Goal: Information Seeking & Learning: Compare options

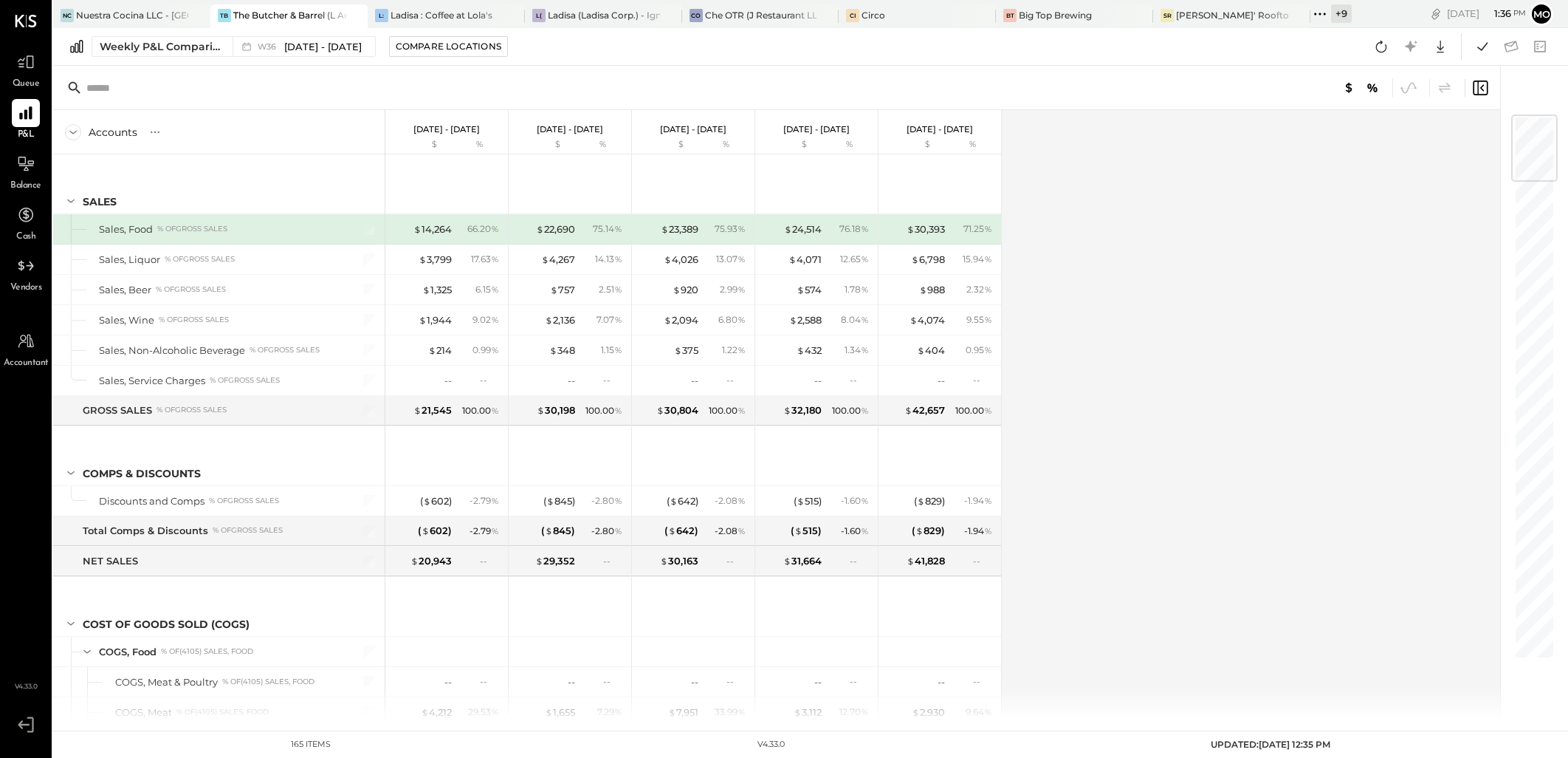
click at [181, 49] on div "Weekly P&L Comparison" at bounding box center [162, 46] width 124 height 15
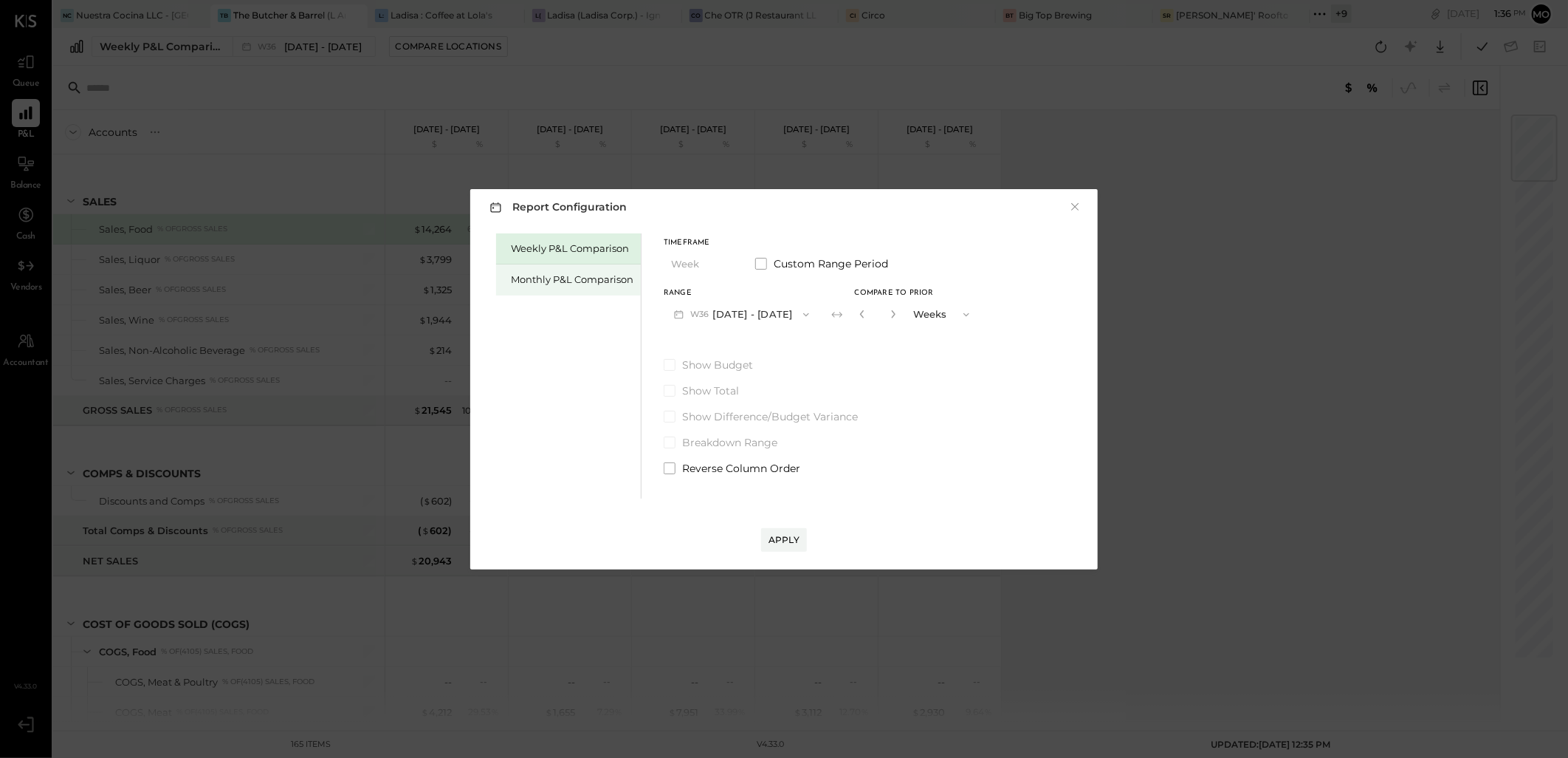
click at [539, 271] on div "Monthly P&L Comparison" at bounding box center [568, 280] width 145 height 31
click at [785, 314] on button "M09 Sep 1 - 30, 2025" at bounding box center [741, 314] width 155 height 27
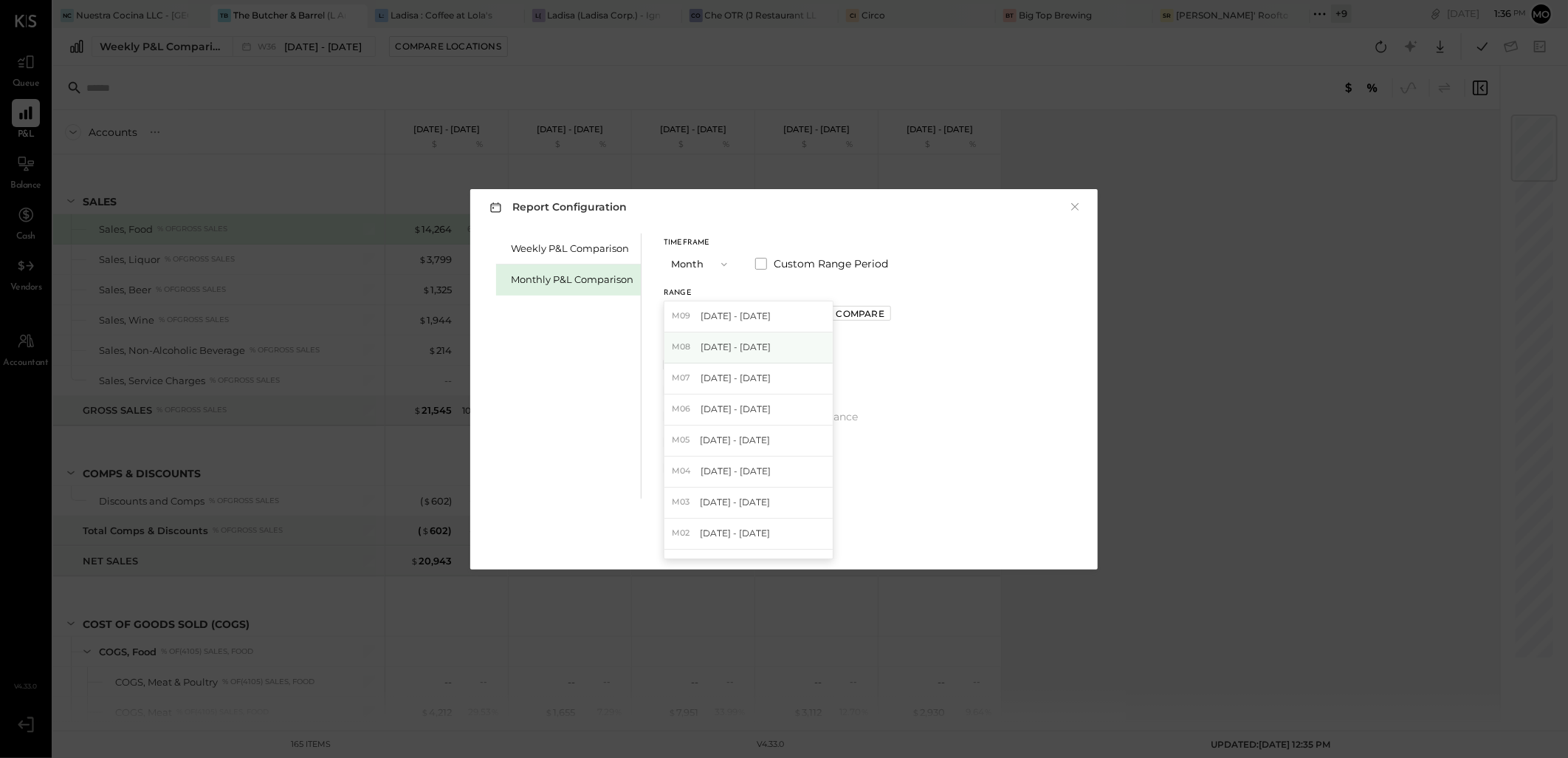
click at [722, 351] on span "[DATE] - [DATE]" at bounding box center [736, 347] width 70 height 12
click at [867, 310] on div "Compare" at bounding box center [860, 313] width 48 height 12
click at [889, 311] on icon "button" at bounding box center [893, 313] width 9 height 9
click at [889, 312] on icon "button" at bounding box center [893, 313] width 9 height 9
type input "*"
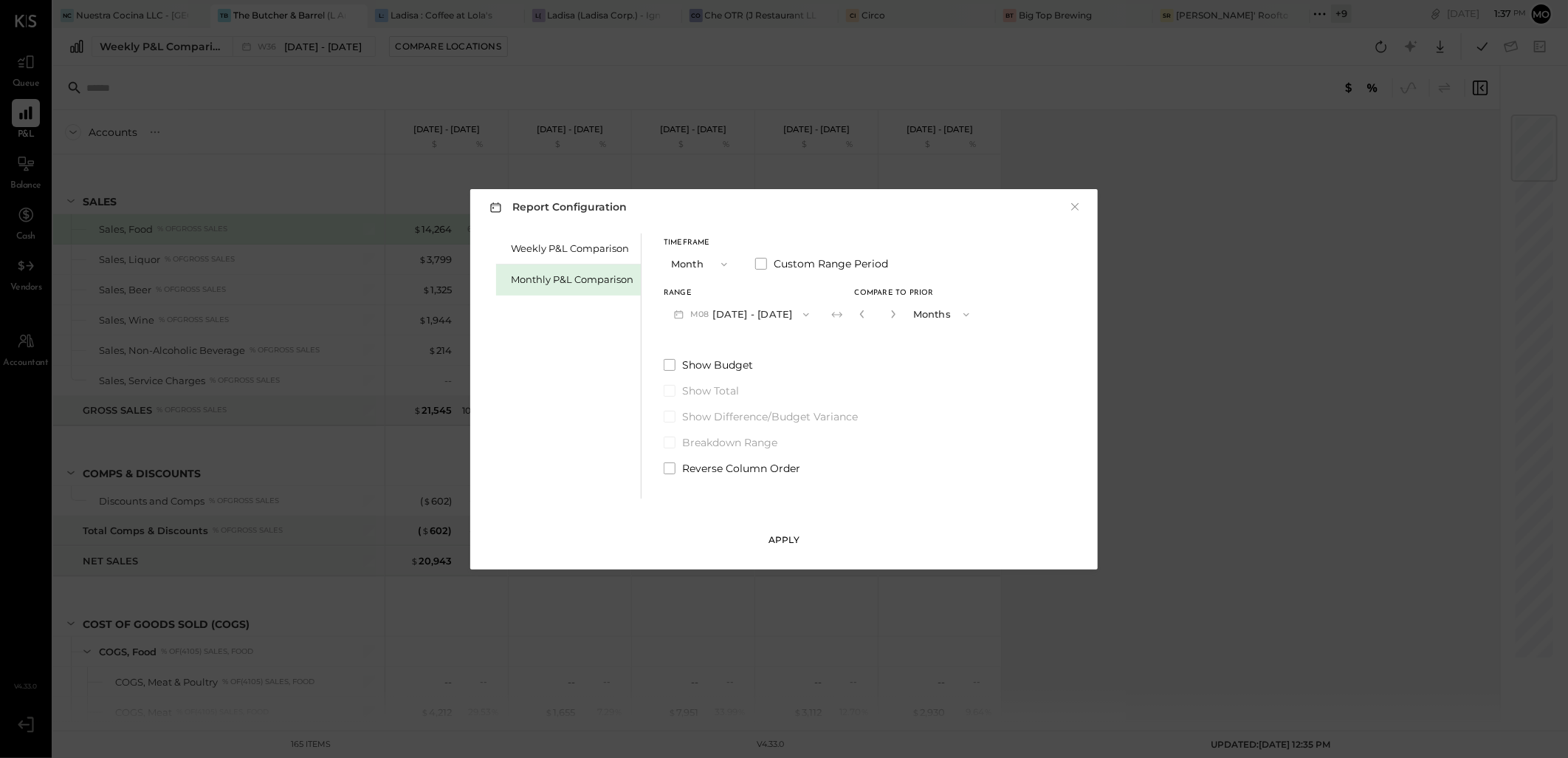
click at [789, 548] on button "Apply" at bounding box center [784, 540] width 46 height 23
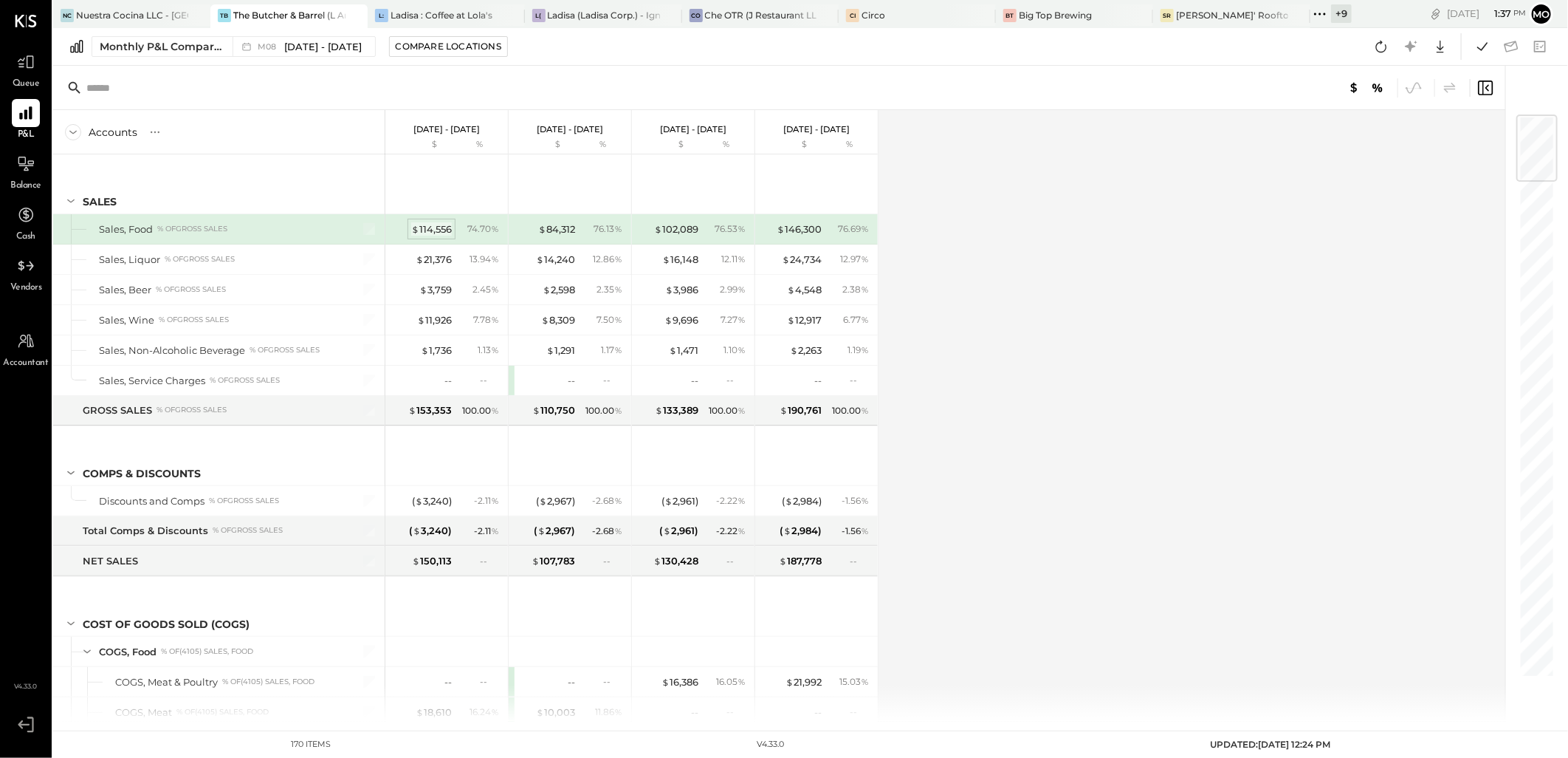
click at [434, 229] on div "$ 114,556" at bounding box center [431, 229] width 40 height 14
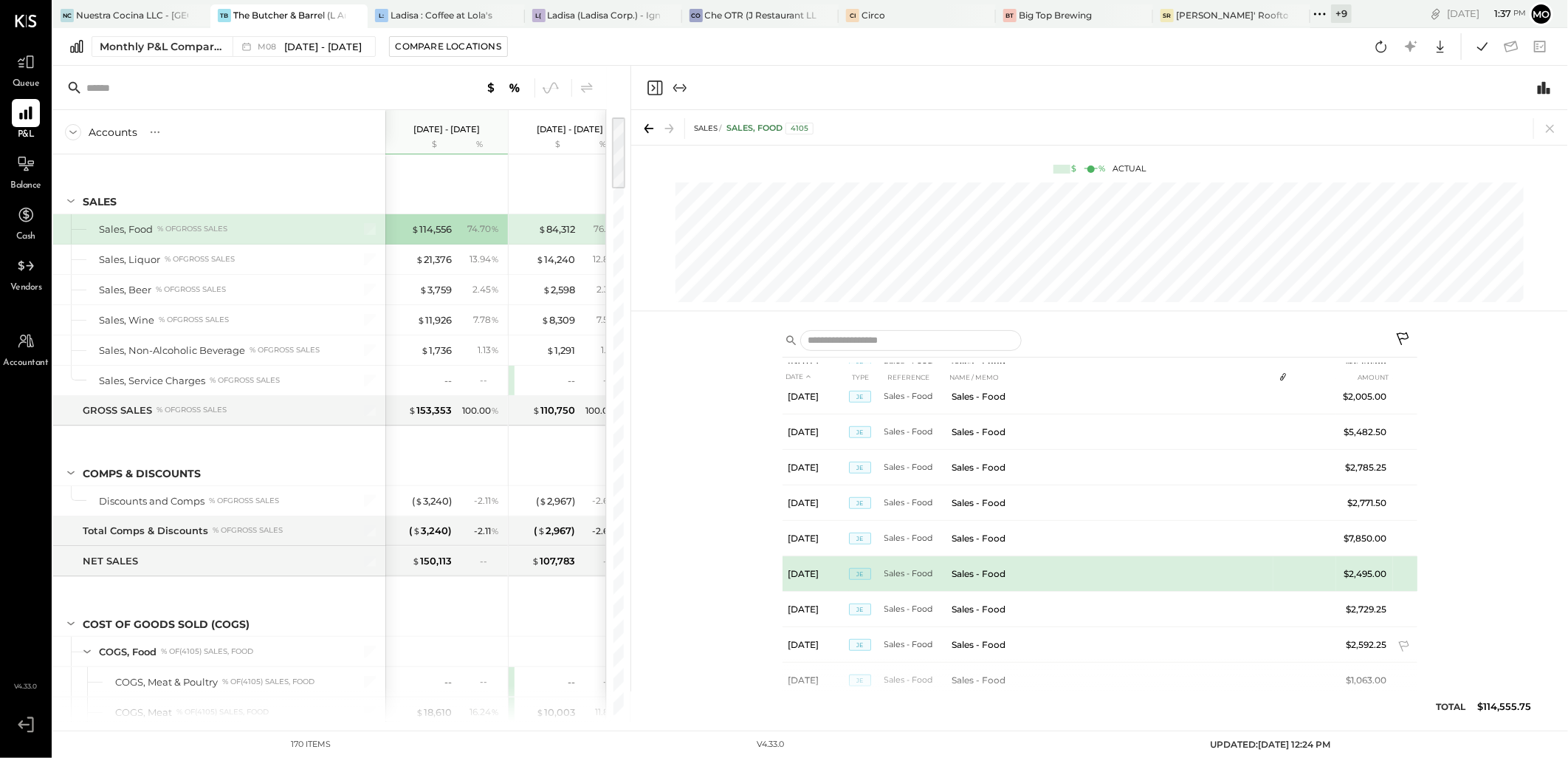
scroll to position [749, 0]
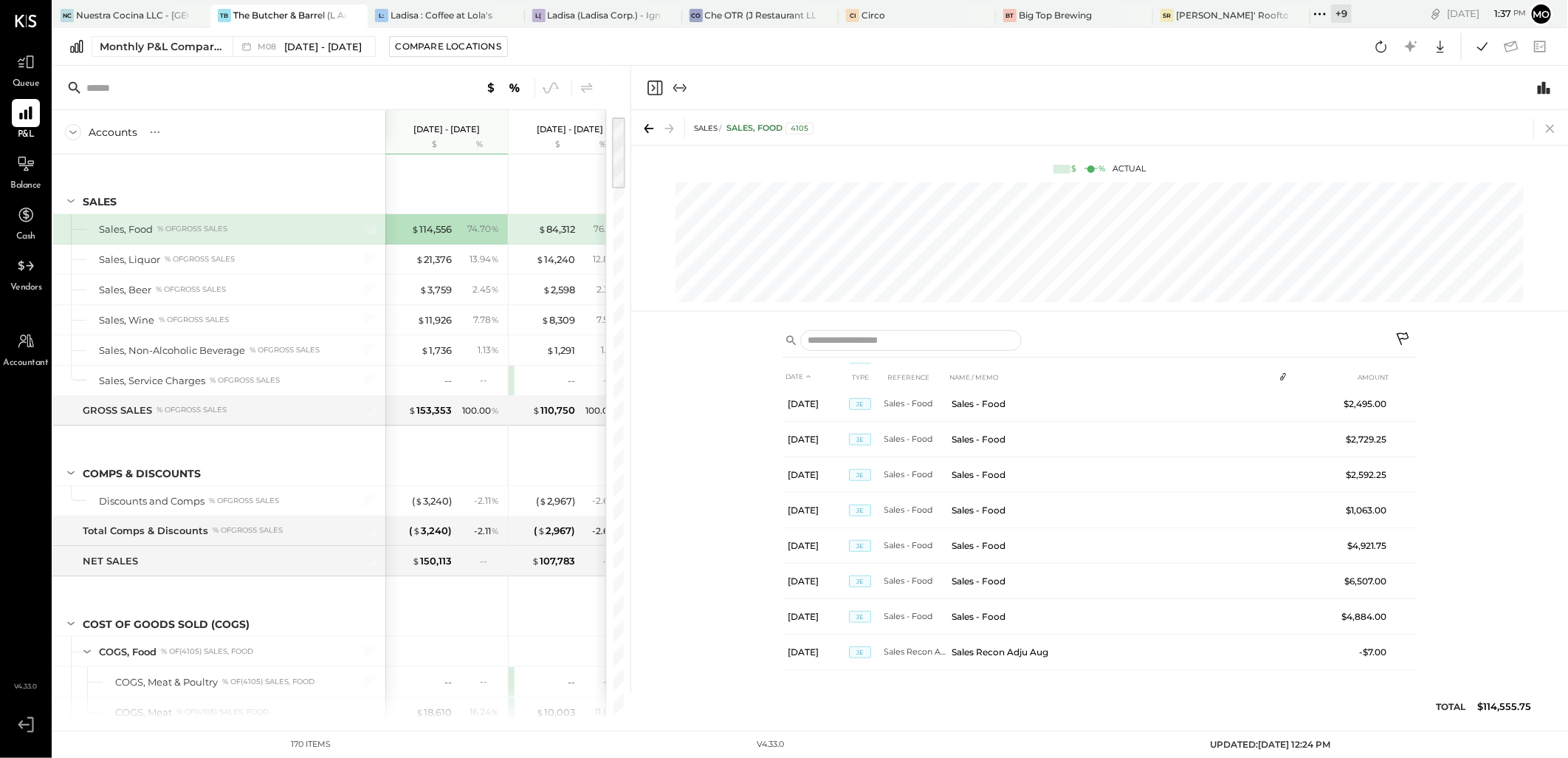
click at [1552, 133] on icon at bounding box center [1550, 128] width 21 height 21
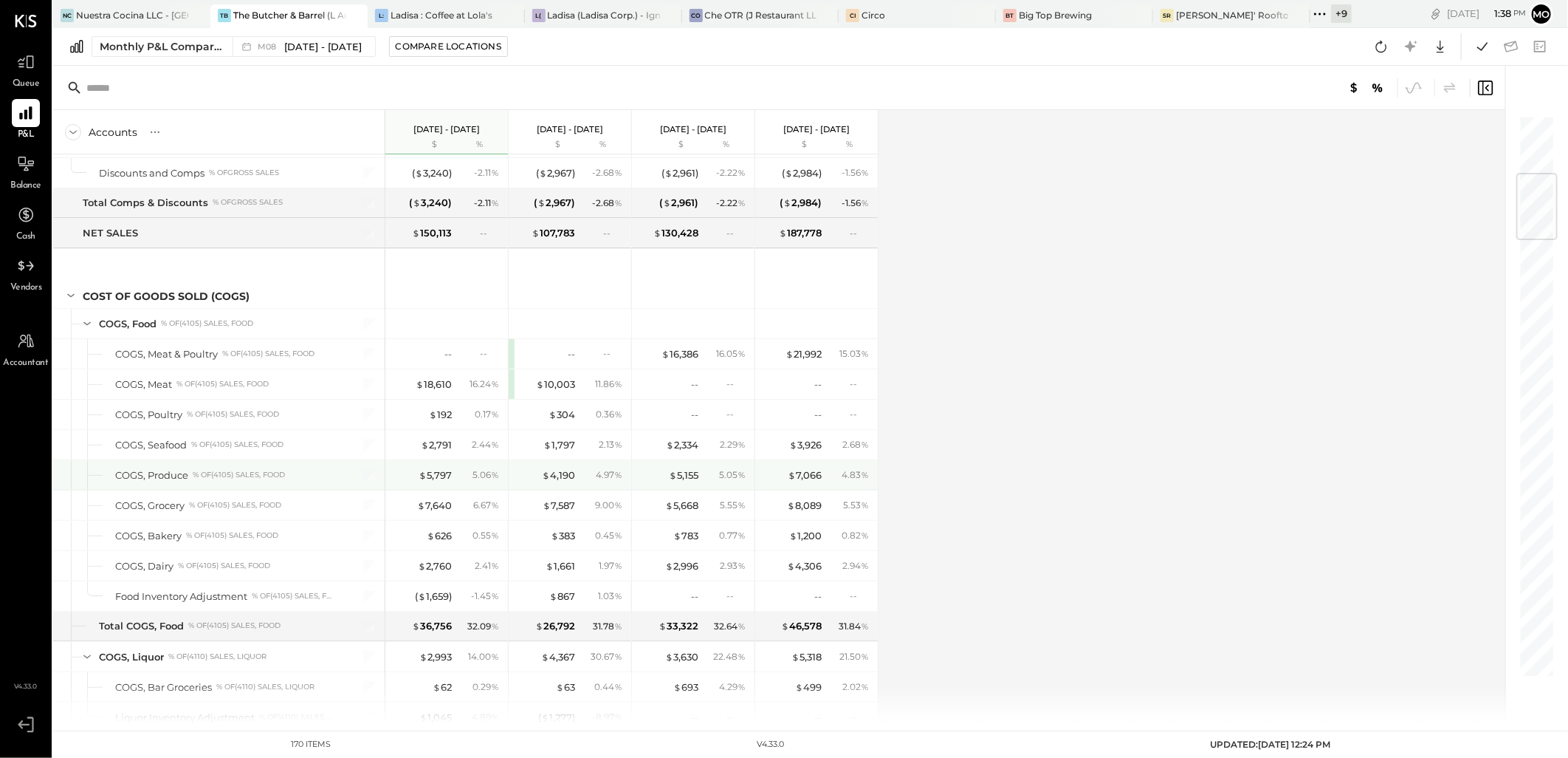
scroll to position [492, 0]
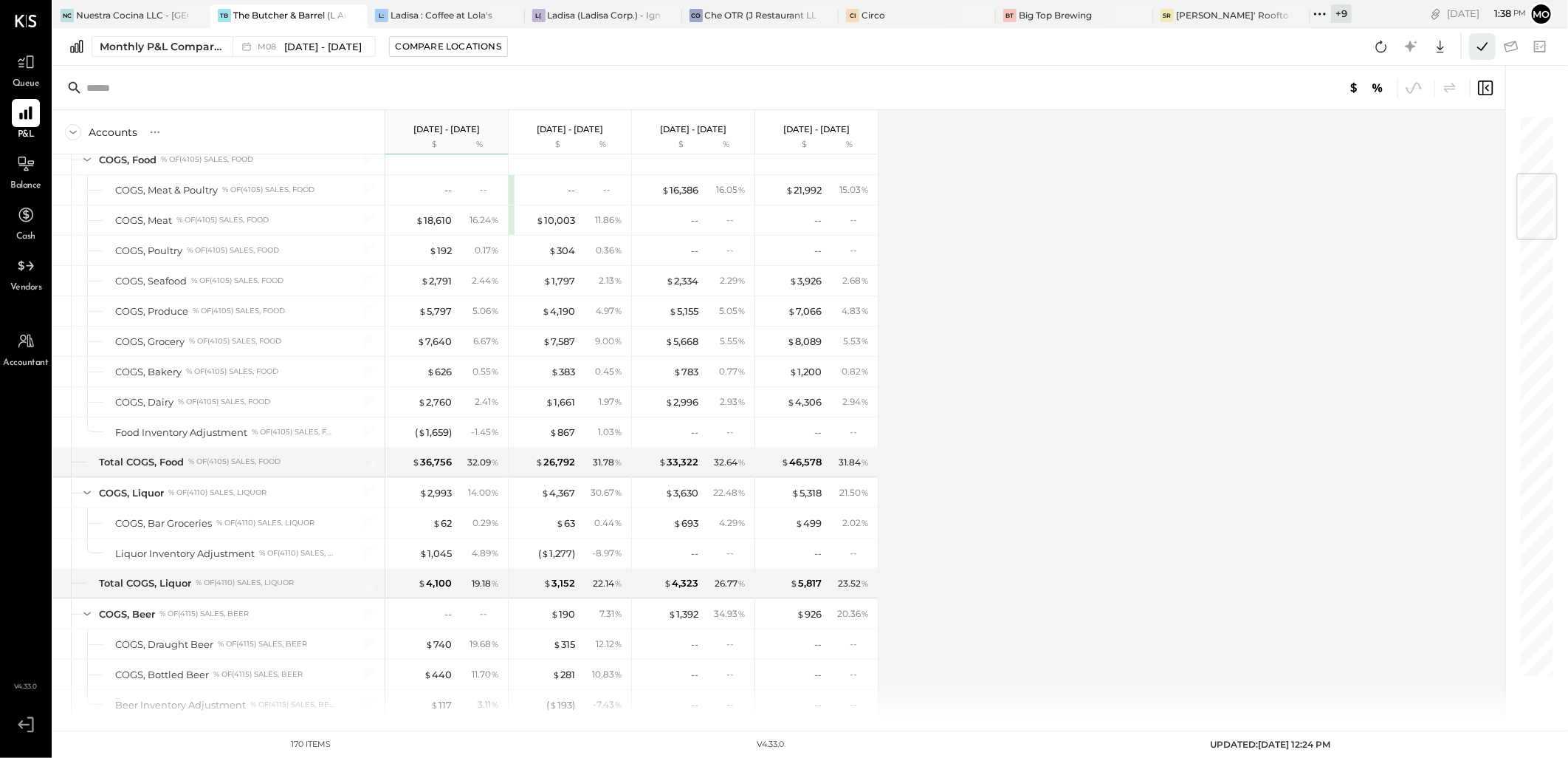
click at [1486, 46] on icon at bounding box center [1482, 46] width 10 height 8
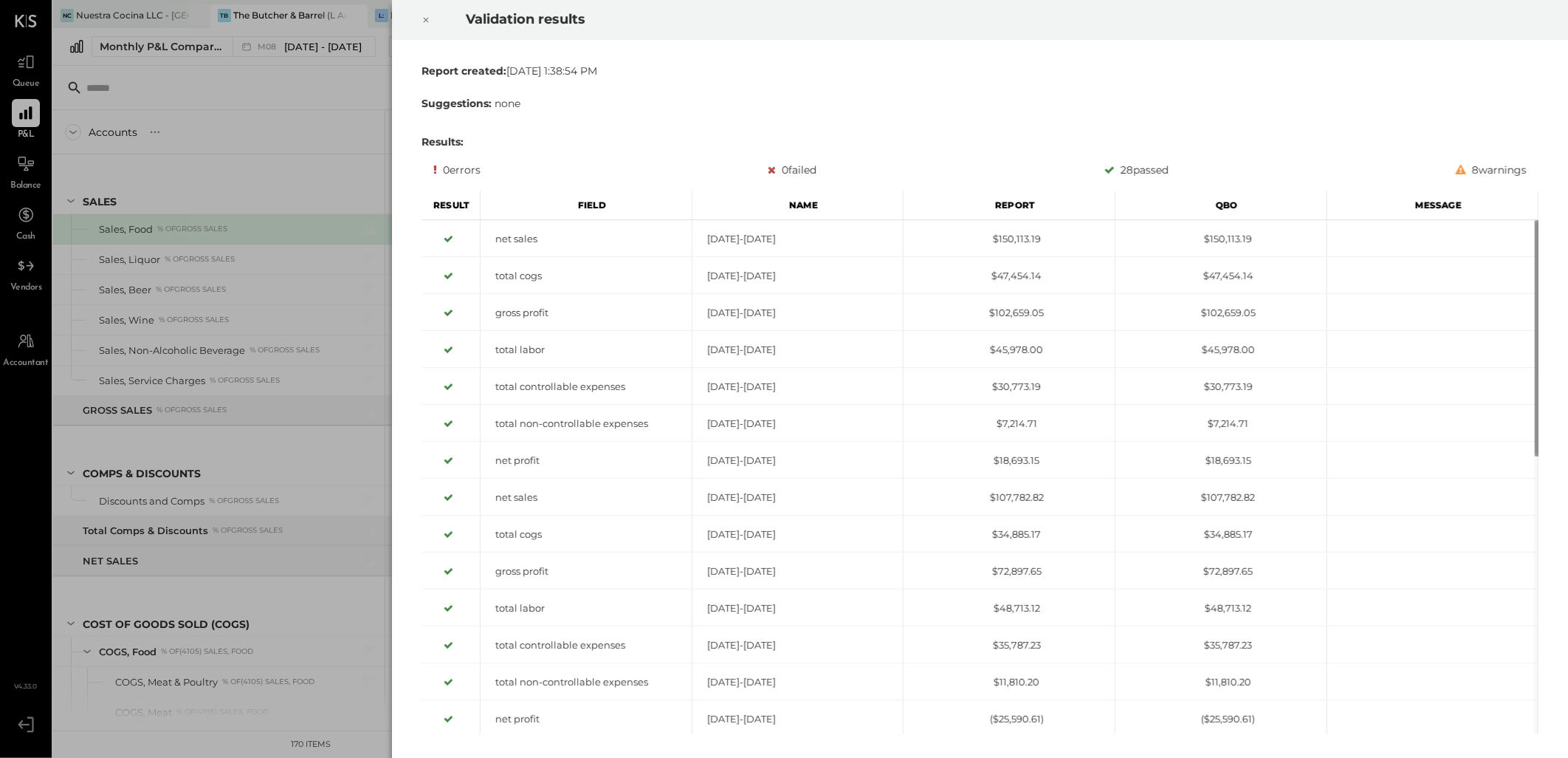
click at [428, 19] on icon at bounding box center [425, 19] width 9 height 18
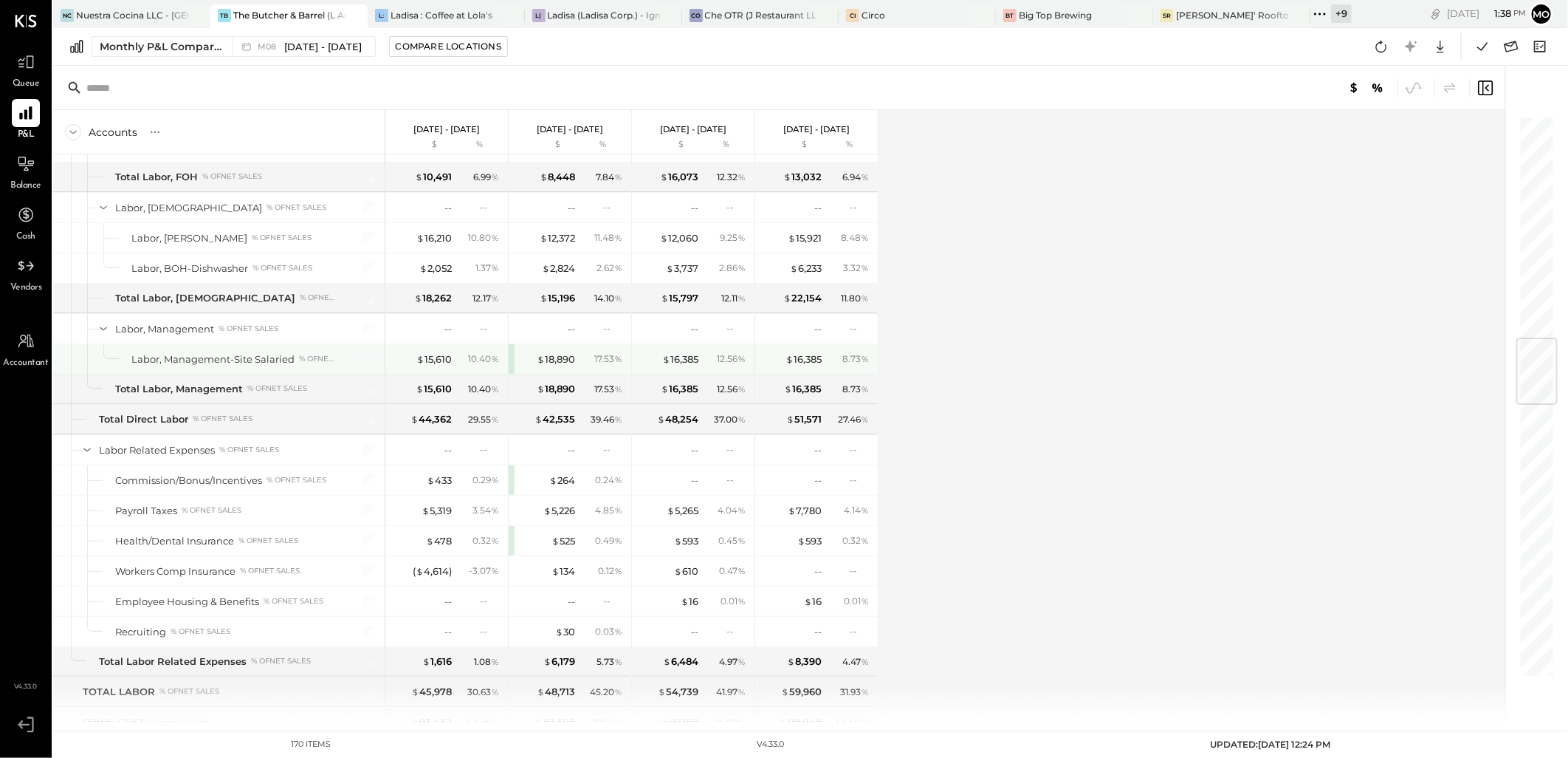
scroll to position [1969, 0]
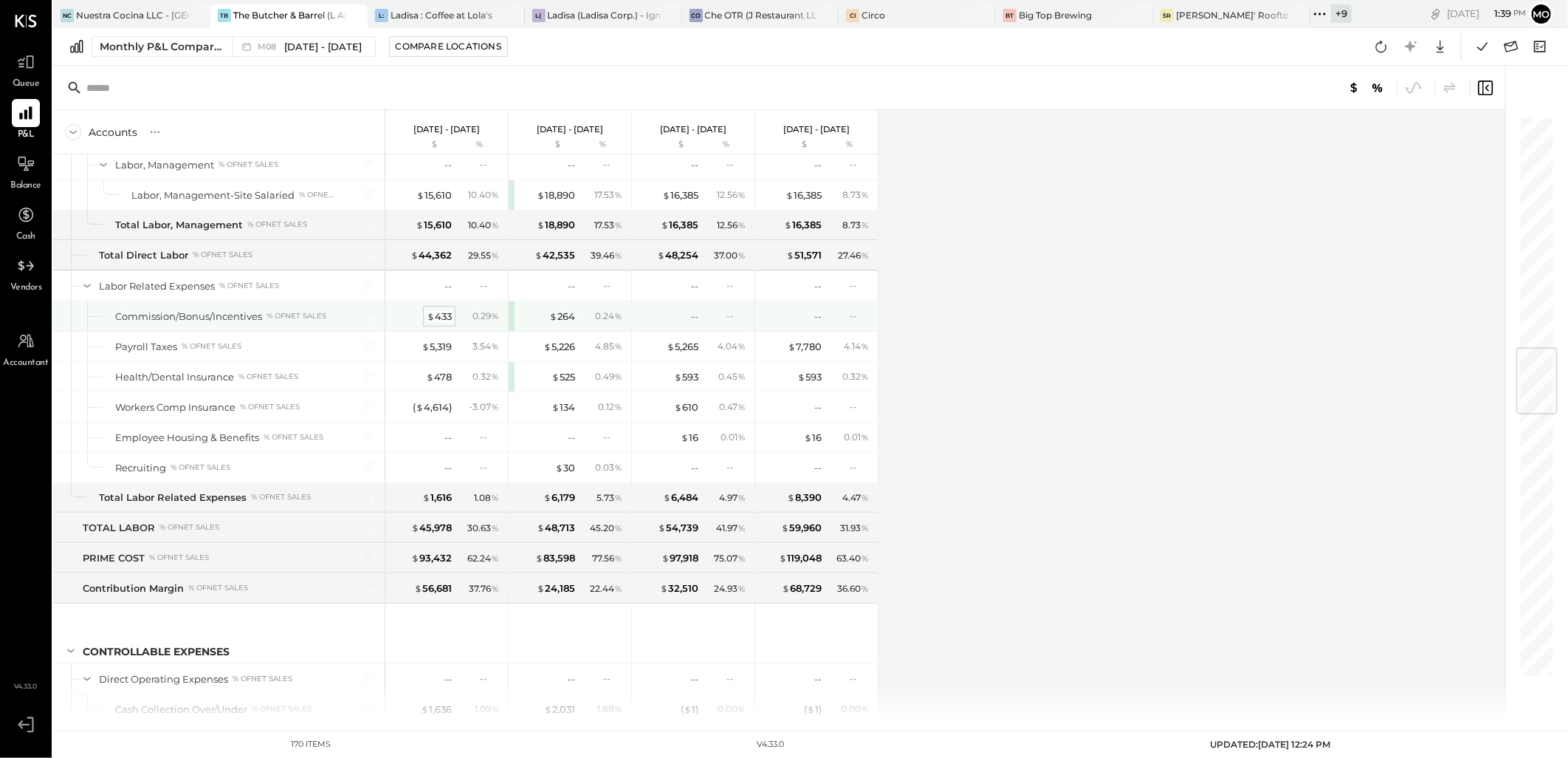
click at [444, 320] on div "$ 433" at bounding box center [439, 316] width 25 height 14
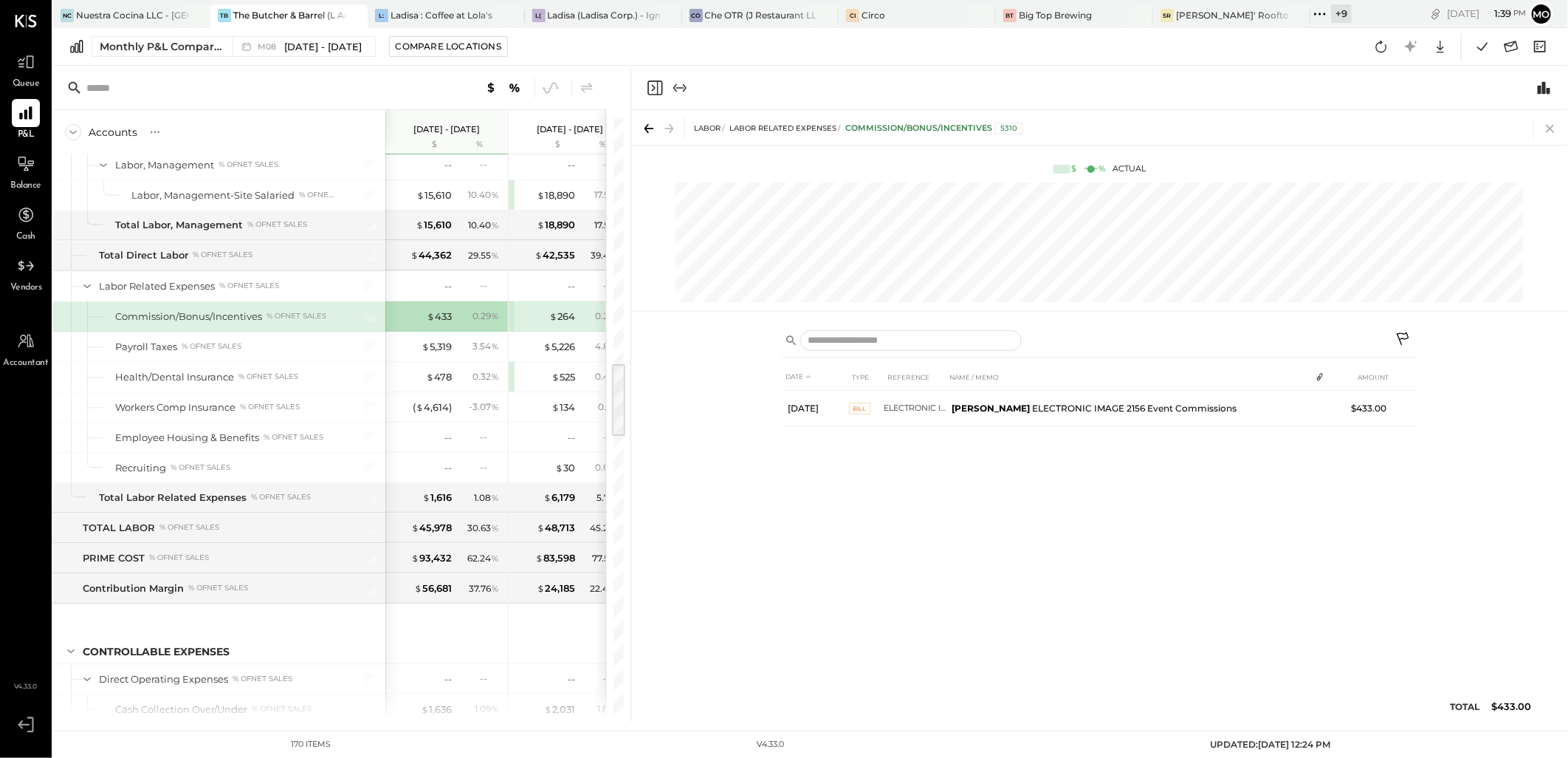
click at [1541, 129] on icon at bounding box center [1550, 128] width 21 height 21
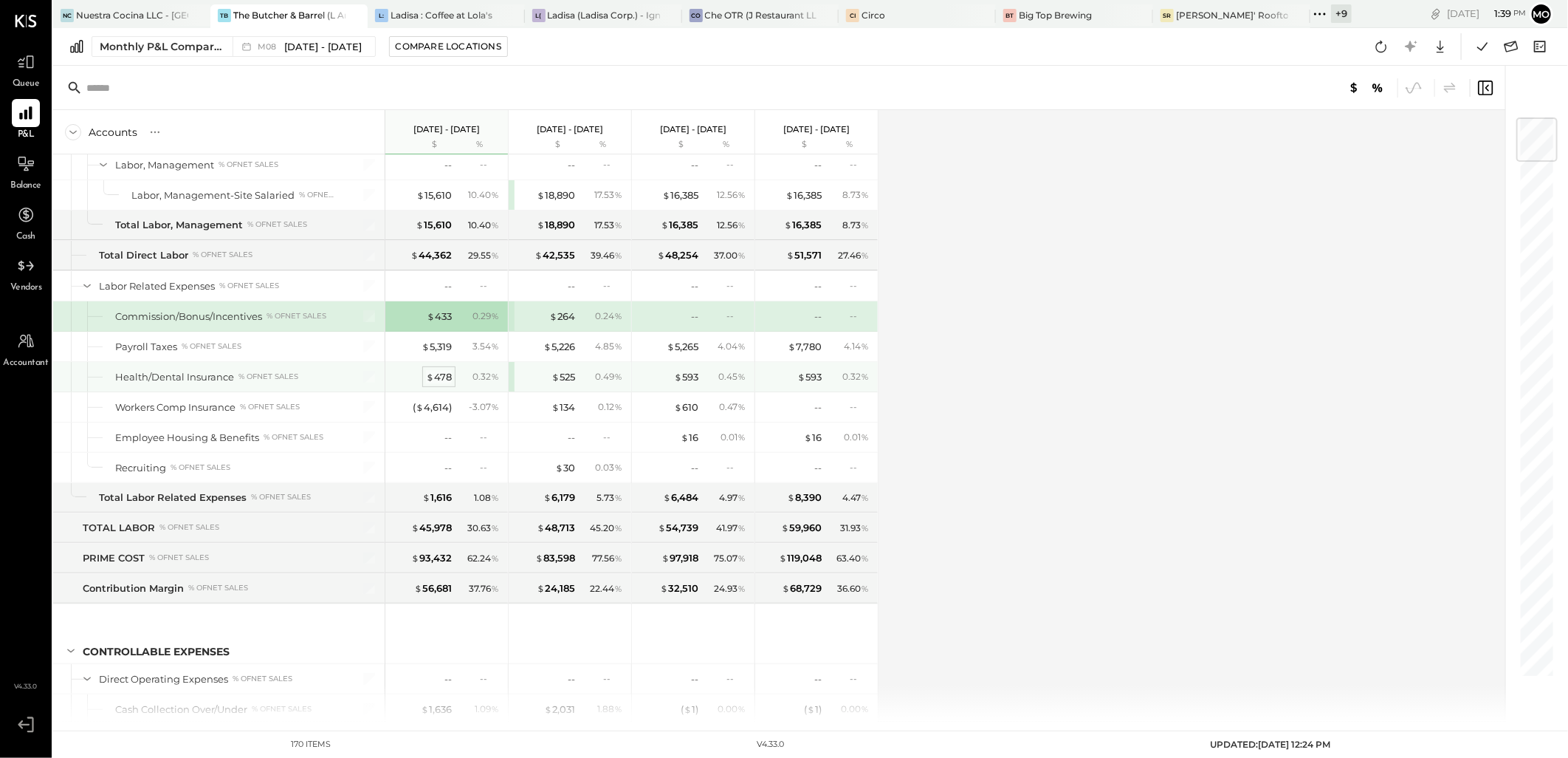
click at [444, 384] on div "$ 478" at bounding box center [438, 377] width 26 height 14
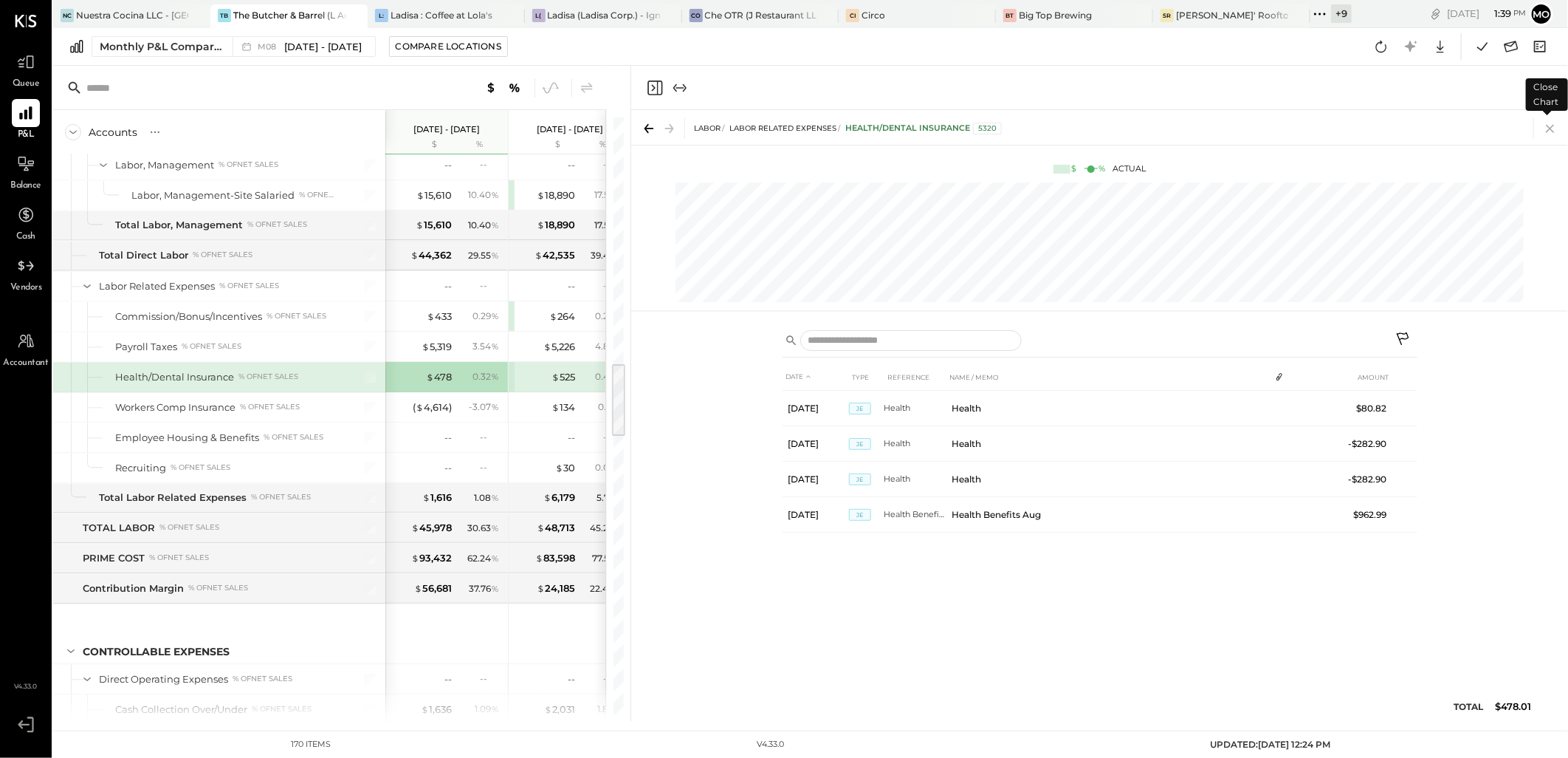
click at [1549, 130] on icon at bounding box center [1550, 128] width 21 height 21
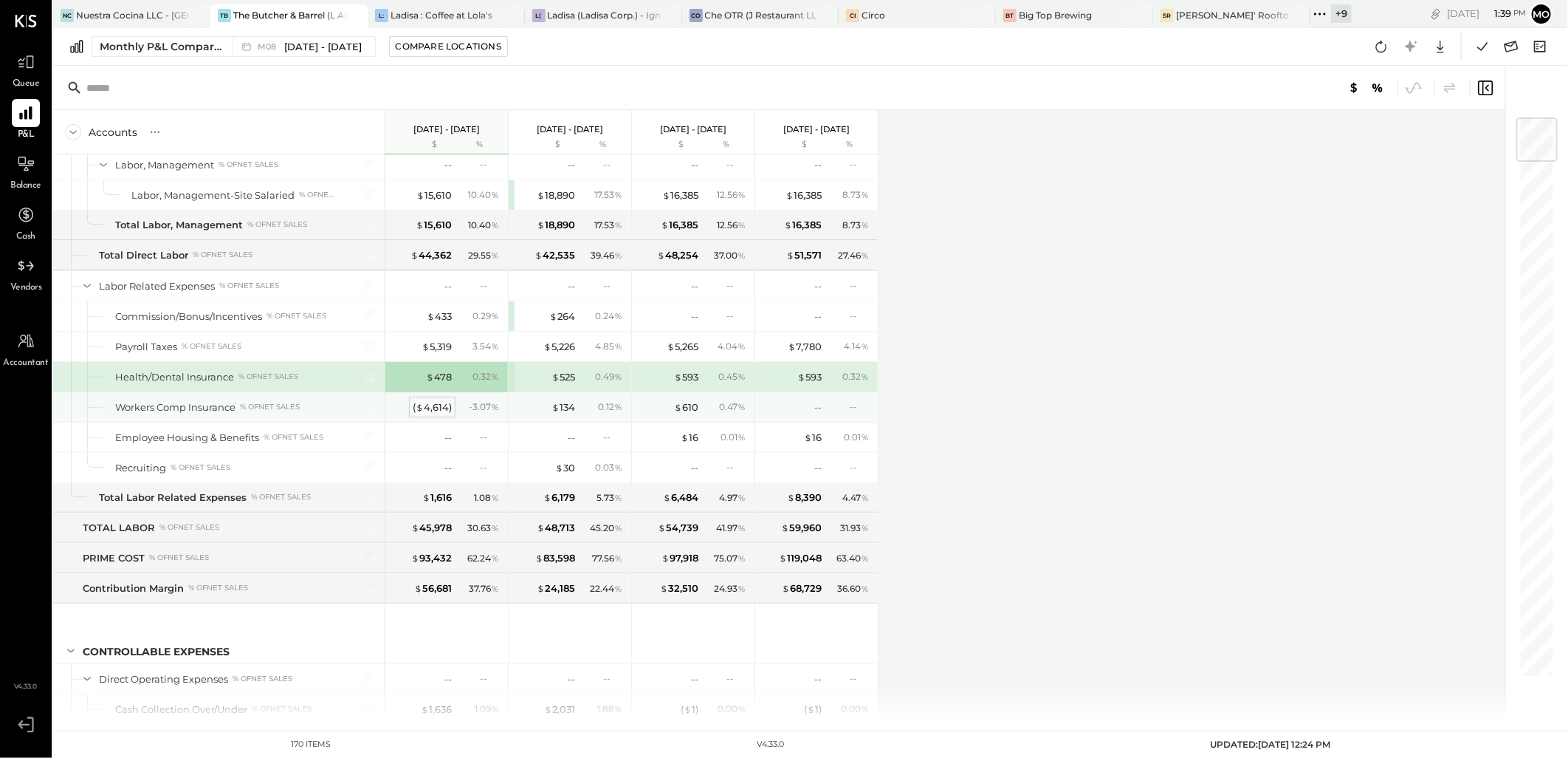
click at [448, 410] on div "( $ 4,614 )" at bounding box center [432, 407] width 39 height 14
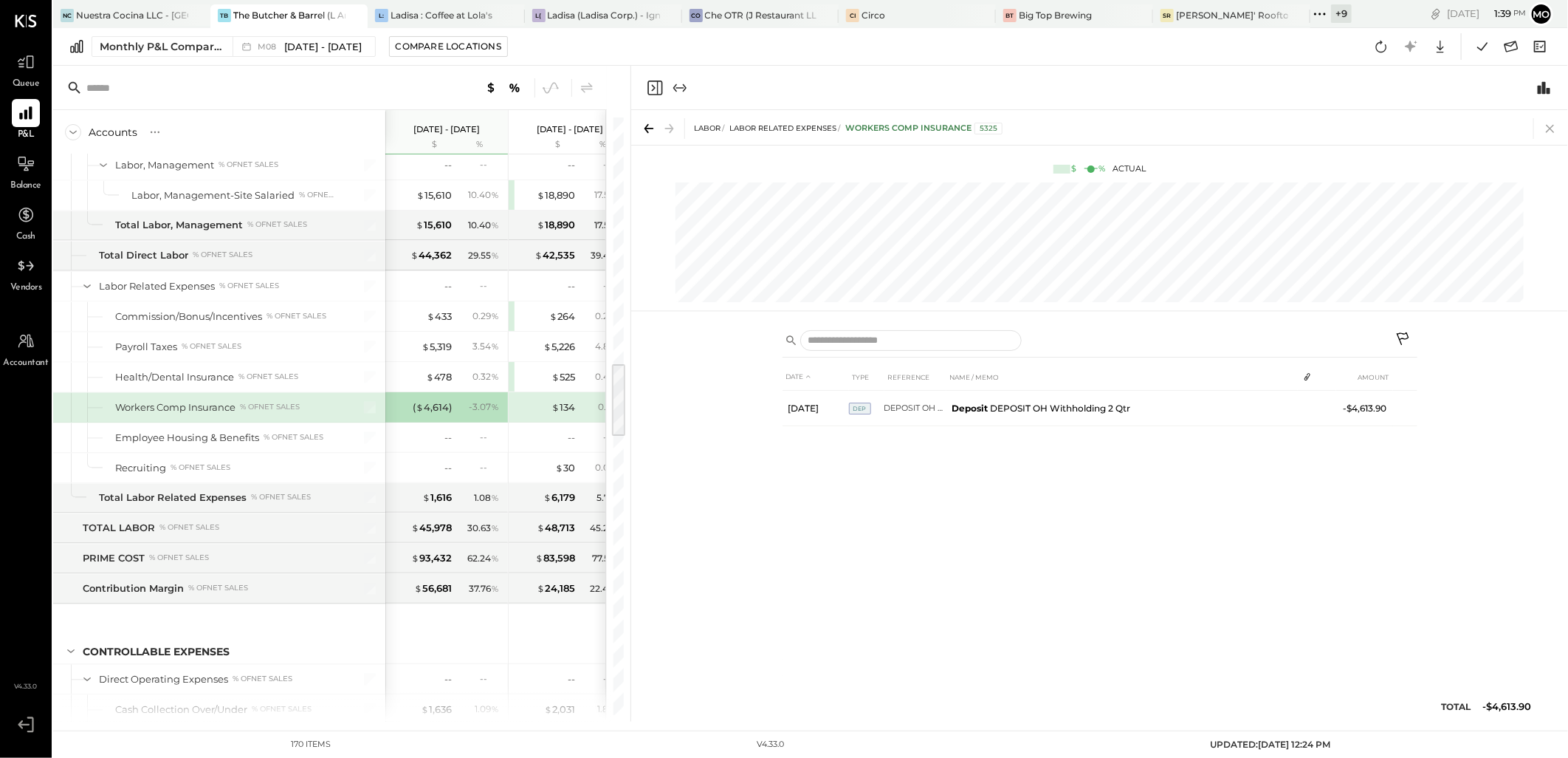
click at [1554, 127] on icon at bounding box center [1550, 128] width 21 height 21
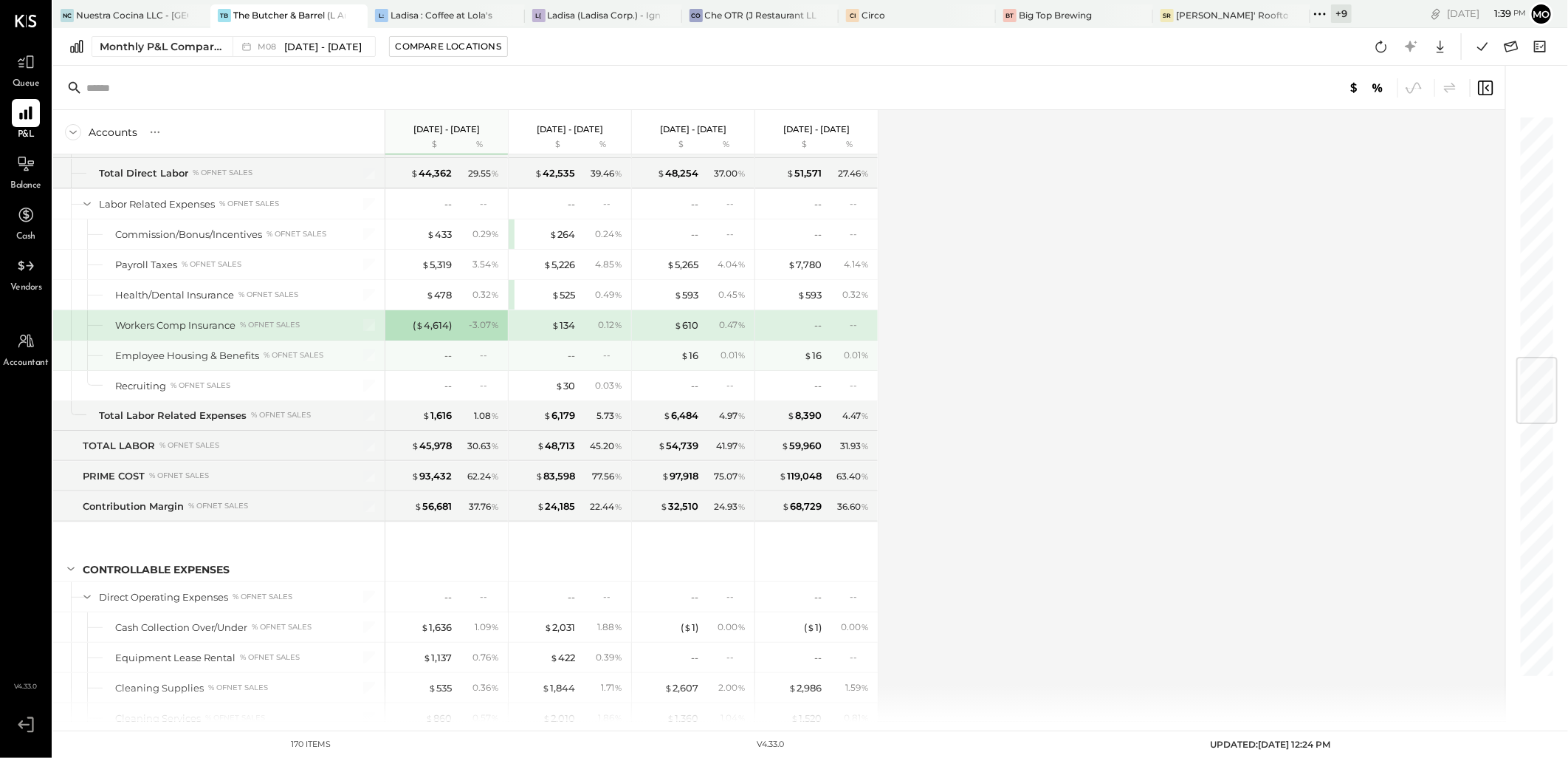
scroll to position [2216, 0]
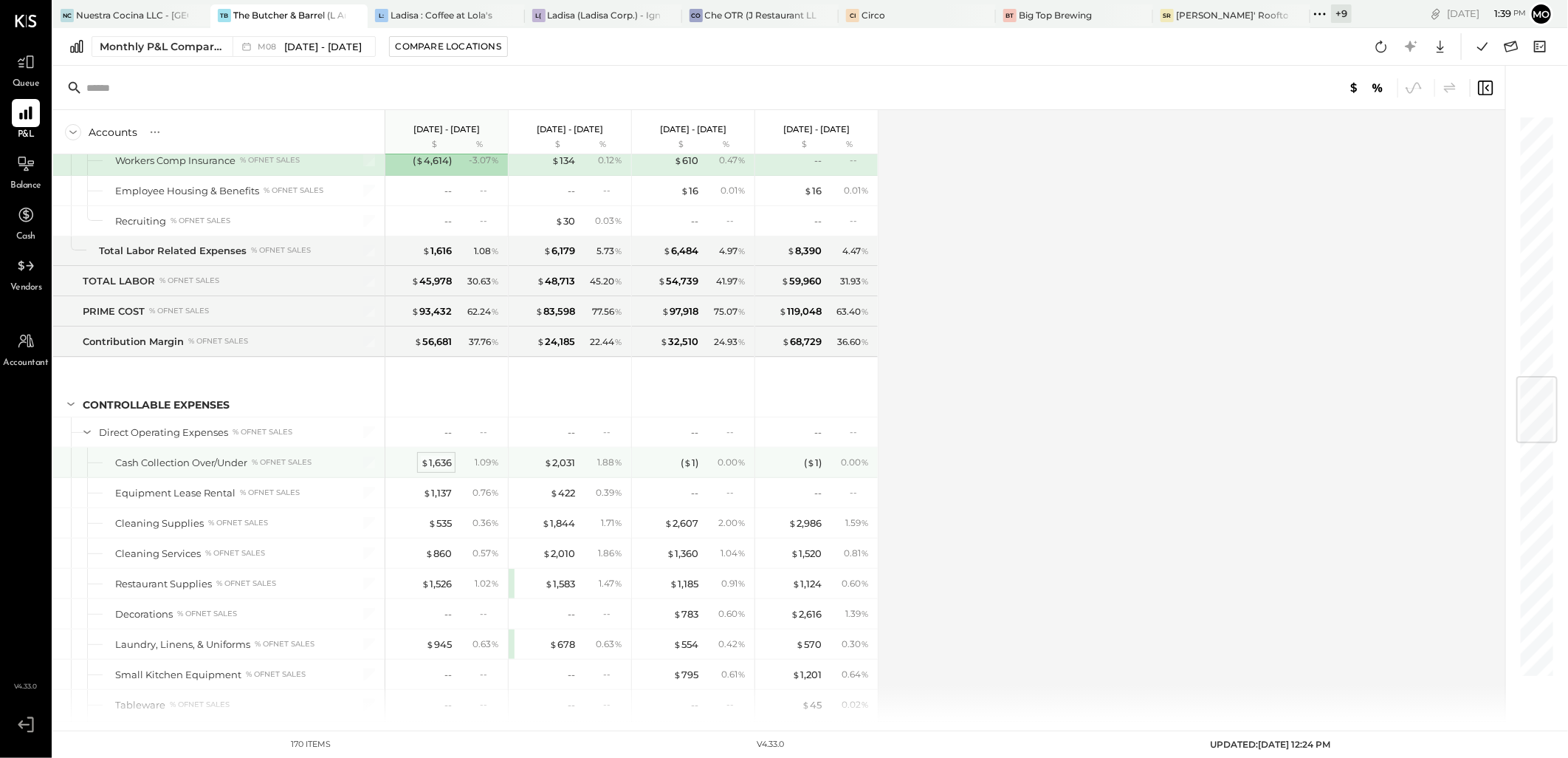
click at [439, 466] on div "$ 1,636" at bounding box center [437, 463] width 31 height 14
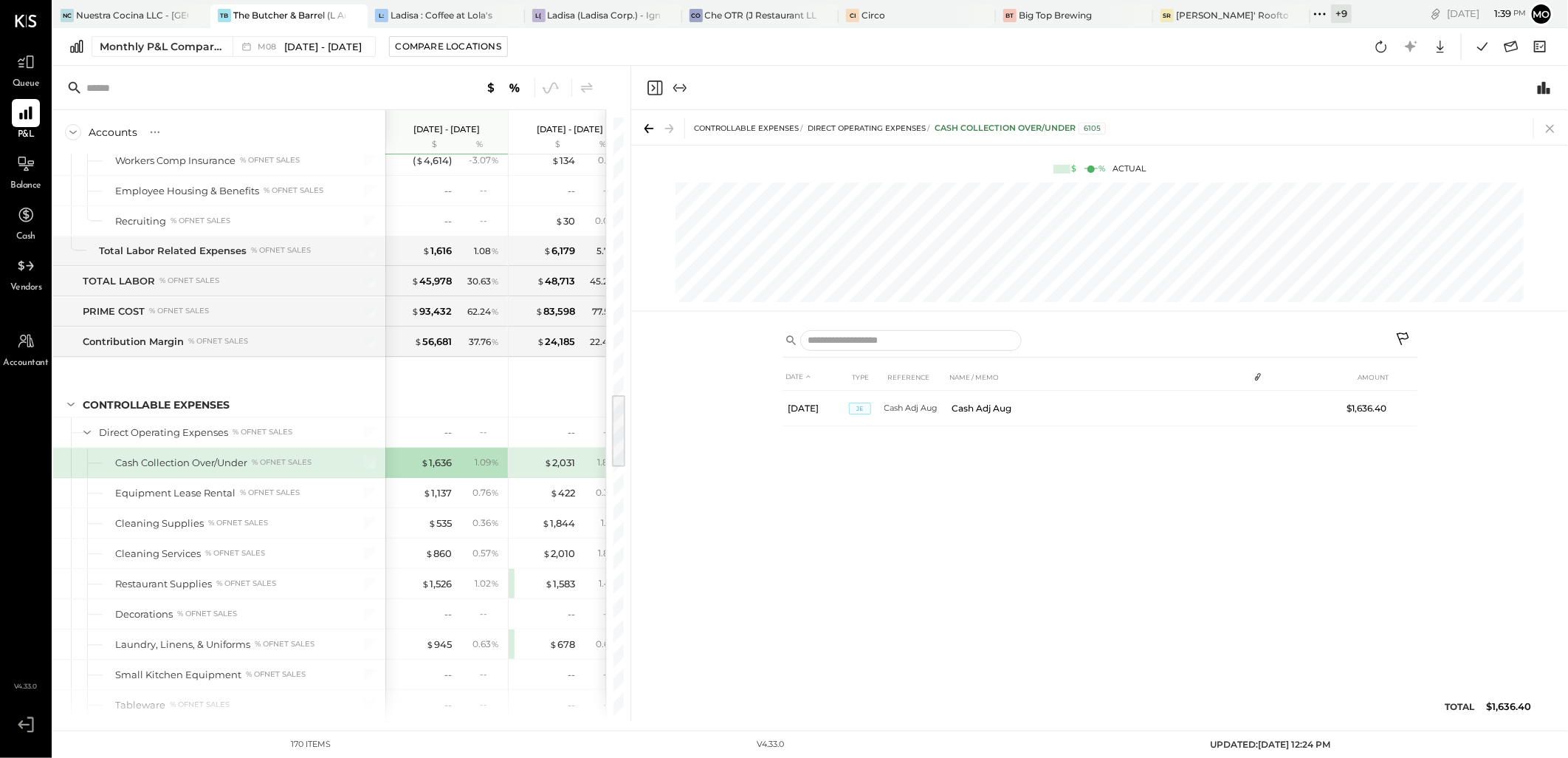
click at [1545, 124] on icon at bounding box center [1550, 128] width 21 height 21
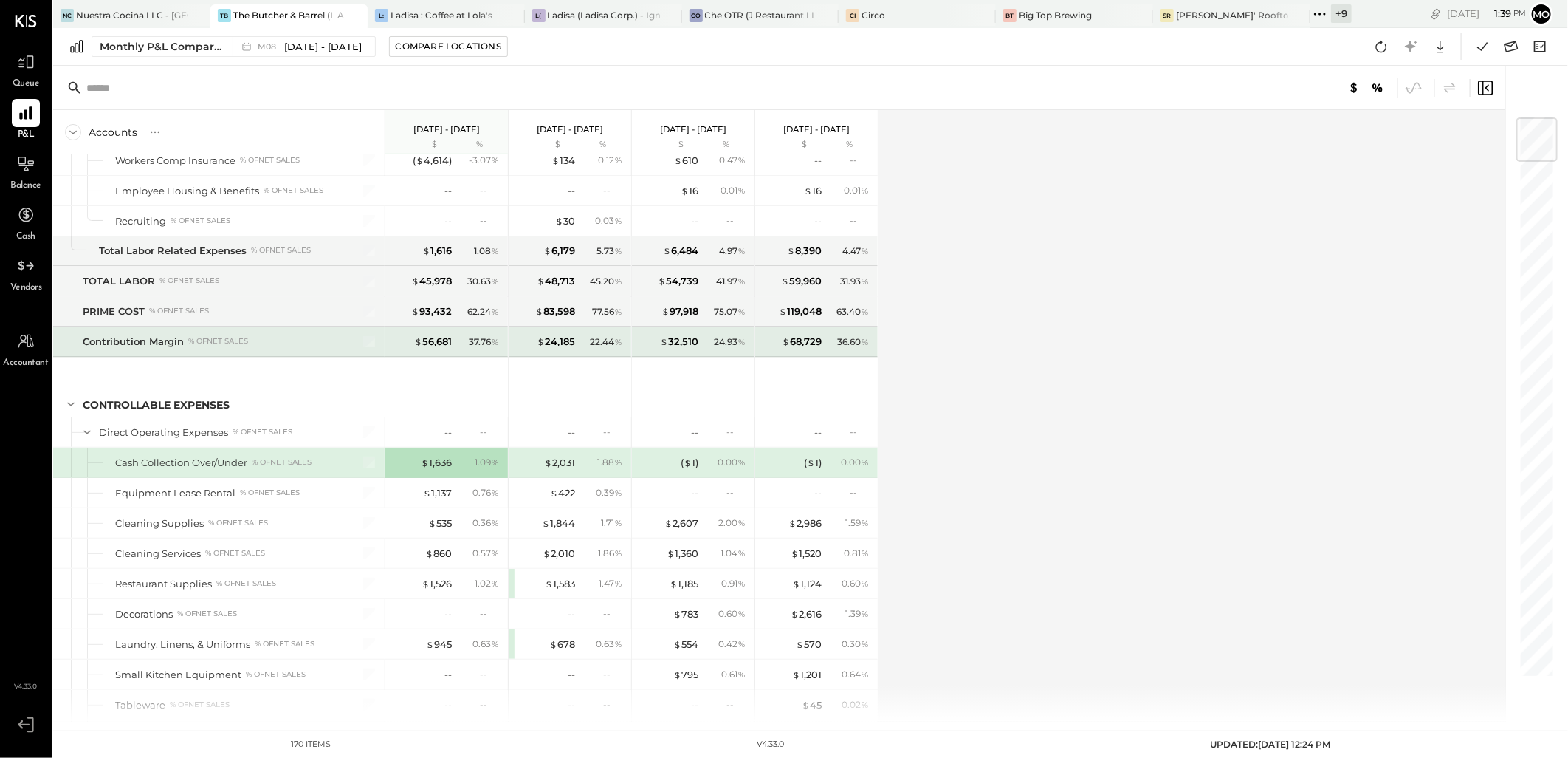
scroll to position [2380, 0]
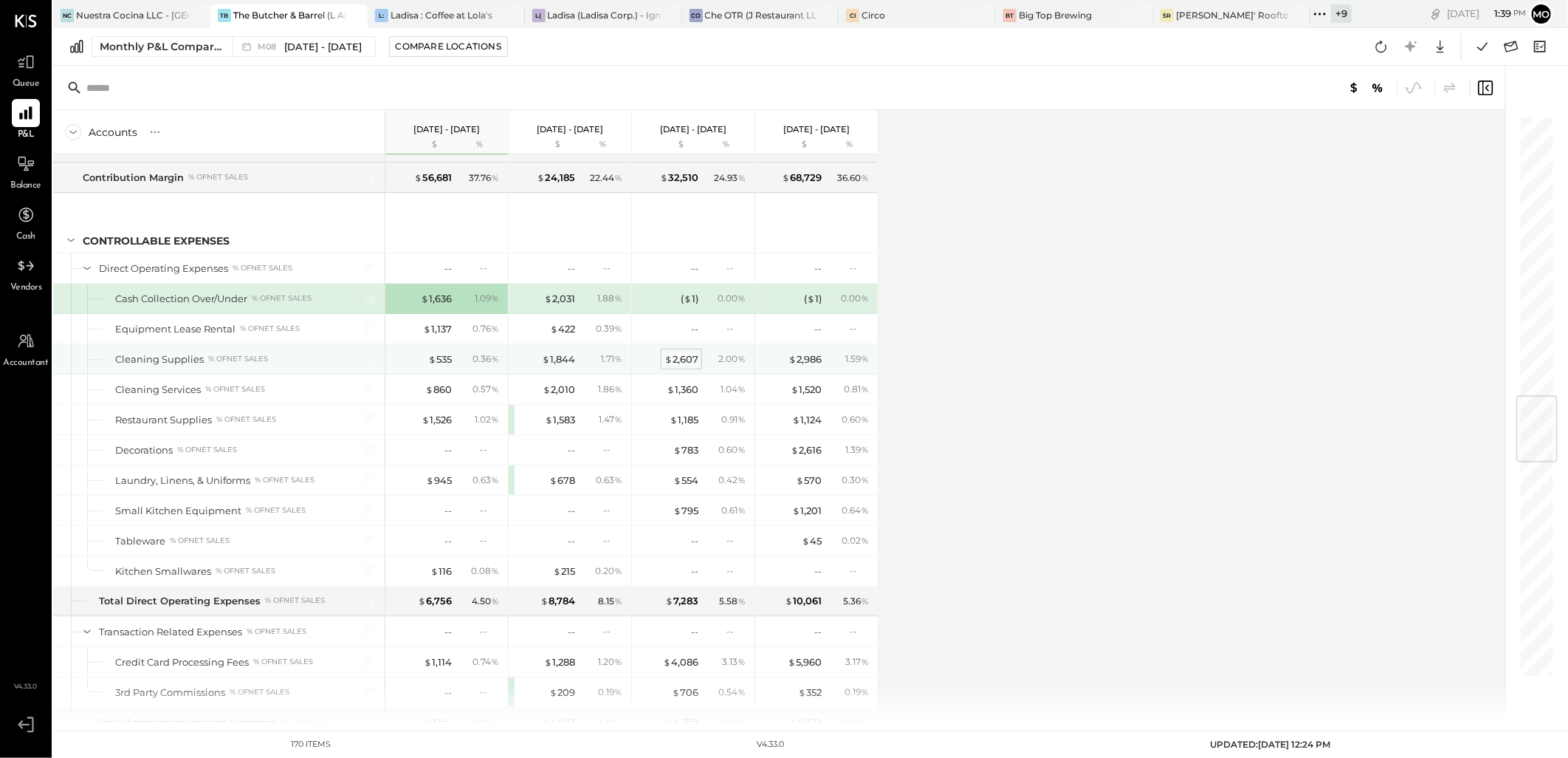
click at [565, 334] on div "$ 422" at bounding box center [563, 329] width 25 height 14
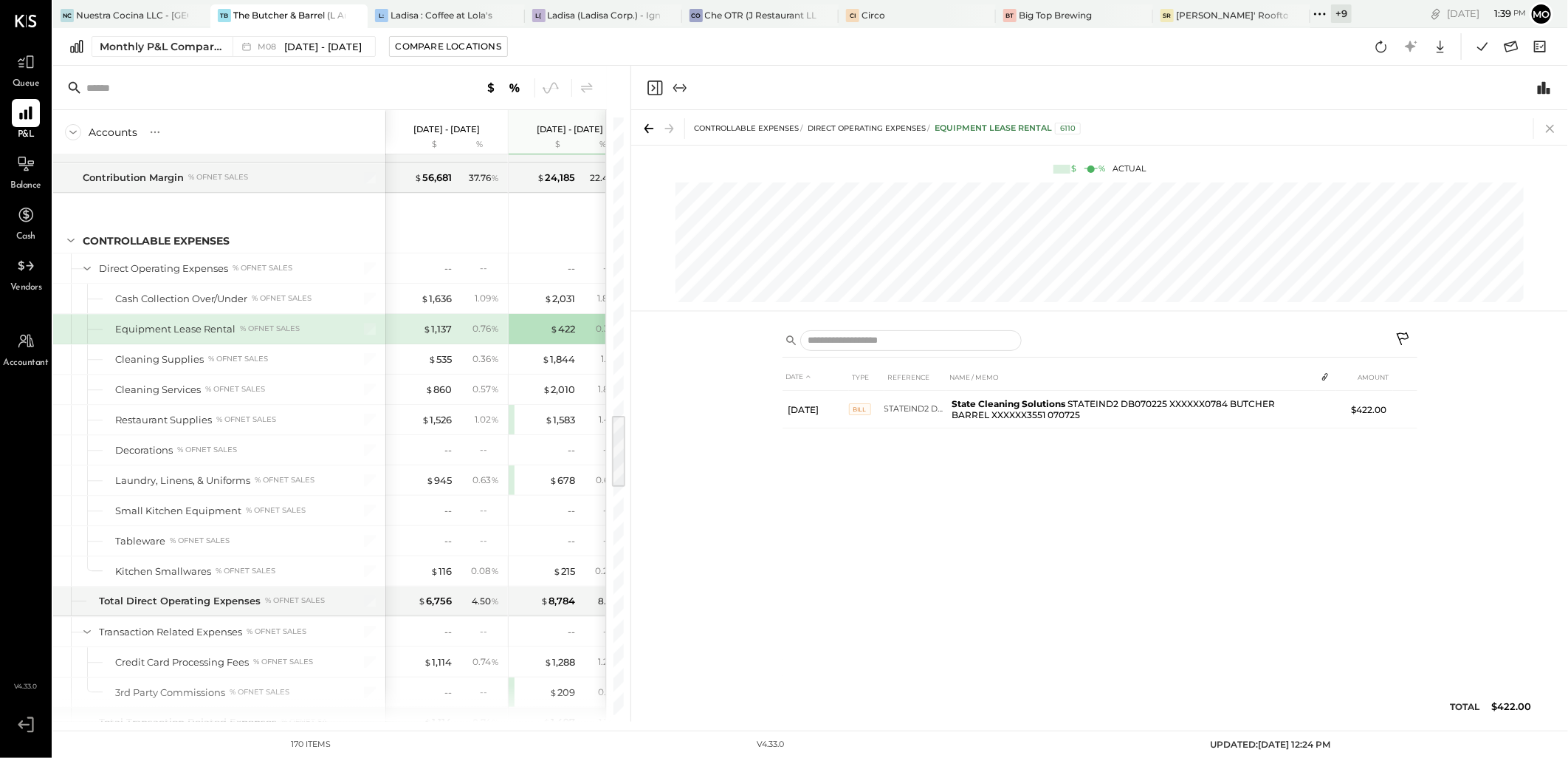
click at [1545, 128] on icon at bounding box center [1550, 128] width 21 height 21
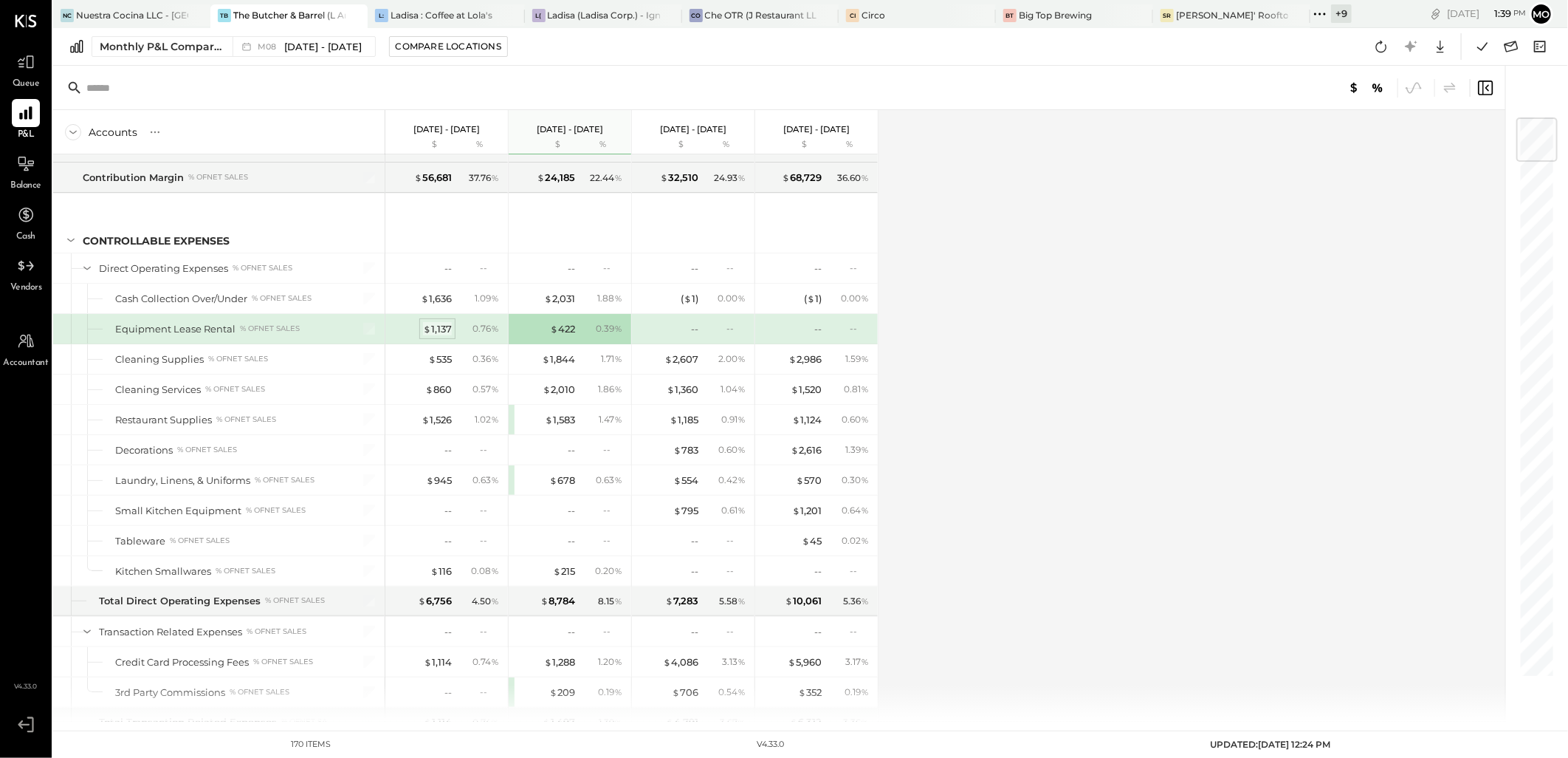
click at [430, 334] on span "$" at bounding box center [427, 328] width 8 height 12
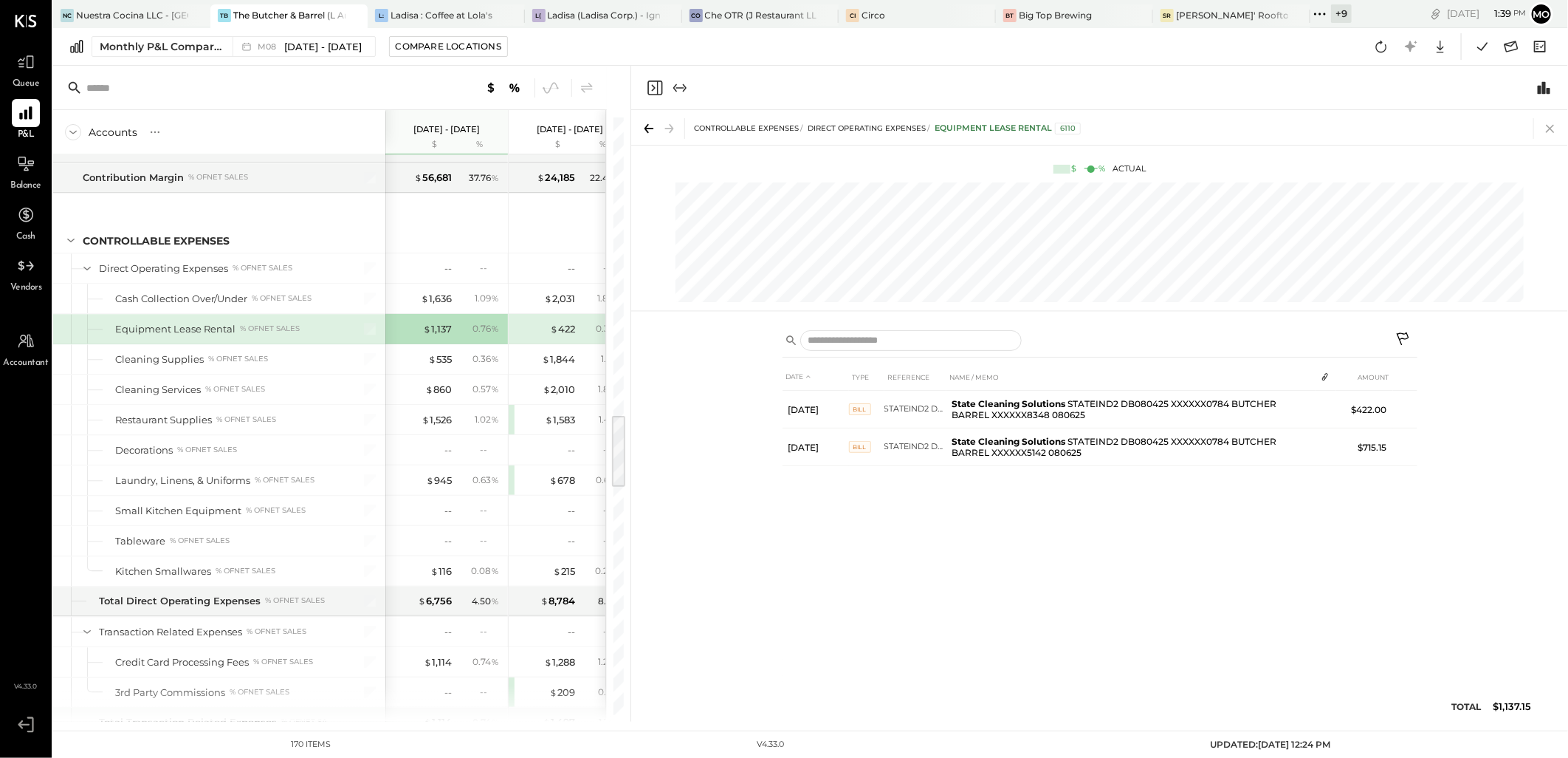
click at [1545, 130] on icon at bounding box center [1550, 128] width 21 height 21
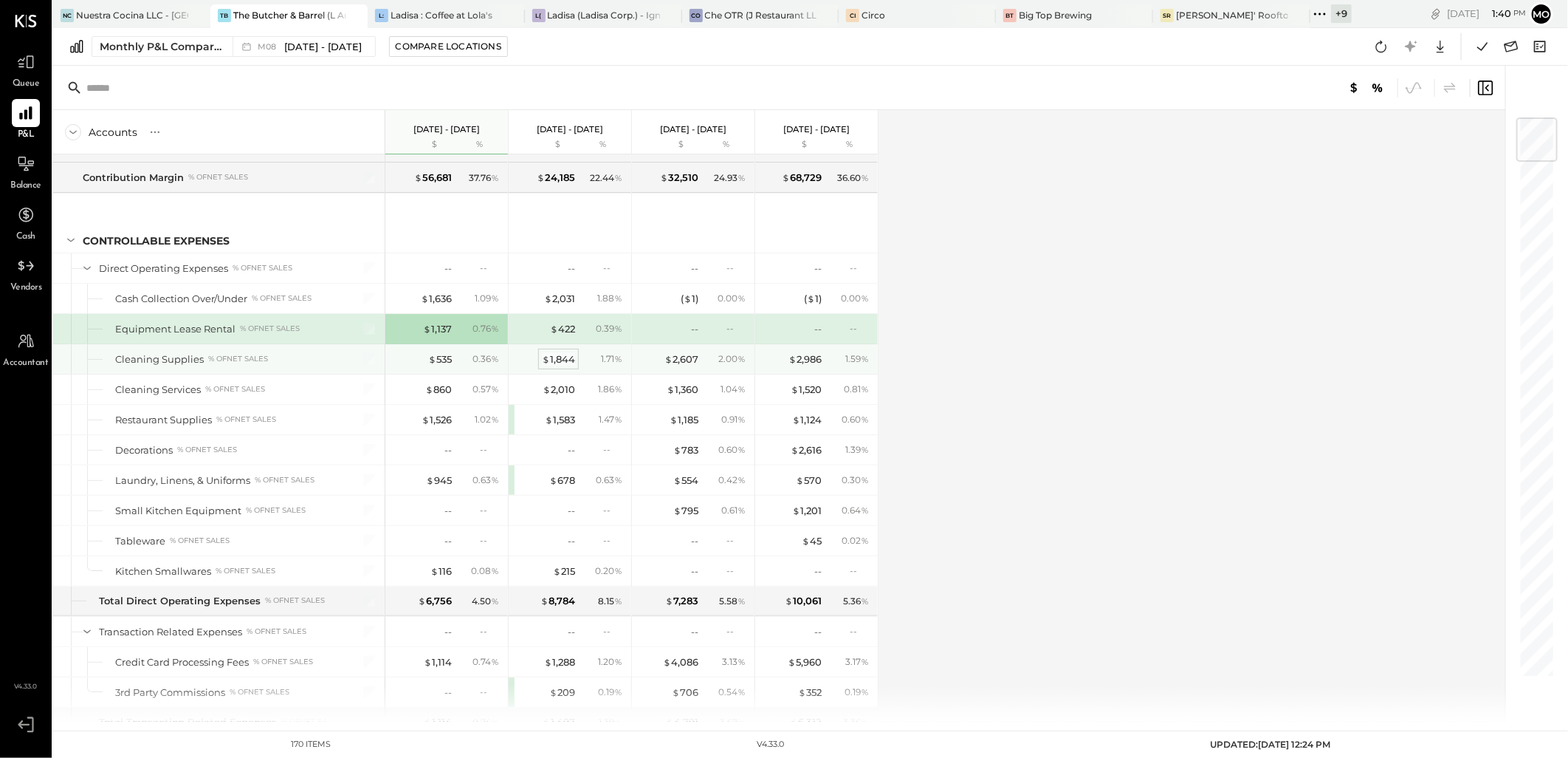
click at [554, 366] on div "$ 1,844" at bounding box center [558, 359] width 33 height 14
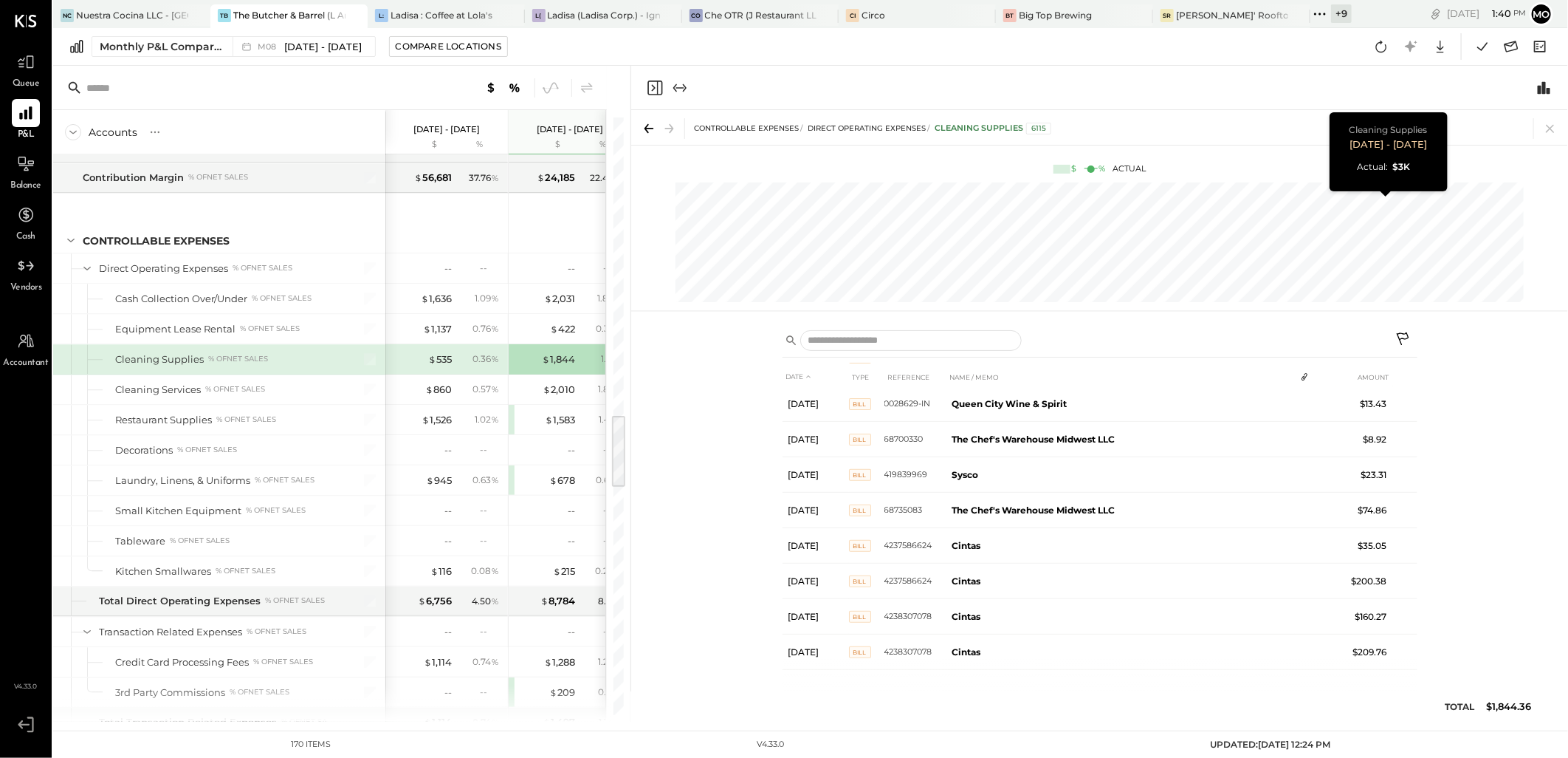
scroll to position [253, 0]
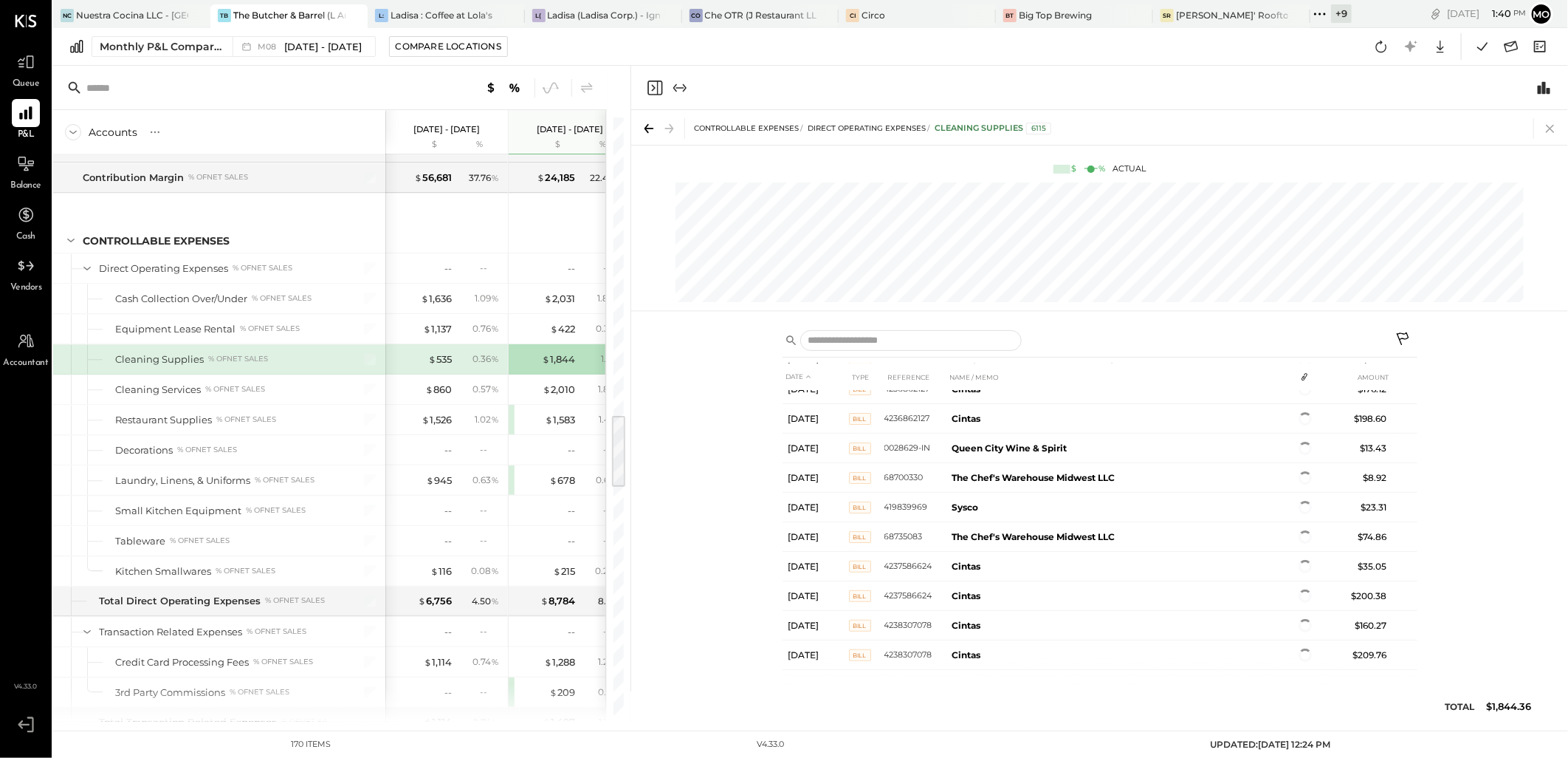
click at [1544, 129] on icon at bounding box center [1550, 128] width 21 height 21
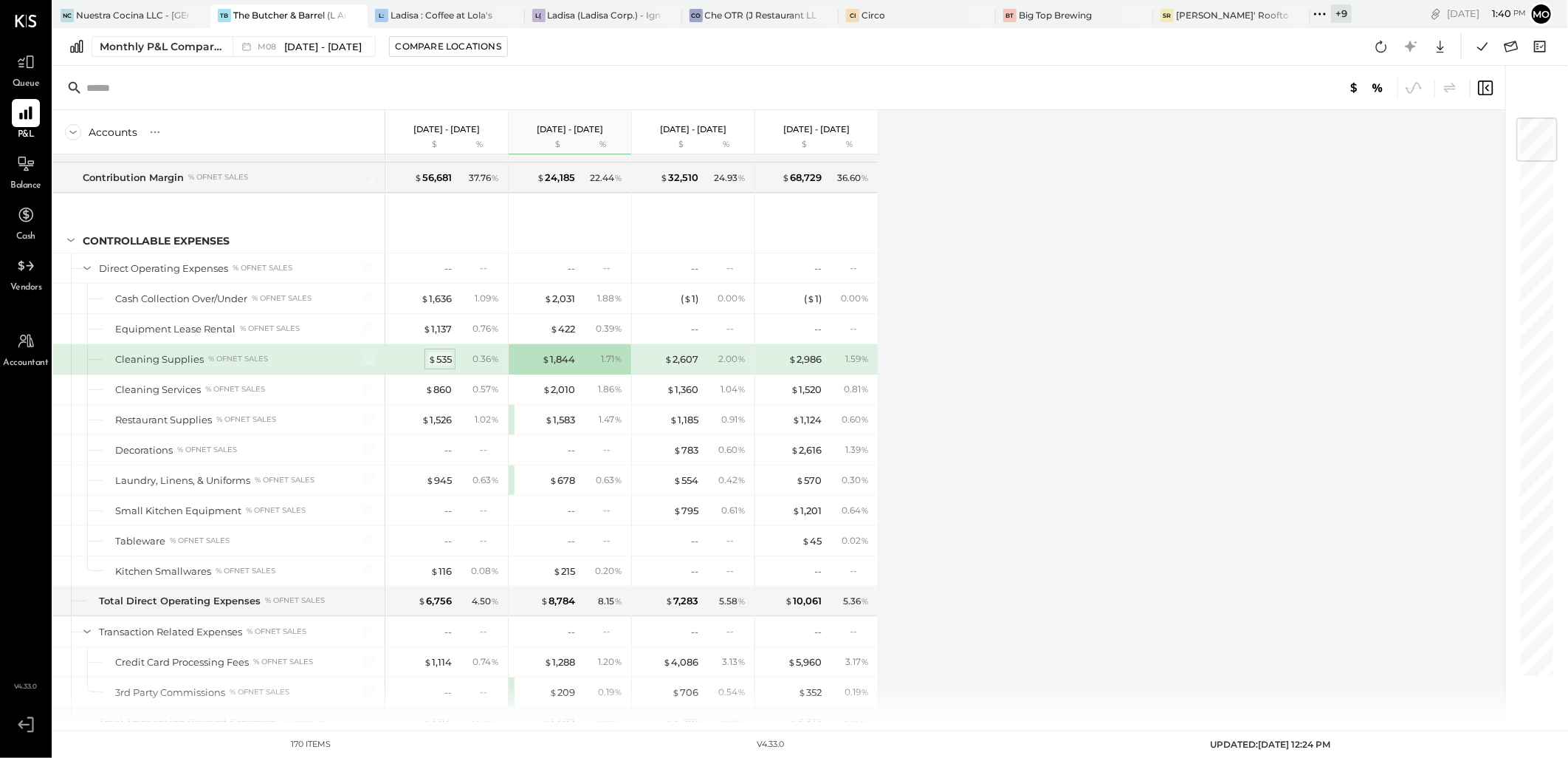
click at [441, 363] on div "$ 535" at bounding box center [440, 359] width 23 height 14
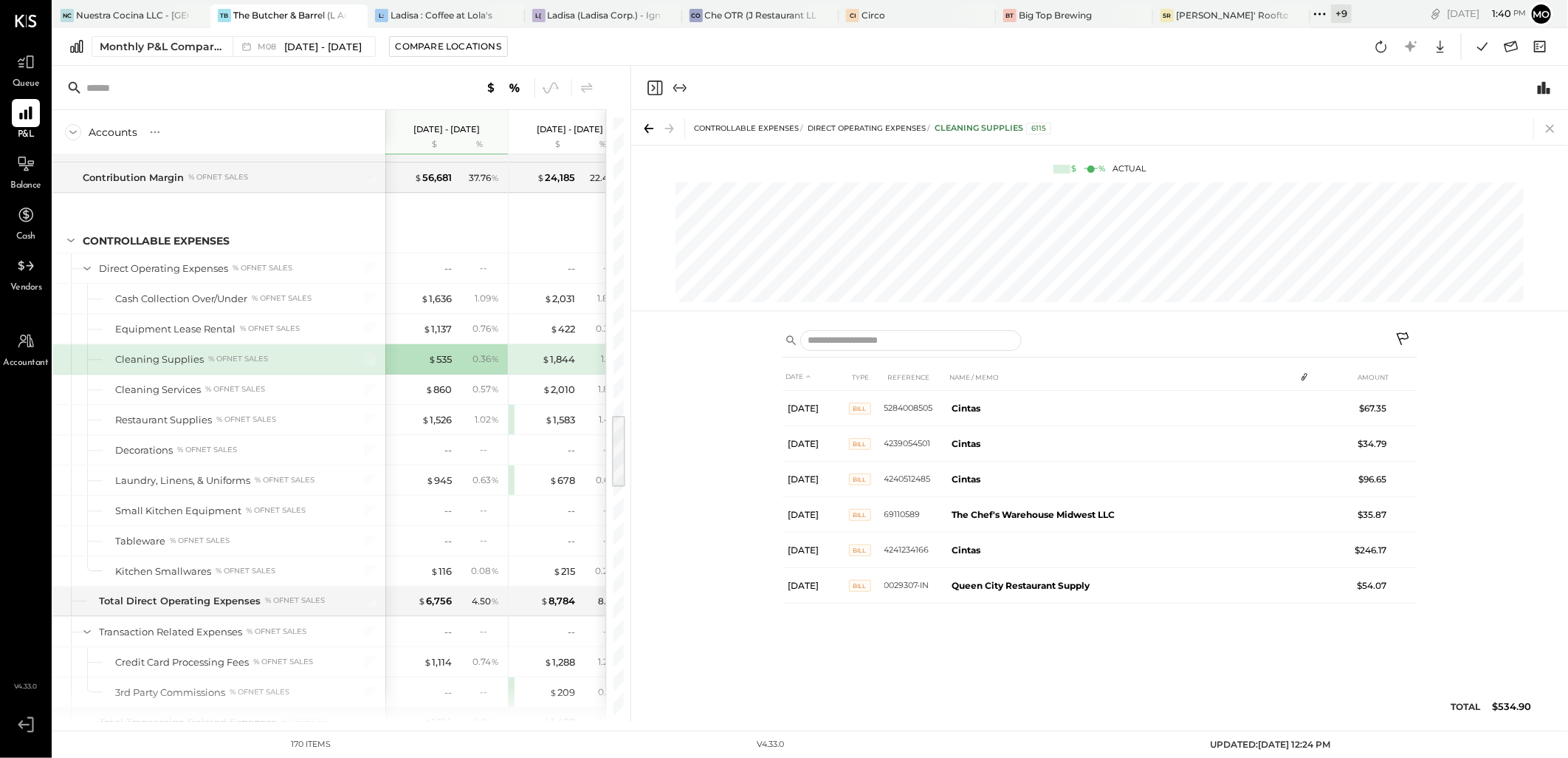
click at [1548, 130] on icon at bounding box center [1549, 129] width 8 height 8
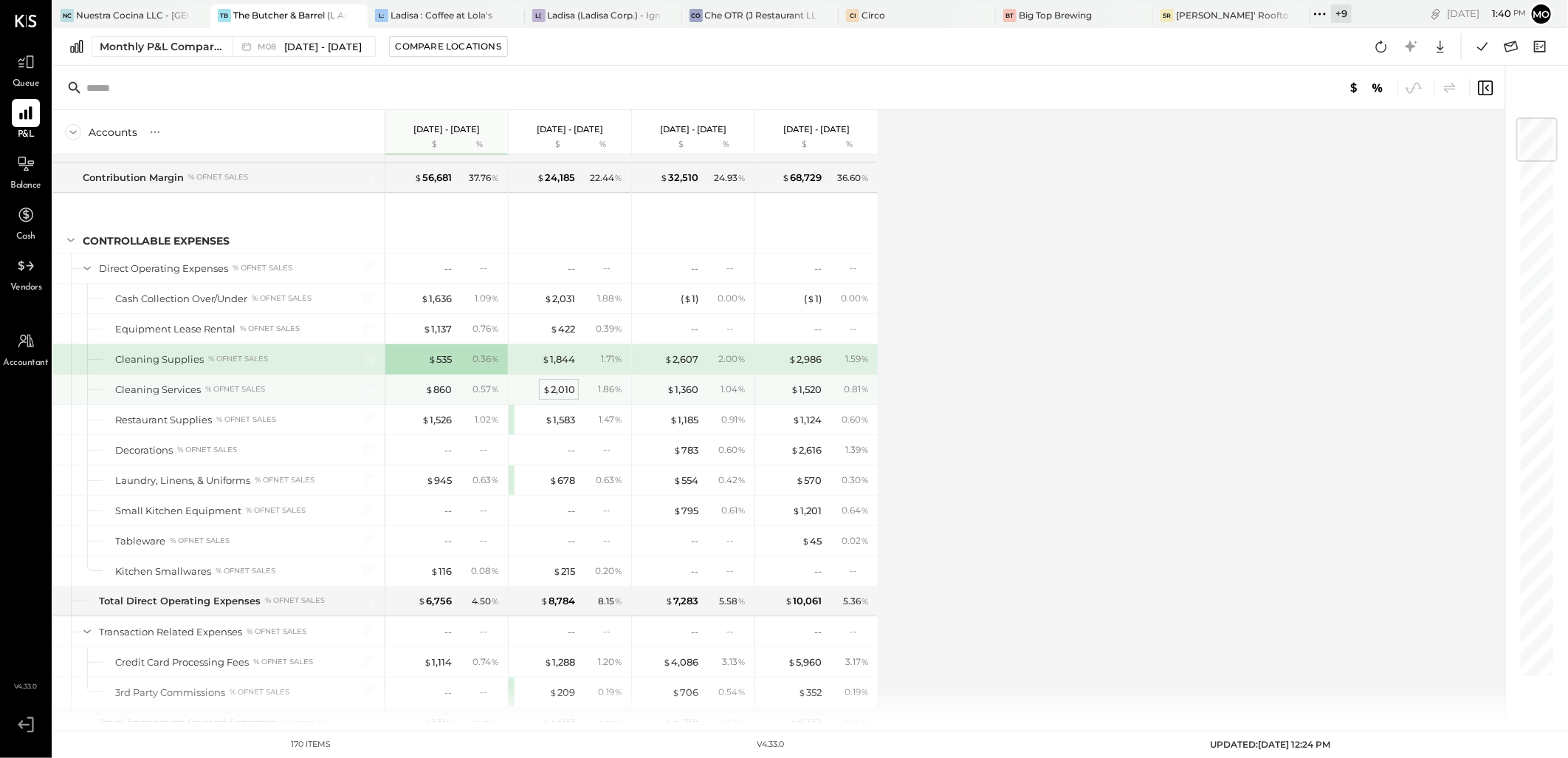
click at [557, 396] on div "$ 2,010" at bounding box center [559, 389] width 33 height 14
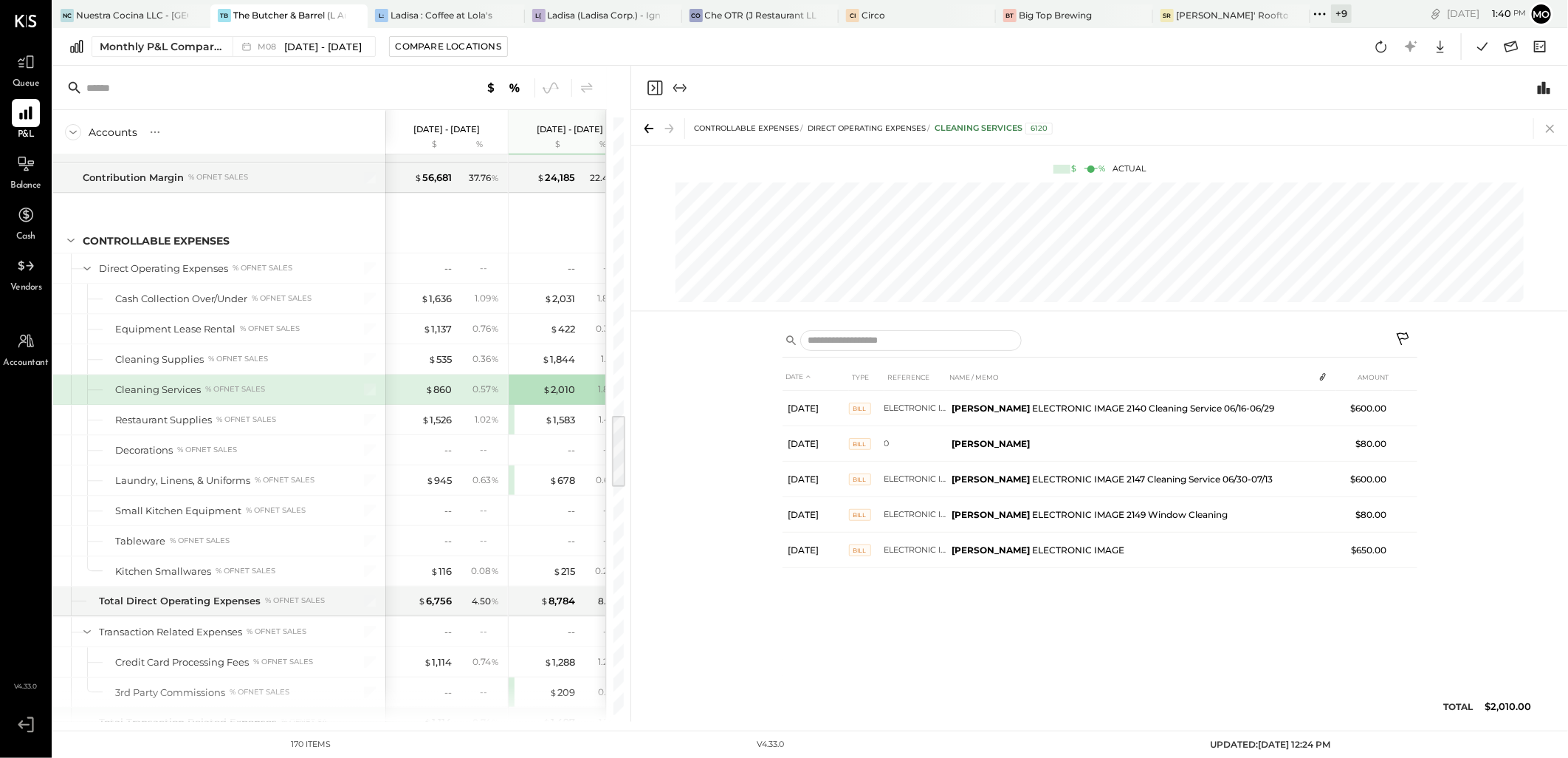
click at [1555, 130] on icon at bounding box center [1550, 128] width 21 height 21
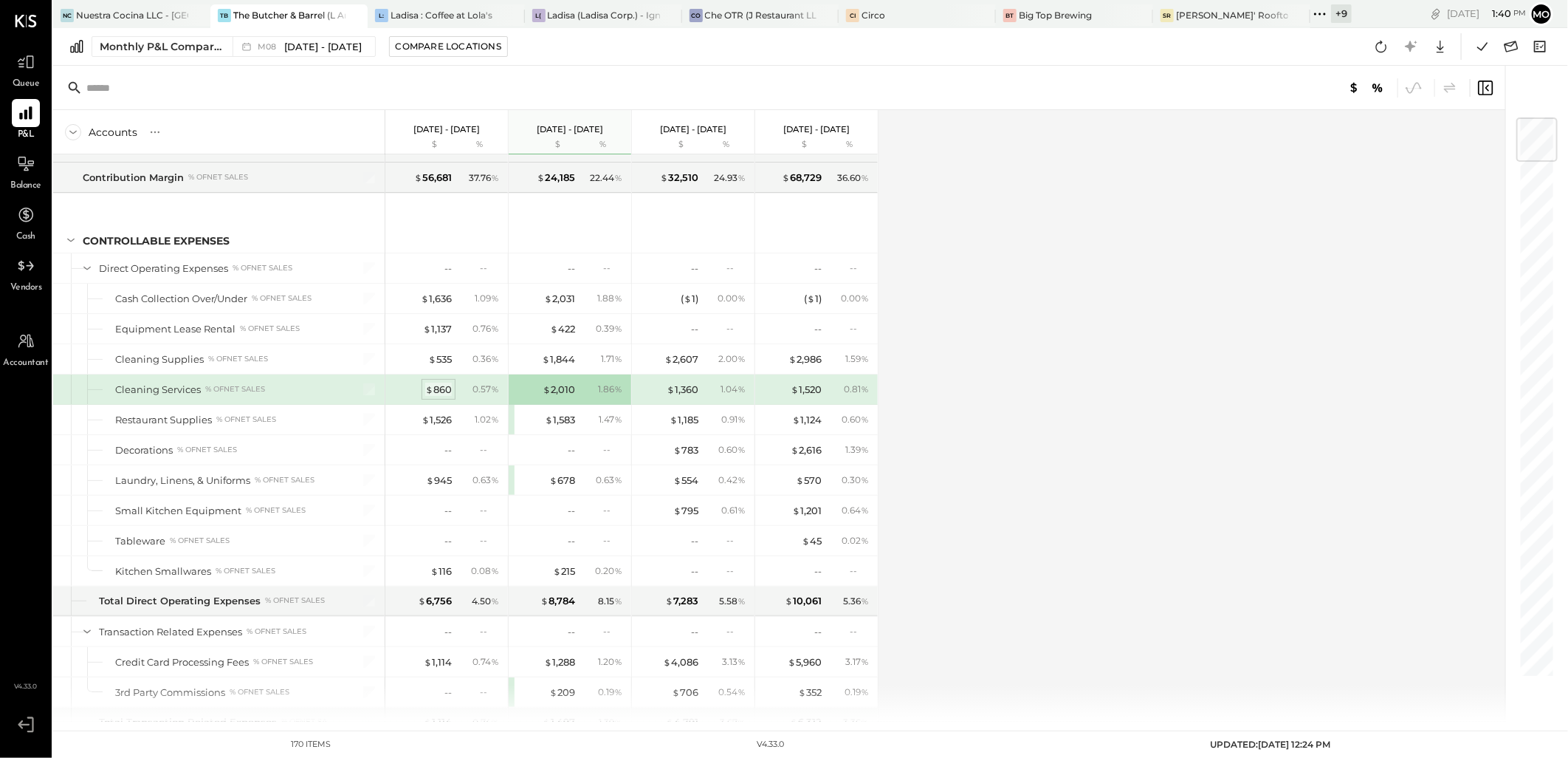
click at [448, 392] on div "$ 860" at bounding box center [438, 389] width 26 height 14
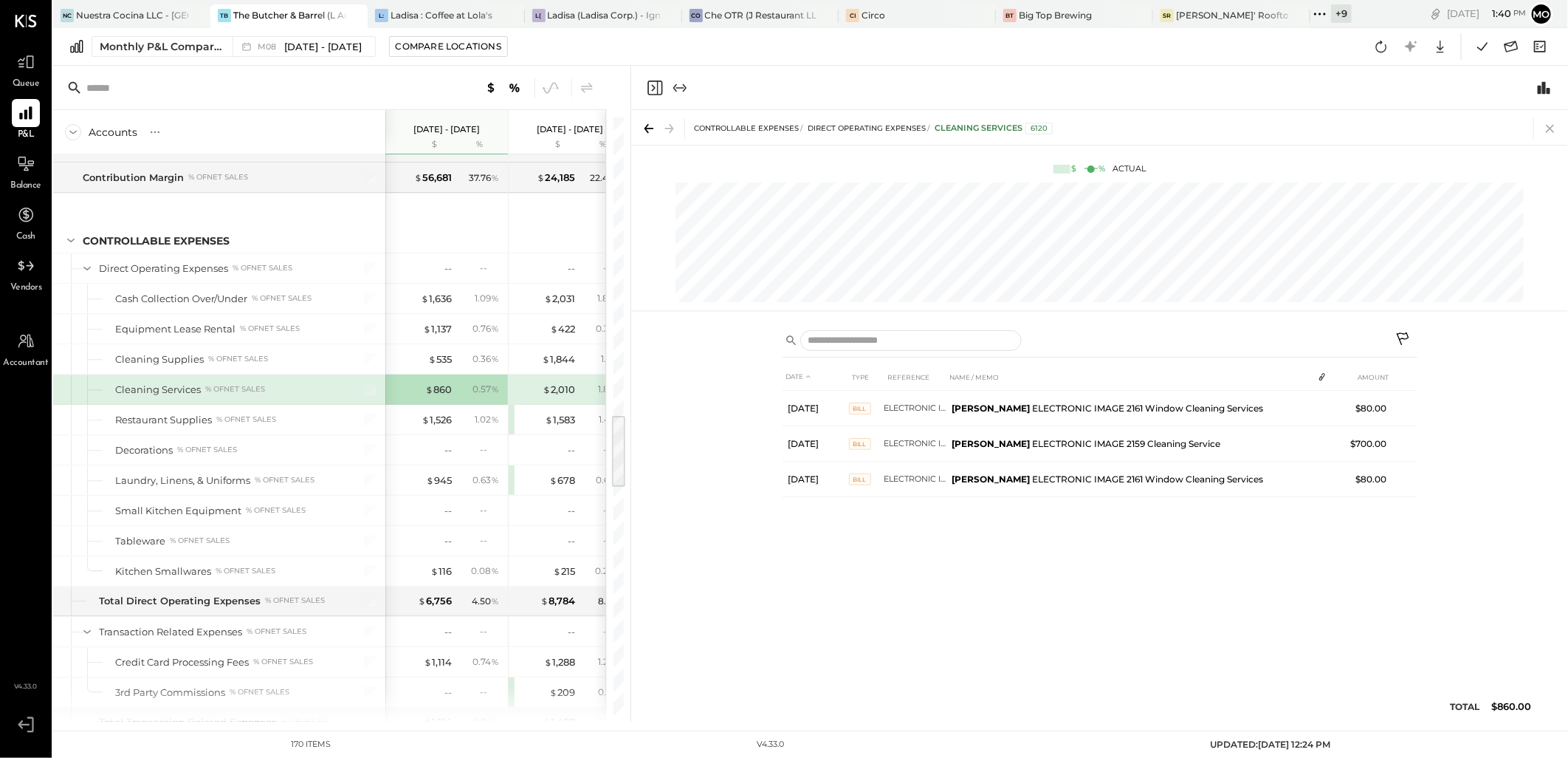
click at [1550, 127] on icon at bounding box center [1549, 129] width 8 height 8
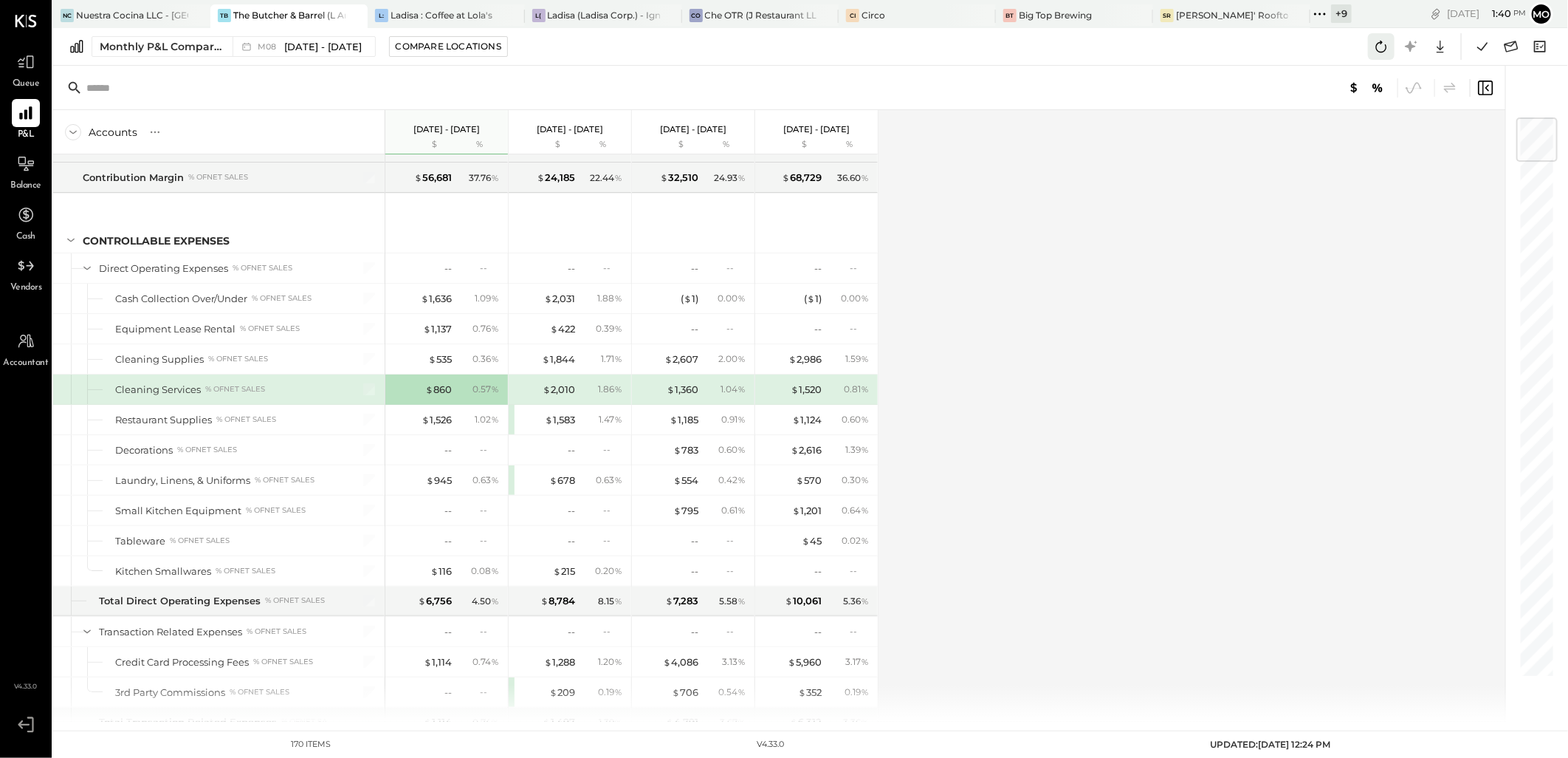
click at [1382, 54] on icon at bounding box center [1381, 47] width 19 height 19
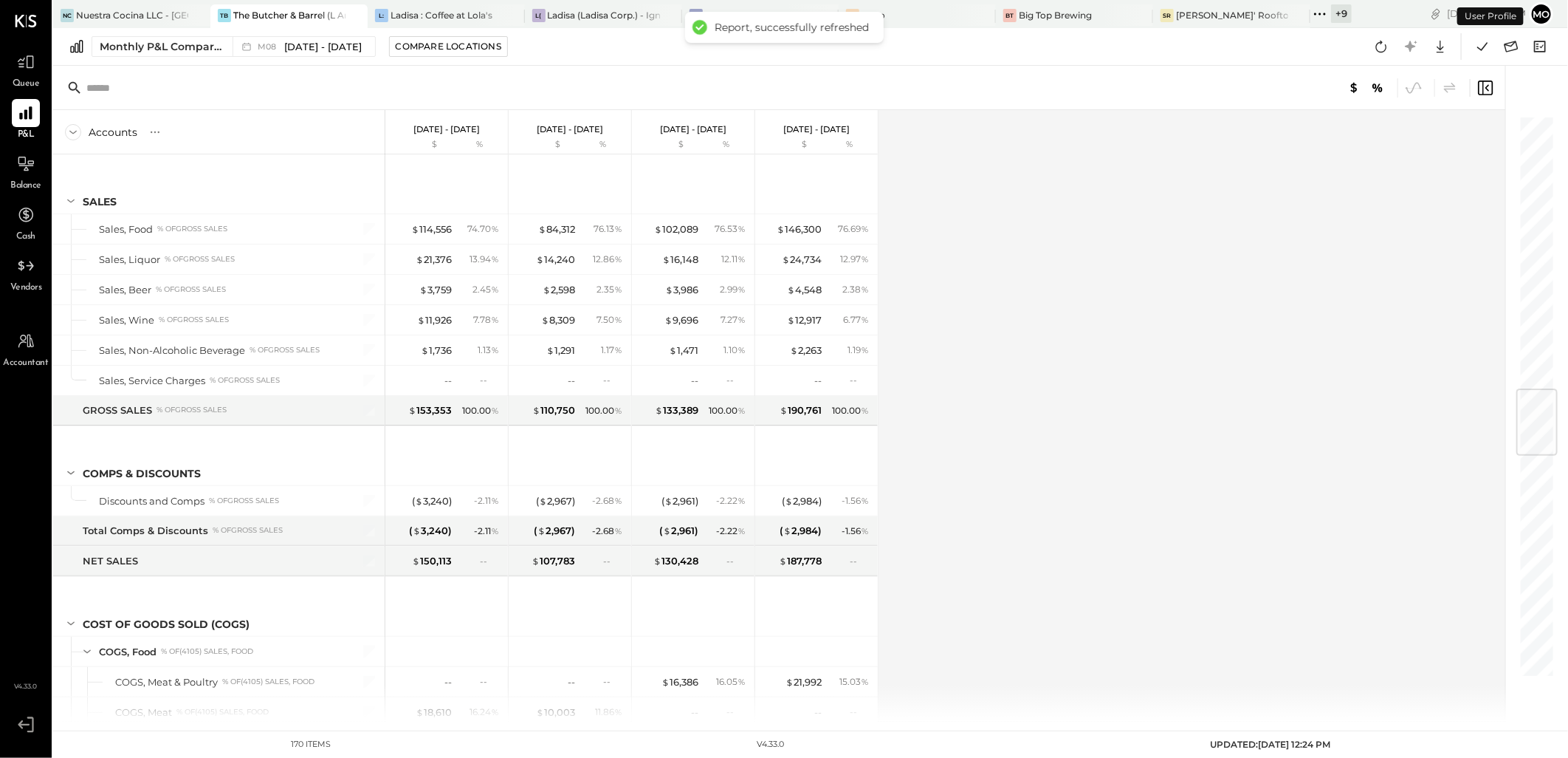
scroll to position [2322, 0]
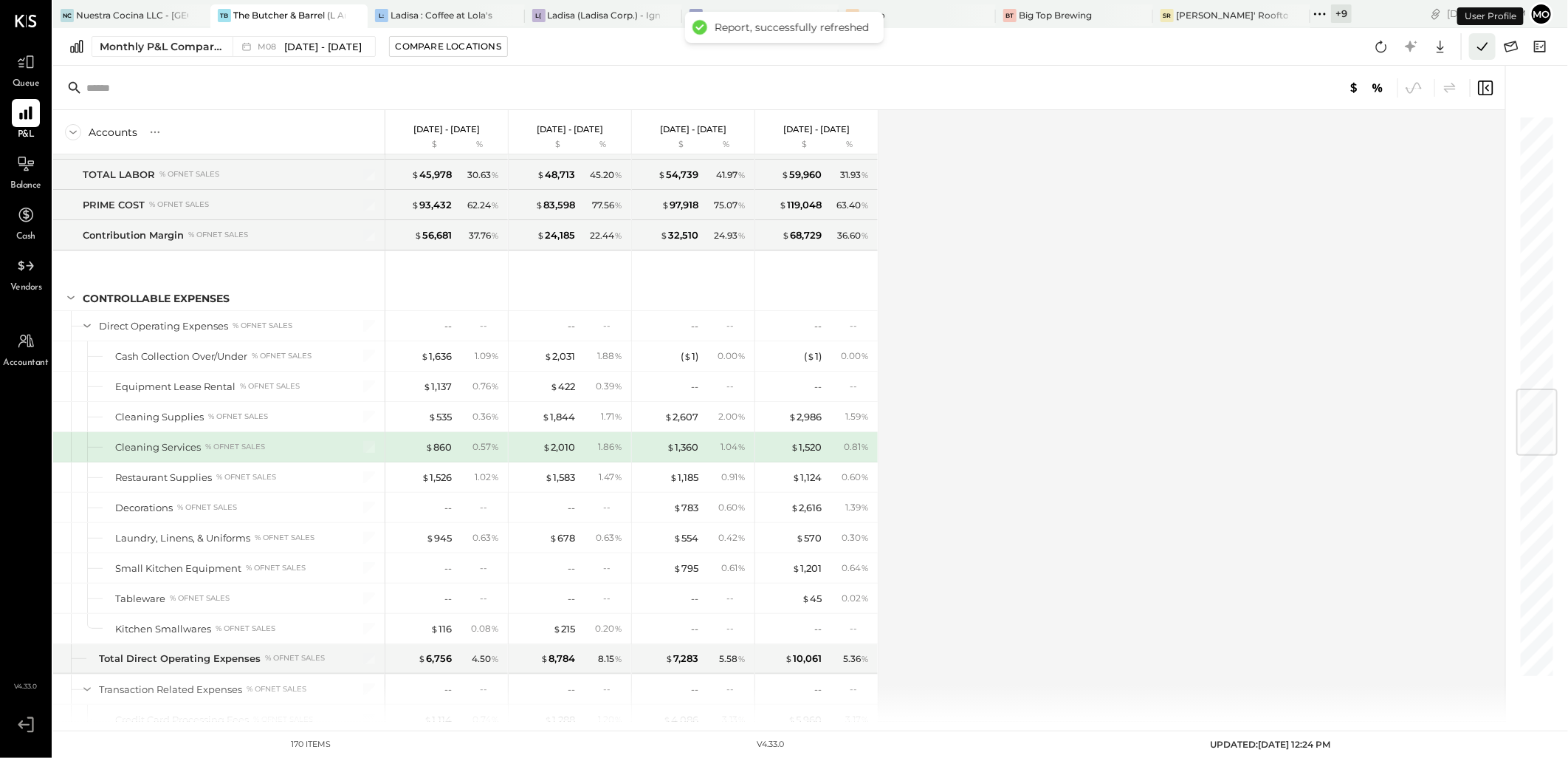
click at [1486, 42] on icon at bounding box center [1482, 47] width 19 height 19
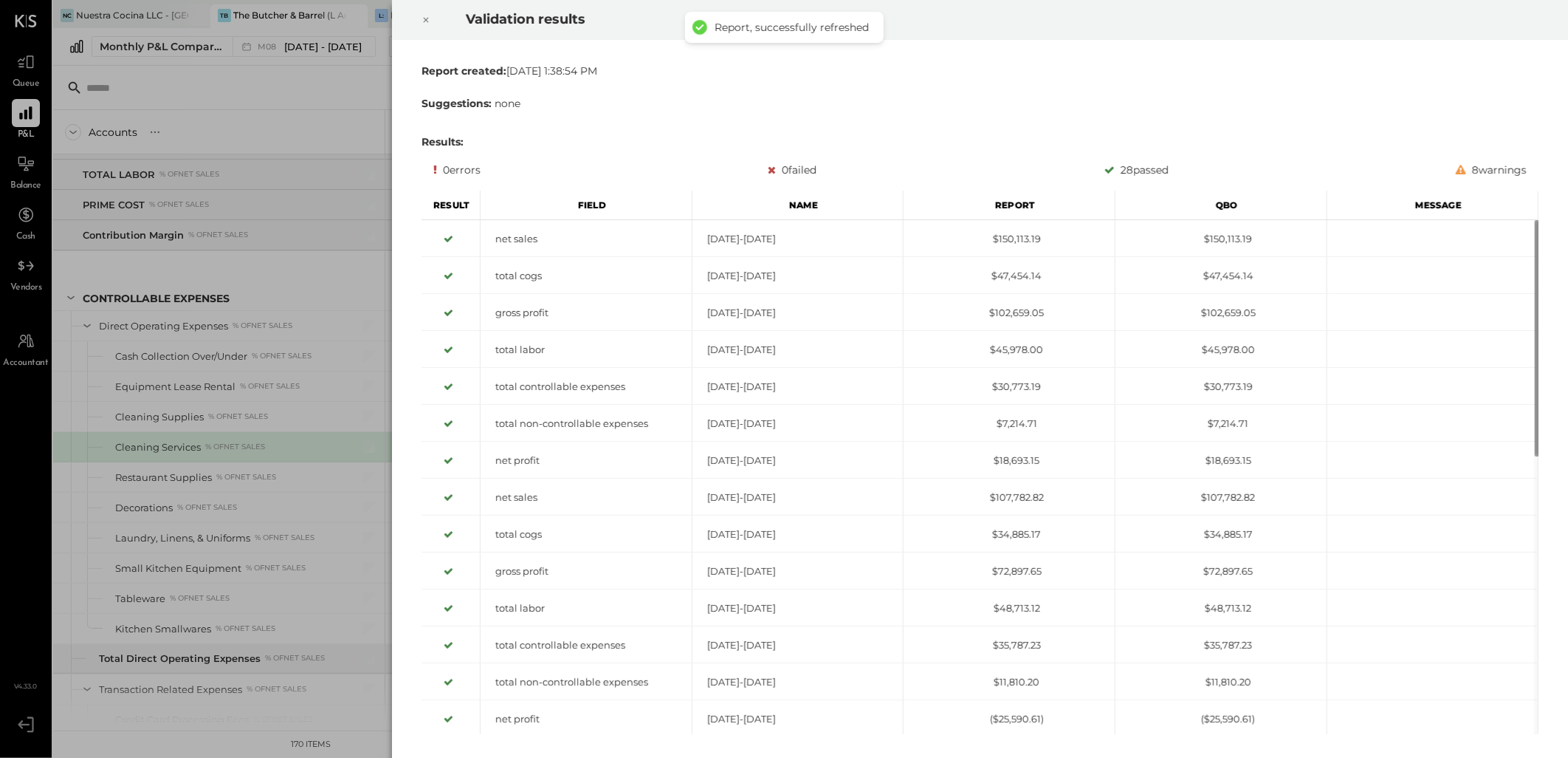
click at [431, 20] on div at bounding box center [426, 19] width 33 height 41
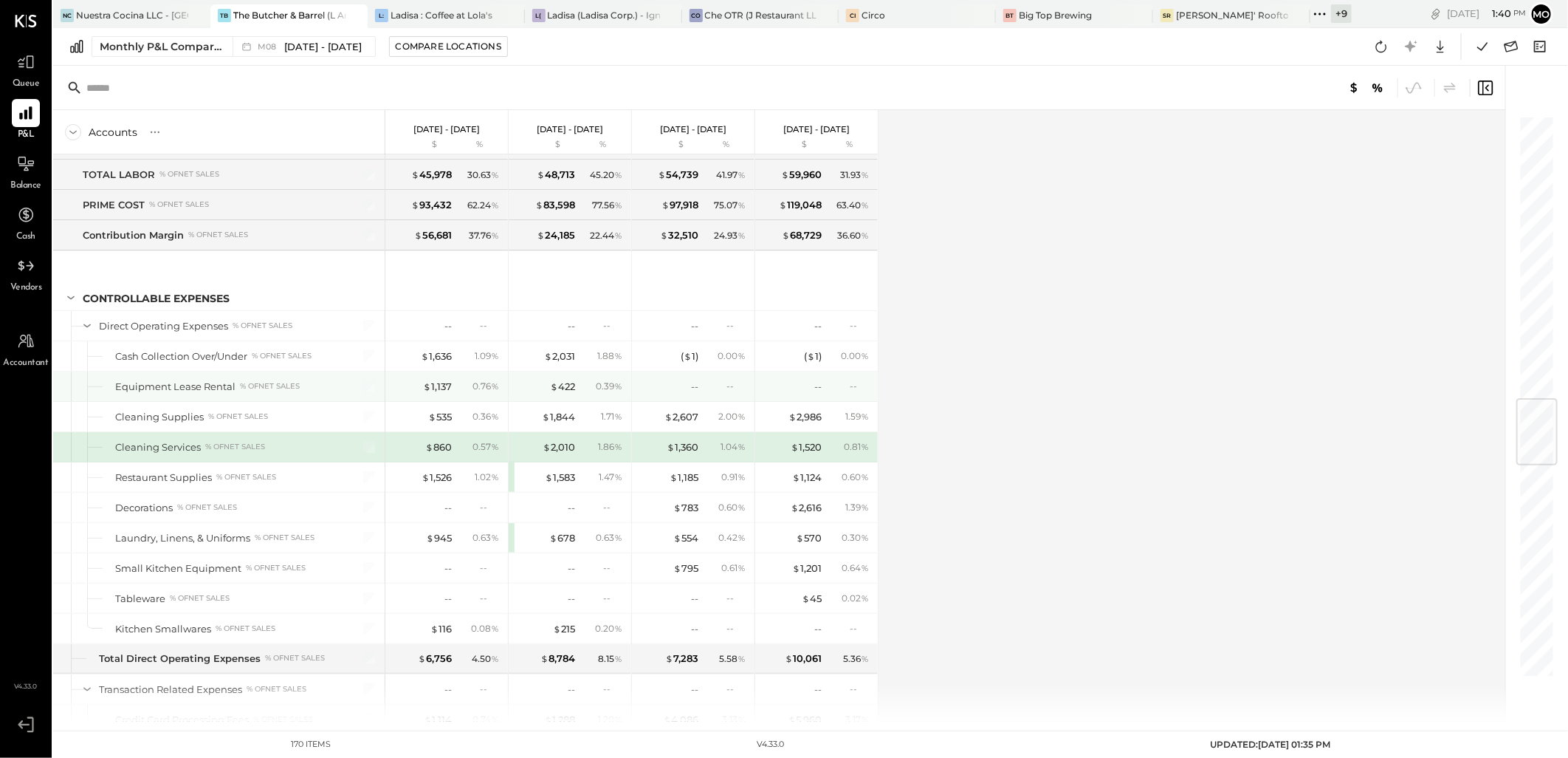
scroll to position [2405, 0]
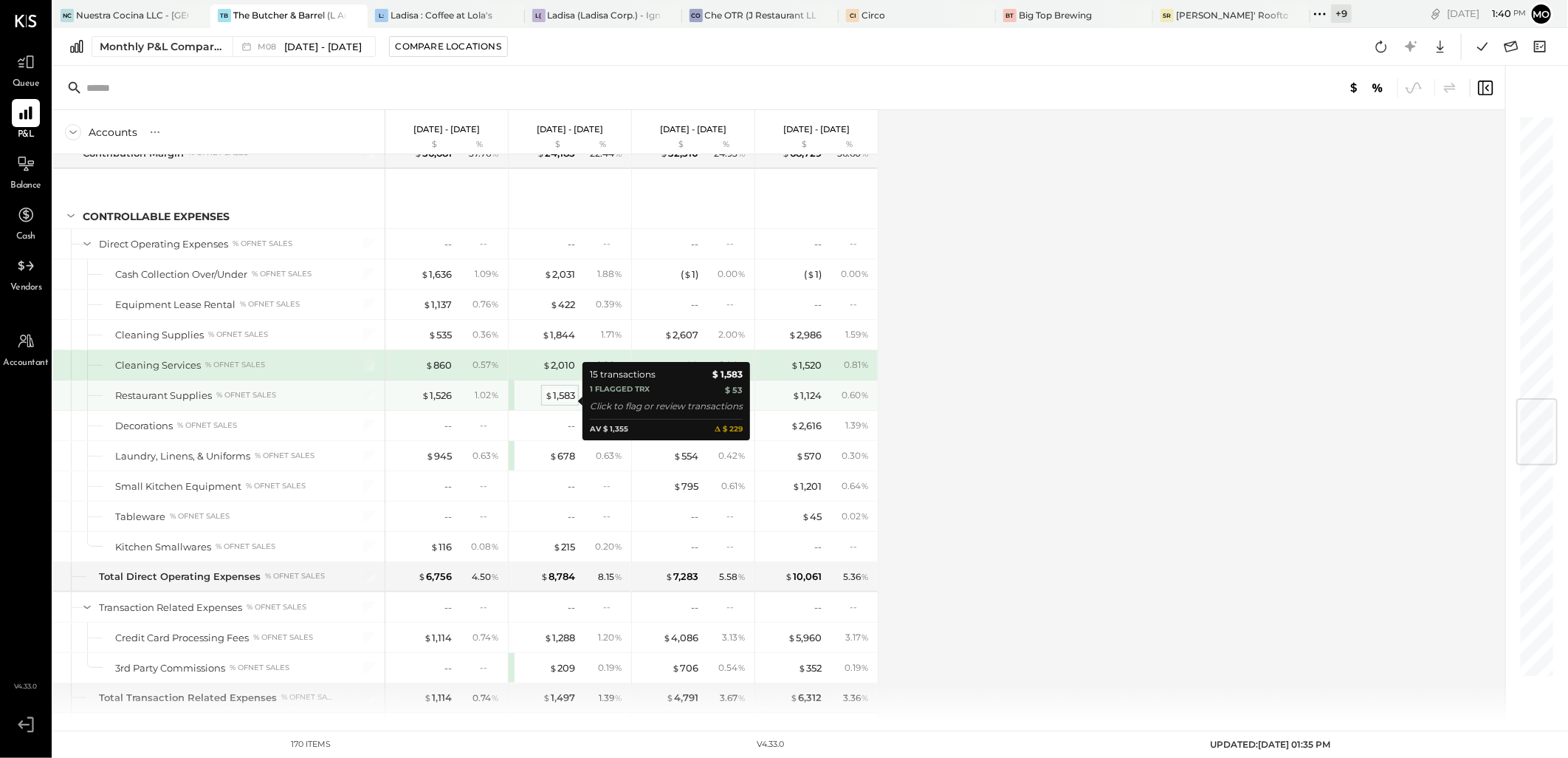
click at [557, 402] on div "$ 1,583" at bounding box center [559, 396] width 30 height 14
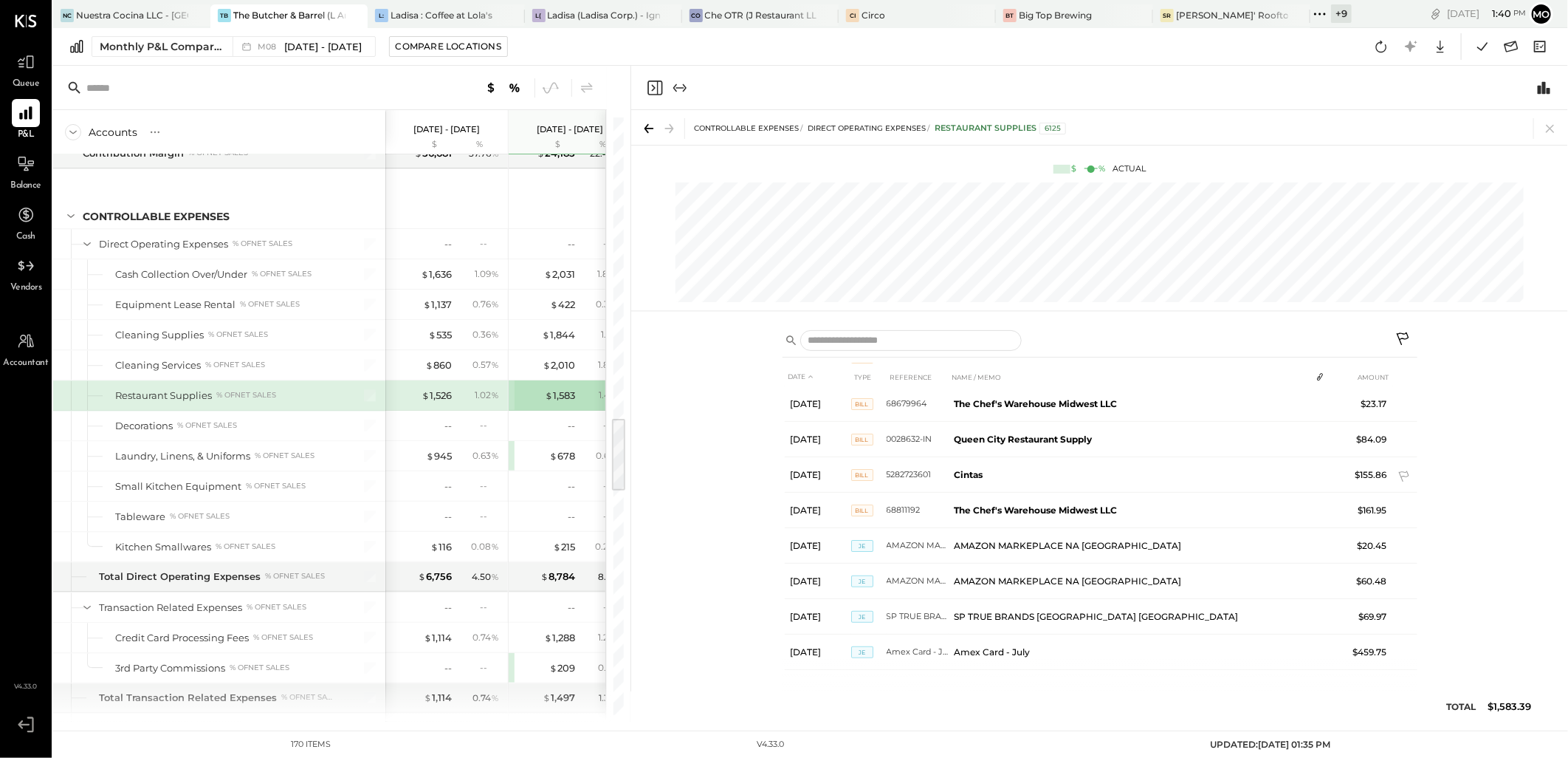
scroll to position [165, 0]
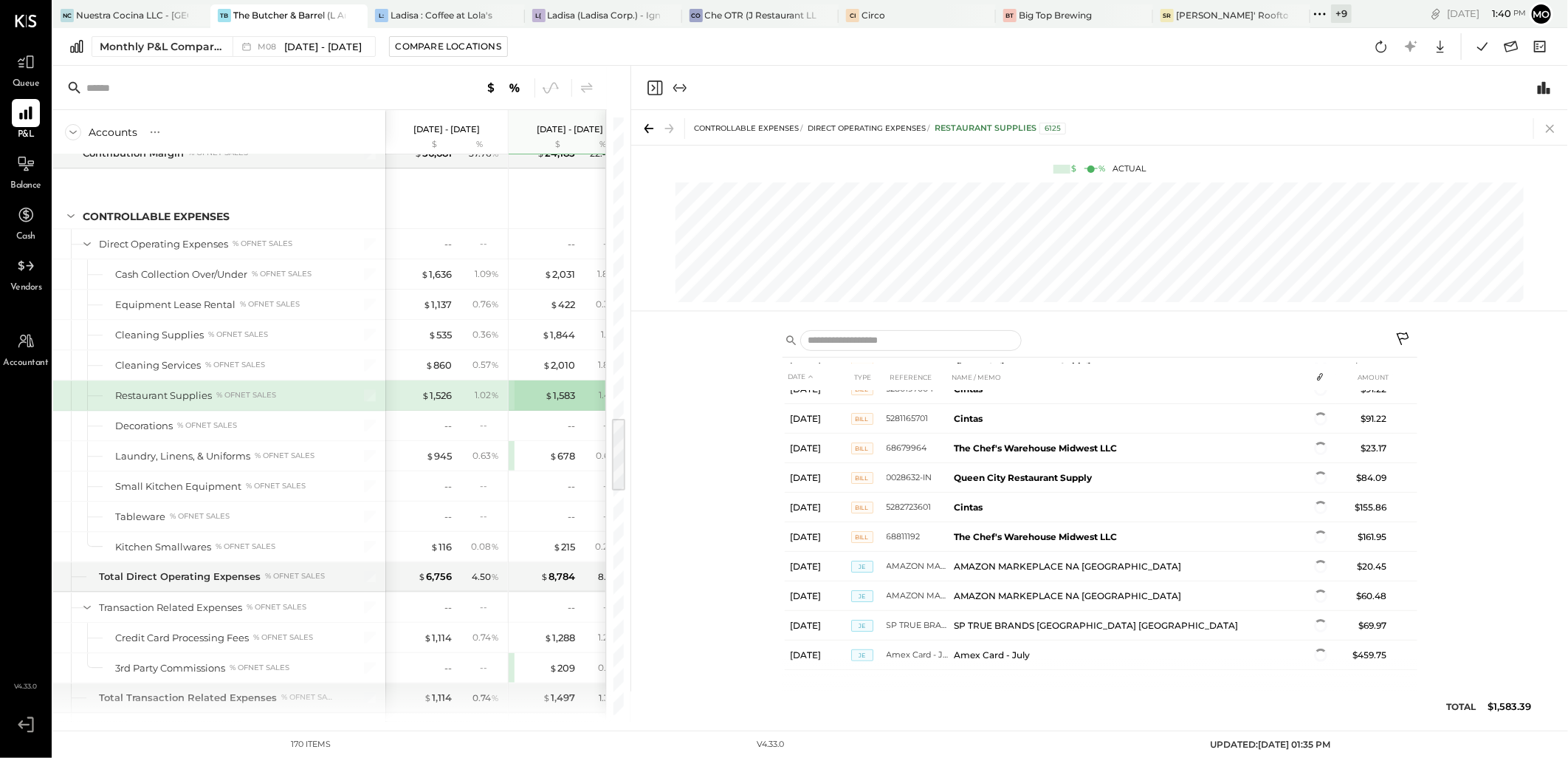
click at [1559, 124] on icon at bounding box center [1550, 128] width 21 height 21
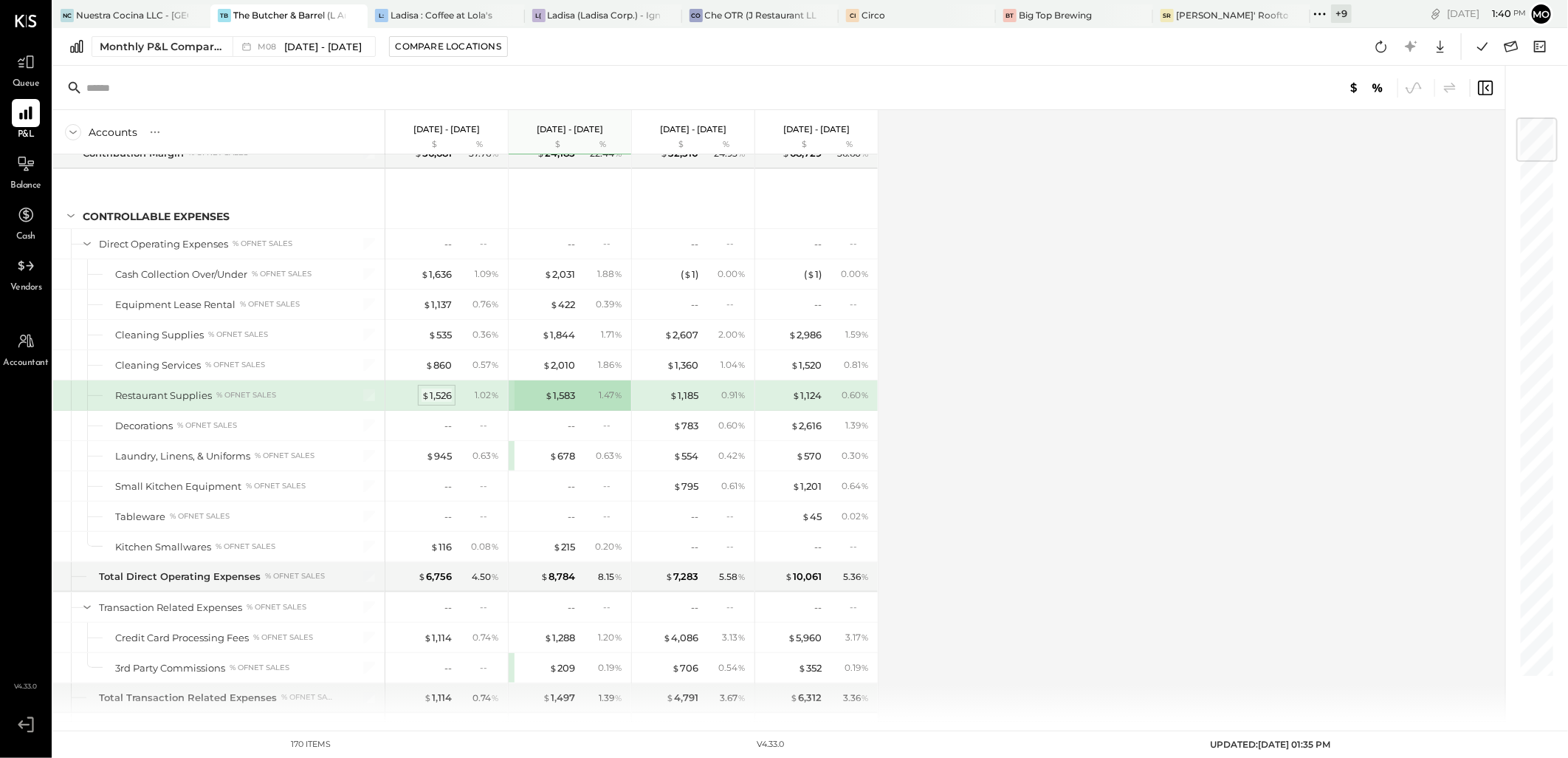
click at [438, 399] on div "$ 1,526" at bounding box center [436, 396] width 30 height 14
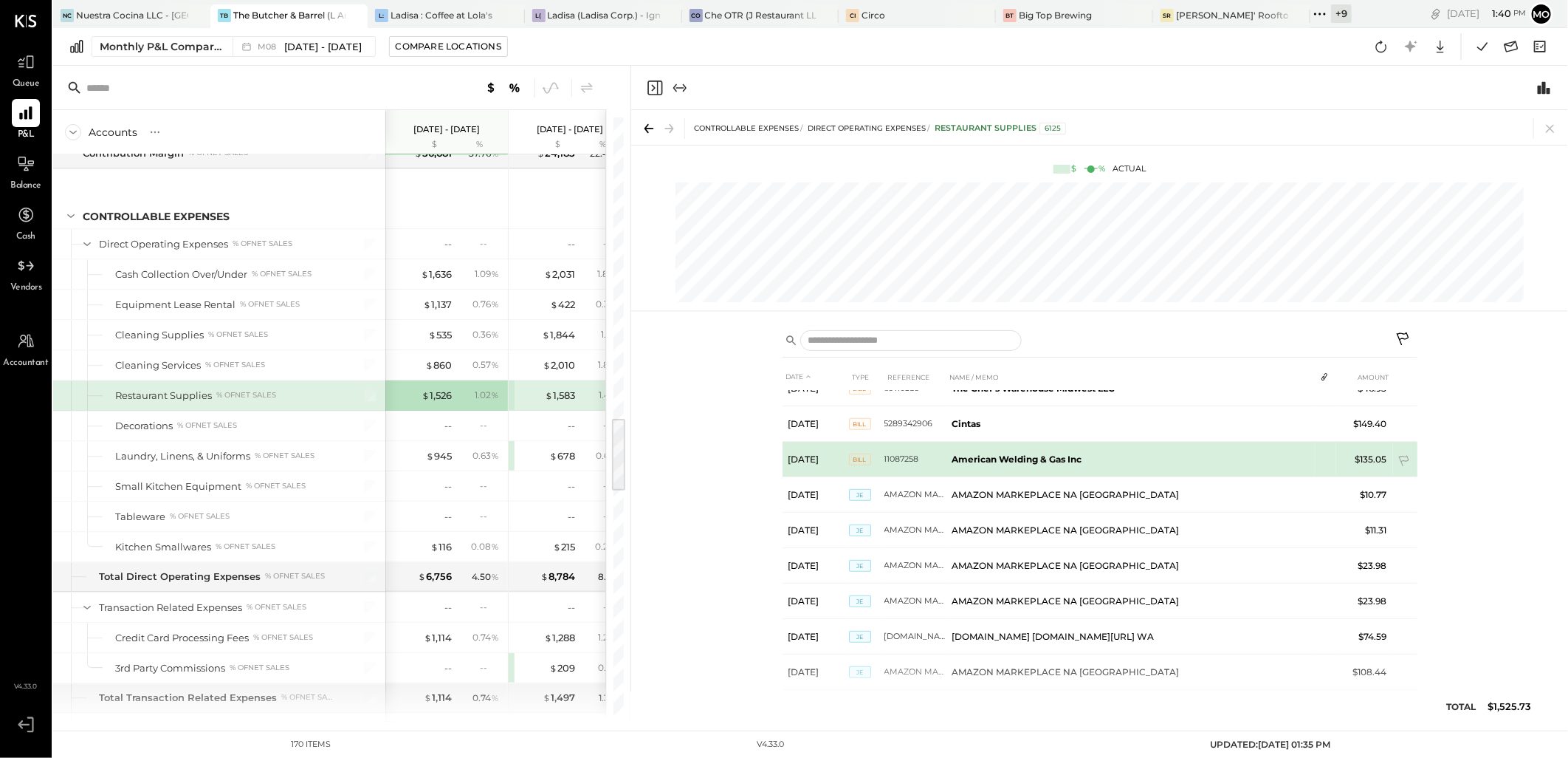
scroll to position [466, 0]
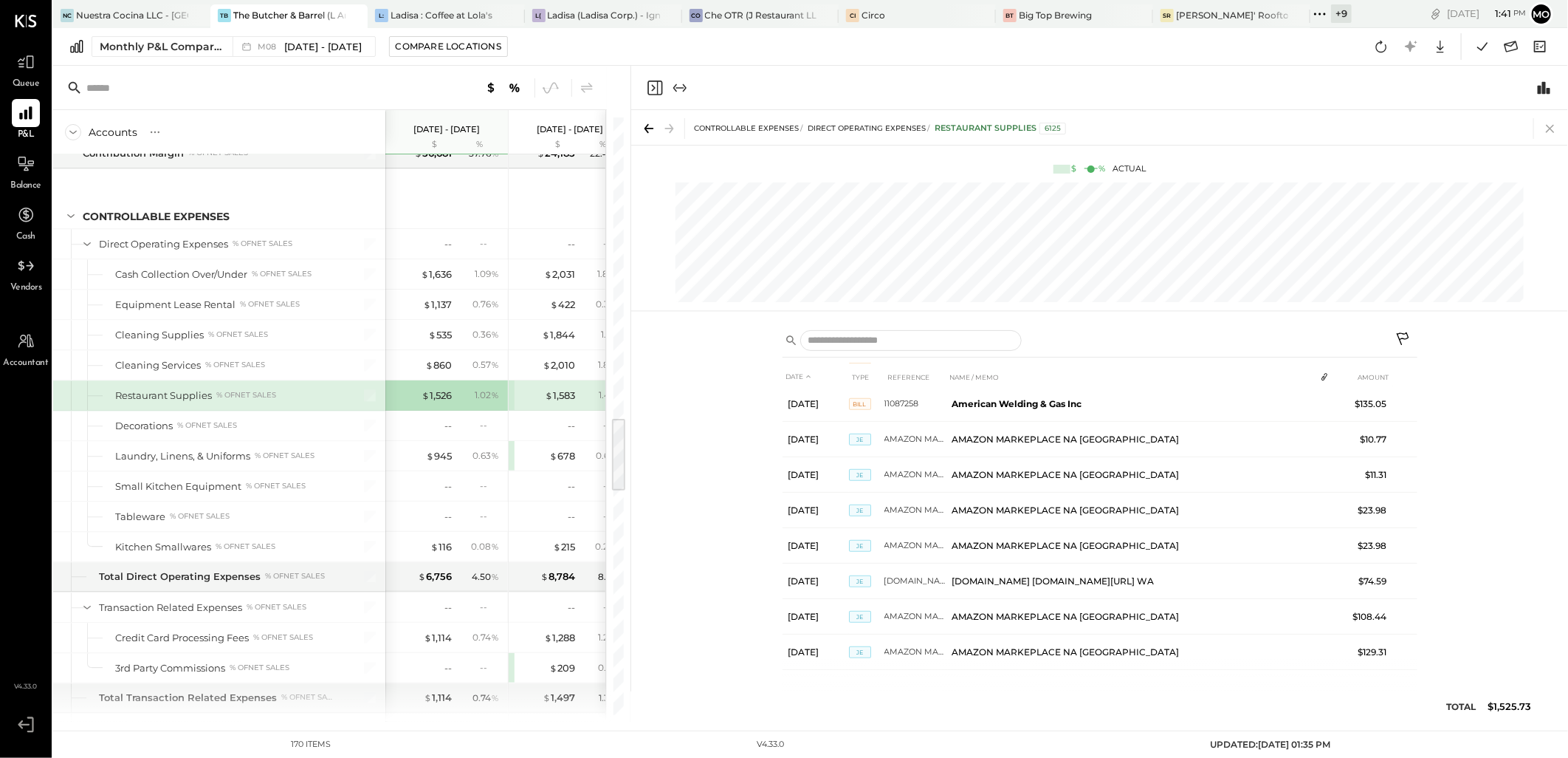
click at [1551, 127] on icon at bounding box center [1550, 128] width 21 height 21
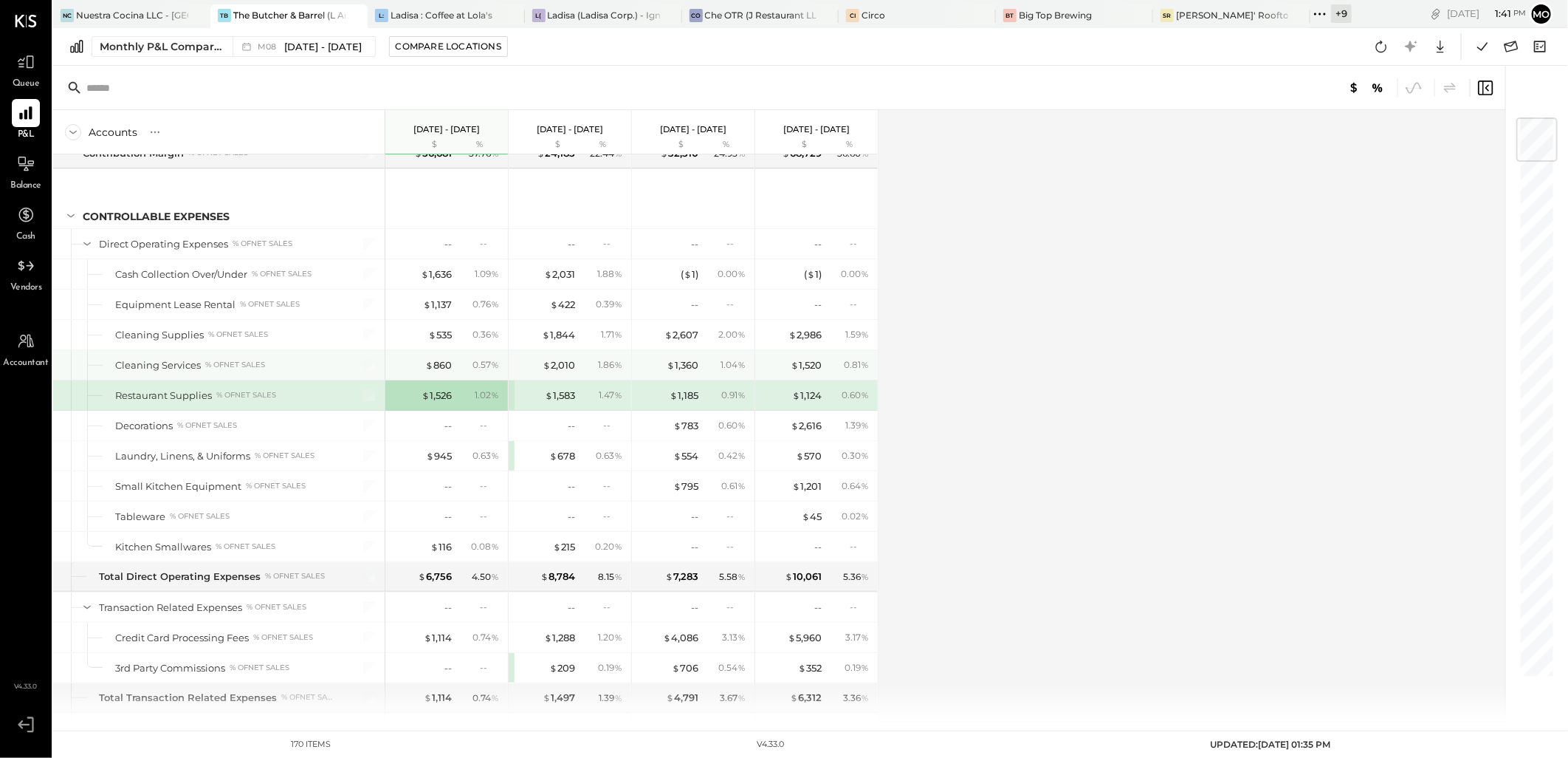
scroll to position [2486, 0]
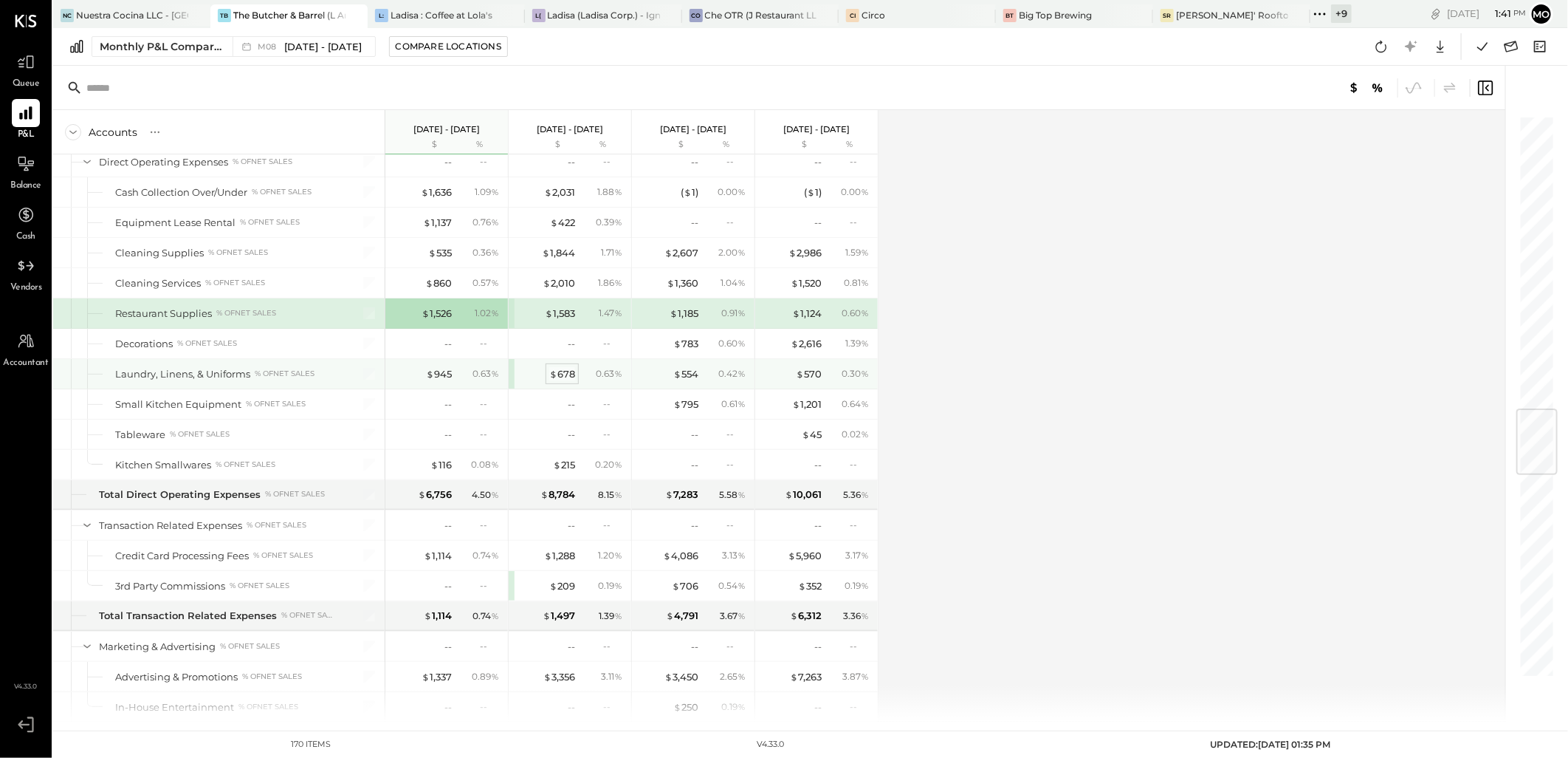
click at [566, 375] on div "$ 678" at bounding box center [562, 374] width 26 height 14
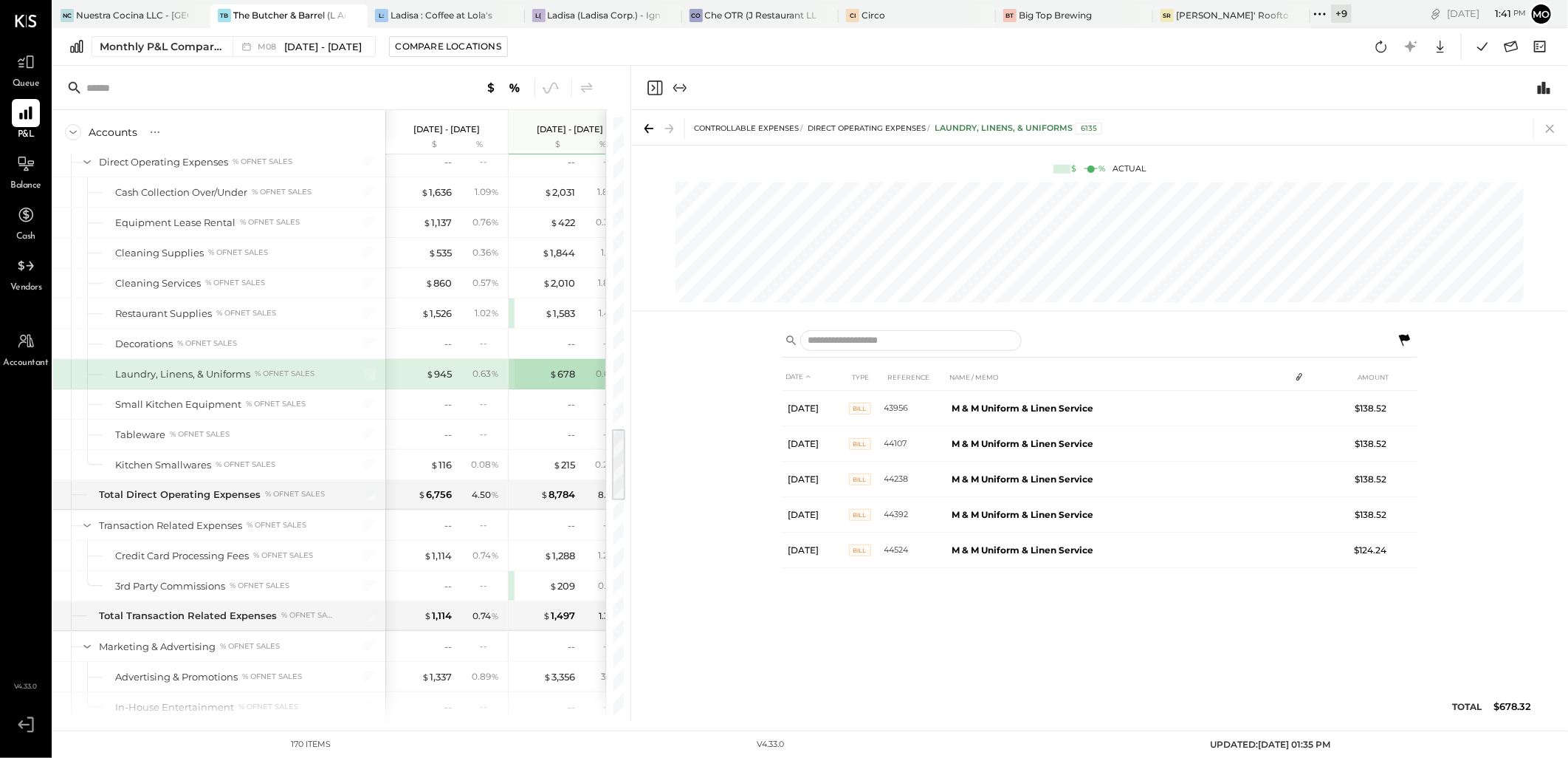
click at [1538, 126] on div at bounding box center [1546, 128] width 27 height 21
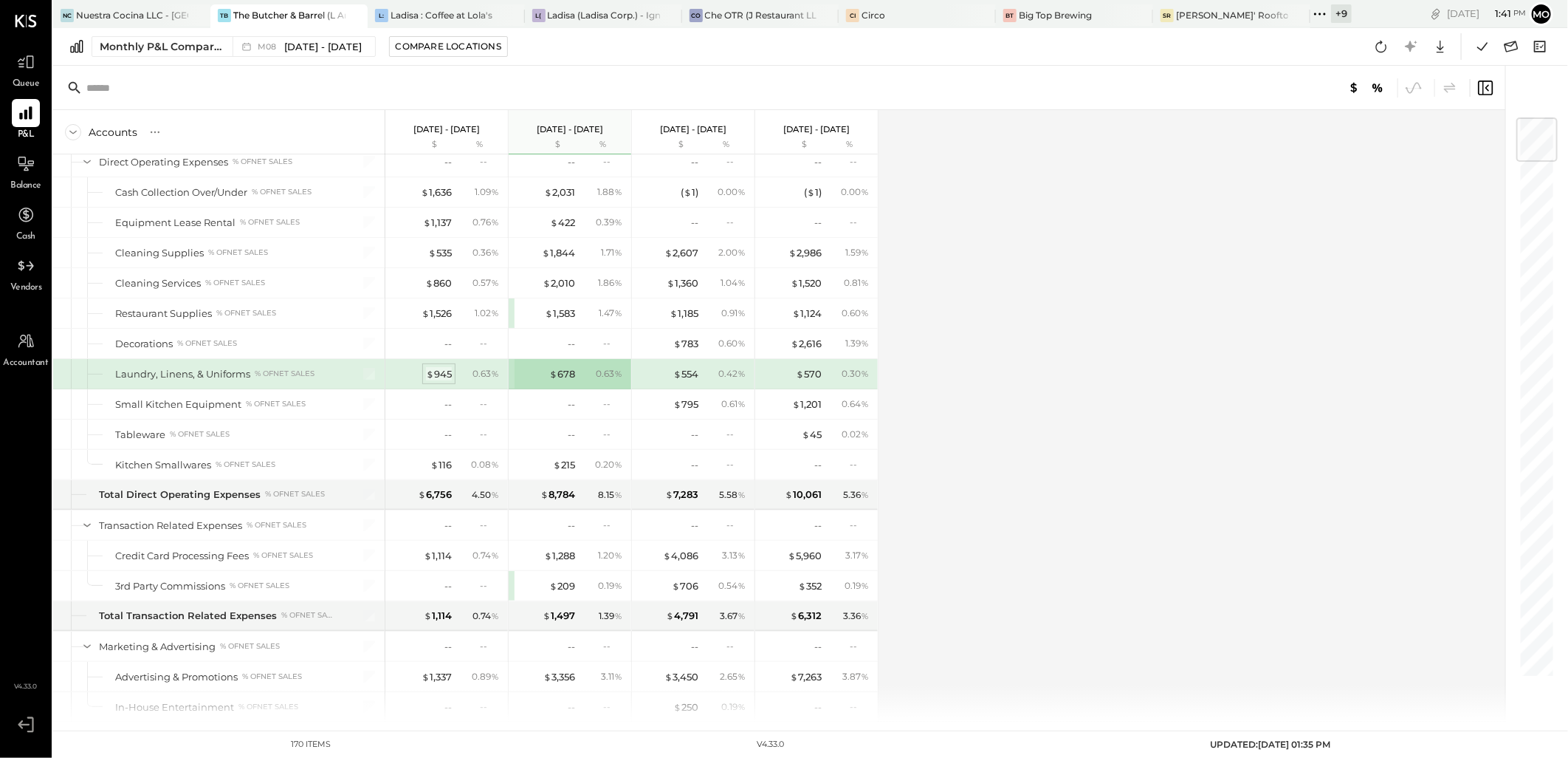
click at [445, 376] on div "$ 945" at bounding box center [438, 374] width 26 height 14
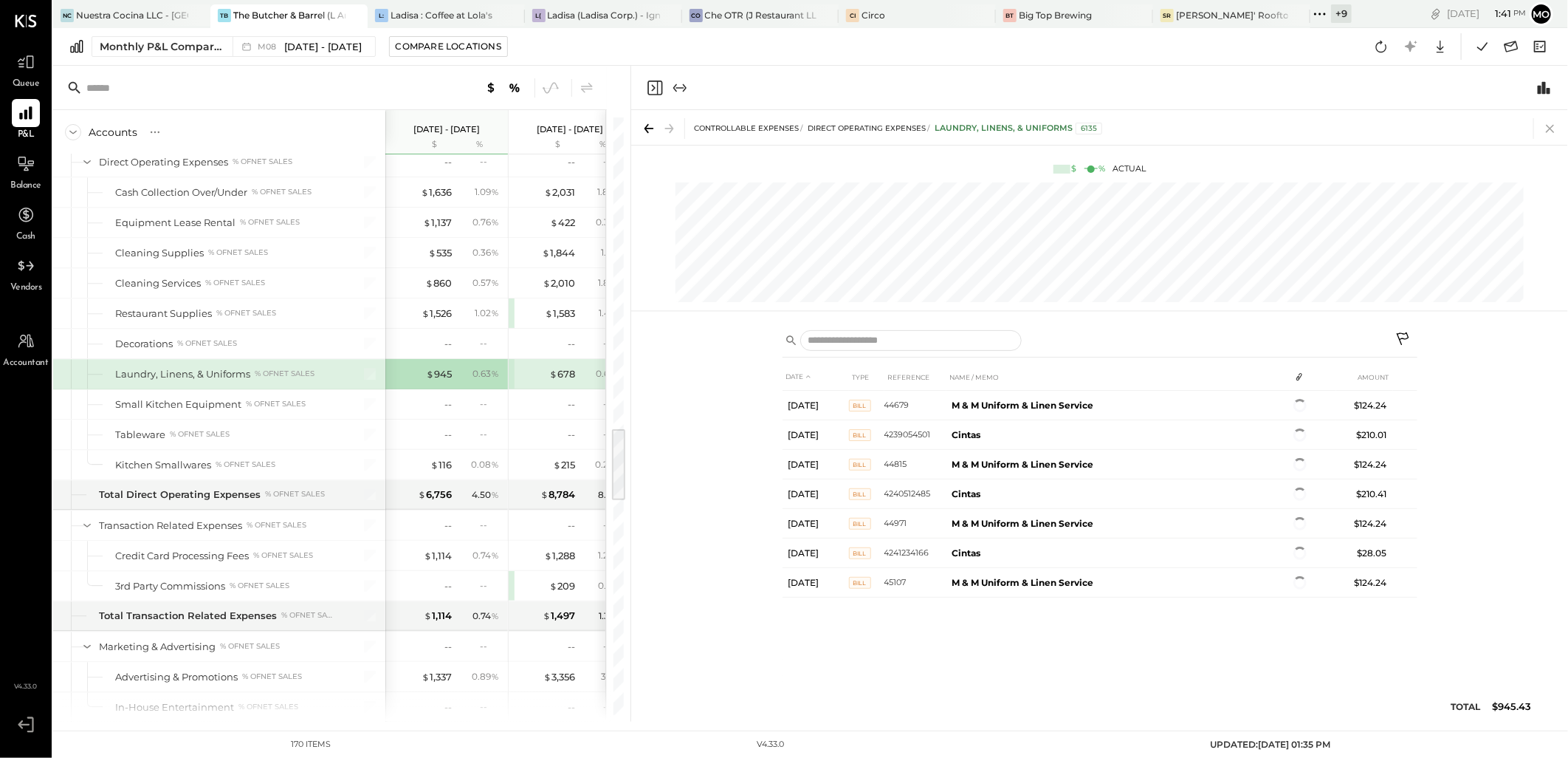
click at [1541, 124] on icon at bounding box center [1550, 128] width 21 height 21
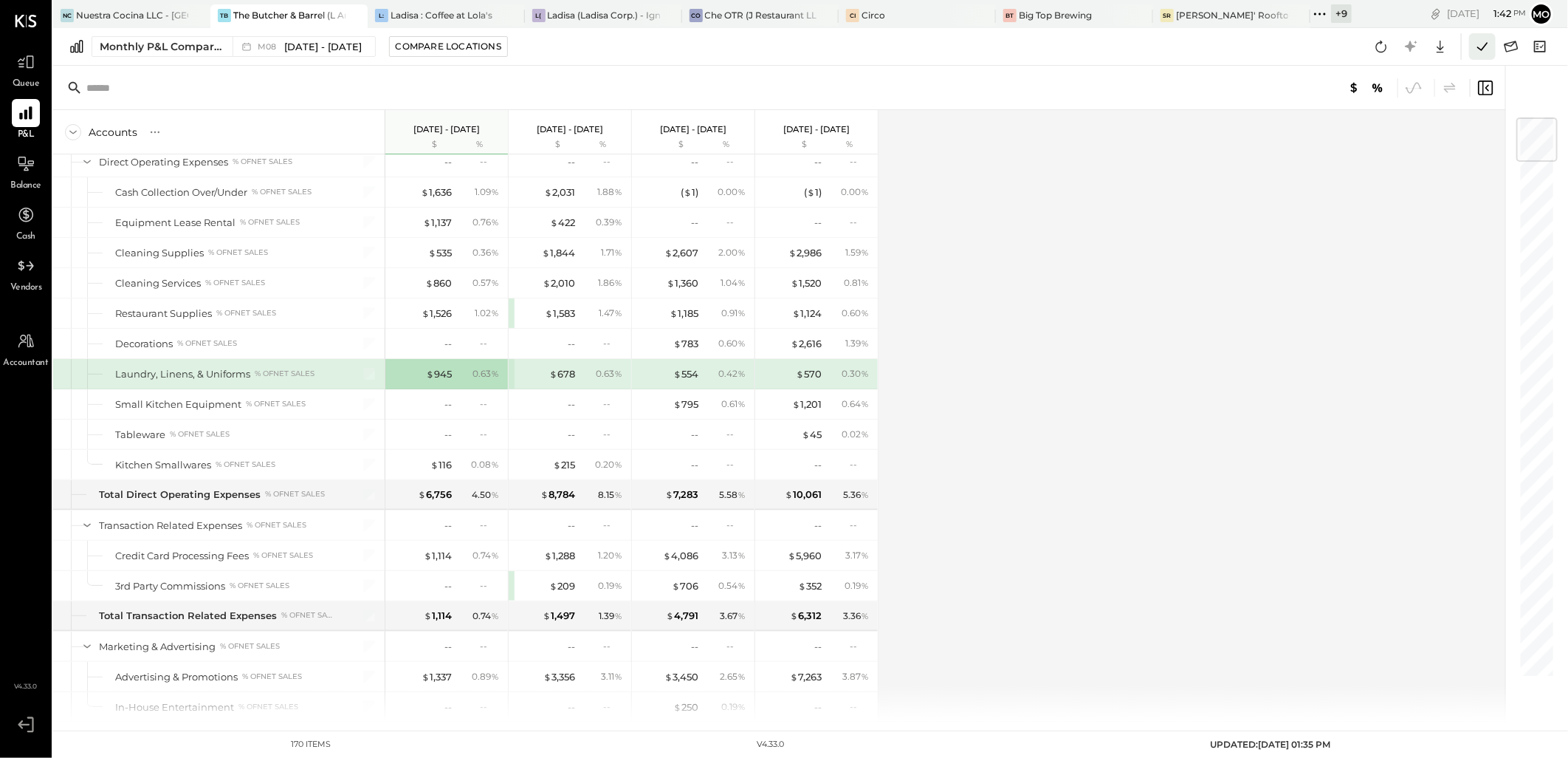
click at [1483, 47] on icon at bounding box center [1482, 47] width 19 height 19
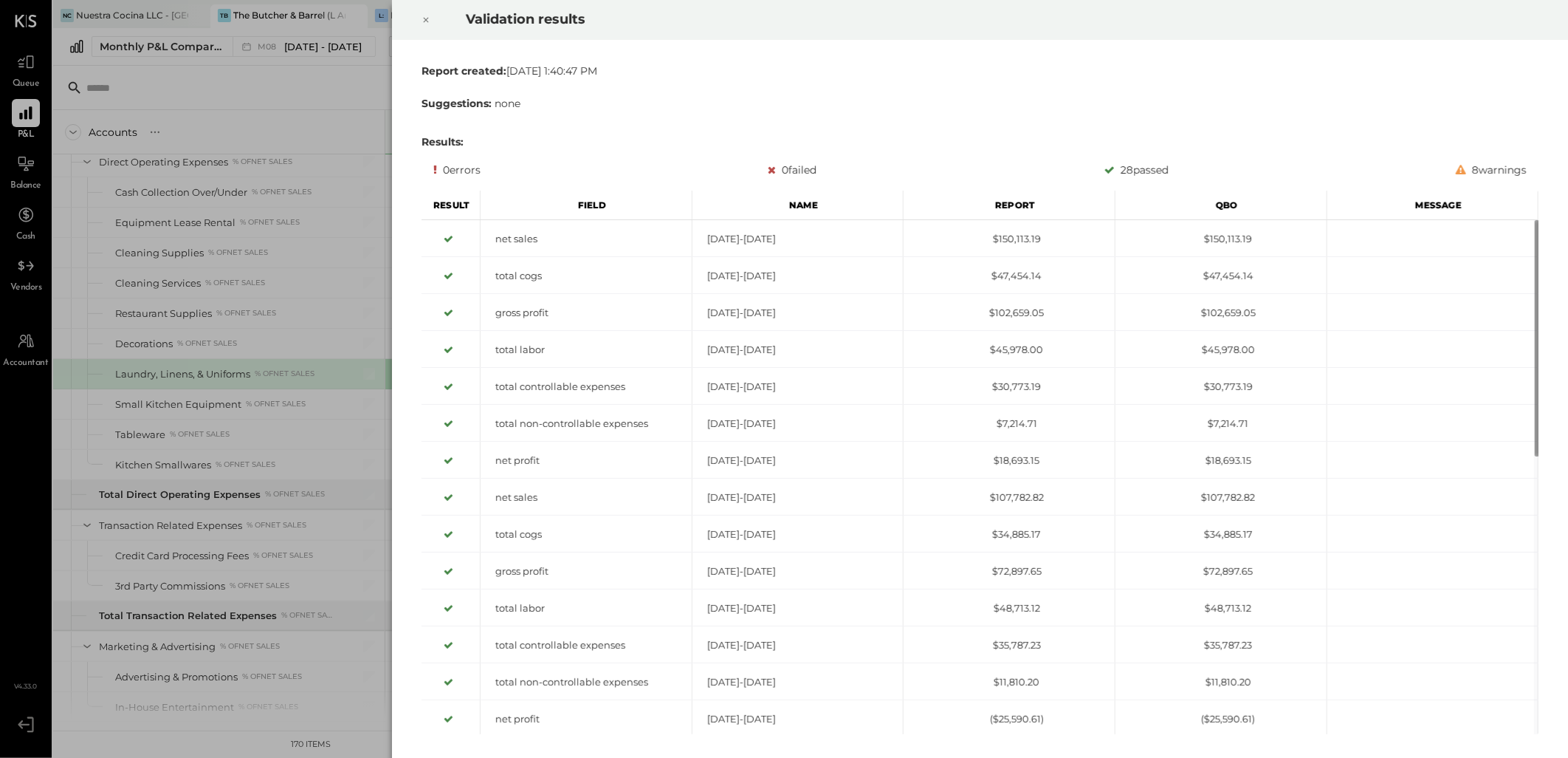
click at [426, 23] on icon at bounding box center [425, 19] width 9 height 18
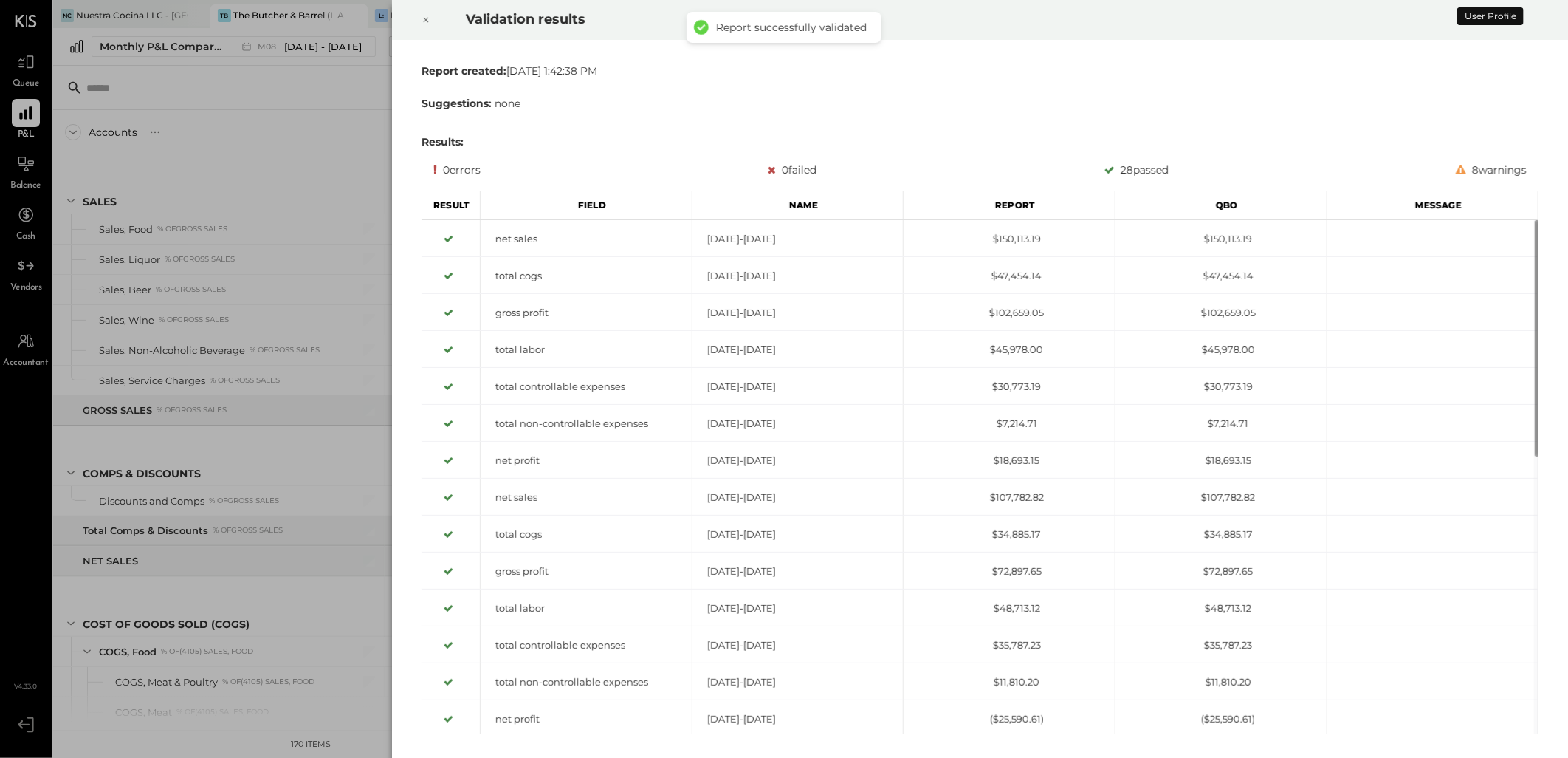
scroll to position [2413, 0]
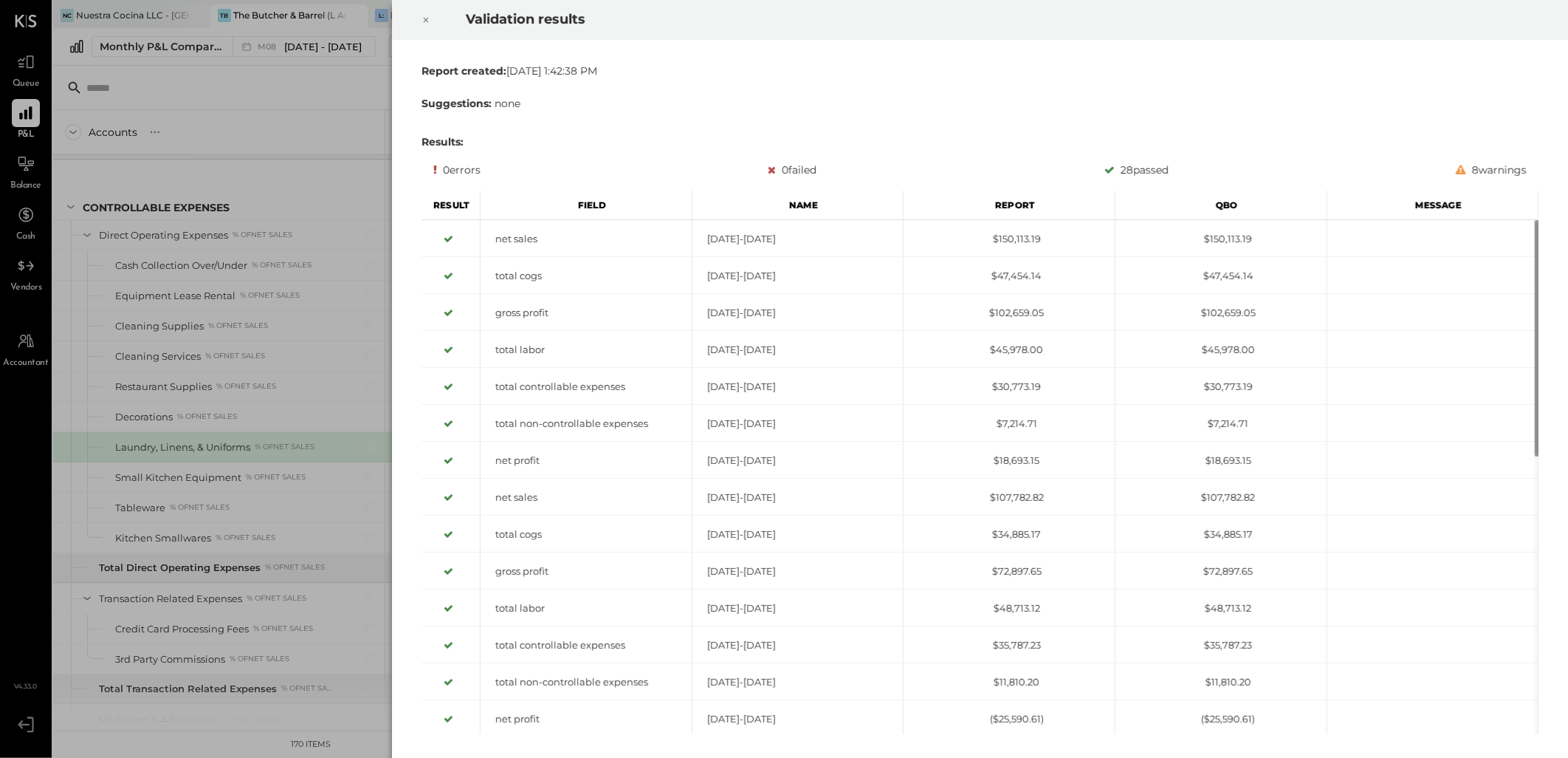
click at [425, 21] on icon at bounding box center [425, 19] width 9 height 18
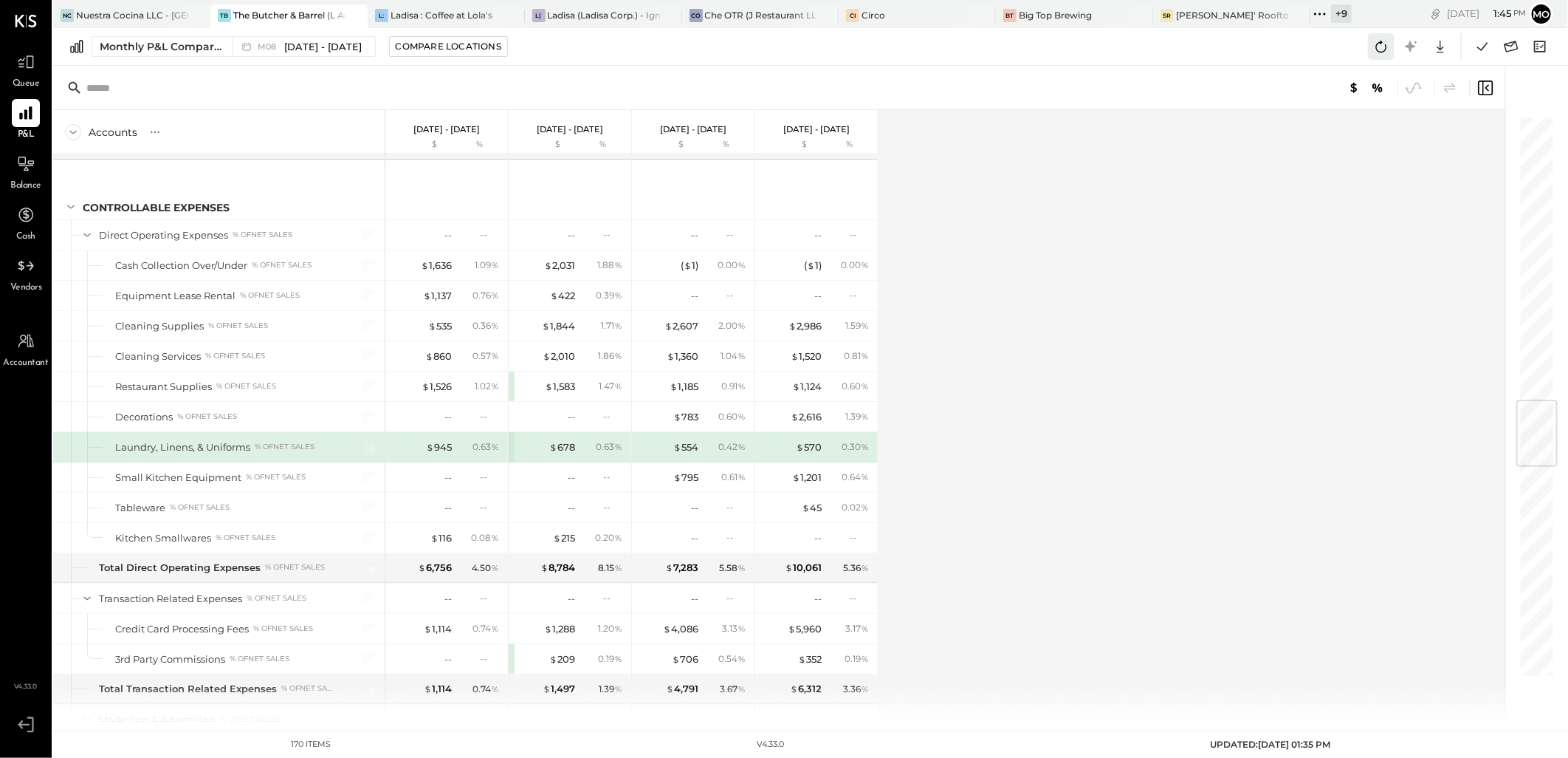
click at [1379, 46] on icon at bounding box center [1381, 47] width 19 height 19
click at [1477, 51] on icon at bounding box center [1482, 47] width 19 height 19
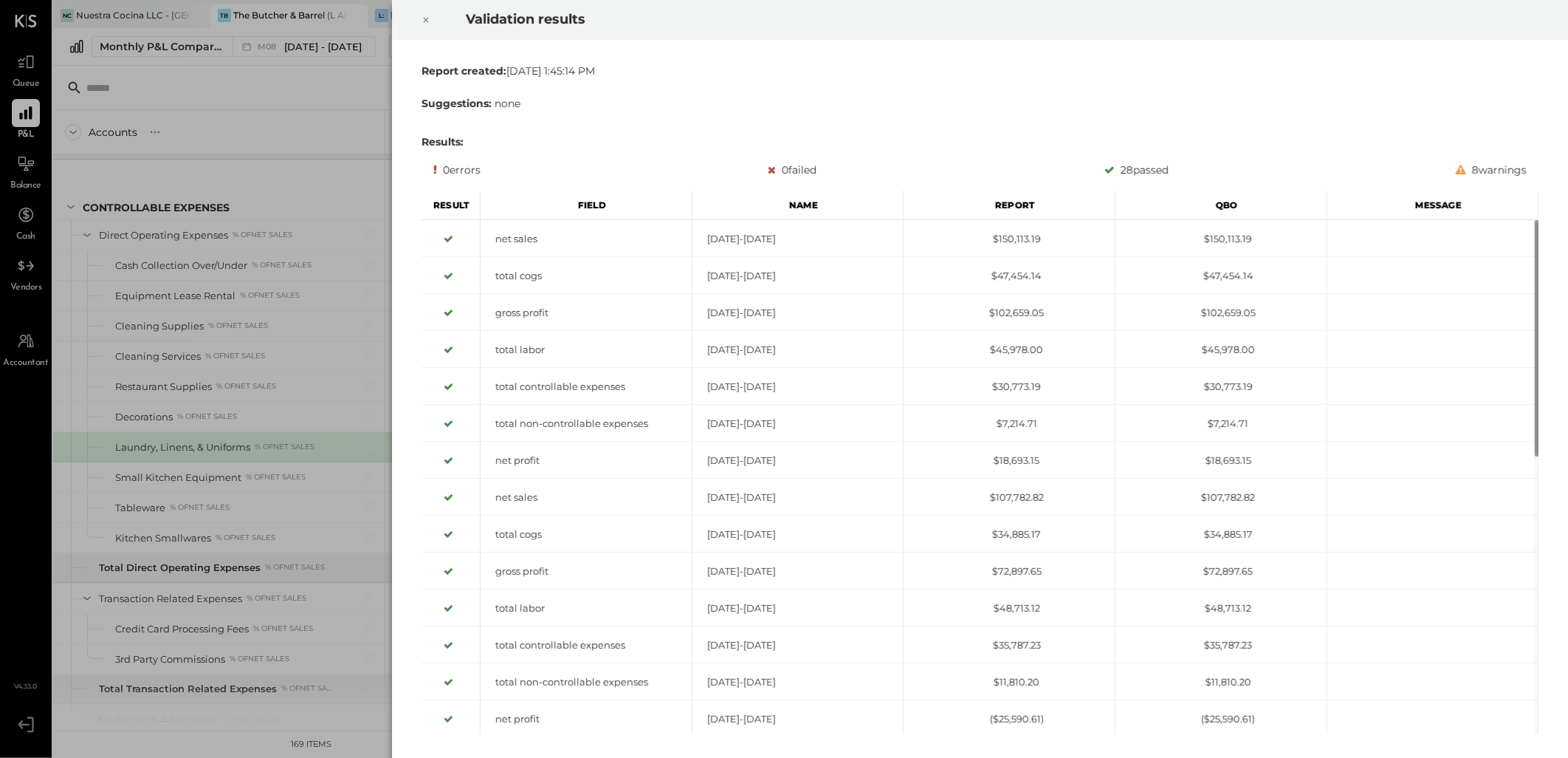
click at [426, 20] on icon at bounding box center [426, 20] width 5 height 5
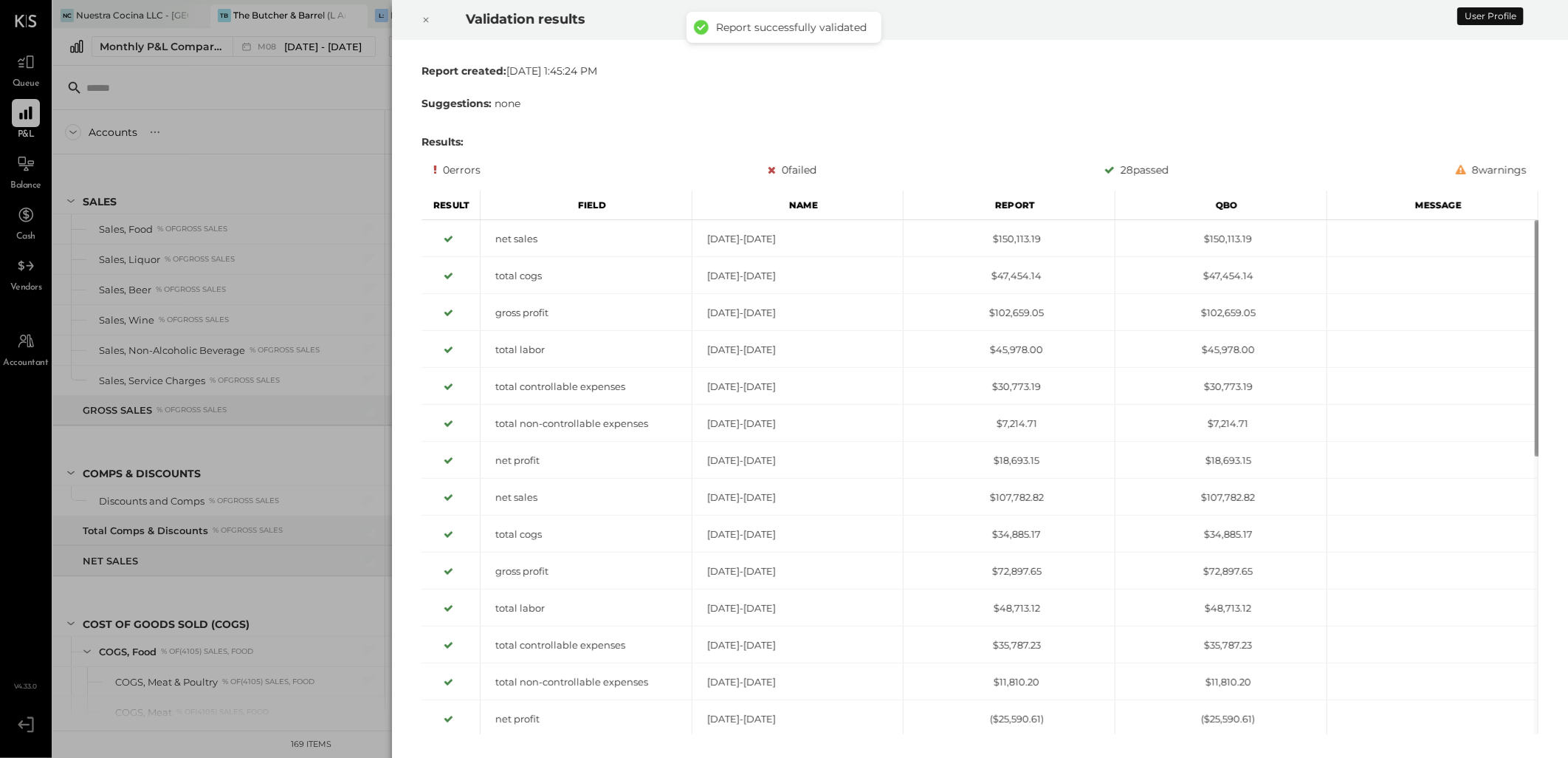
scroll to position [2383, 0]
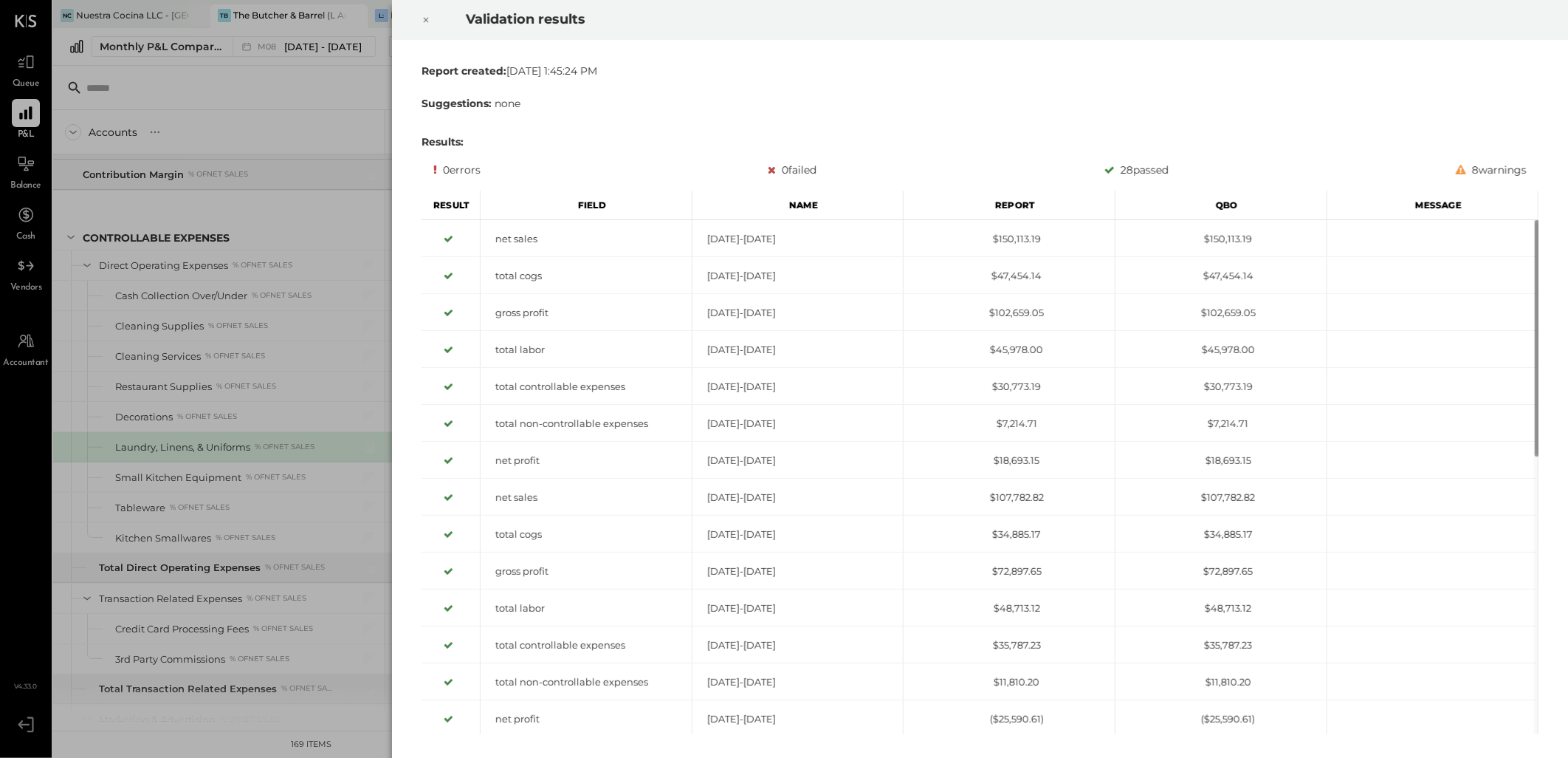
click at [432, 19] on div at bounding box center [426, 19] width 33 height 41
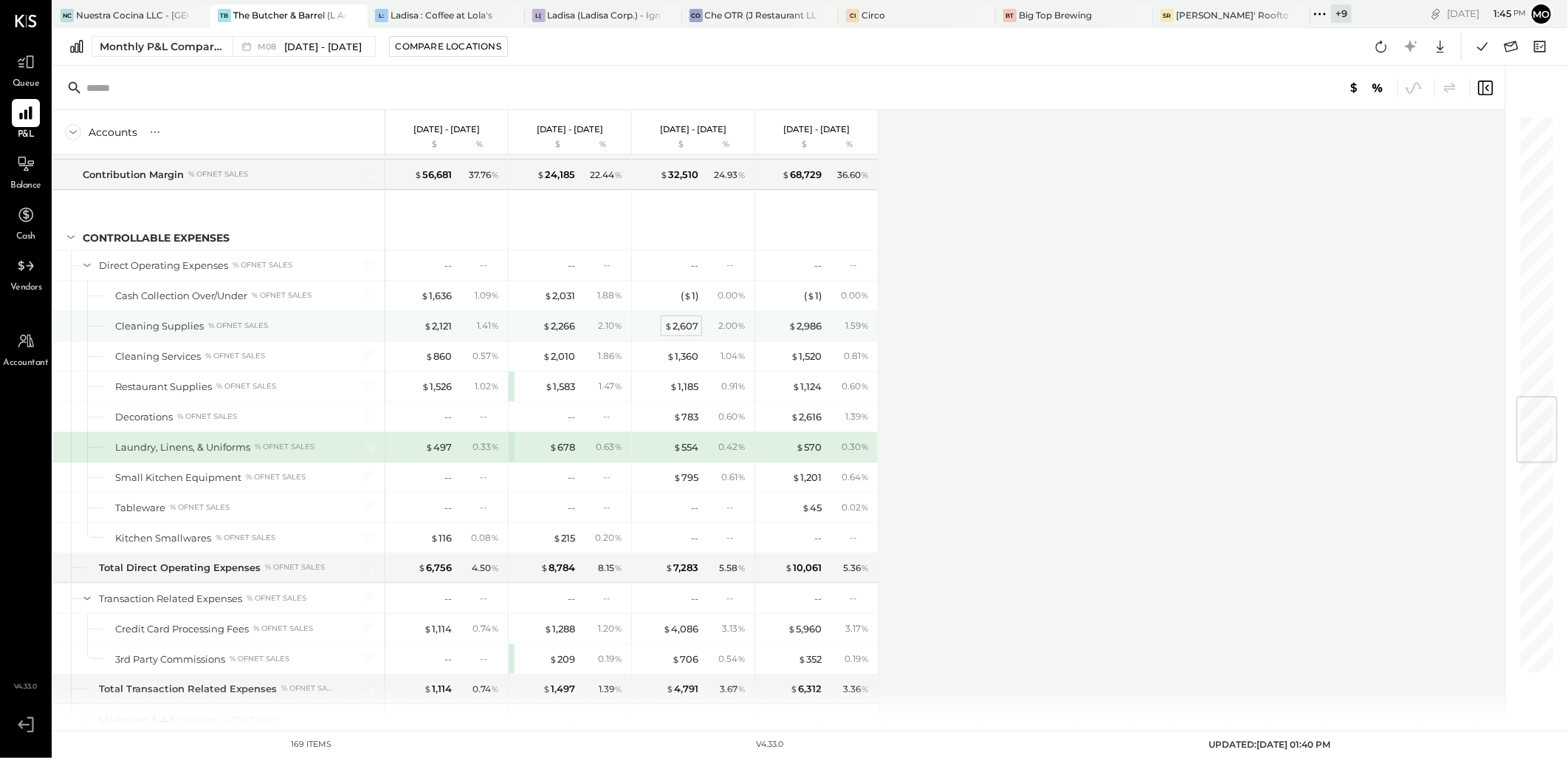
click at [685, 333] on div "$ 2,607" at bounding box center [681, 326] width 34 height 14
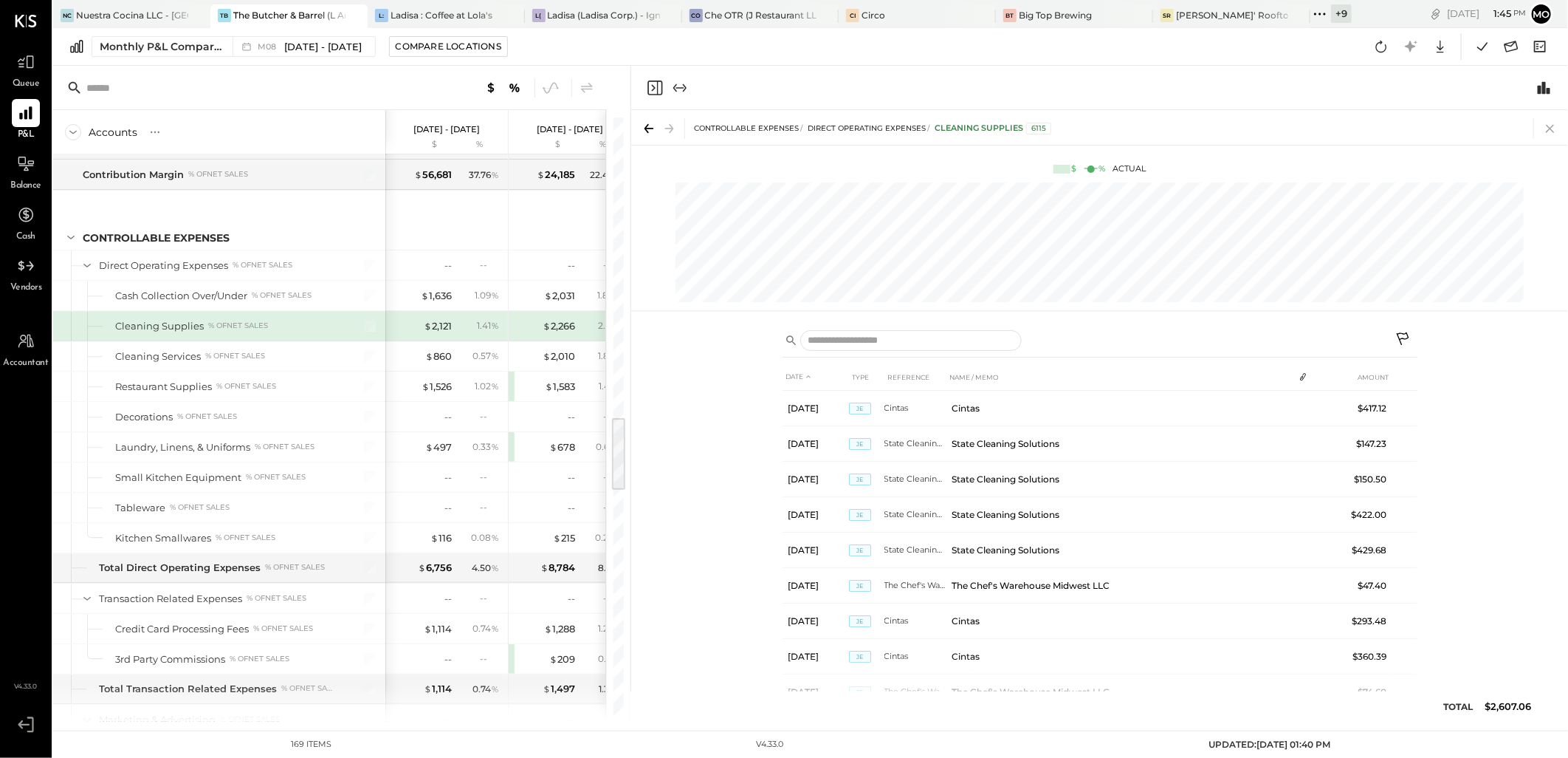
click at [1555, 129] on icon at bounding box center [1550, 128] width 21 height 21
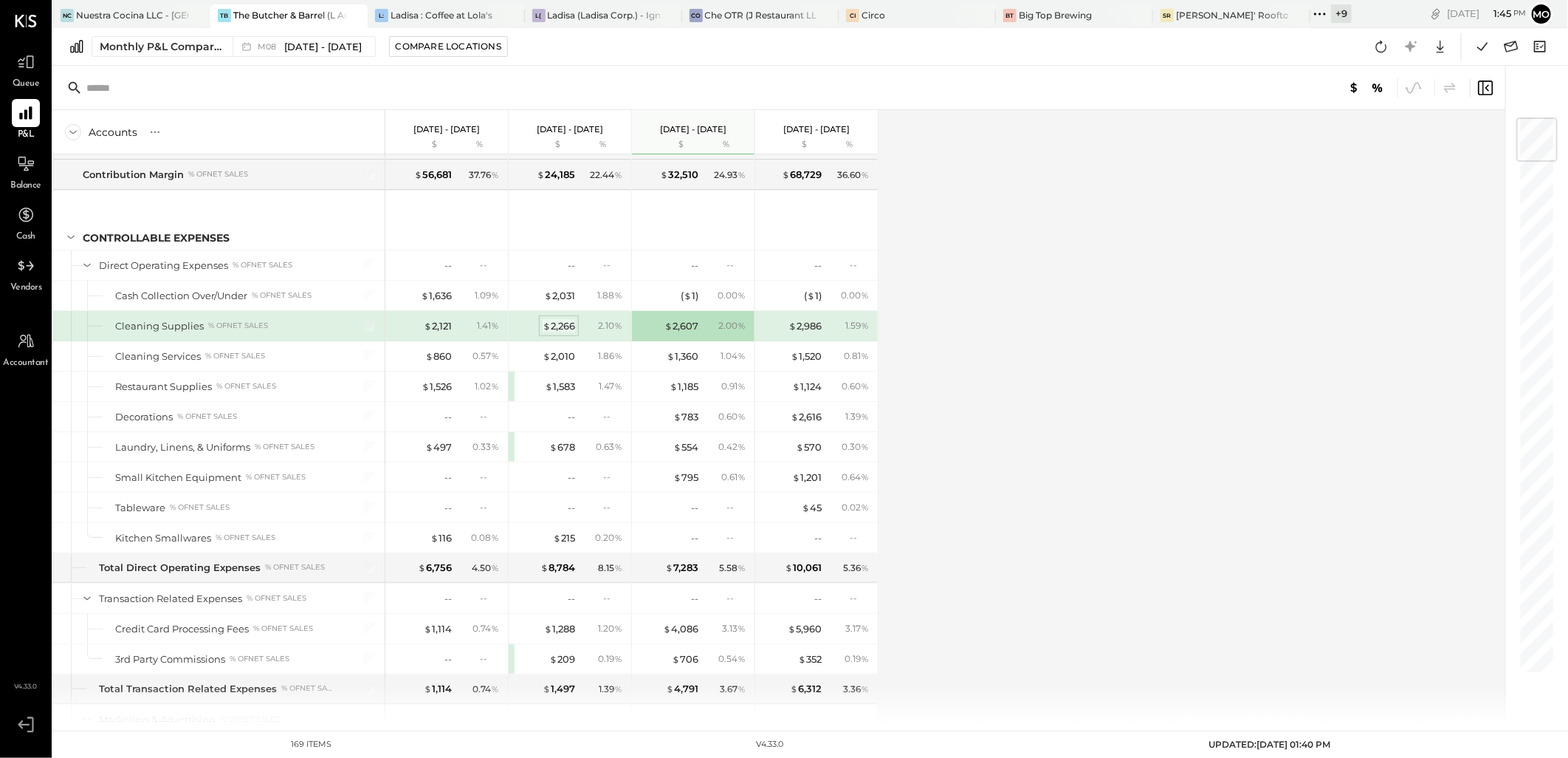
click at [570, 333] on div "$ 2,266" at bounding box center [559, 326] width 33 height 14
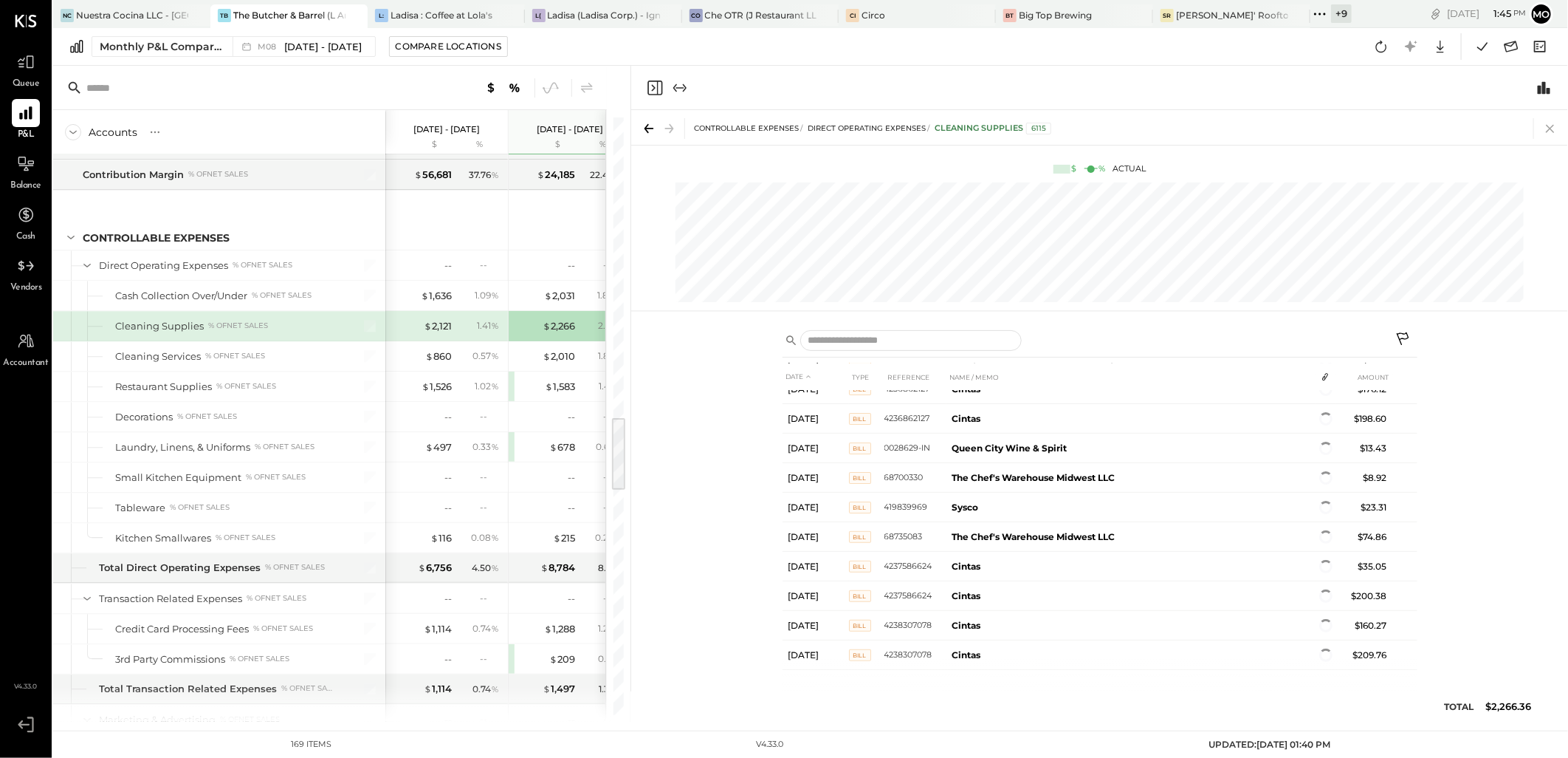
scroll to position [290, 0]
click at [1547, 128] on icon at bounding box center [1550, 128] width 21 height 21
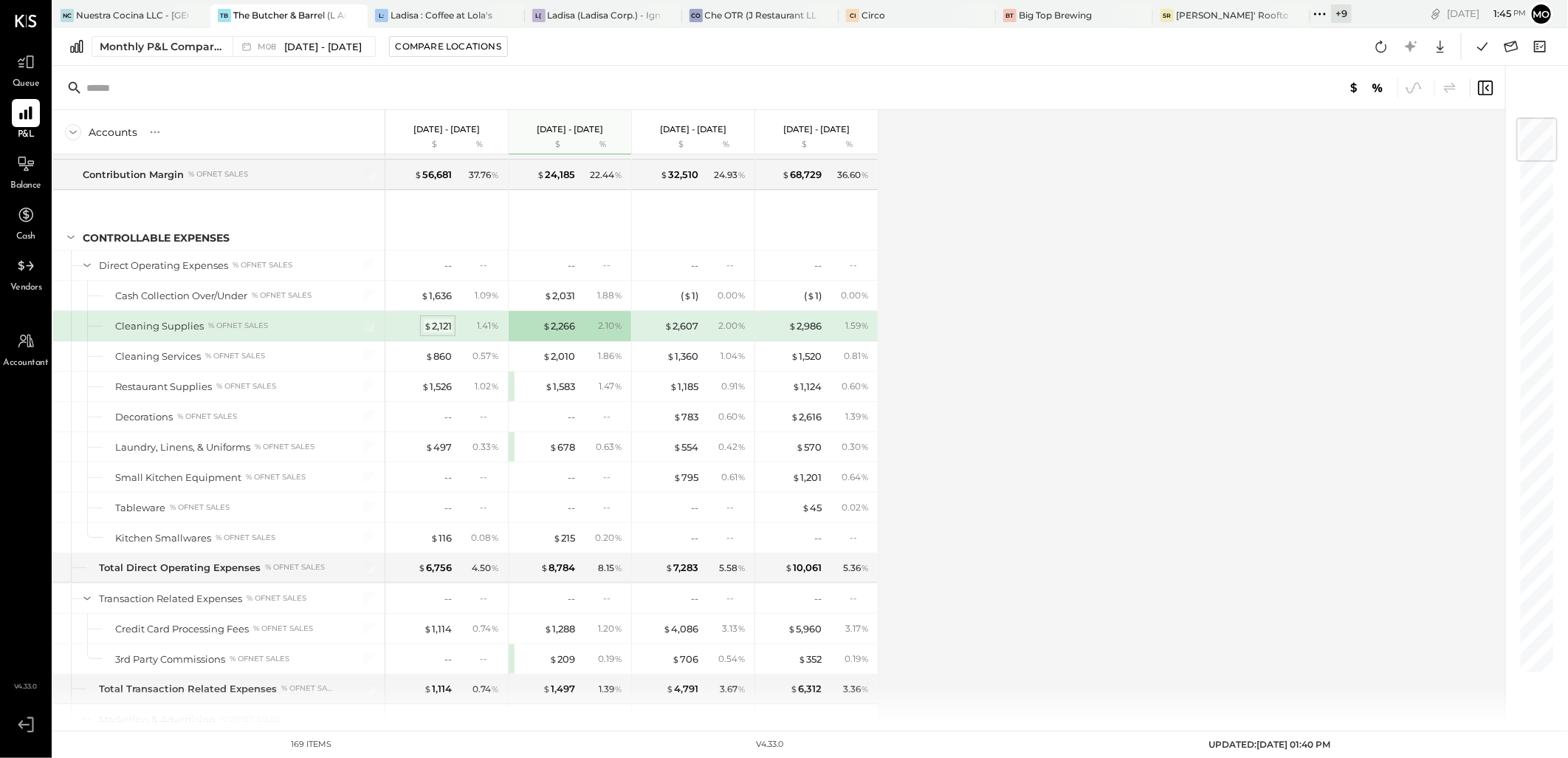
click at [438, 327] on div "$ 2,121" at bounding box center [437, 326] width 28 height 14
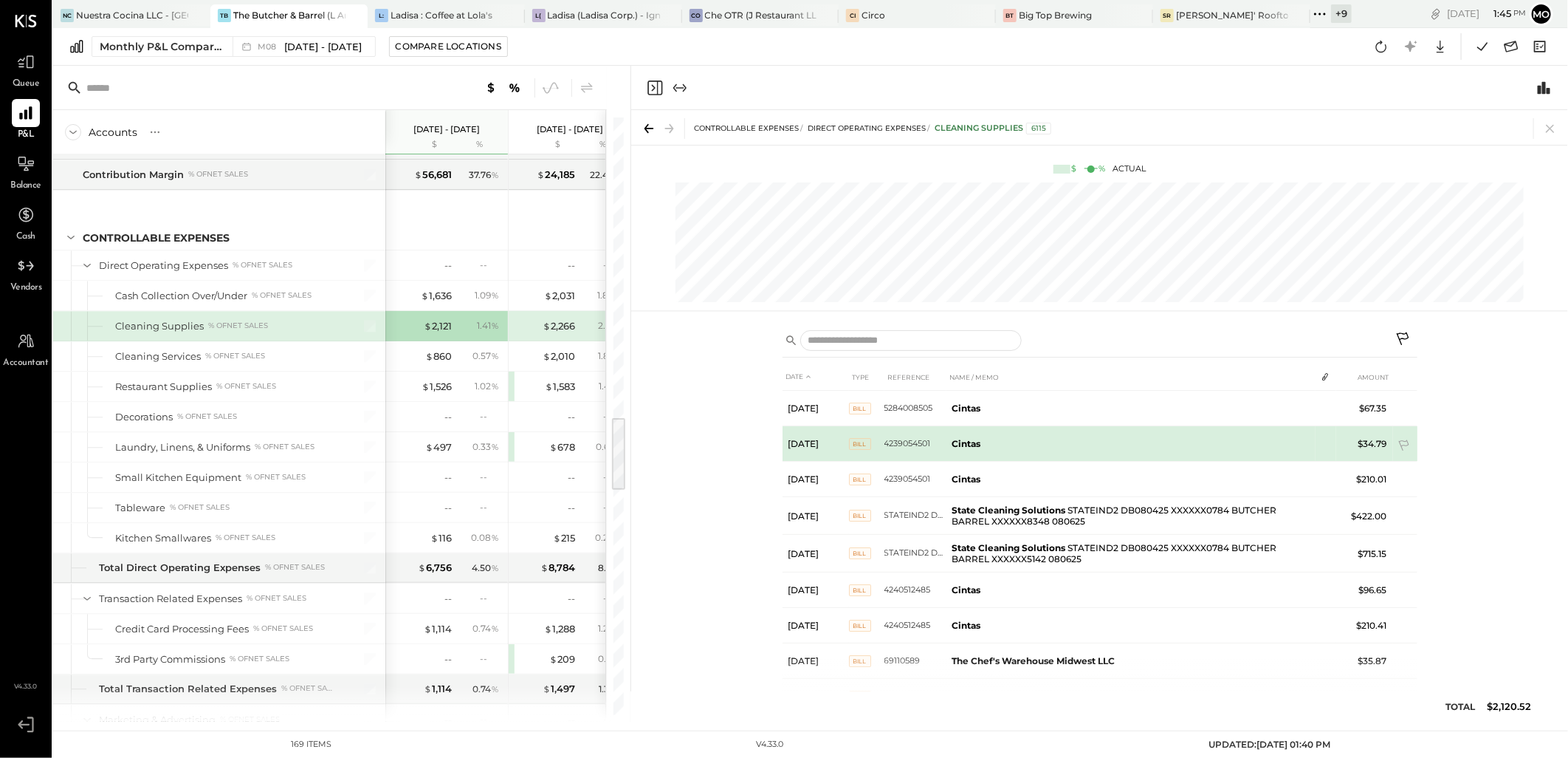
scroll to position [114, 0]
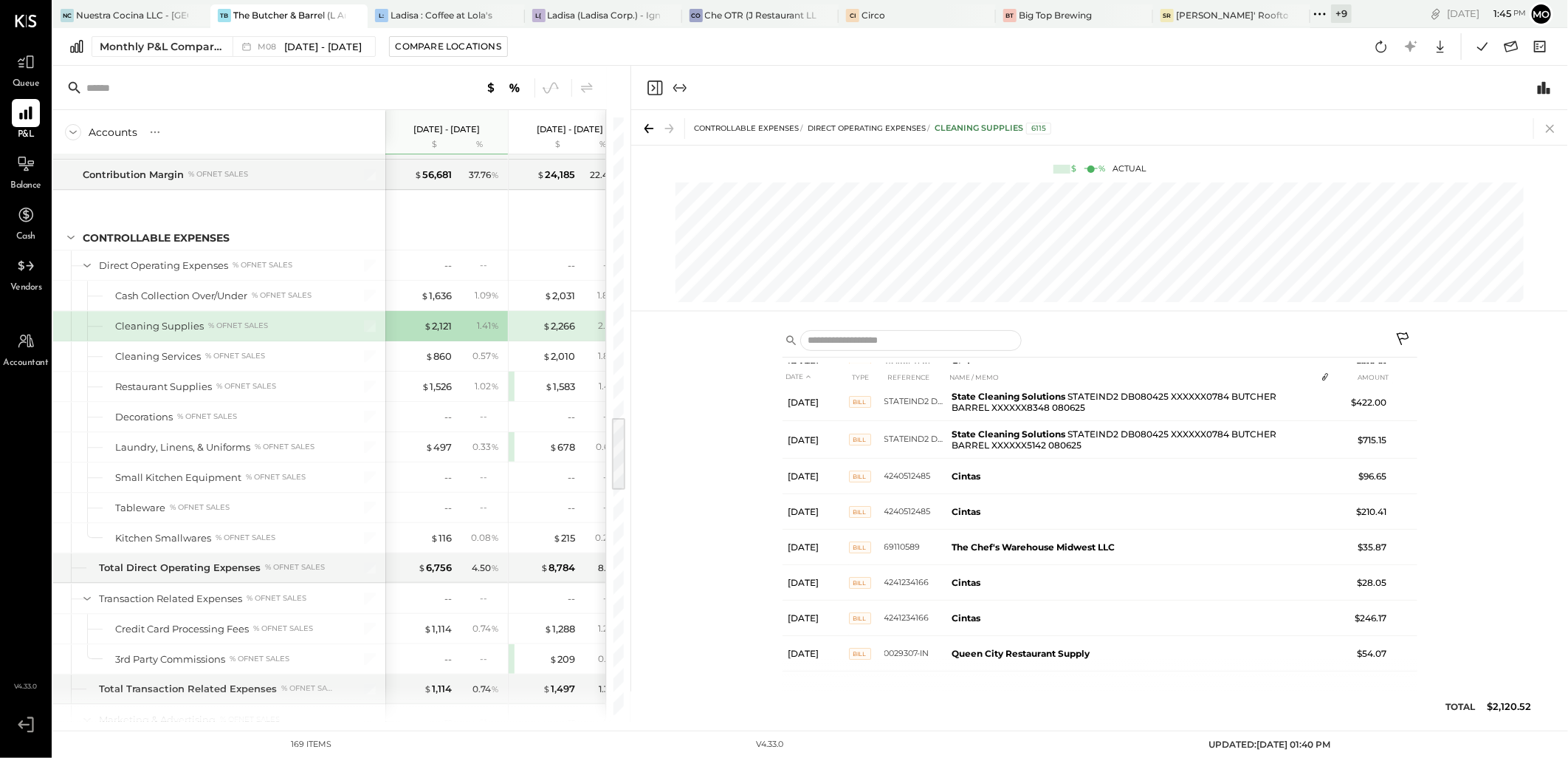
click at [1545, 133] on icon at bounding box center [1550, 128] width 21 height 21
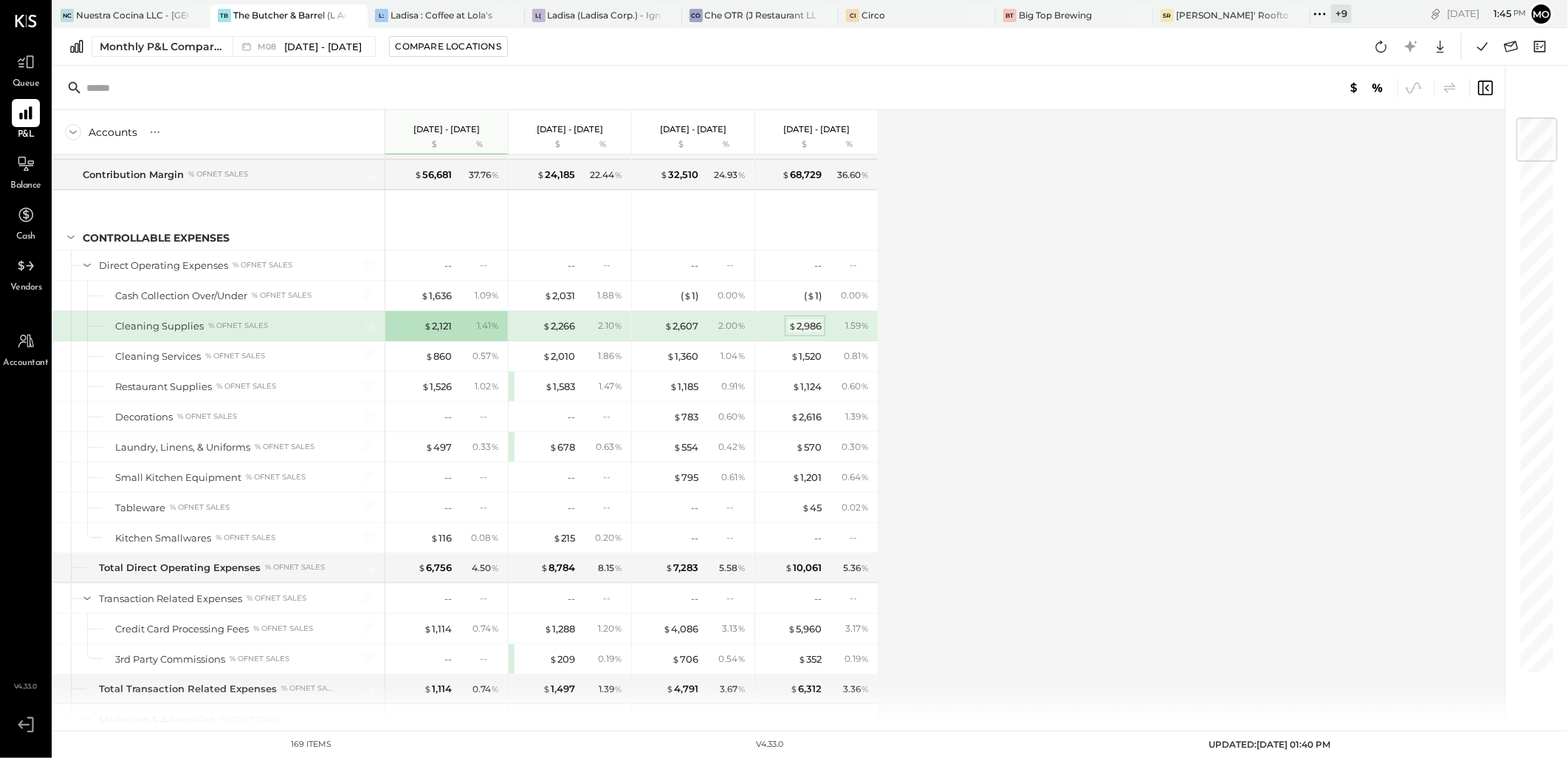
click at [806, 330] on div "$ 2,986" at bounding box center [805, 326] width 33 height 14
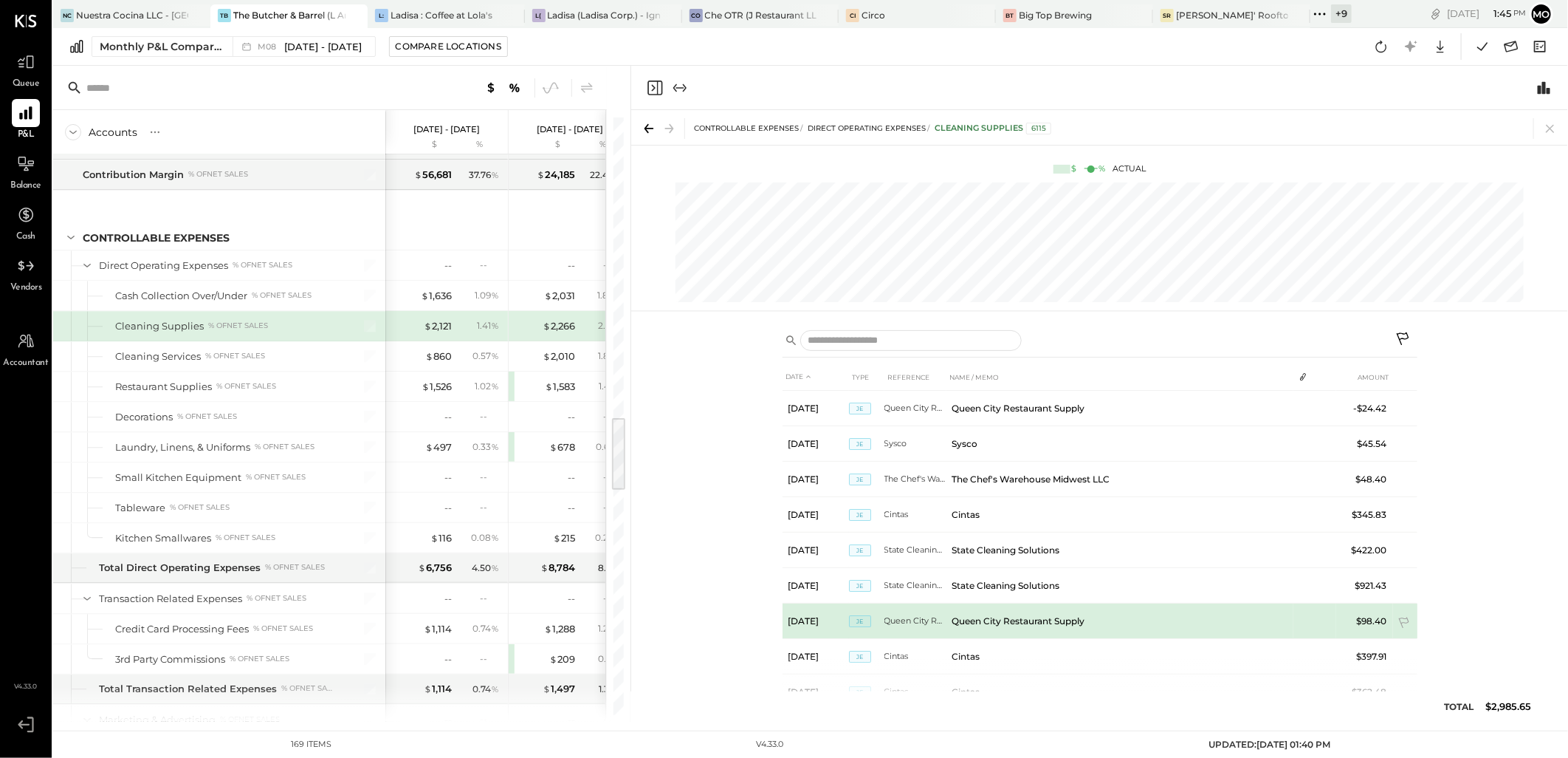
scroll to position [182, 0]
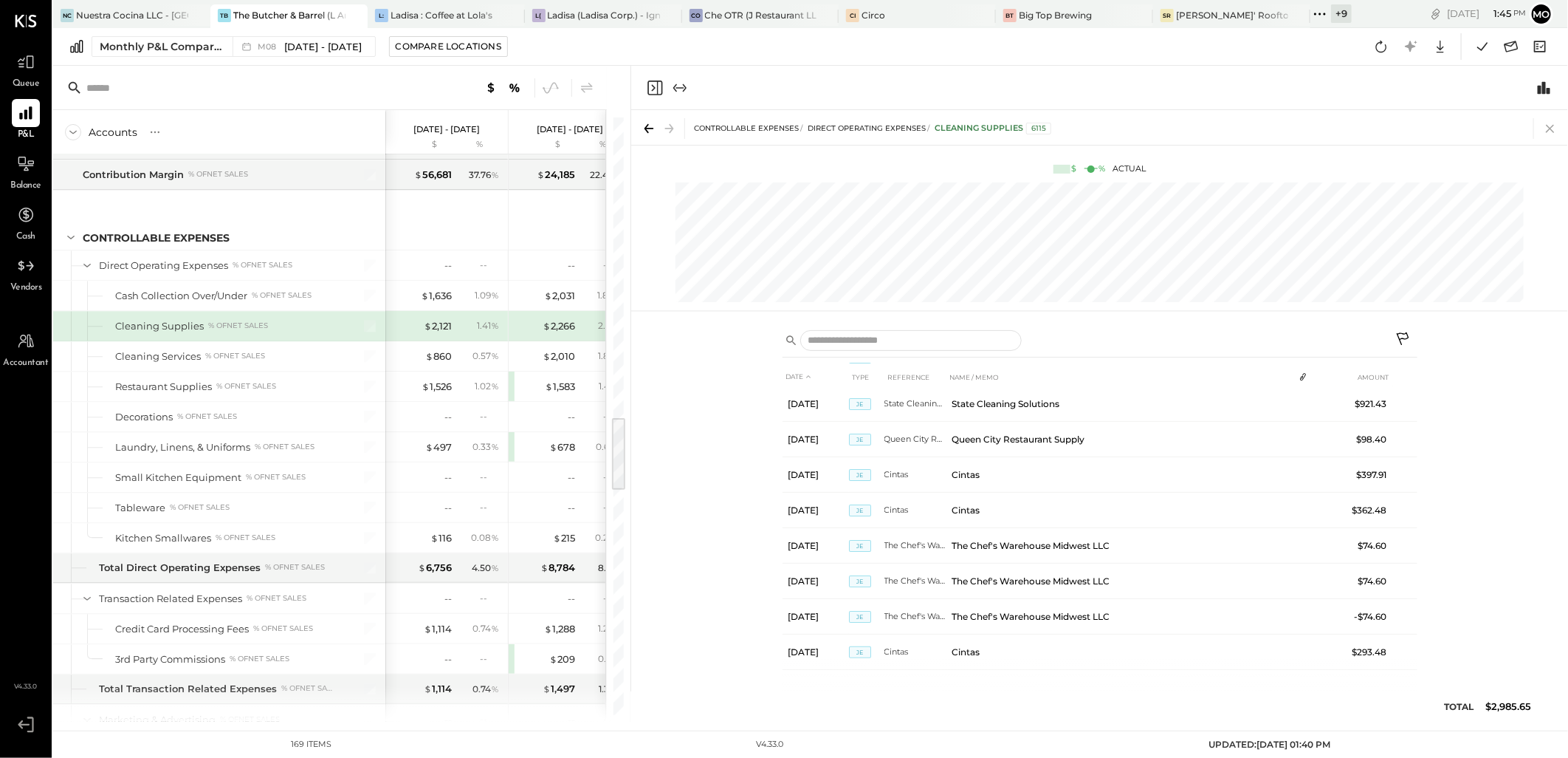
click at [1552, 127] on icon at bounding box center [1549, 129] width 8 height 8
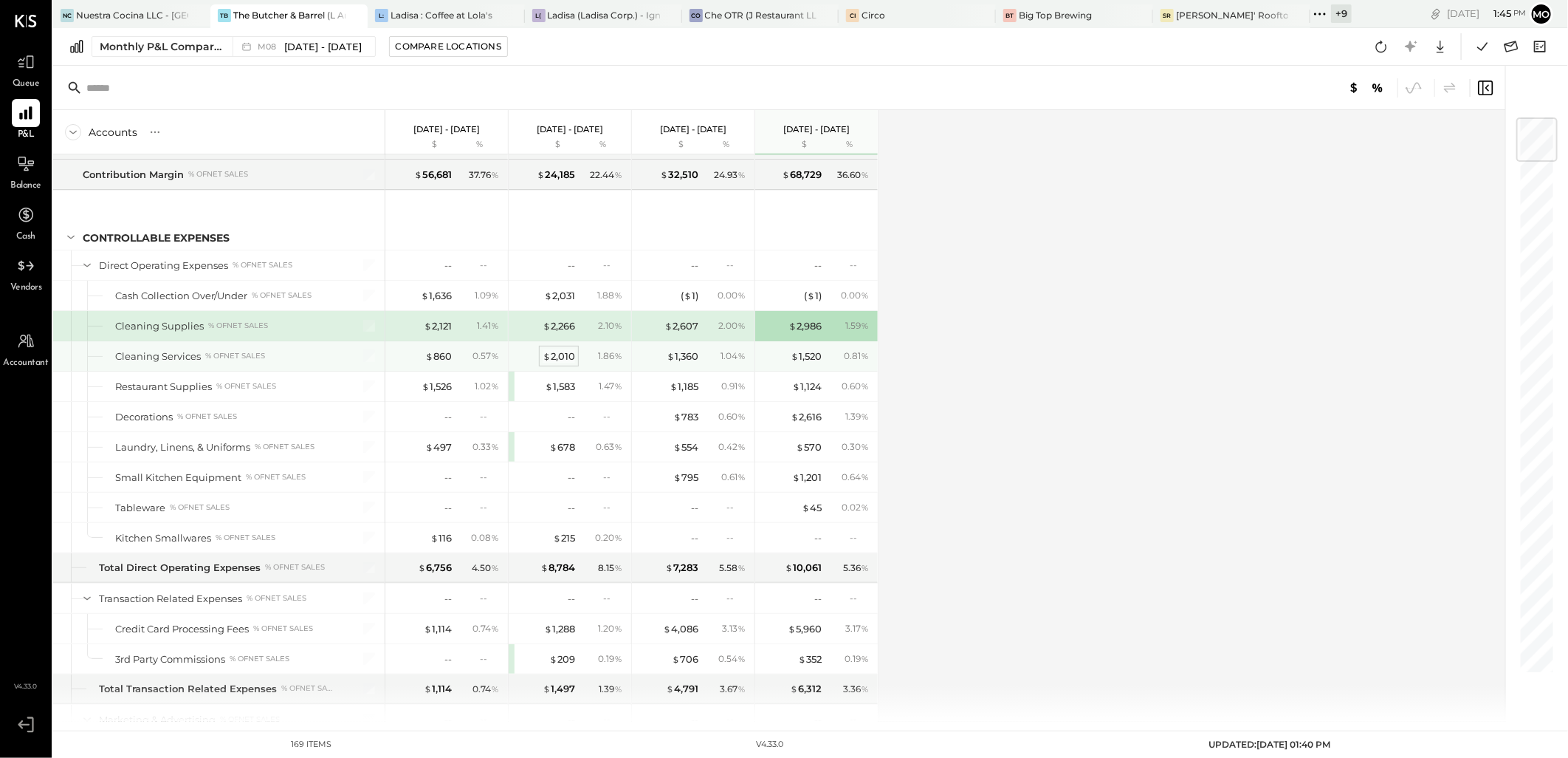
click at [563, 363] on div "$ 2,010" at bounding box center [559, 356] width 33 height 14
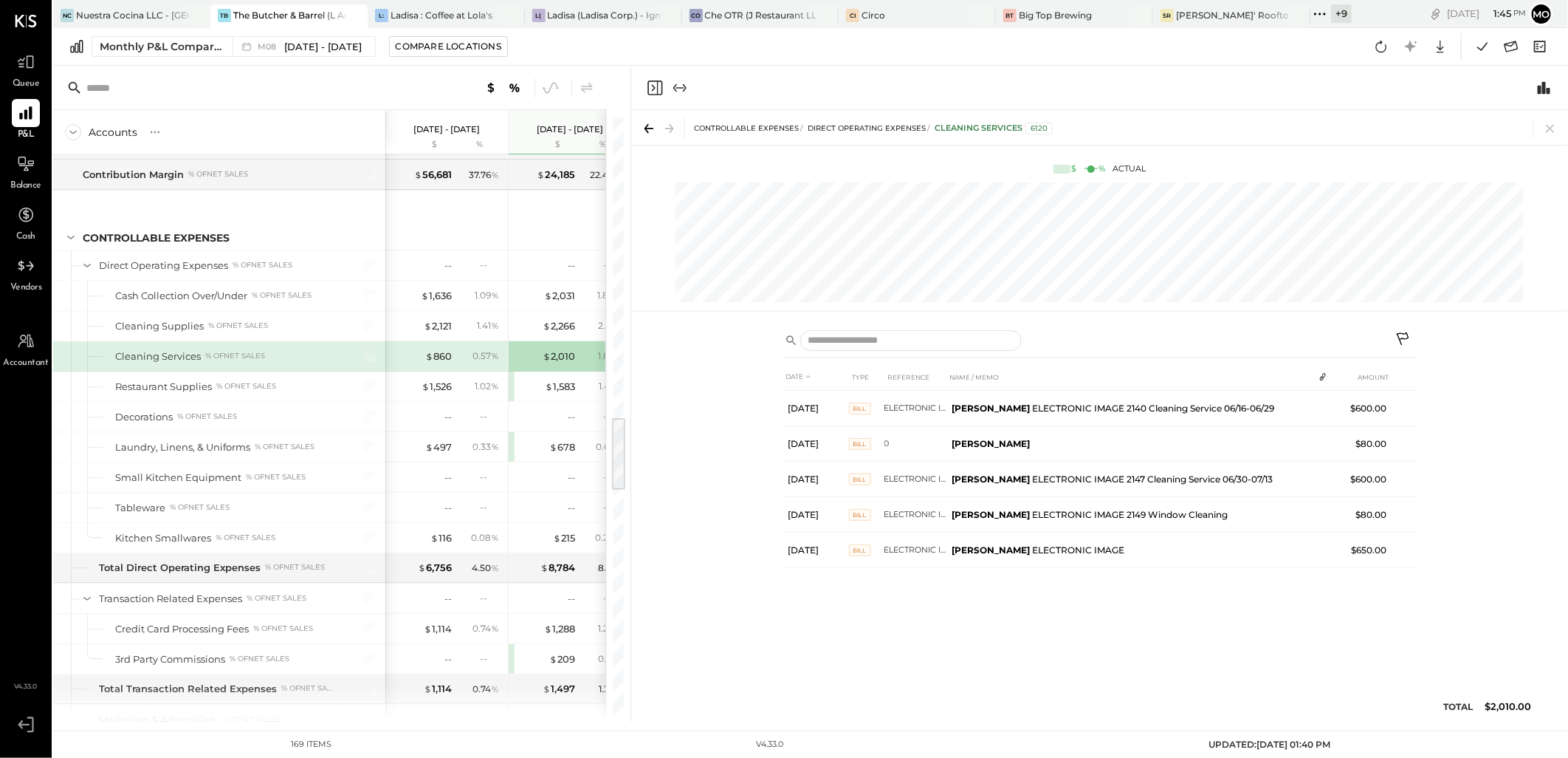
click at [1556, 128] on icon at bounding box center [1550, 128] width 21 height 21
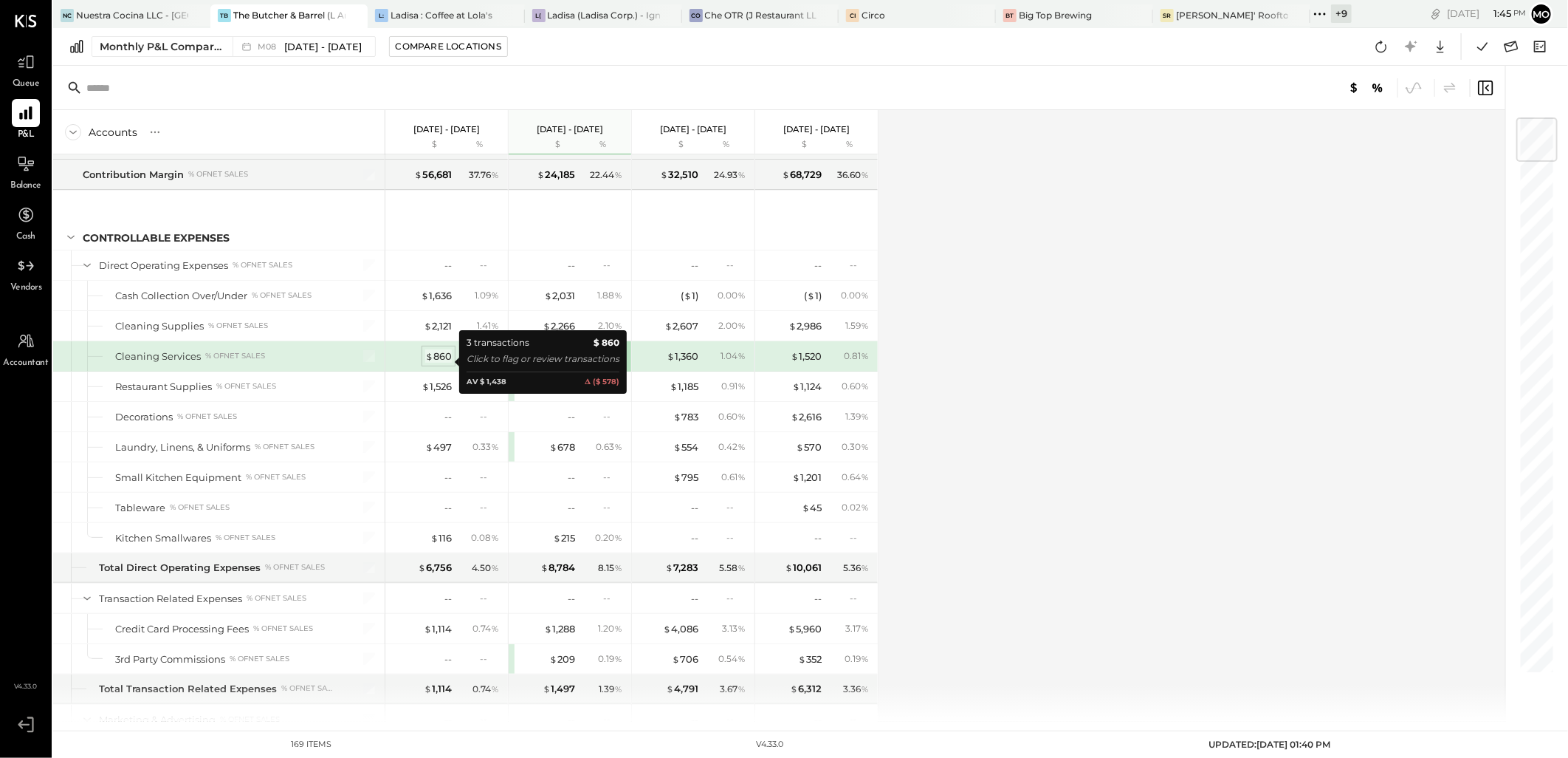
click at [444, 362] on div "$ 860" at bounding box center [438, 356] width 26 height 14
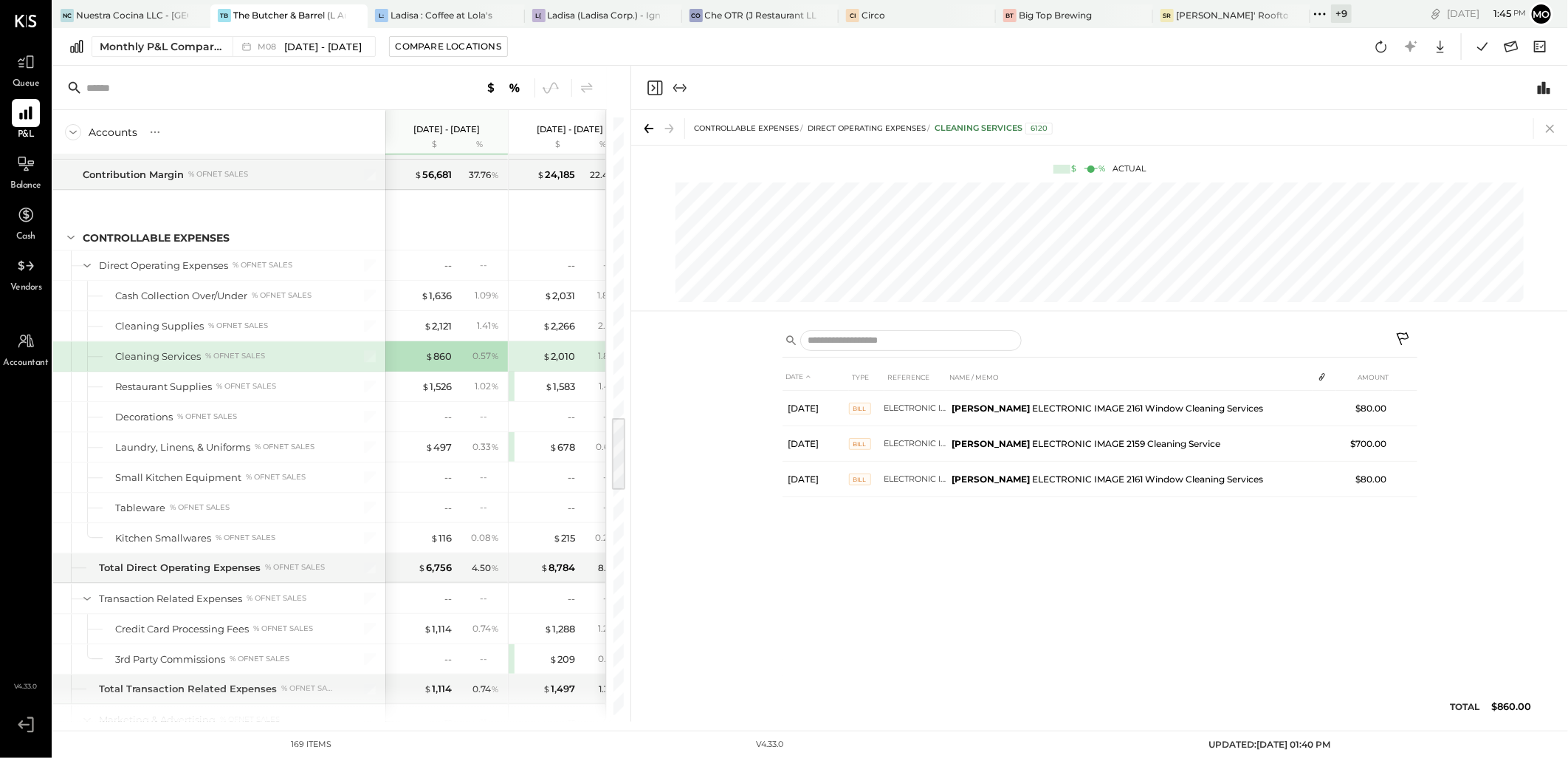
click at [1545, 124] on icon at bounding box center [1550, 128] width 21 height 21
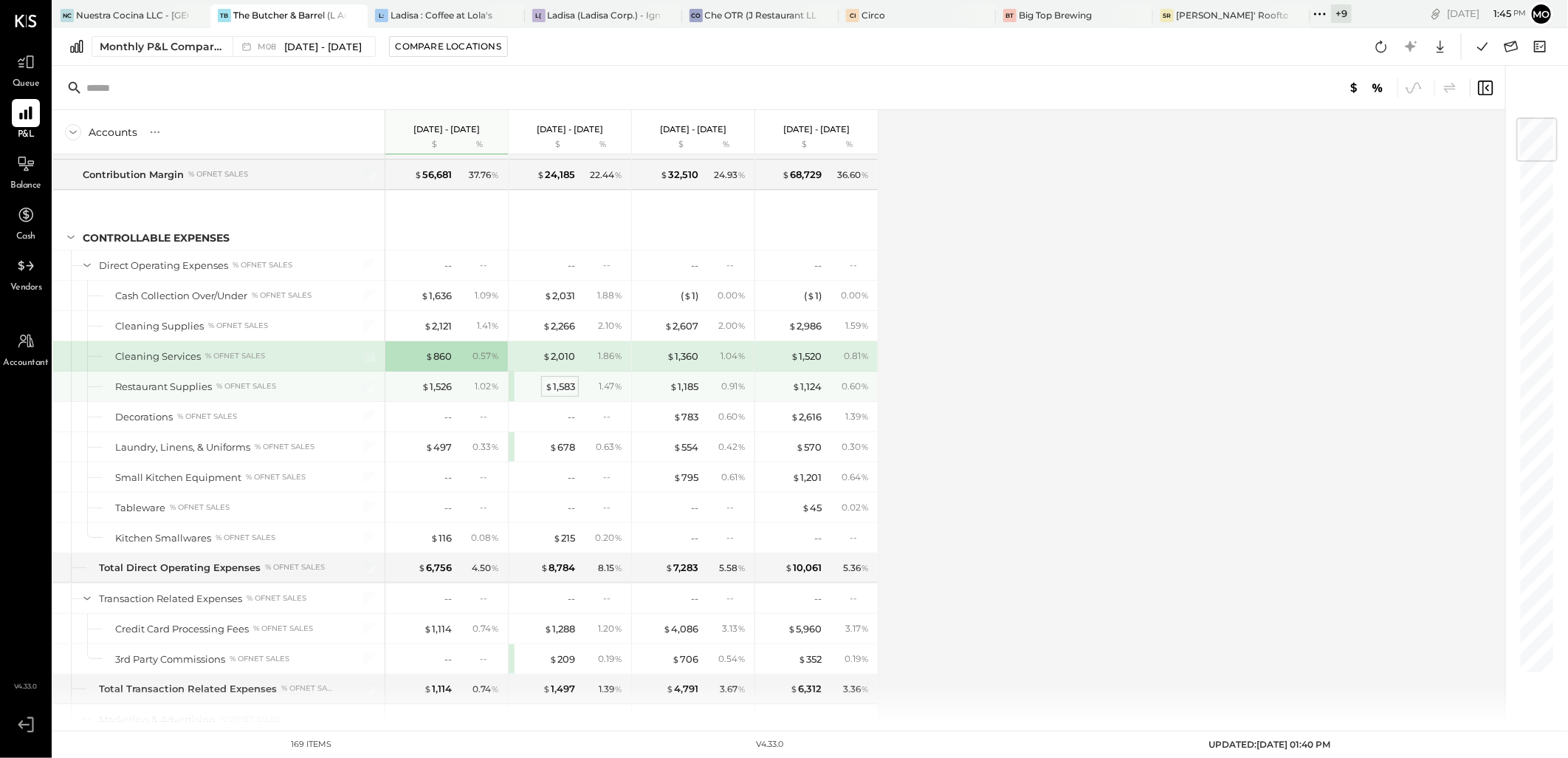
click at [570, 393] on div "$ 1,583" at bounding box center [559, 386] width 30 height 14
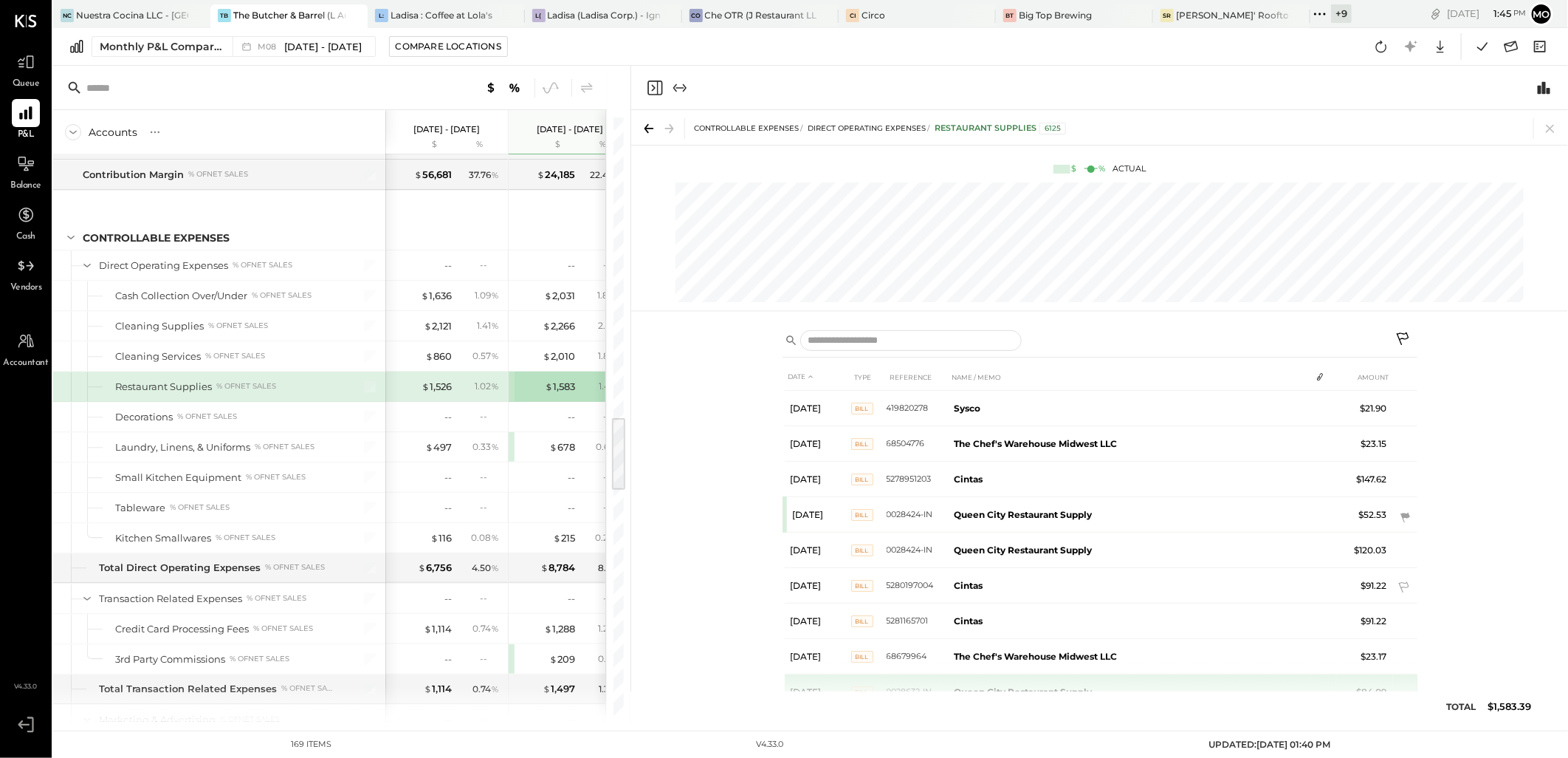
scroll to position [253, 0]
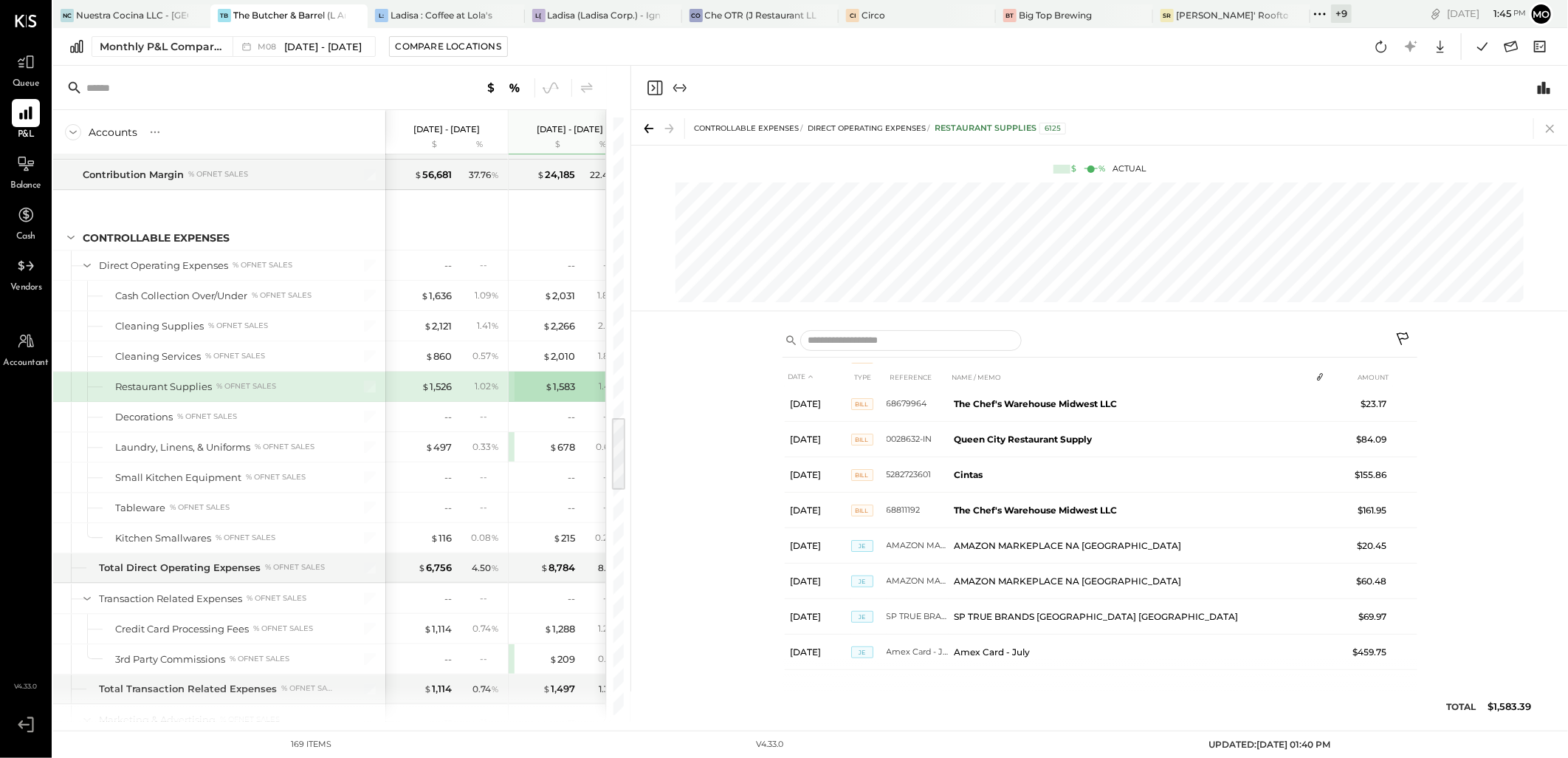
click at [1540, 126] on icon at bounding box center [1550, 128] width 21 height 21
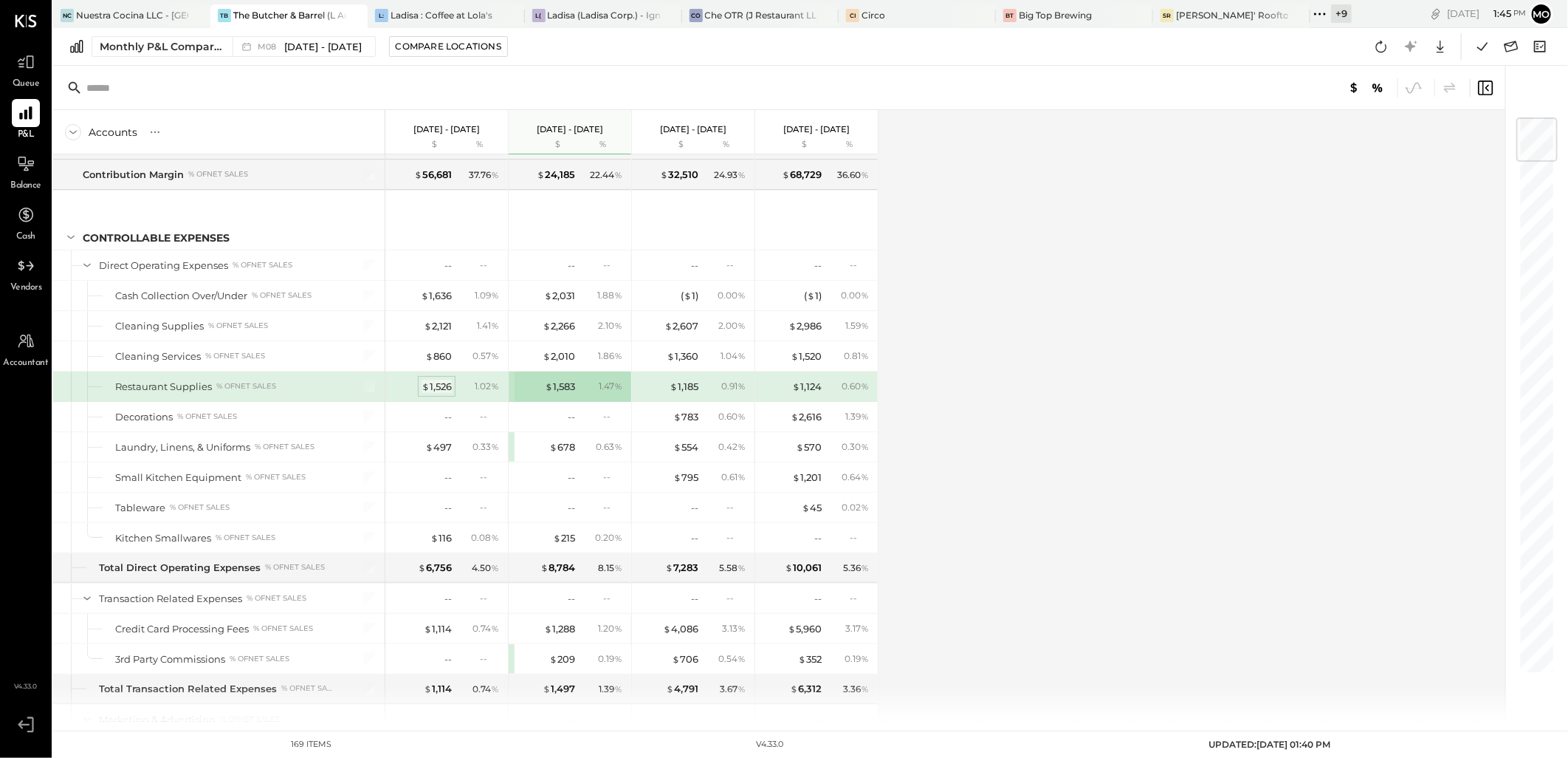
click at [425, 392] on span "$" at bounding box center [425, 386] width 8 height 12
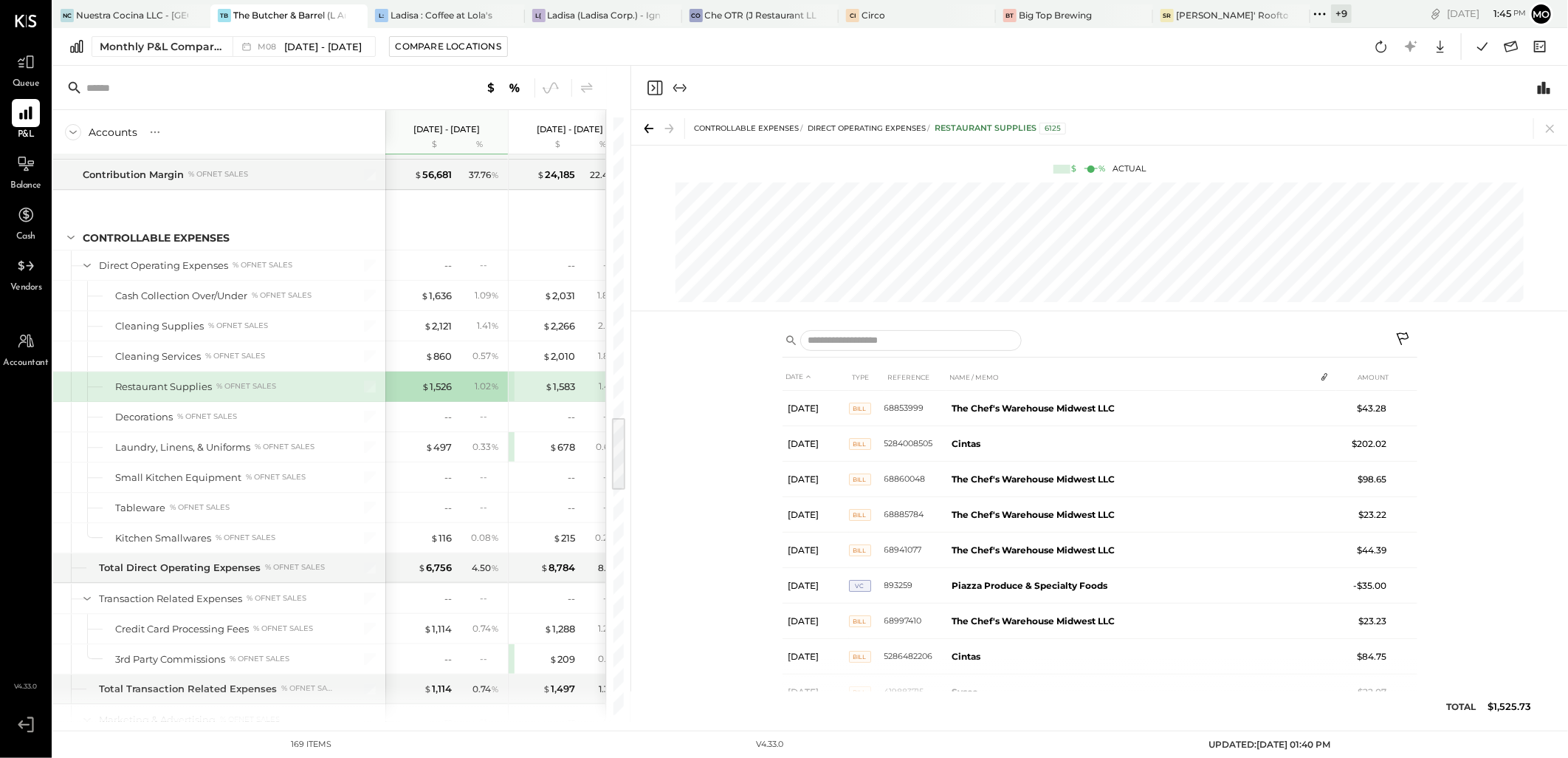
scroll to position [466, 0]
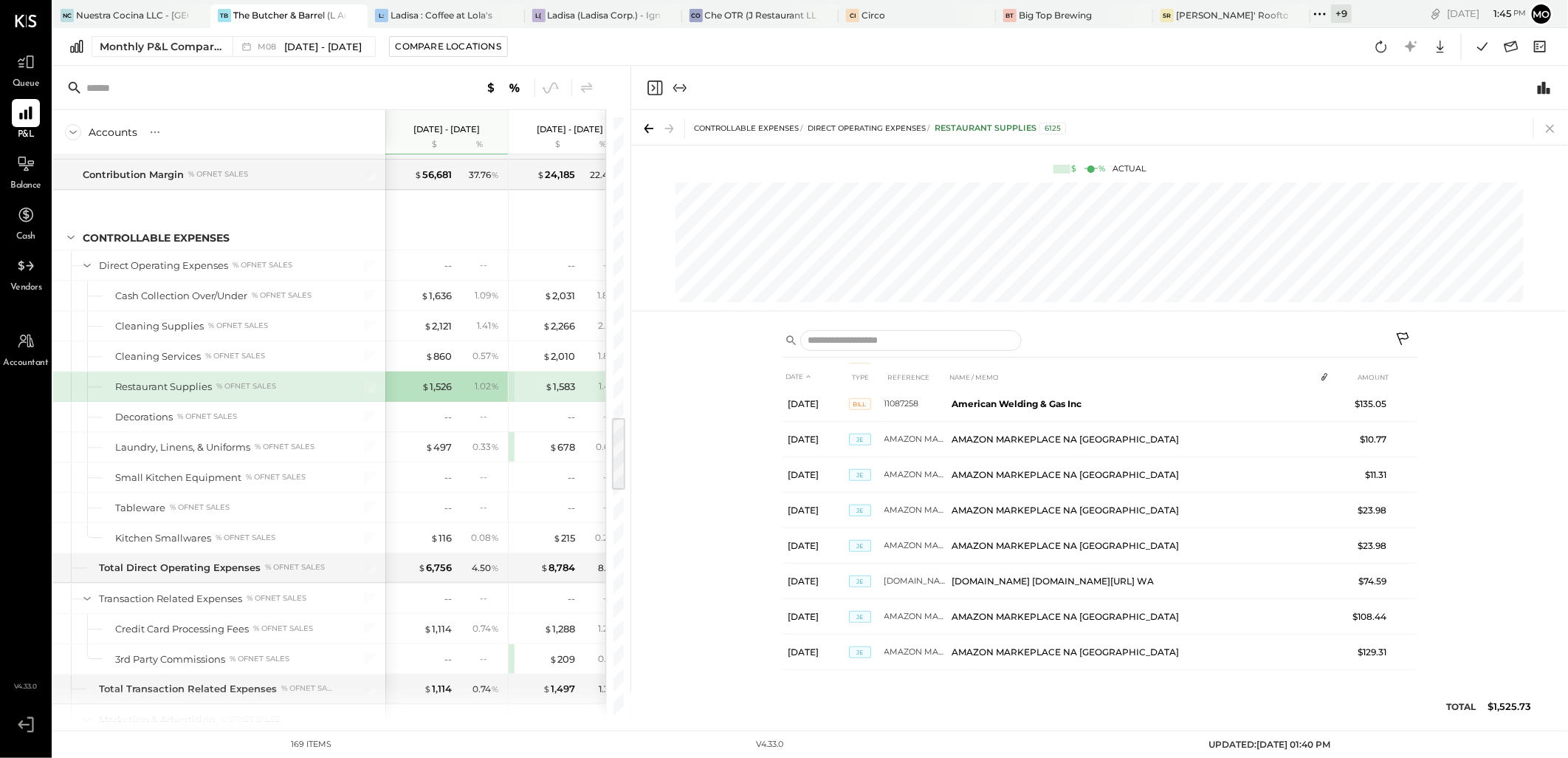
click at [1553, 129] on icon at bounding box center [1550, 128] width 21 height 21
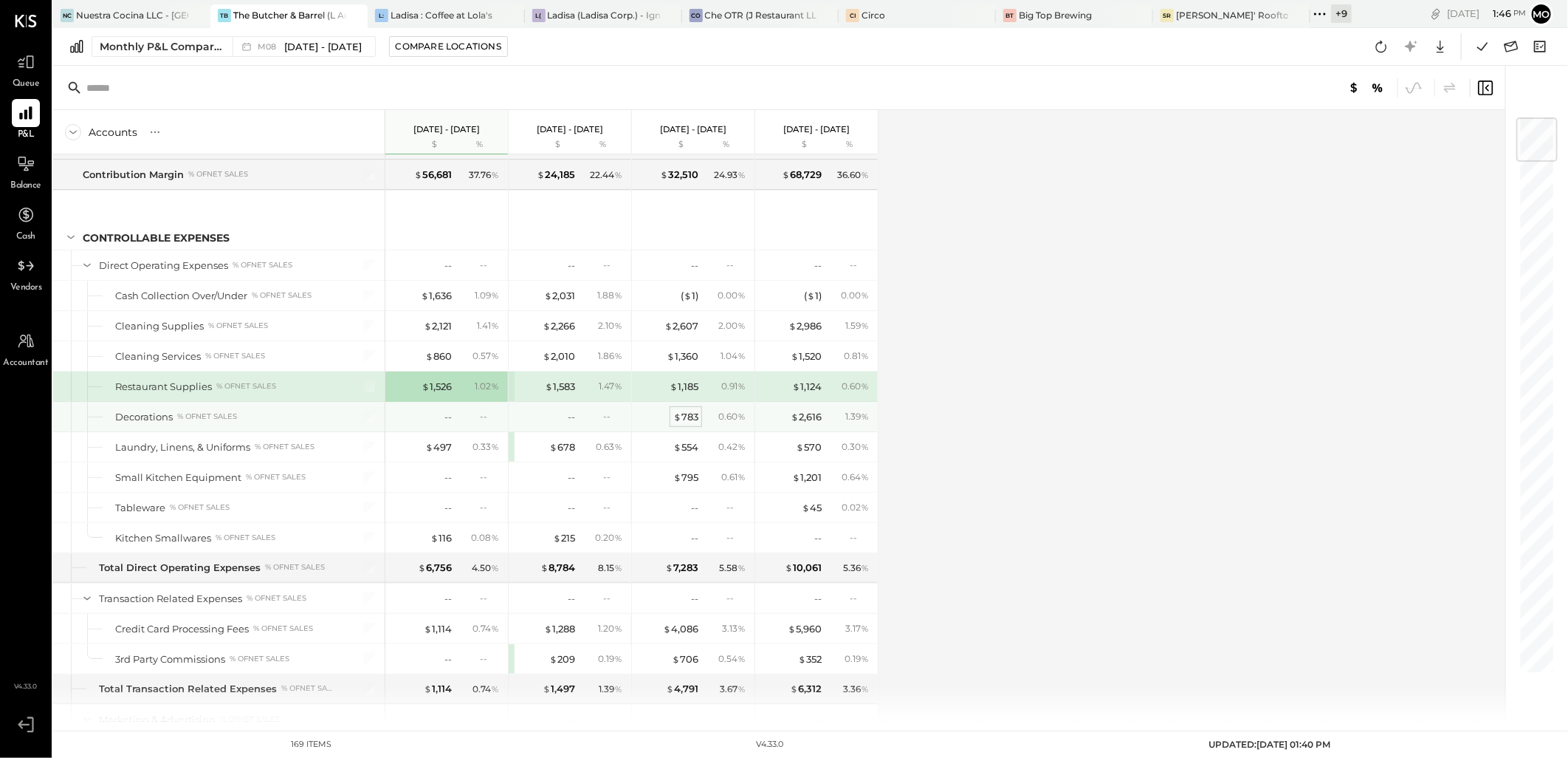
click at [682, 423] on div "$ 783" at bounding box center [685, 417] width 25 height 14
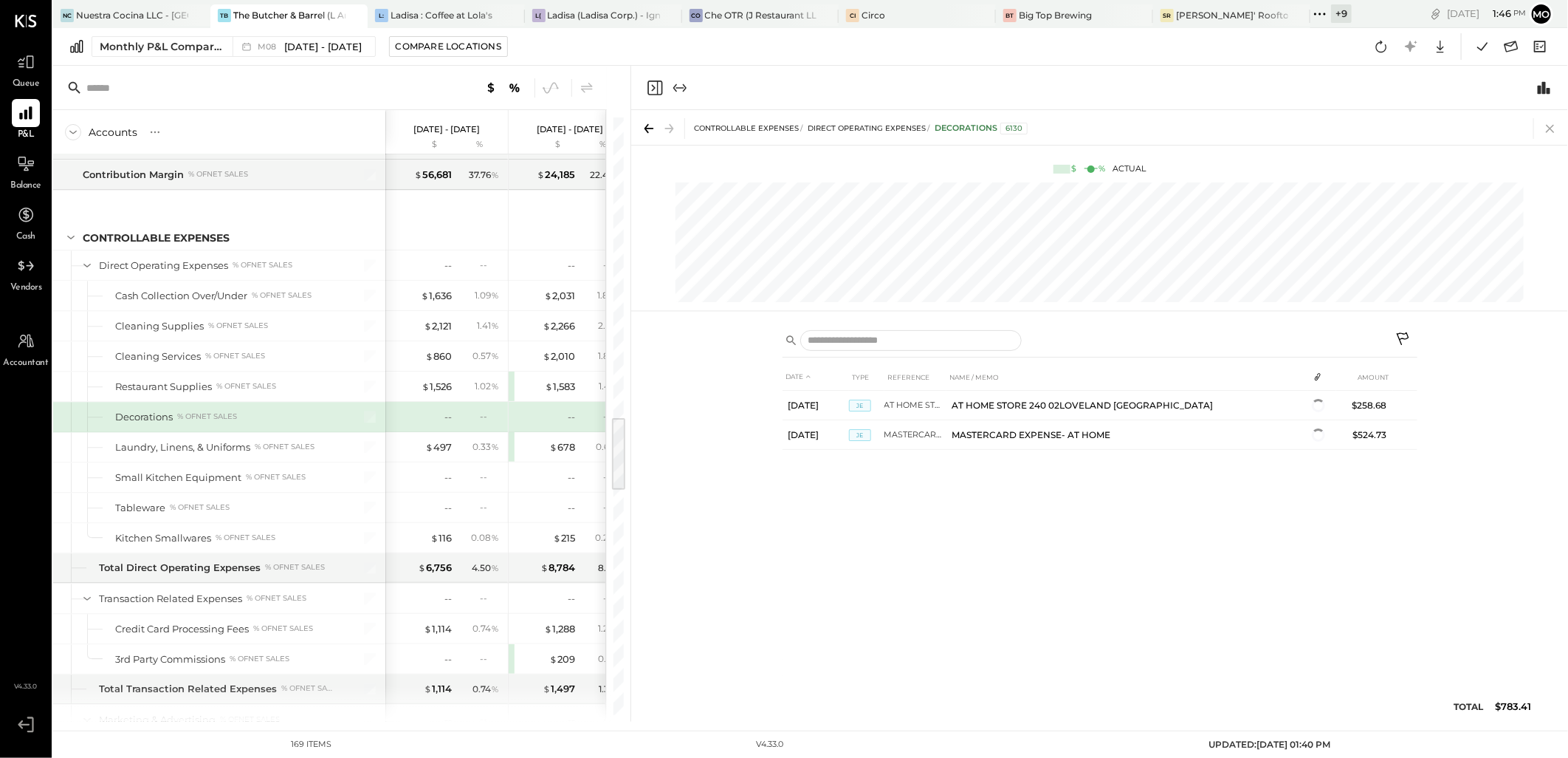
click at [1554, 127] on icon at bounding box center [1550, 128] width 21 height 21
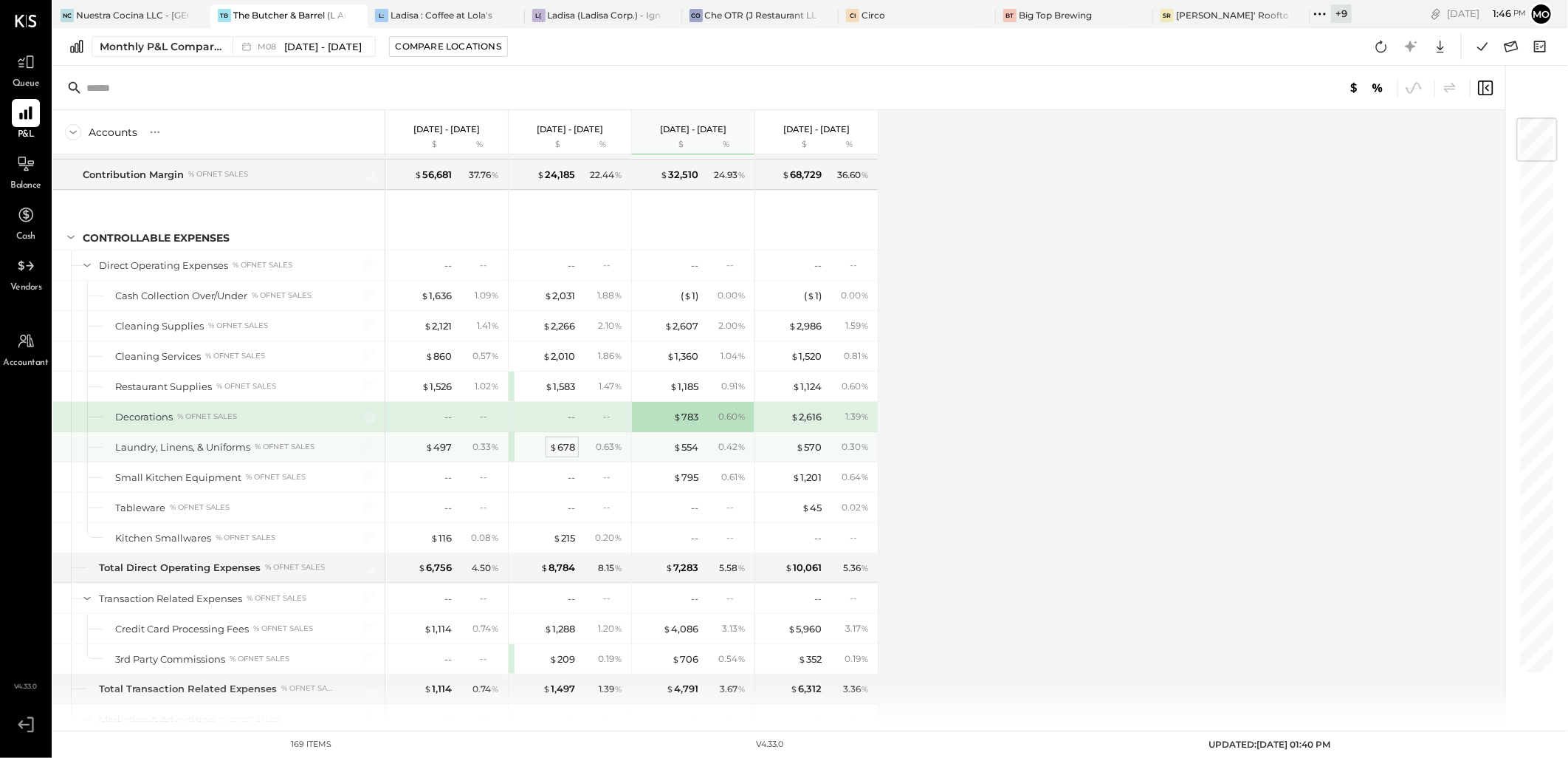
click at [569, 454] on div "$ 678" at bounding box center [562, 447] width 26 height 14
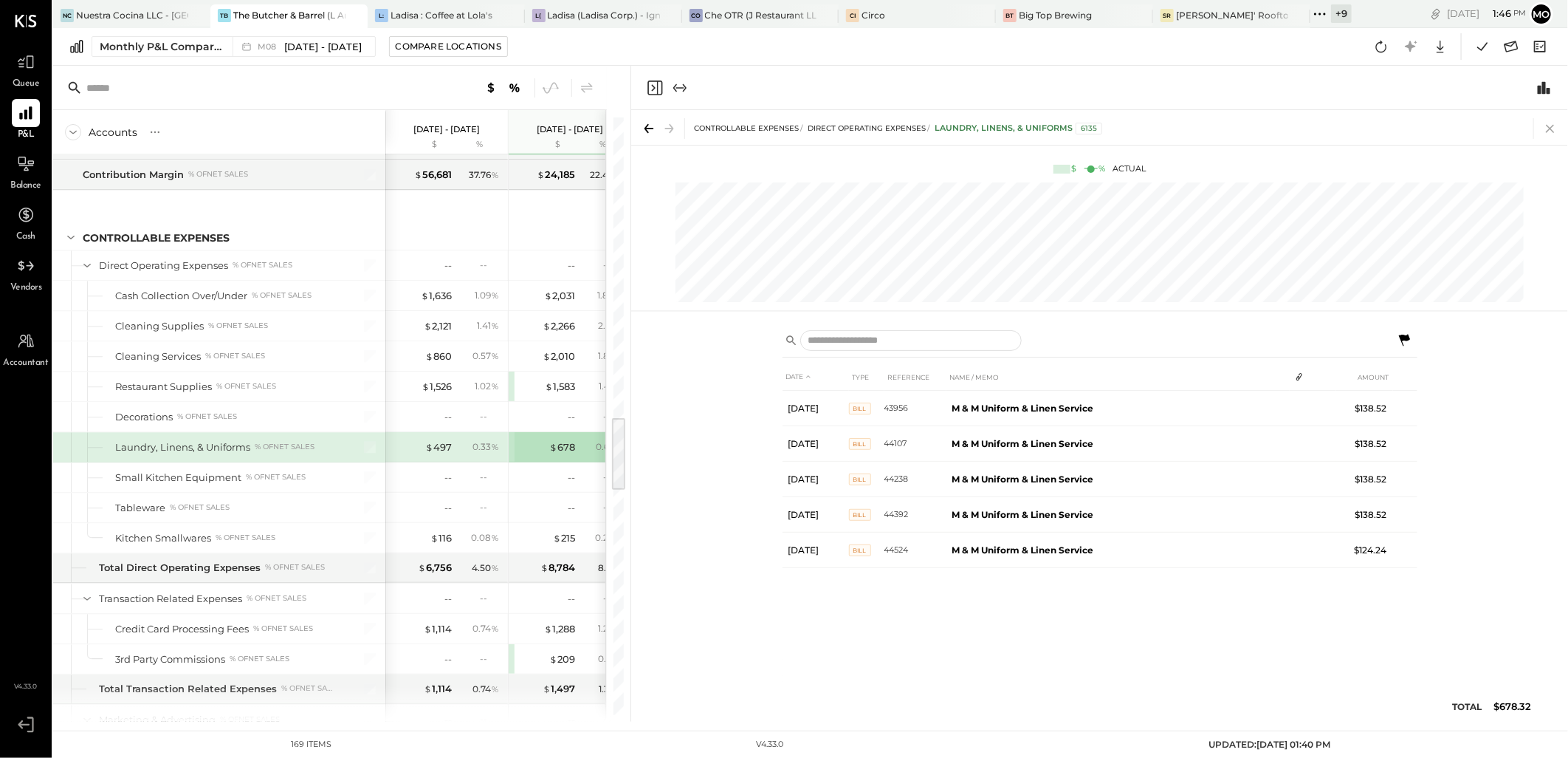
click at [1540, 133] on icon at bounding box center [1550, 128] width 21 height 21
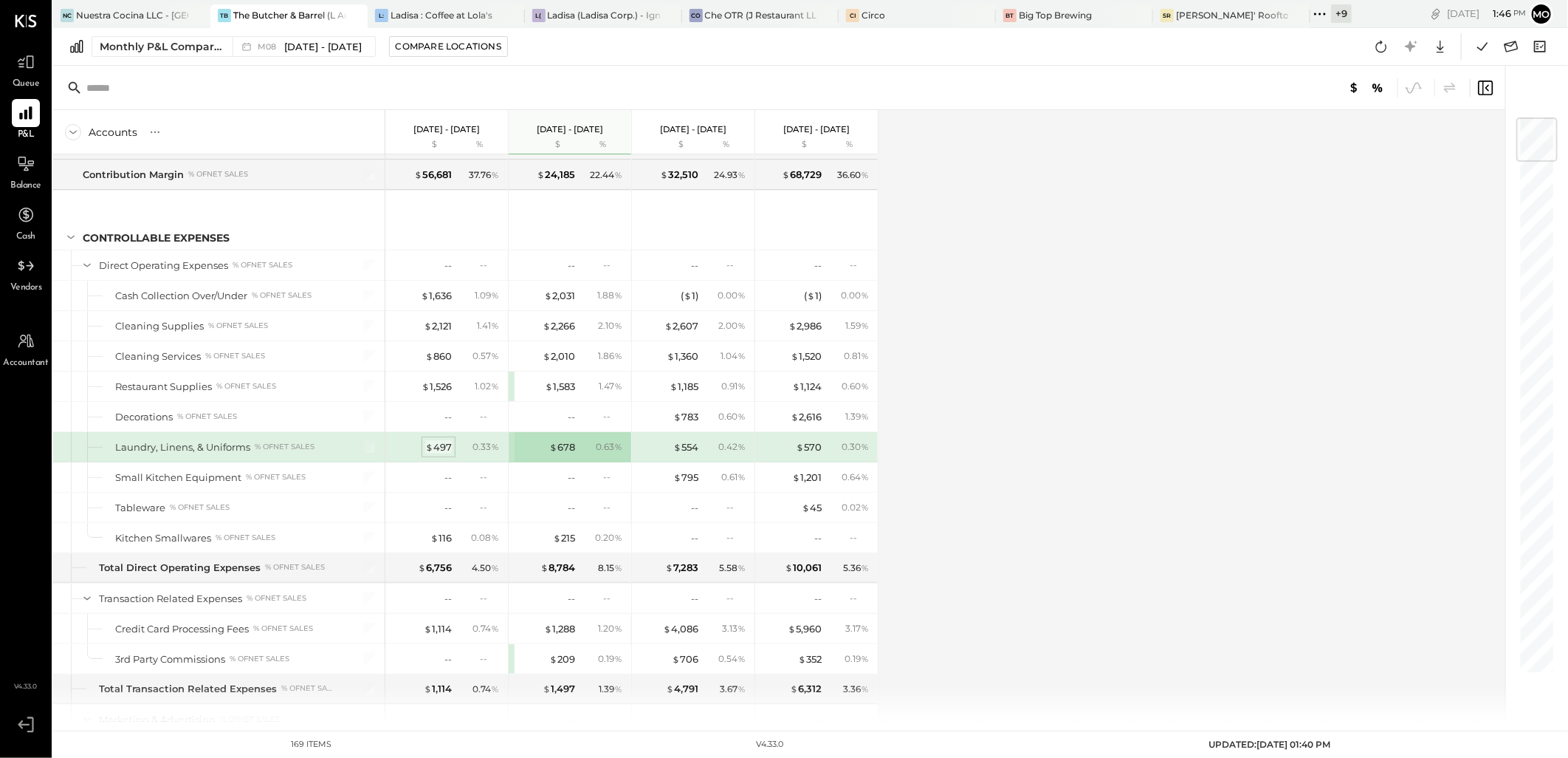
click at [436, 452] on div "$ 497" at bounding box center [438, 447] width 26 height 14
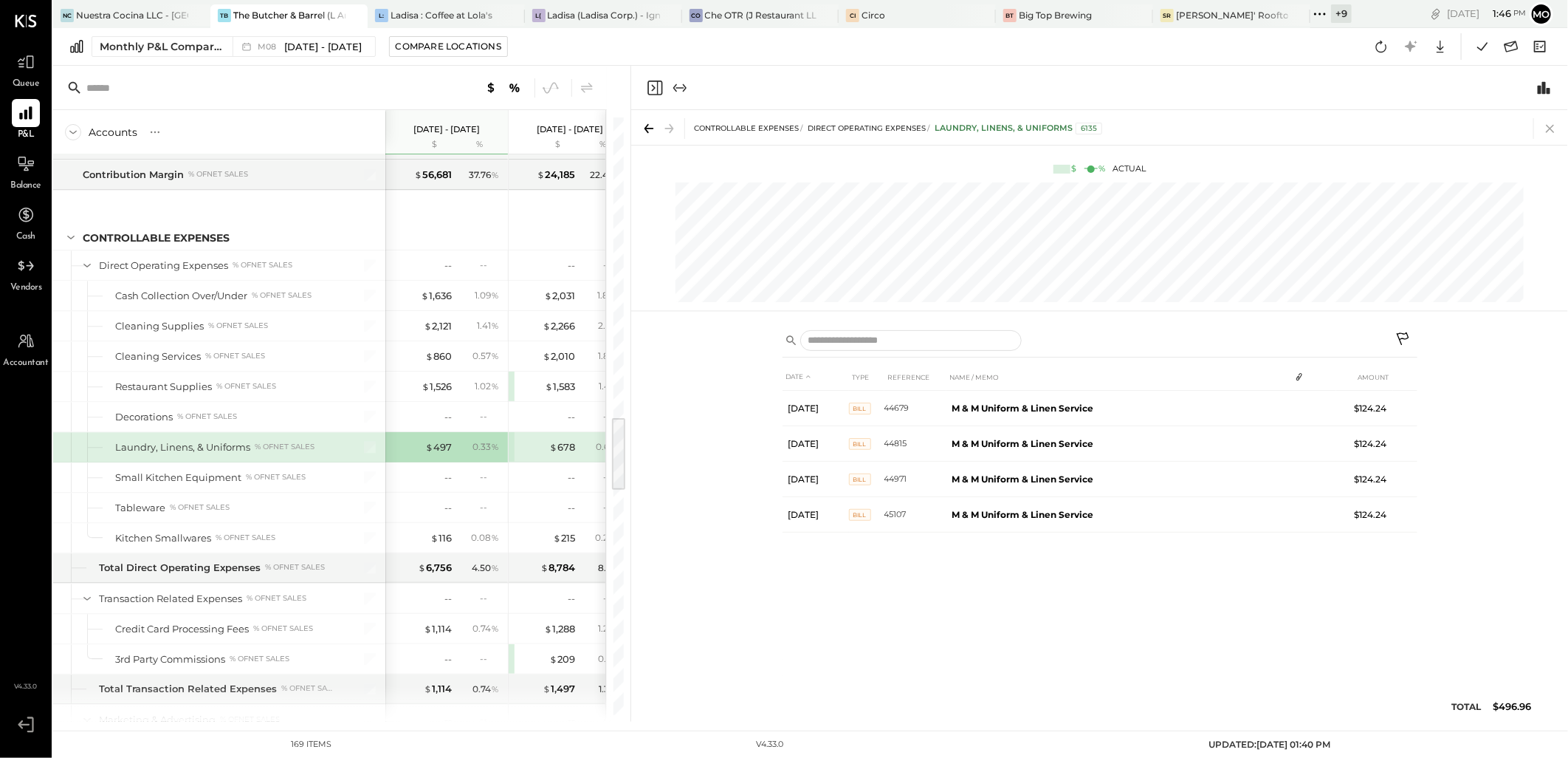
click at [1544, 130] on icon at bounding box center [1550, 128] width 21 height 21
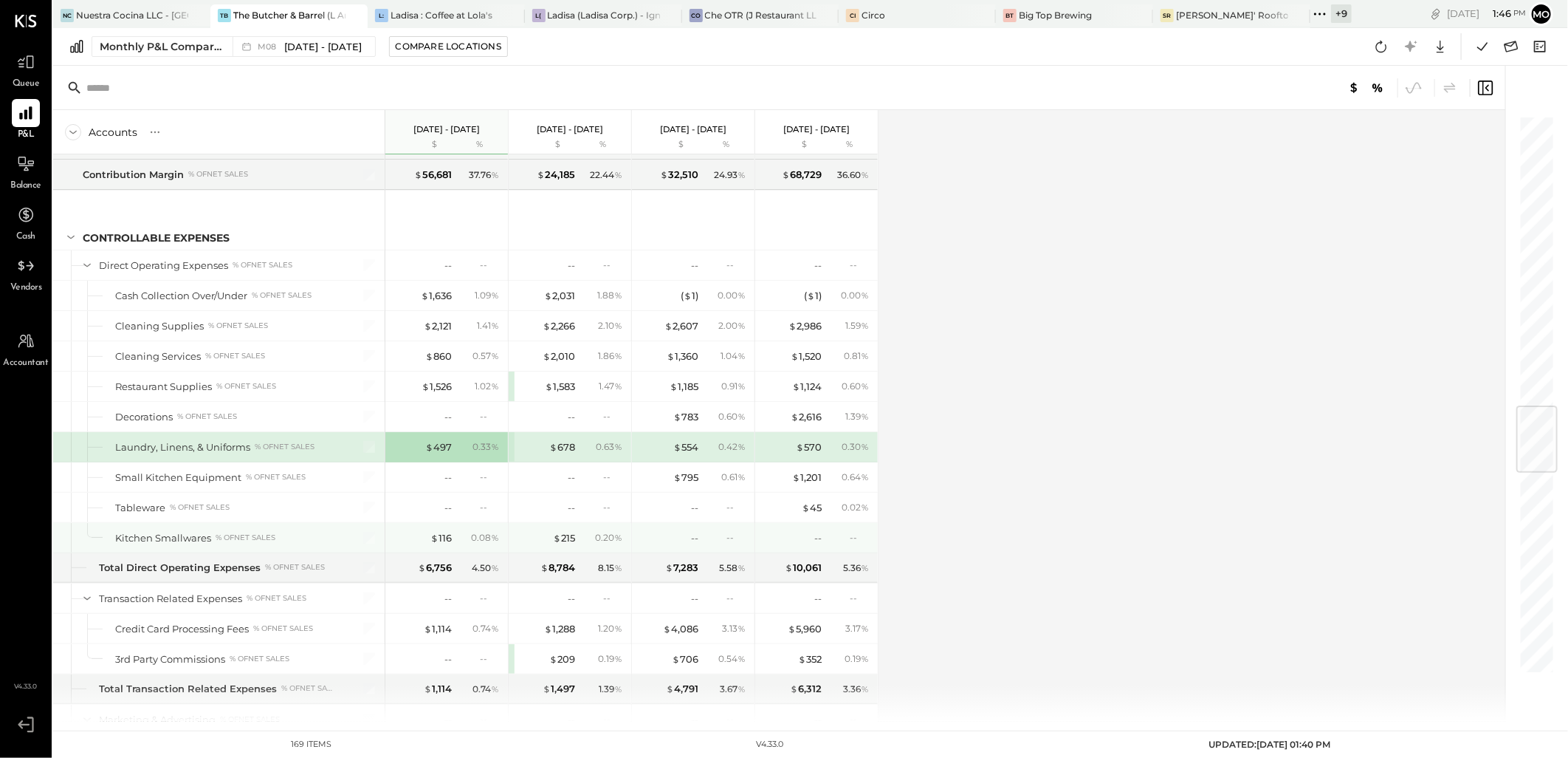
scroll to position [2464, 0]
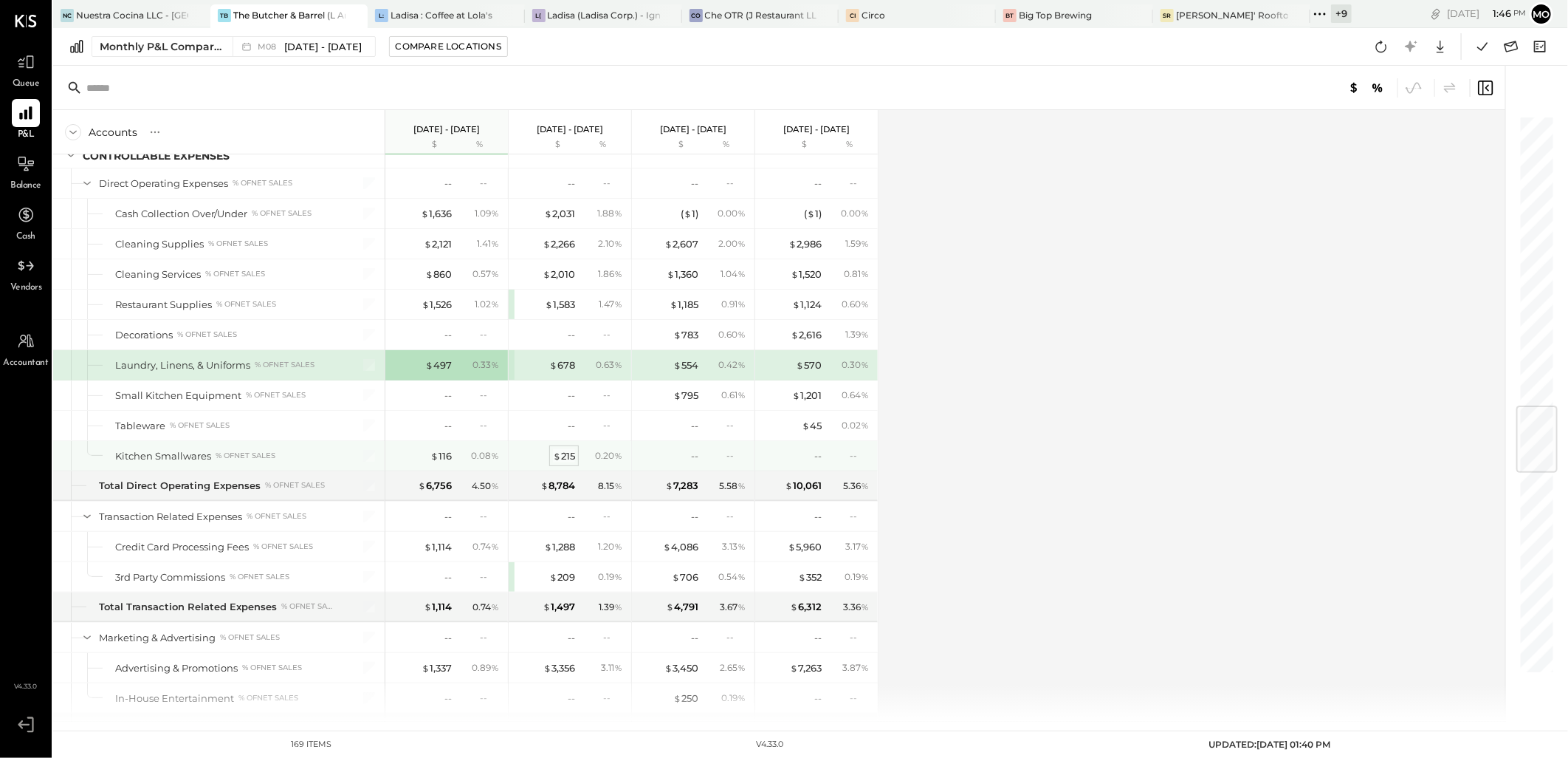
click at [571, 460] on div "$ 215" at bounding box center [564, 456] width 23 height 14
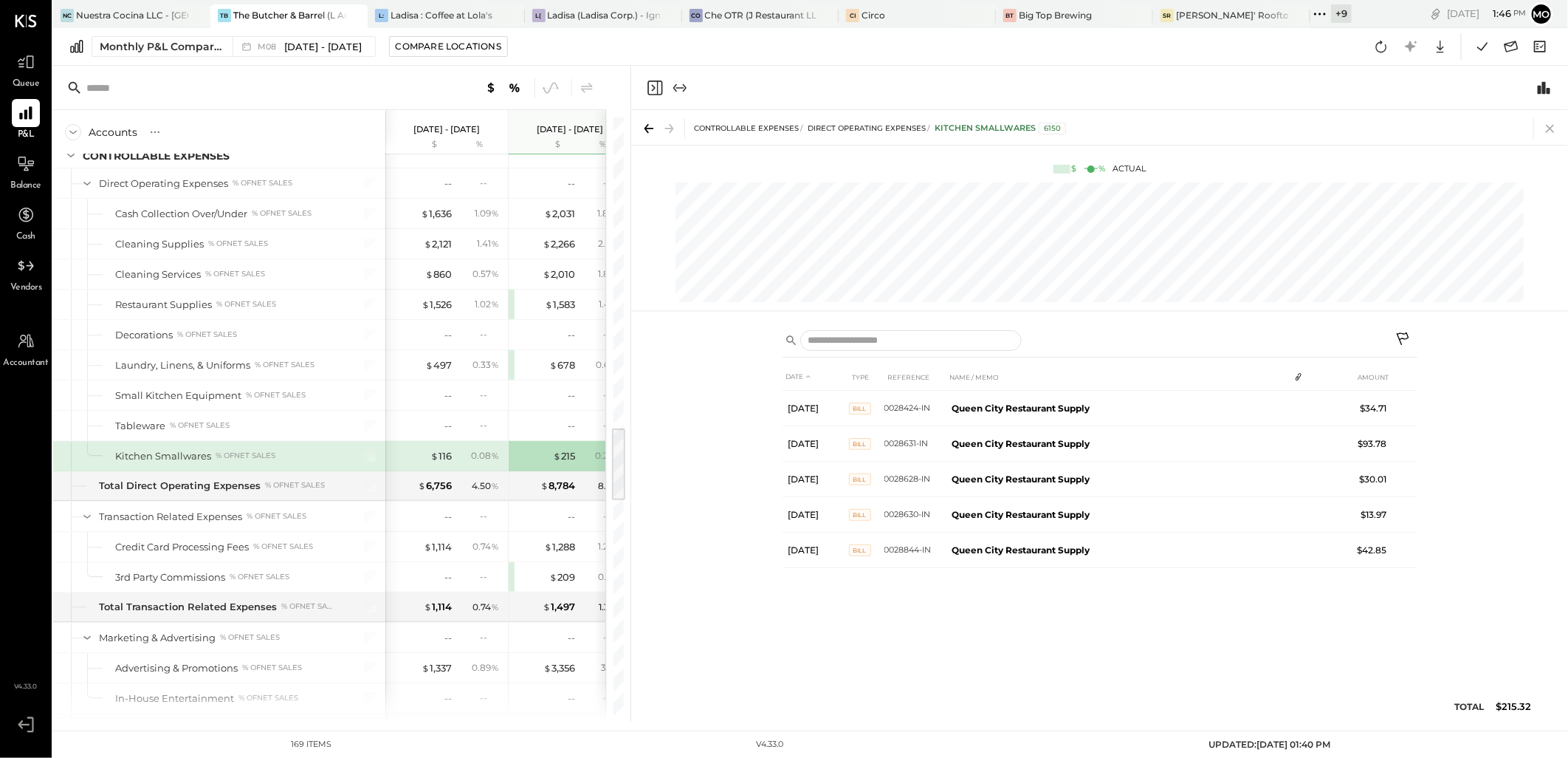
click at [1545, 127] on icon at bounding box center [1550, 128] width 21 height 21
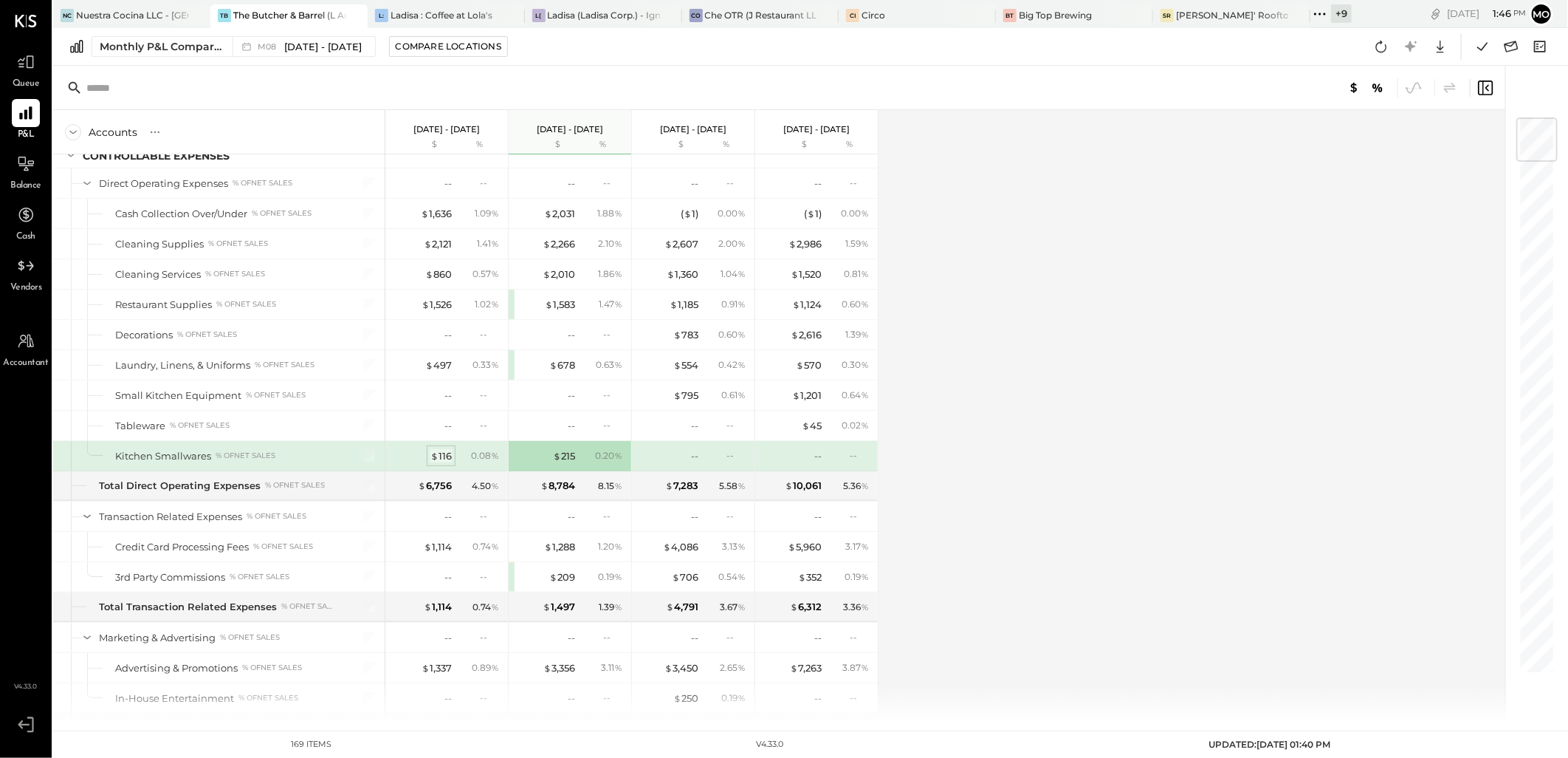
click at [438, 463] on div "$ 116" at bounding box center [441, 456] width 22 height 14
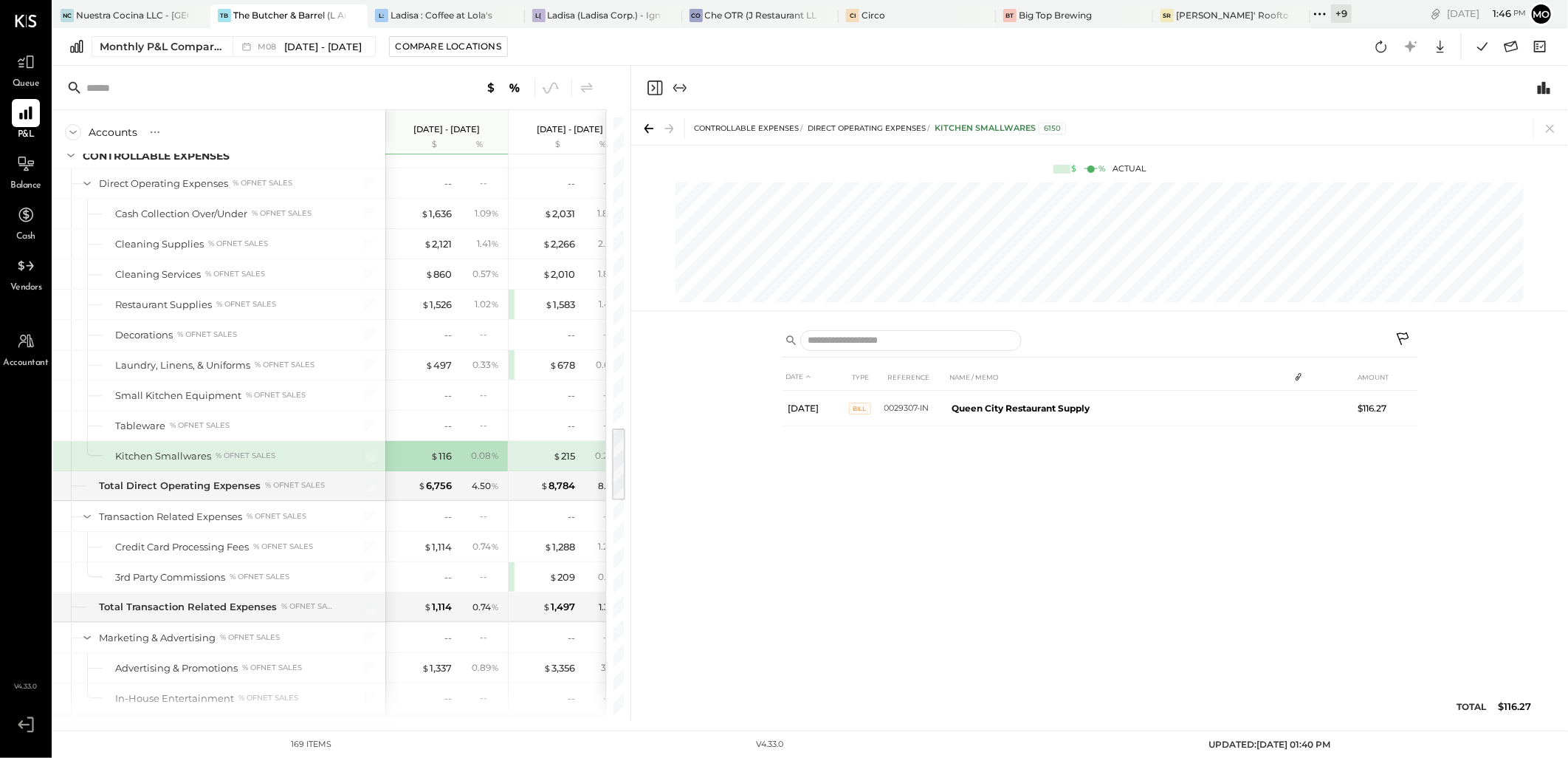
click at [1547, 126] on icon at bounding box center [1549, 129] width 8 height 8
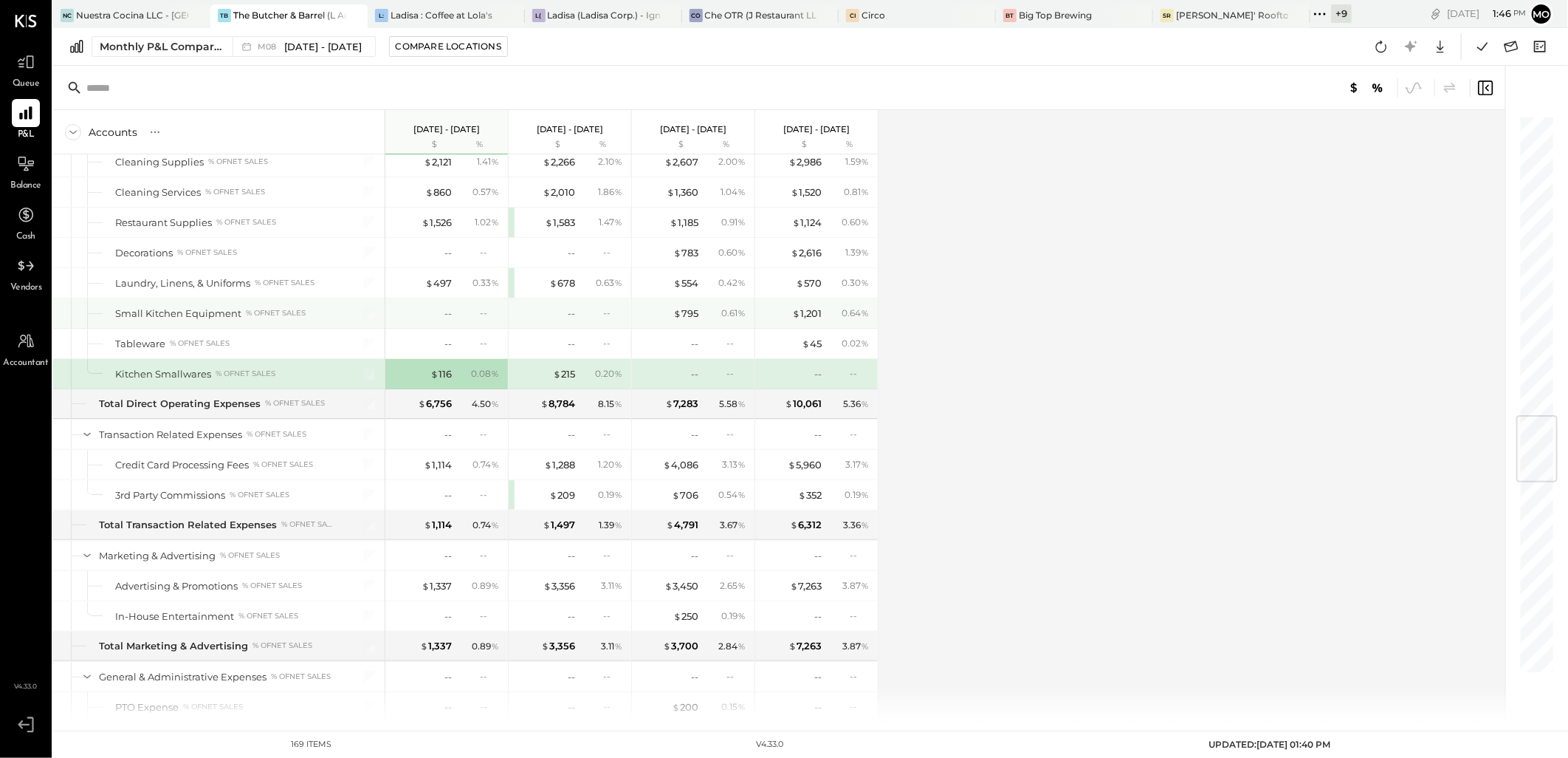
scroll to position [2629, 0]
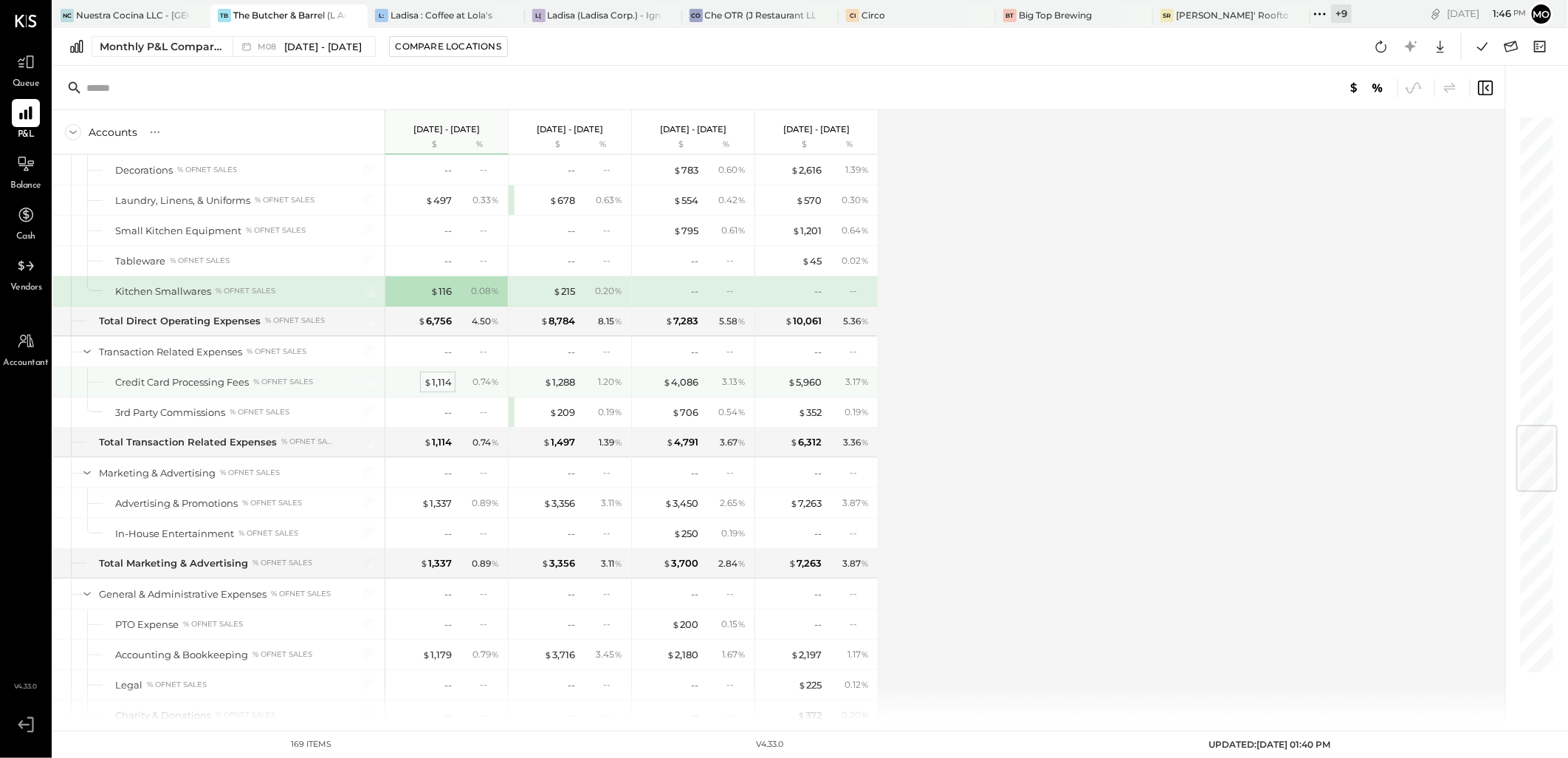
click at [436, 389] on div "$ 1,114" at bounding box center [437, 382] width 28 height 14
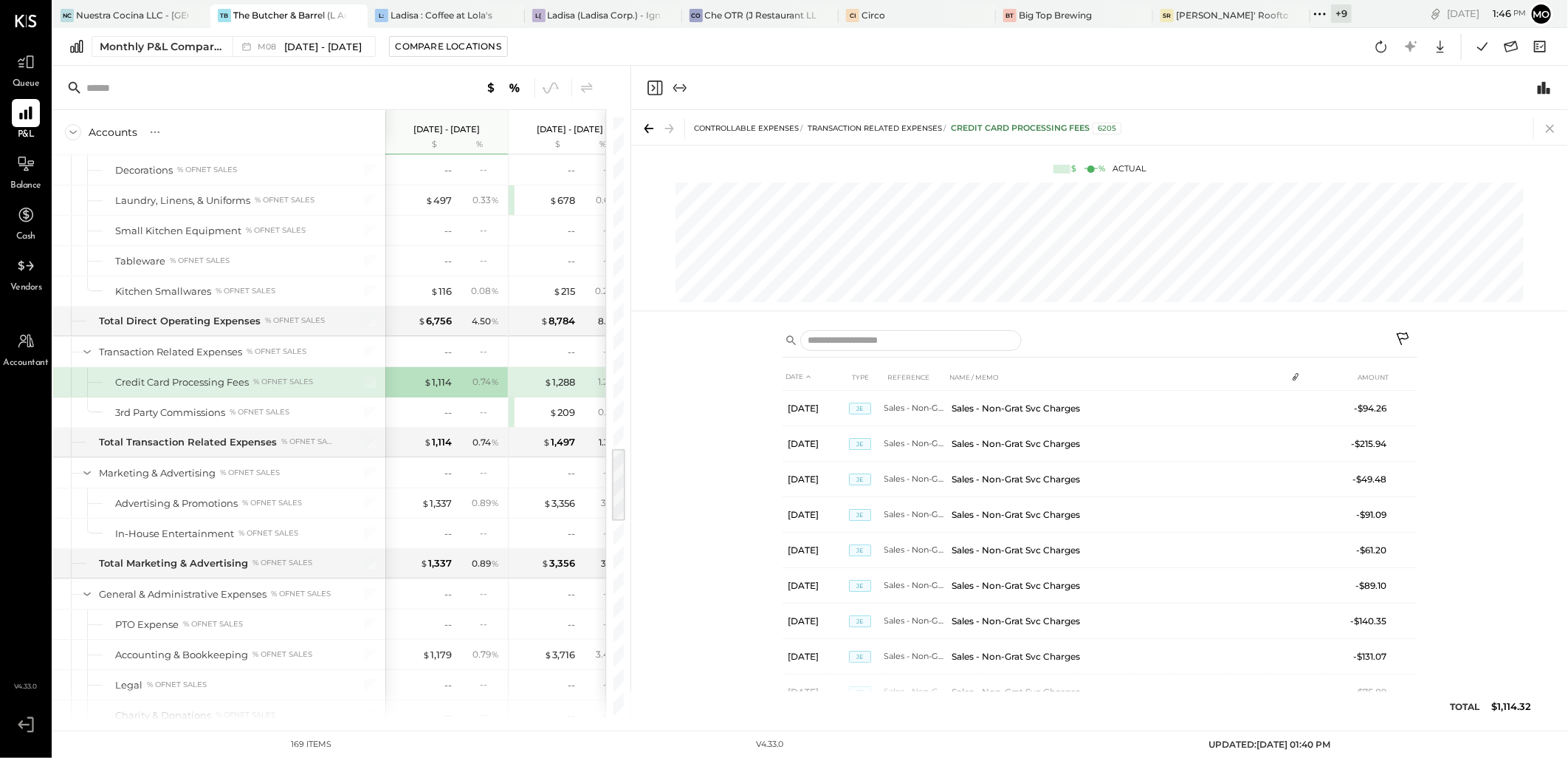
click at [1538, 126] on div at bounding box center [1546, 128] width 27 height 21
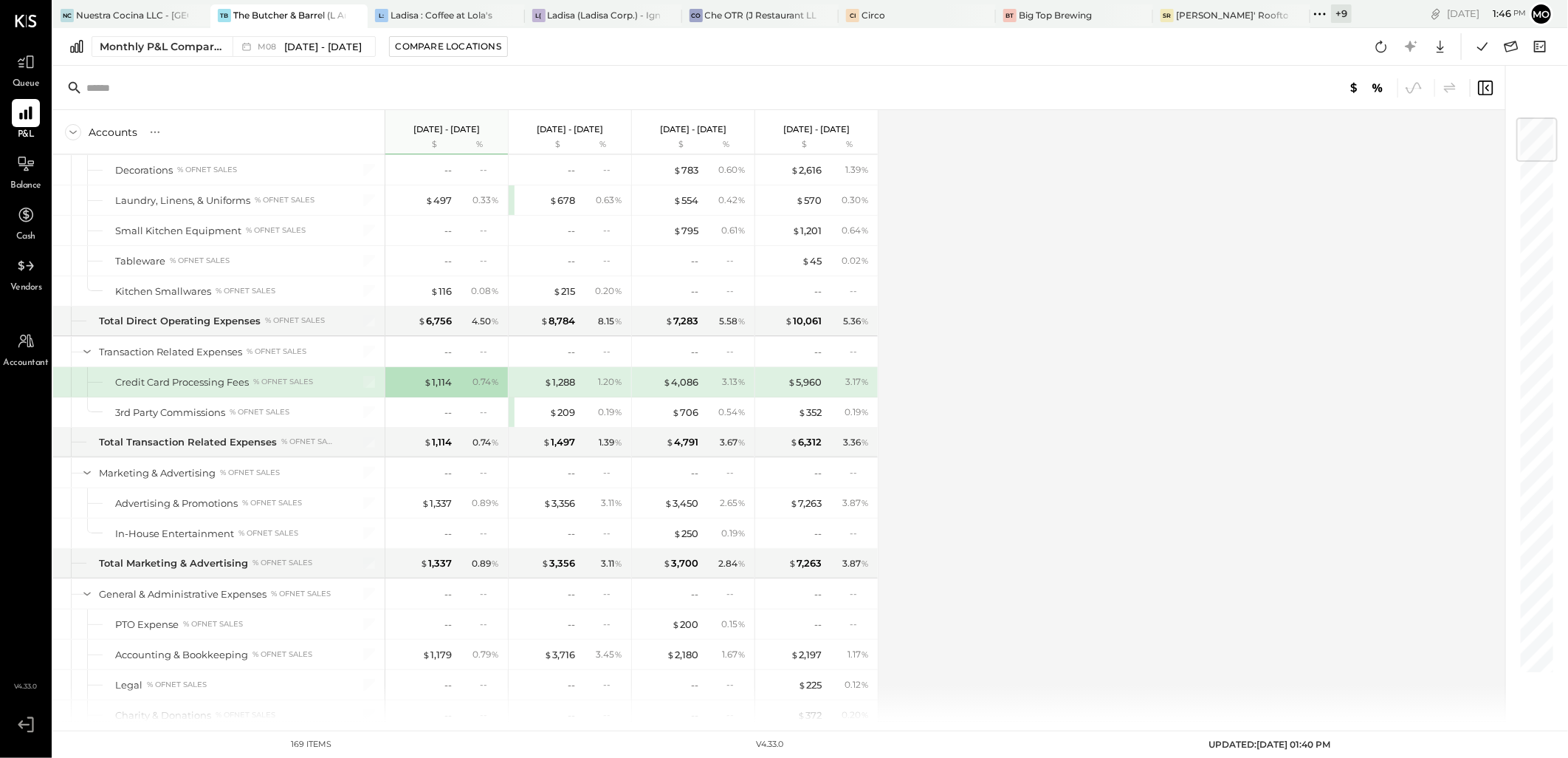
scroll to position [2712, 0]
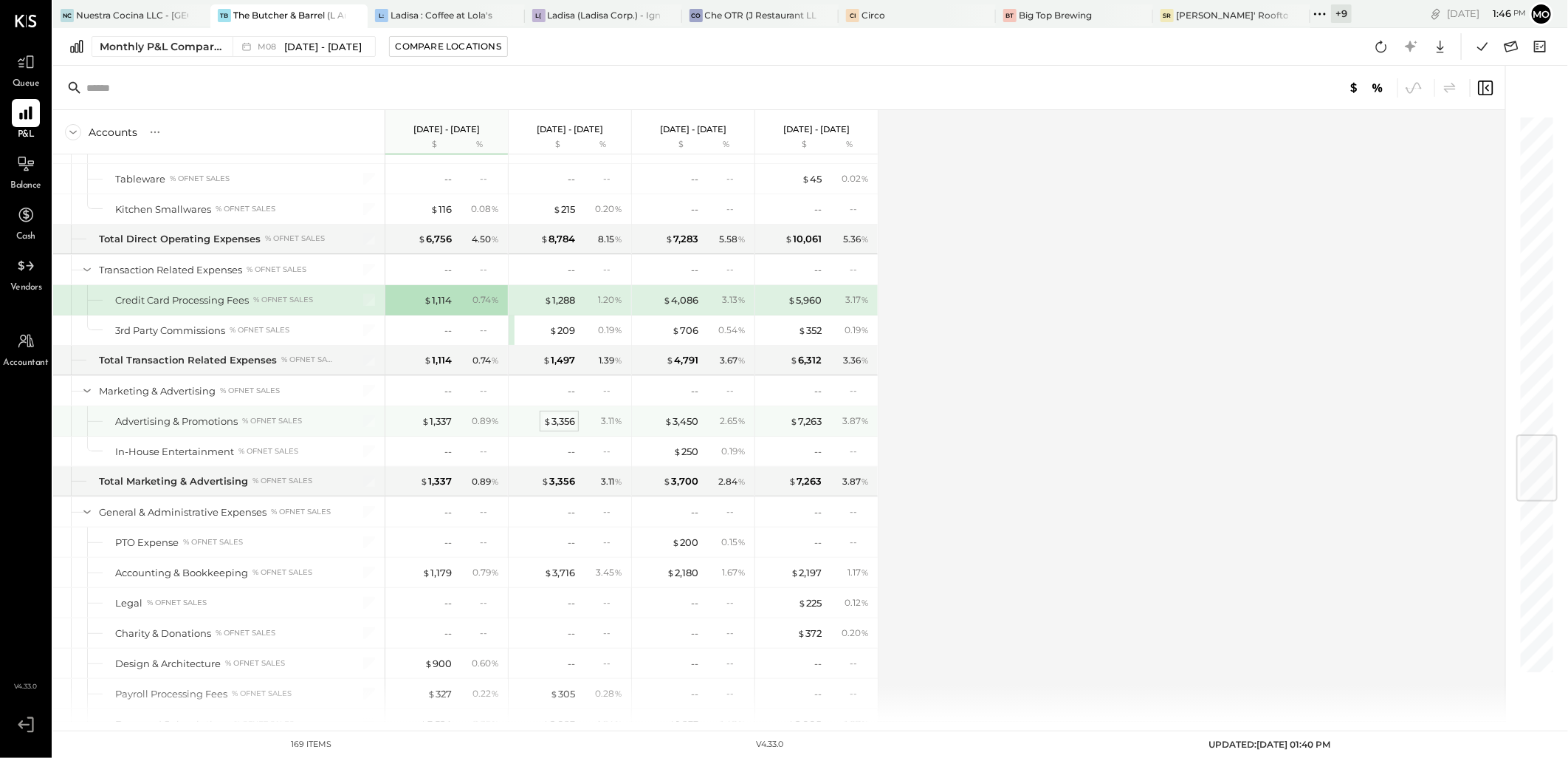
click at [552, 428] on div "$ 3,356" at bounding box center [559, 421] width 32 height 14
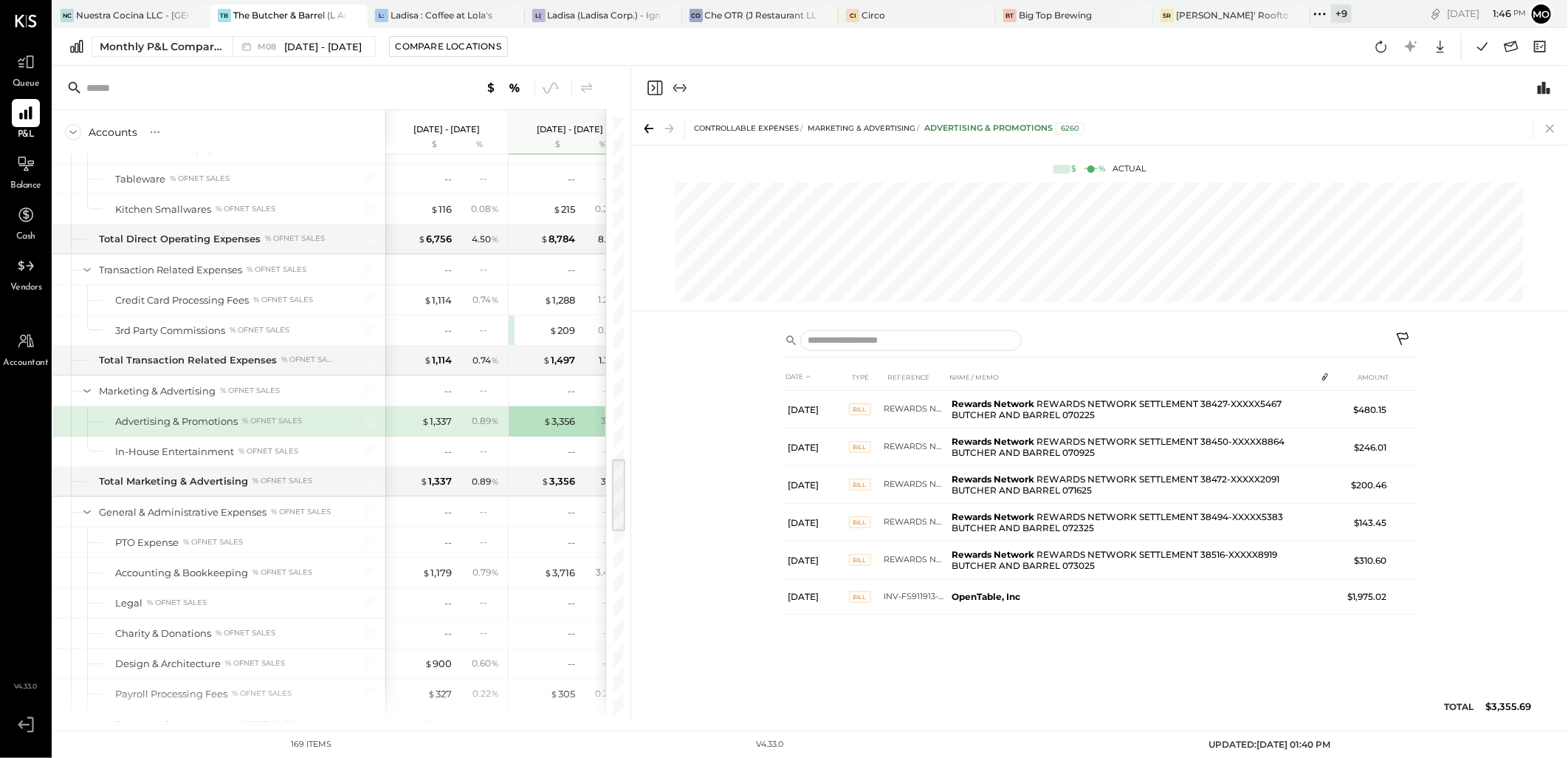
click at [1548, 126] on icon at bounding box center [1549, 129] width 8 height 8
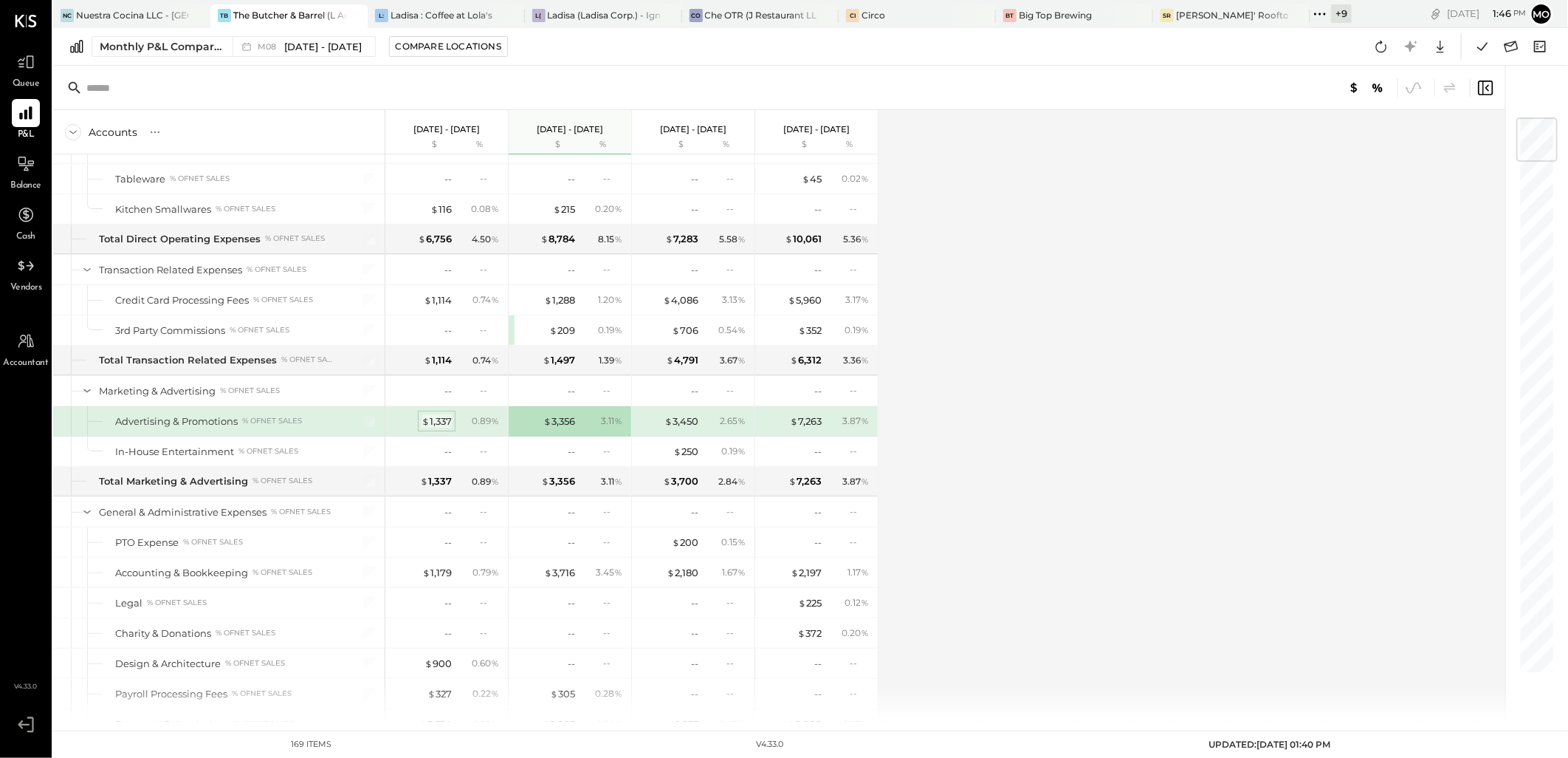
click at [434, 426] on div "$ 1,337" at bounding box center [436, 421] width 30 height 14
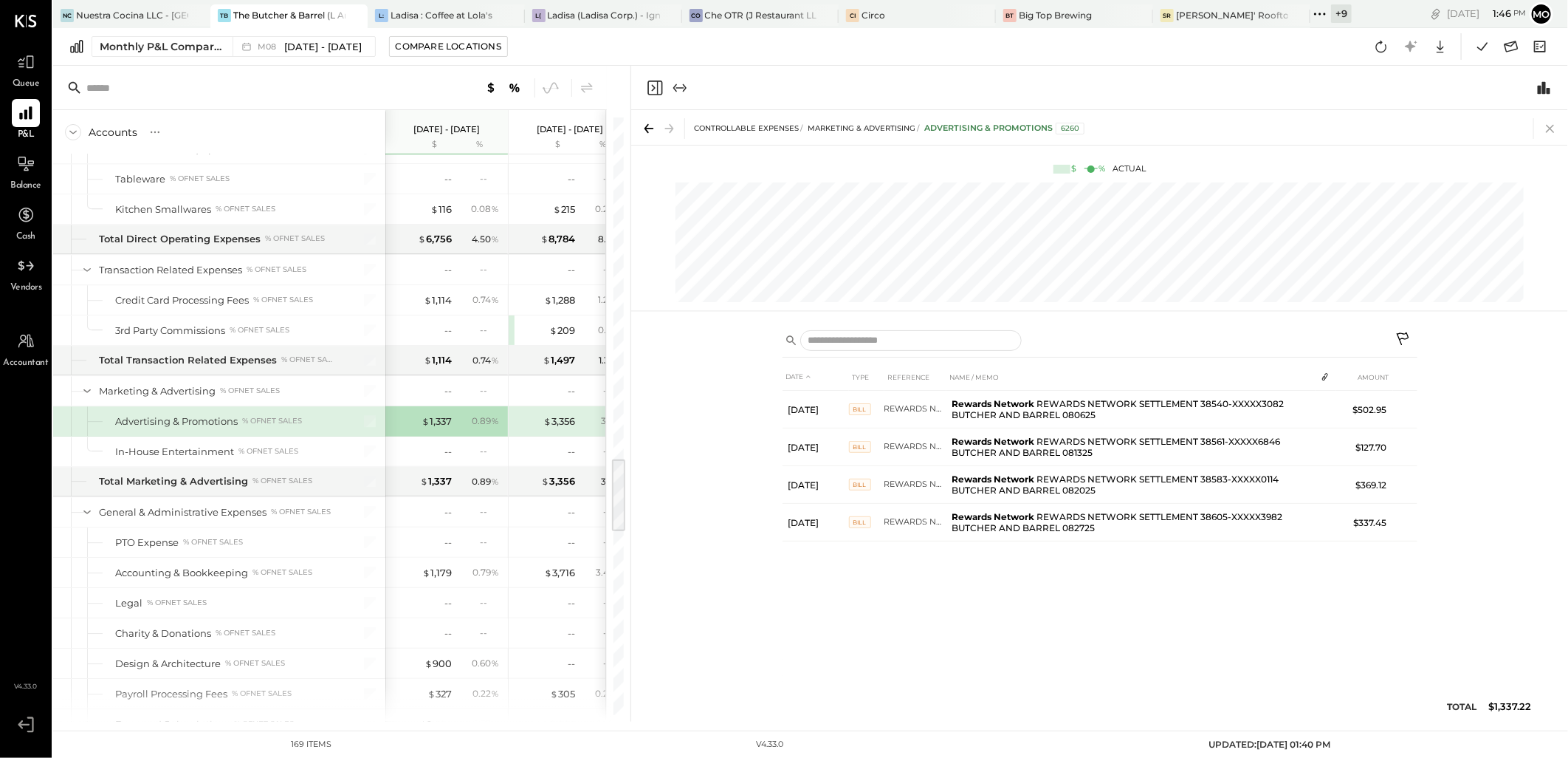
click at [1545, 128] on icon at bounding box center [1550, 128] width 21 height 21
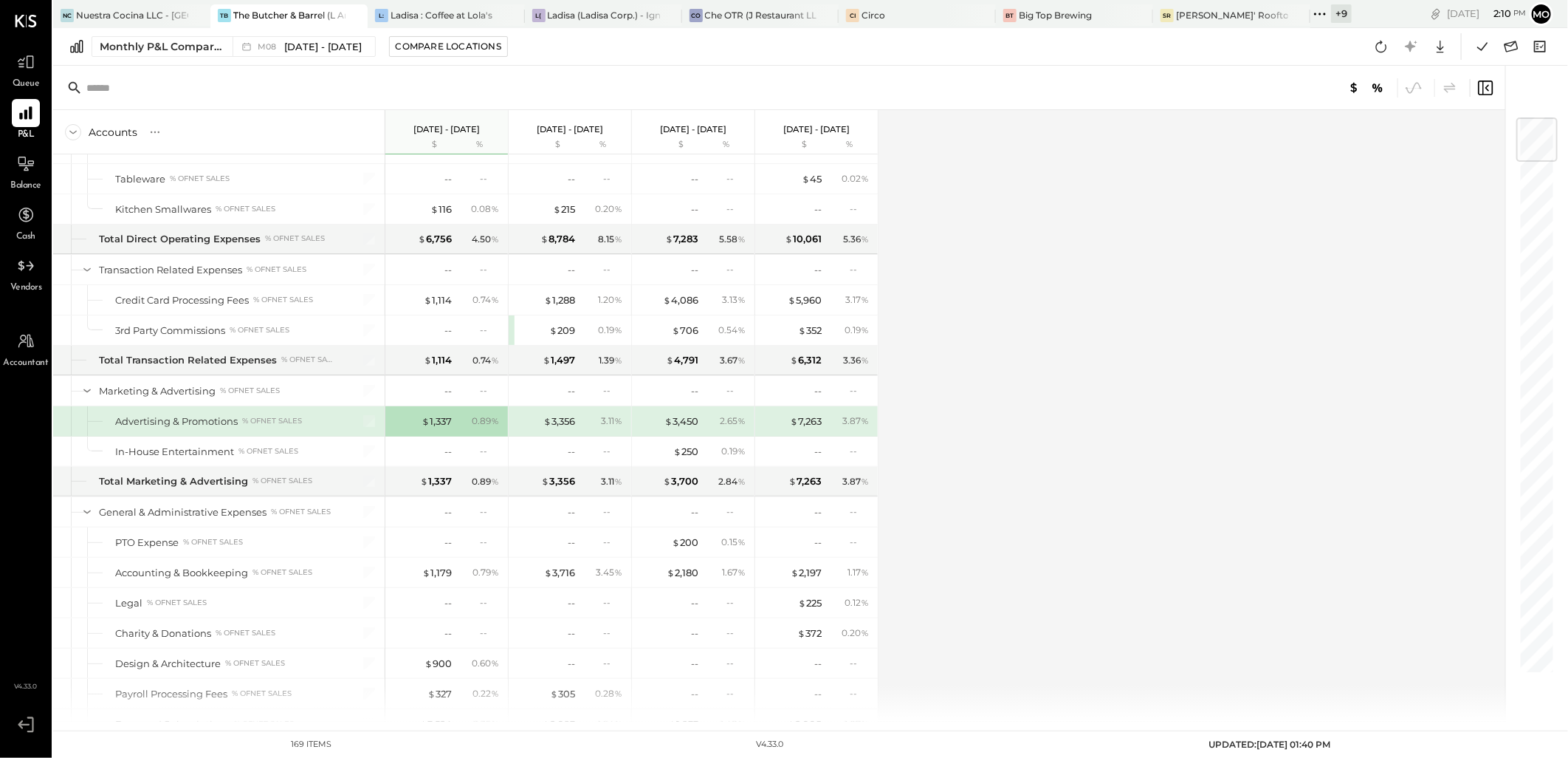
drag, startPoint x: 1382, startPoint y: 42, endPoint x: 897, endPoint y: 386, distance: 594.6
click at [1382, 42] on icon at bounding box center [1382, 46] width 11 height 12
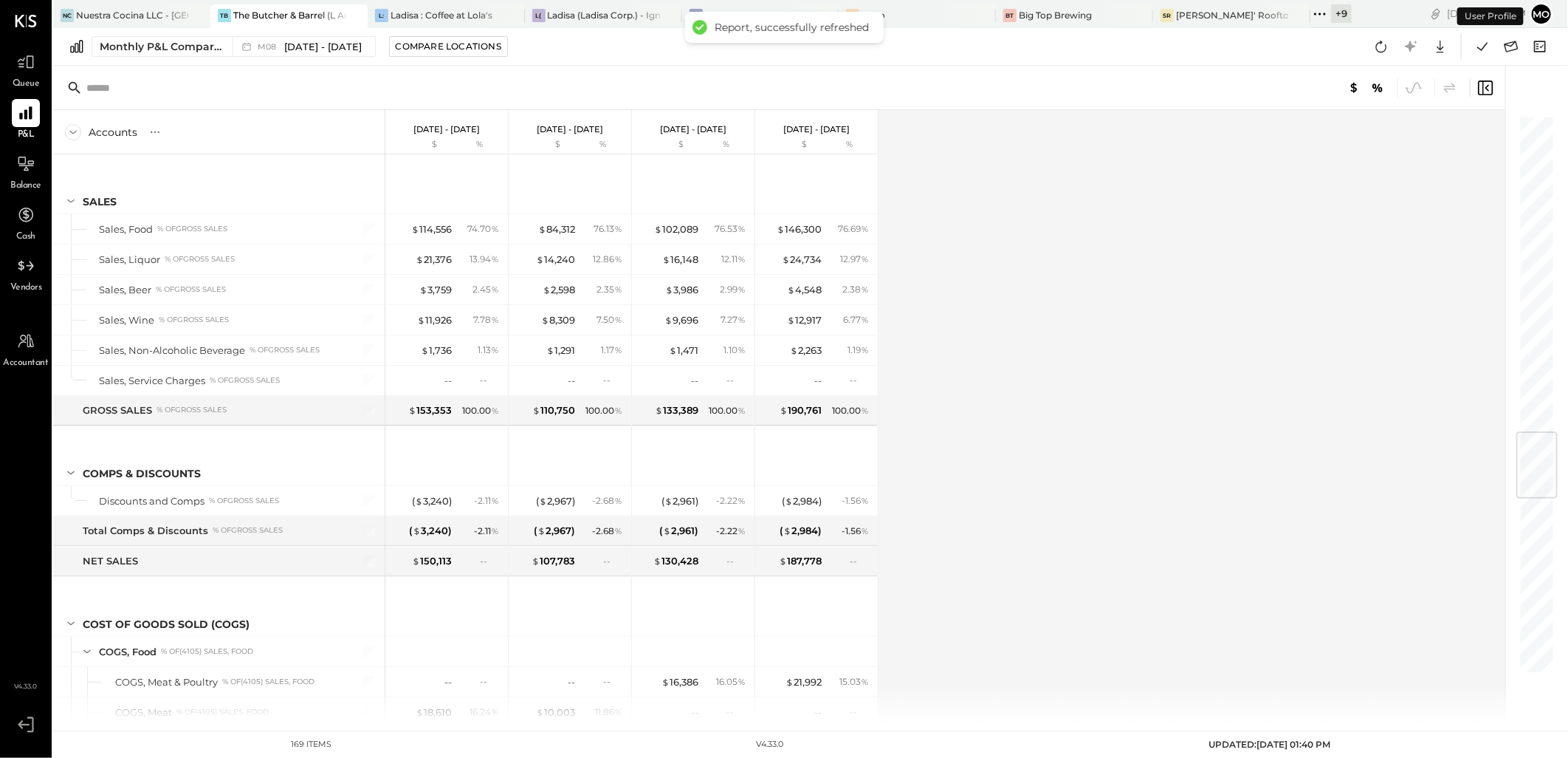
scroll to position [2686, 0]
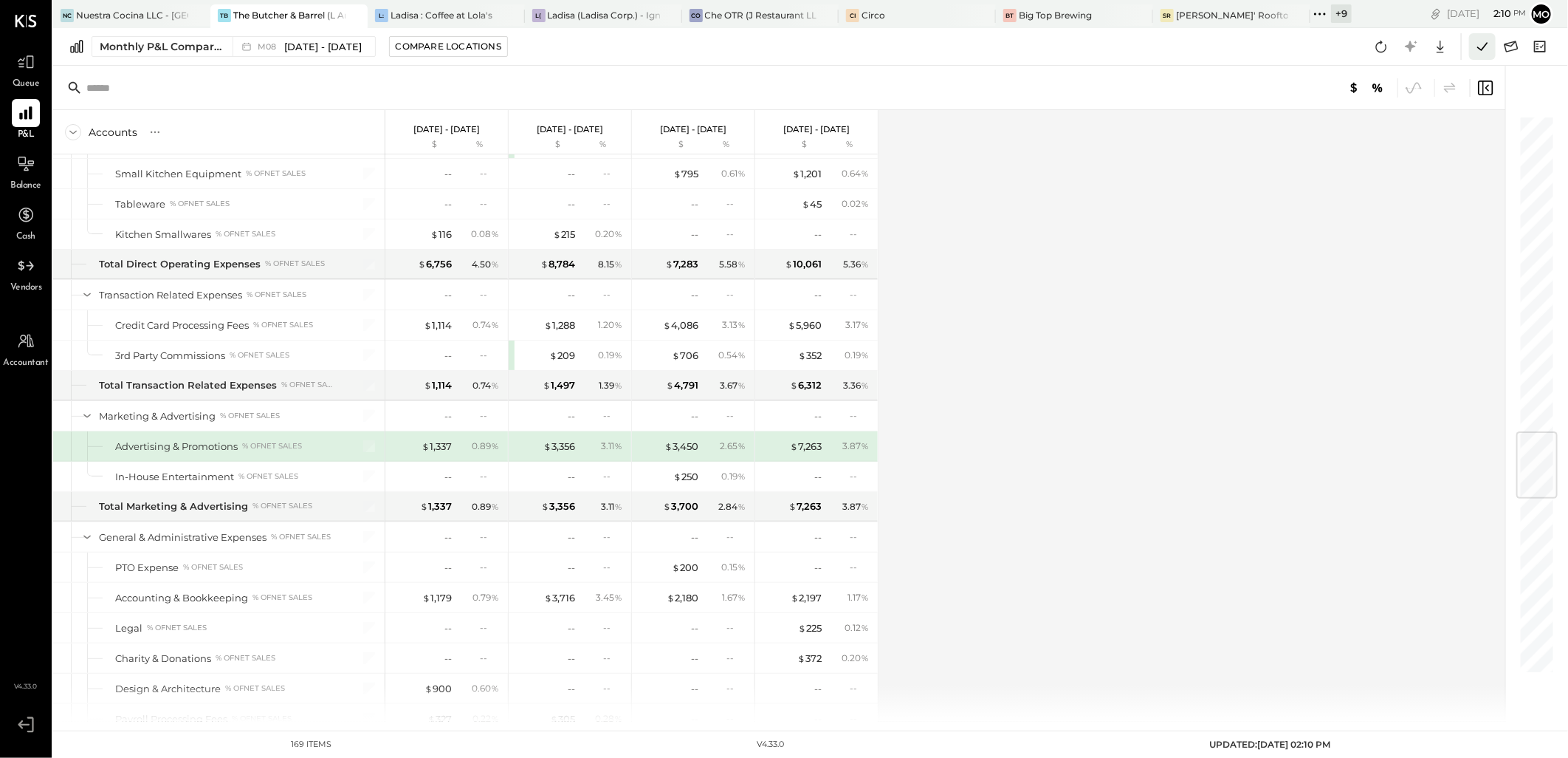
click at [1489, 45] on icon at bounding box center [1482, 47] width 19 height 19
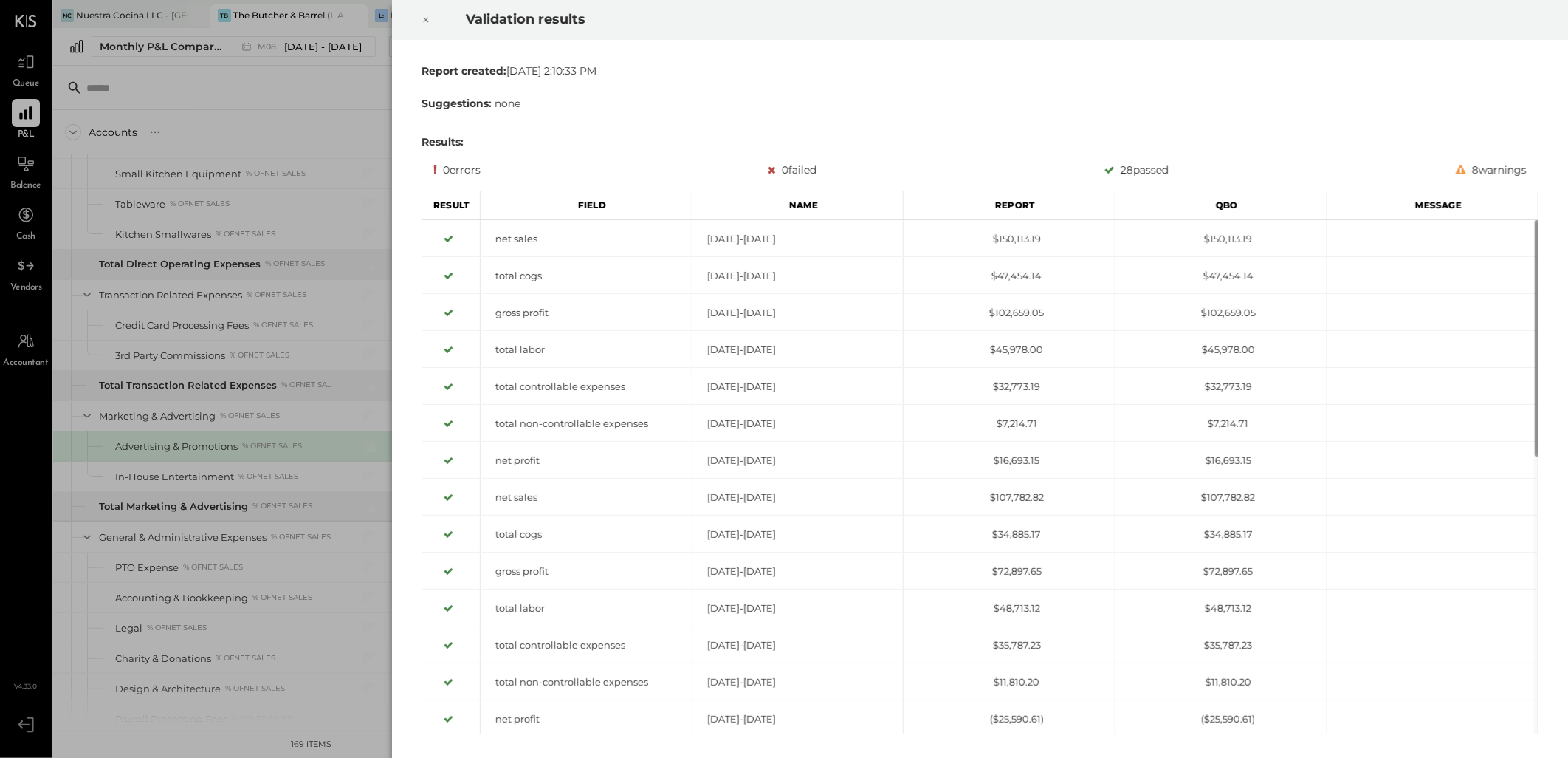
click at [428, 21] on icon at bounding box center [425, 19] width 9 height 18
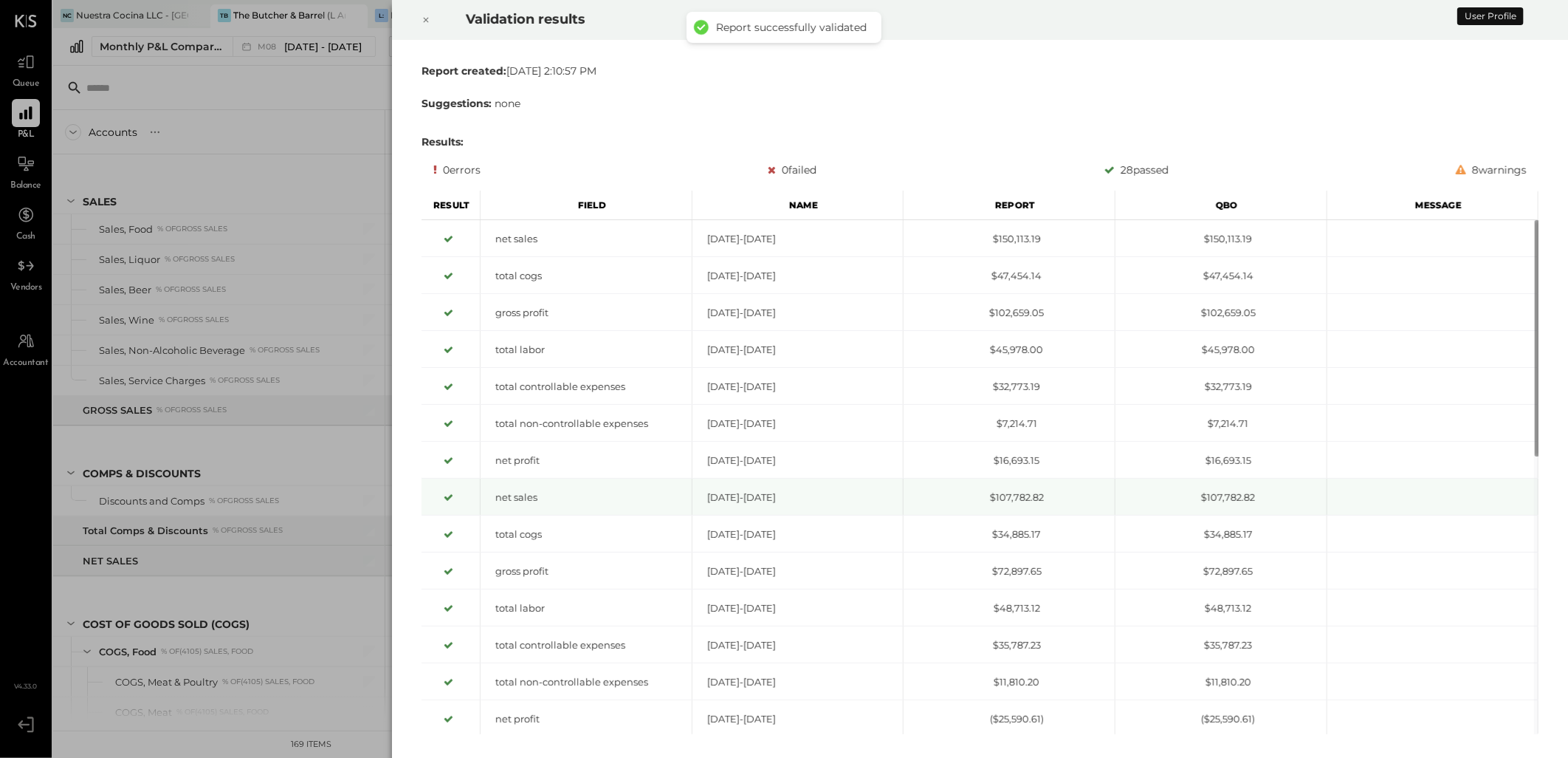
scroll to position [2686, 0]
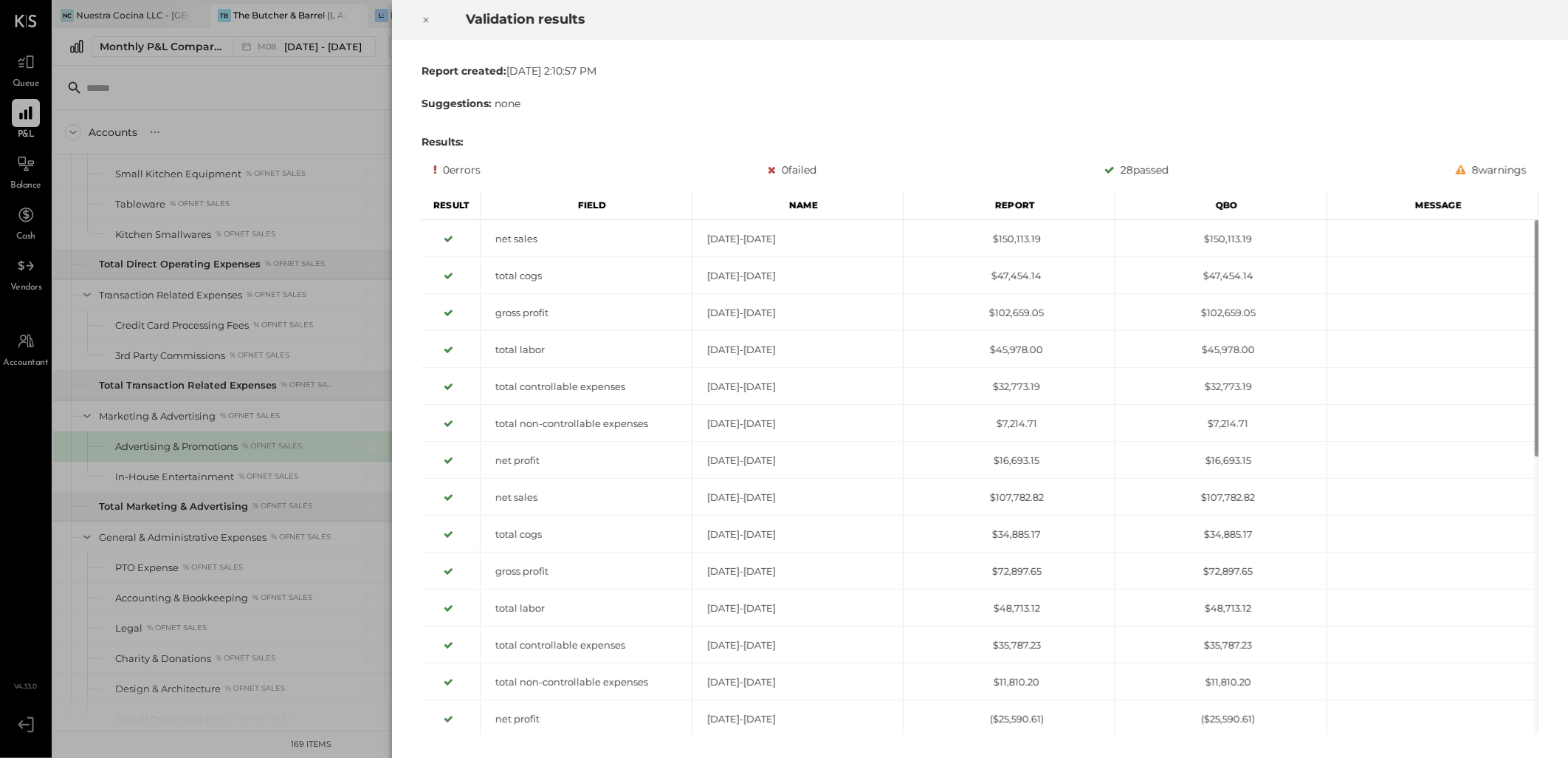
click at [423, 19] on icon at bounding box center [425, 19] width 9 height 18
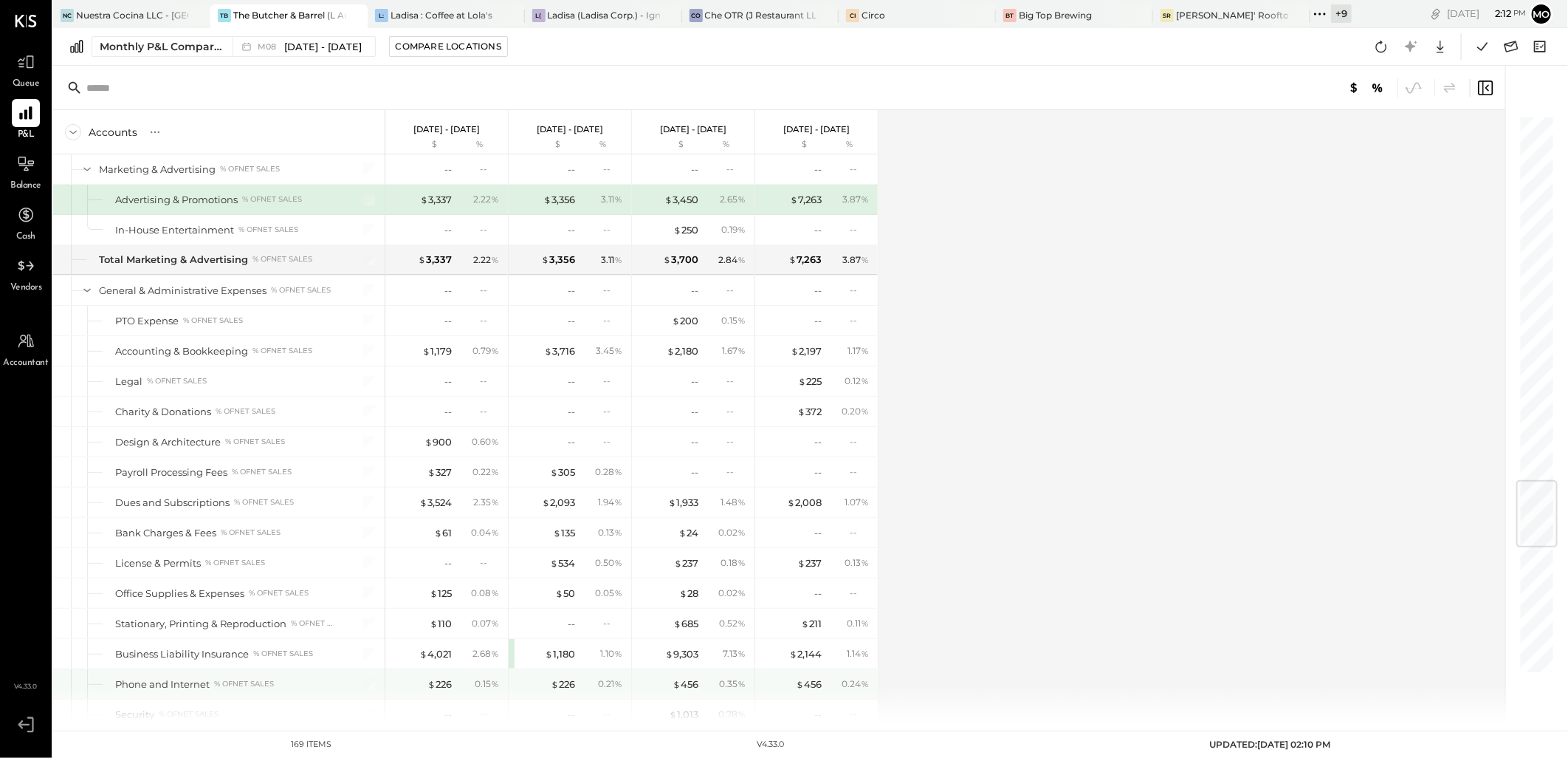
scroll to position [3097, 0]
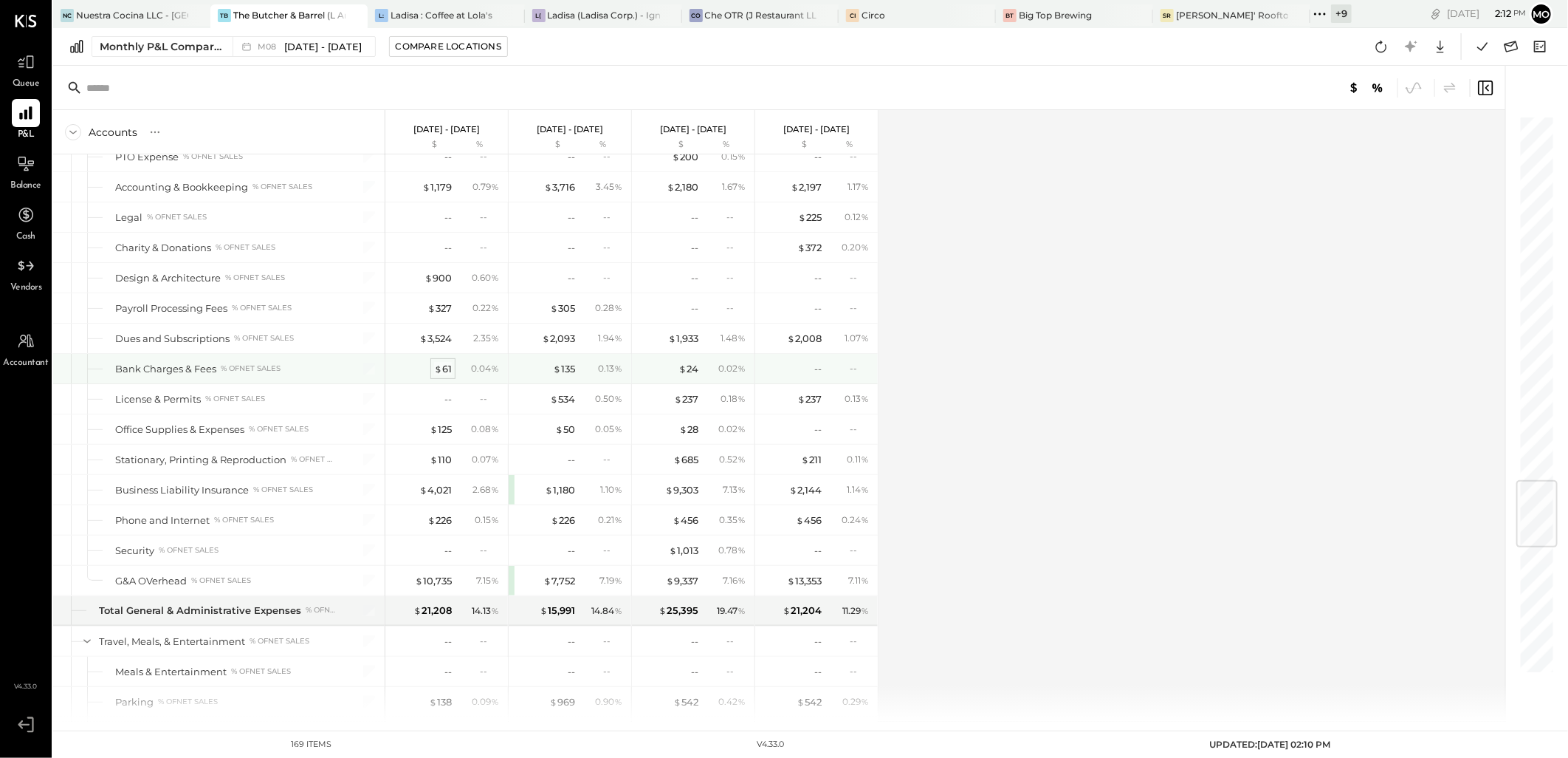
click at [444, 372] on div "$ 61" at bounding box center [443, 369] width 18 height 14
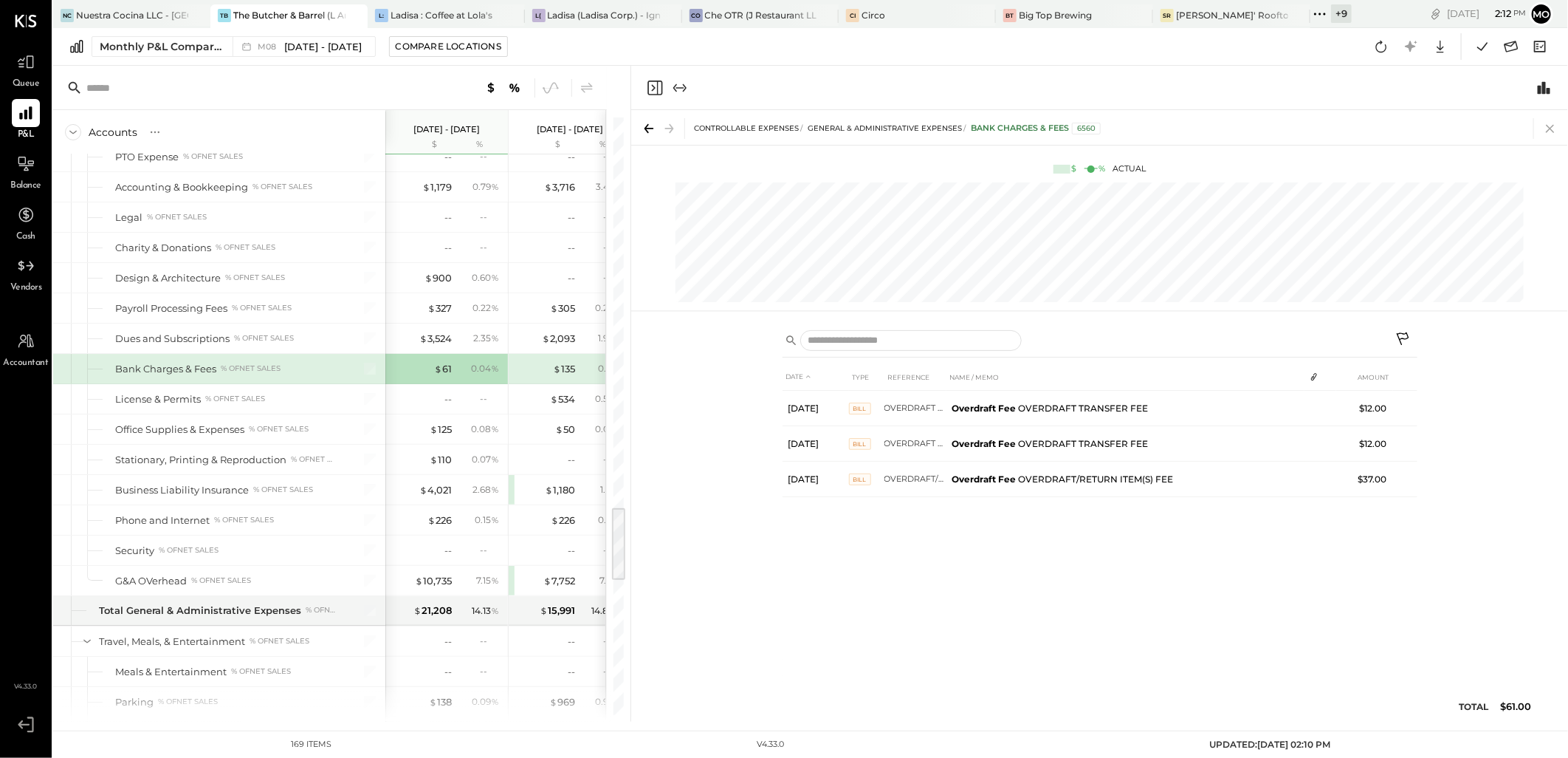
click at [1553, 133] on icon at bounding box center [1550, 128] width 21 height 21
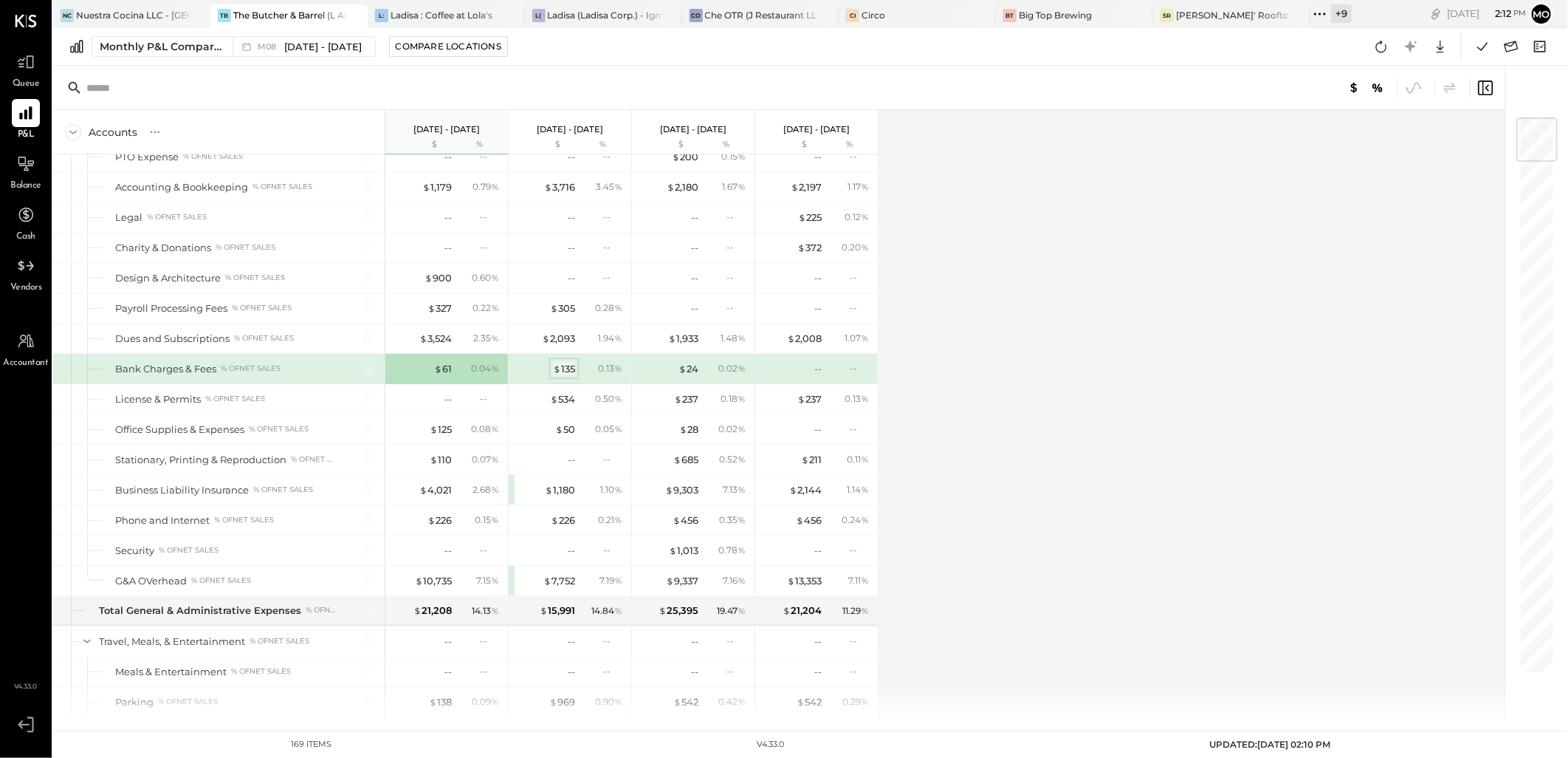
click at [570, 376] on div "$ 135" at bounding box center [564, 369] width 23 height 14
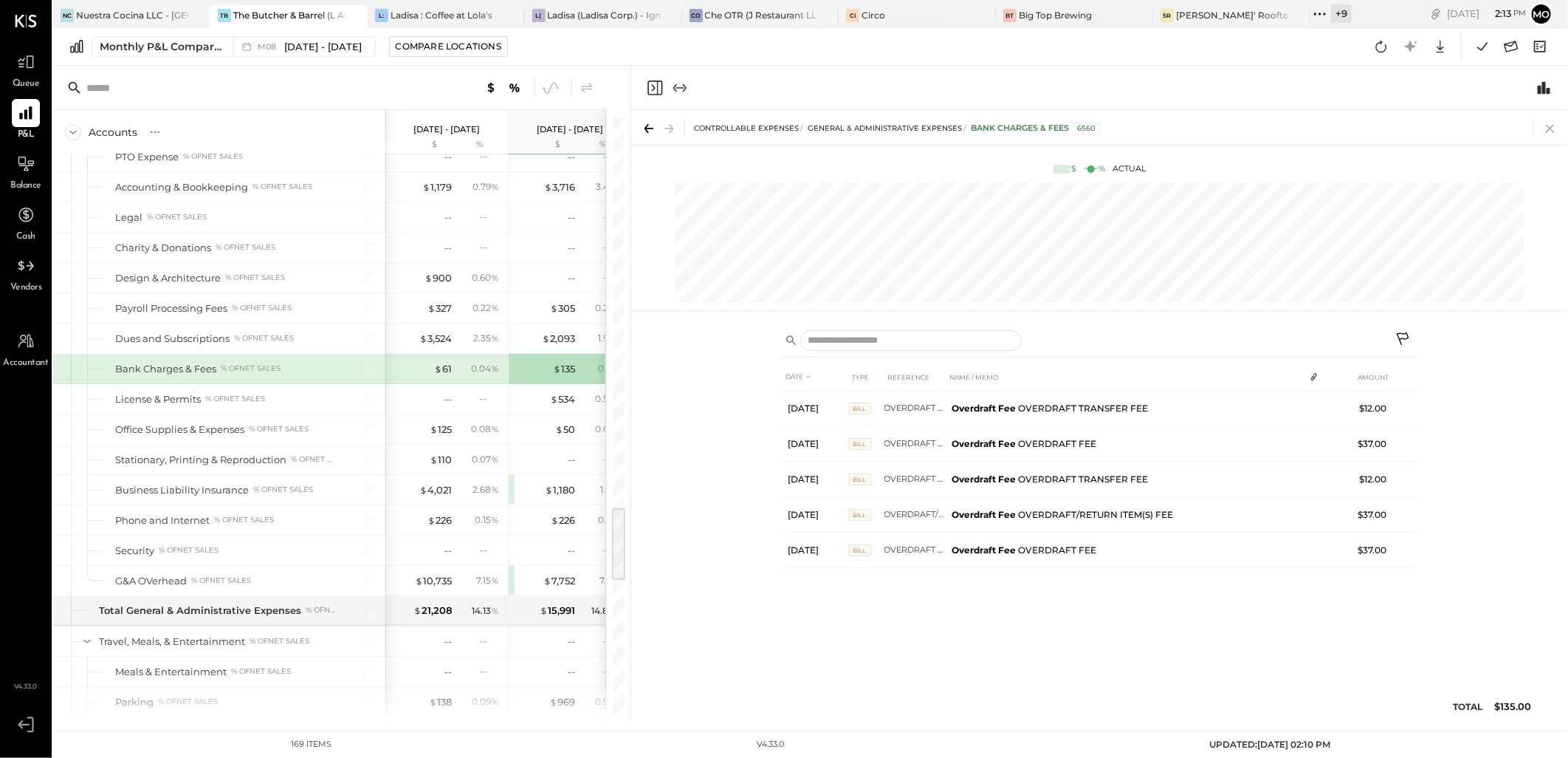
click at [1547, 126] on icon at bounding box center [1550, 128] width 21 height 21
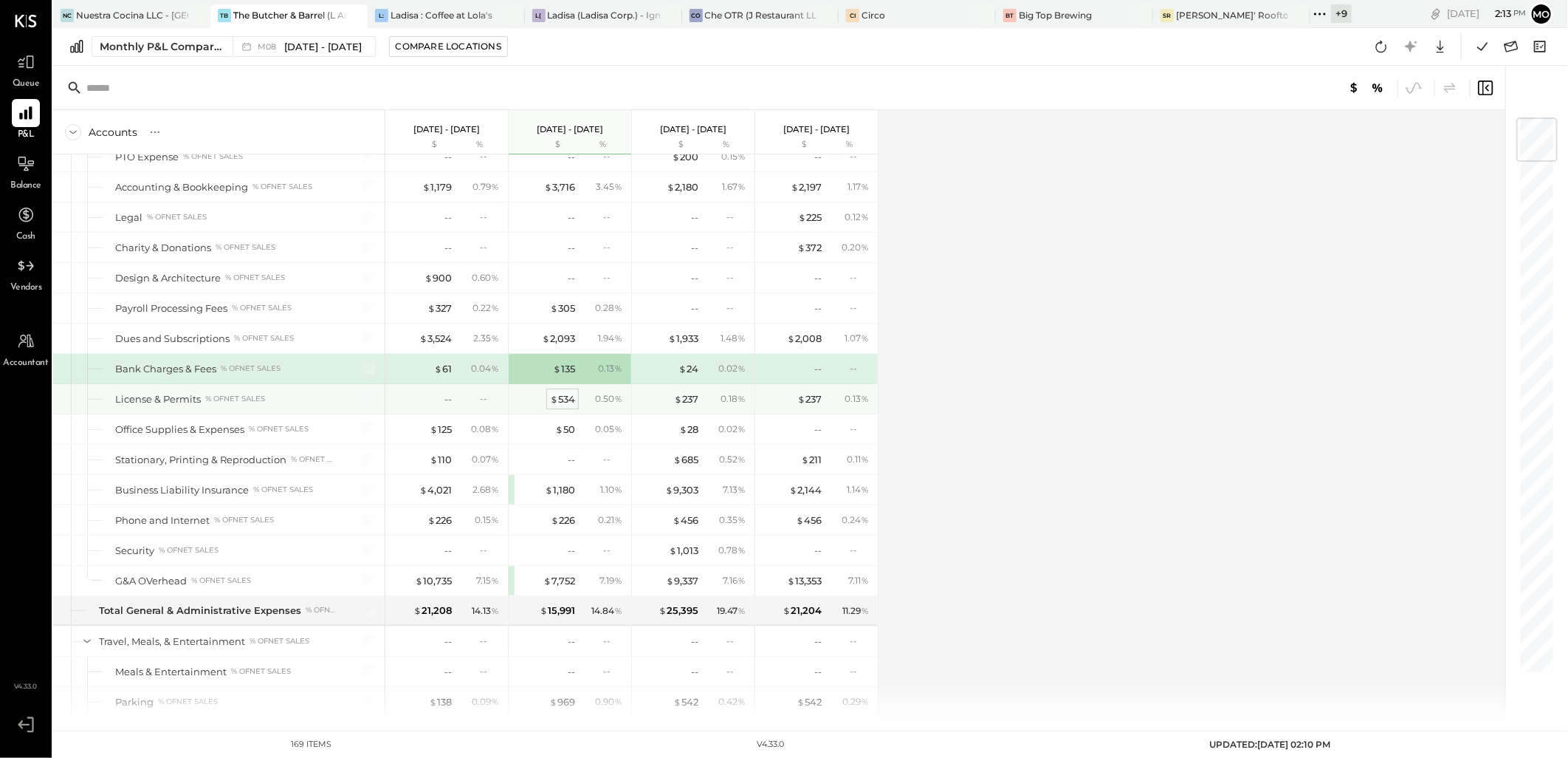
click at [566, 403] on div "$ 534" at bounding box center [563, 399] width 25 height 14
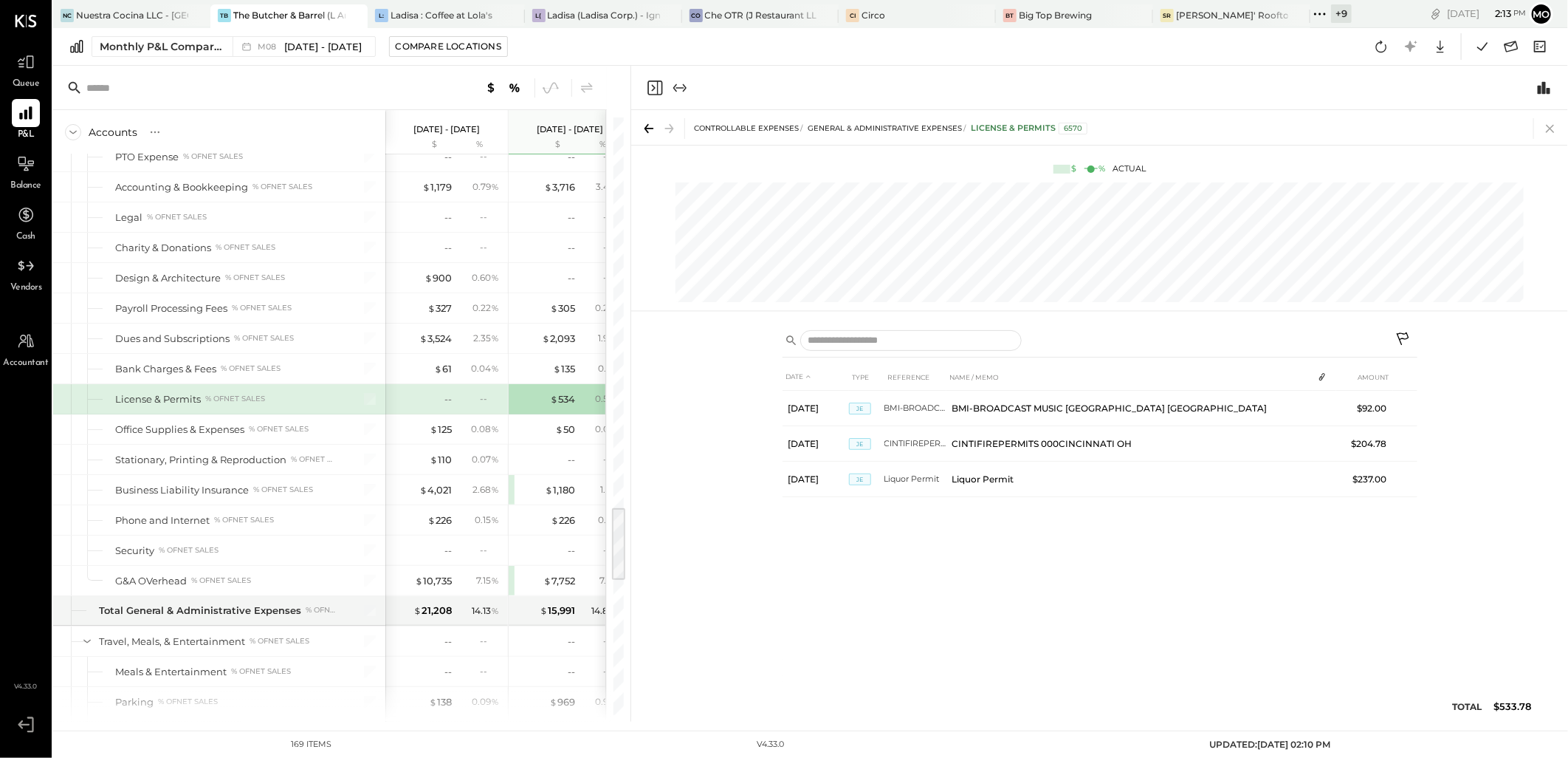
click at [1554, 129] on icon at bounding box center [1550, 128] width 21 height 21
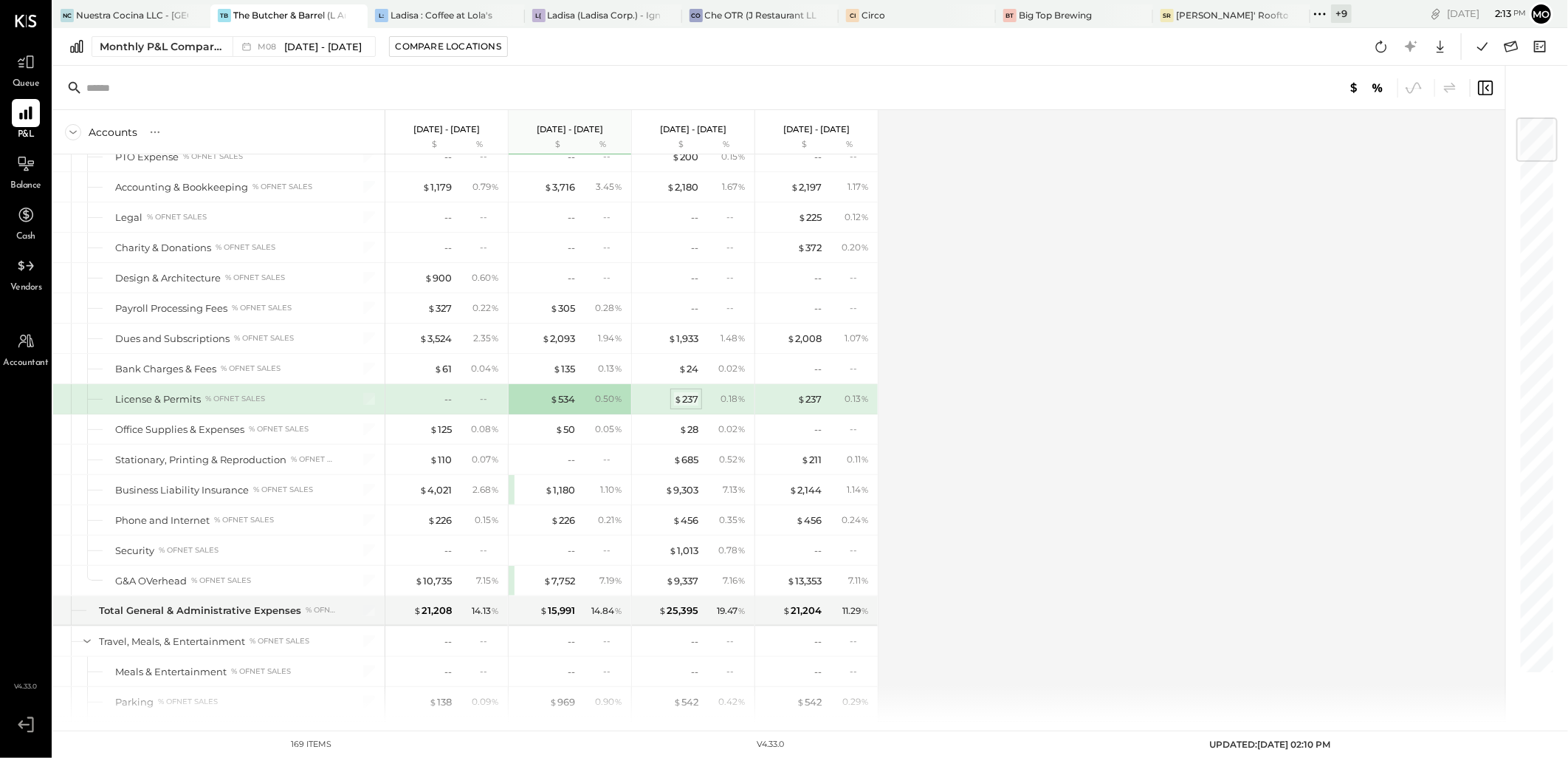
click at [689, 405] on div "$ 237" at bounding box center [685, 399] width 24 height 14
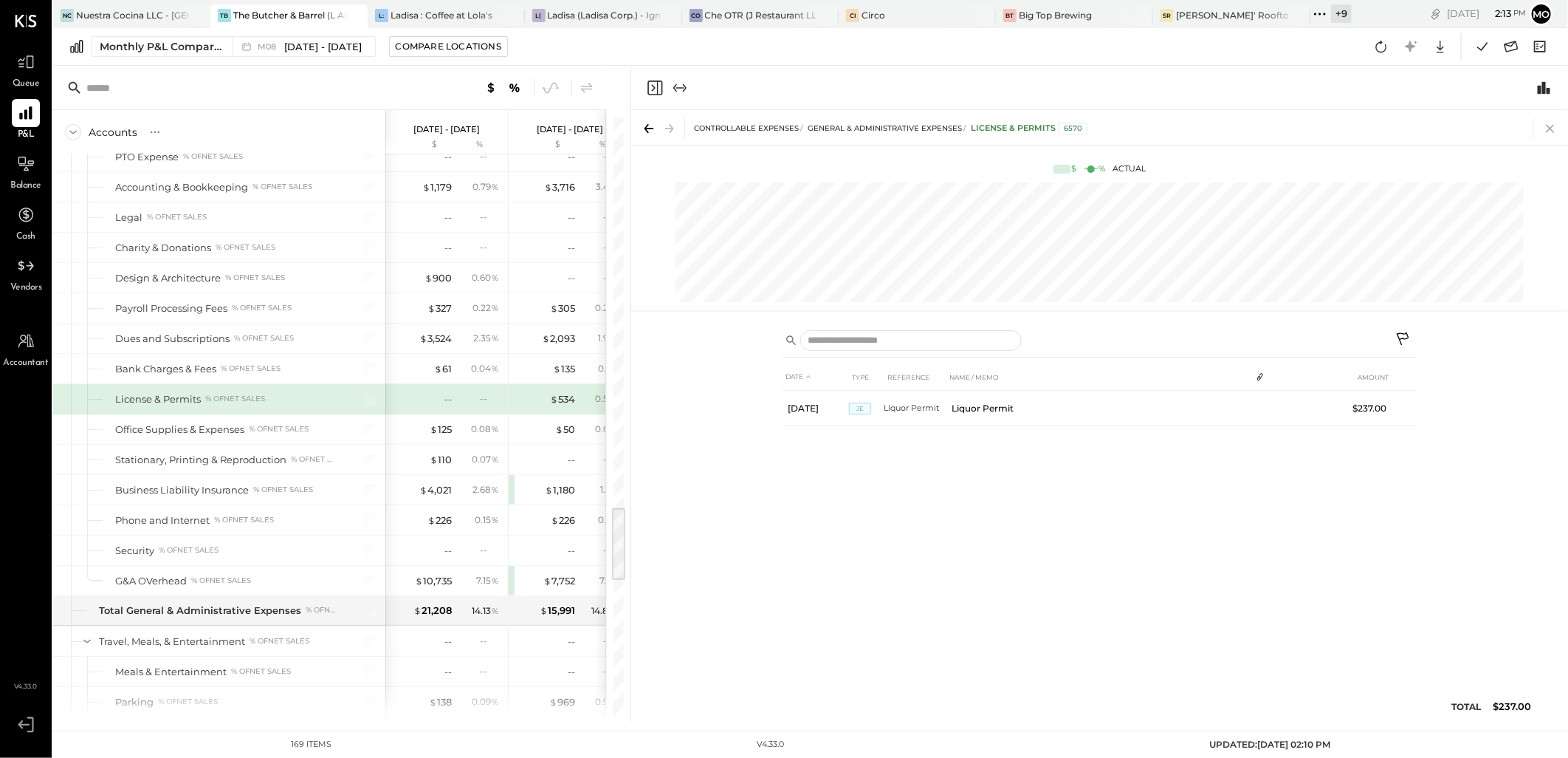
click at [1550, 134] on icon at bounding box center [1550, 128] width 21 height 21
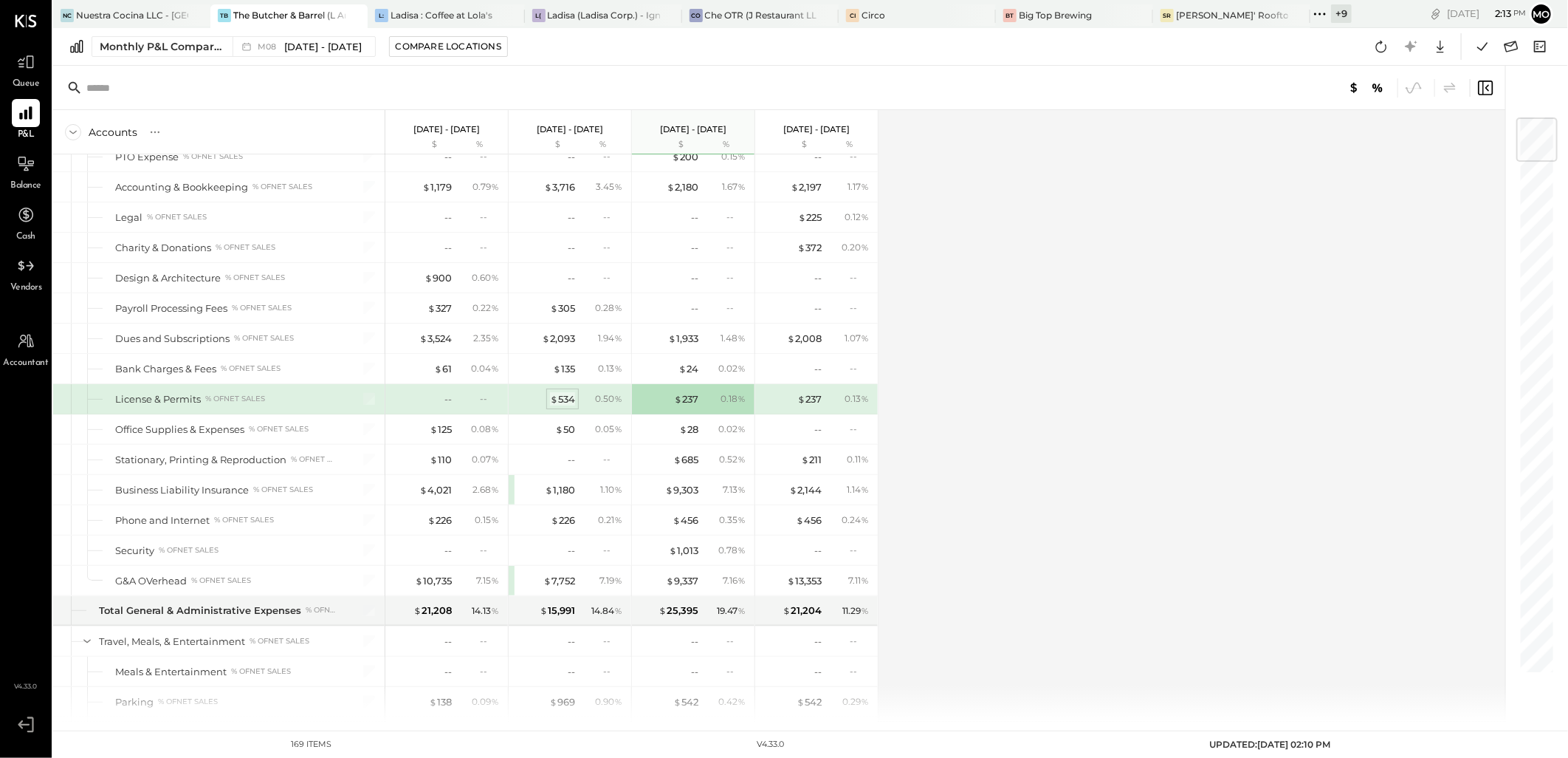
click at [562, 407] on div "$ 534" at bounding box center [563, 399] width 25 height 14
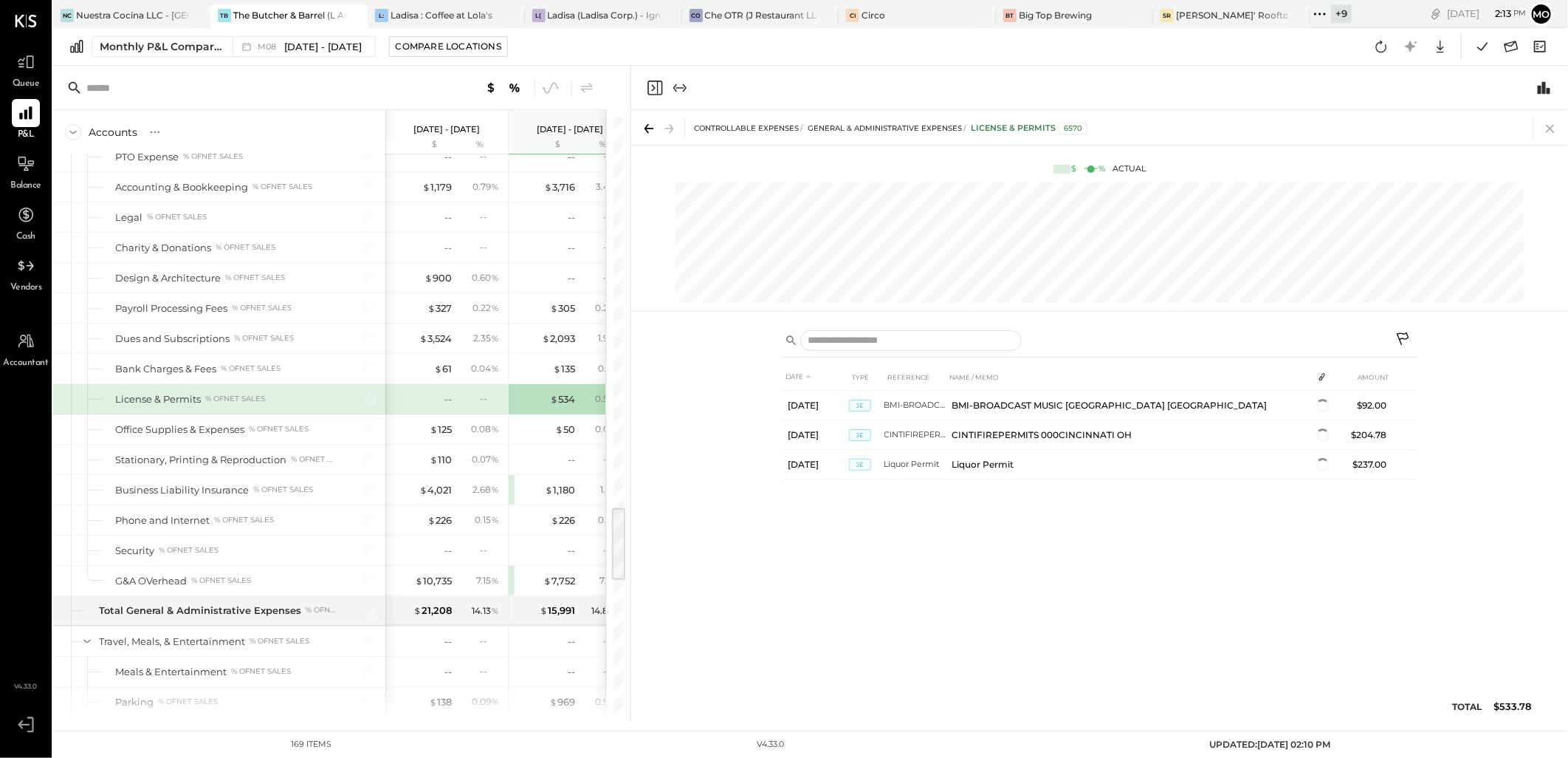
click at [1550, 124] on icon at bounding box center [1550, 128] width 21 height 21
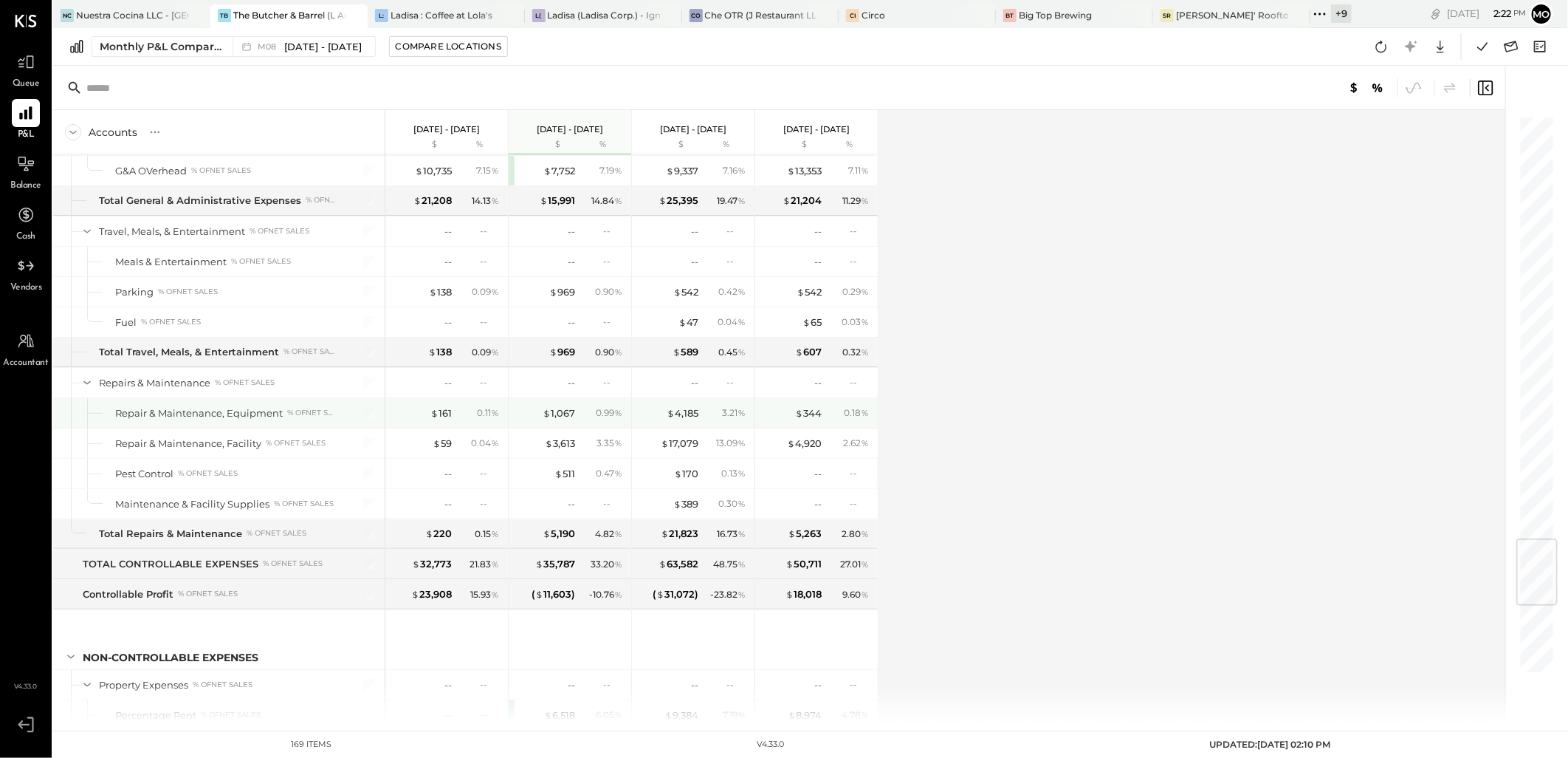
scroll to position [3589, 0]
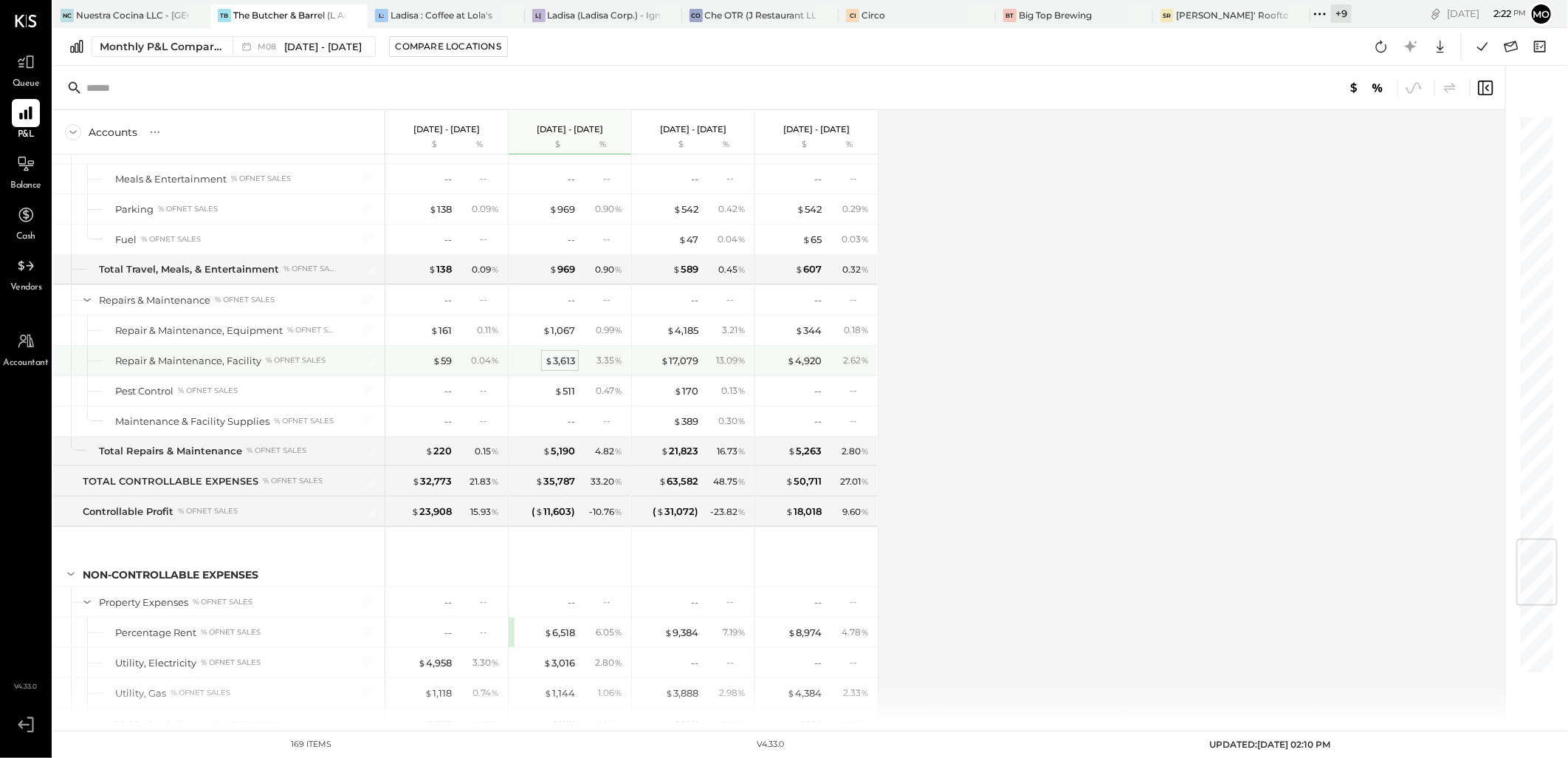
click at [557, 368] on div "$ 3,613" at bounding box center [559, 361] width 30 height 14
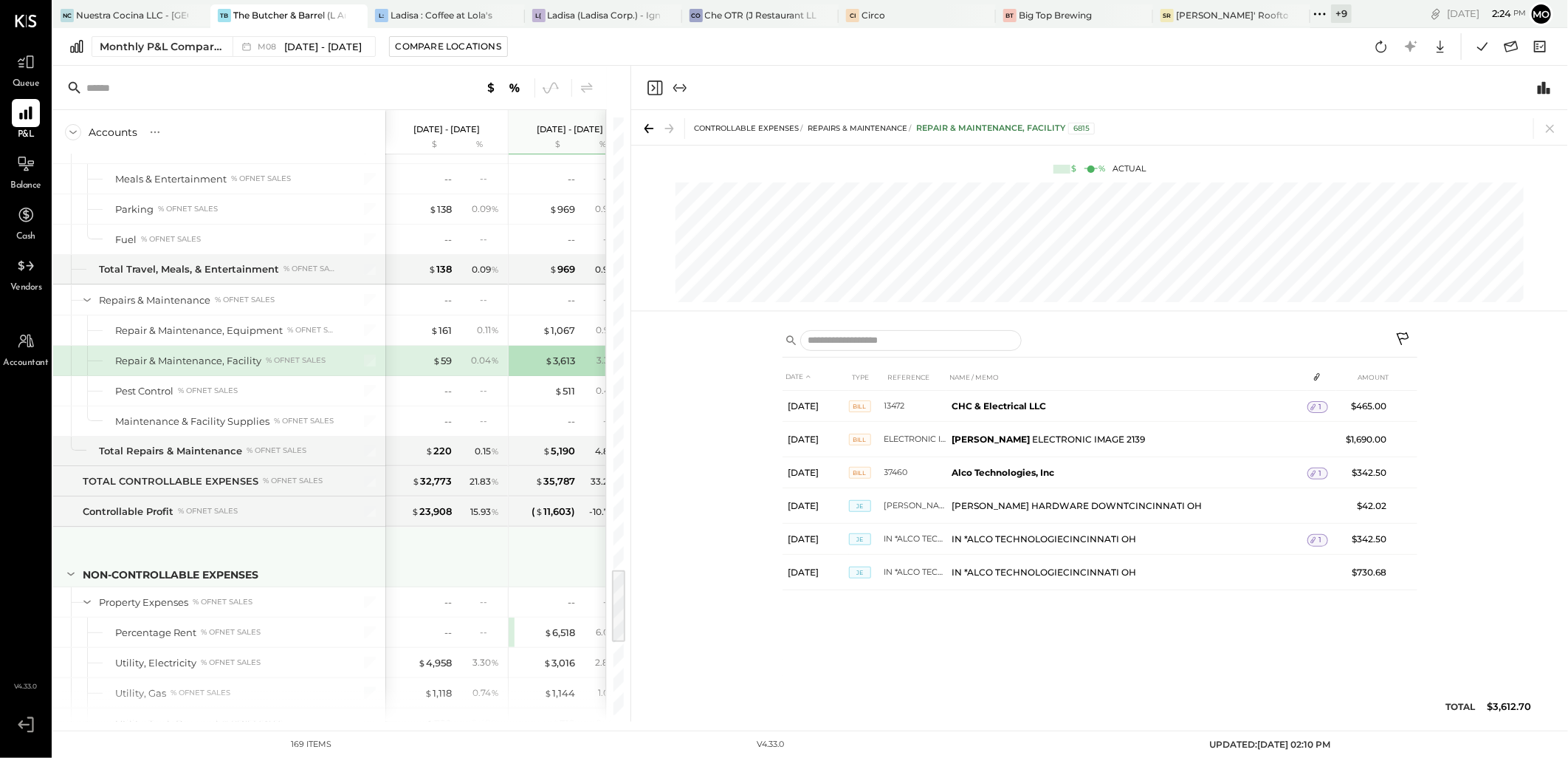
click at [570, 561] on div at bounding box center [571, 554] width 111 height 54
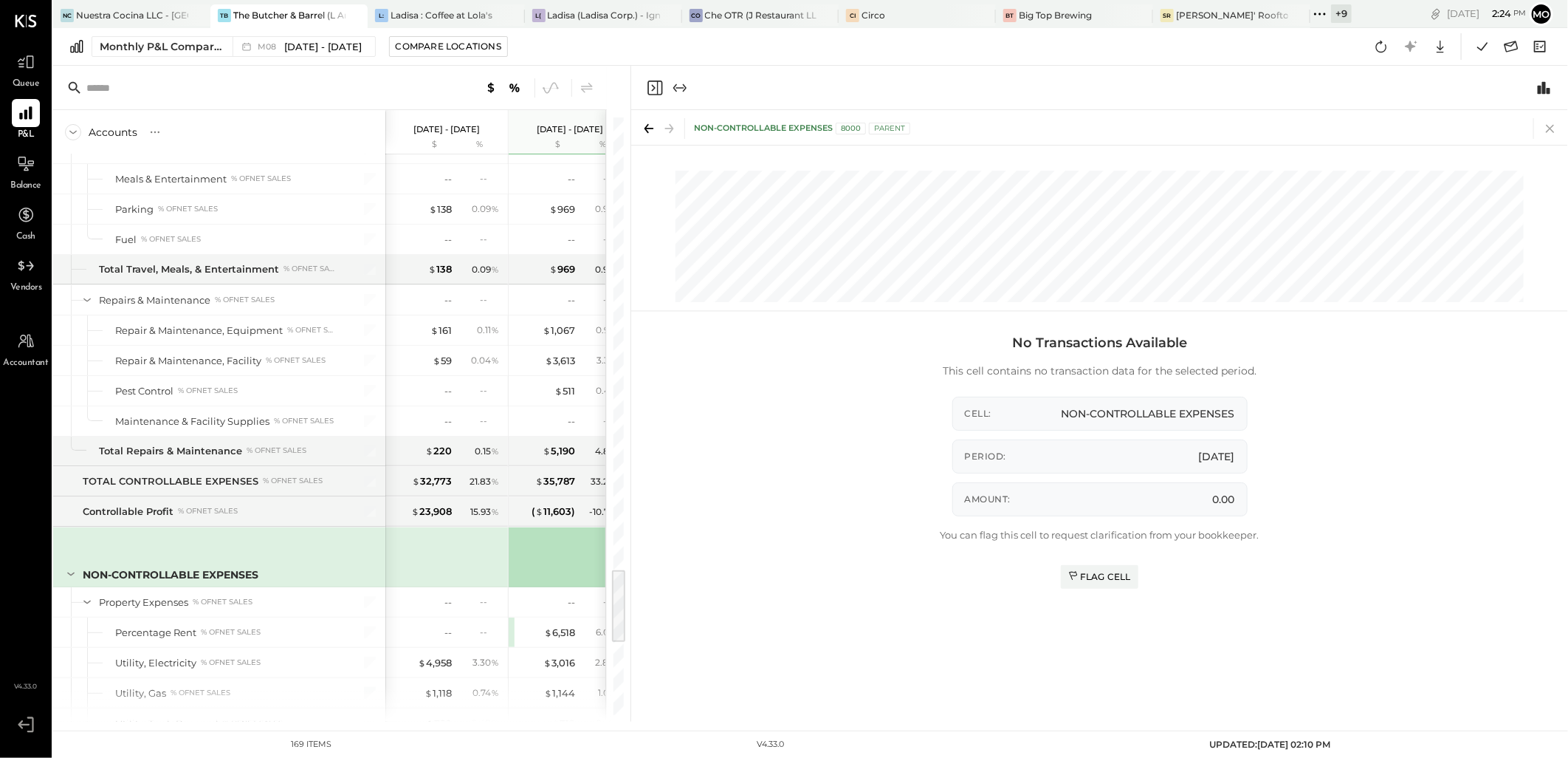
click at [1551, 127] on icon at bounding box center [1550, 128] width 21 height 21
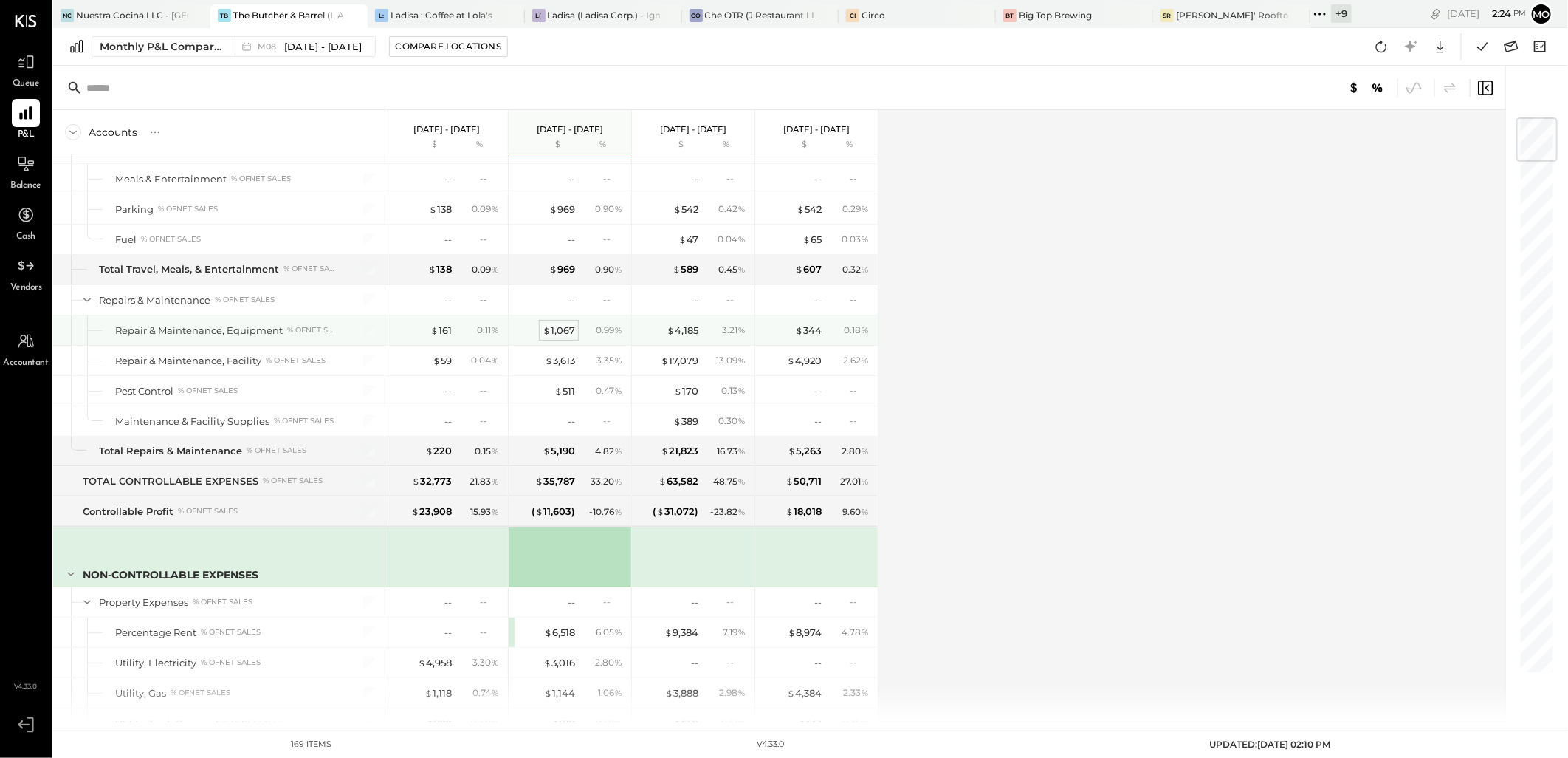
click at [565, 337] on div "$ 1,067" at bounding box center [559, 330] width 33 height 14
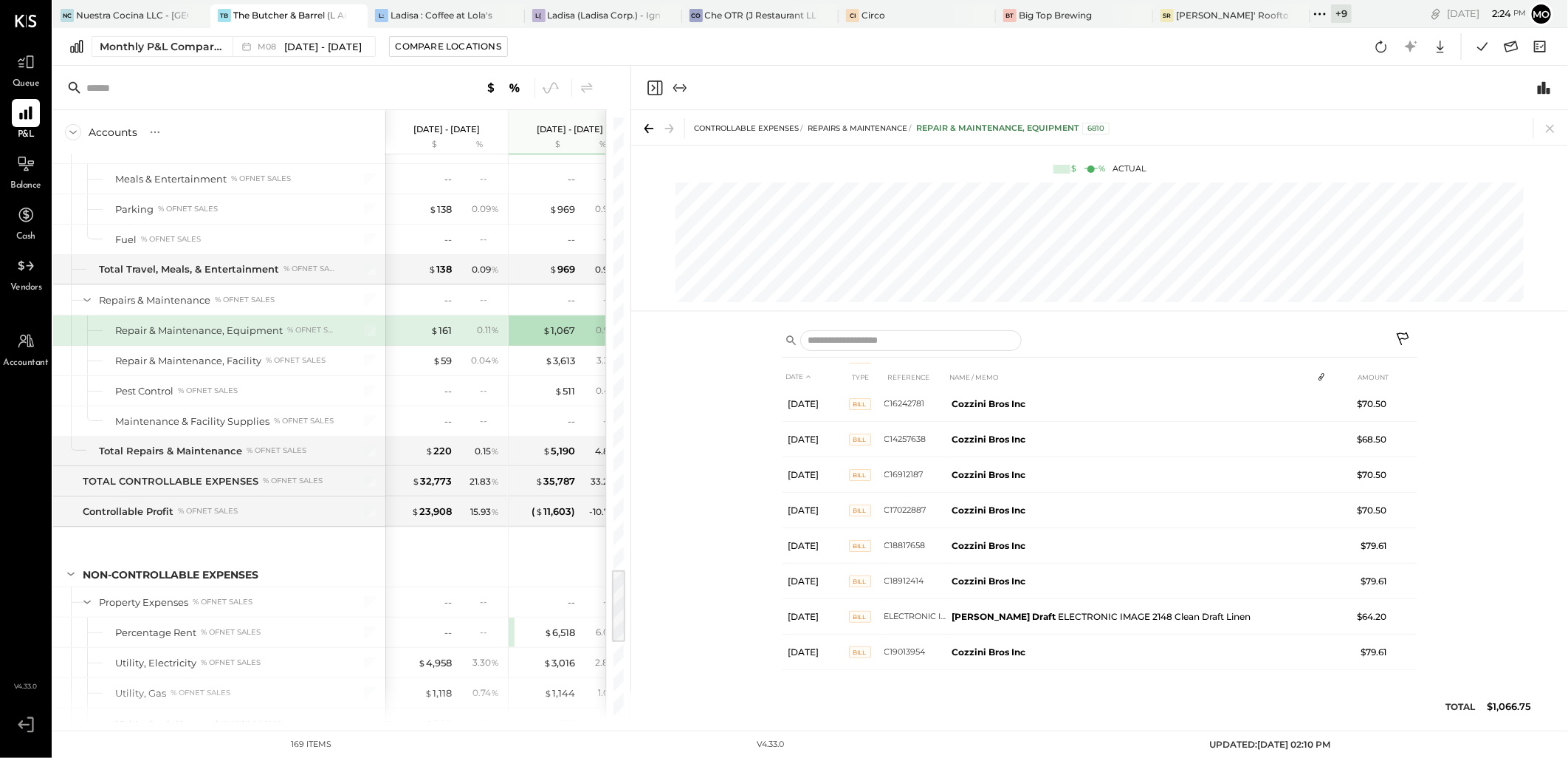
scroll to position [165, 0]
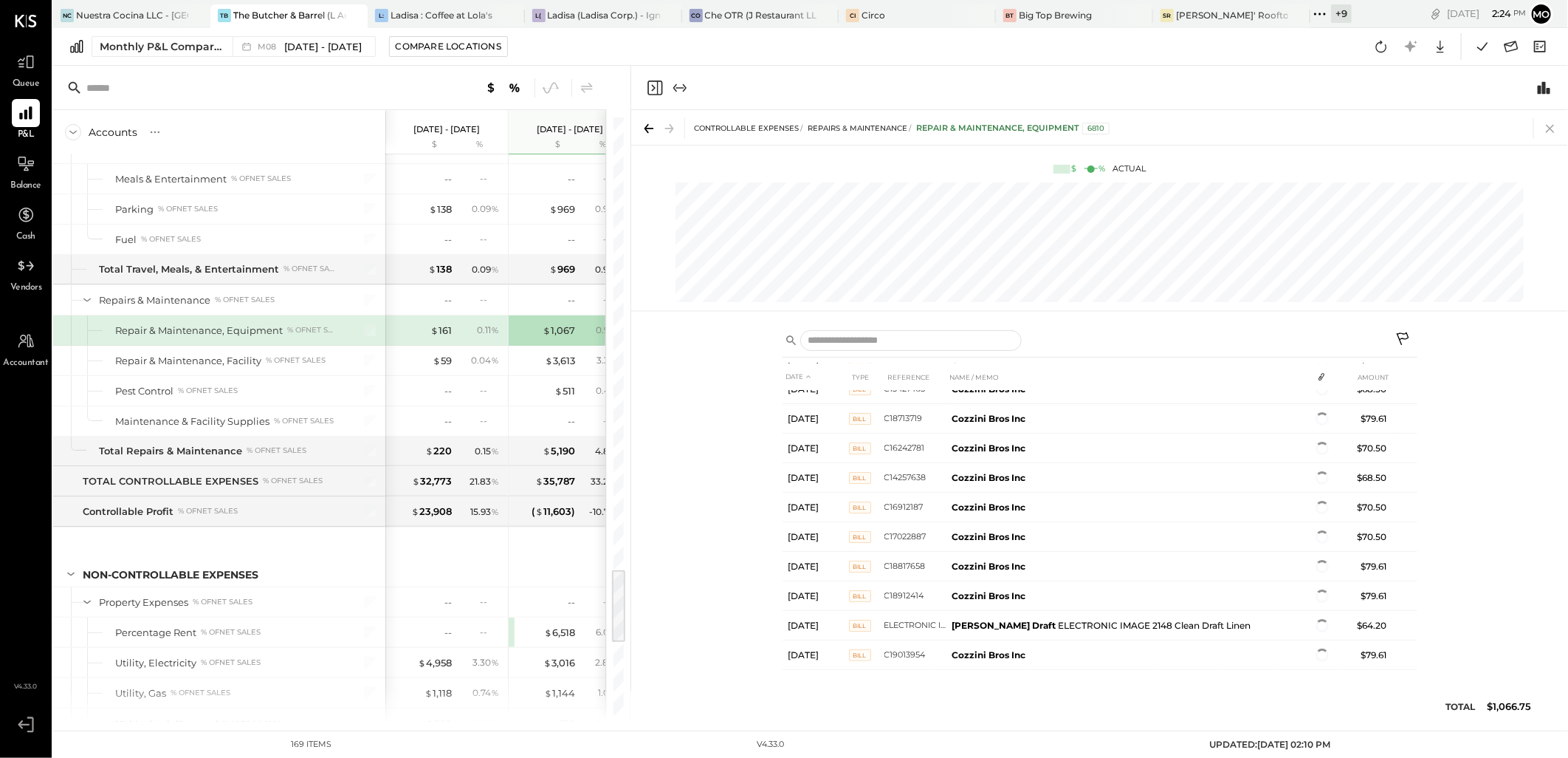
click at [1551, 127] on icon at bounding box center [1550, 128] width 21 height 21
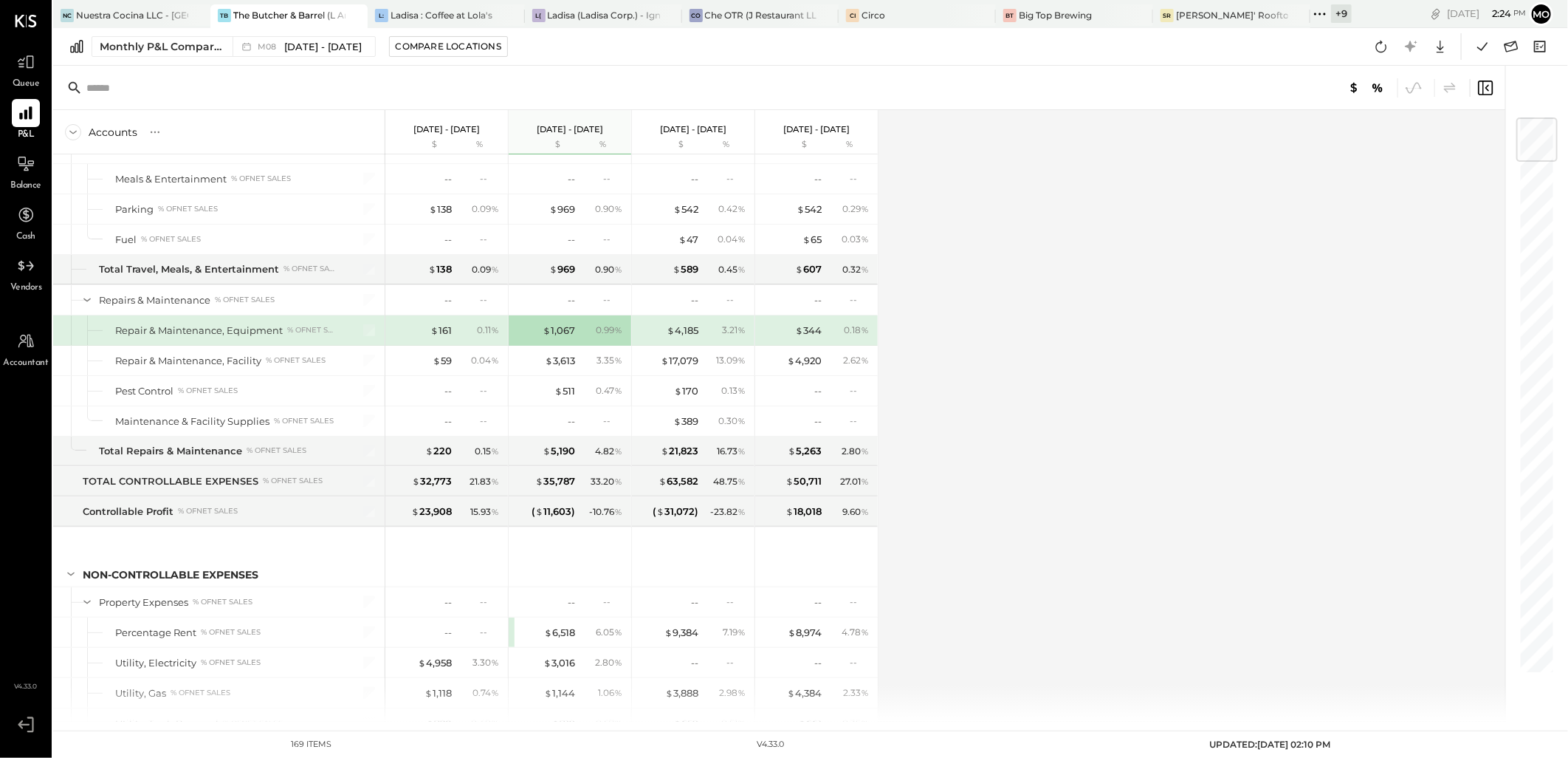
click at [451, 335] on div "$ 161 0.11 %" at bounding box center [448, 330] width 111 height 30
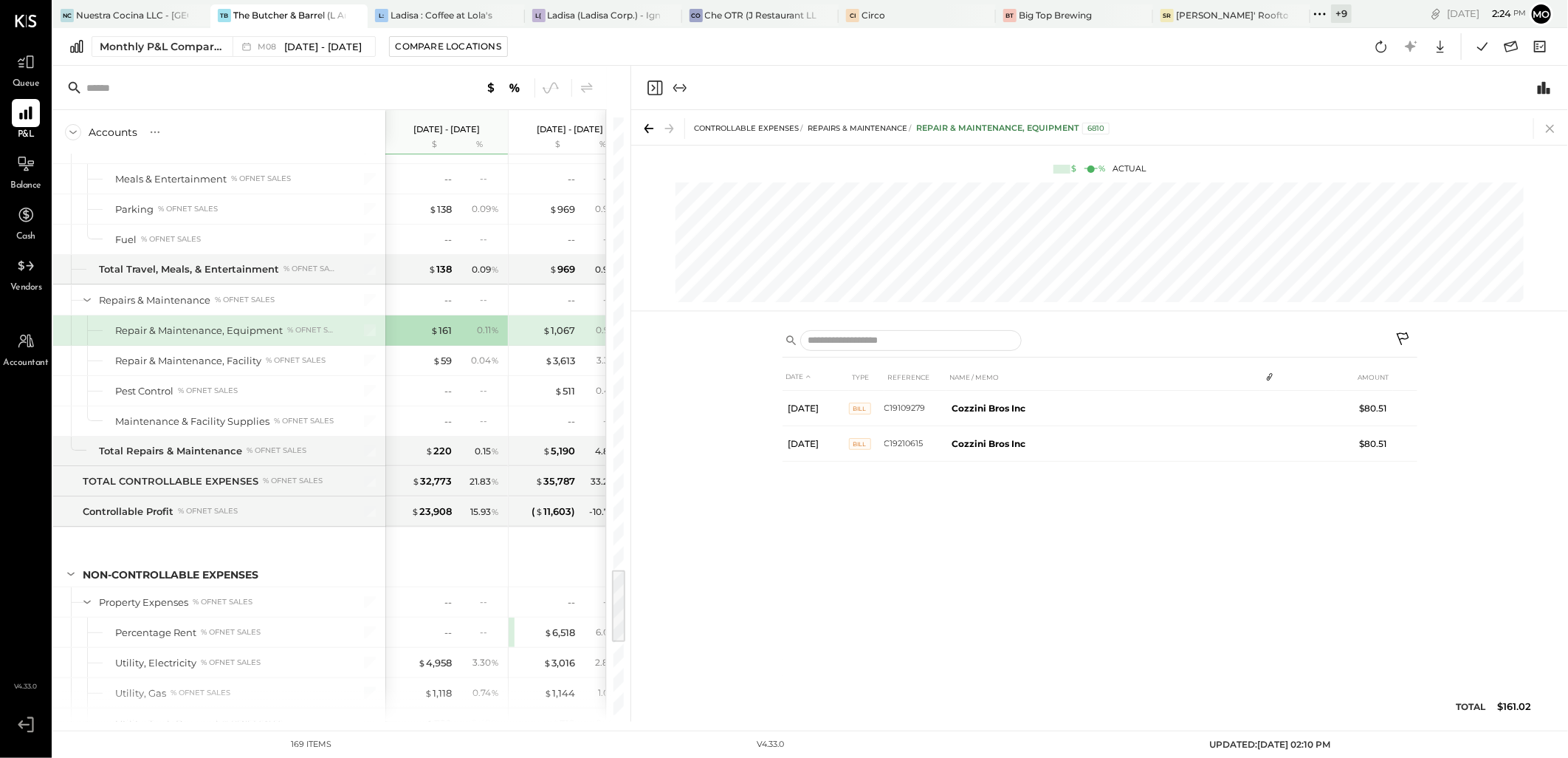
click at [1546, 128] on icon at bounding box center [1550, 128] width 21 height 21
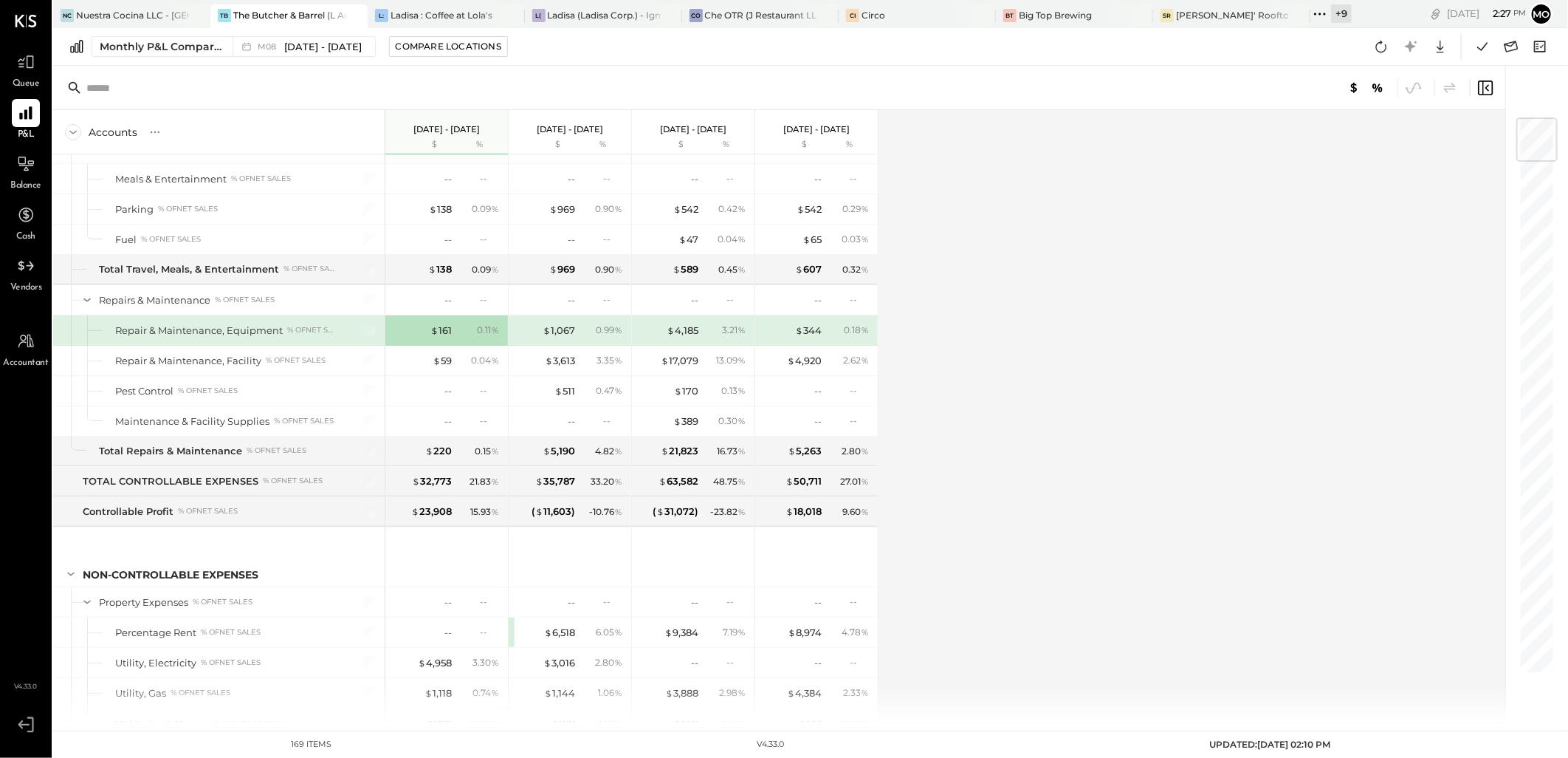
click at [1268, 463] on div "Accounts S % GL Aug 1 - 31, 2025 $ % Jul 1 - 31, 2025 $ % Jun 1 - 30, 2025 $ % …" at bounding box center [780, 416] width 1455 height 612
click at [1379, 49] on icon at bounding box center [1381, 47] width 19 height 19
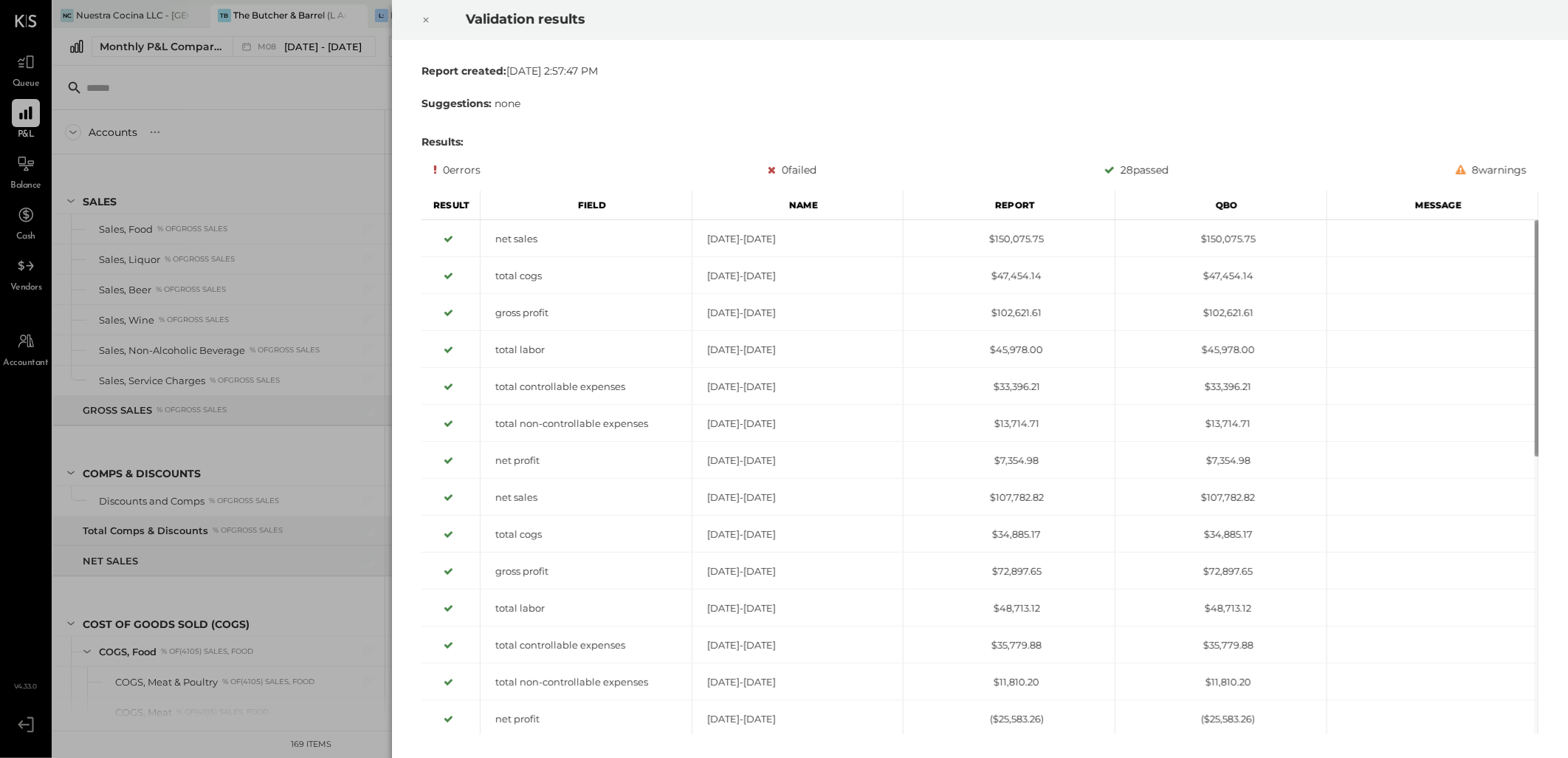
click at [430, 16] on icon at bounding box center [425, 19] width 9 height 18
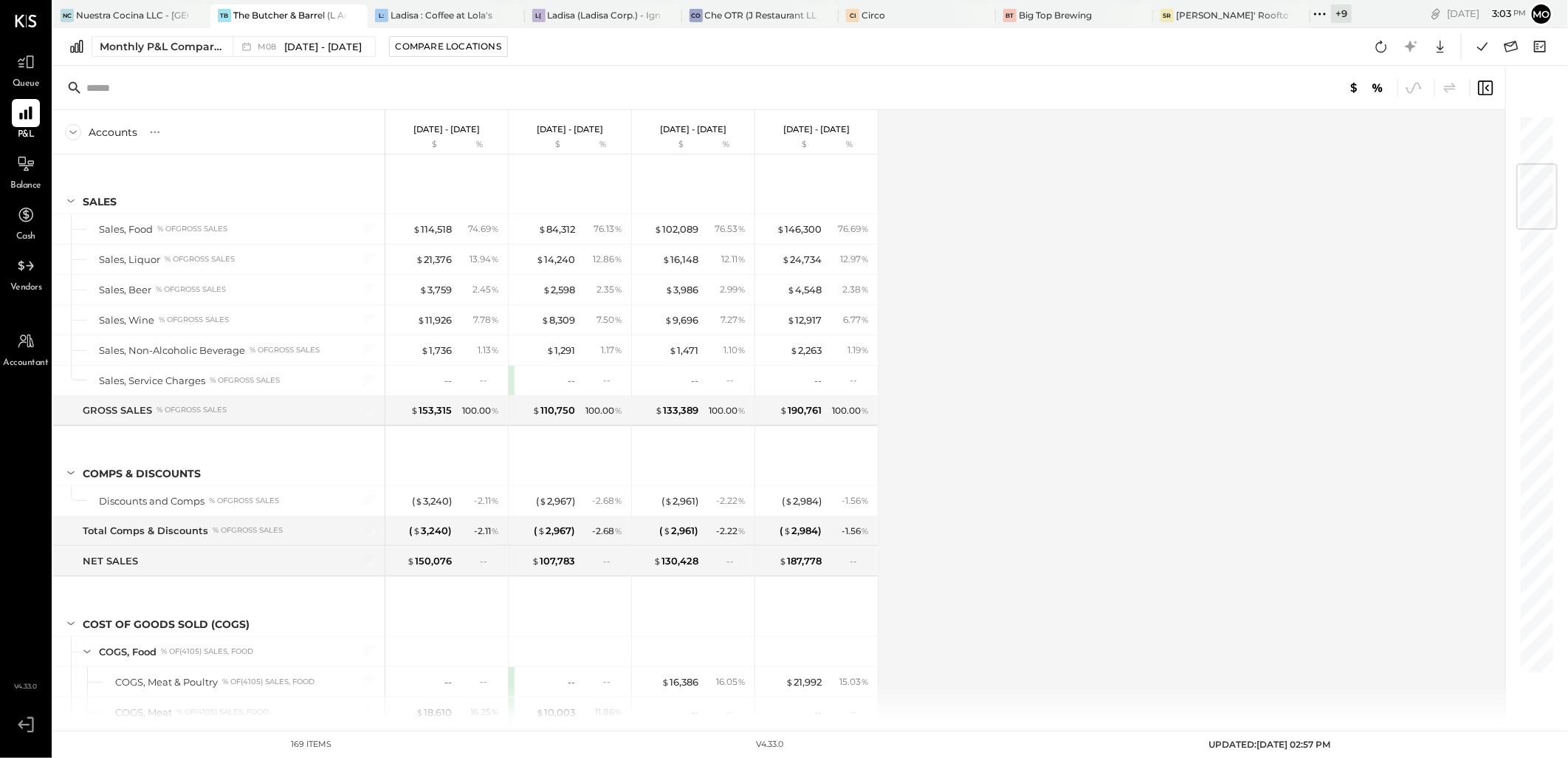
scroll to position [410, 0]
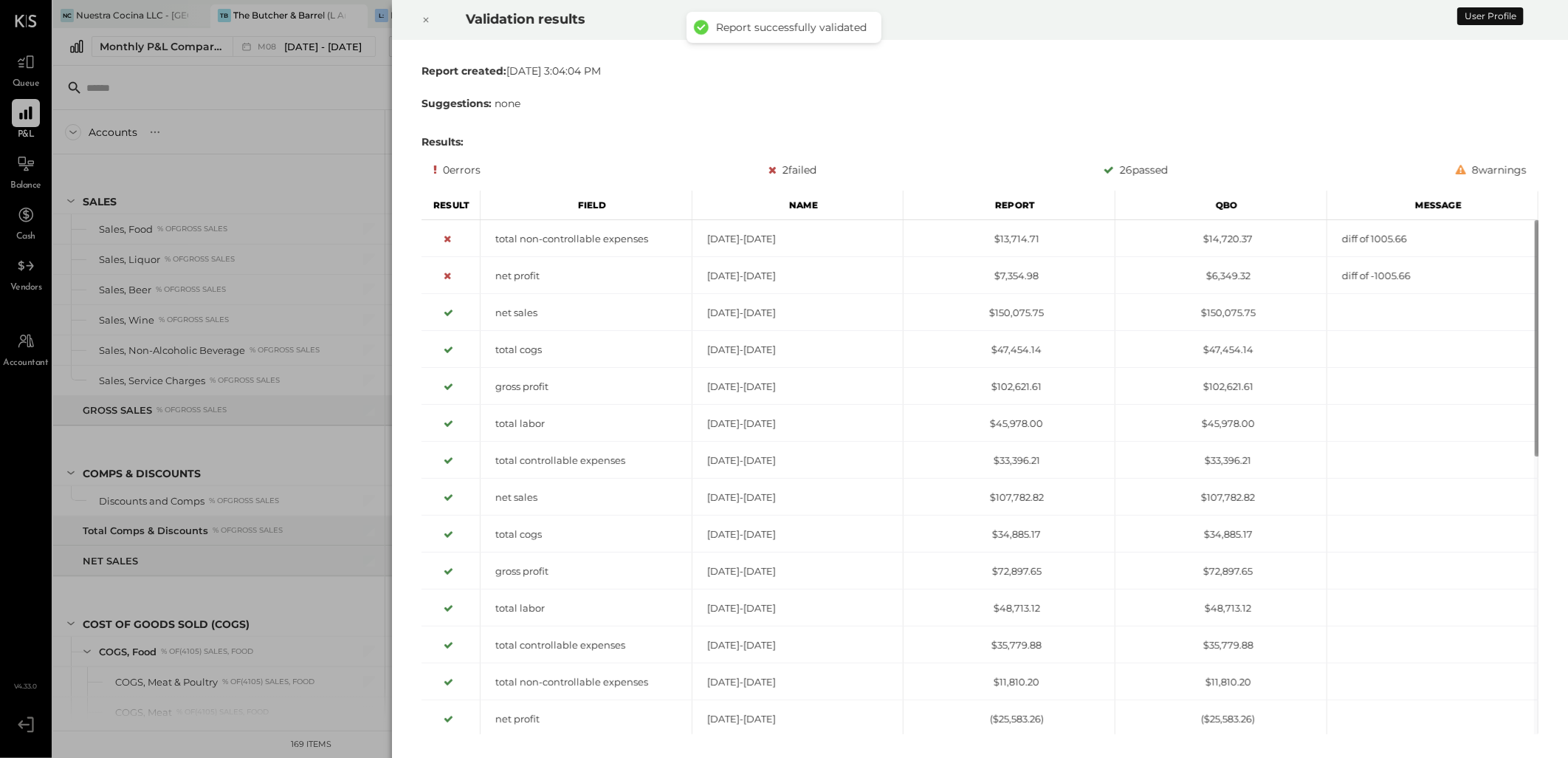
scroll to position [3476, 0]
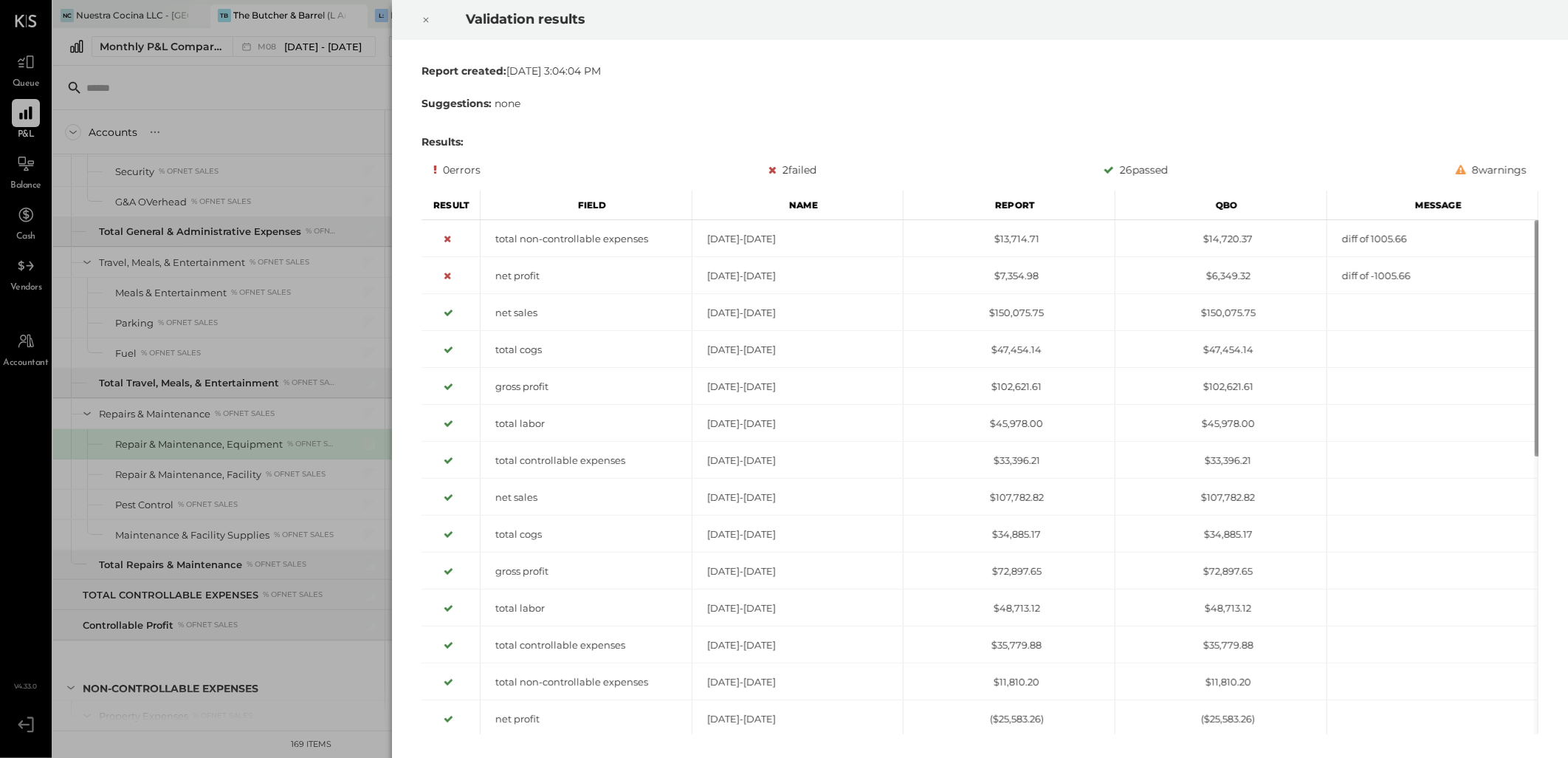
click at [425, 23] on icon at bounding box center [425, 19] width 9 height 18
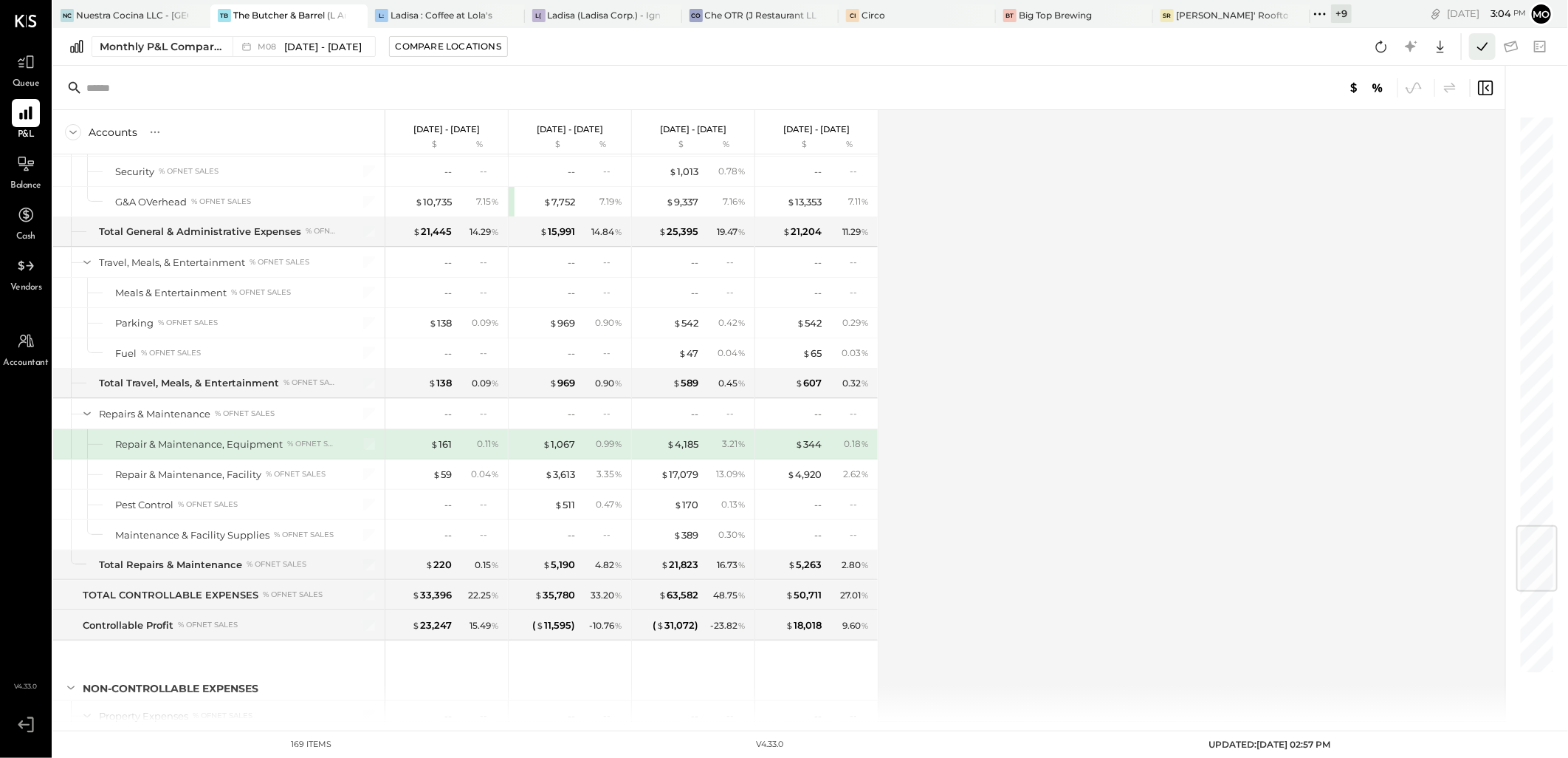
click at [1473, 39] on icon at bounding box center [1482, 47] width 19 height 19
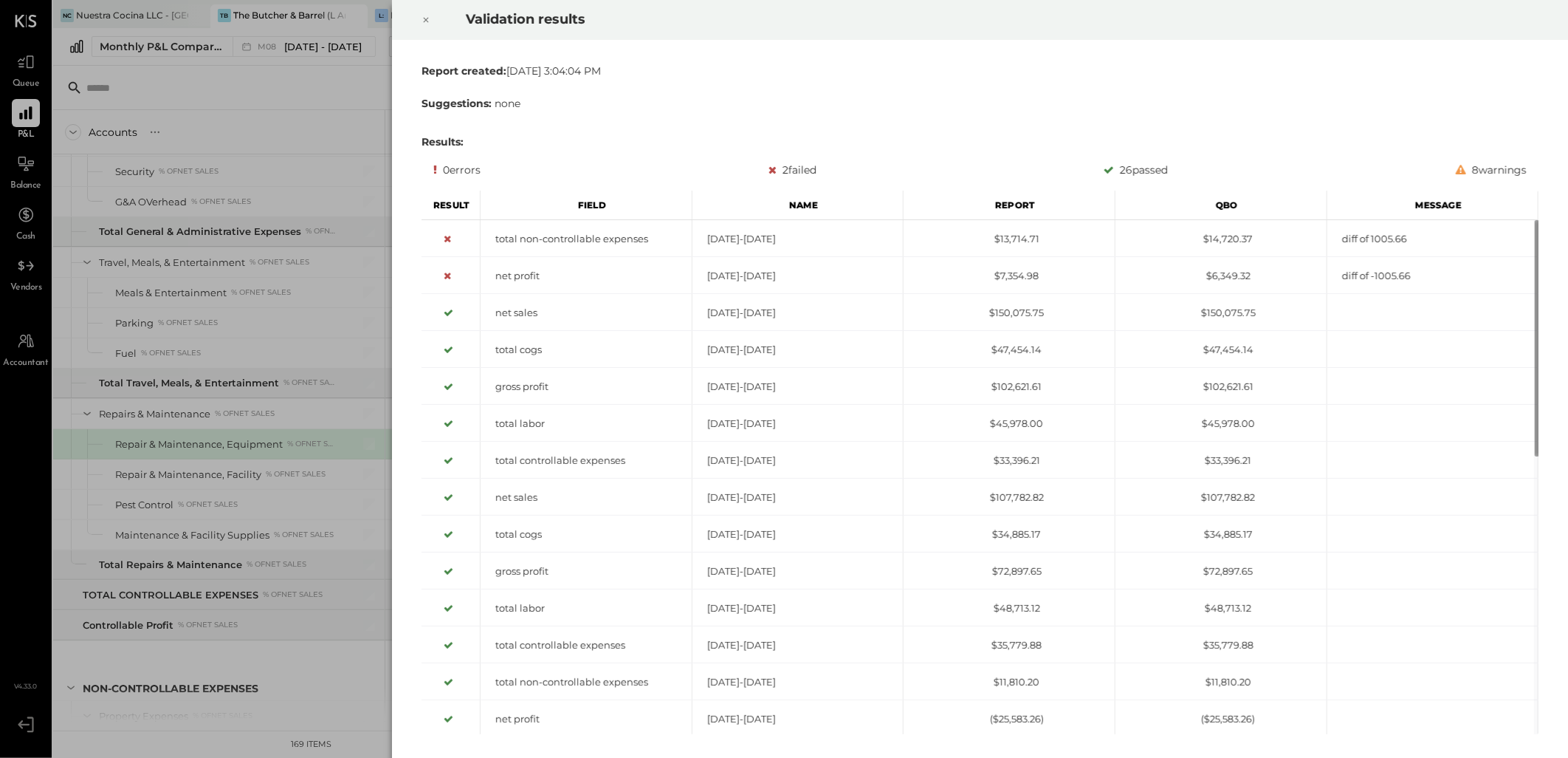
drag, startPoint x: 419, startPoint y: 15, endPoint x: 531, endPoint y: 35, distance: 113.8
click at [420, 15] on div at bounding box center [426, 19] width 33 height 41
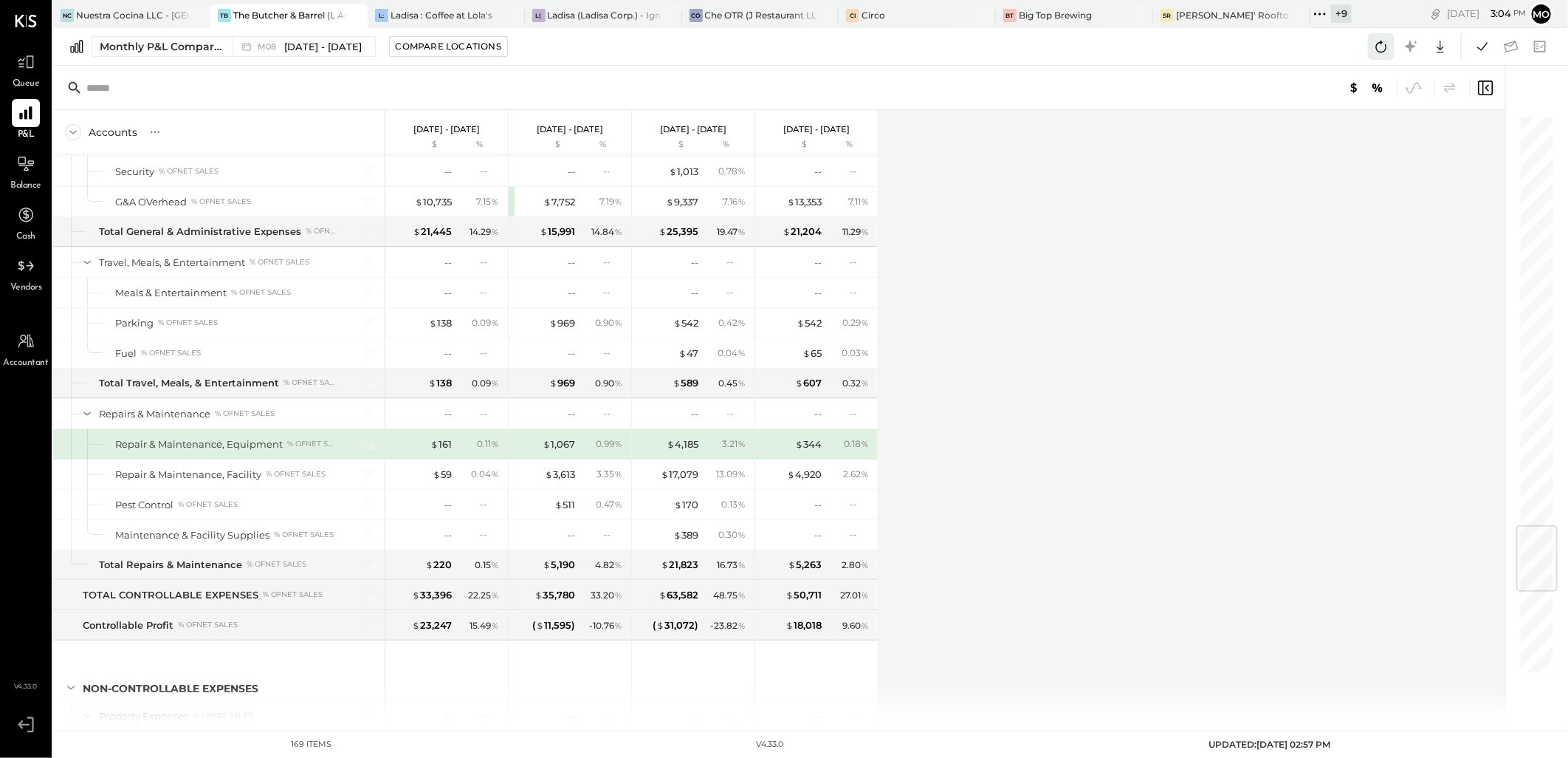
click at [1371, 49] on icon at bounding box center [1381, 47] width 19 height 19
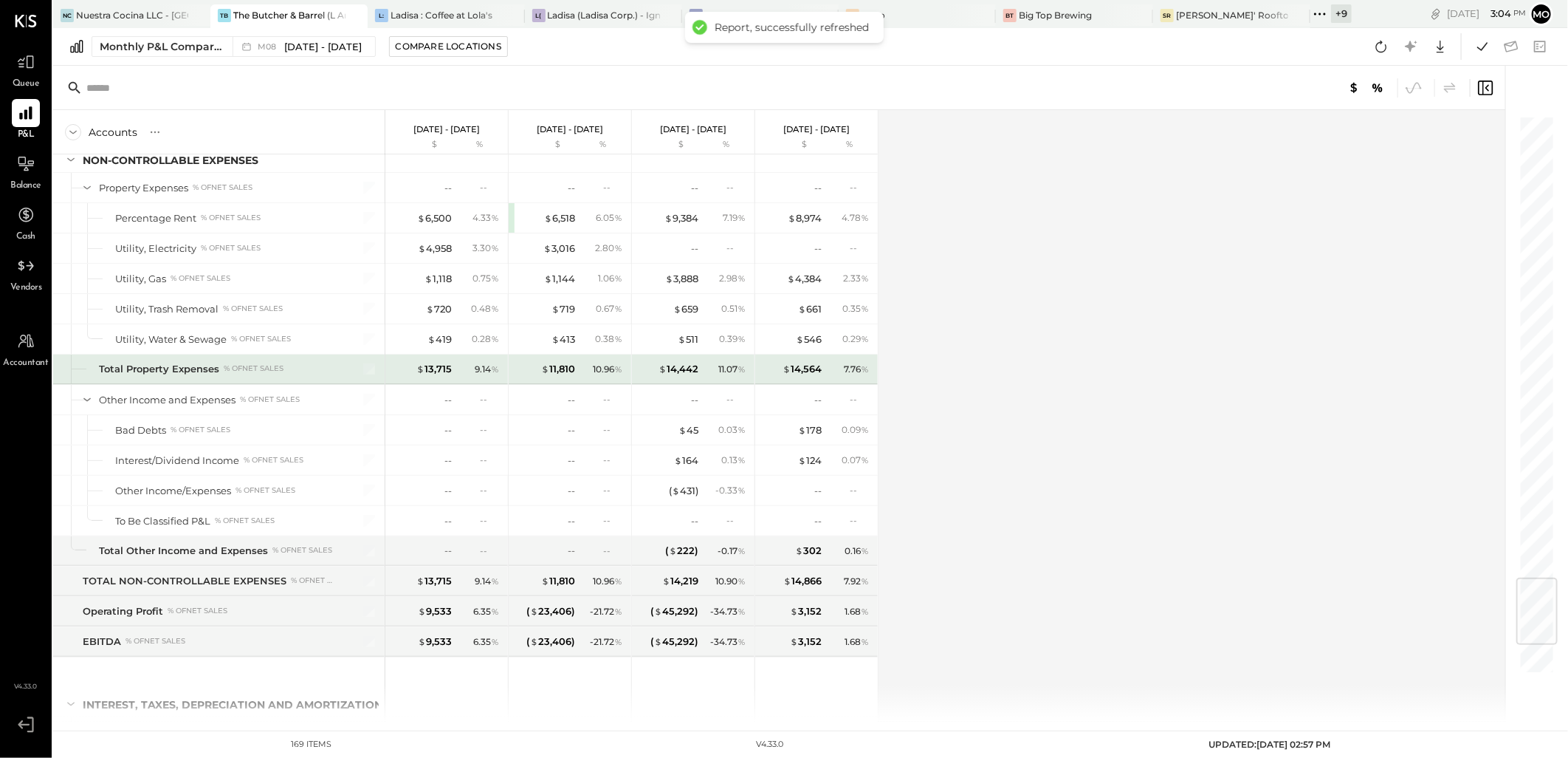
scroll to position [3922, 0]
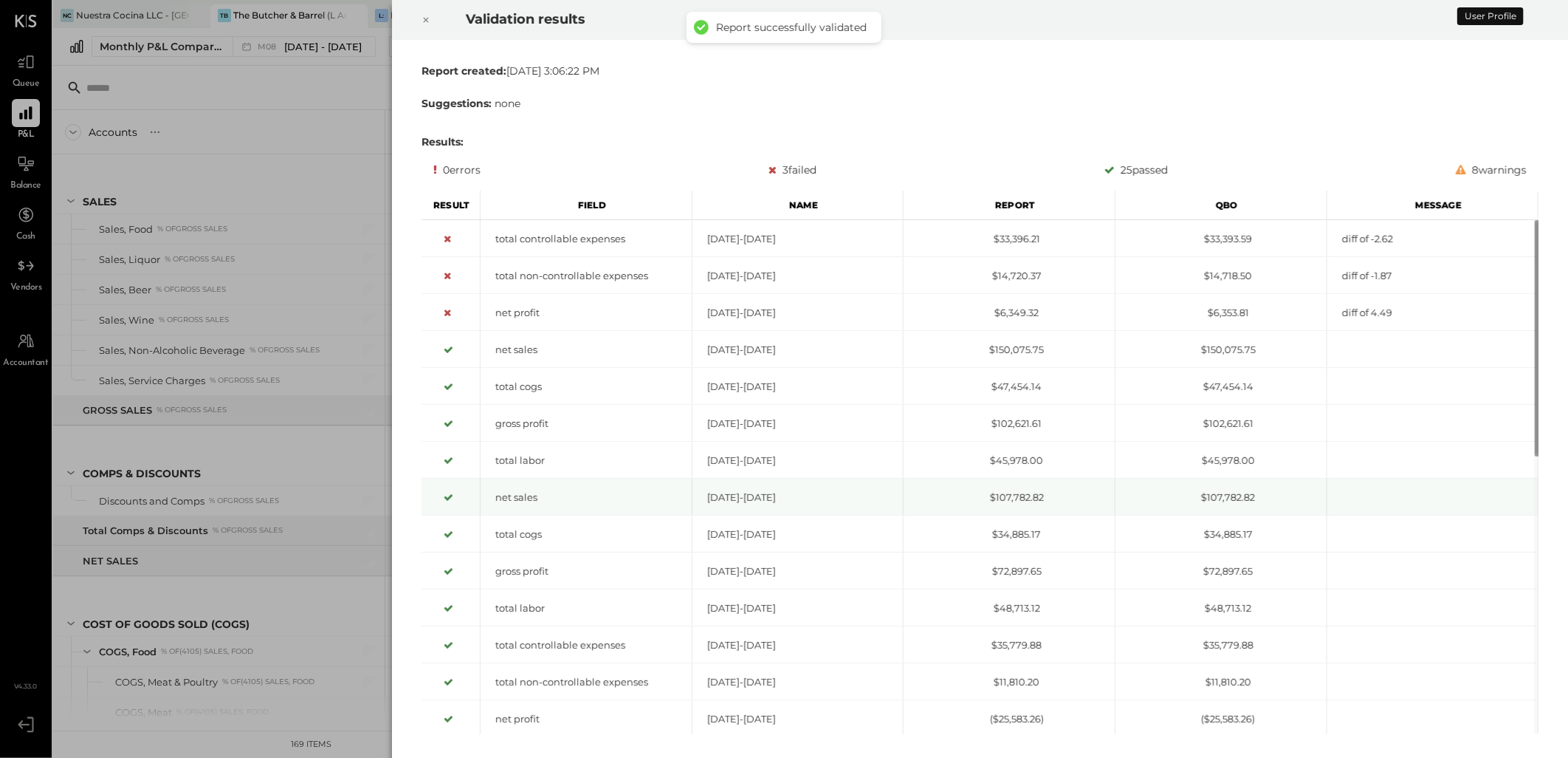
scroll to position [3476, 0]
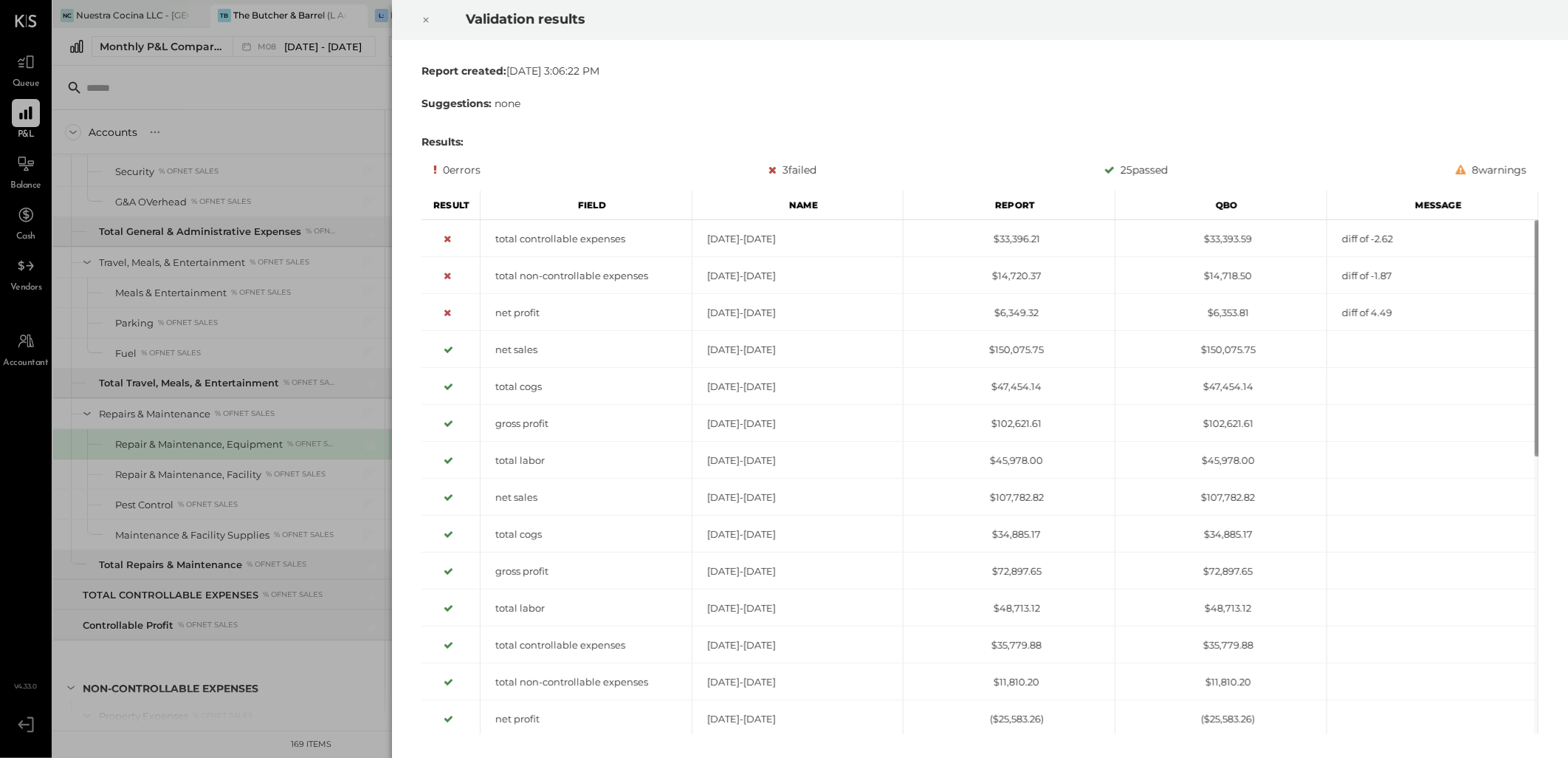
click at [424, 18] on icon at bounding box center [425, 19] width 9 height 18
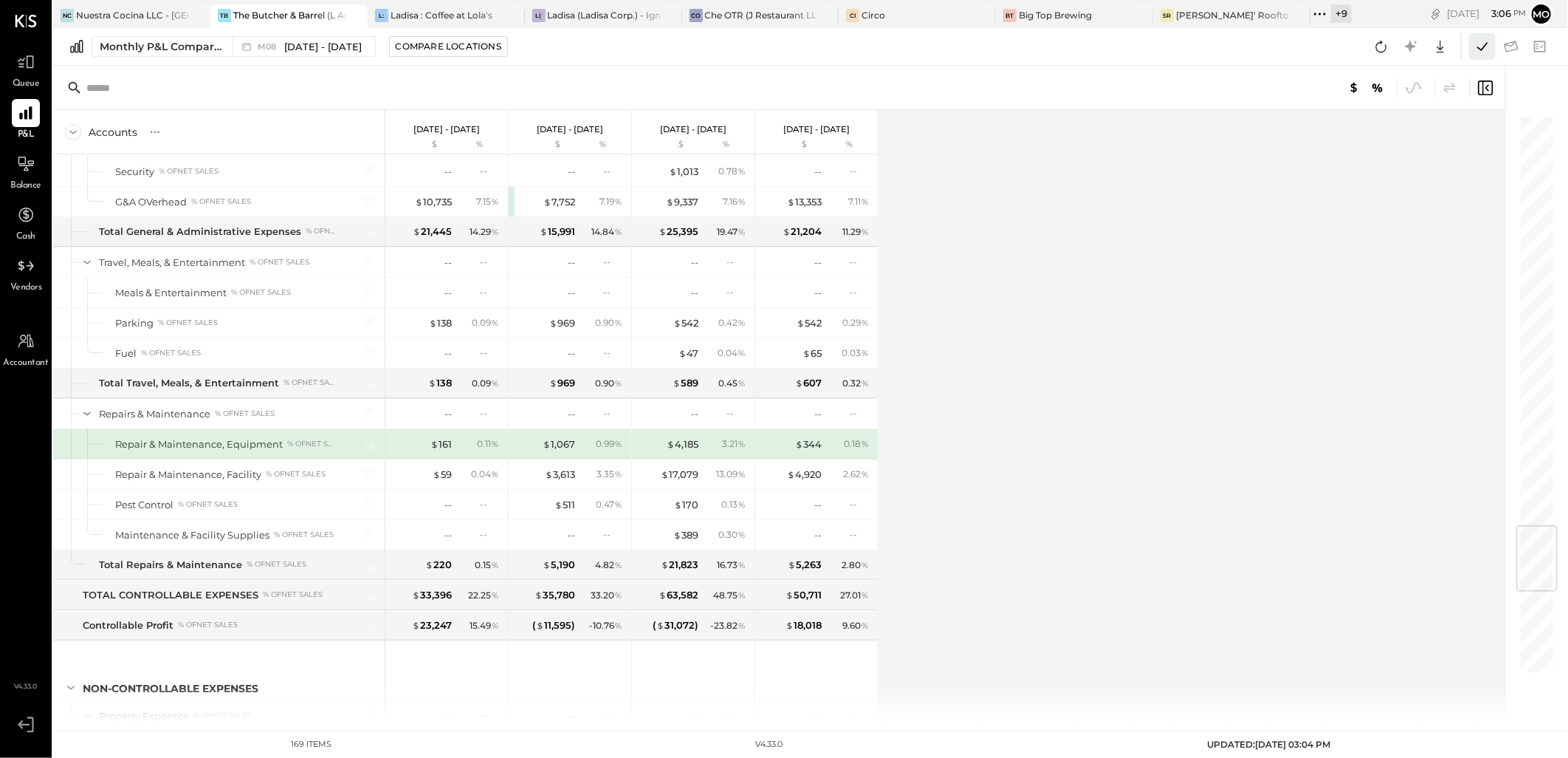
click at [1477, 49] on icon at bounding box center [1482, 47] width 19 height 19
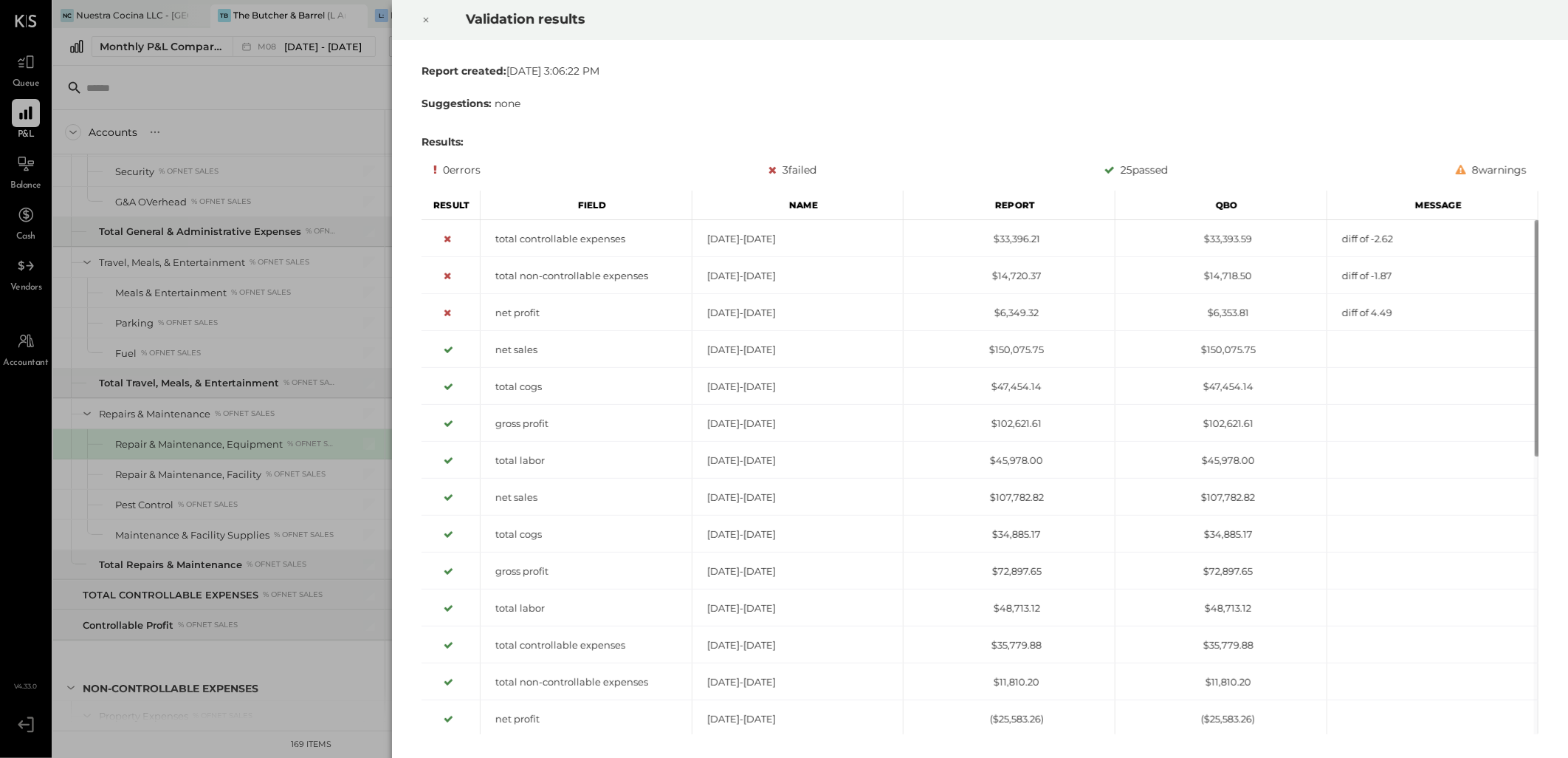
click at [423, 17] on icon at bounding box center [425, 19] width 9 height 18
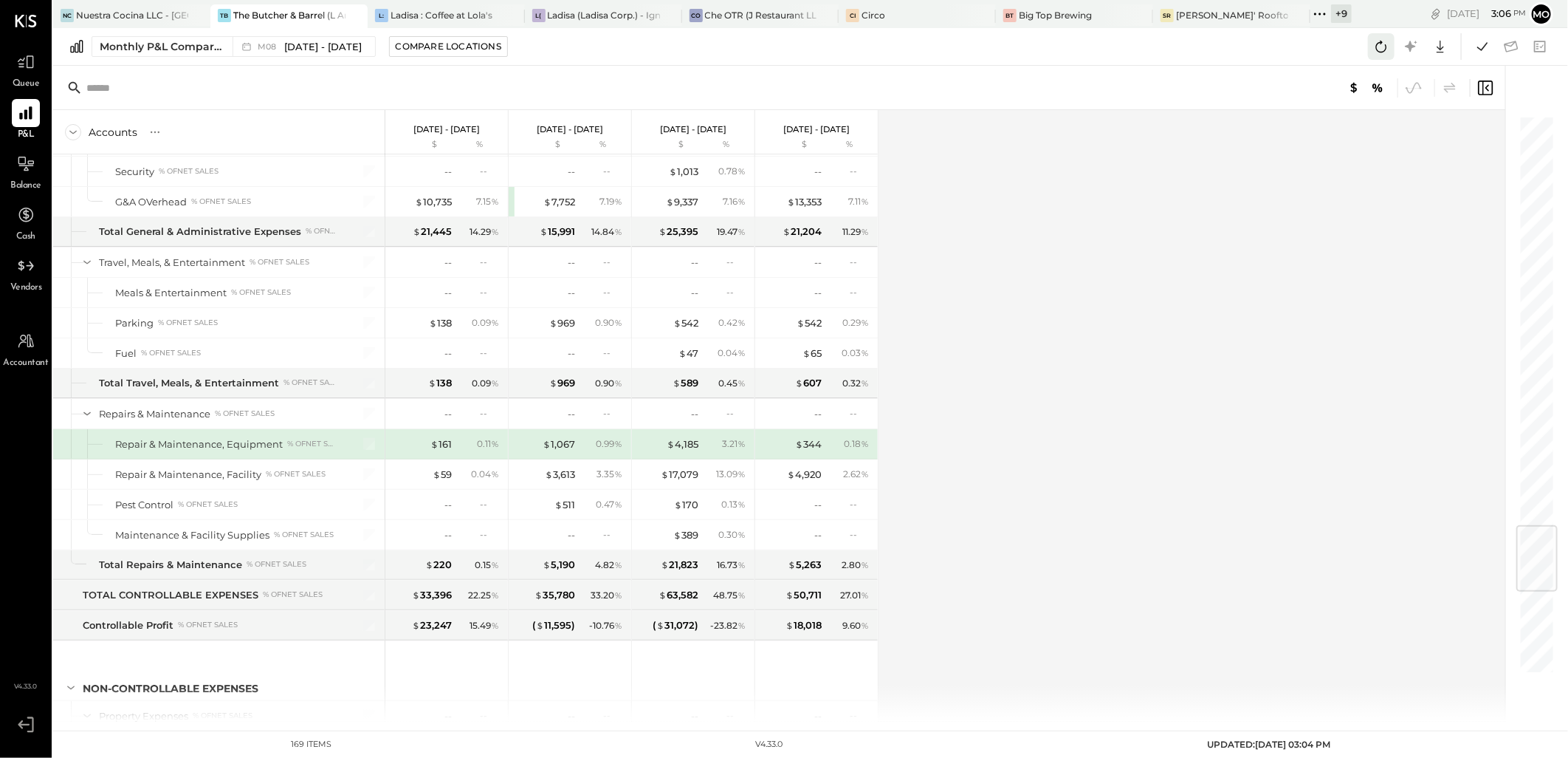
click at [1388, 51] on icon at bounding box center [1381, 47] width 19 height 19
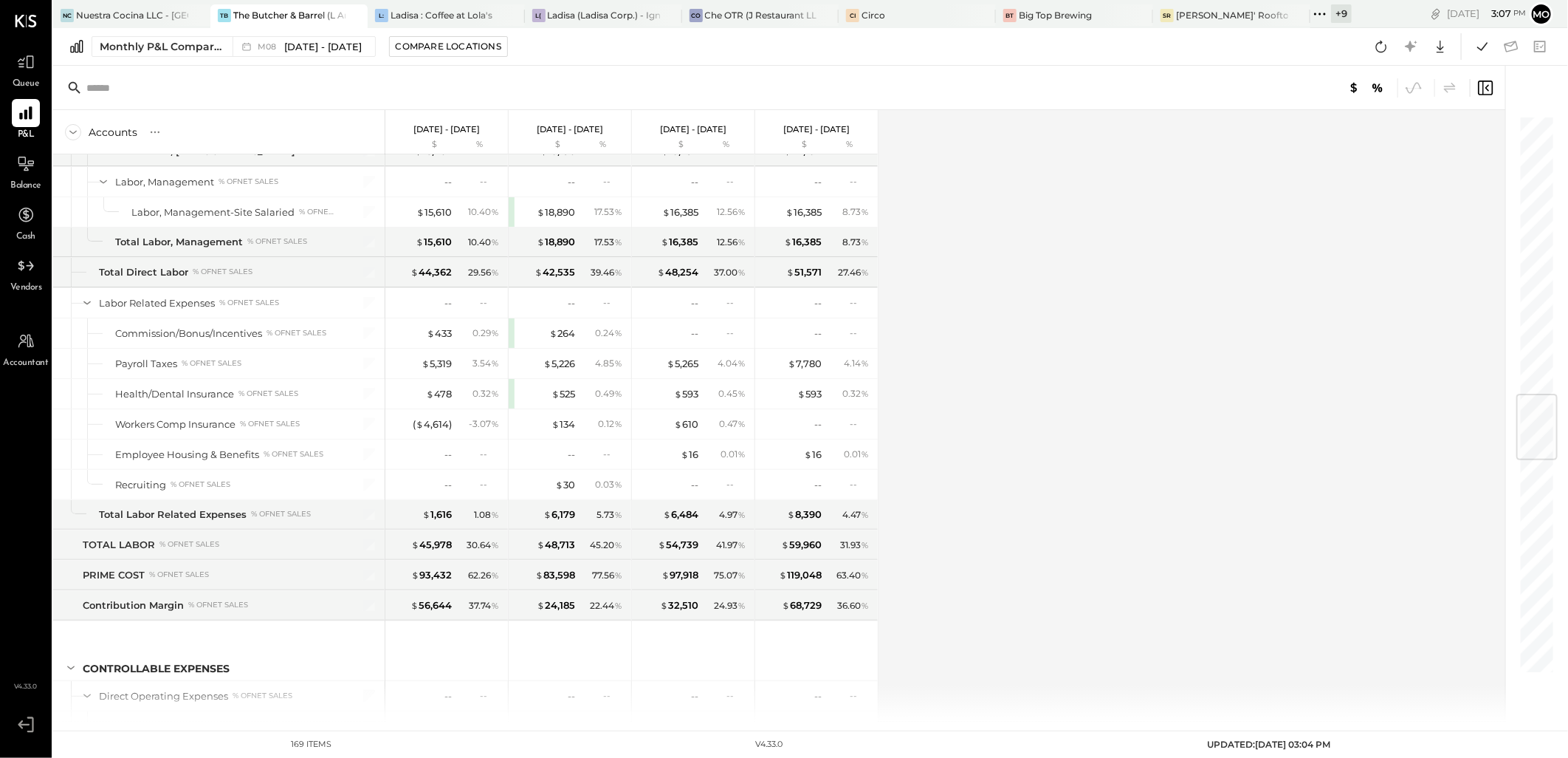
scroll to position [2362, 0]
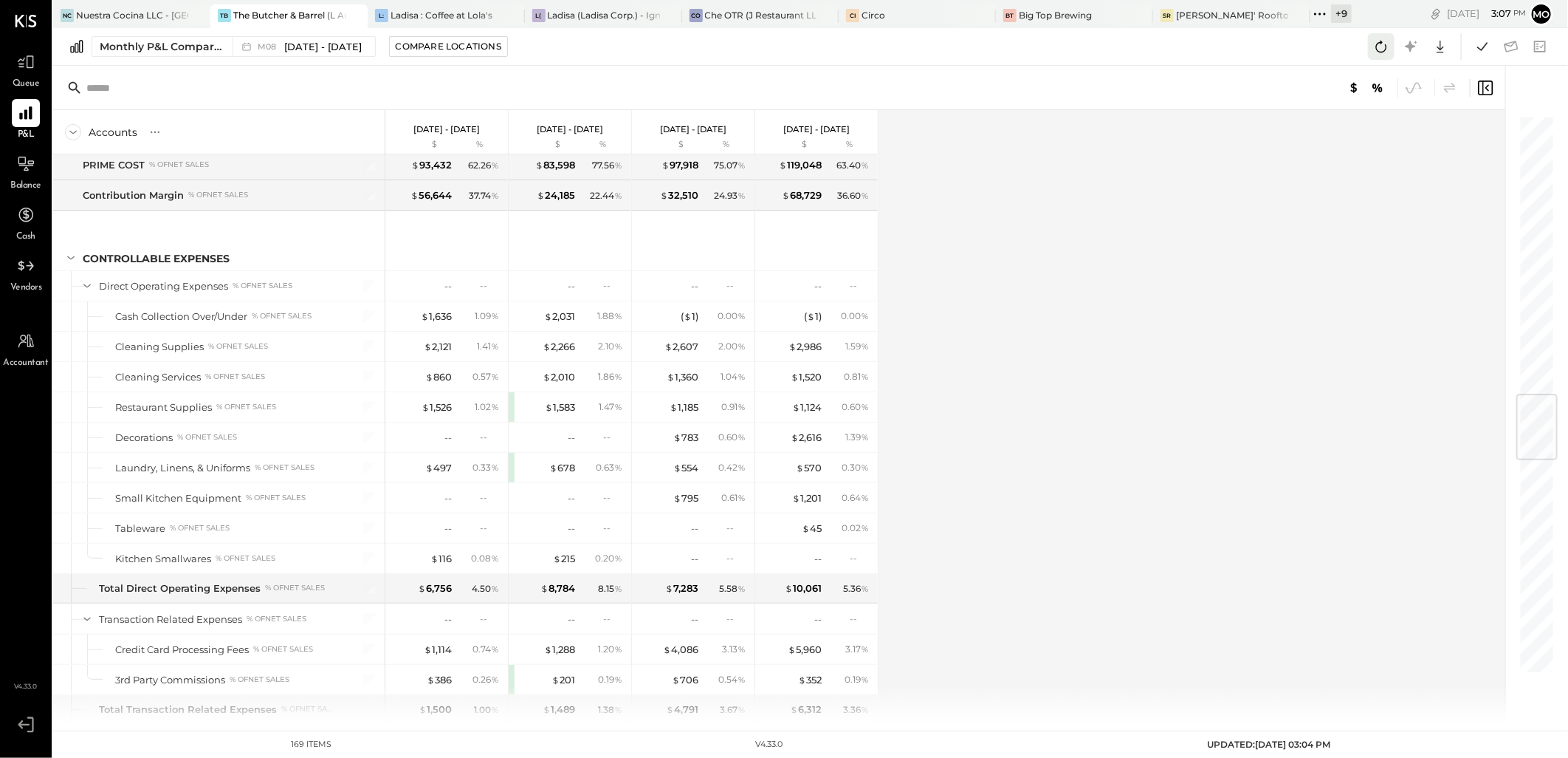
click at [1370, 42] on button at bounding box center [1381, 47] width 26 height 26
click at [1477, 43] on icon at bounding box center [1482, 47] width 19 height 19
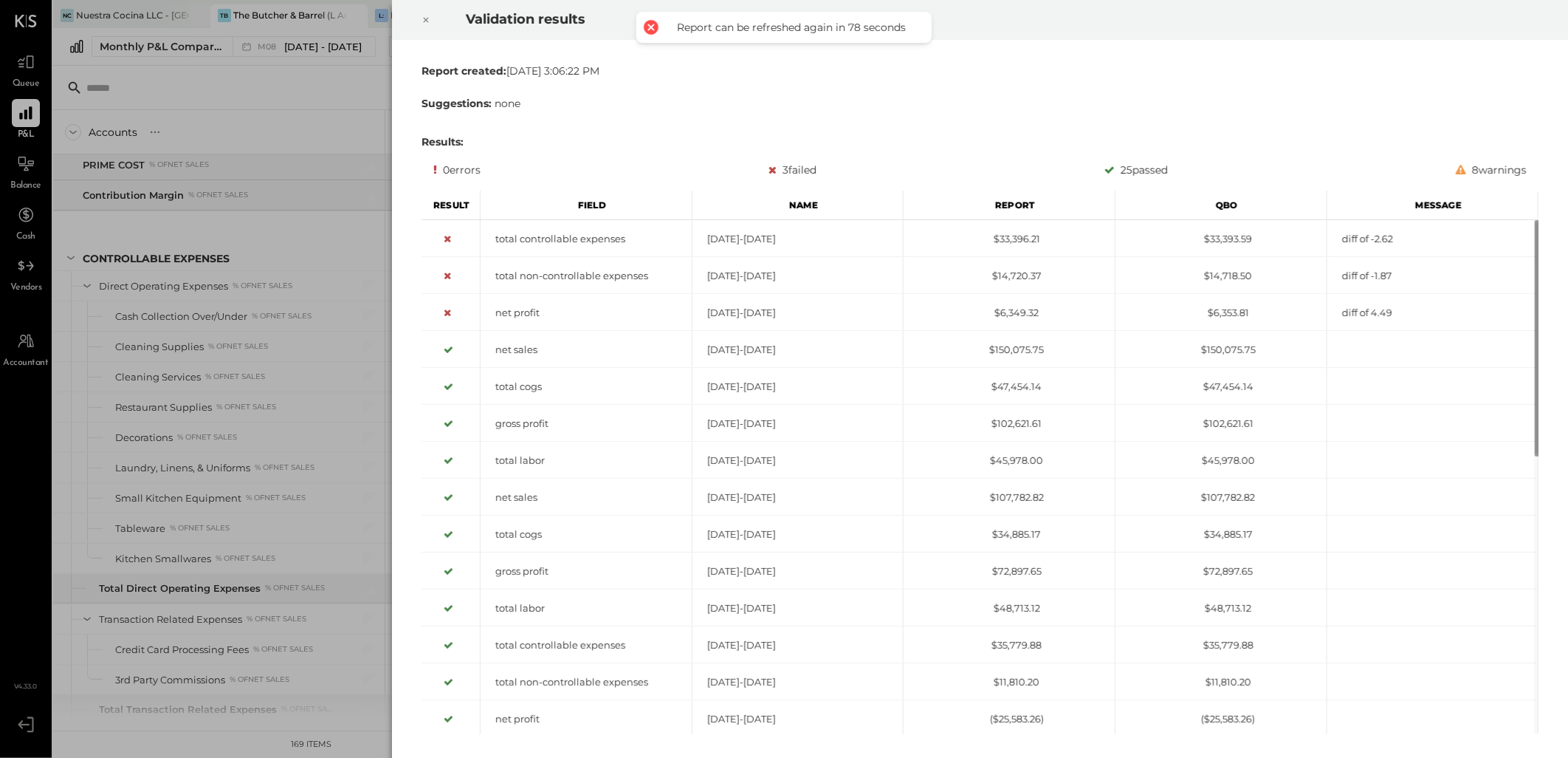
click at [424, 19] on icon at bounding box center [426, 20] width 5 height 5
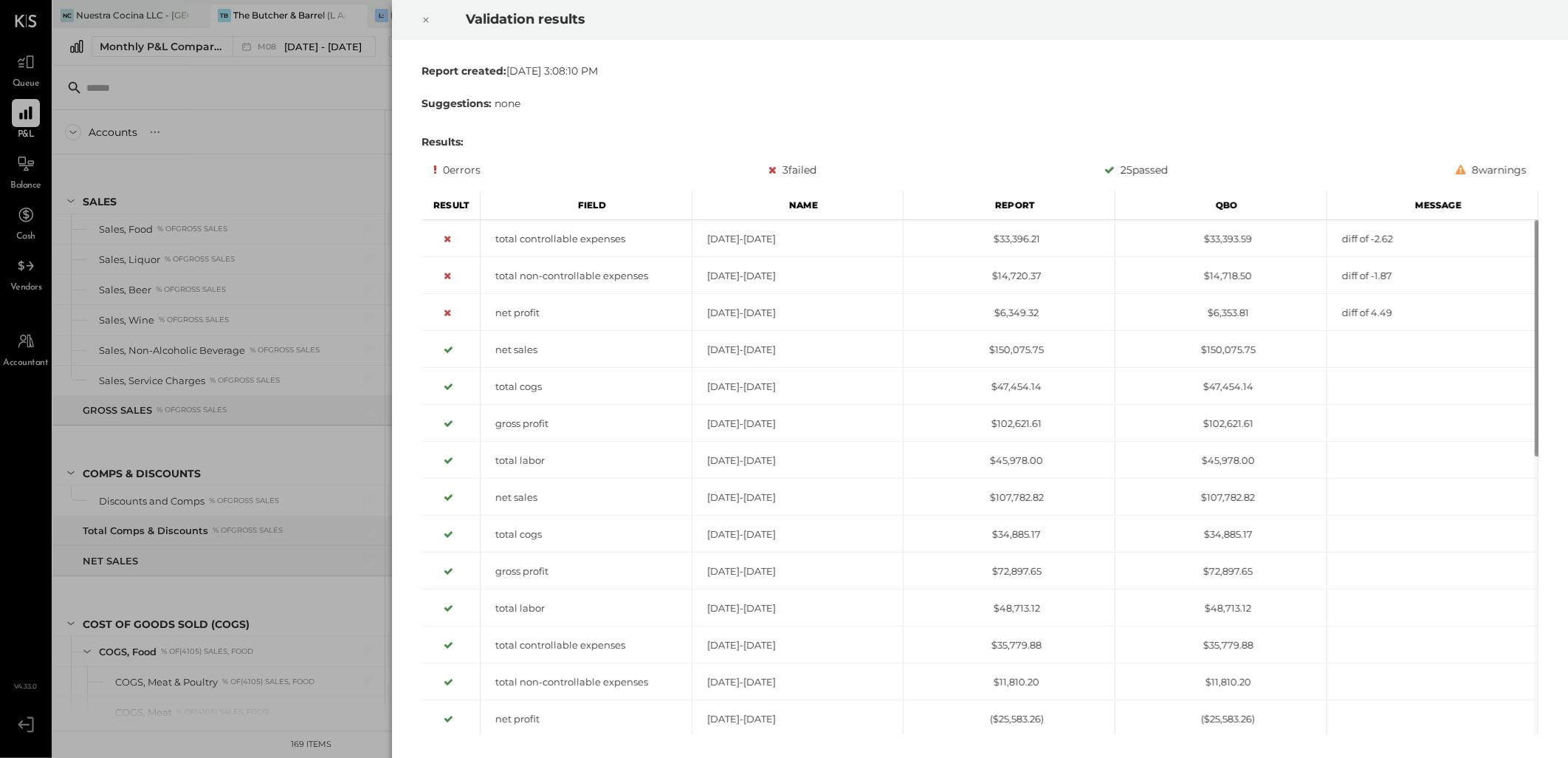
click at [424, 12] on icon at bounding box center [425, 19] width 9 height 18
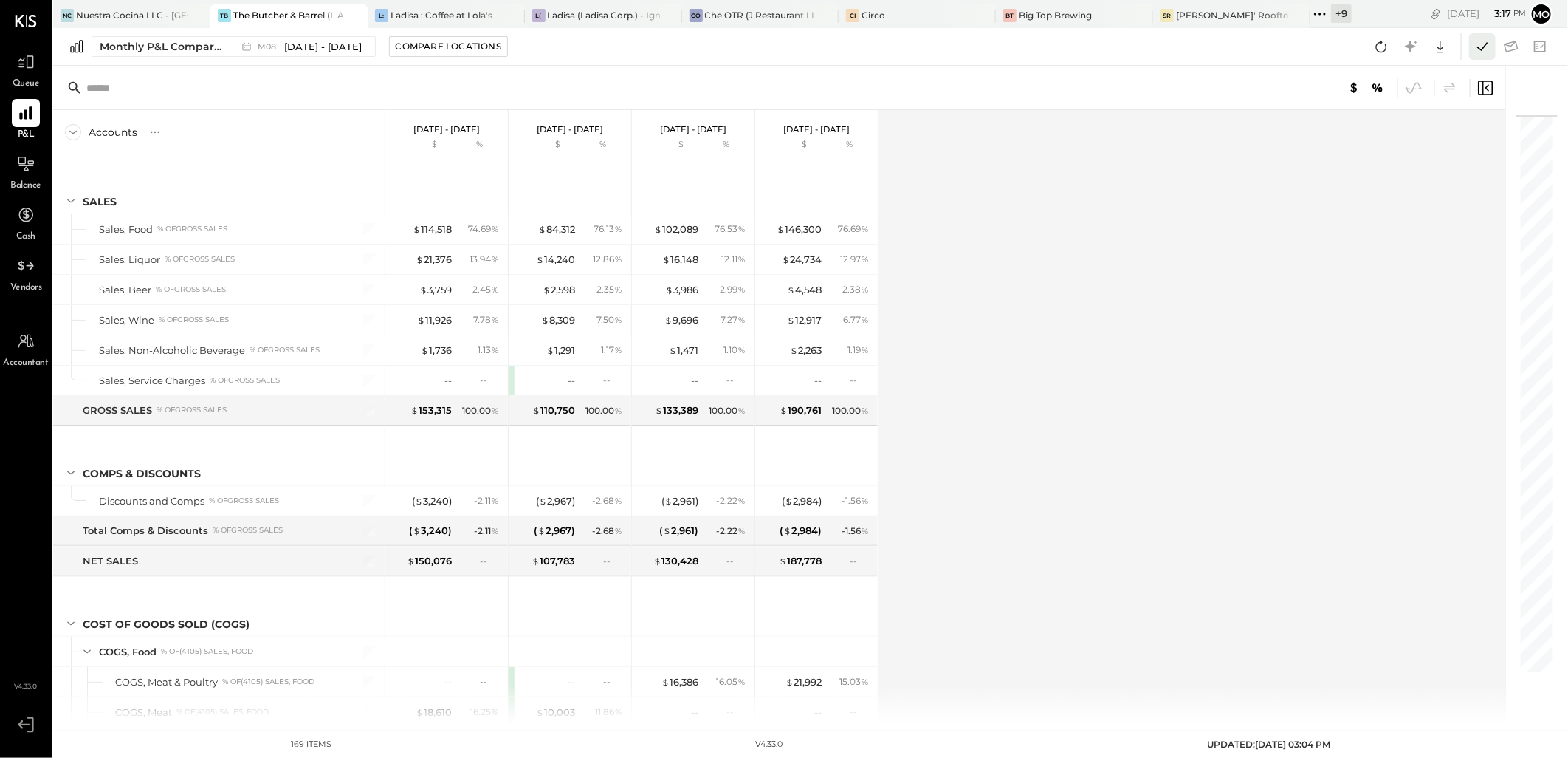
click at [1484, 54] on icon at bounding box center [1482, 47] width 19 height 19
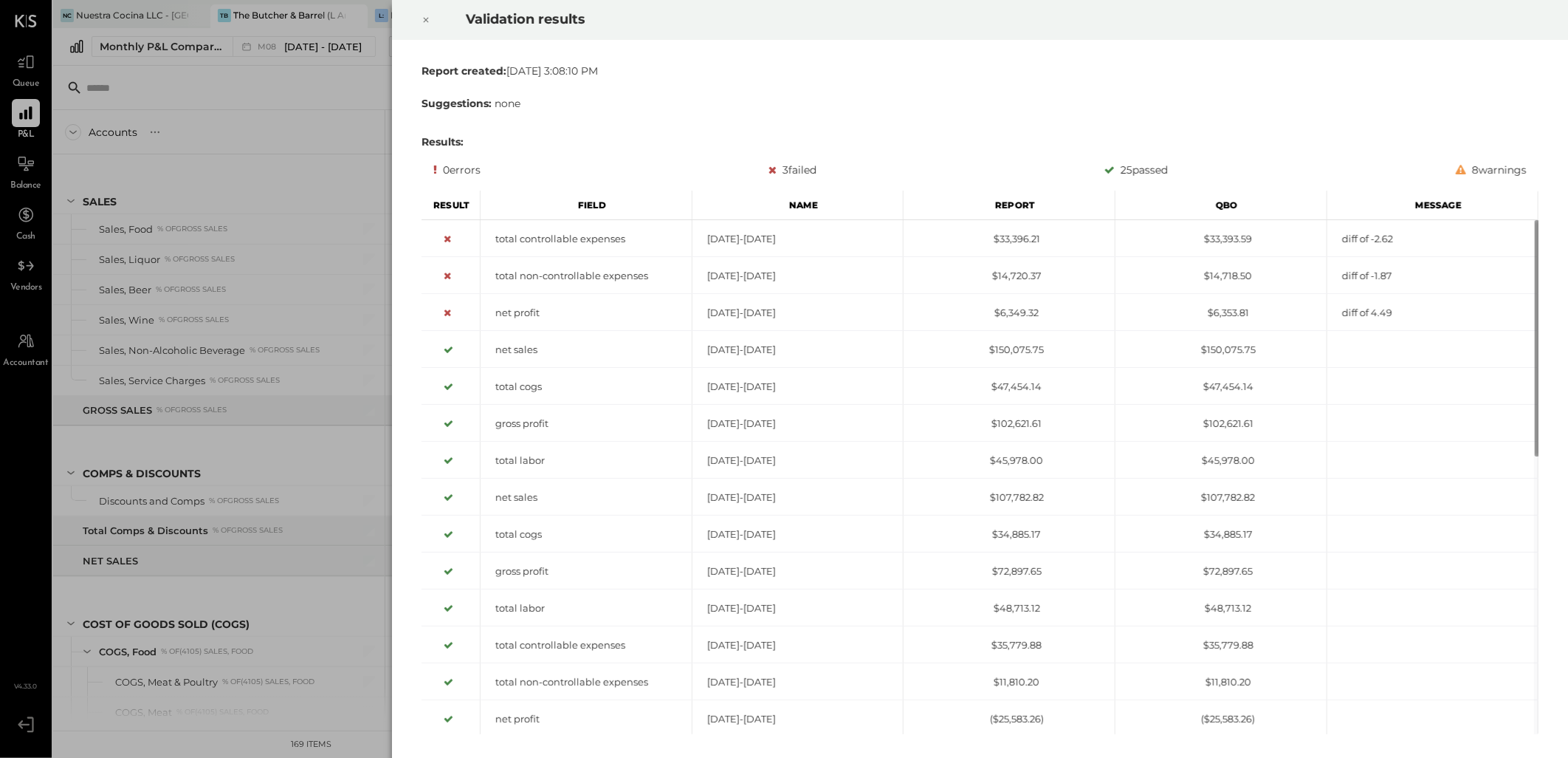
click at [427, 23] on icon at bounding box center [425, 19] width 9 height 18
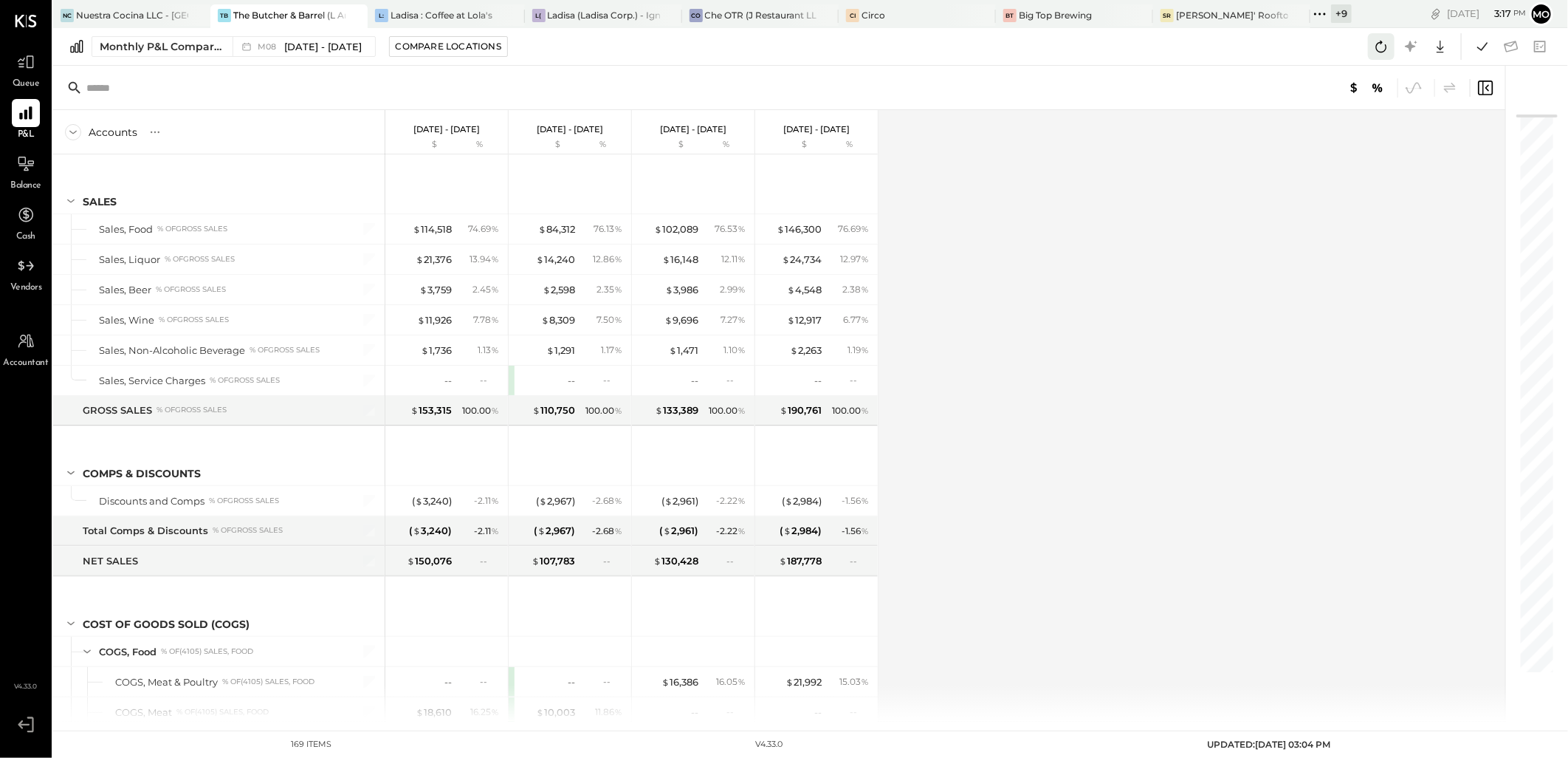
click at [1375, 51] on icon at bounding box center [1381, 47] width 19 height 19
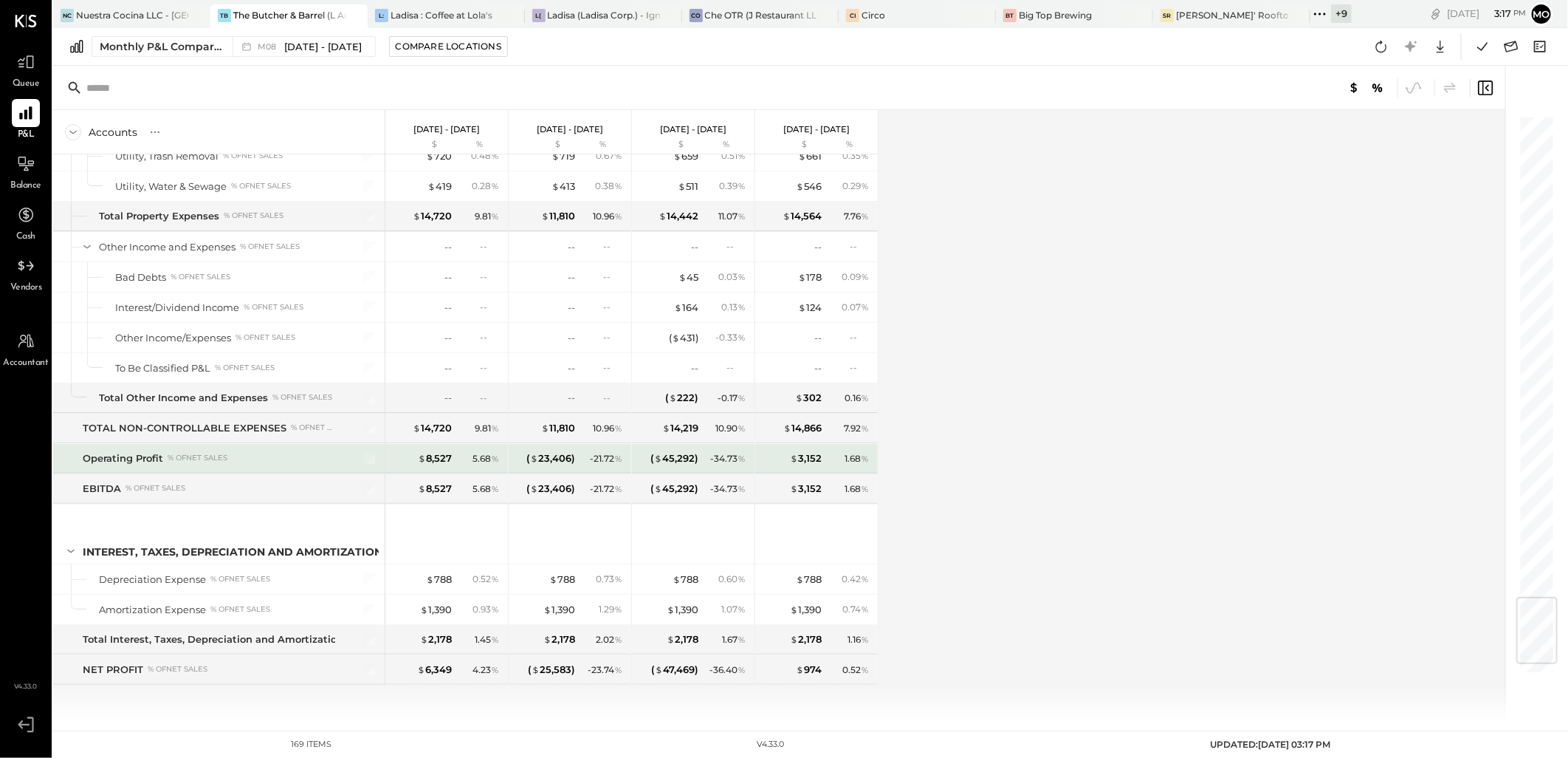
scroll to position [4004, 0]
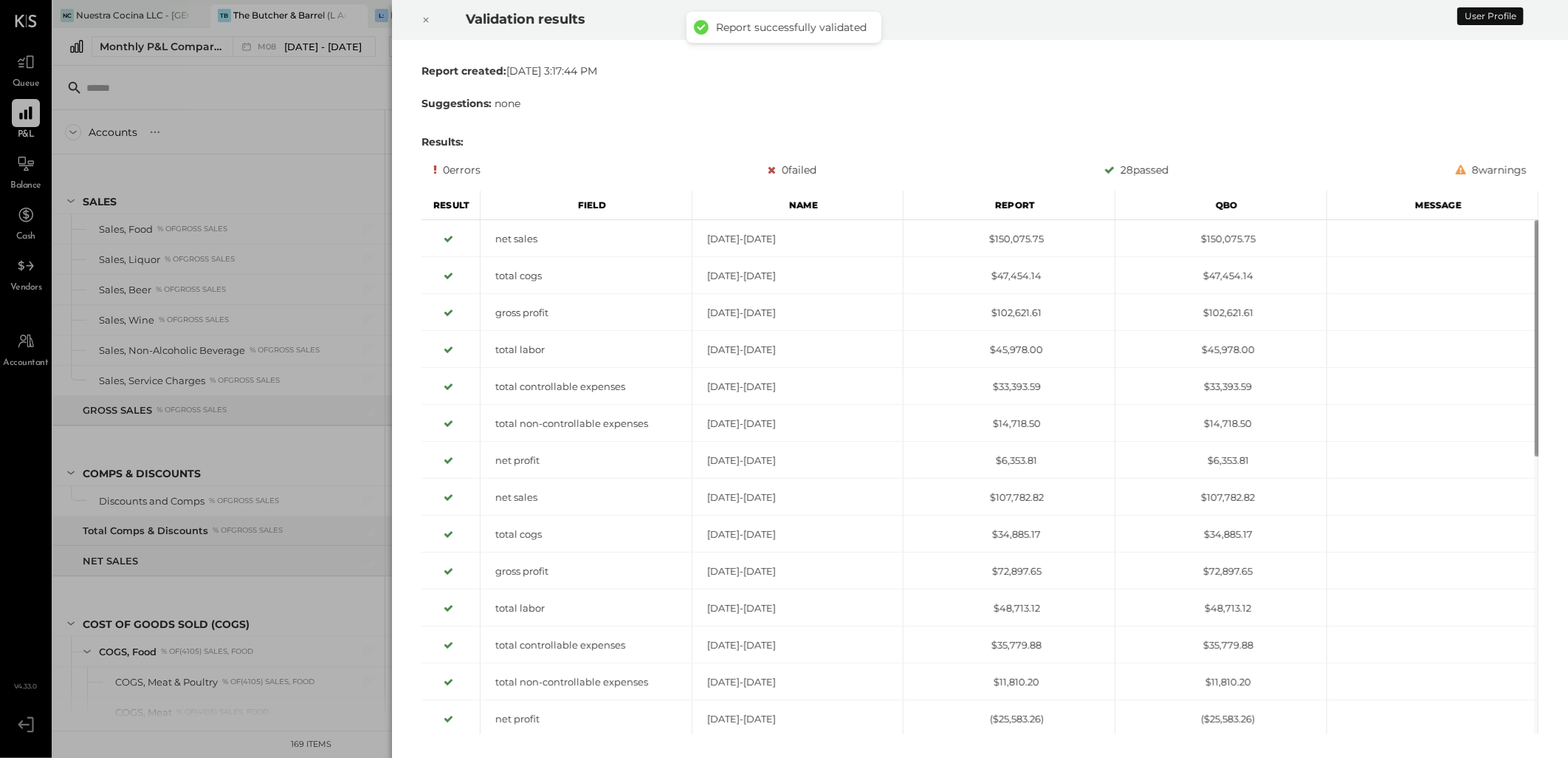
scroll to position [3476, 0]
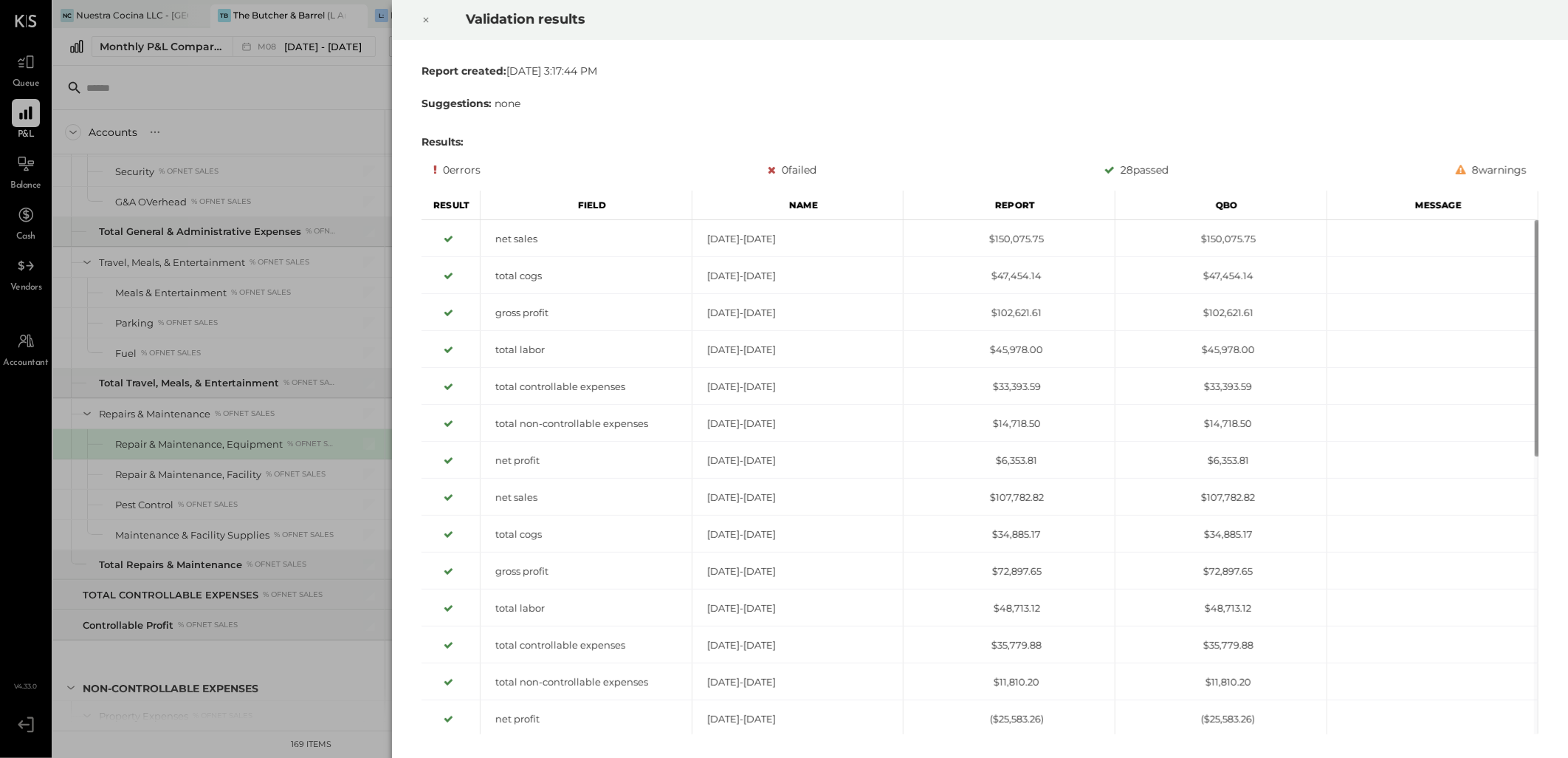
click at [428, 18] on icon at bounding box center [426, 20] width 5 height 5
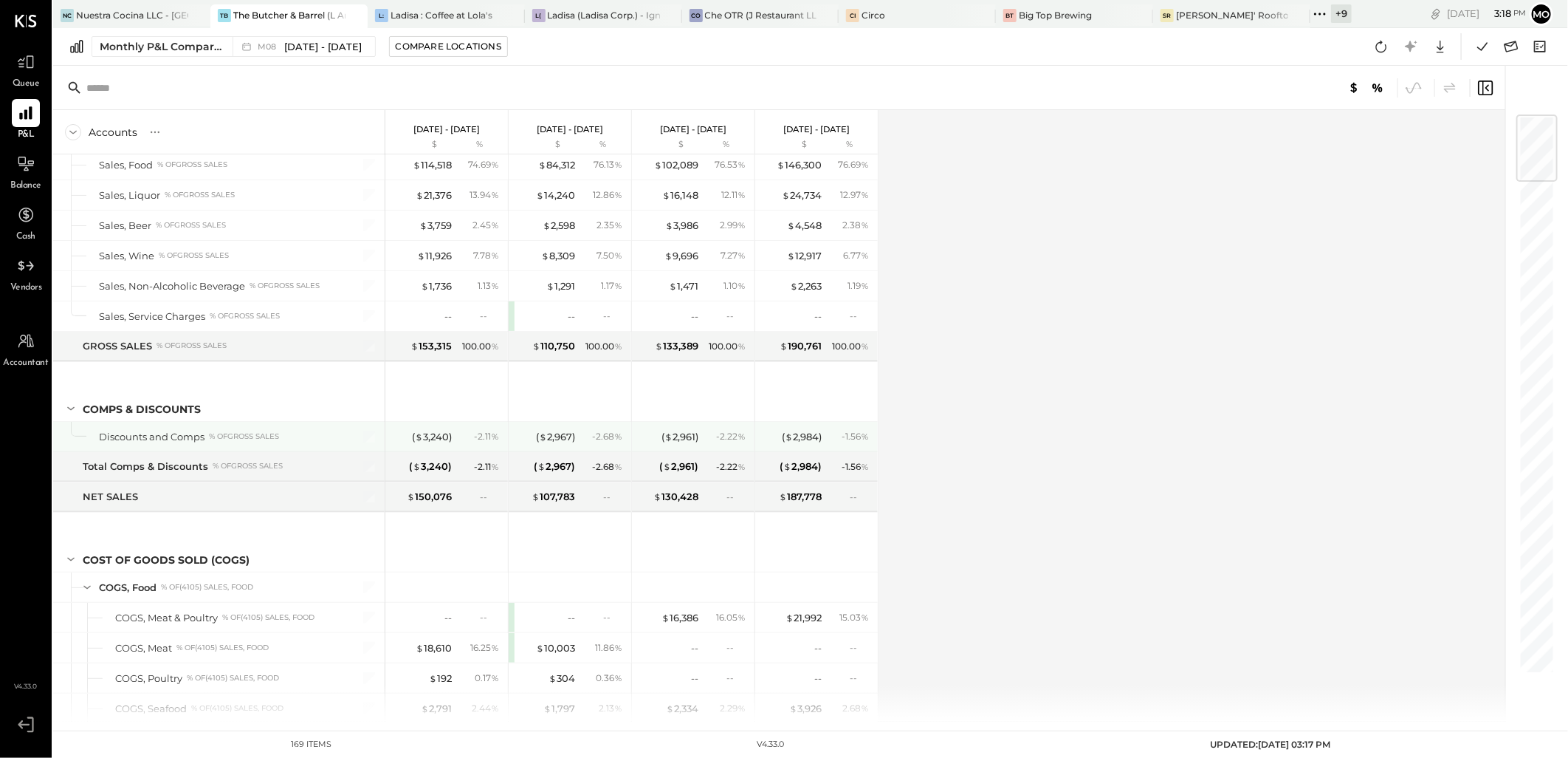
scroll to position [0, 0]
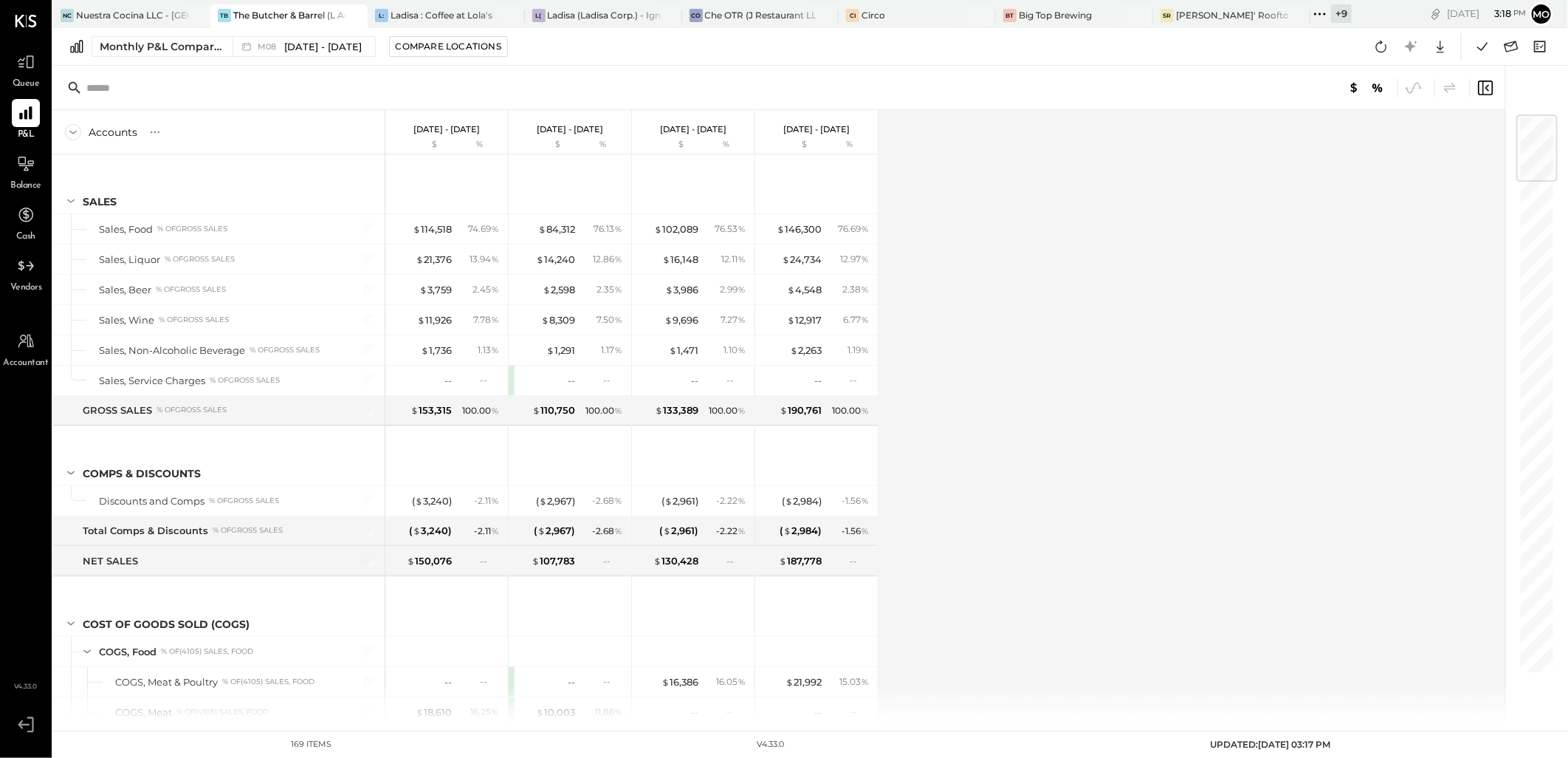
click at [1315, 12] on icon at bounding box center [1315, 13] width 2 height 2
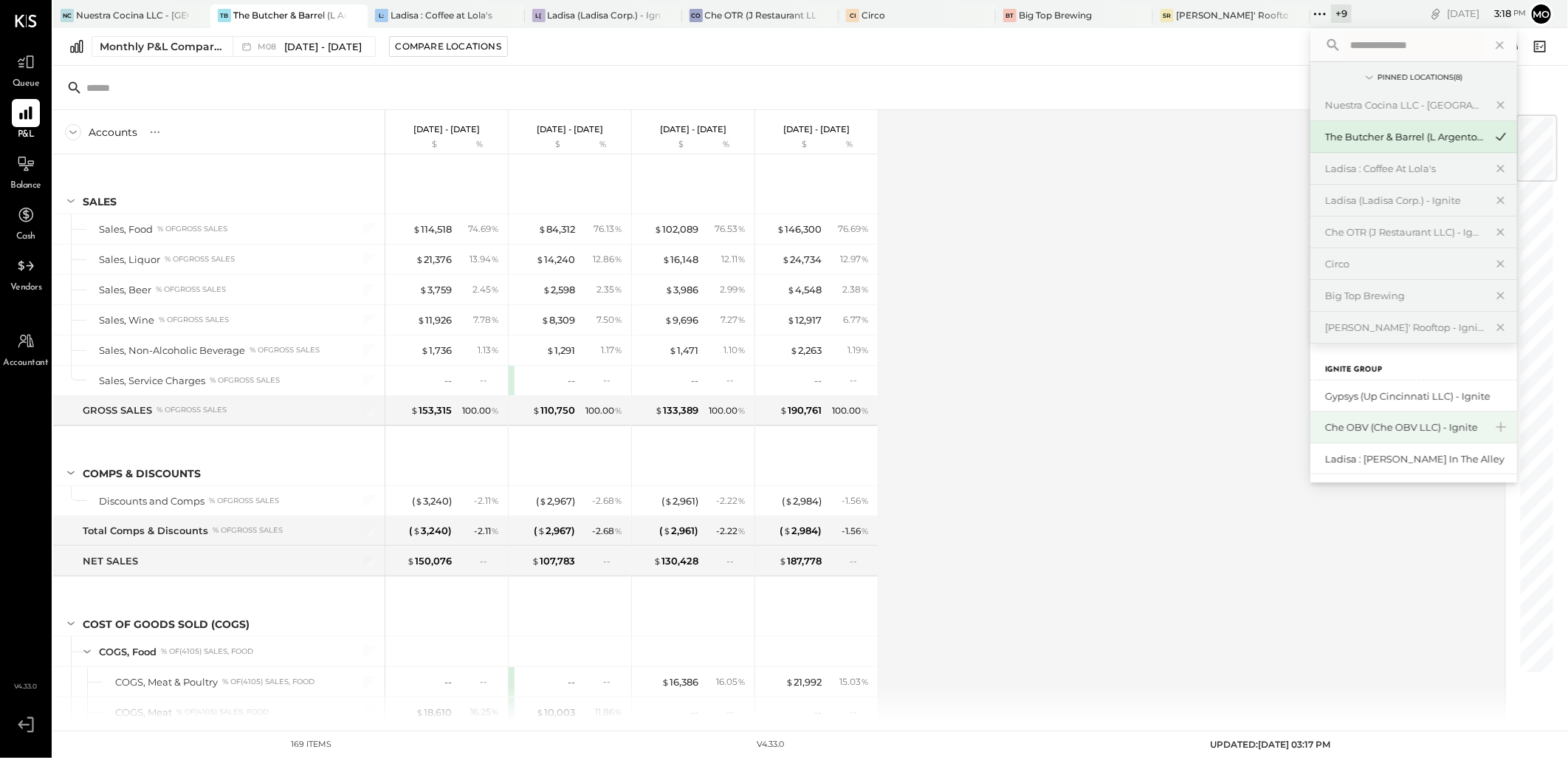
click at [1409, 427] on div "Che OBV (Che OBV LLC) - Ignite" at bounding box center [1404, 428] width 159 height 14
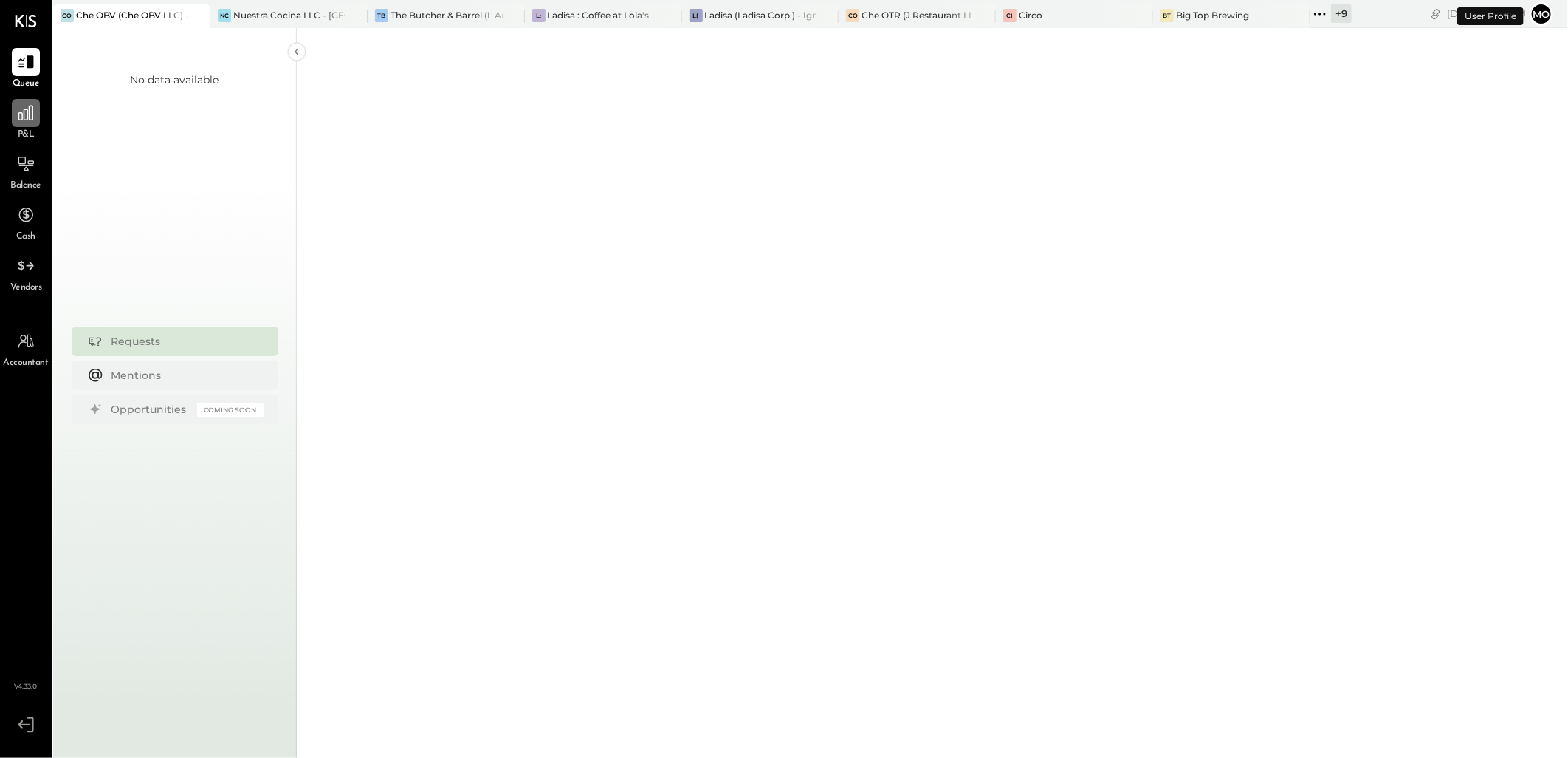
click at [32, 117] on icon at bounding box center [26, 113] width 19 height 19
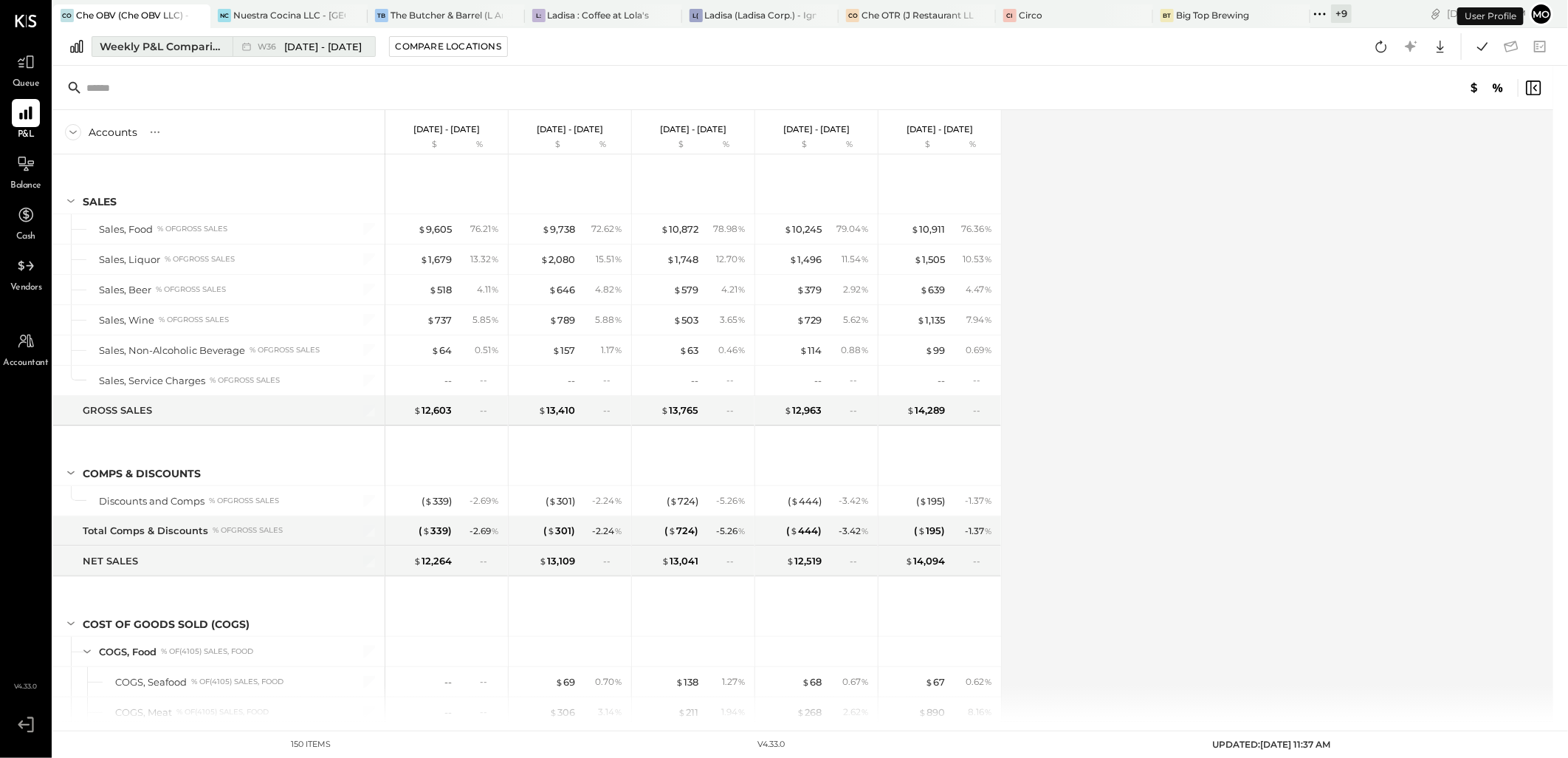
click at [150, 47] on div "Weekly P&L Comparison" at bounding box center [162, 46] width 124 height 15
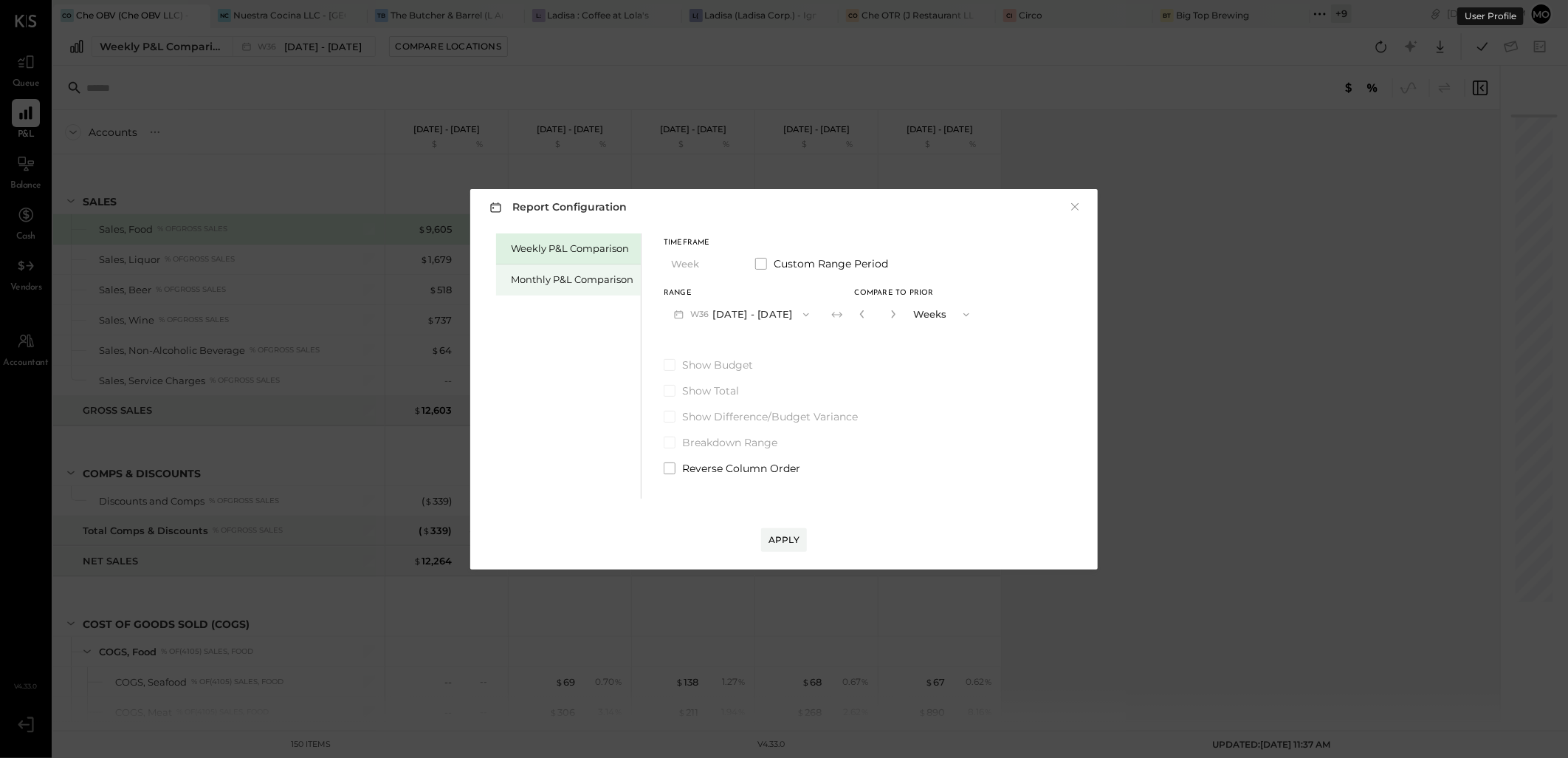
click at [539, 284] on div "Monthly P&L Comparison" at bounding box center [572, 280] width 123 height 14
click at [803, 314] on icon "button" at bounding box center [807, 314] width 6 height 4
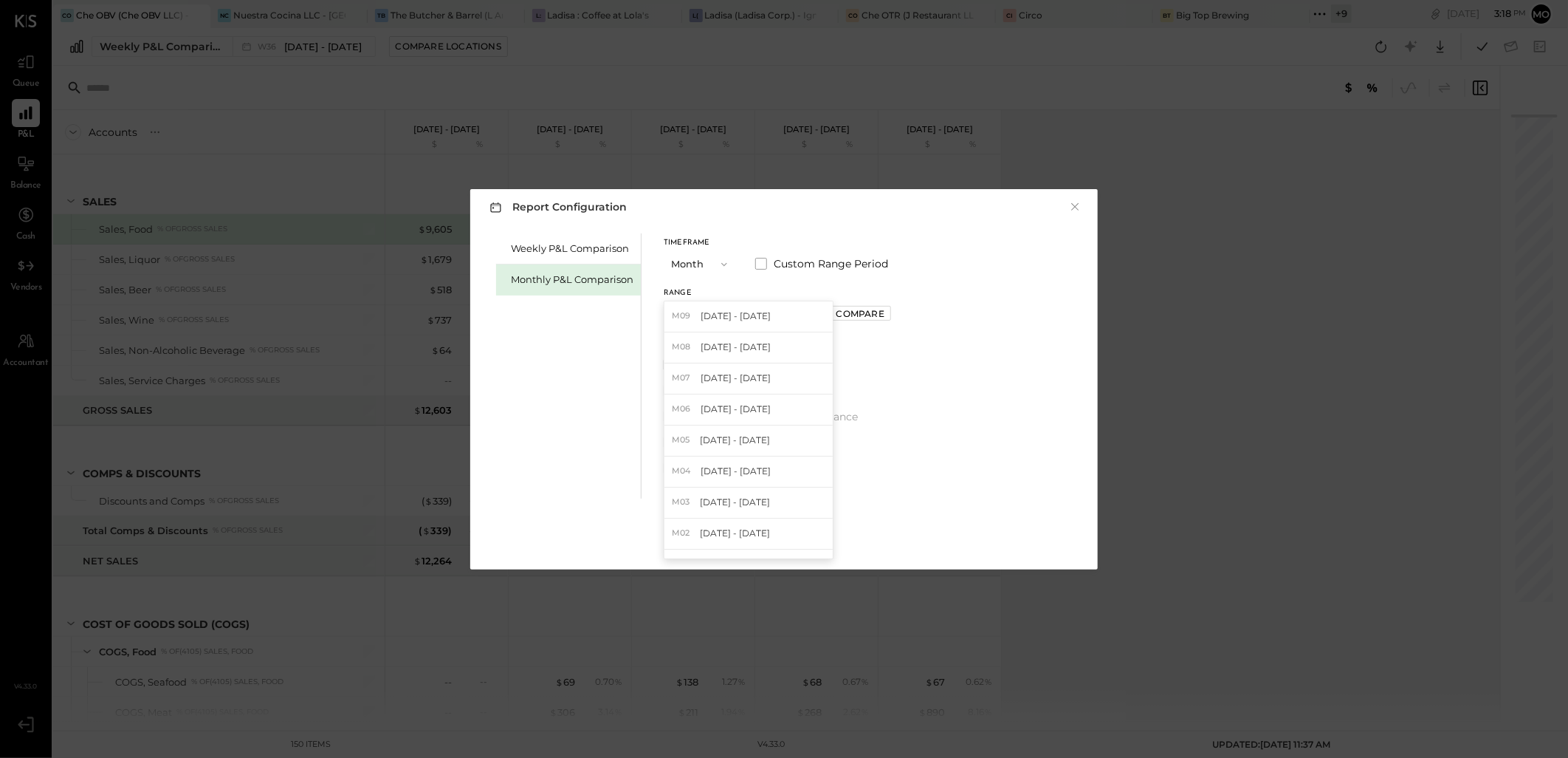
click at [722, 348] on span "[DATE] - [DATE]" at bounding box center [736, 347] width 70 height 12
click at [865, 307] on div "Compare" at bounding box center [860, 313] width 48 height 12
click at [891, 314] on icon "button" at bounding box center [893, 314] width 4 height 8
type input "*"
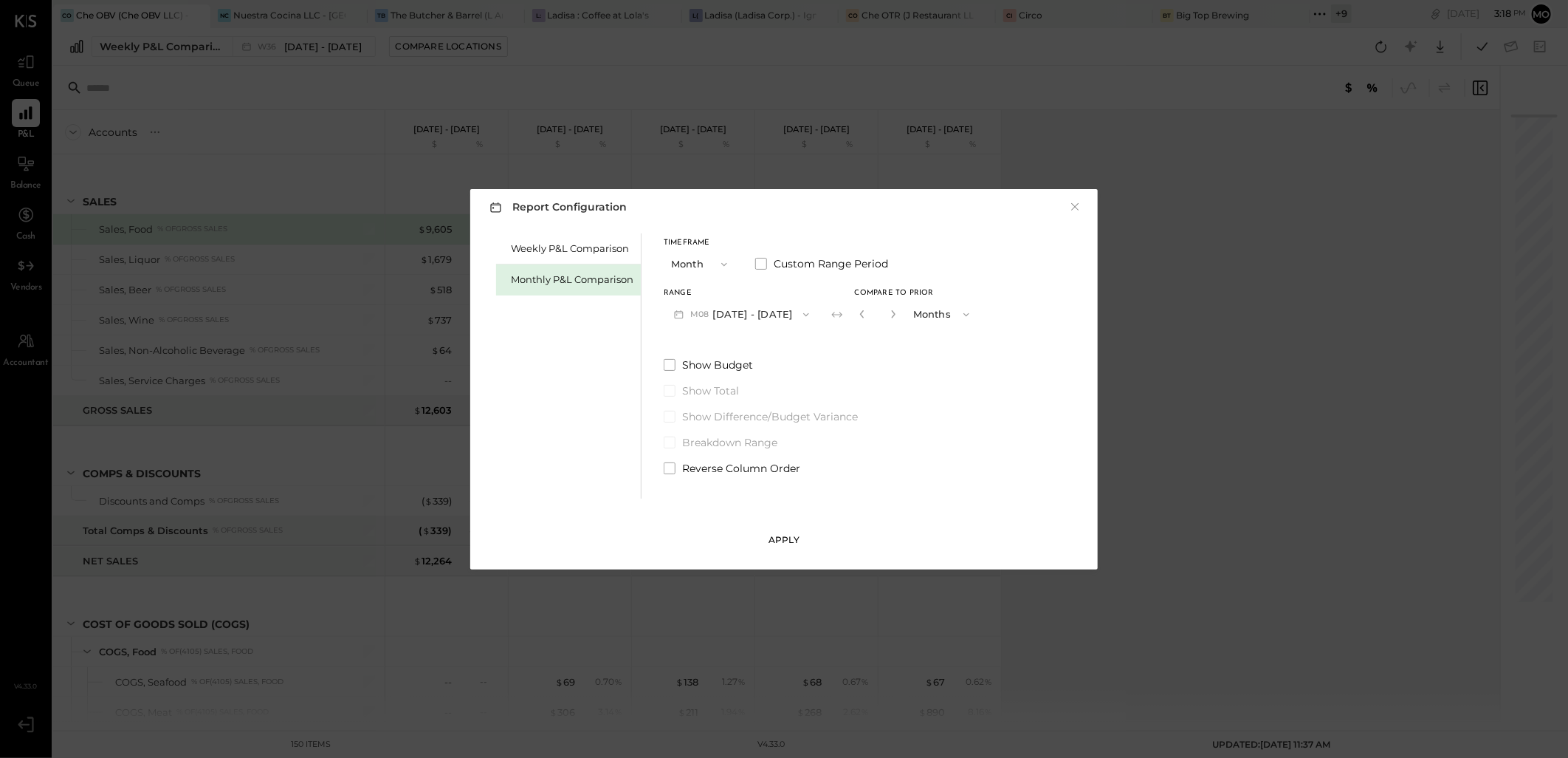
click at [779, 533] on button "Apply" at bounding box center [784, 540] width 46 height 23
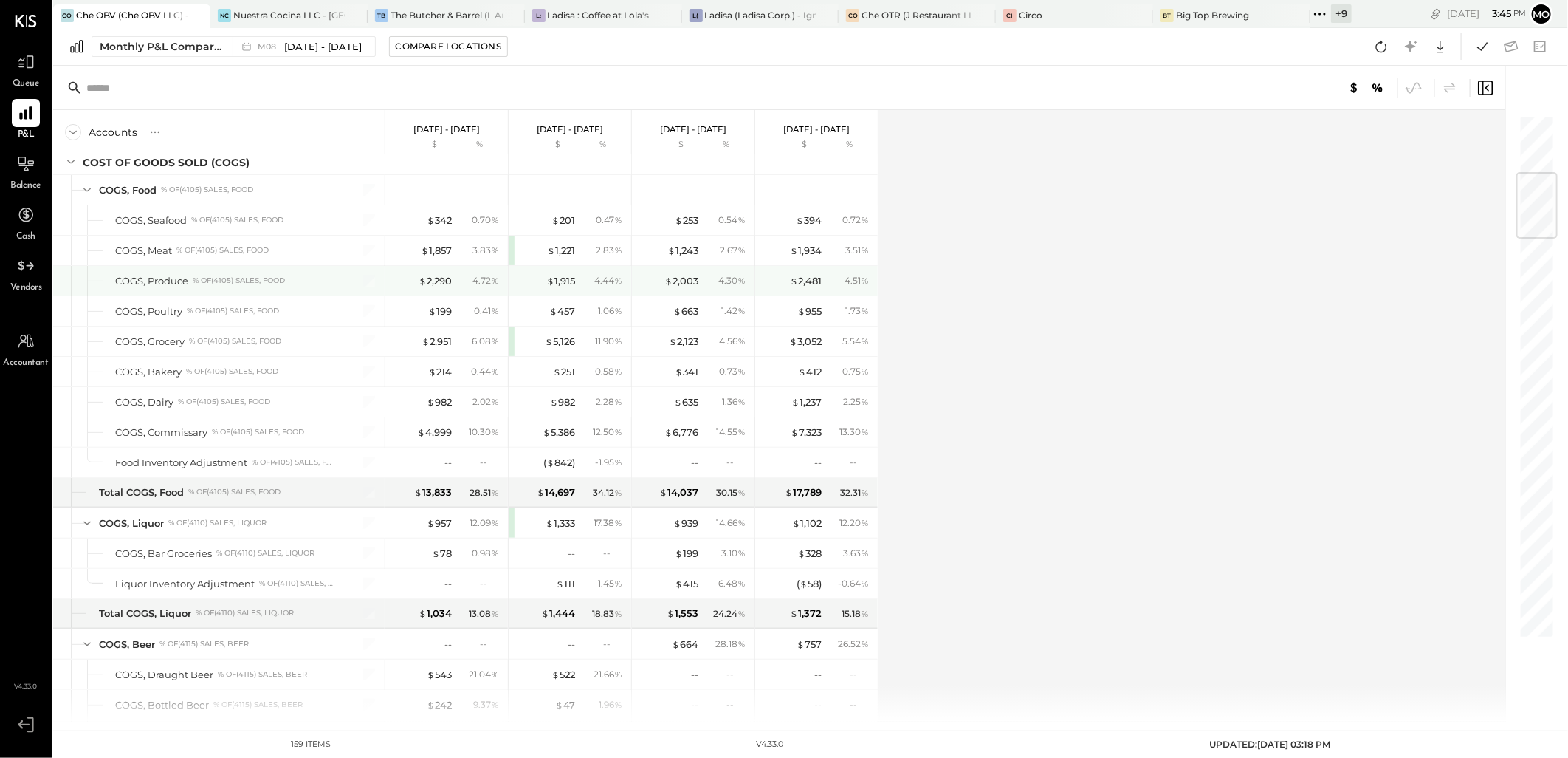
scroll to position [739, 0]
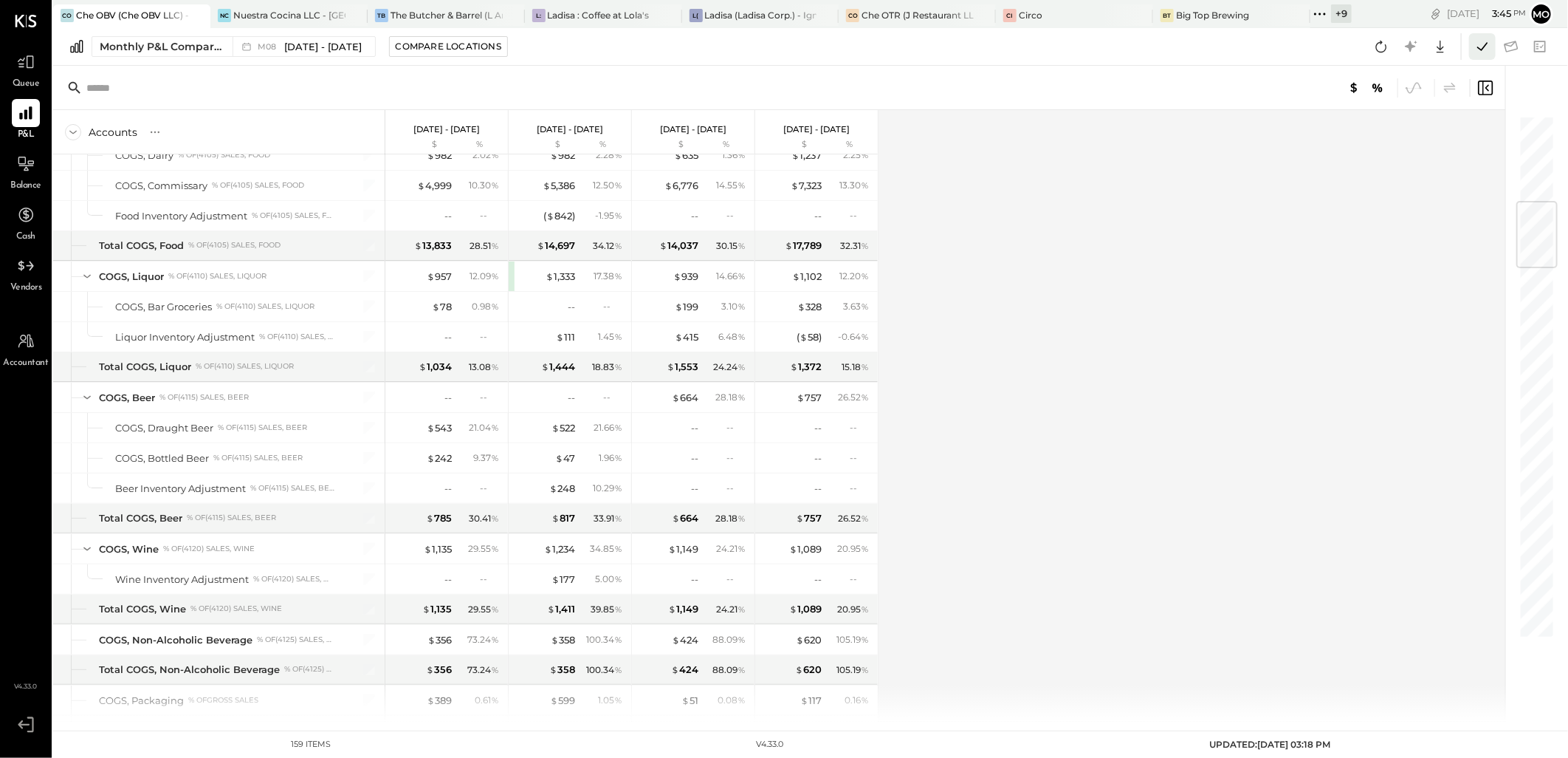
click at [1479, 48] on icon at bounding box center [1482, 46] width 10 height 8
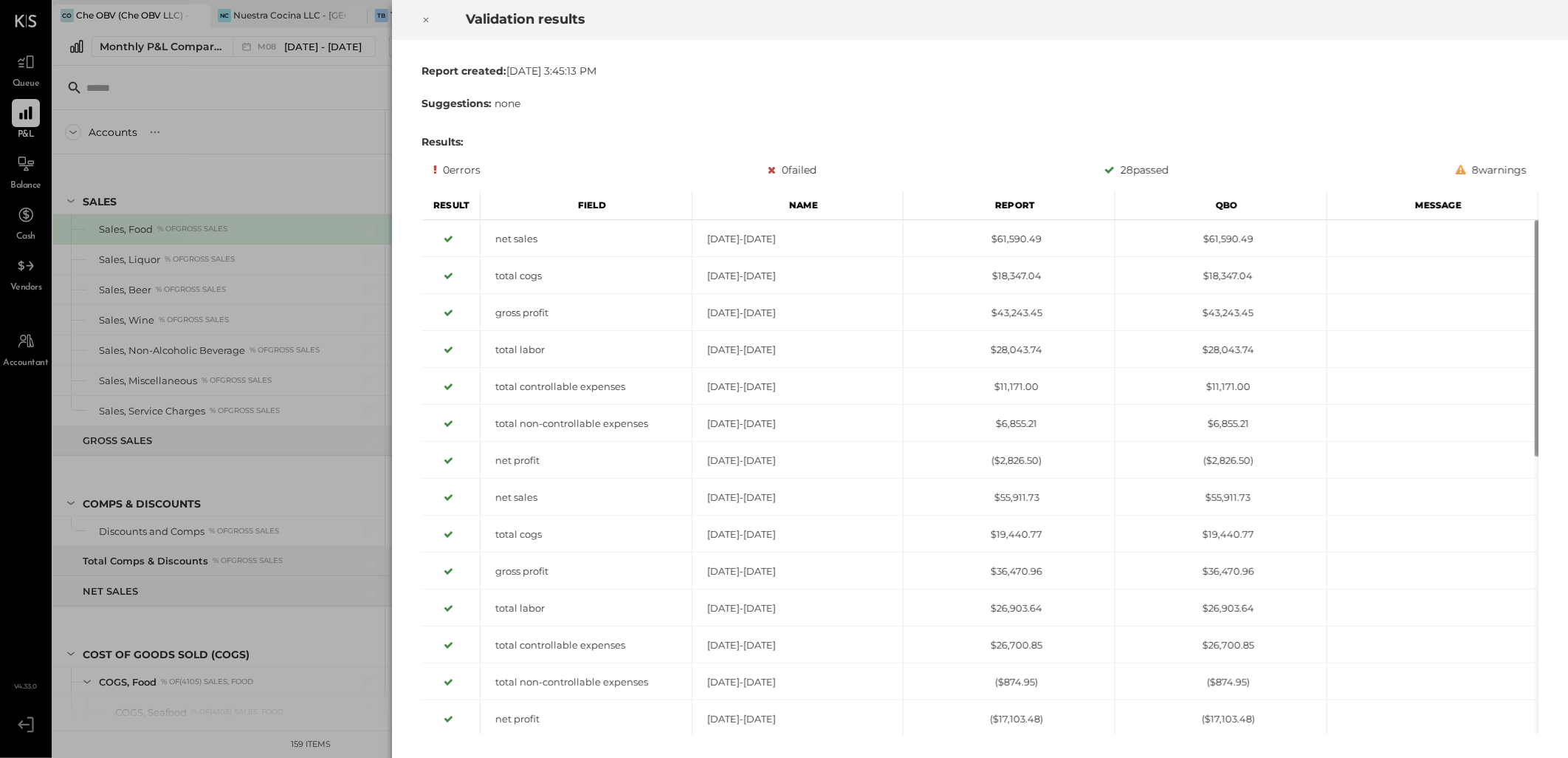
click at [429, 19] on icon at bounding box center [425, 19] width 9 height 18
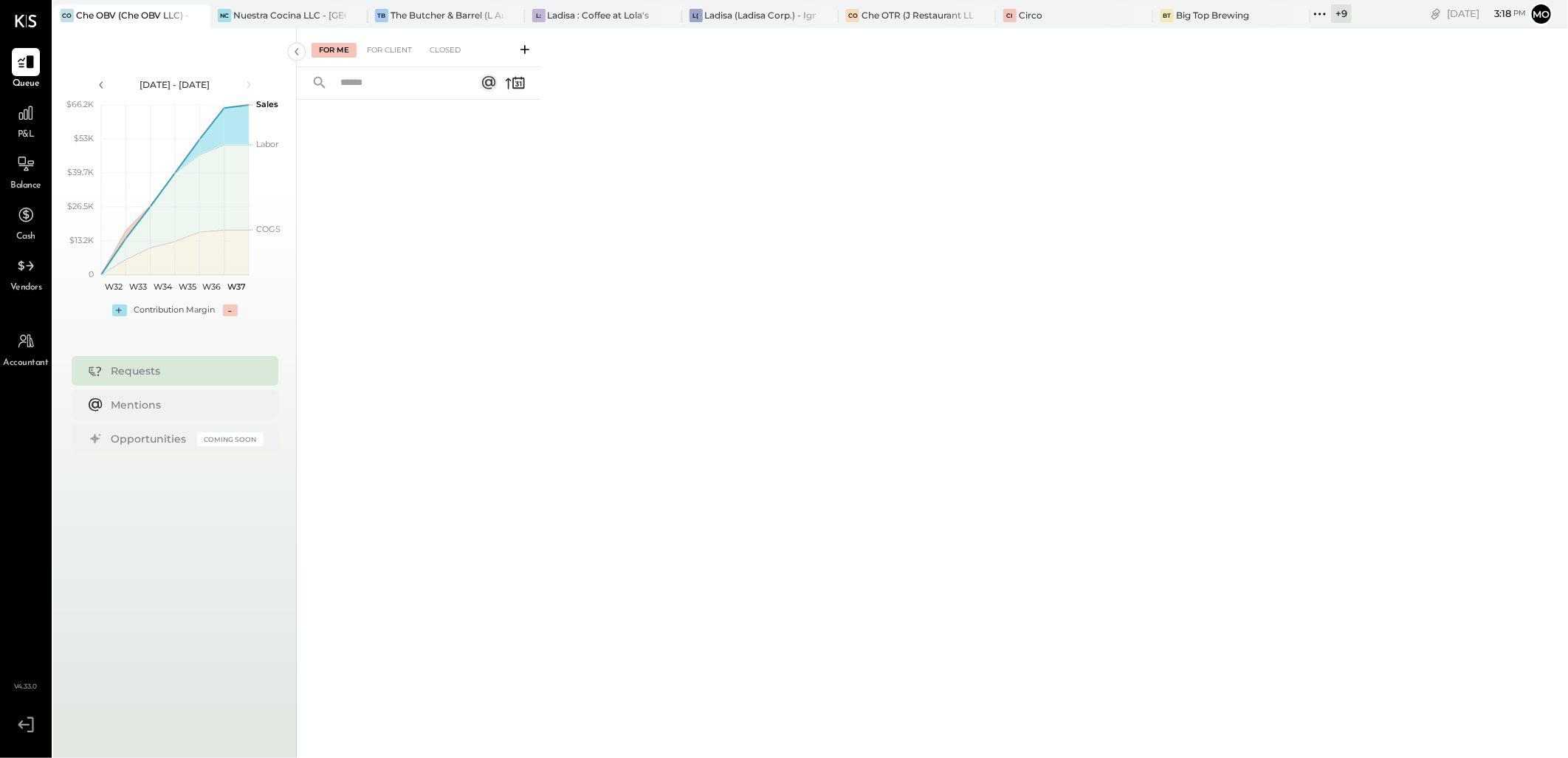
click at [1319, 21] on icon at bounding box center [1319, 14] width 19 height 19
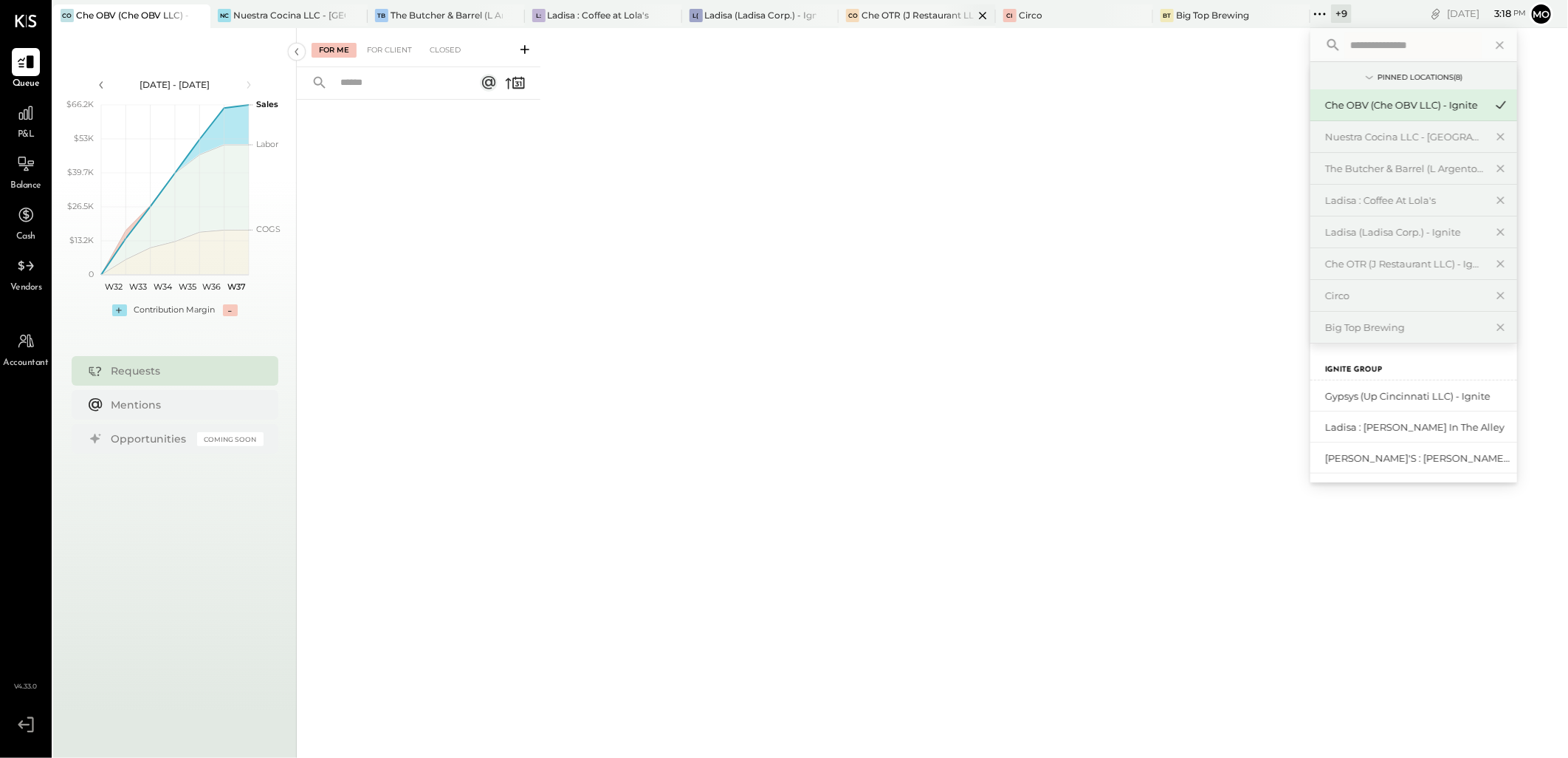
click at [902, 9] on div "Che OTR (J Restaurant LLC) - Ignite" at bounding box center [918, 15] width 112 height 12
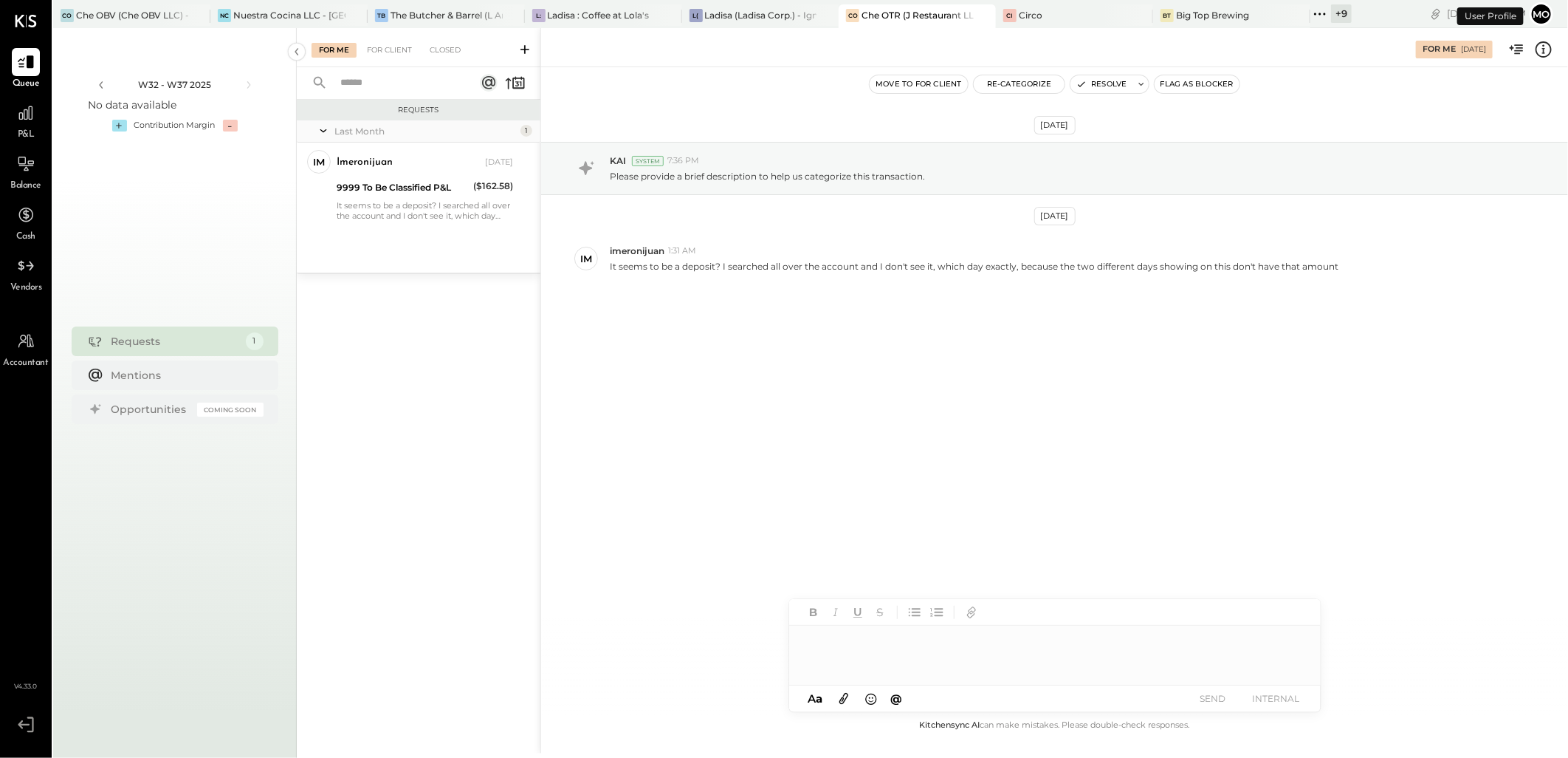
click at [3, 120] on link "P&L" at bounding box center [26, 120] width 51 height 43
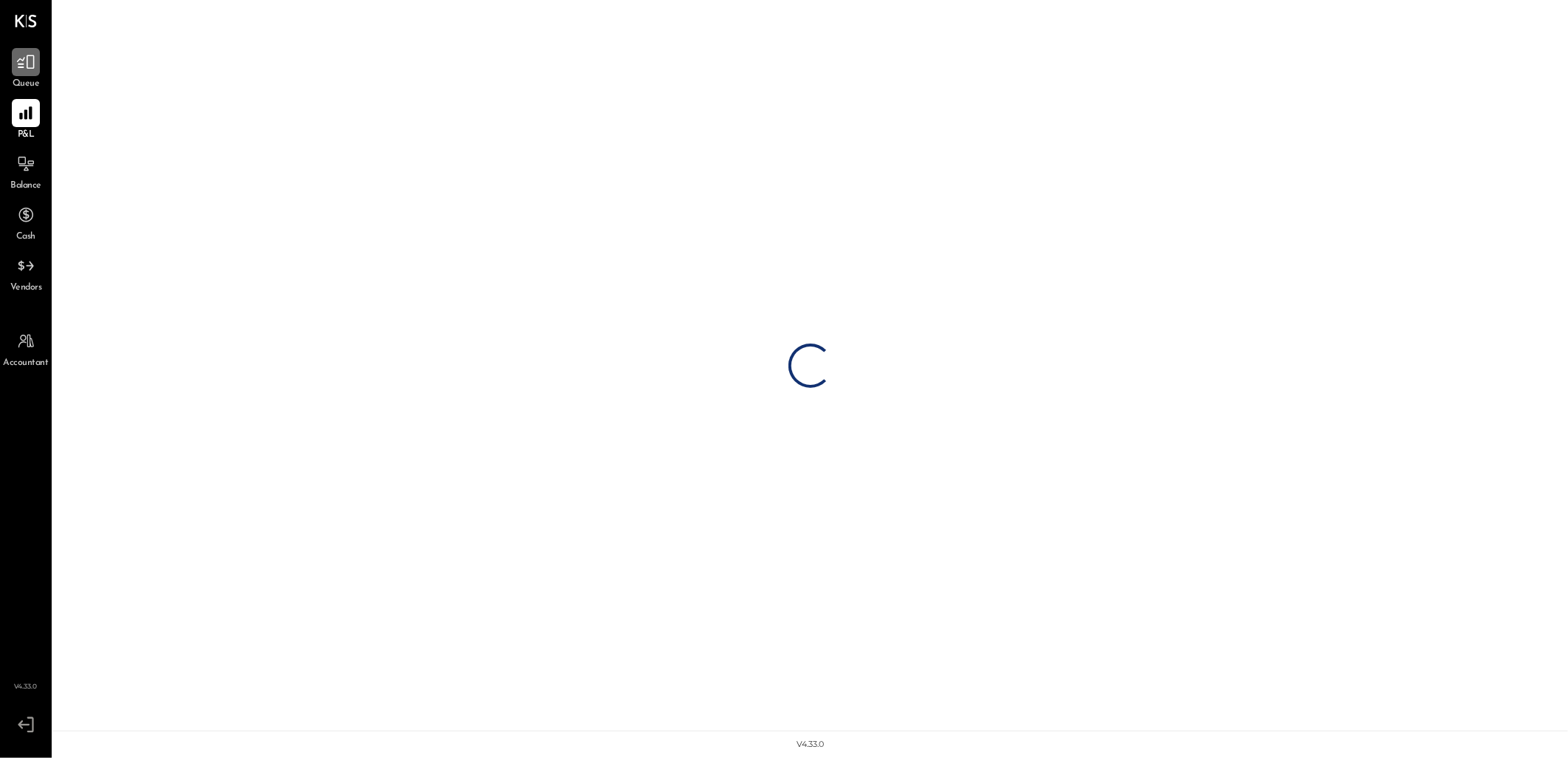
click at [28, 68] on icon at bounding box center [26, 61] width 19 height 19
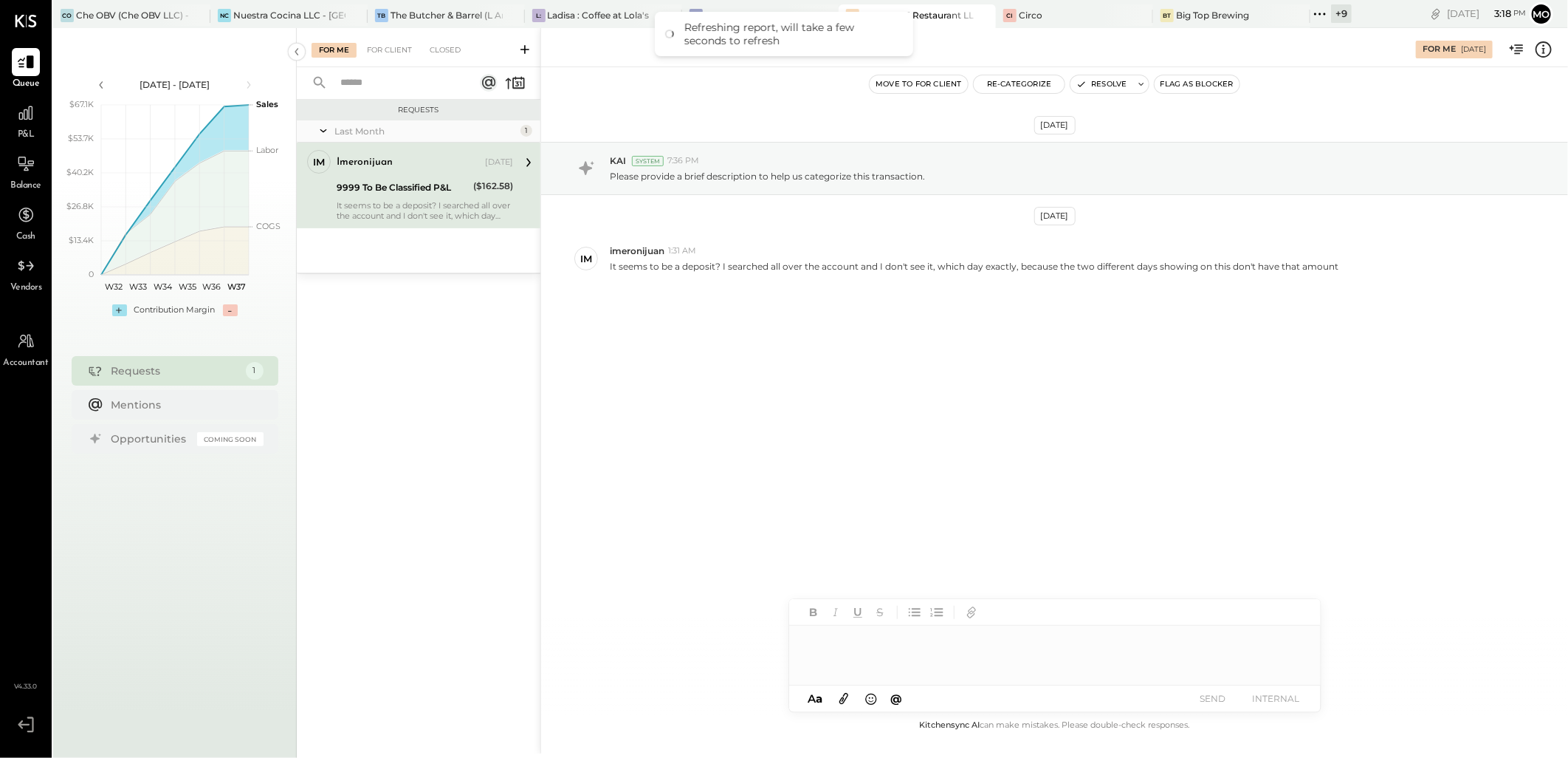
click at [732, 444] on div "[DATE] KAI System 7:36 PM Please provide a brief description to help us categor…" at bounding box center [1054, 391] width 1027 height 649
click at [710, 436] on div "[DATE] KAI System 7:36 PM Please provide a brief description to help us categor…" at bounding box center [1054, 391] width 1027 height 649
click at [1103, 86] on button "Resolve" at bounding box center [1102, 84] width 62 height 18
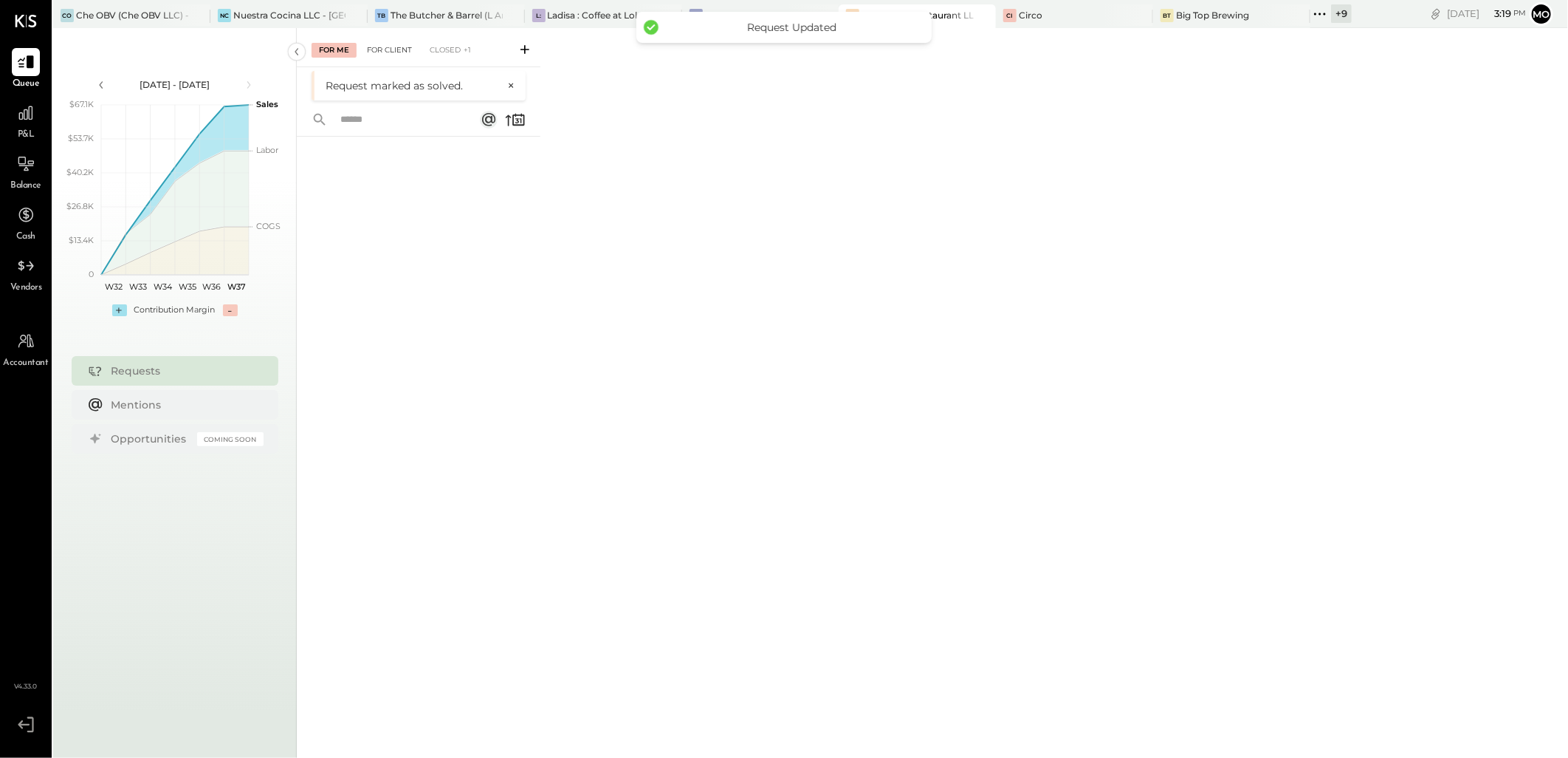
click at [395, 52] on div "For Client" at bounding box center [389, 50] width 60 height 15
click at [353, 47] on div "For Me" at bounding box center [334, 50] width 45 height 15
click at [21, 113] on icon at bounding box center [26, 113] width 15 height 15
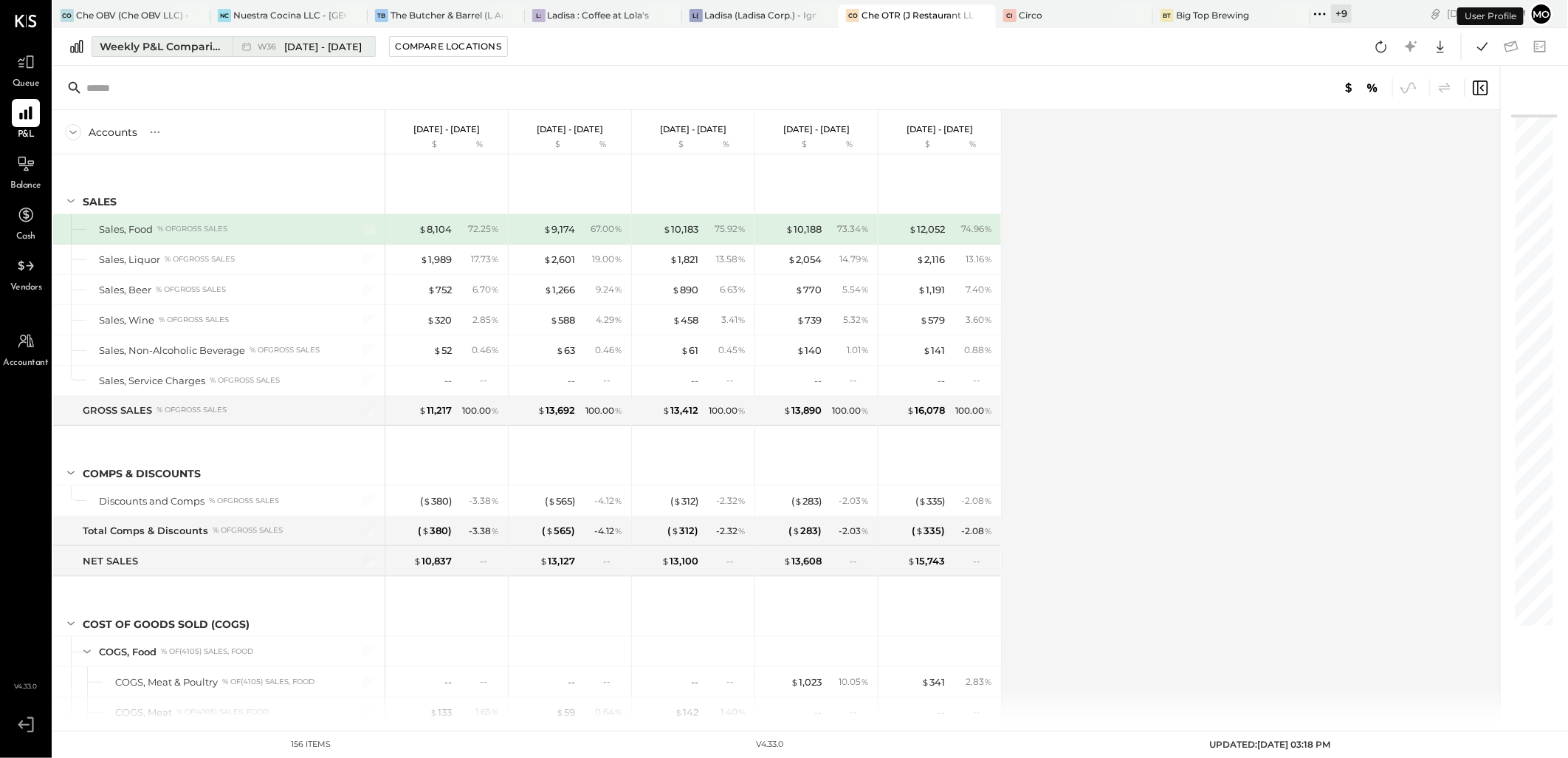
click at [211, 47] on div "Weekly P&L Comparison" at bounding box center [162, 46] width 124 height 15
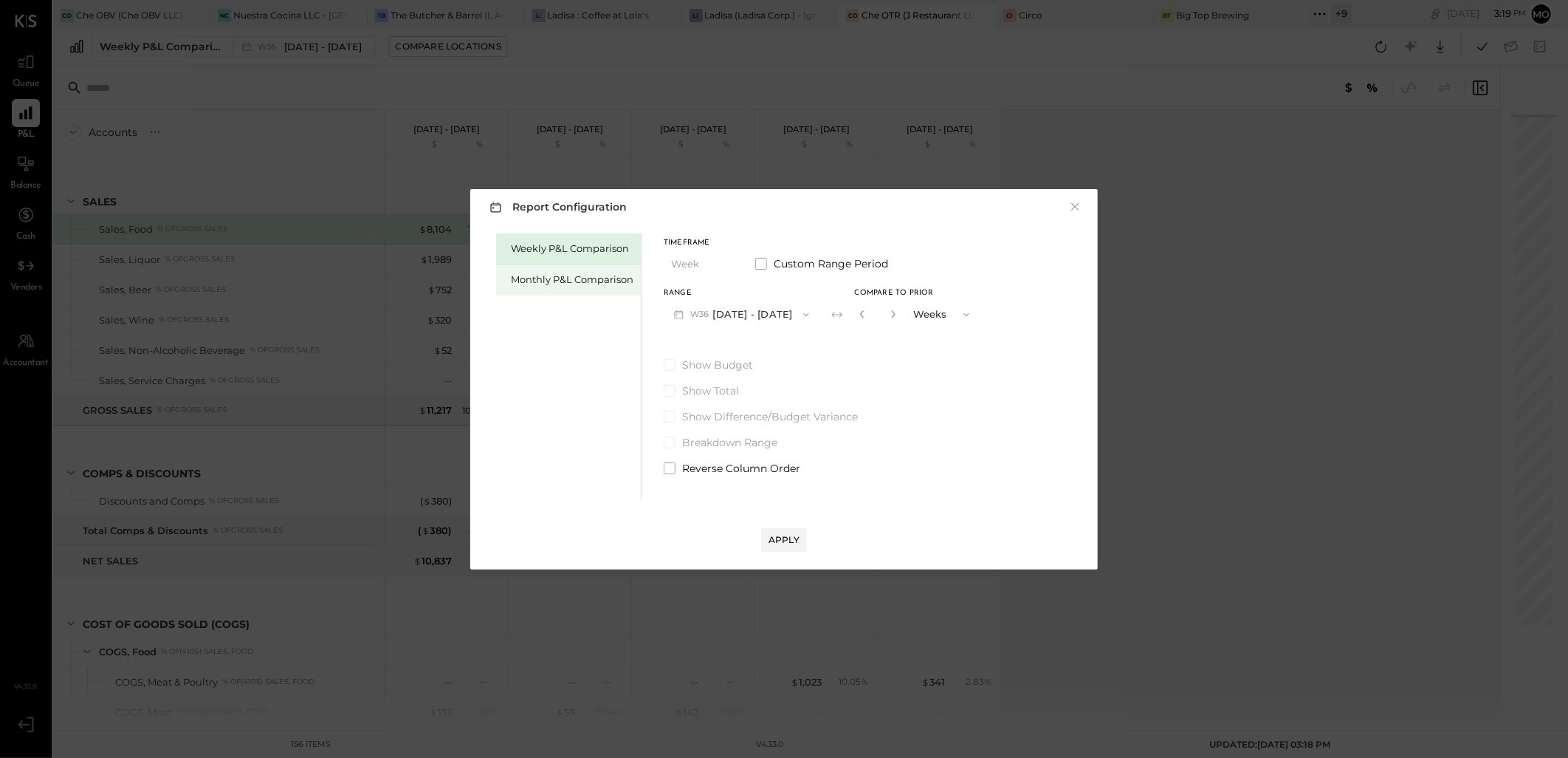
click at [563, 287] on div "Monthly P&L Comparison" at bounding box center [568, 280] width 145 height 31
click at [806, 313] on icon "button" at bounding box center [806, 314] width 12 height 12
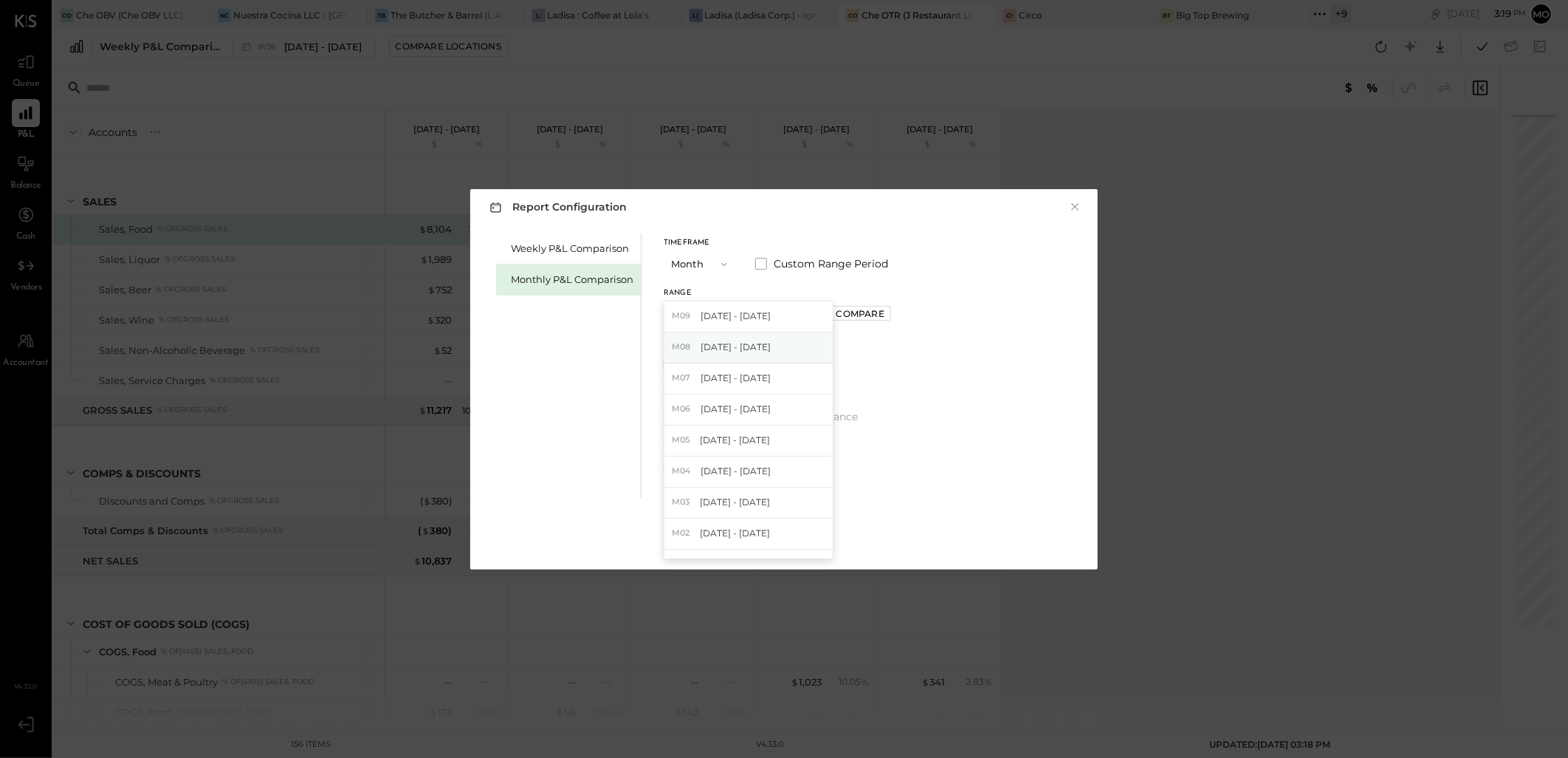
click at [741, 349] on span "[DATE] - [DATE]" at bounding box center [736, 347] width 70 height 12
click at [862, 310] on div "Compare" at bounding box center [860, 313] width 48 height 12
click at [889, 318] on icon "button" at bounding box center [893, 313] width 9 height 9
type input "*"
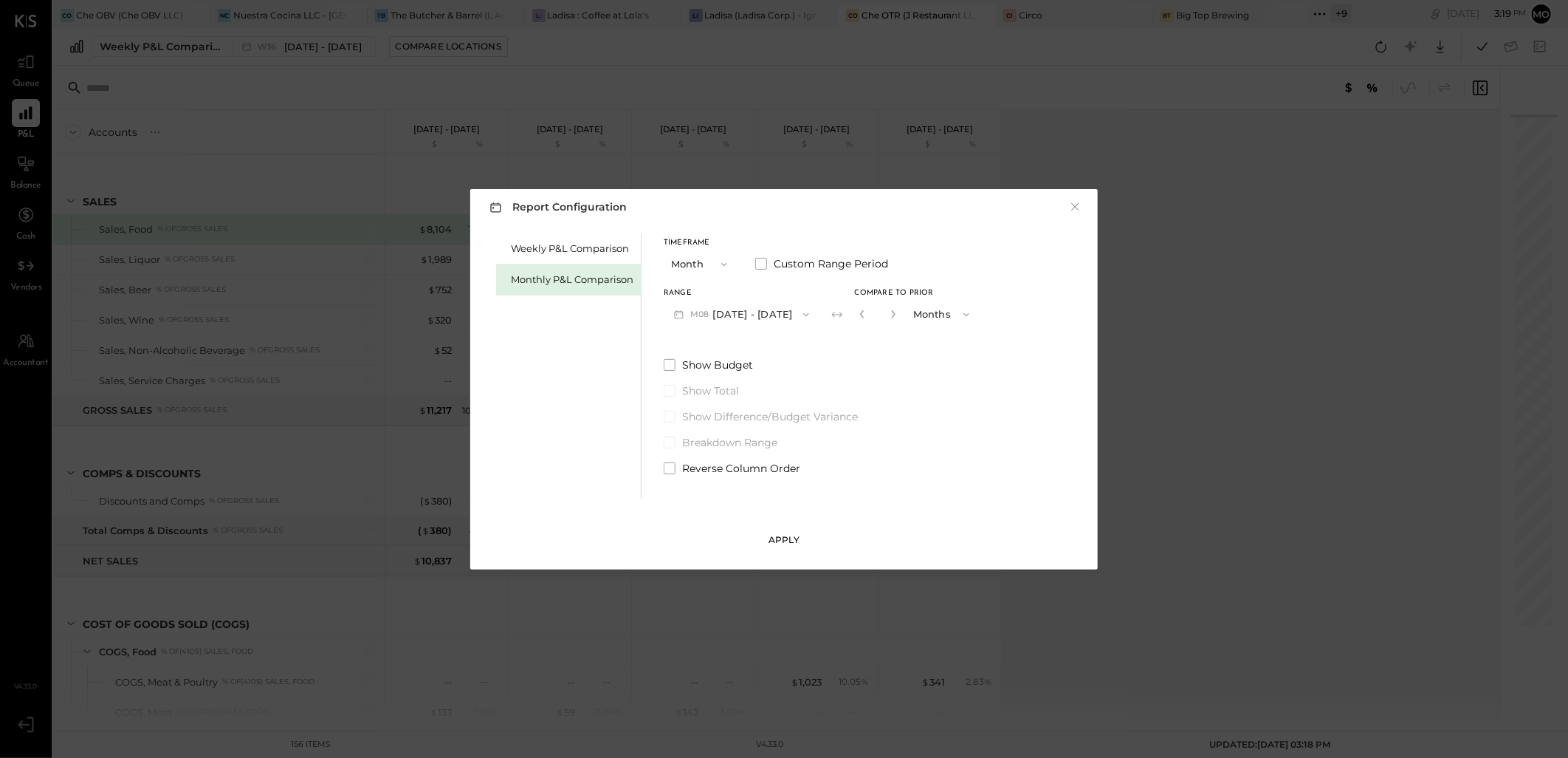
click at [779, 549] on button "Apply" at bounding box center [784, 540] width 46 height 23
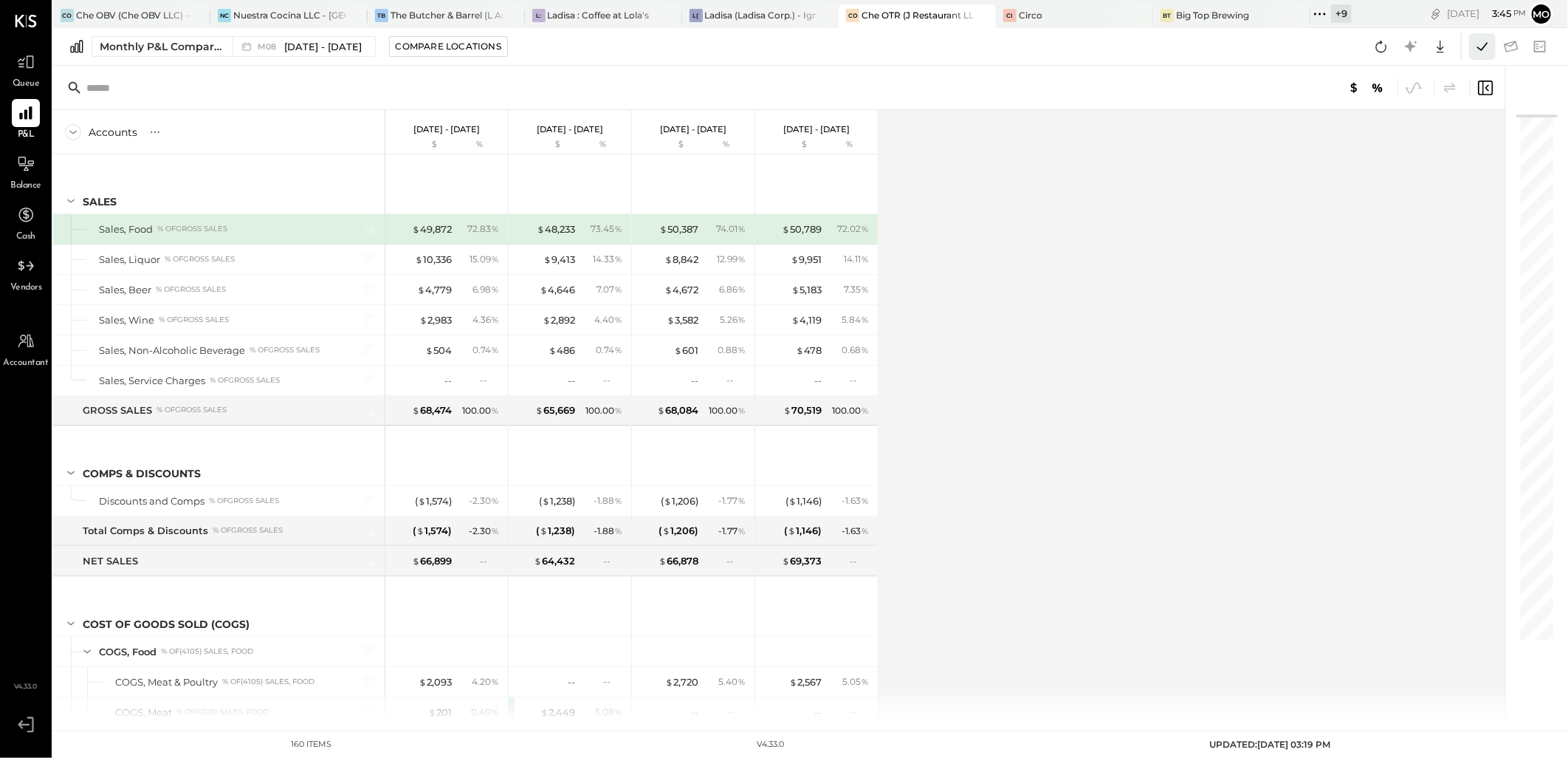
click at [1487, 51] on icon at bounding box center [1482, 47] width 19 height 19
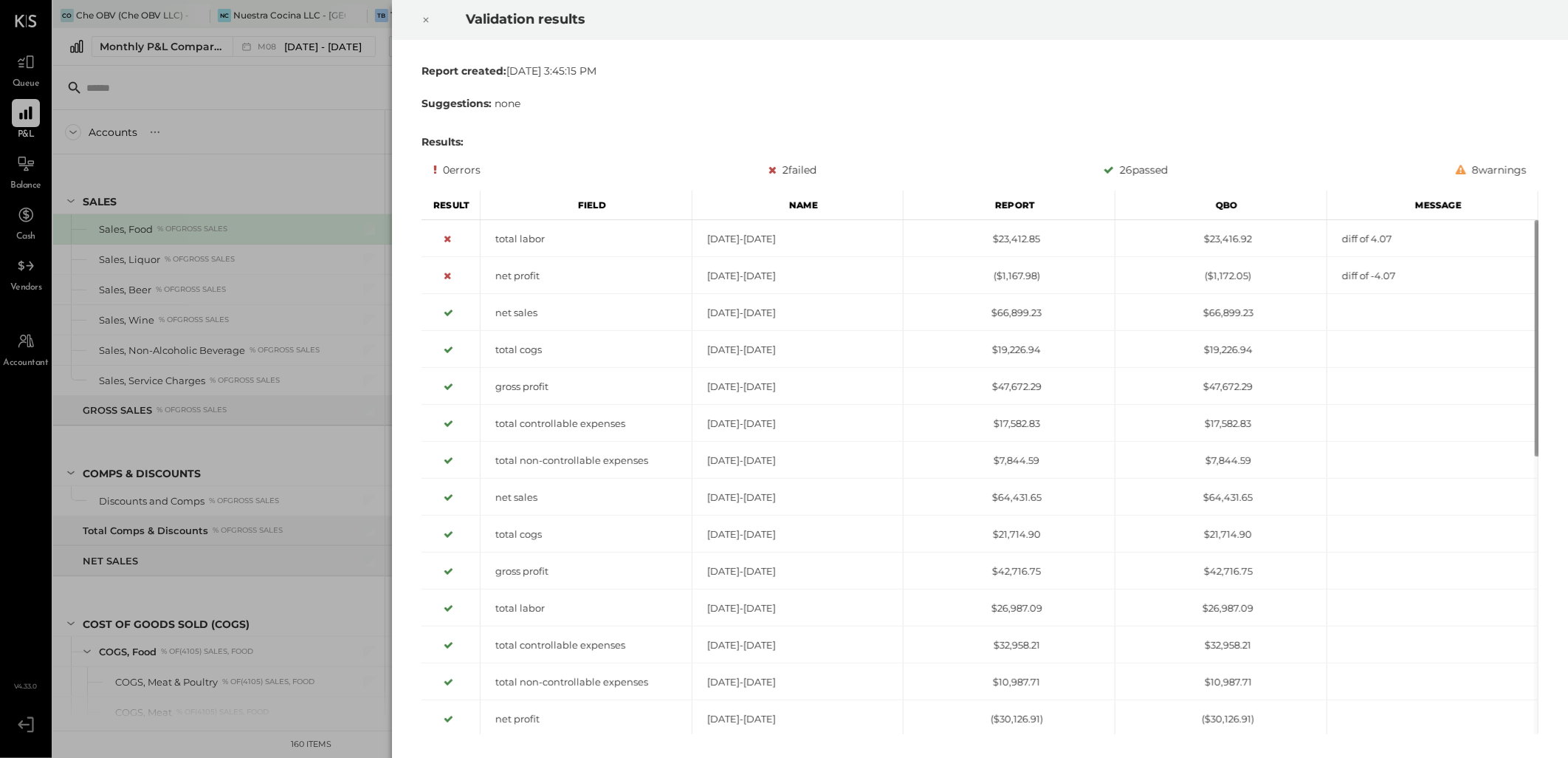
click at [423, 20] on icon at bounding box center [425, 19] width 9 height 18
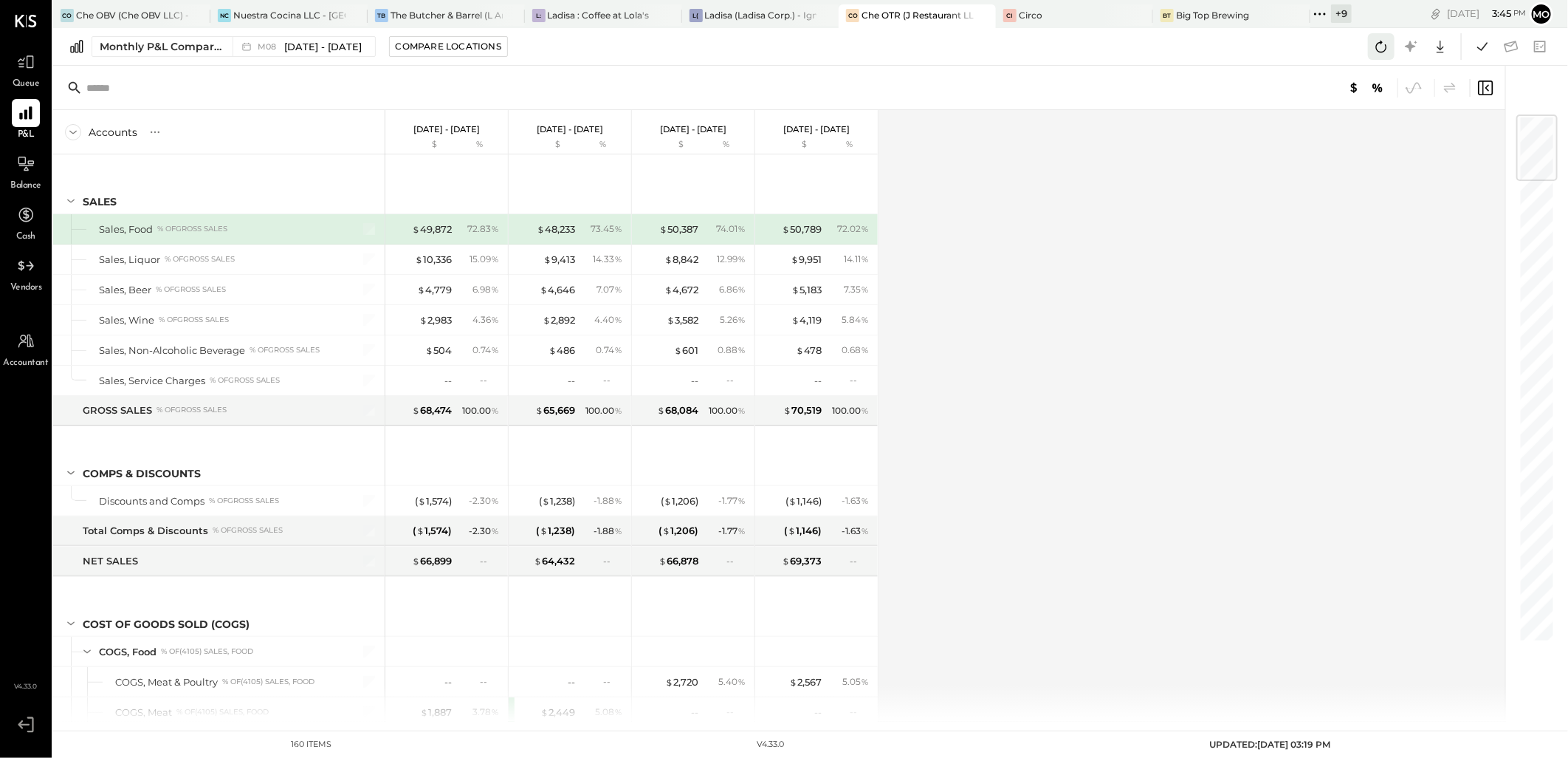
click at [1385, 45] on icon at bounding box center [1382, 46] width 11 height 12
click at [1479, 45] on icon at bounding box center [1482, 47] width 19 height 19
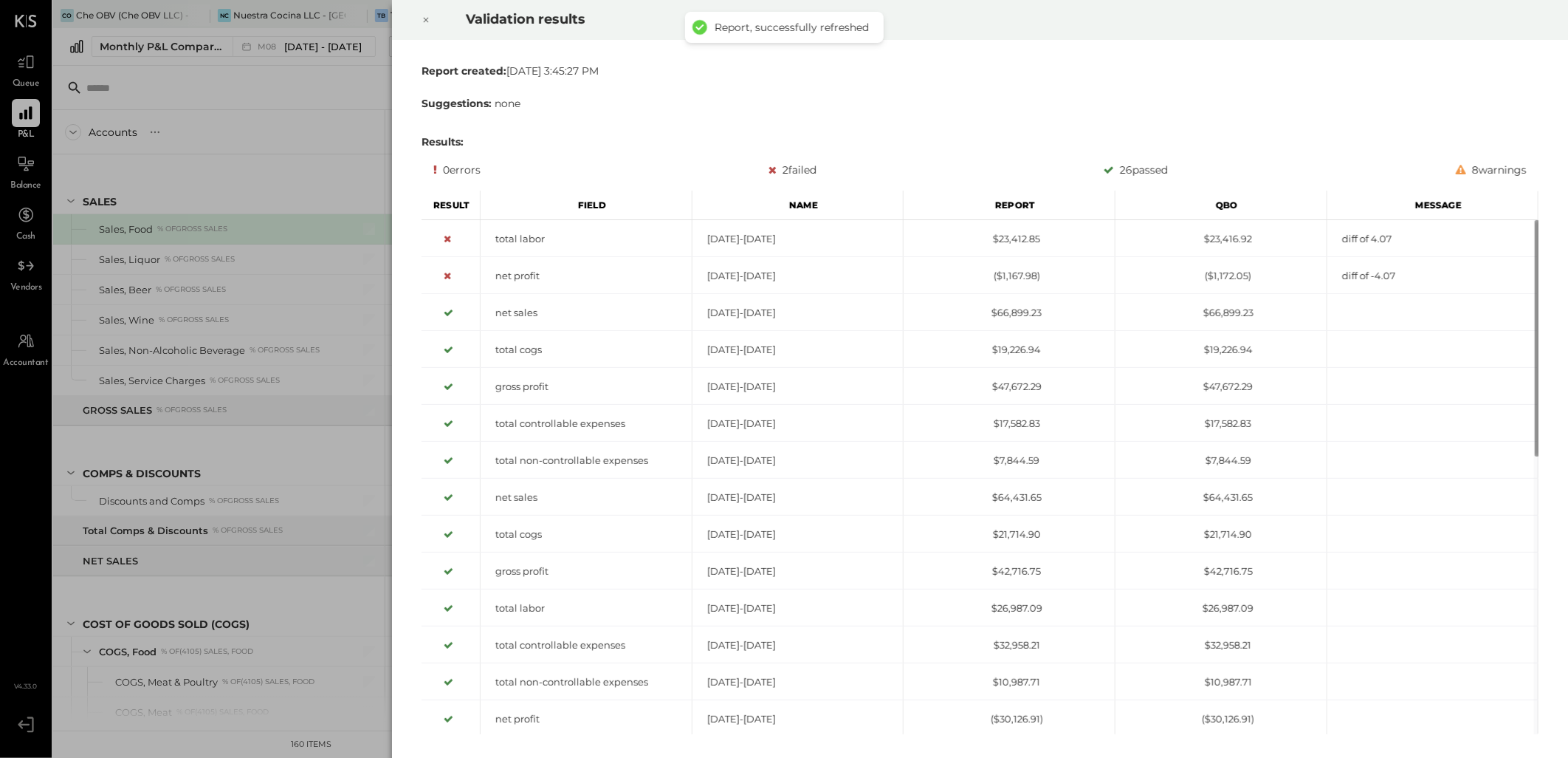
click at [421, 25] on icon at bounding box center [425, 19] width 9 height 18
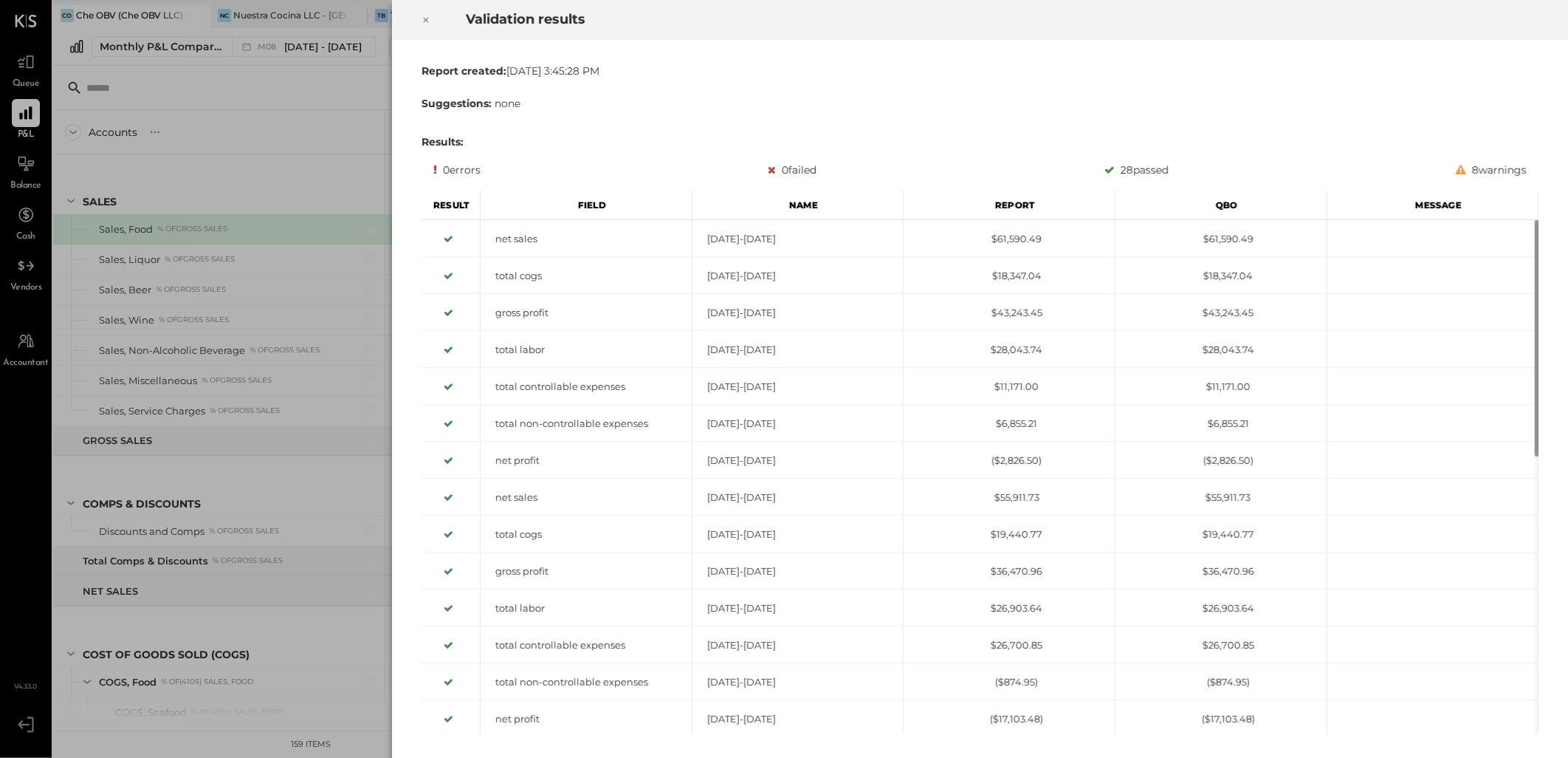
drag, startPoint x: 424, startPoint y: 23, endPoint x: 427, endPoint y: 2, distance: 21.2
click at [424, 23] on icon at bounding box center [425, 19] width 9 height 18
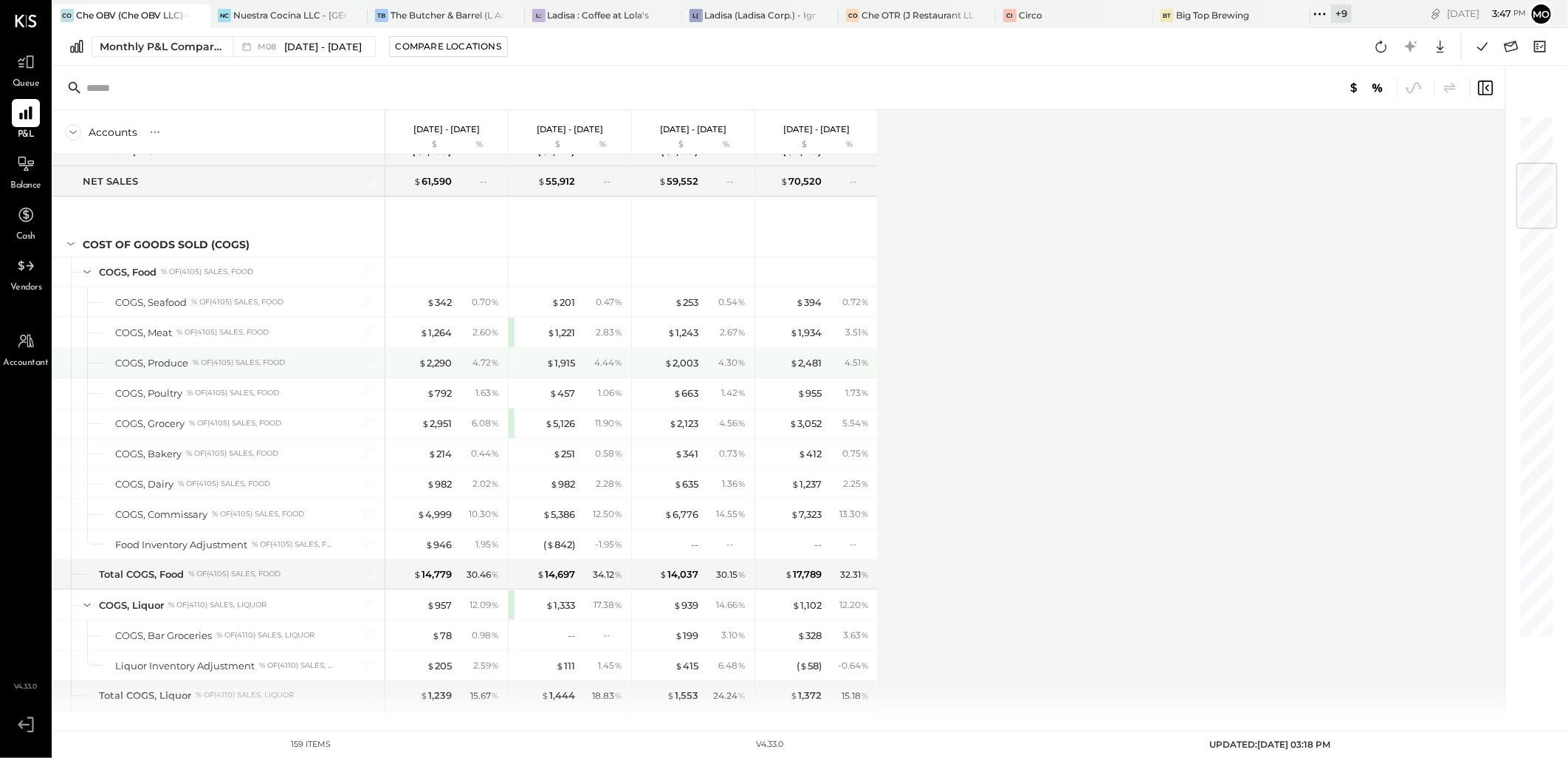
scroll to position [574, 0]
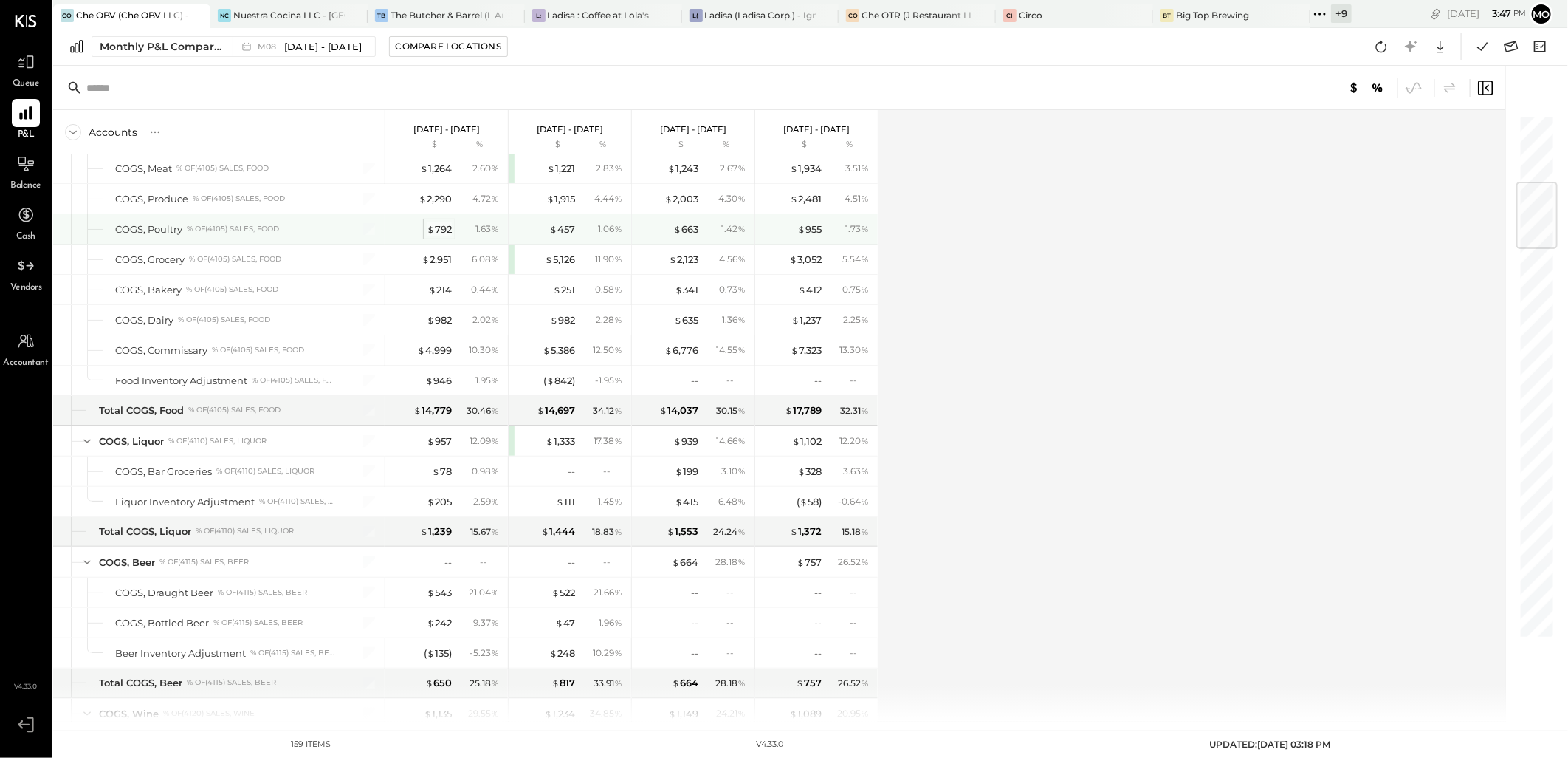
click at [443, 225] on div "$ 792" at bounding box center [439, 229] width 25 height 14
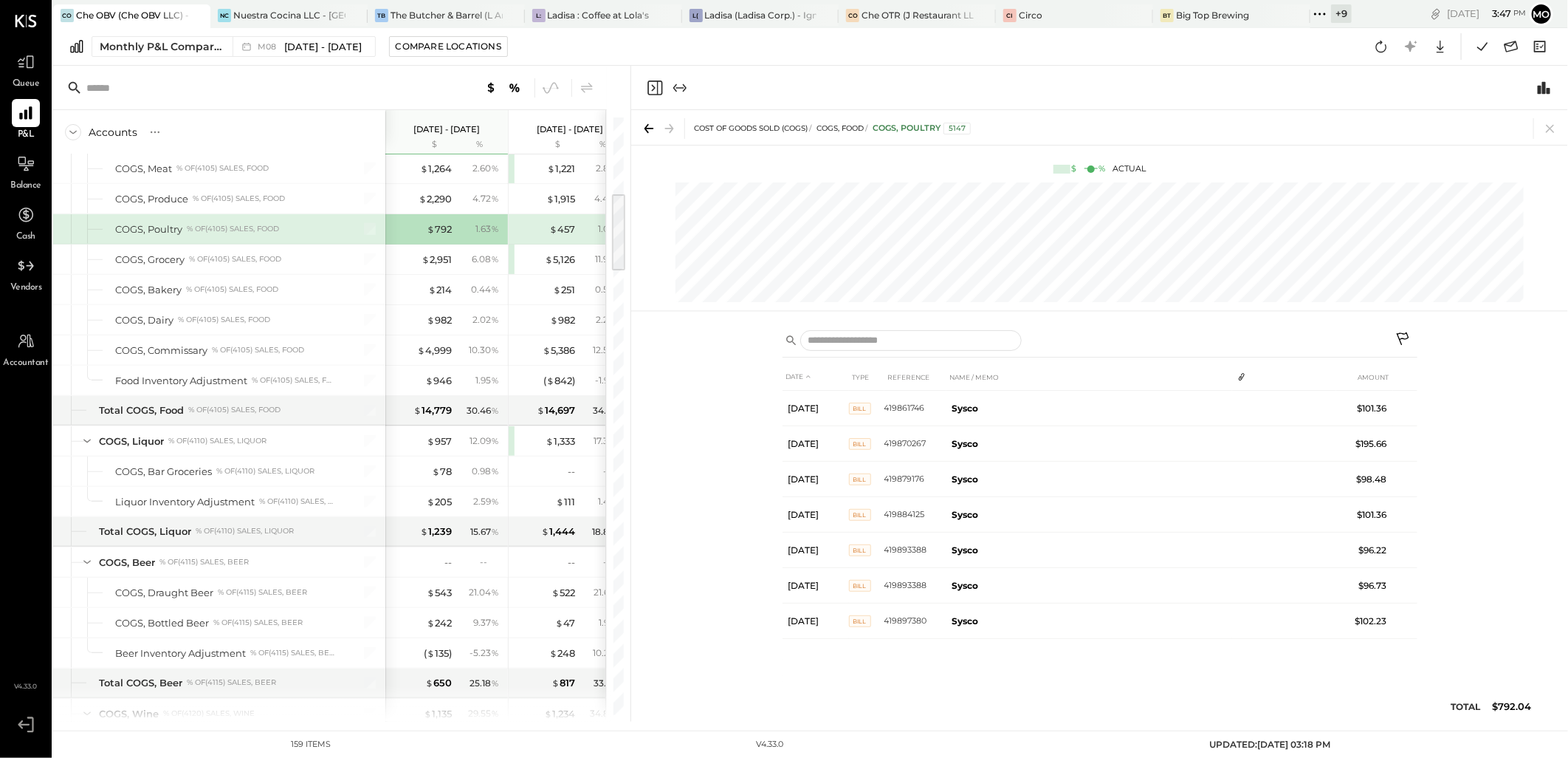
drag, startPoint x: 1549, startPoint y: 128, endPoint x: 868, endPoint y: 363, distance: 720.4
click at [1549, 127] on icon at bounding box center [1550, 128] width 21 height 21
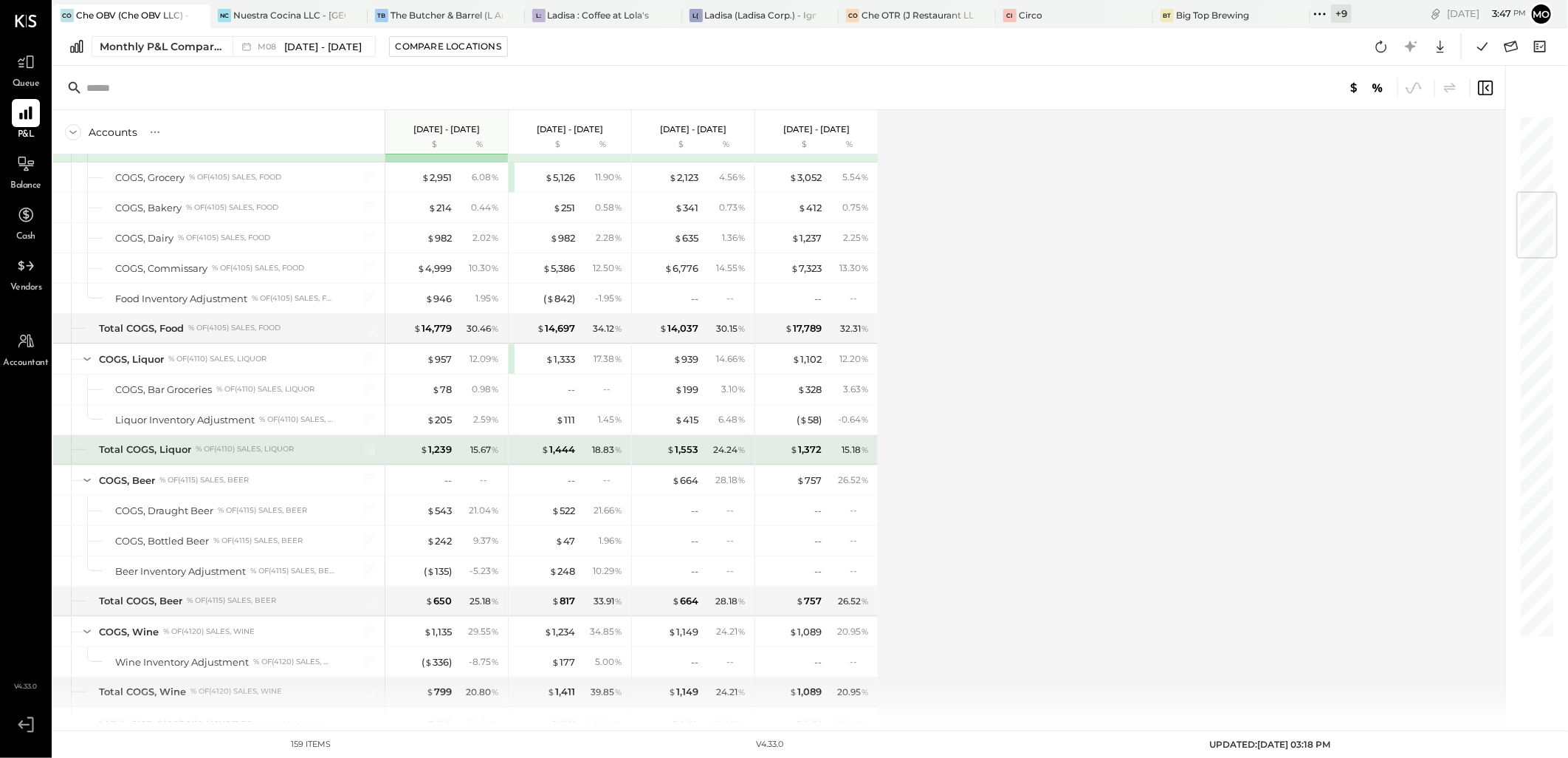
scroll to position [492, 0]
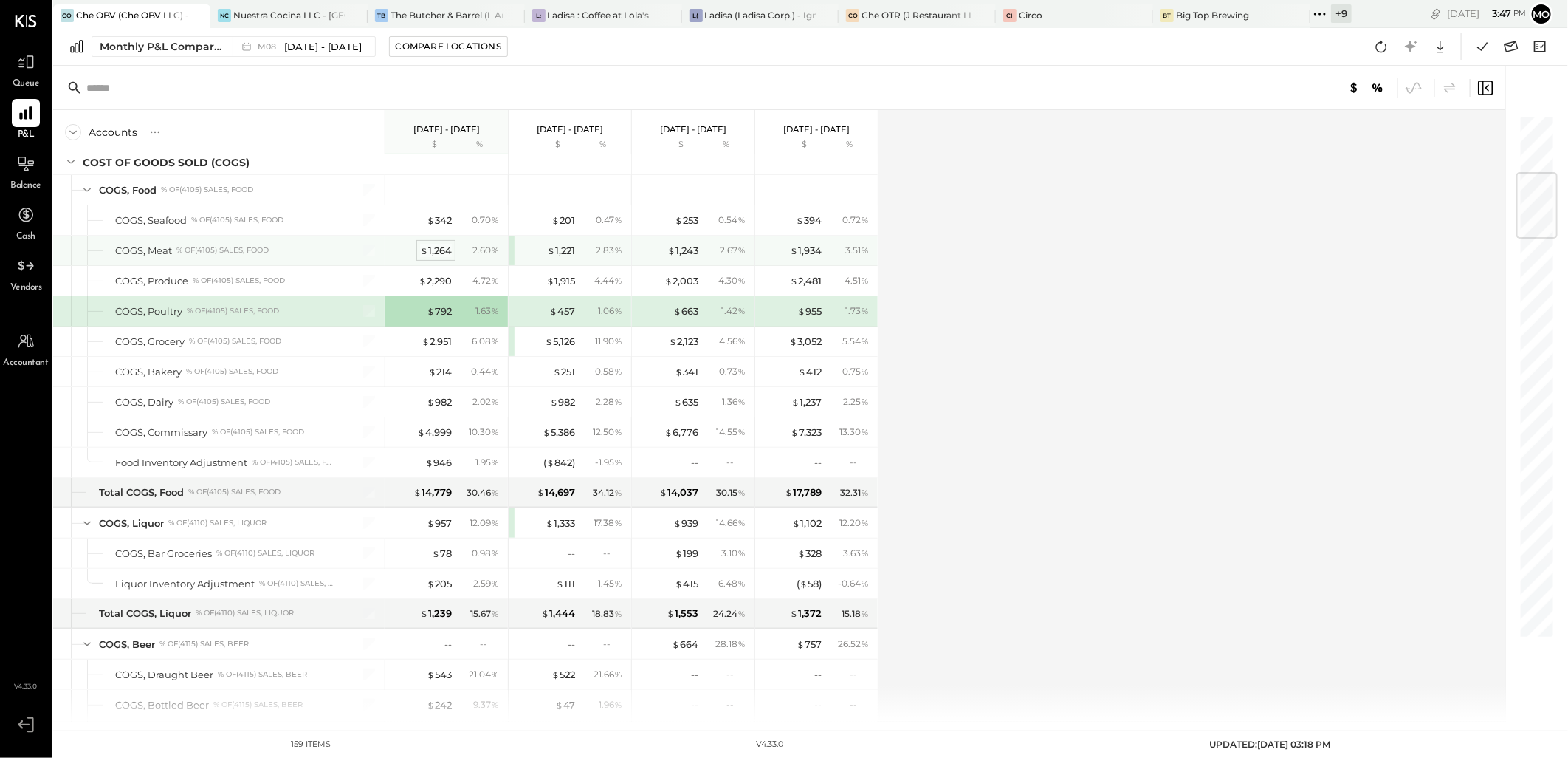
click at [438, 256] on div "$ 1,264" at bounding box center [436, 251] width 32 height 14
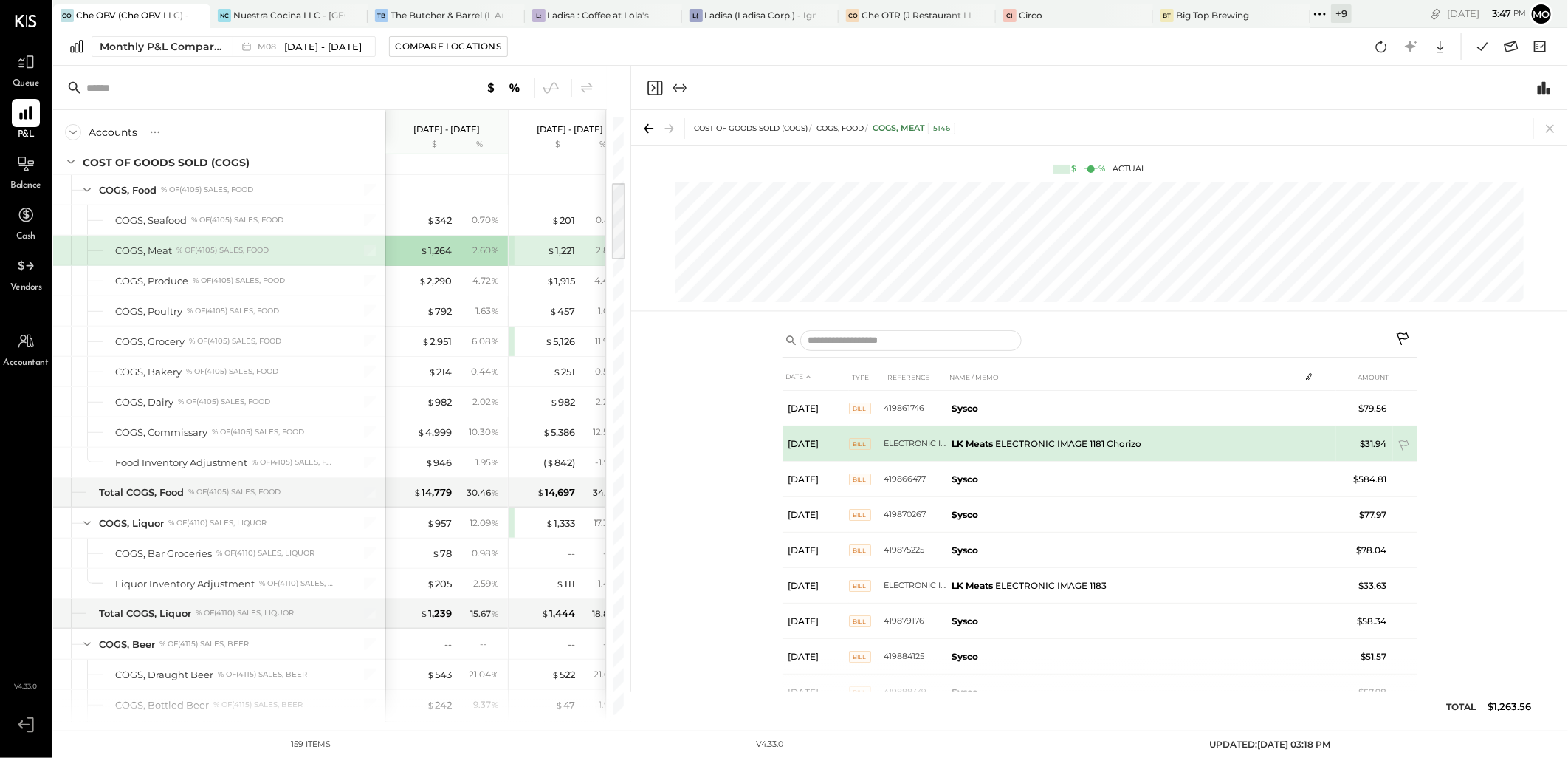
scroll to position [75, 0]
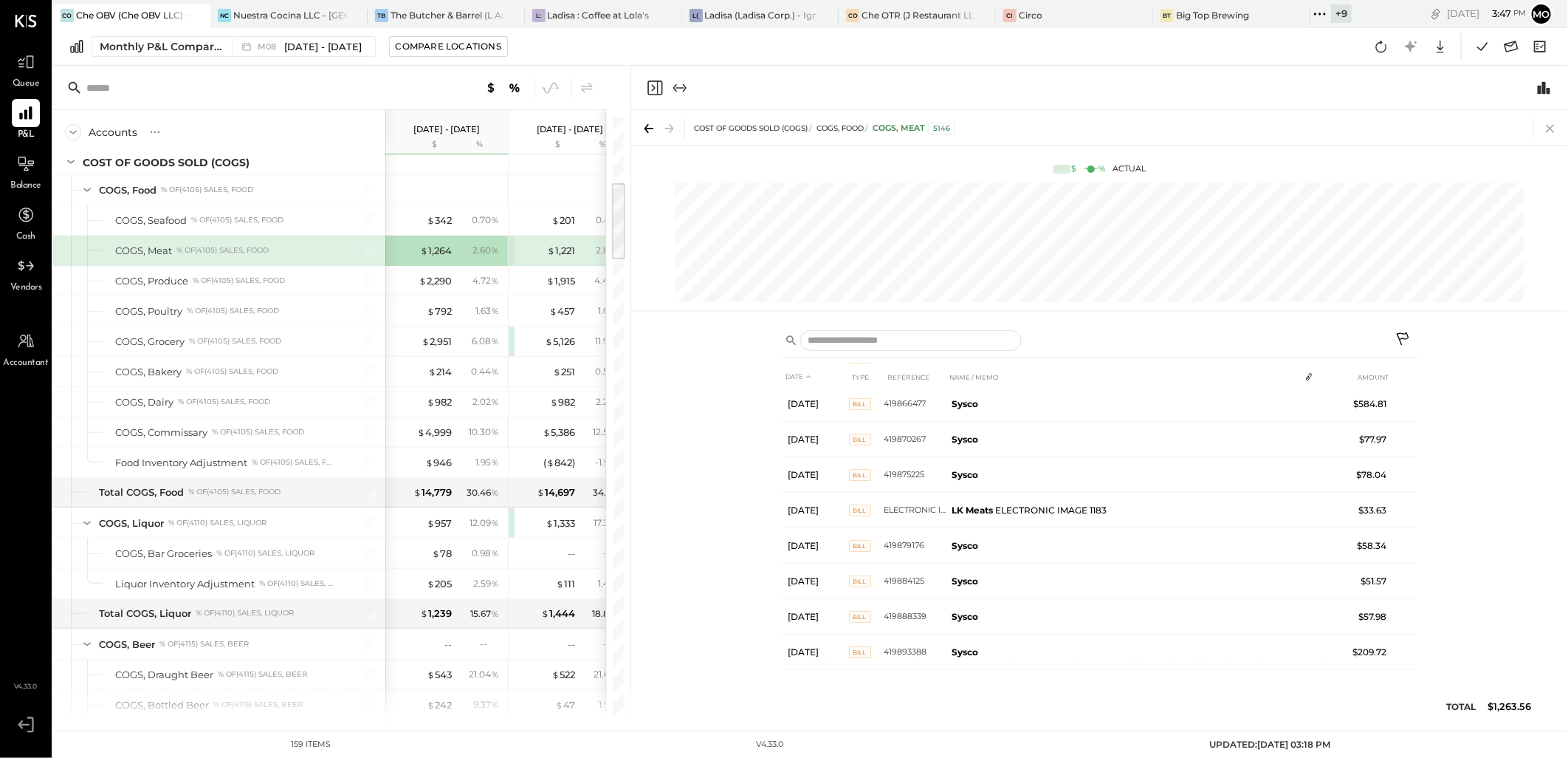
click at [1553, 131] on icon at bounding box center [1549, 129] width 8 height 8
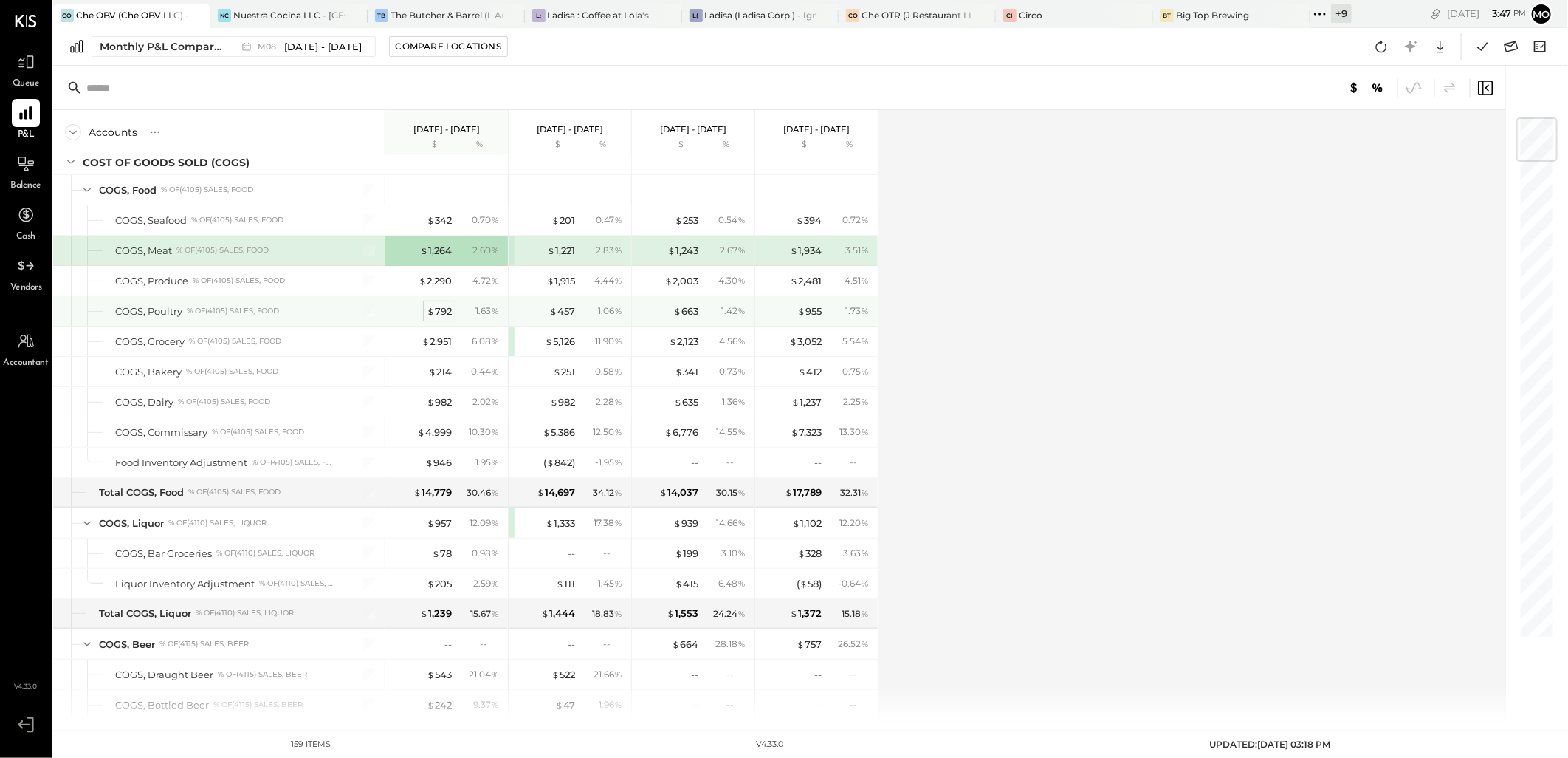
click at [440, 311] on div "$ 792" at bounding box center [439, 311] width 25 height 14
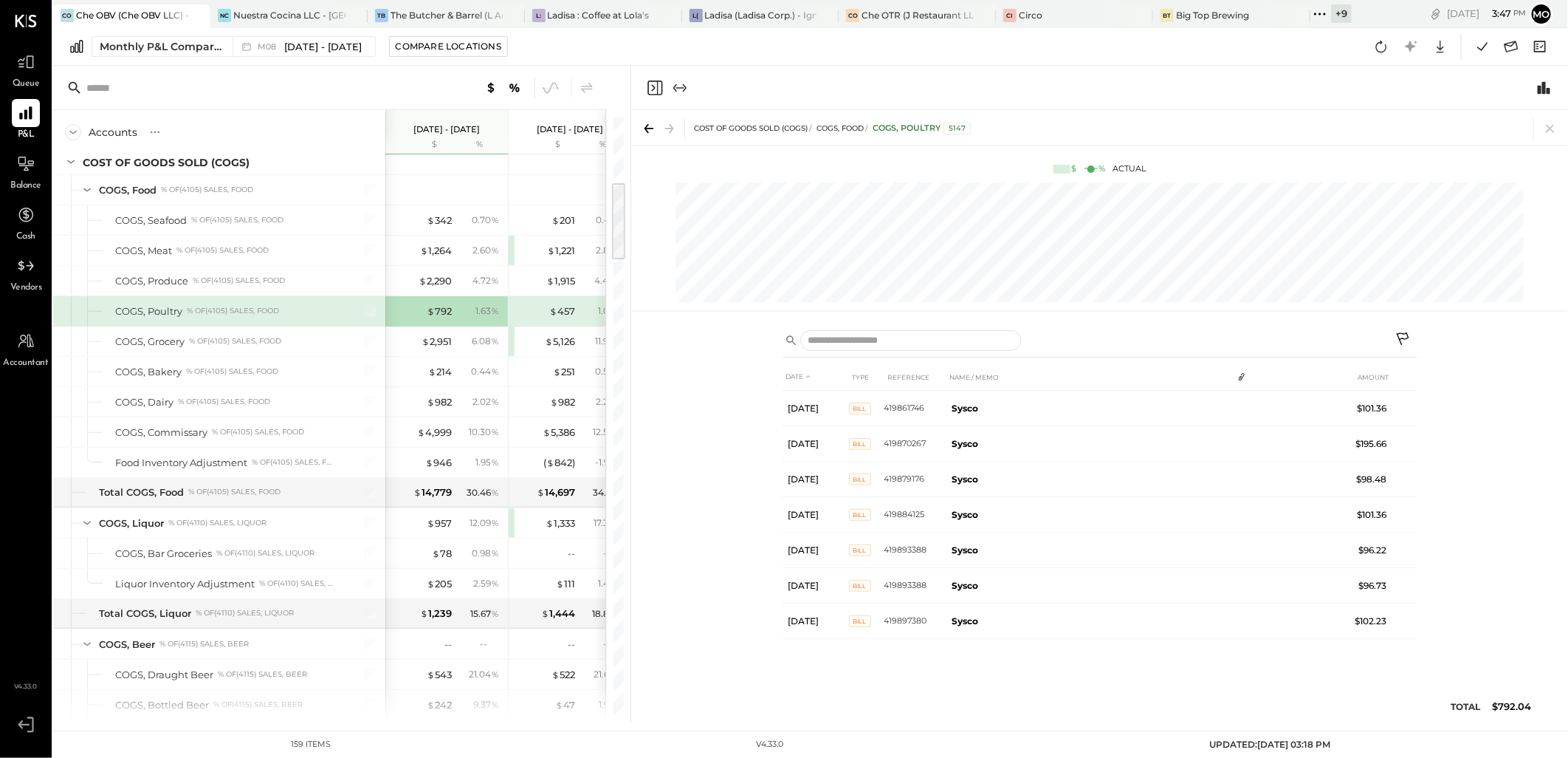
click at [1546, 128] on icon at bounding box center [1550, 128] width 21 height 21
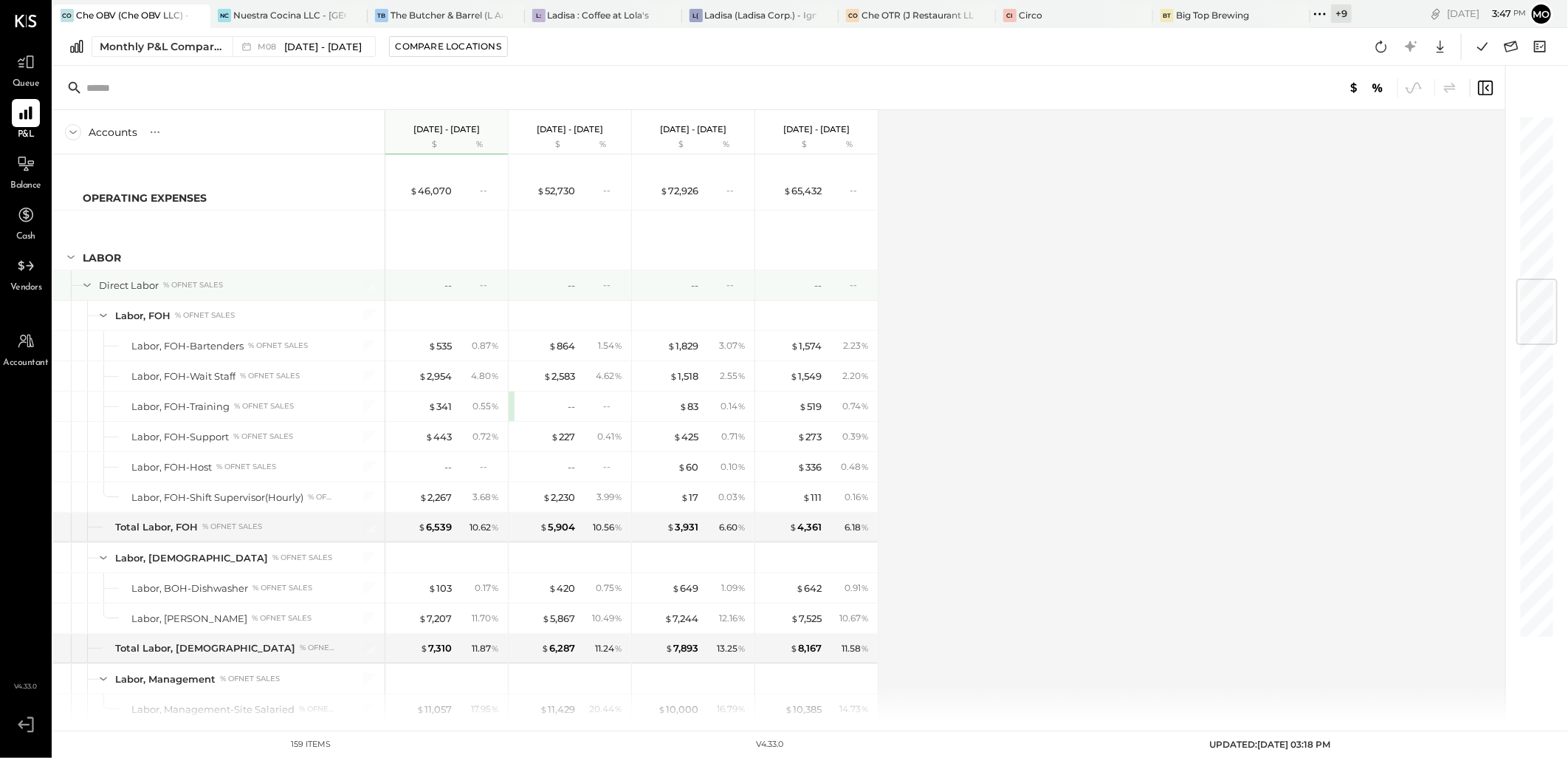
scroll to position [1560, 0]
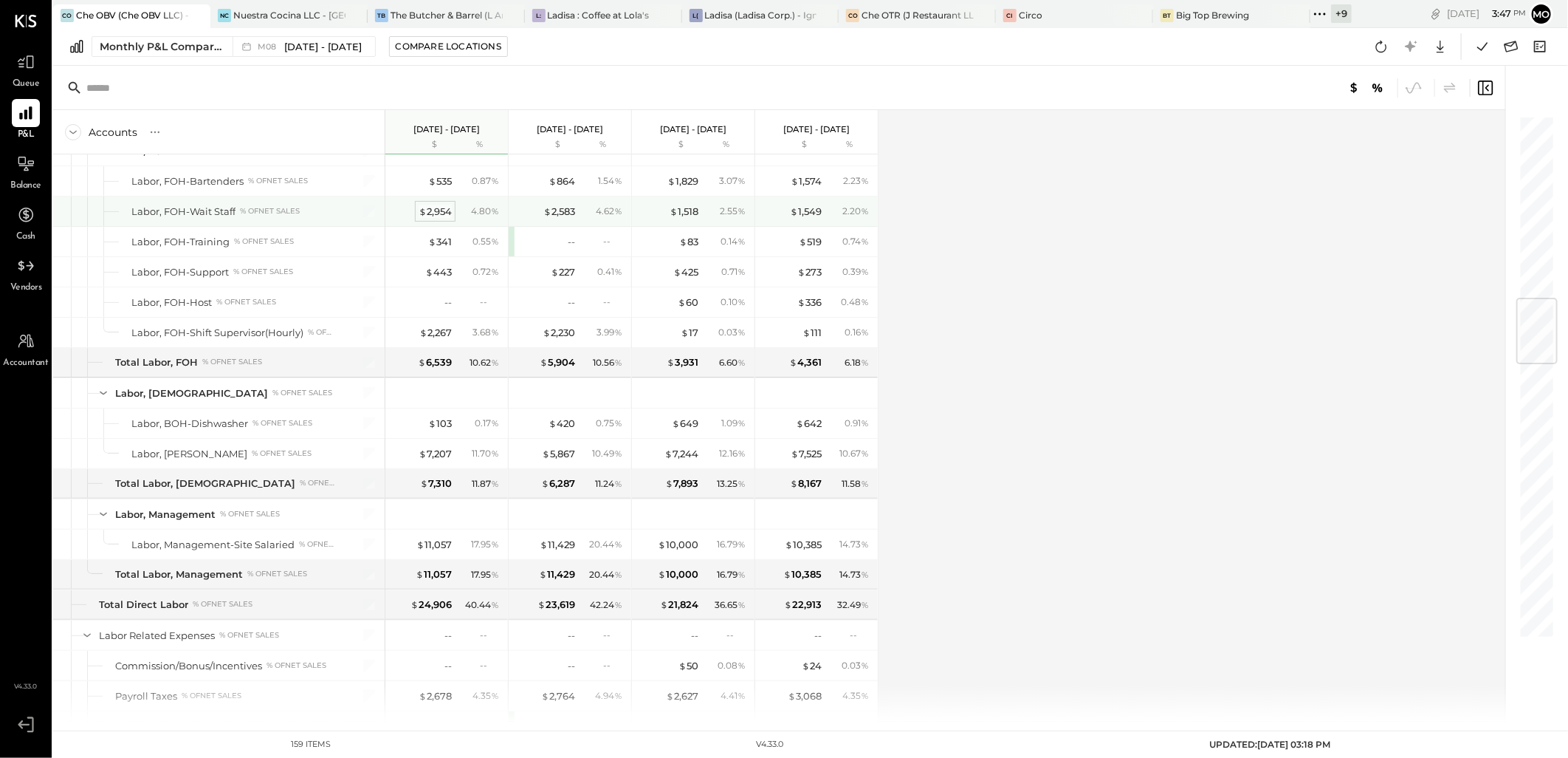
click at [438, 215] on div "$ 2,954" at bounding box center [435, 211] width 33 height 14
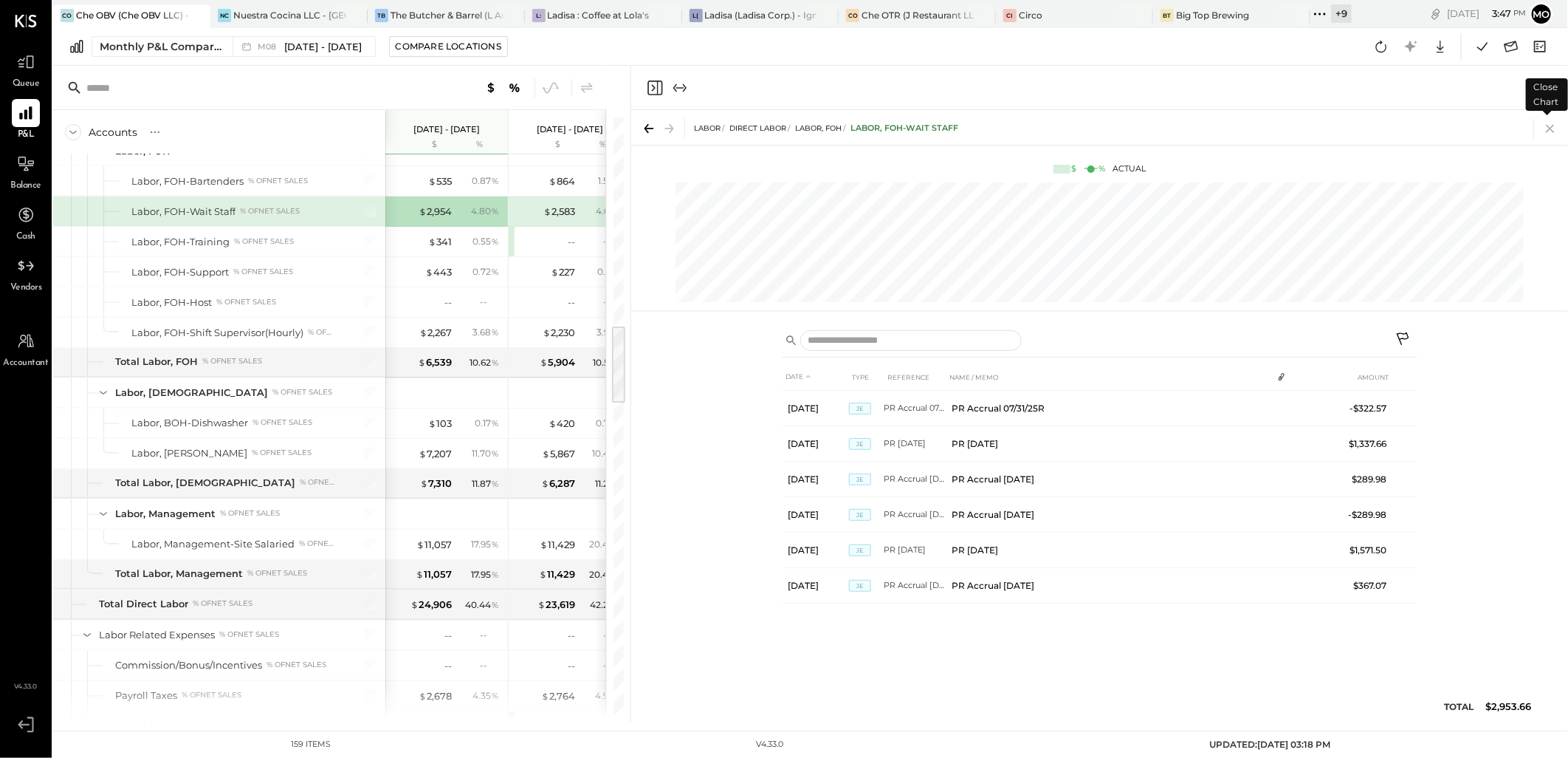
click at [1551, 127] on icon at bounding box center [1549, 129] width 8 height 8
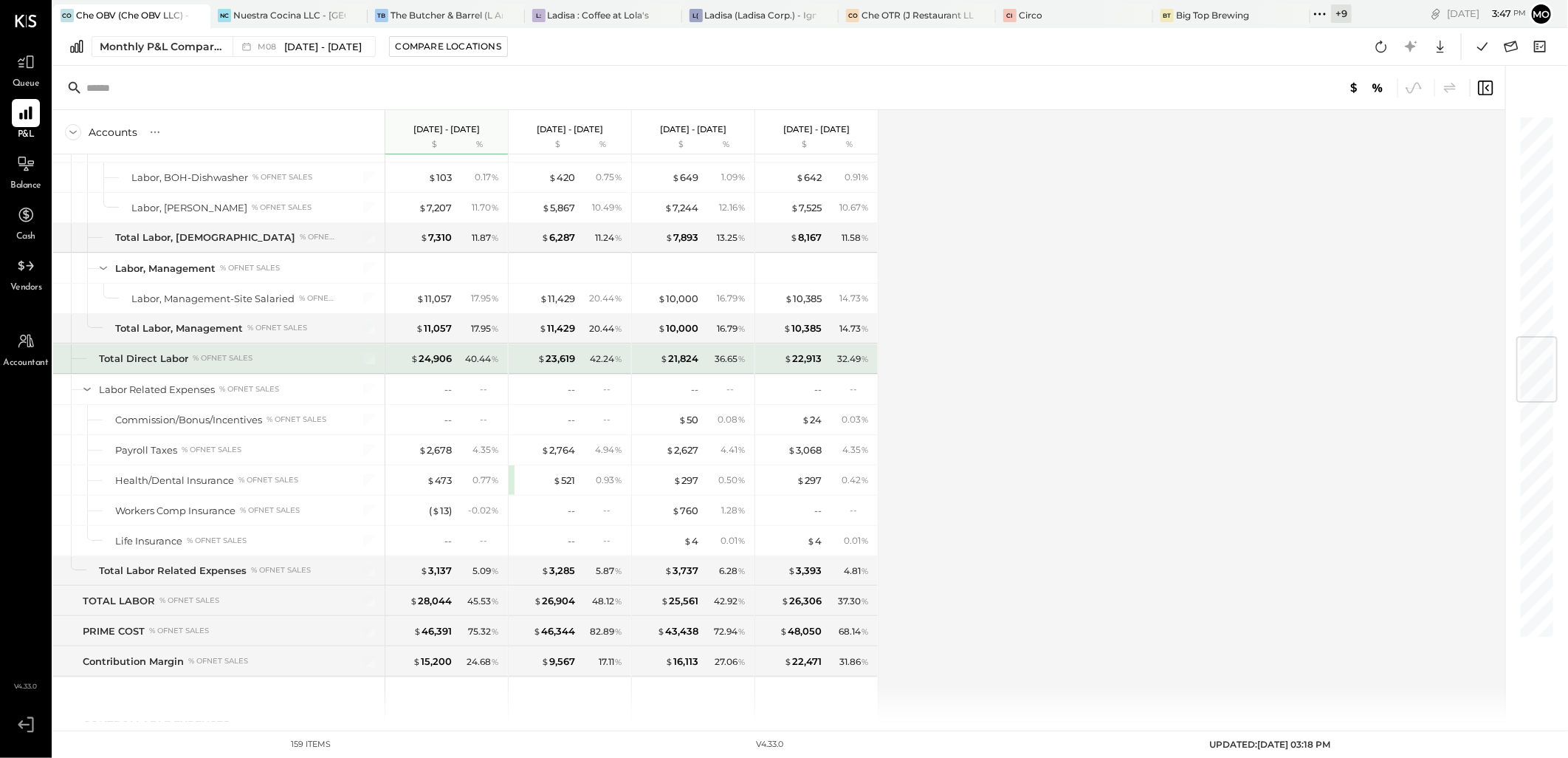
scroll to position [1969, 0]
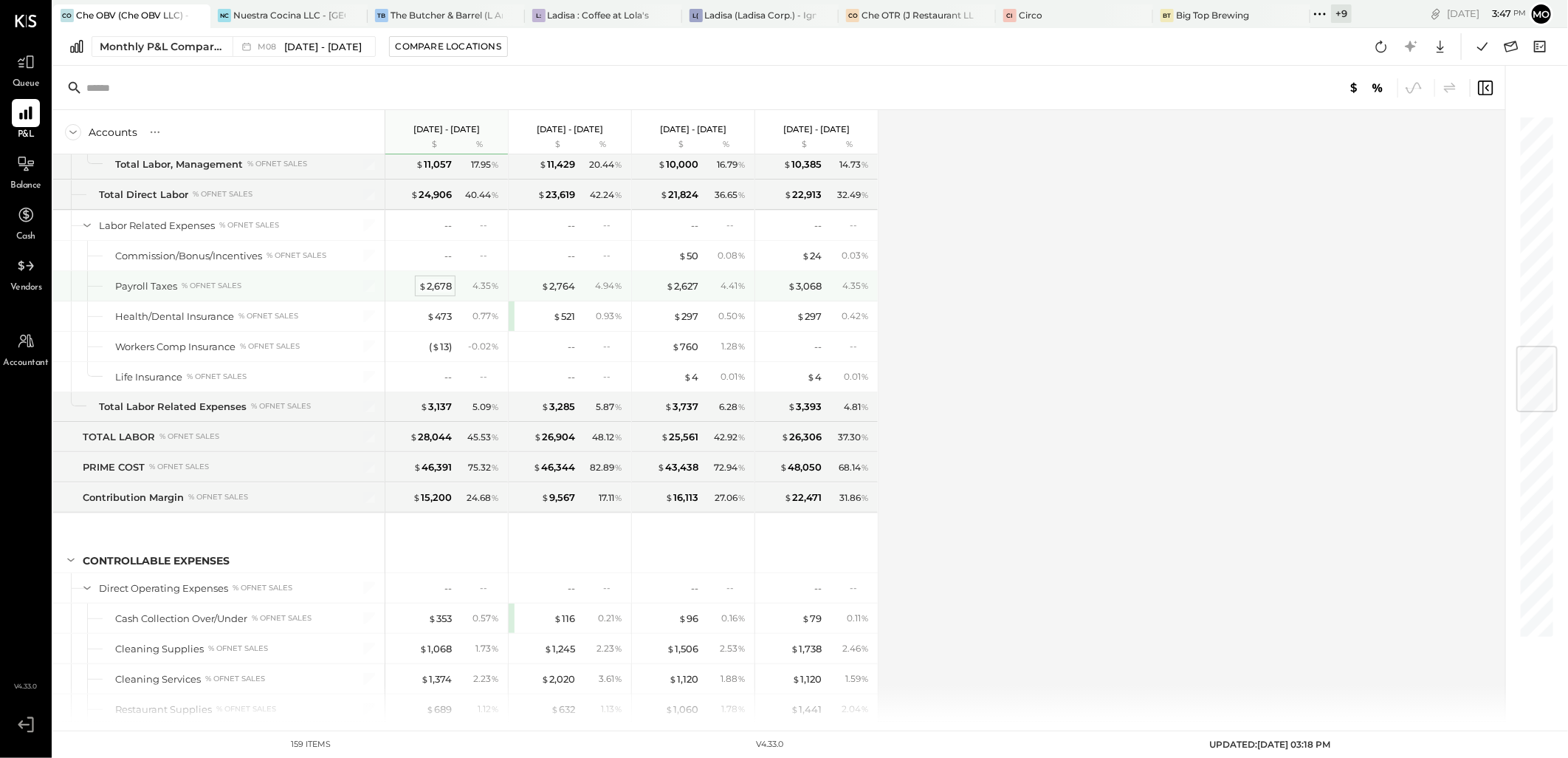
click at [434, 292] on div "$ 2,678" at bounding box center [435, 286] width 33 height 14
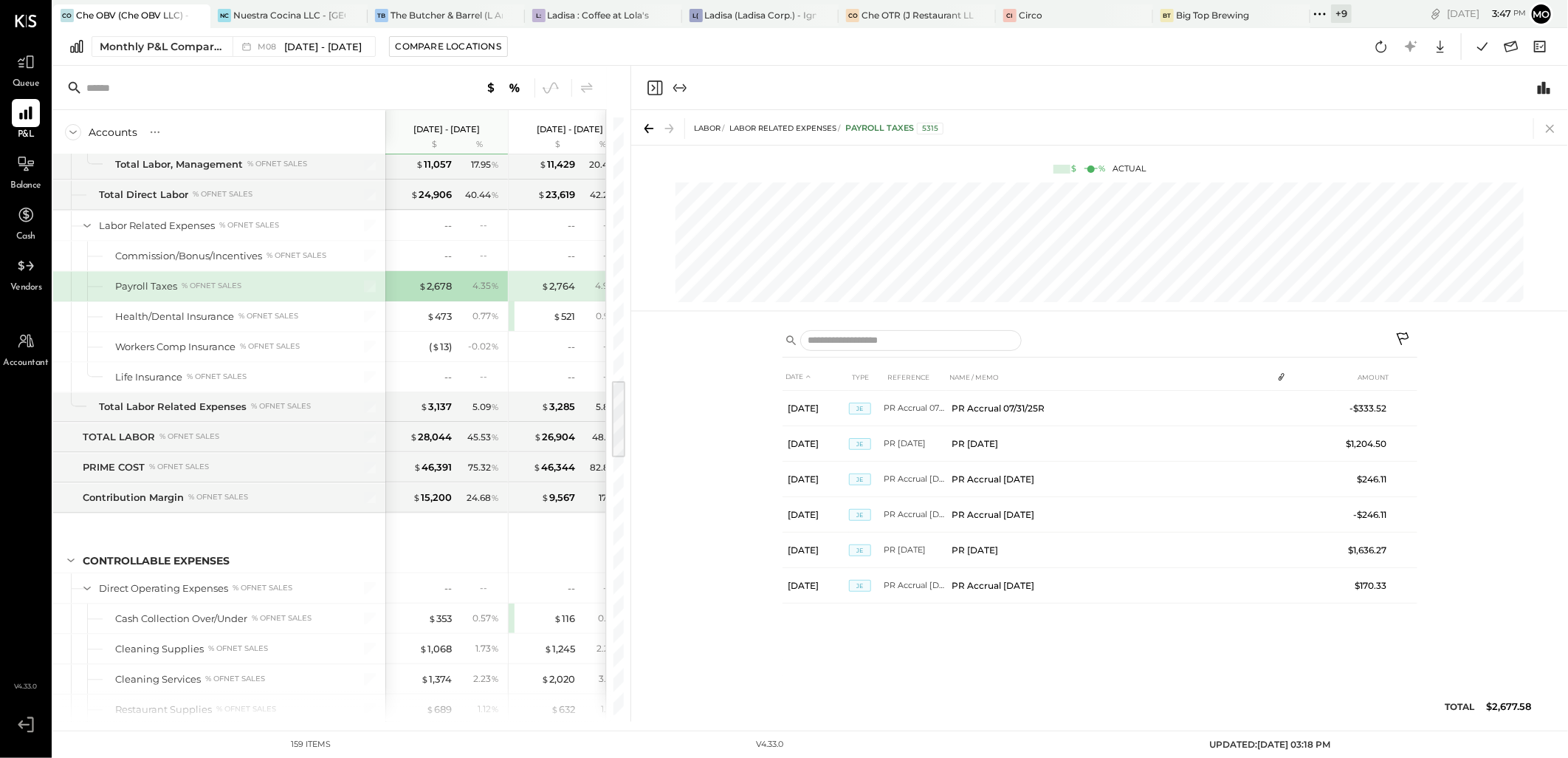
click at [1547, 125] on icon at bounding box center [1549, 129] width 8 height 8
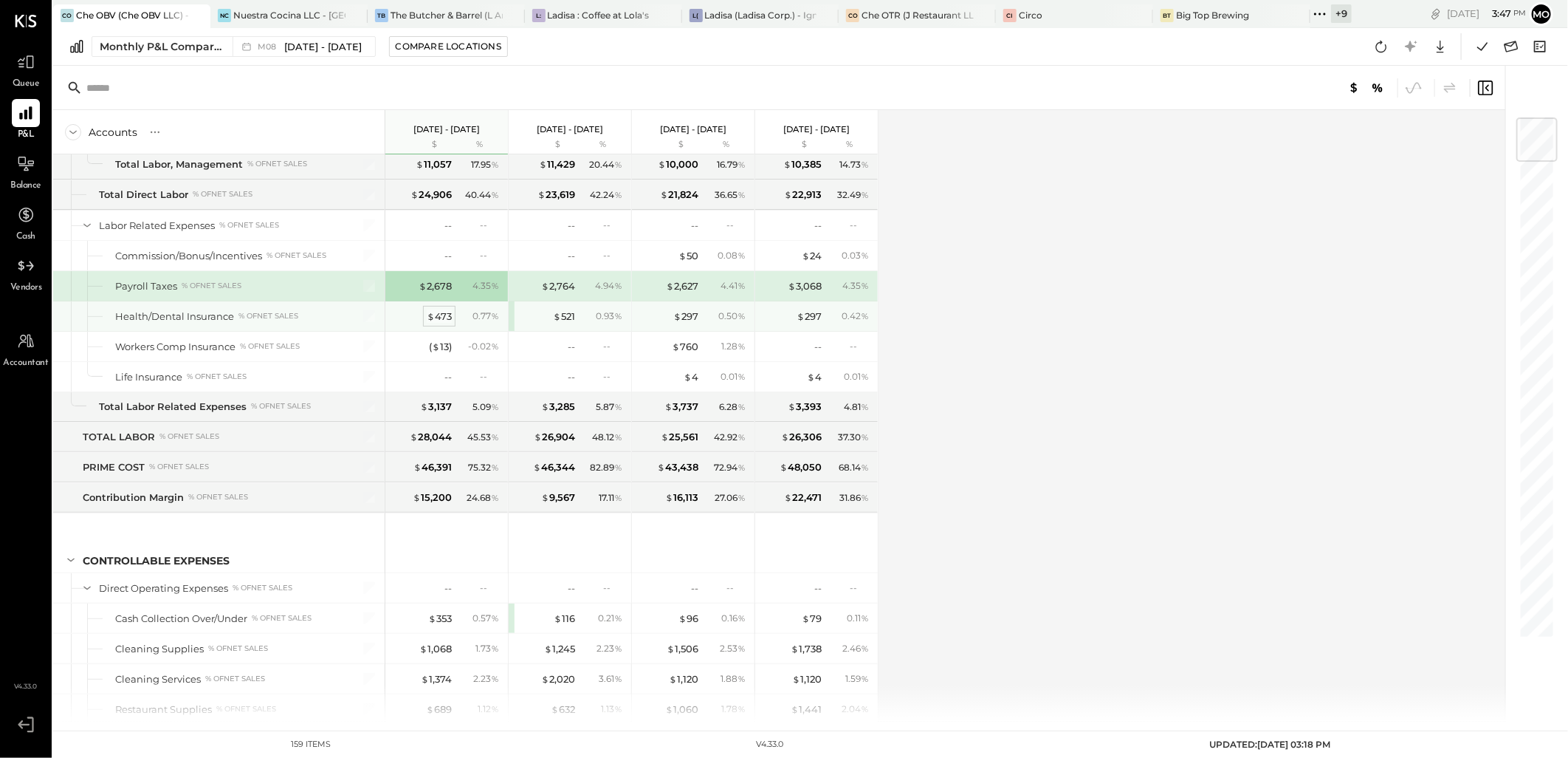
click at [437, 320] on div "$ 473" at bounding box center [439, 316] width 25 height 14
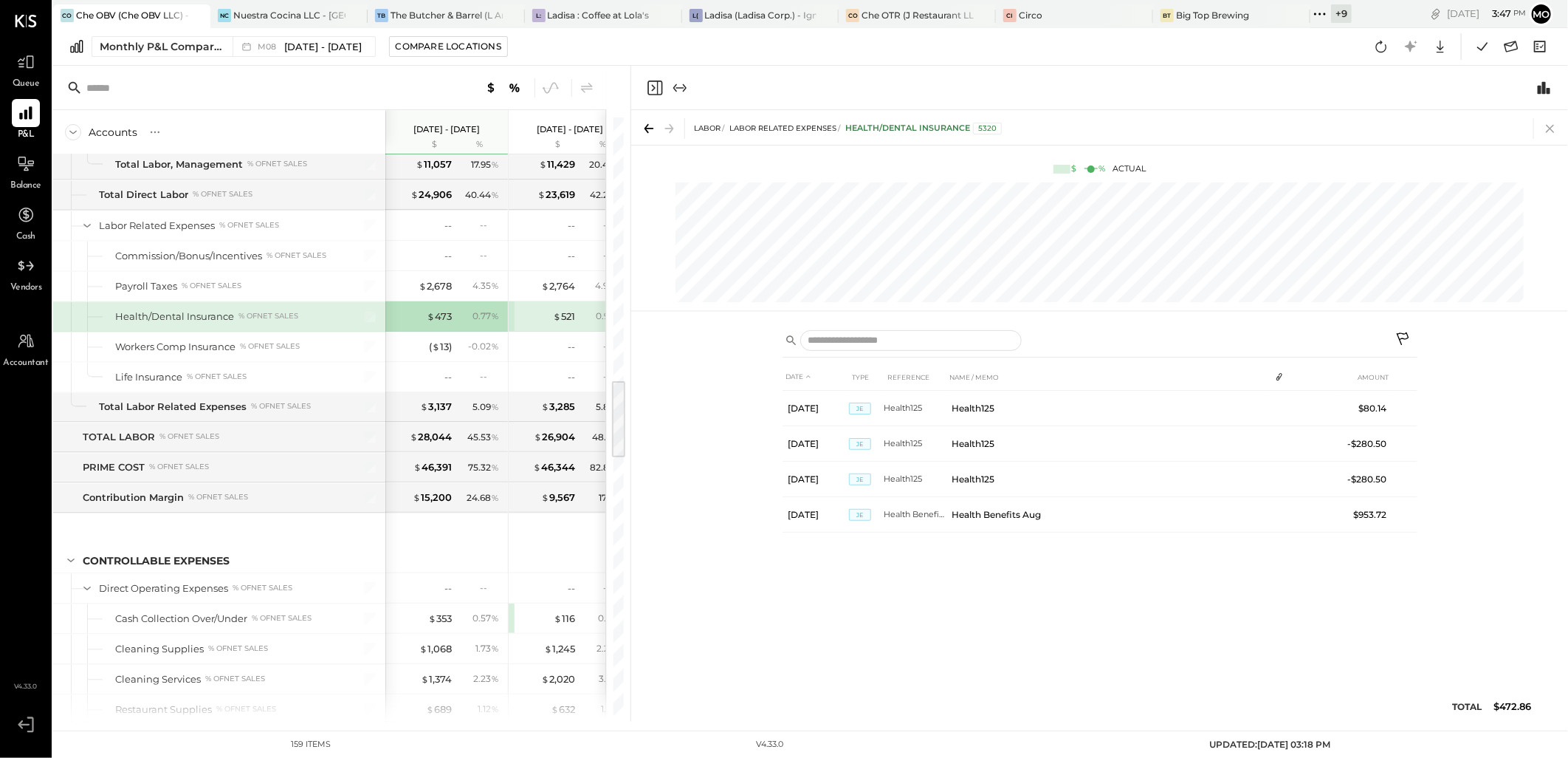
click at [1555, 124] on icon at bounding box center [1550, 128] width 21 height 21
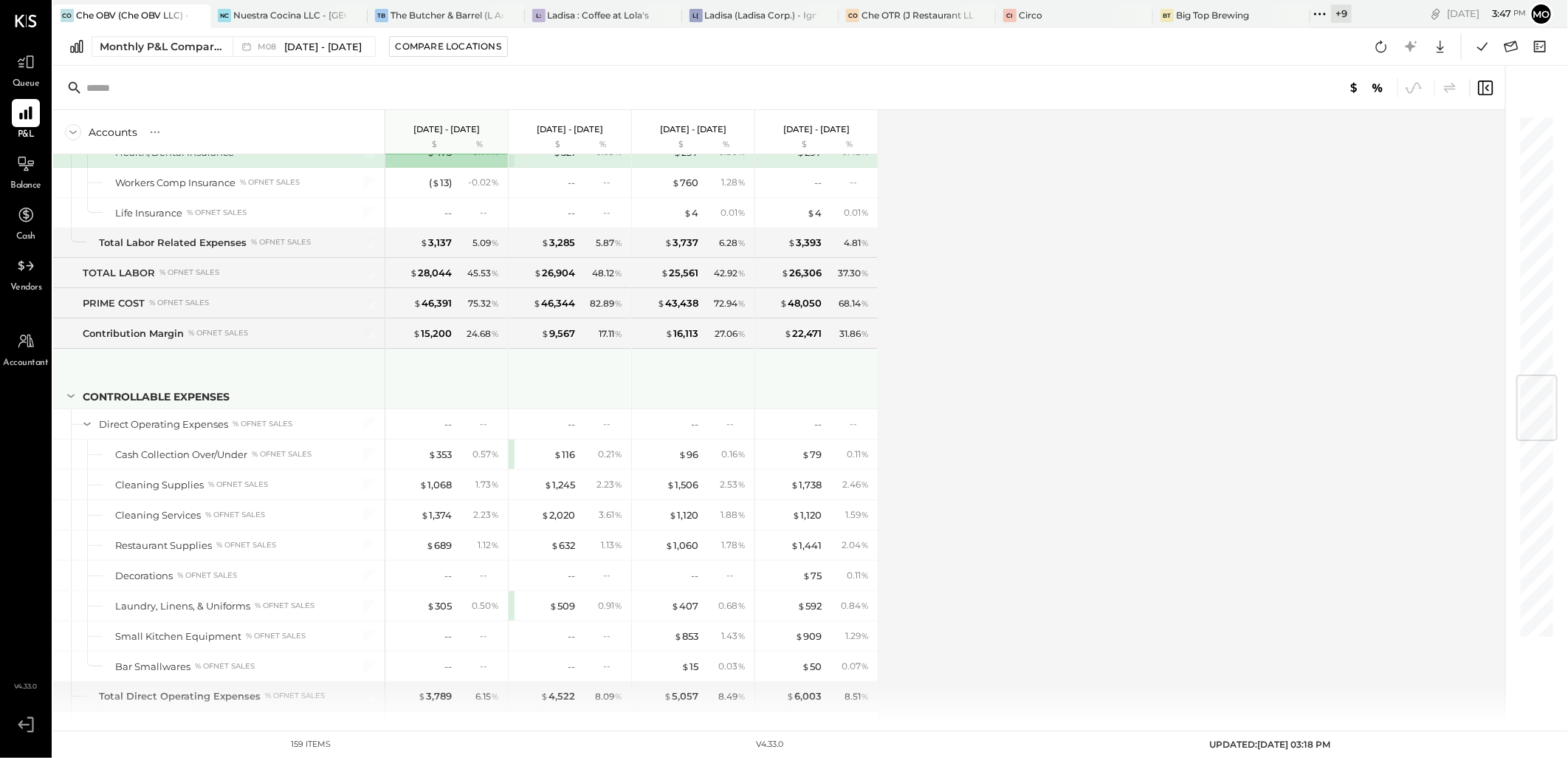
scroll to position [2216, 0]
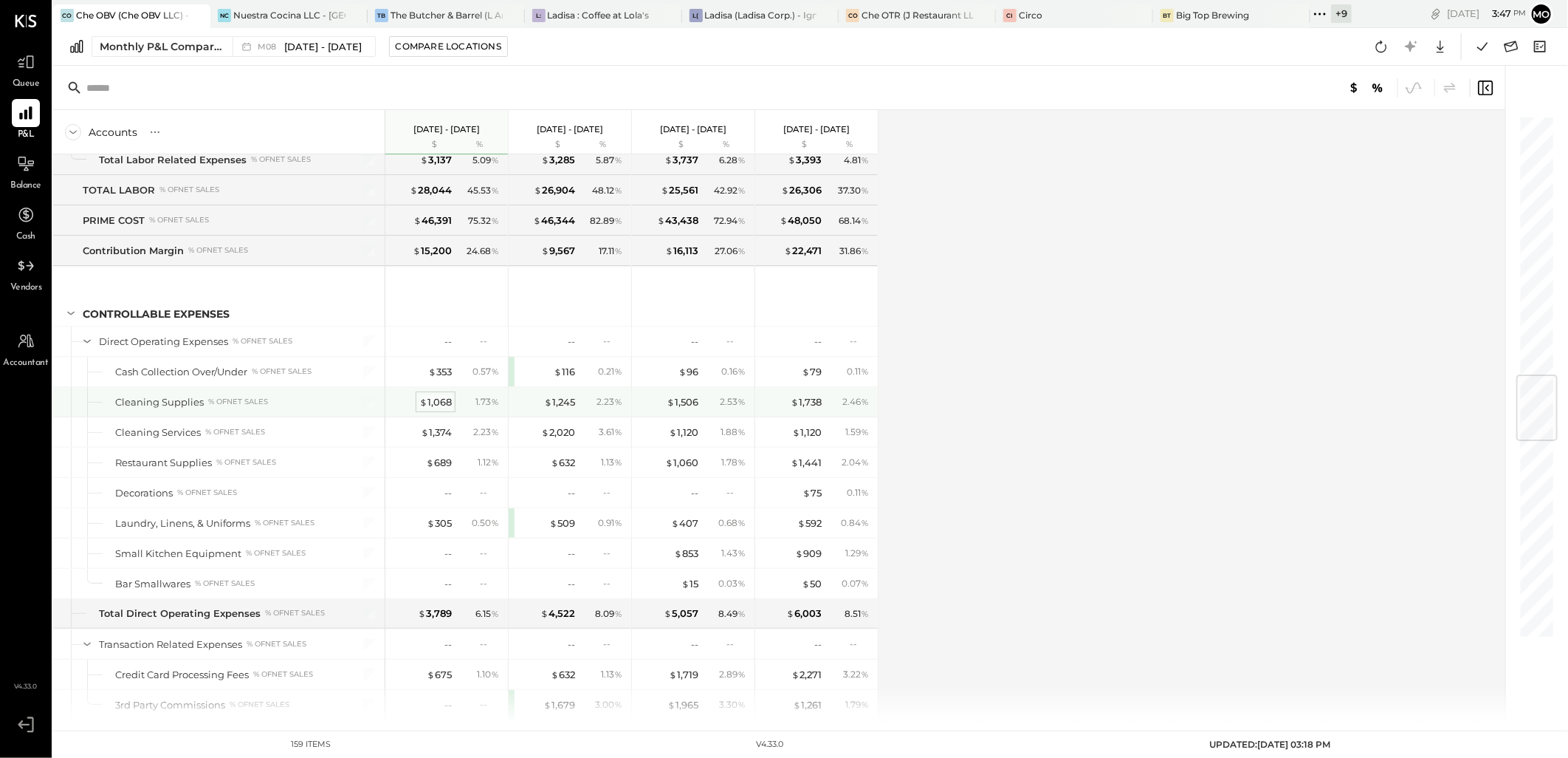
click at [438, 409] on div "$ 1,068" at bounding box center [436, 402] width 33 height 14
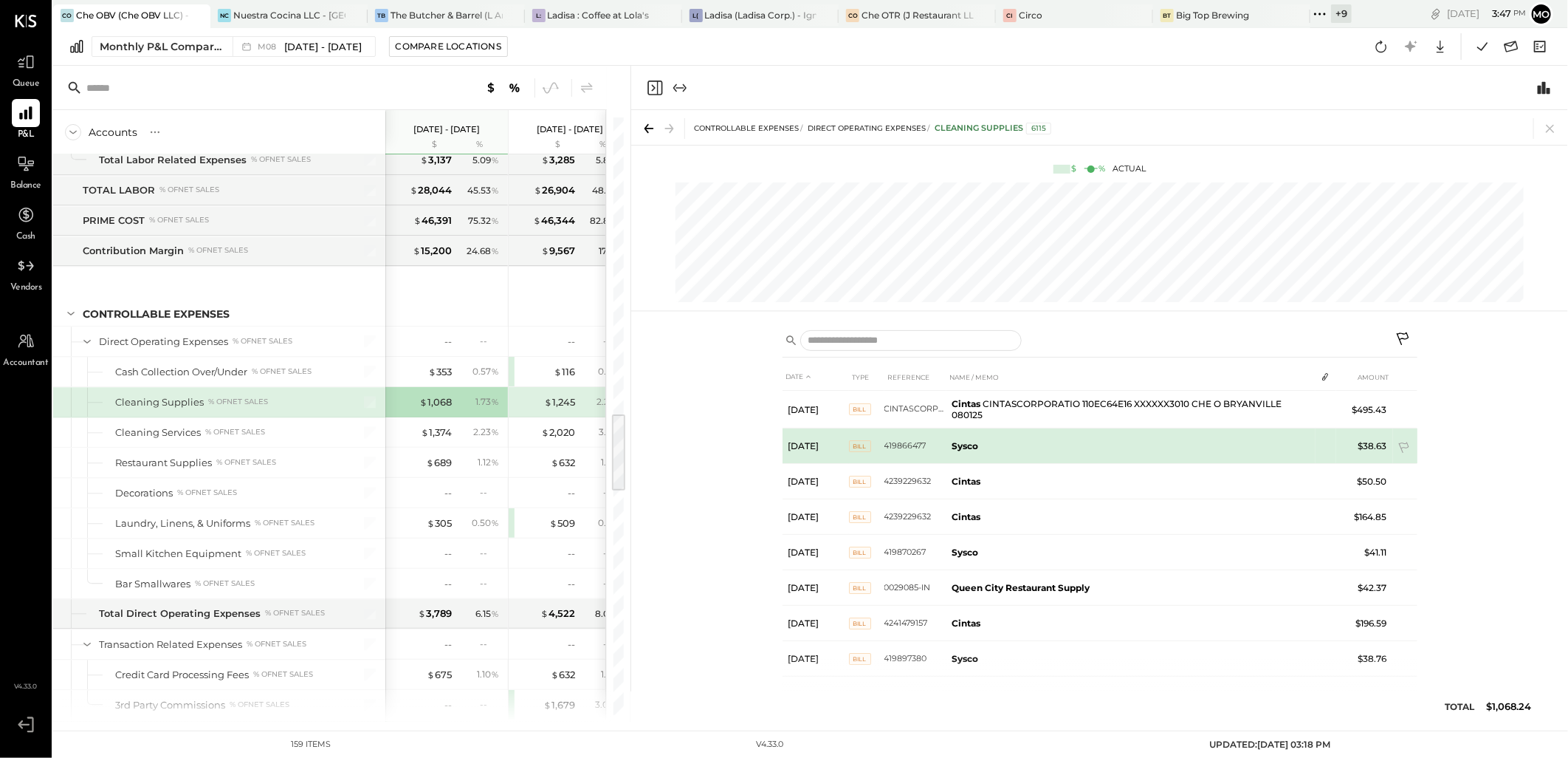
scroll to position [5, 0]
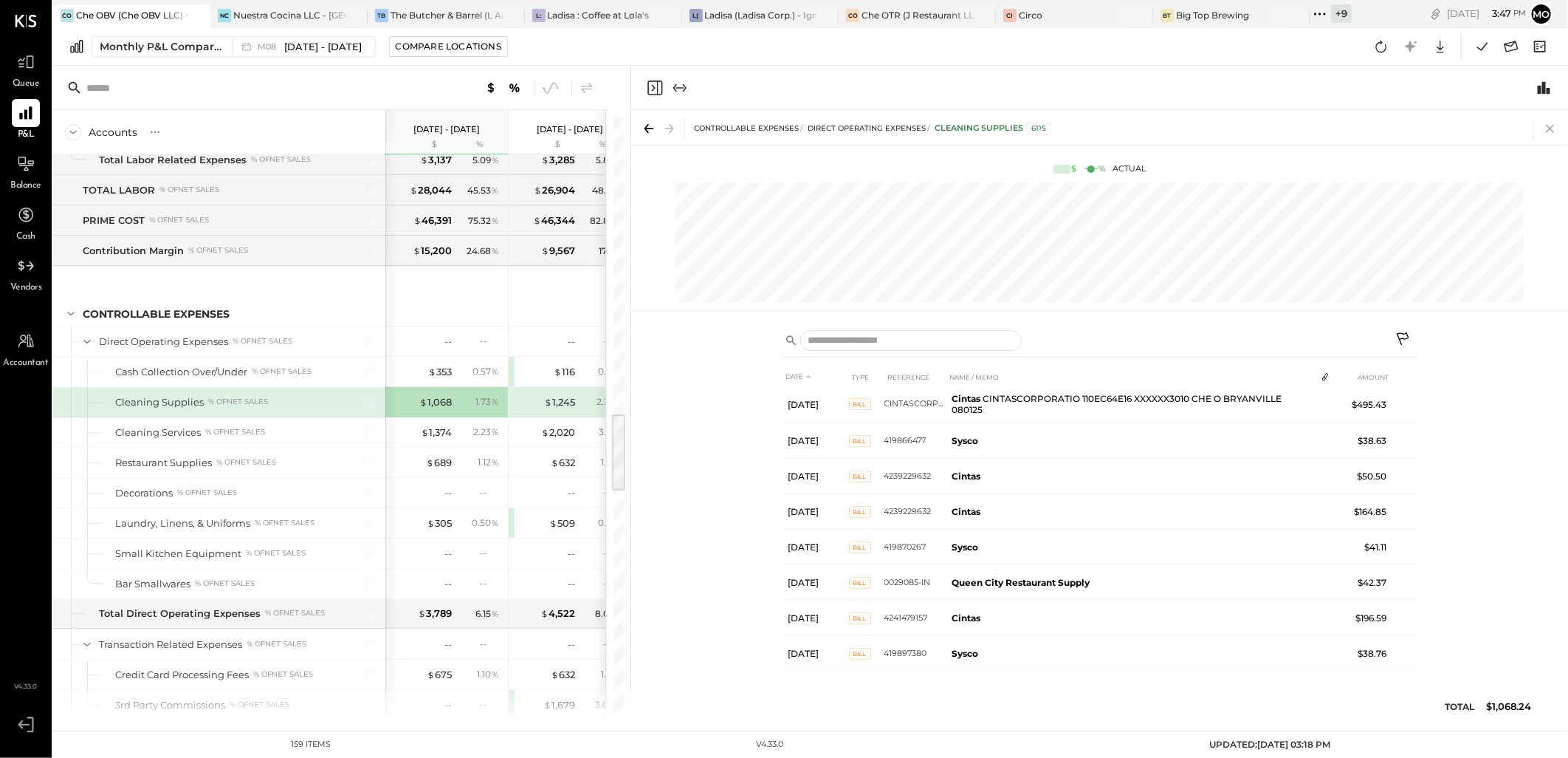
click at [1549, 128] on icon at bounding box center [1550, 128] width 21 height 21
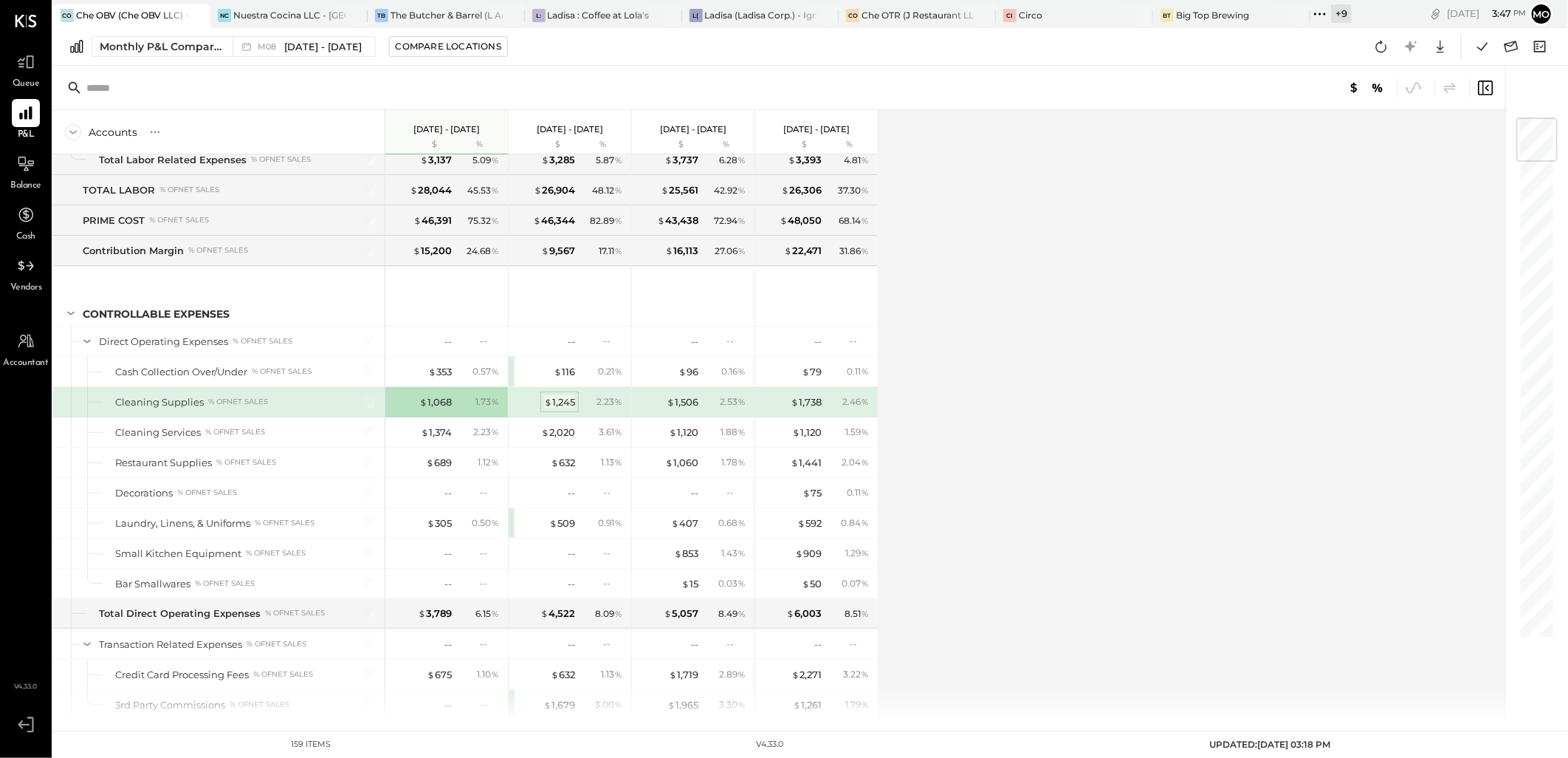
click at [573, 405] on div "$ 1,245" at bounding box center [559, 402] width 31 height 14
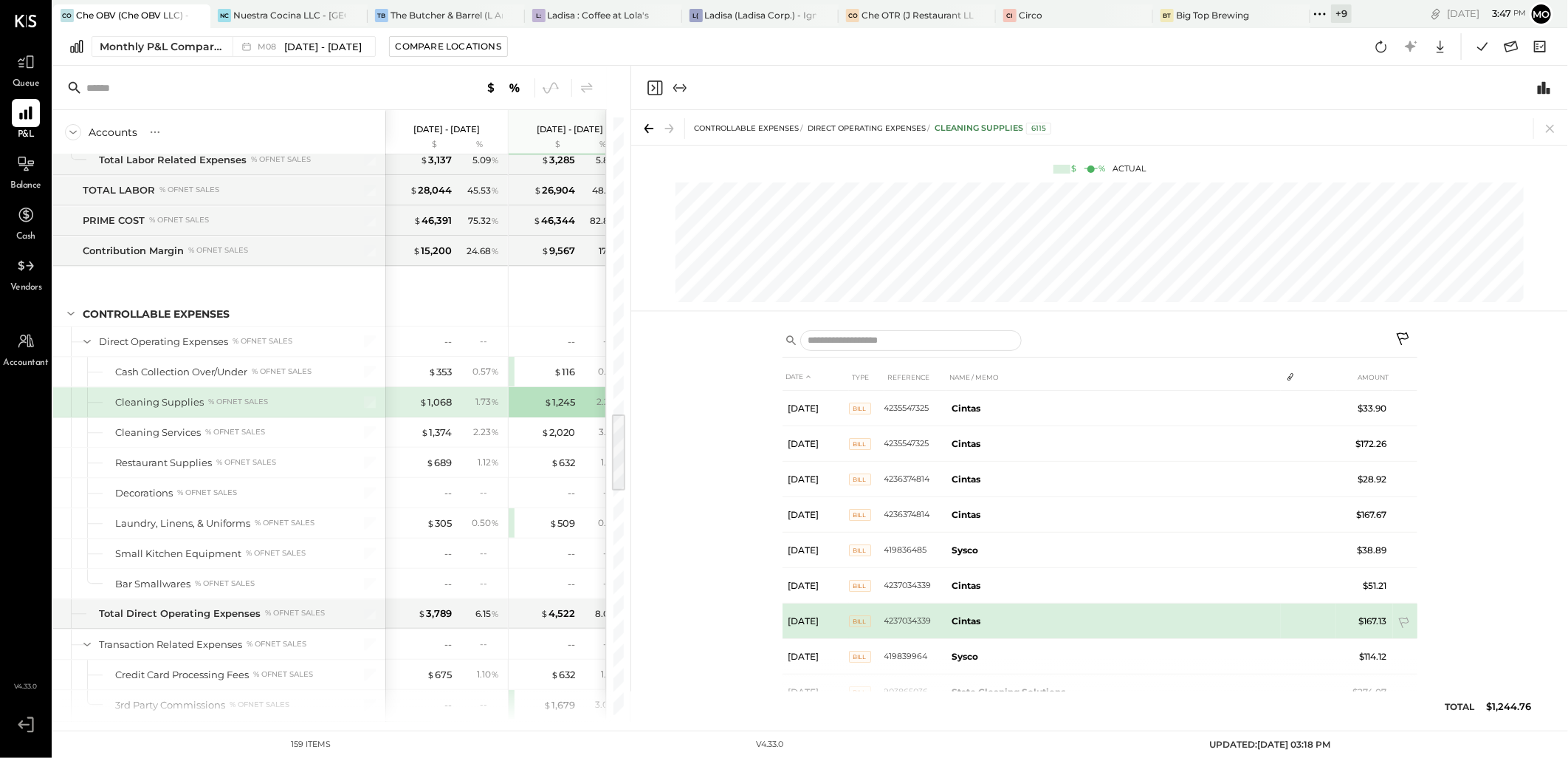
scroll to position [111, 0]
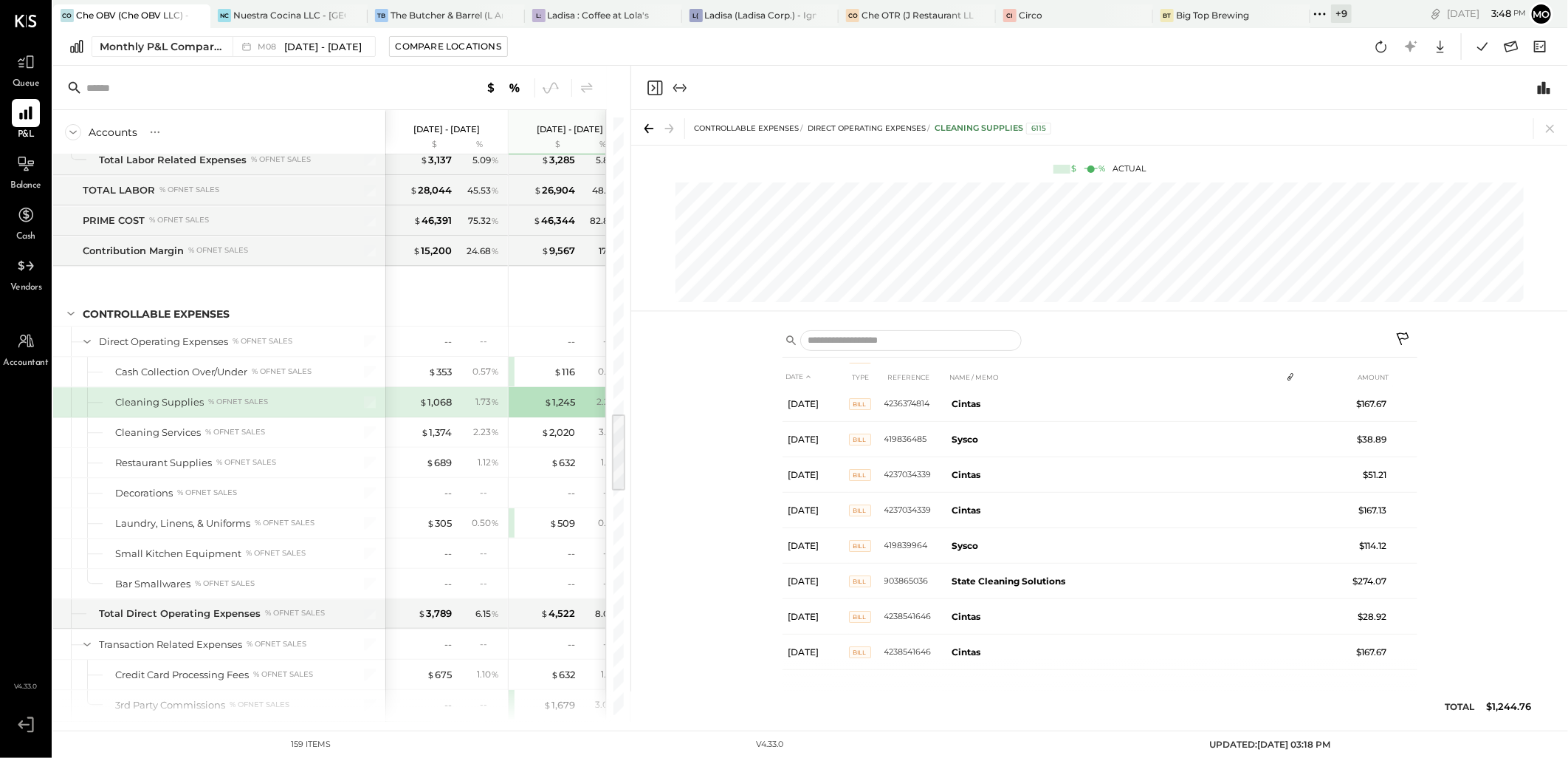
click at [1545, 128] on icon at bounding box center [1550, 128] width 21 height 21
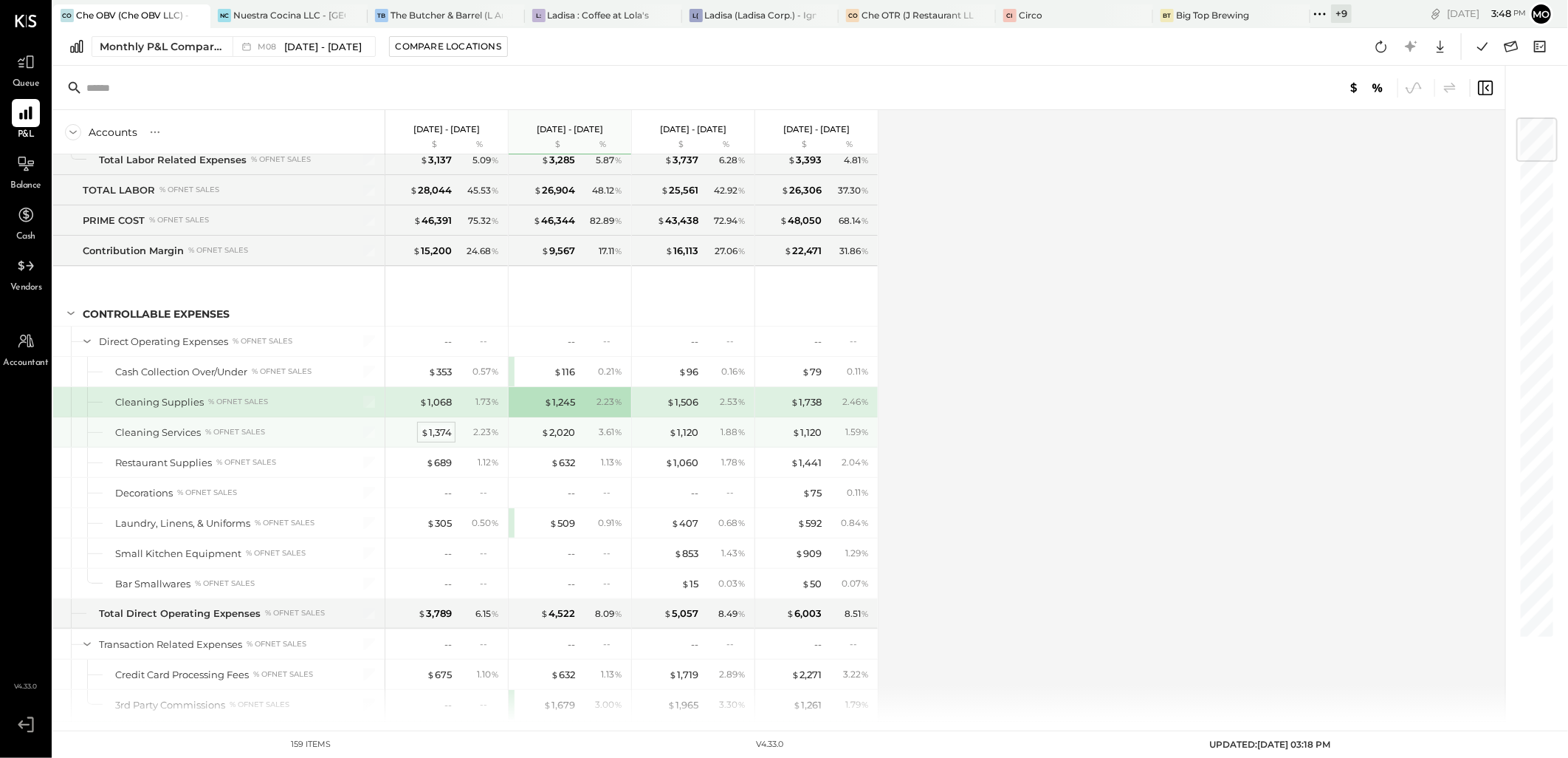
click at [436, 438] on div "$ 1,374" at bounding box center [437, 432] width 31 height 14
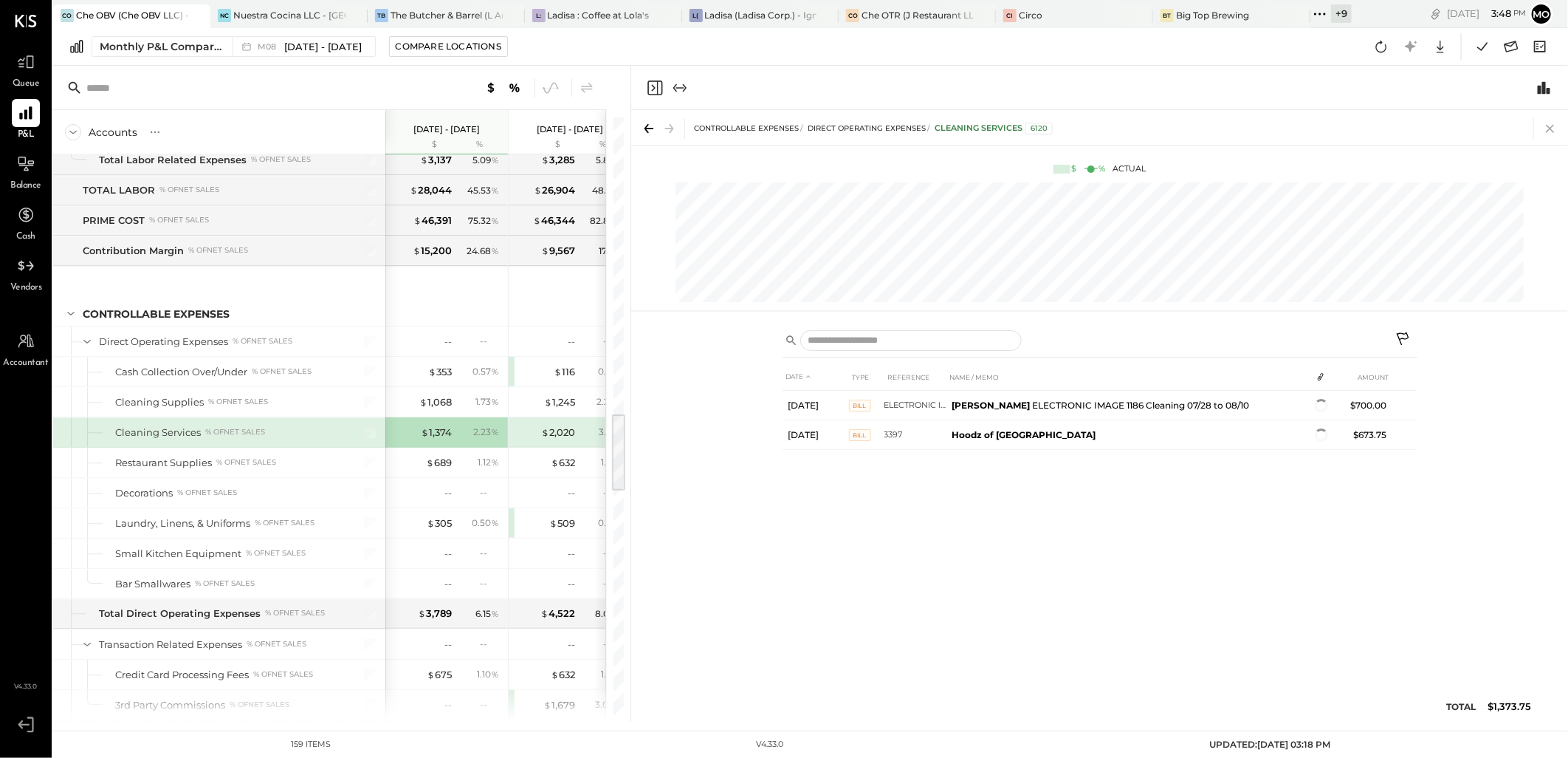
click at [1555, 134] on icon at bounding box center [1550, 128] width 21 height 21
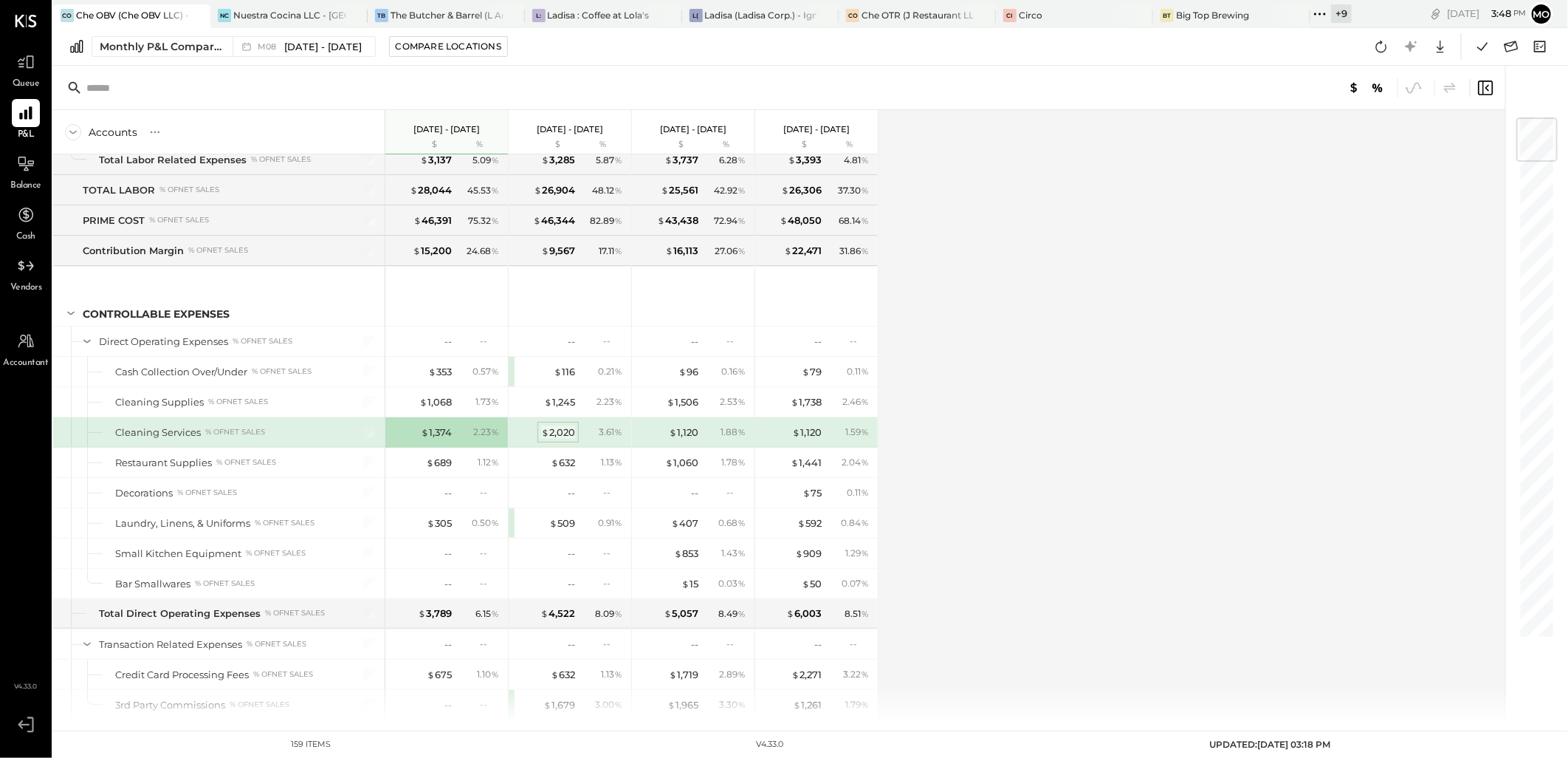
click at [559, 435] on div "$ 2,020" at bounding box center [558, 432] width 34 height 14
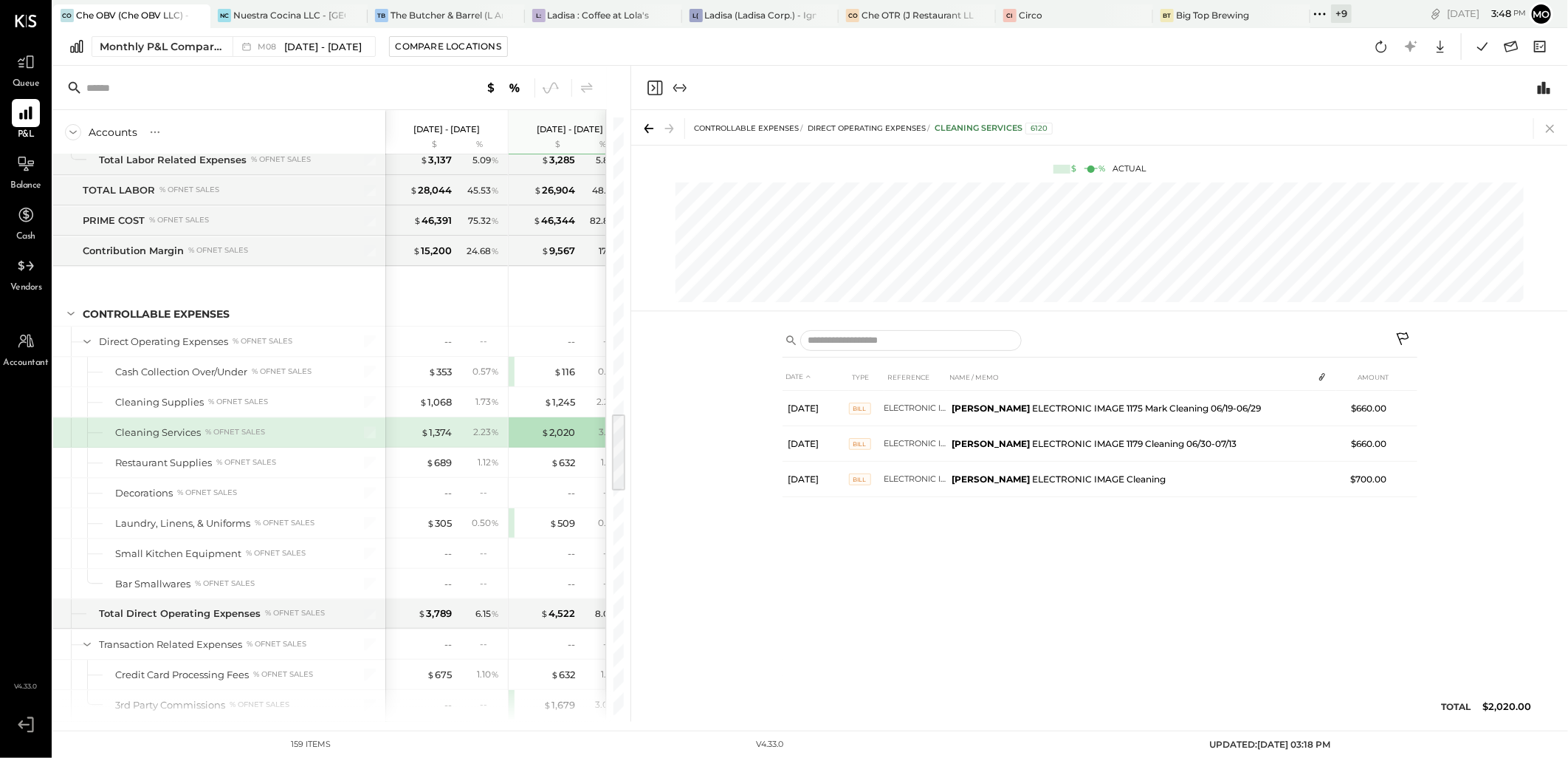
click at [1552, 130] on icon at bounding box center [1550, 128] width 21 height 21
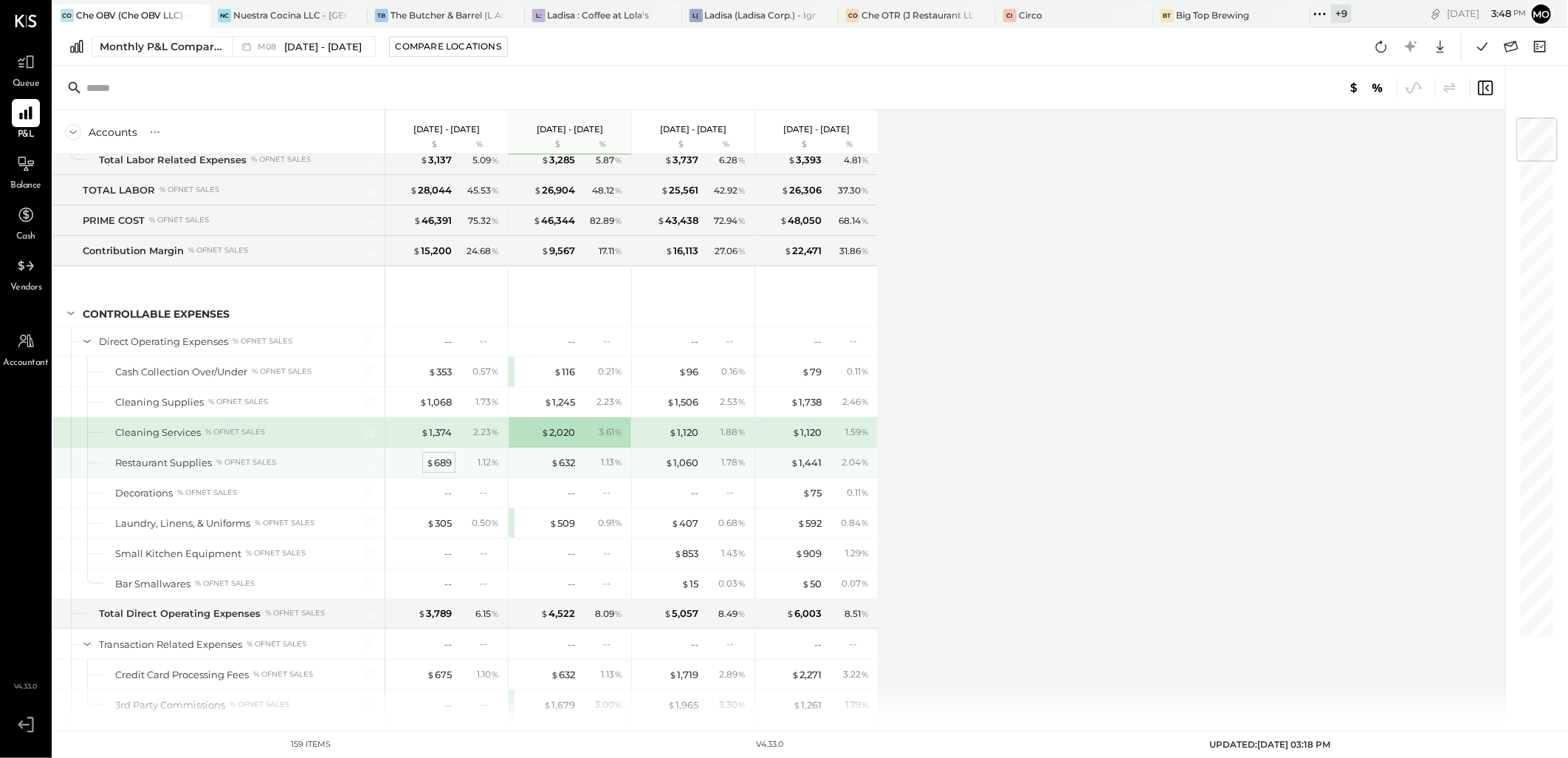
click at [441, 466] on div "$ 689" at bounding box center [438, 463] width 26 height 14
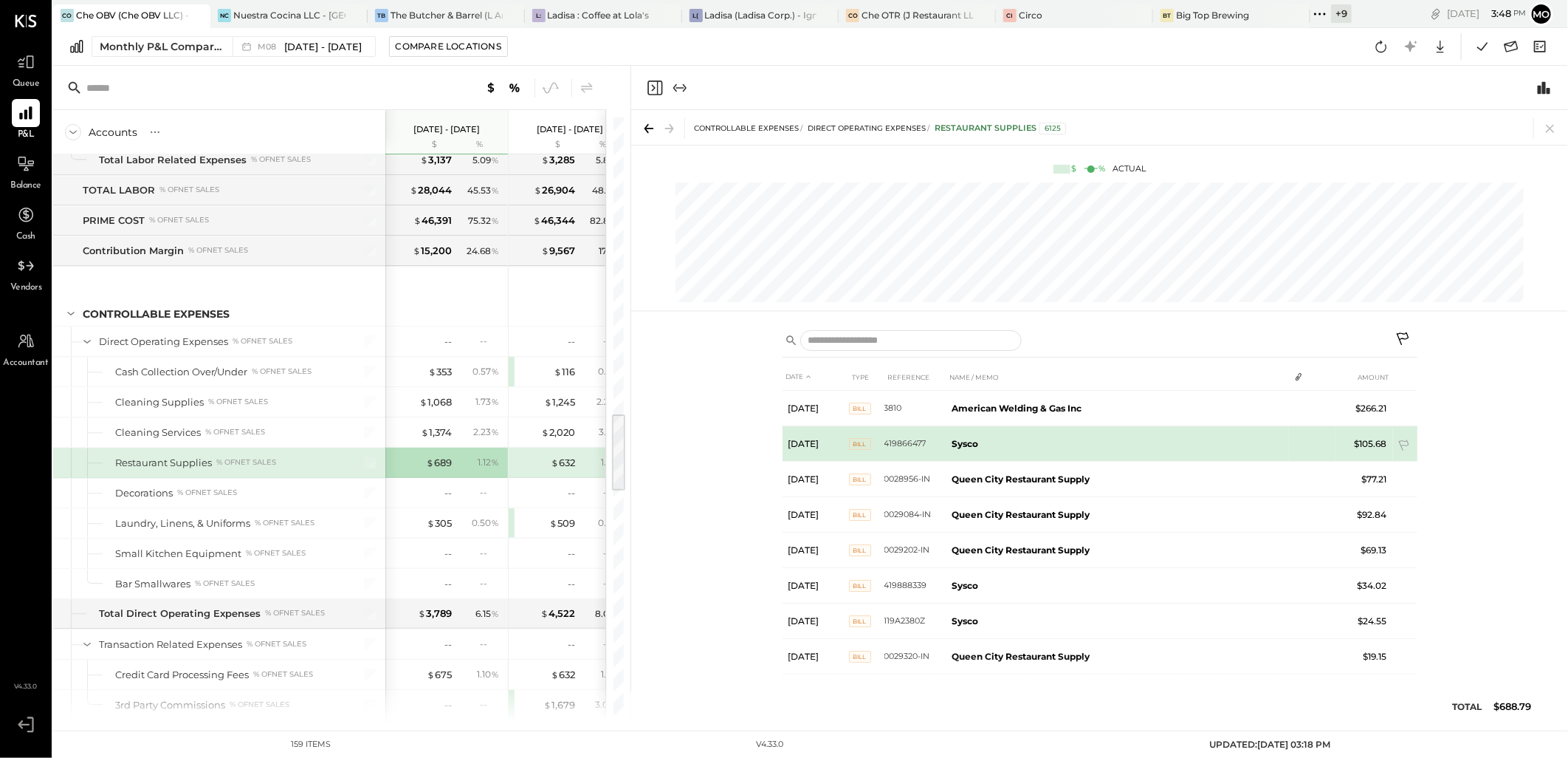
scroll to position [5, 0]
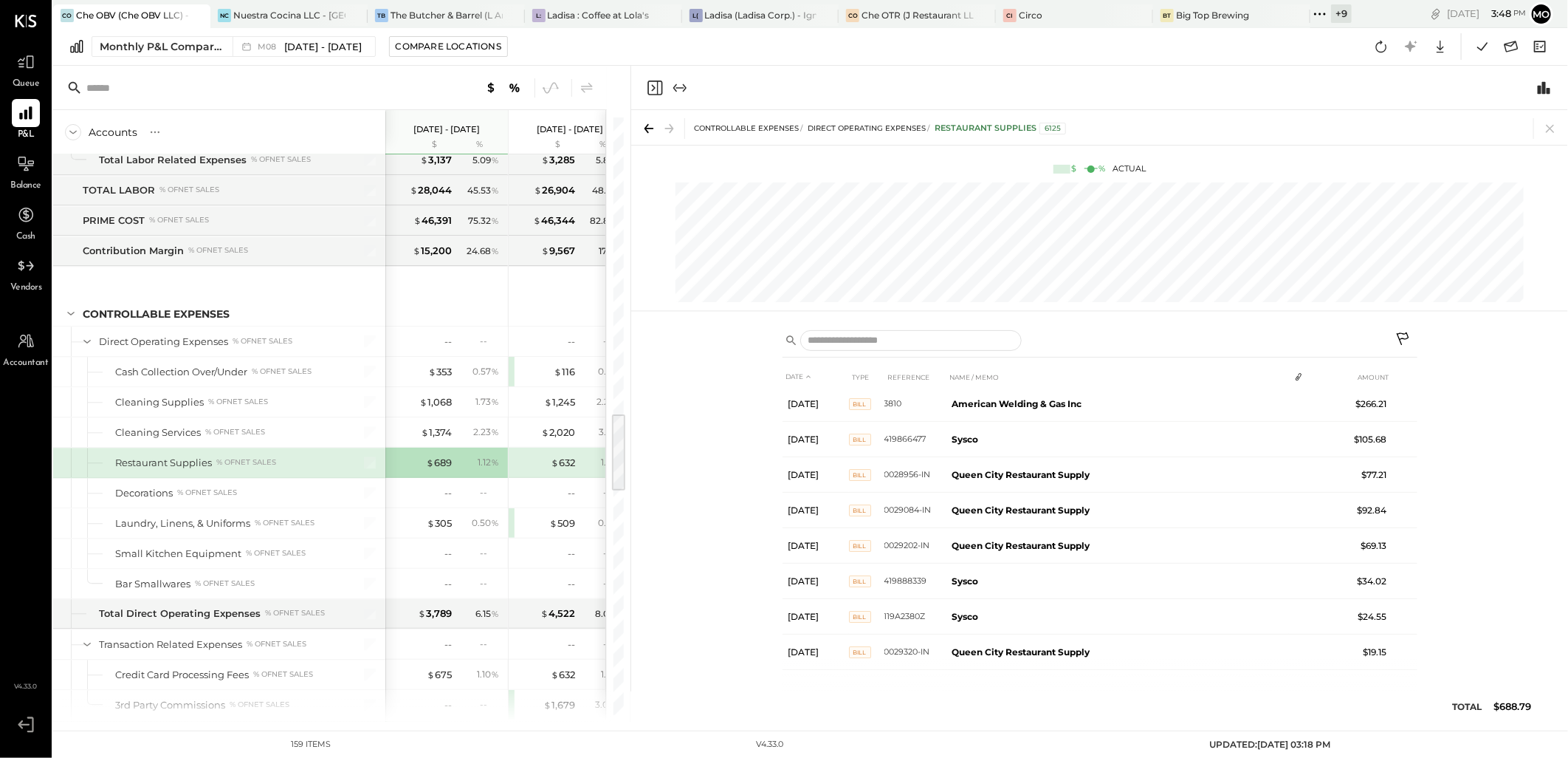
click at [1546, 126] on icon at bounding box center [1550, 128] width 21 height 21
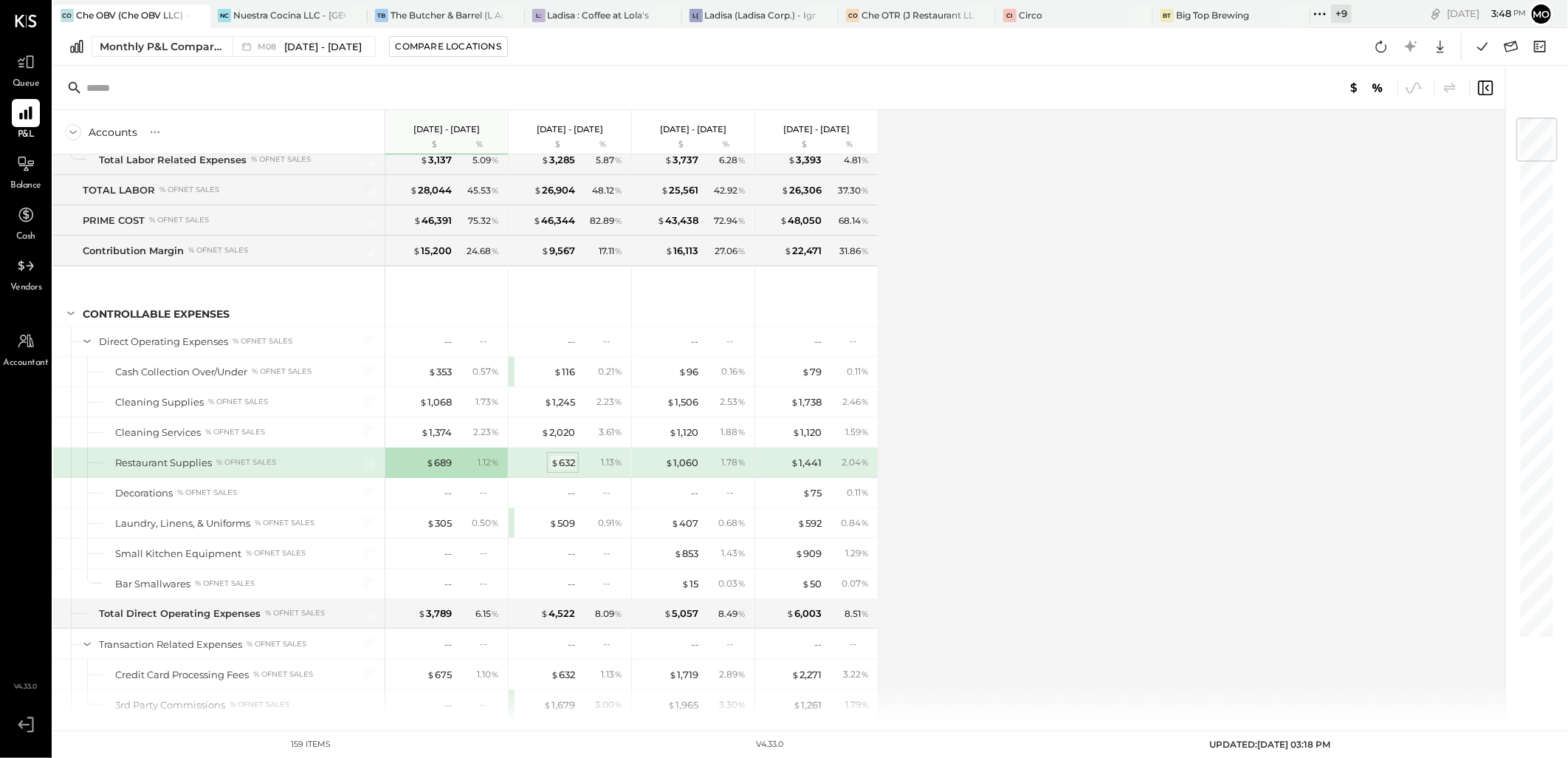
click at [563, 463] on div "$ 632" at bounding box center [563, 463] width 24 height 14
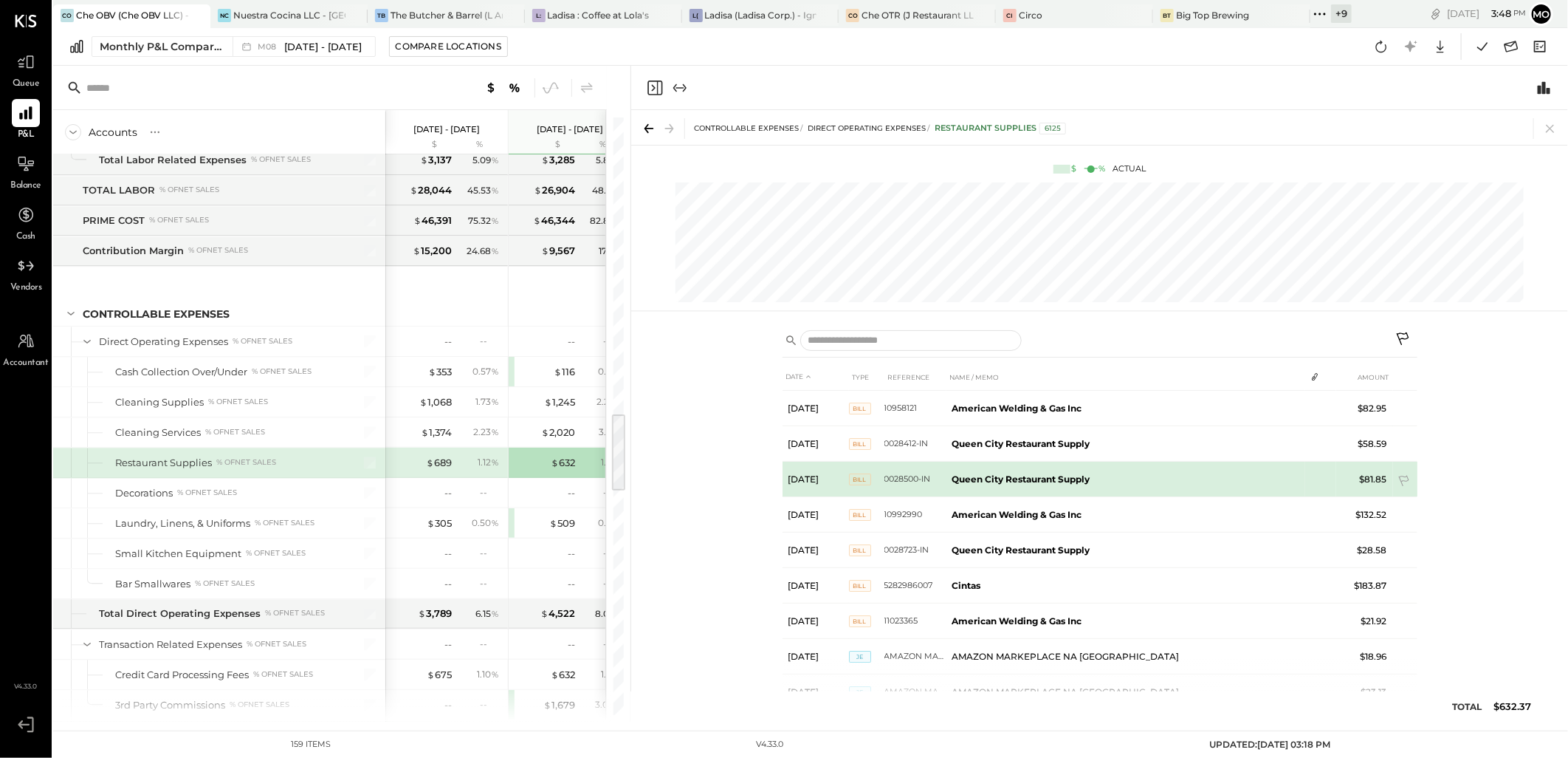
scroll to position [40, 0]
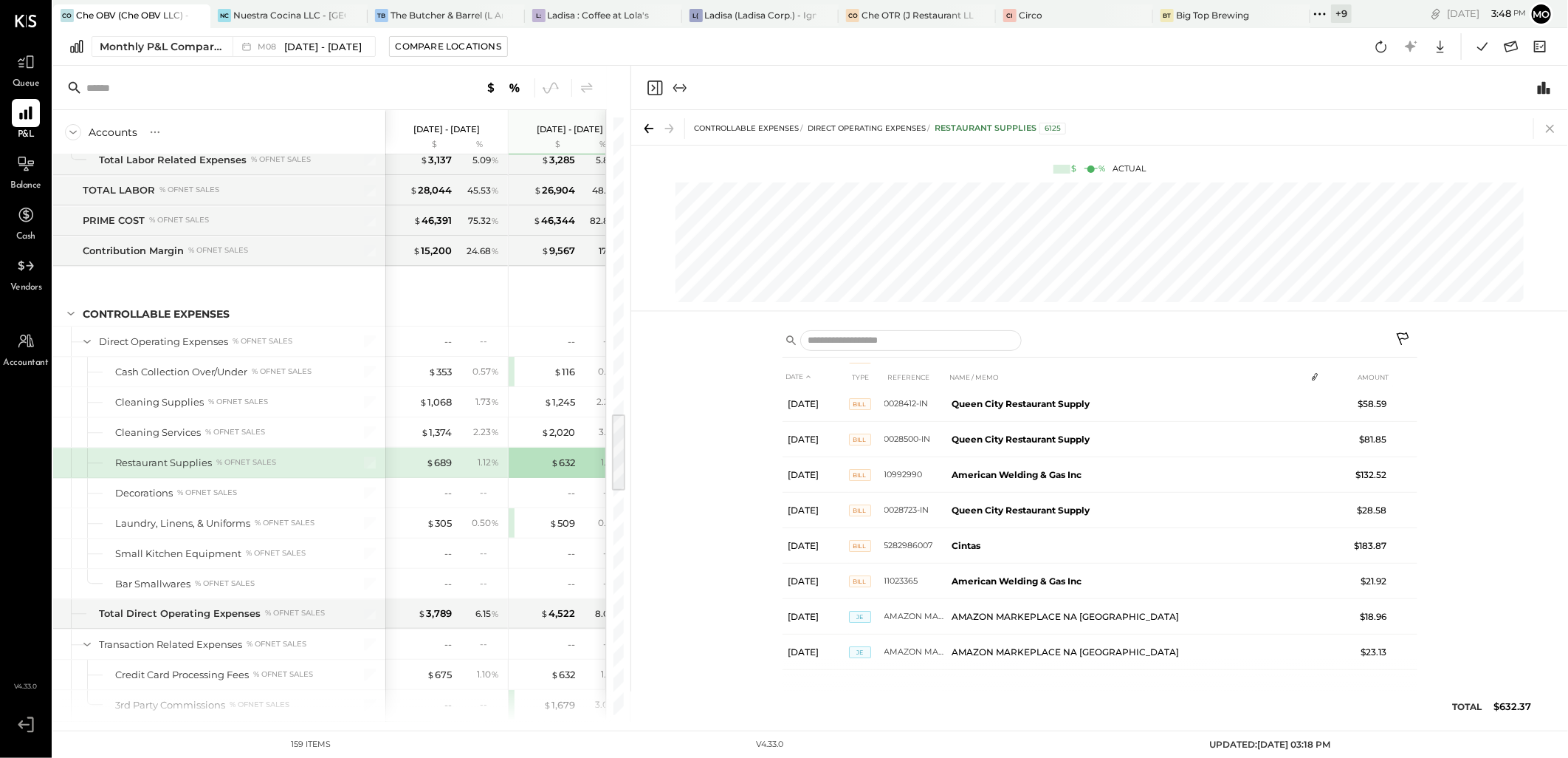
click at [1554, 127] on icon at bounding box center [1550, 128] width 21 height 21
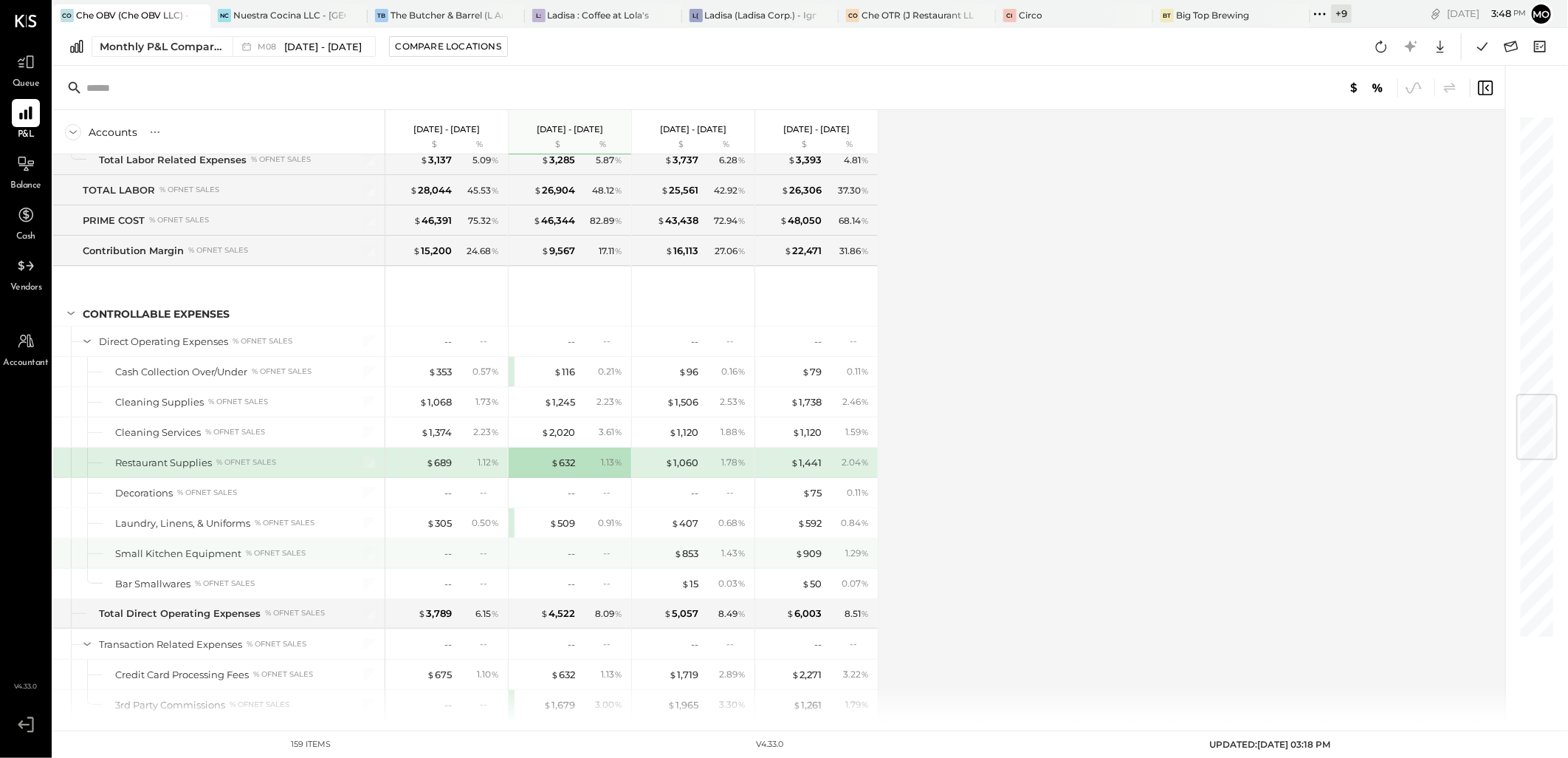
scroll to position [2380, 0]
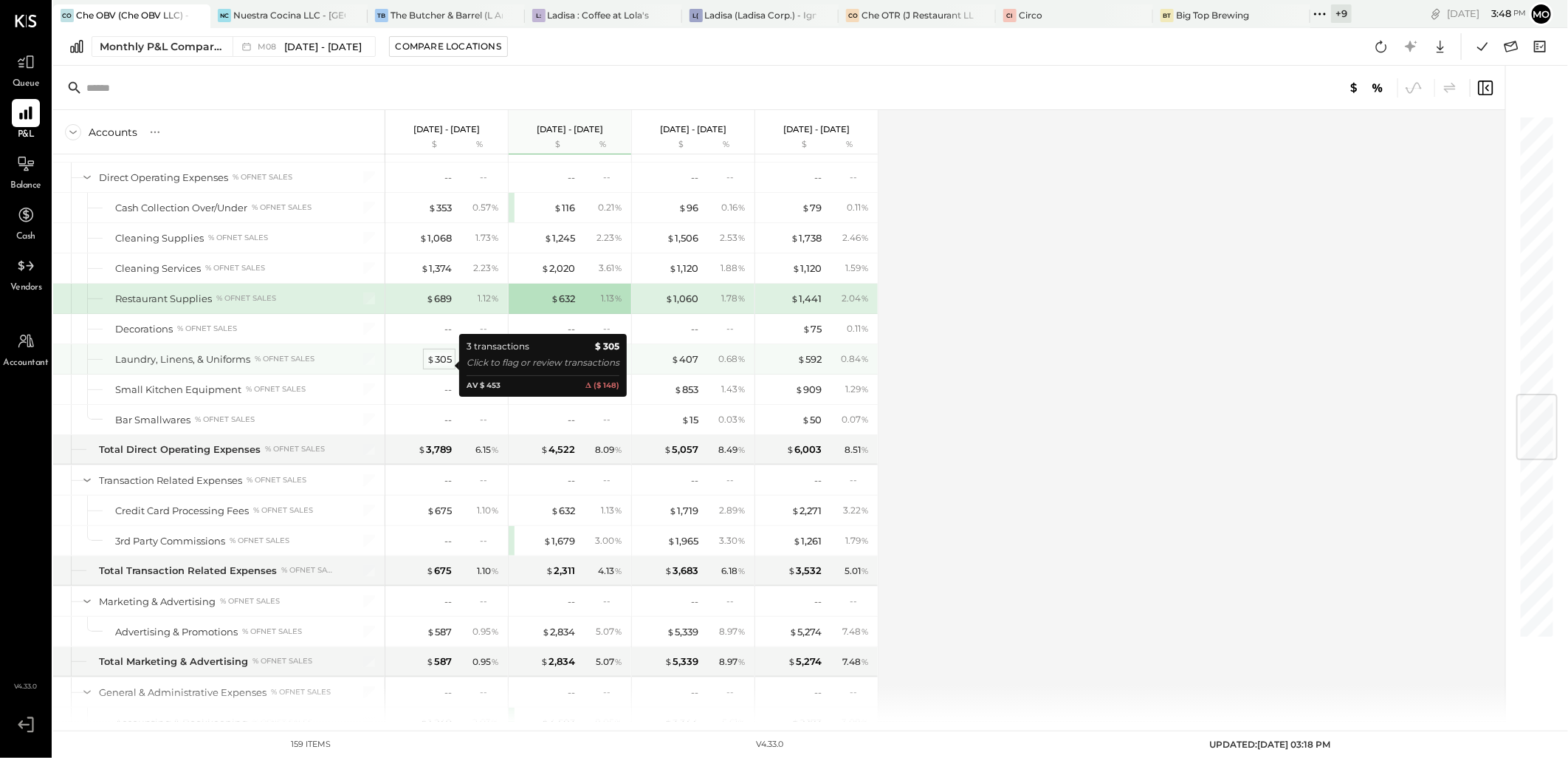
click at [436, 365] on div "$ 305" at bounding box center [439, 359] width 25 height 14
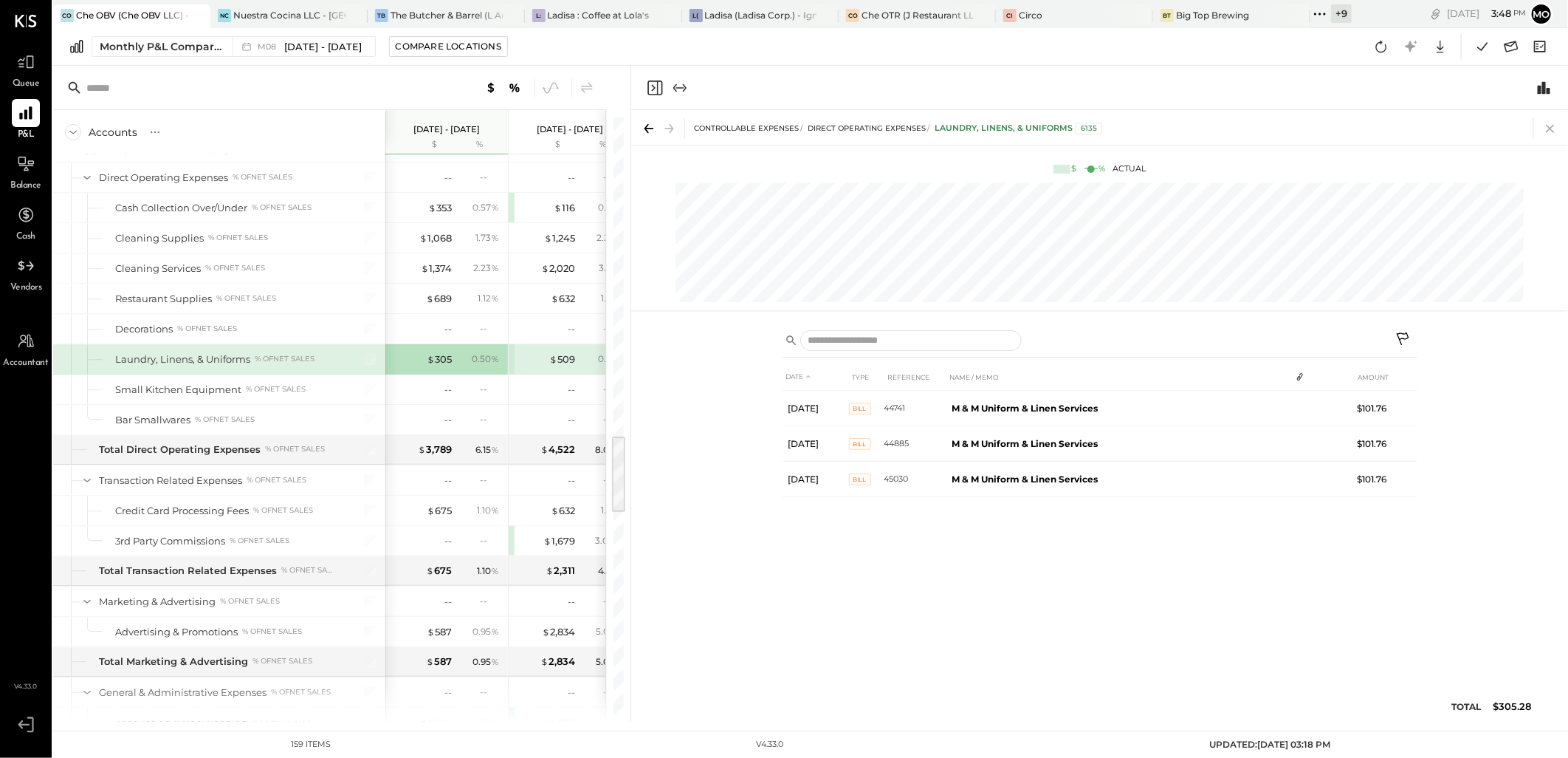
click at [1547, 119] on icon at bounding box center [1550, 128] width 21 height 21
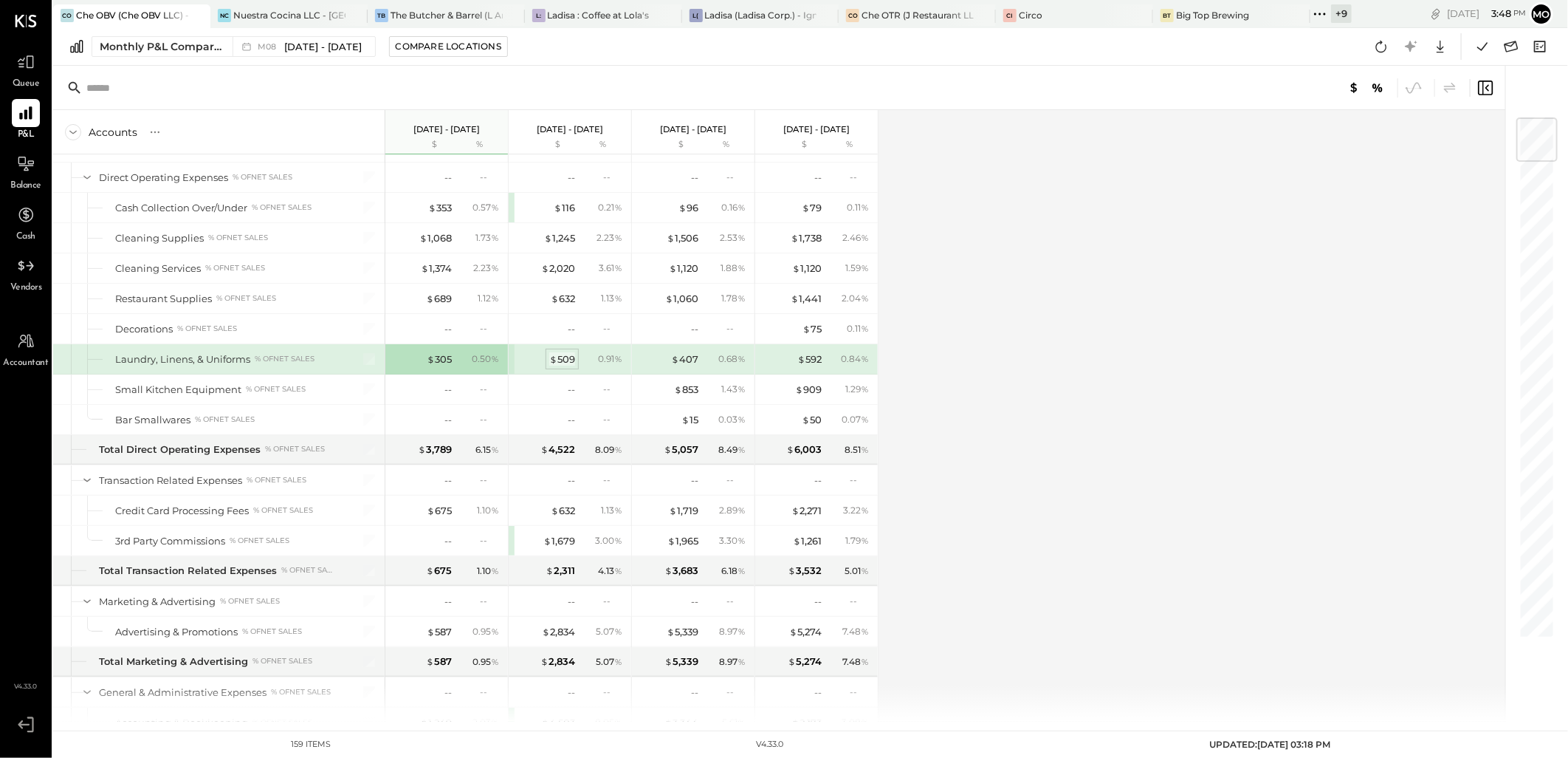
click at [573, 365] on div "$ 509" at bounding box center [562, 359] width 26 height 14
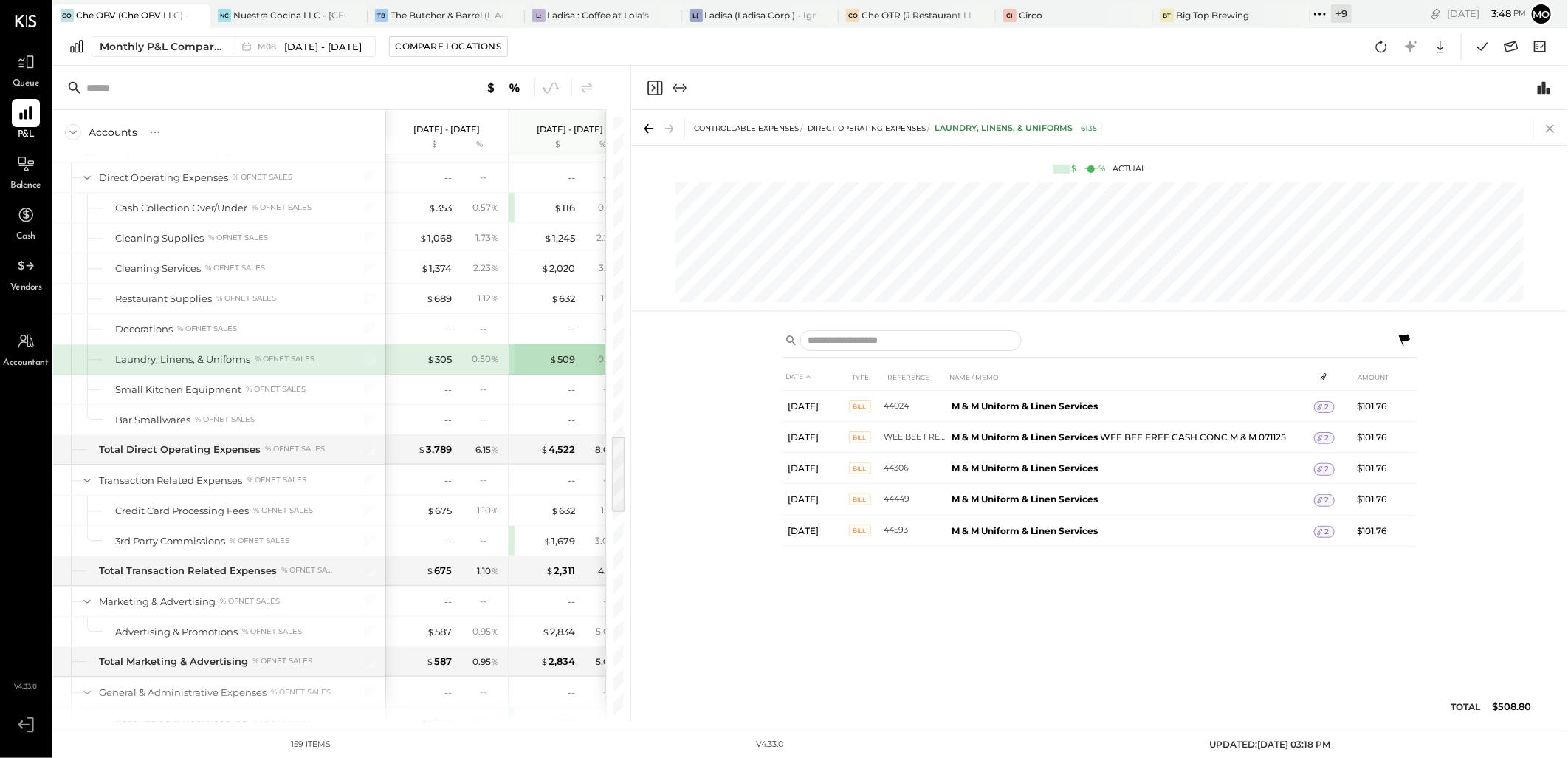
click at [1545, 131] on icon at bounding box center [1550, 128] width 21 height 21
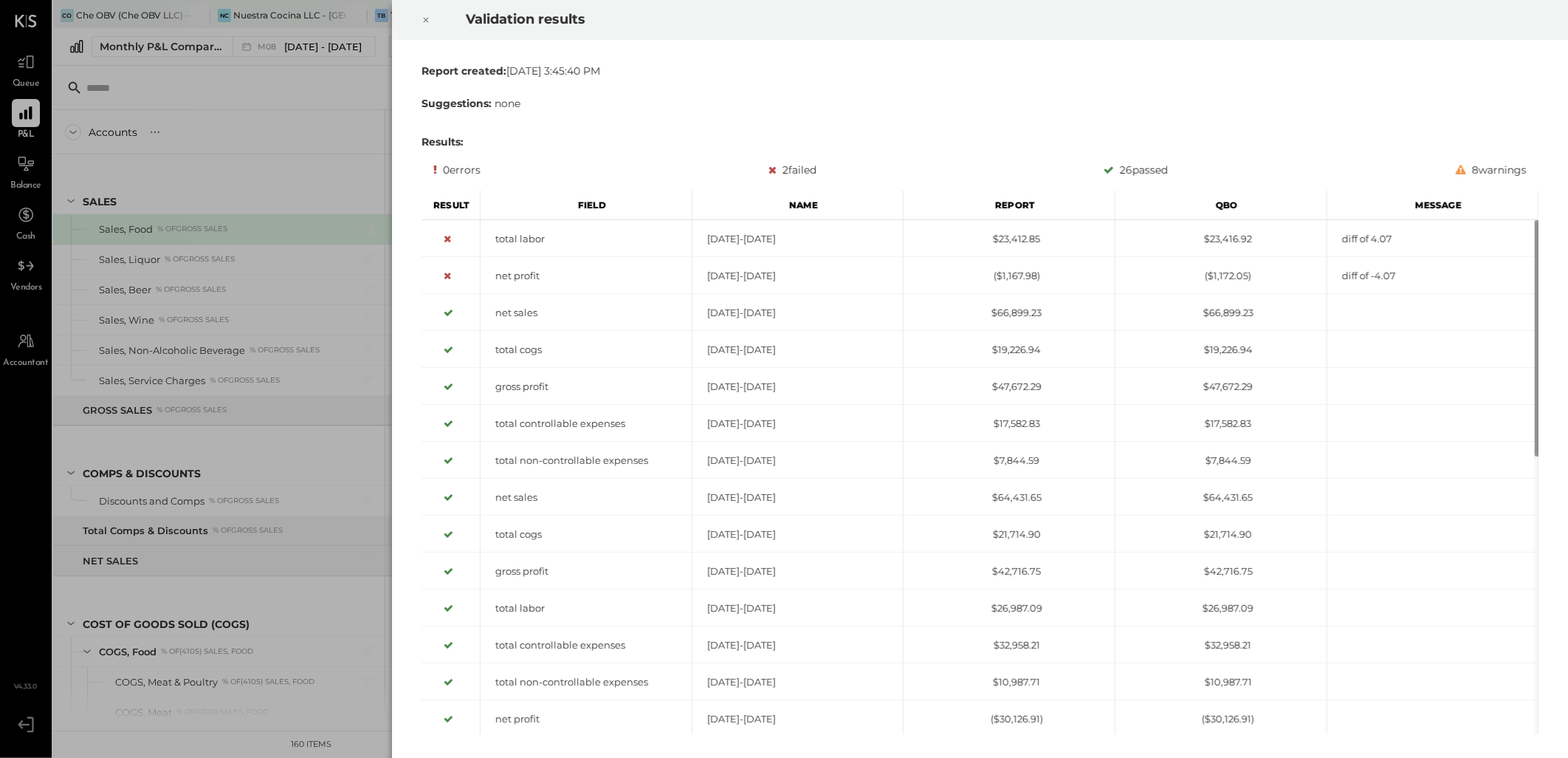
click at [423, 16] on icon at bounding box center [425, 19] width 9 height 18
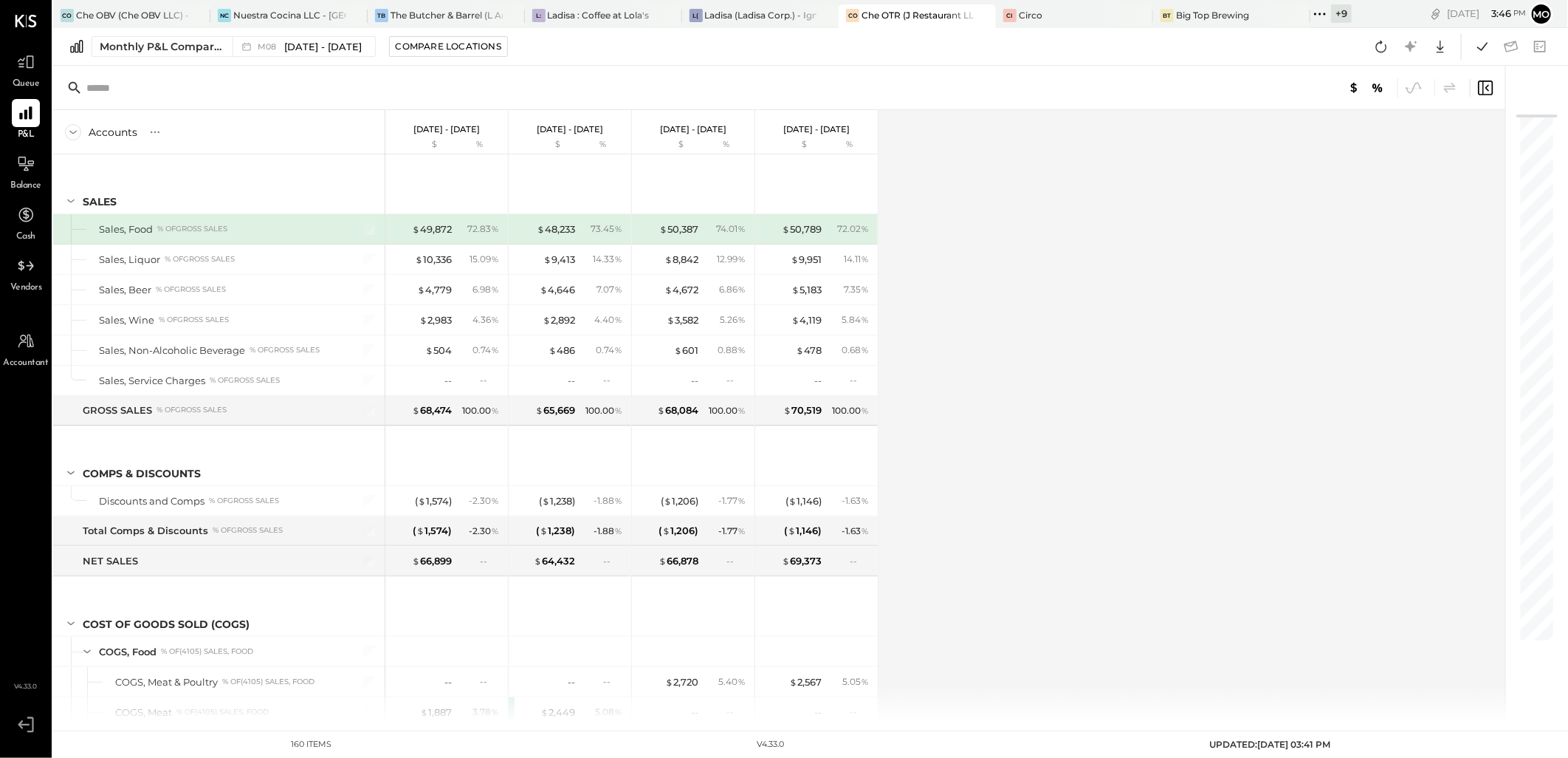
click at [1366, 45] on div "Monthly P&L Comparison M08 Aug 1 - 31, 2025 Compare Locations Google Sheets Exc…" at bounding box center [810, 47] width 1515 height 37
click at [1371, 46] on icon at bounding box center [1381, 47] width 19 height 19
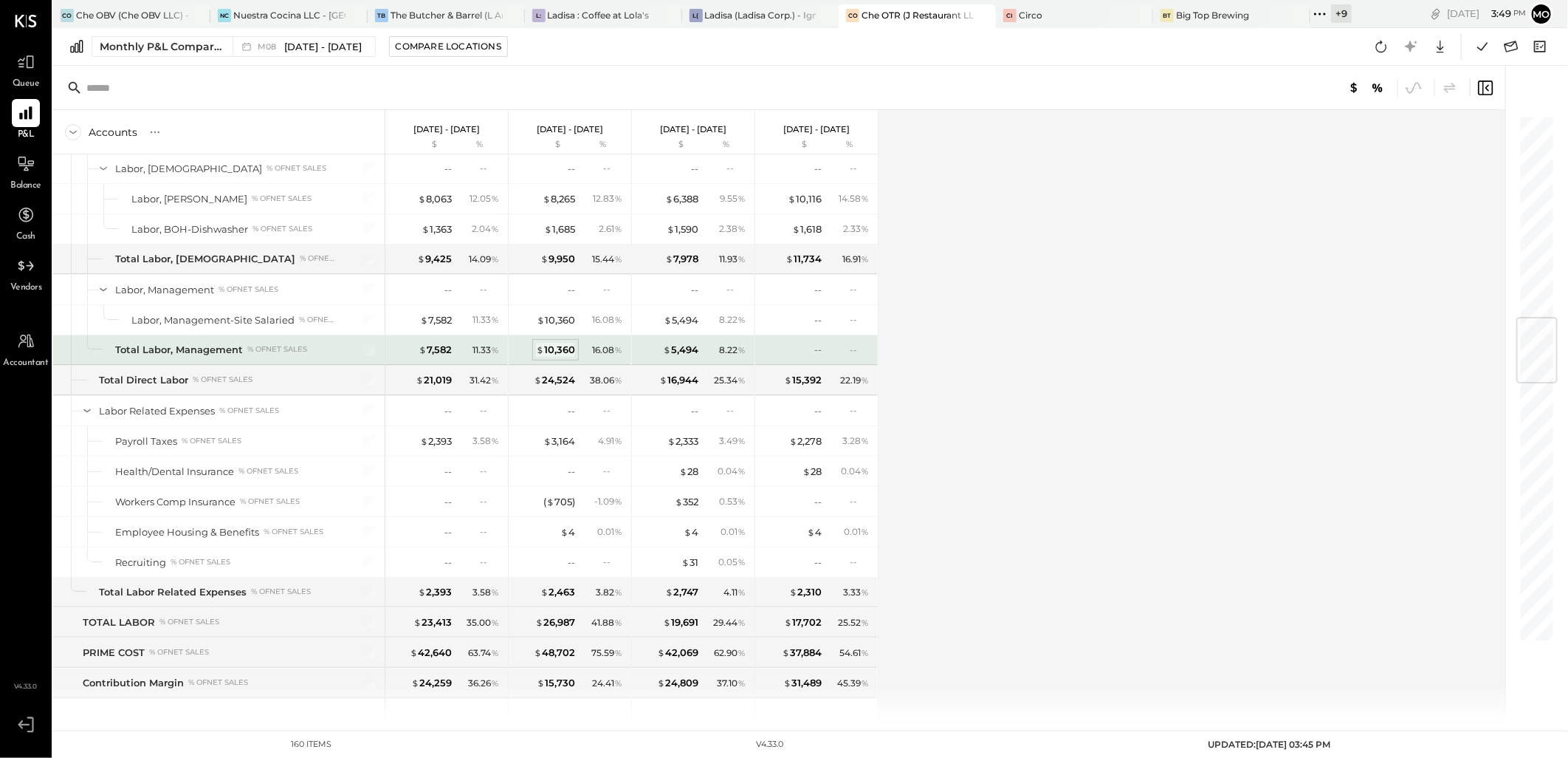
scroll to position [1887, 0]
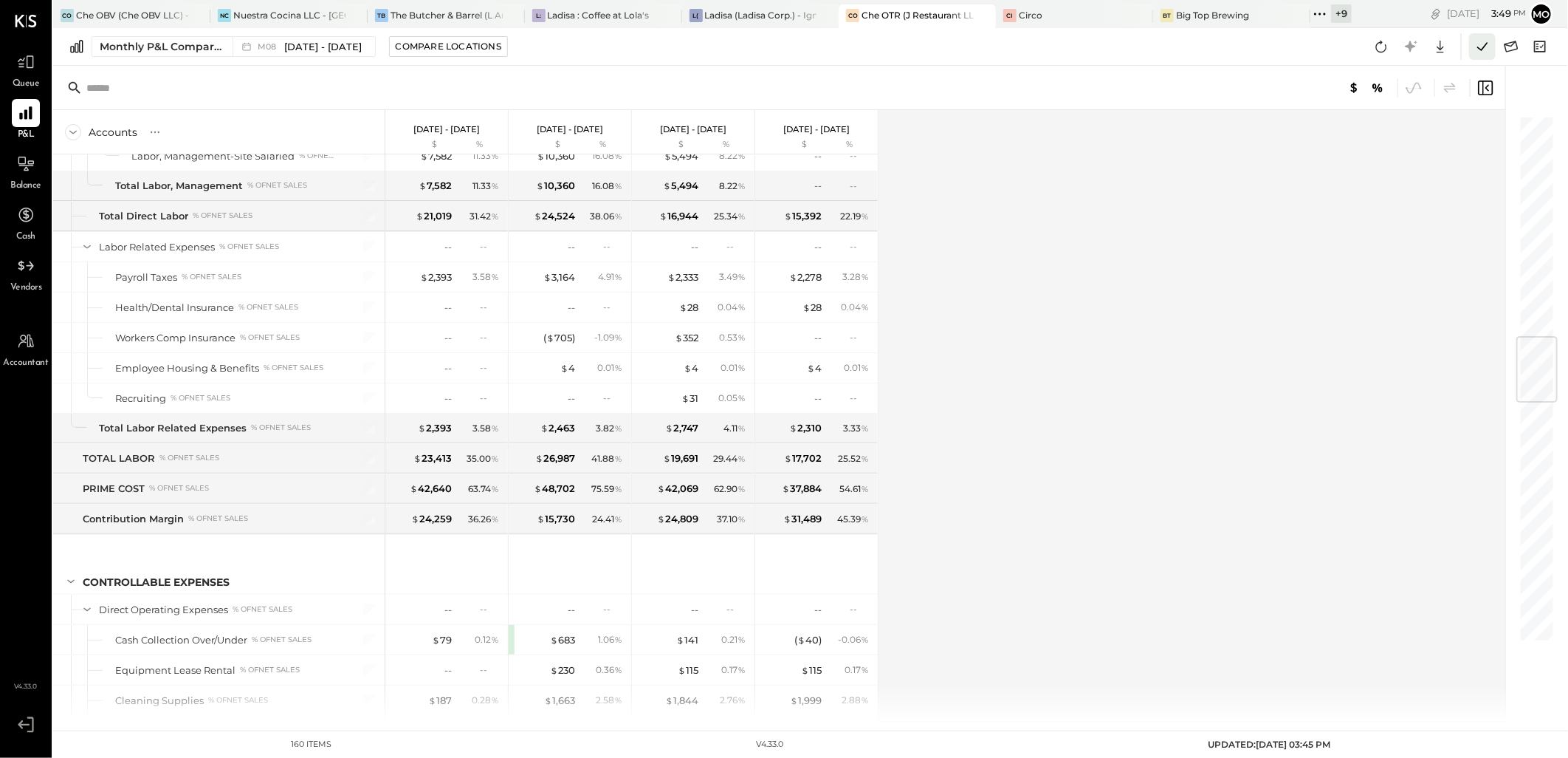
click at [1472, 47] on button at bounding box center [1483, 47] width 26 height 26
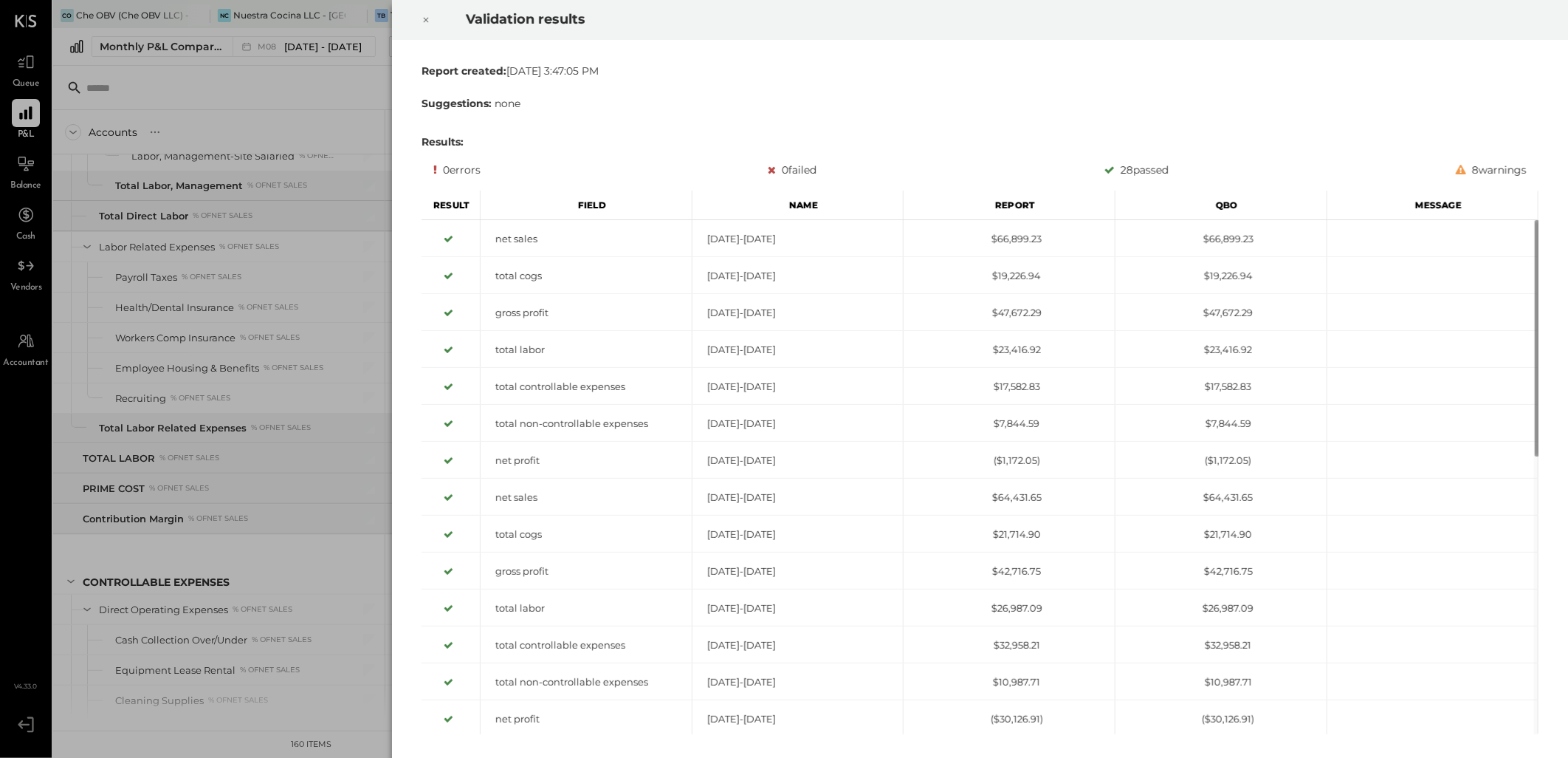
click at [423, 19] on icon at bounding box center [425, 19] width 9 height 18
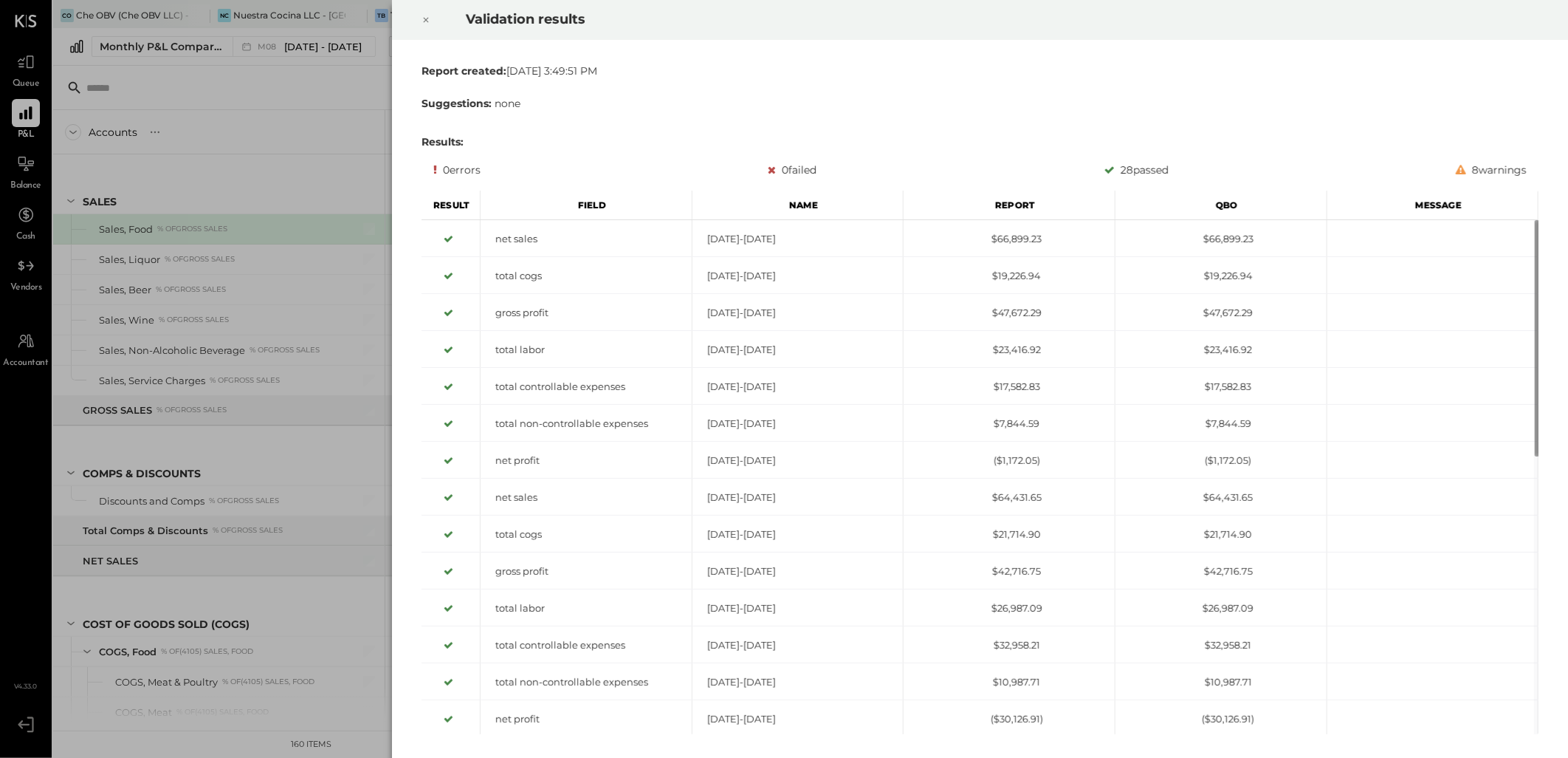
click at [425, 16] on icon at bounding box center [425, 19] width 9 height 18
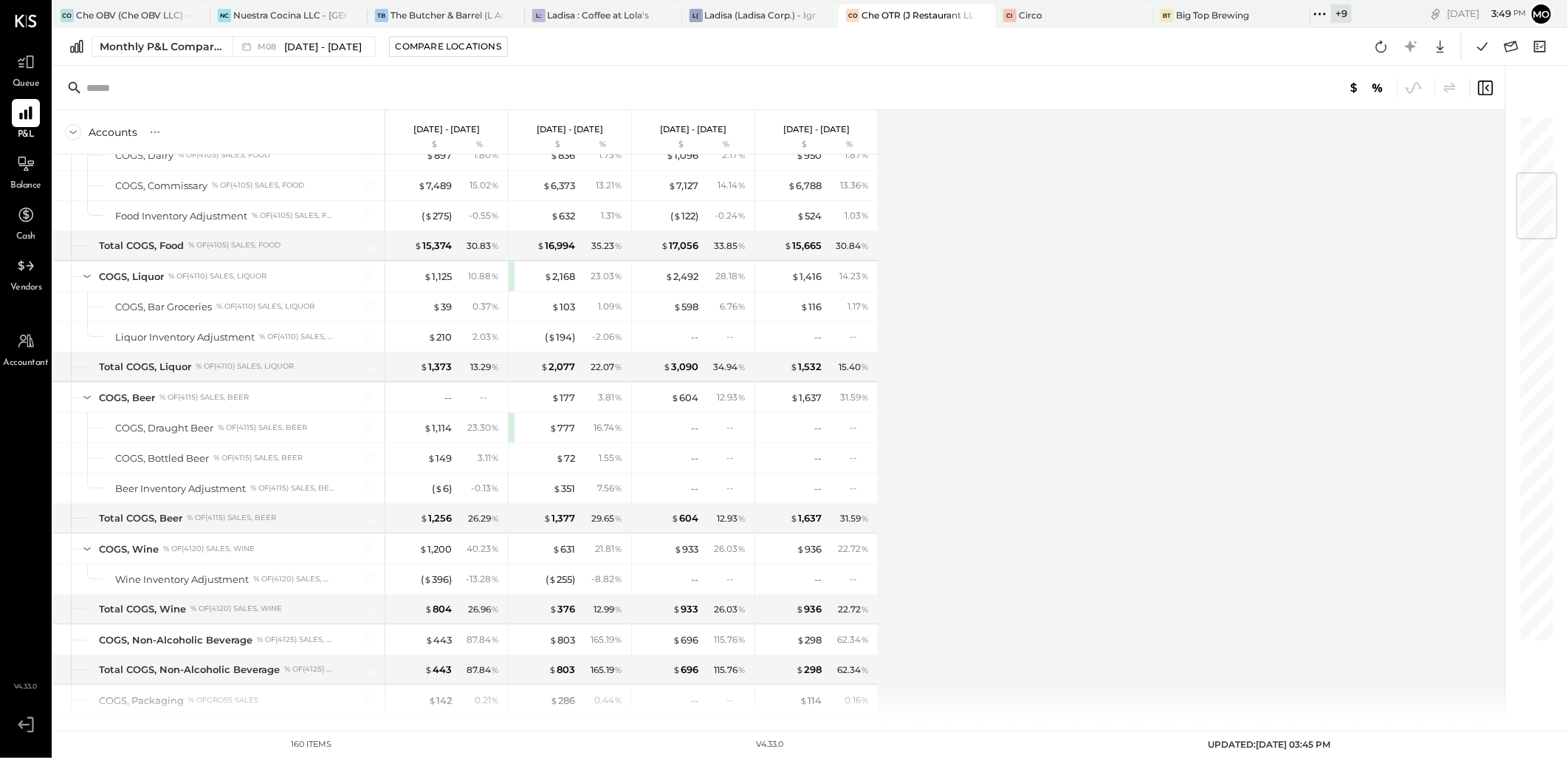
scroll to position [492, 0]
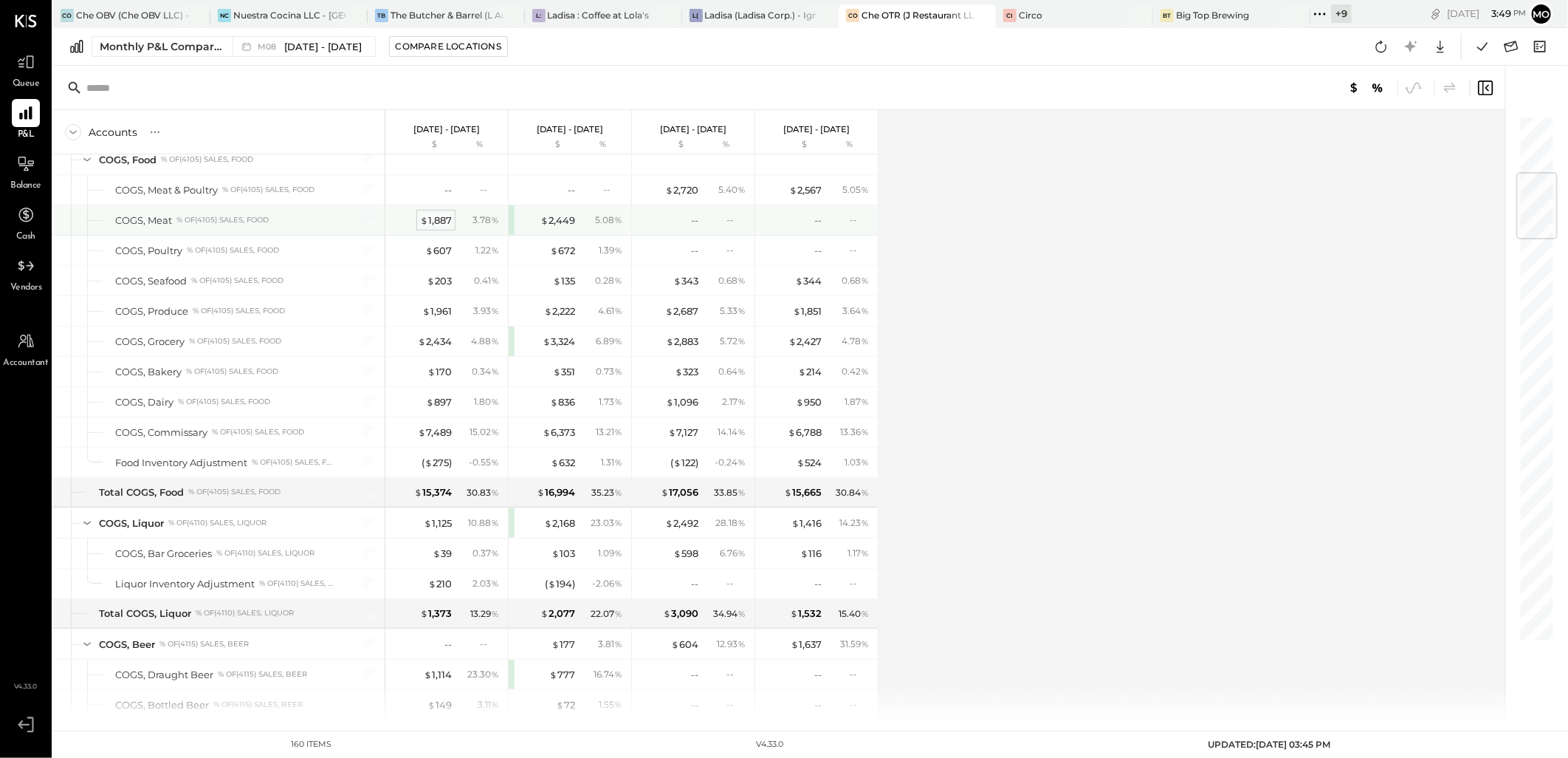
click at [440, 224] on div "$ 1,887" at bounding box center [436, 221] width 32 height 14
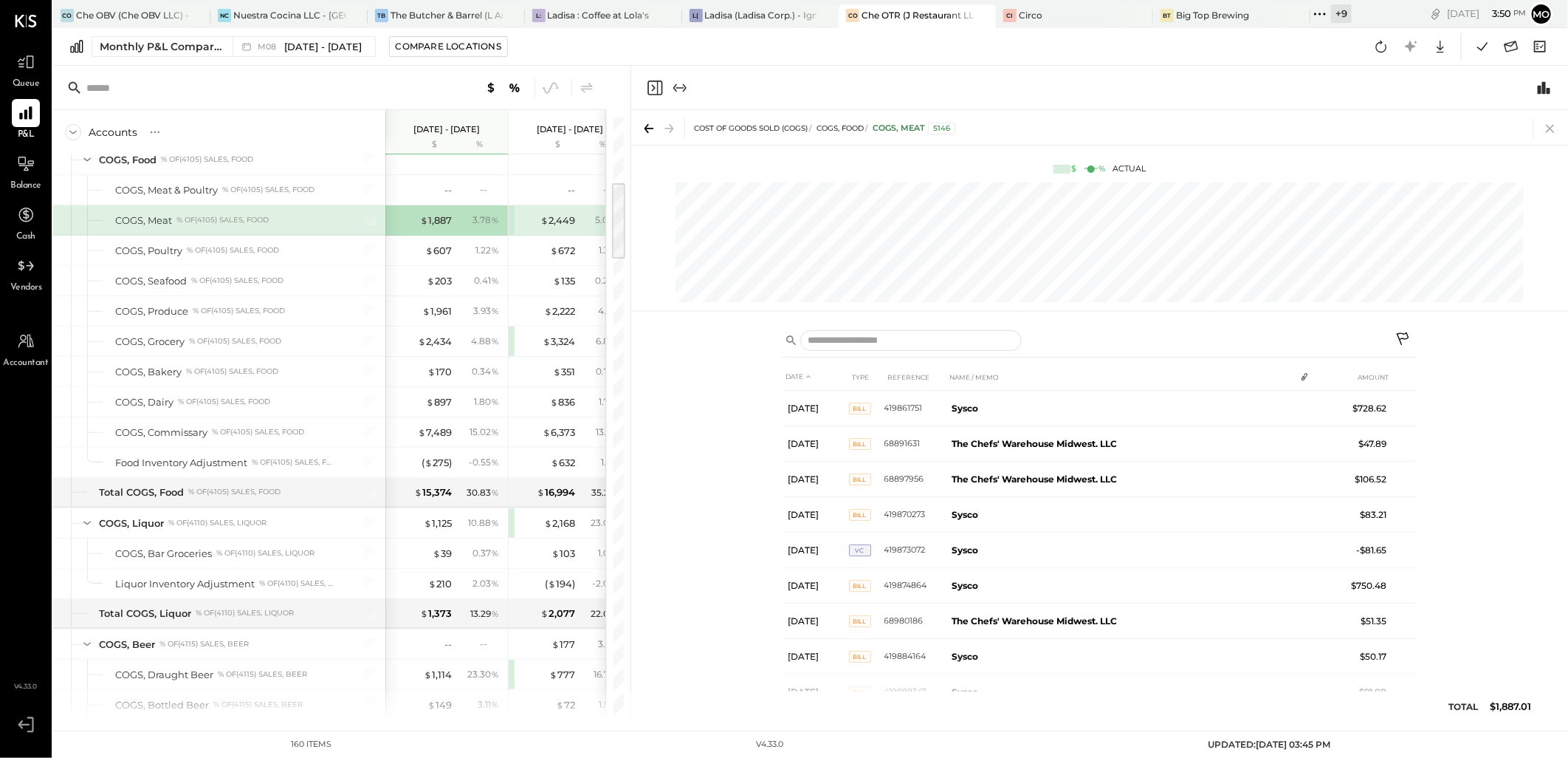
click at [1550, 123] on icon at bounding box center [1550, 128] width 21 height 21
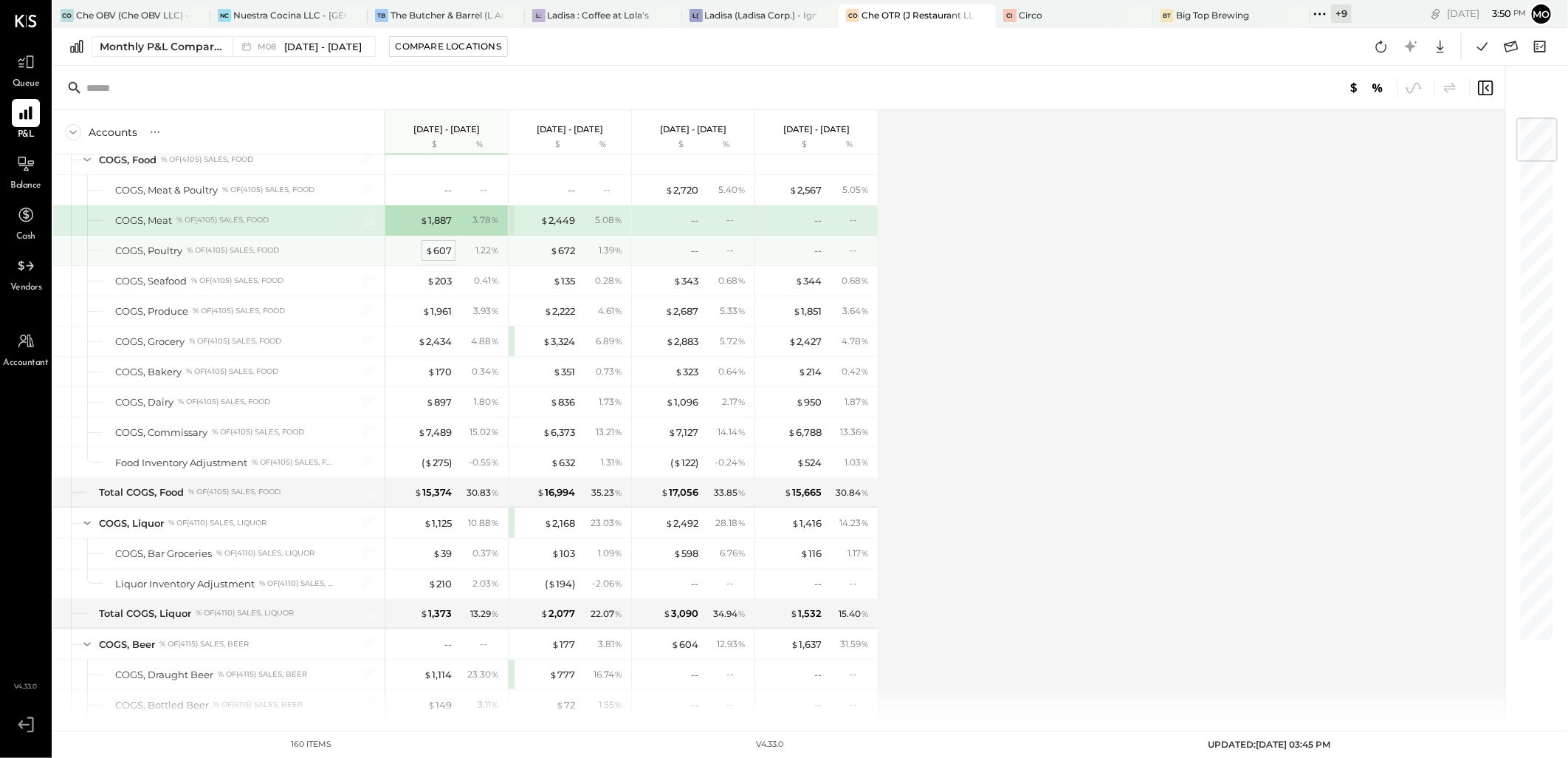
click at [437, 254] on div "$ 607" at bounding box center [438, 251] width 26 height 14
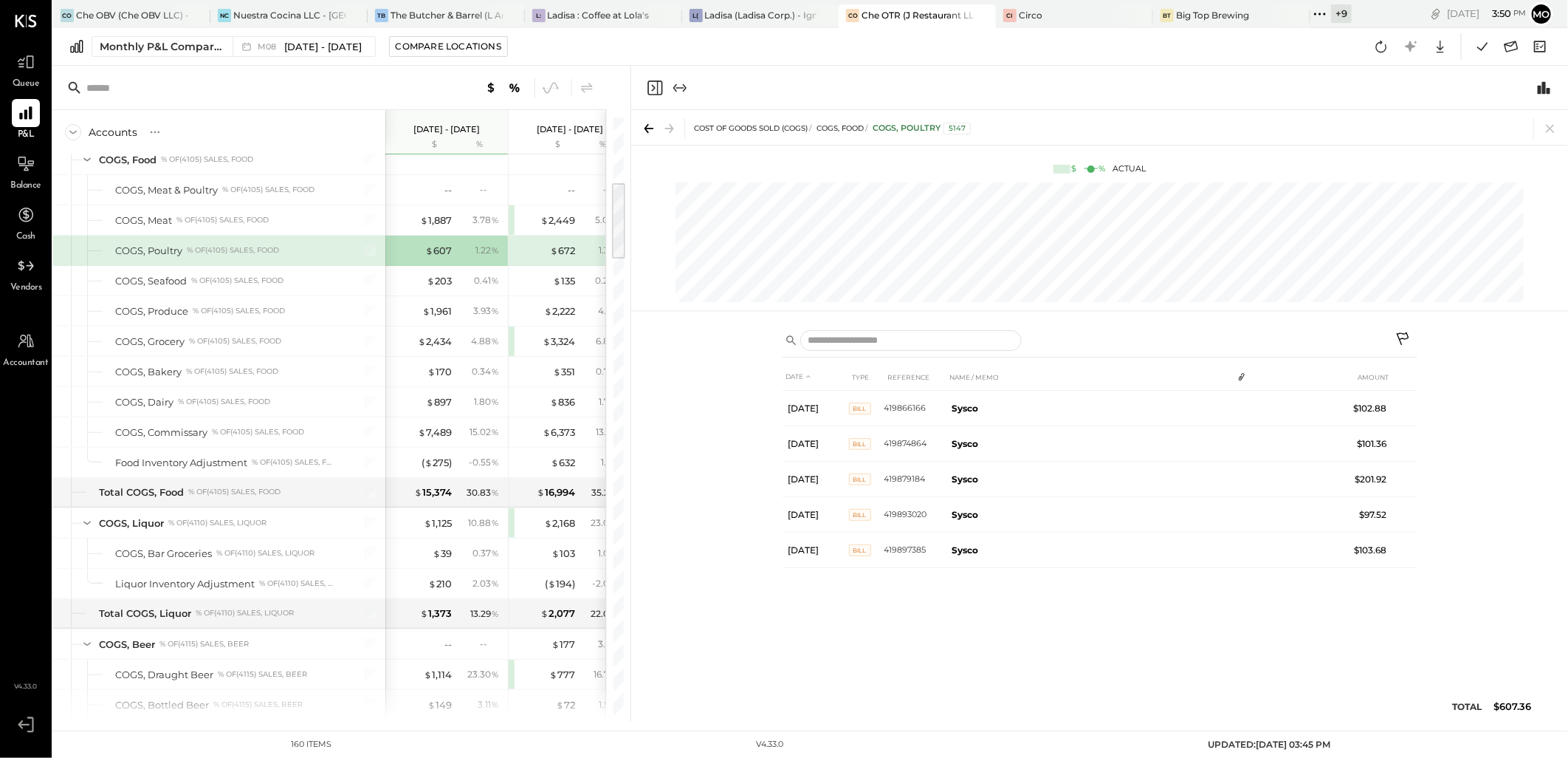
click at [1544, 129] on icon at bounding box center [1550, 128] width 21 height 21
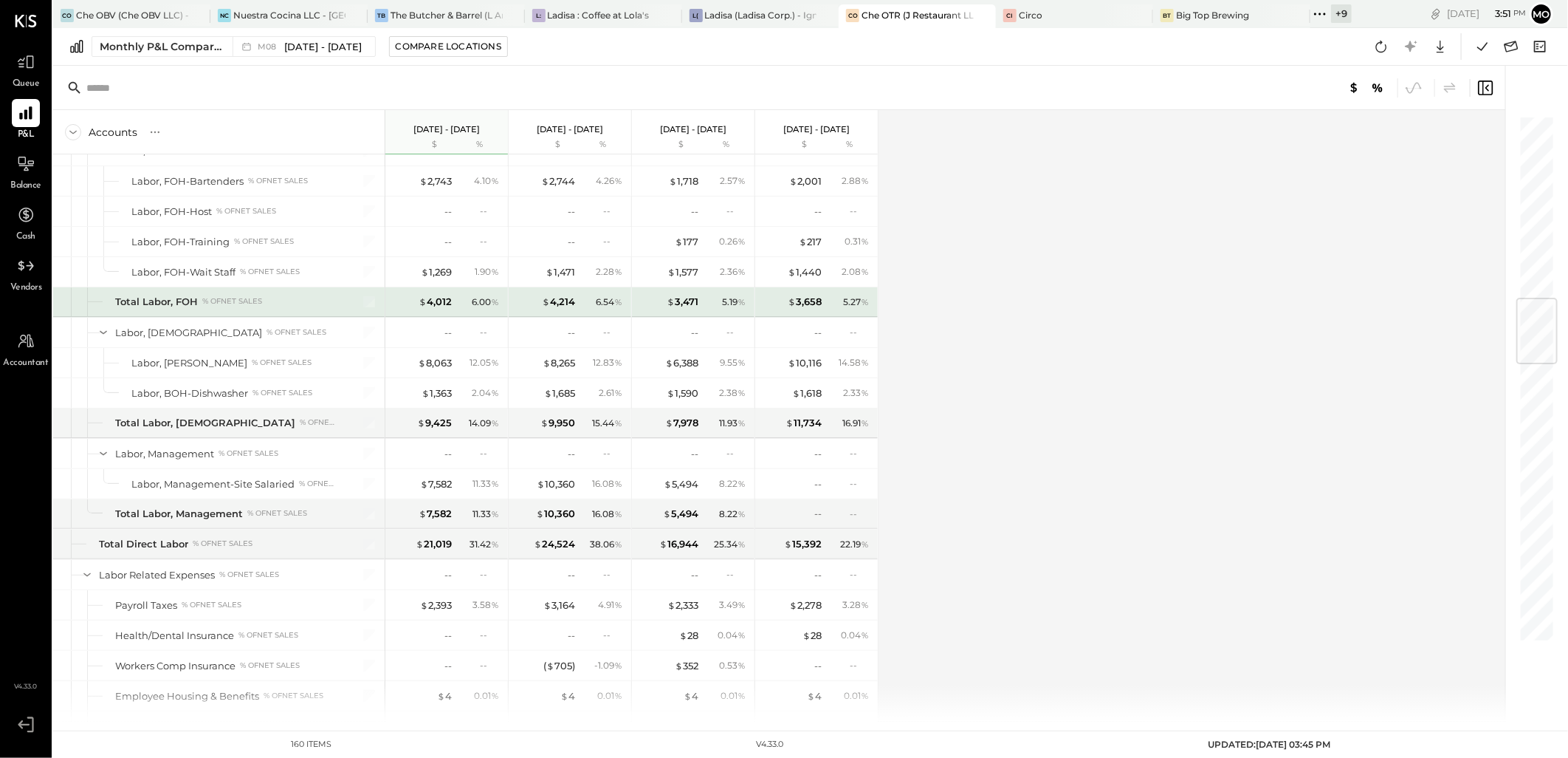
scroll to position [1641, 0]
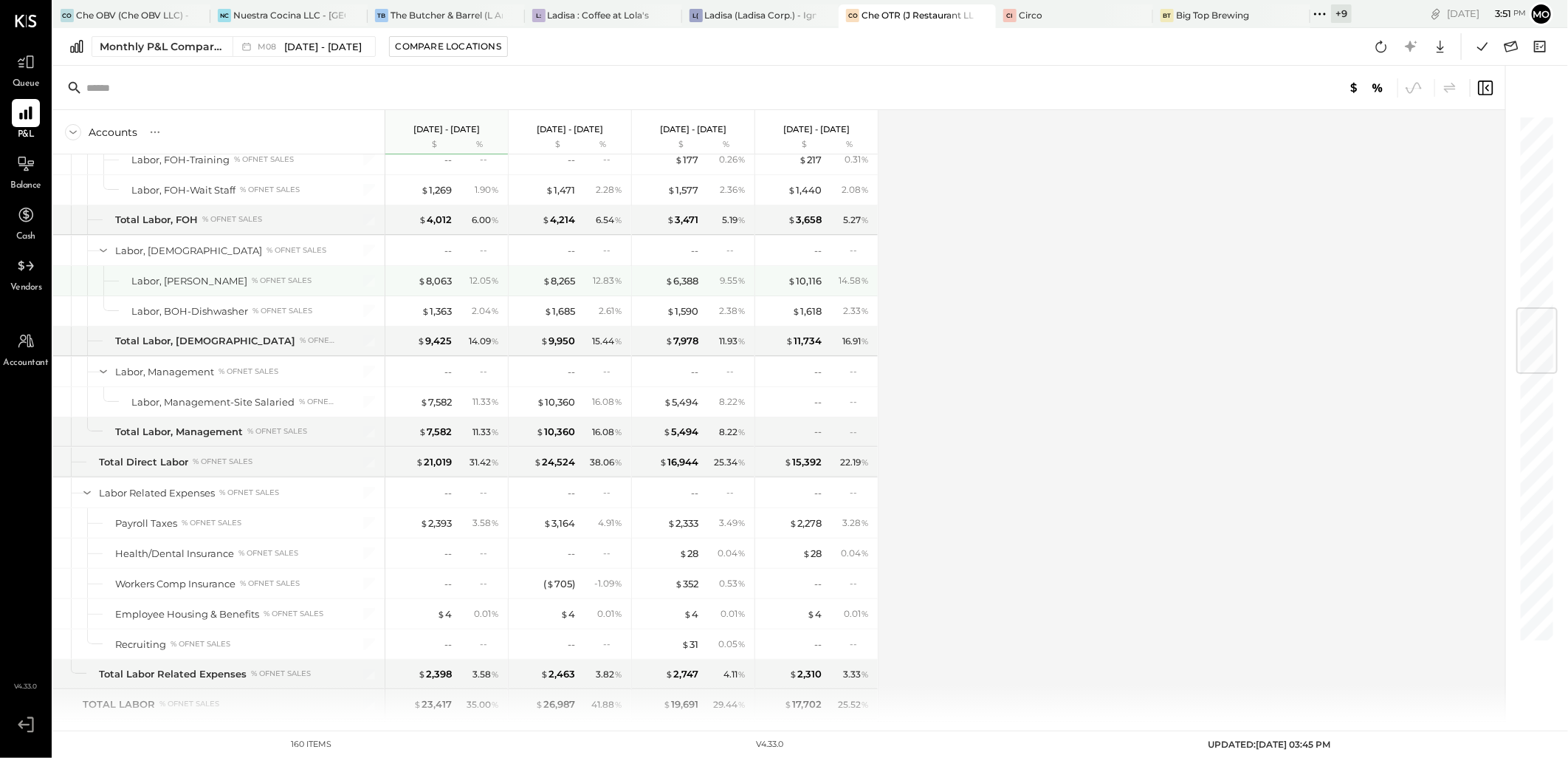
click at [430, 271] on div "$ 8,063 12.05 %" at bounding box center [448, 281] width 111 height 30
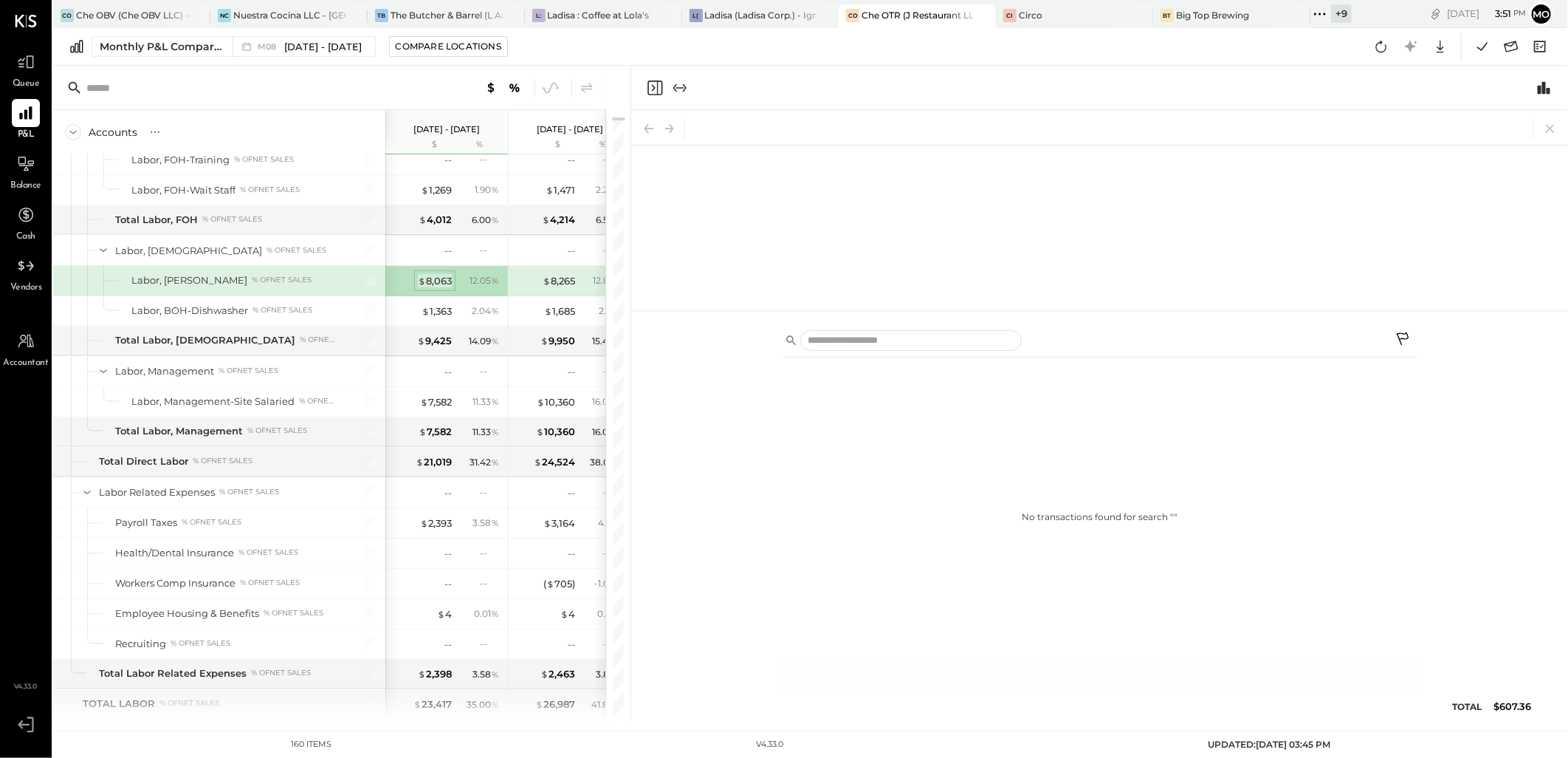
click at [432, 285] on div "$ 8,063" at bounding box center [435, 281] width 34 height 14
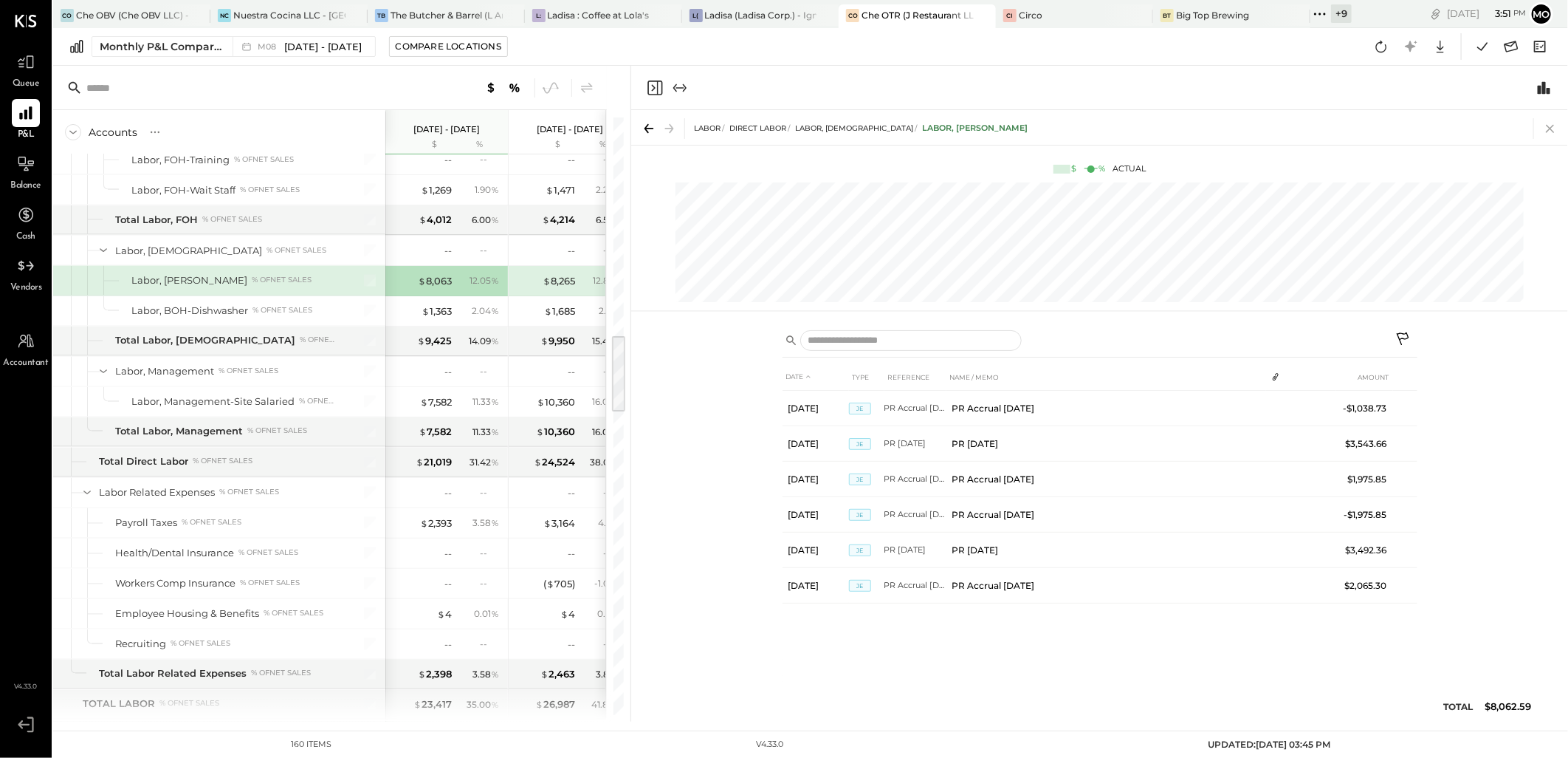
click at [1548, 127] on icon at bounding box center [1550, 128] width 21 height 21
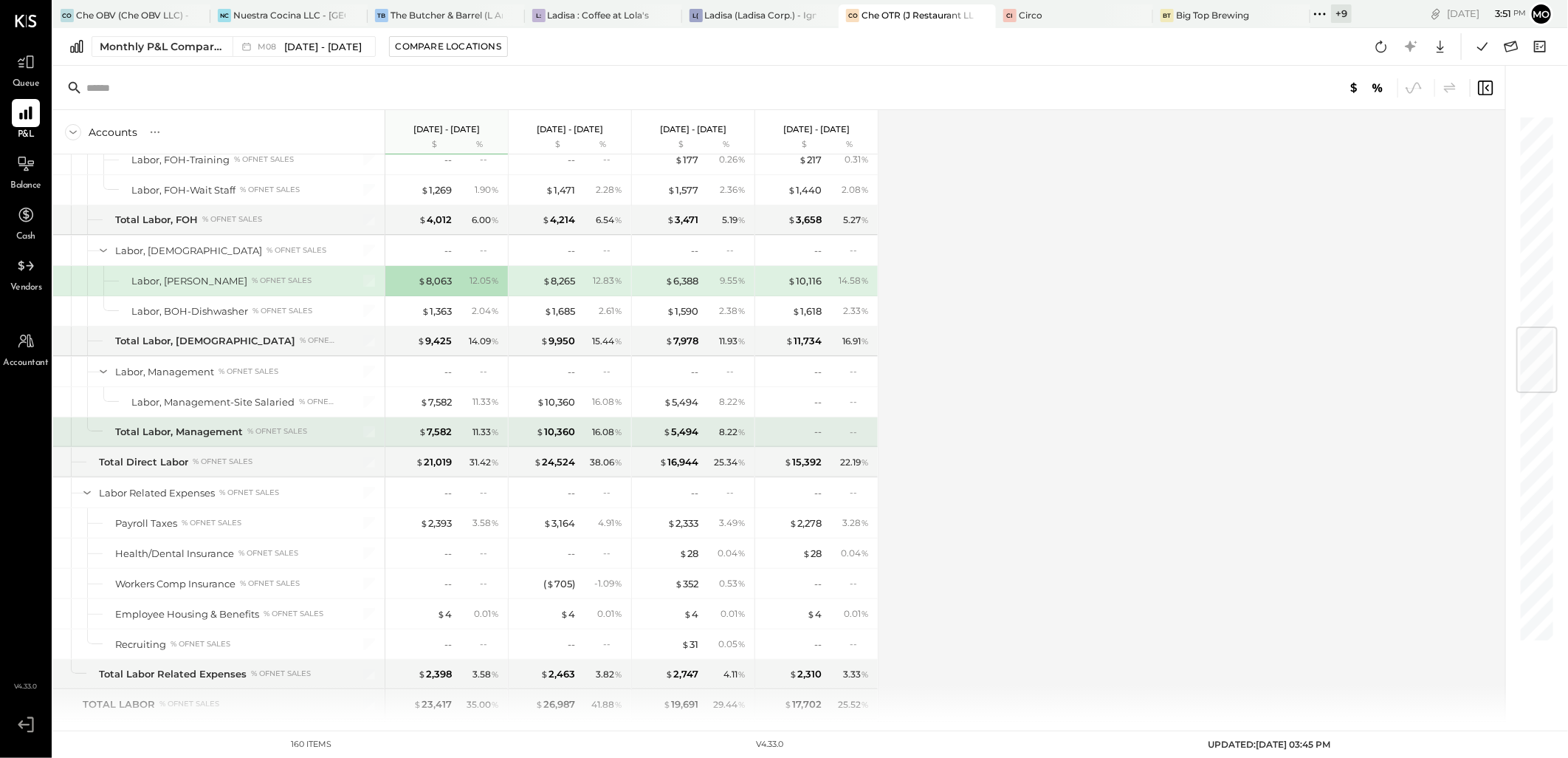
scroll to position [1805, 0]
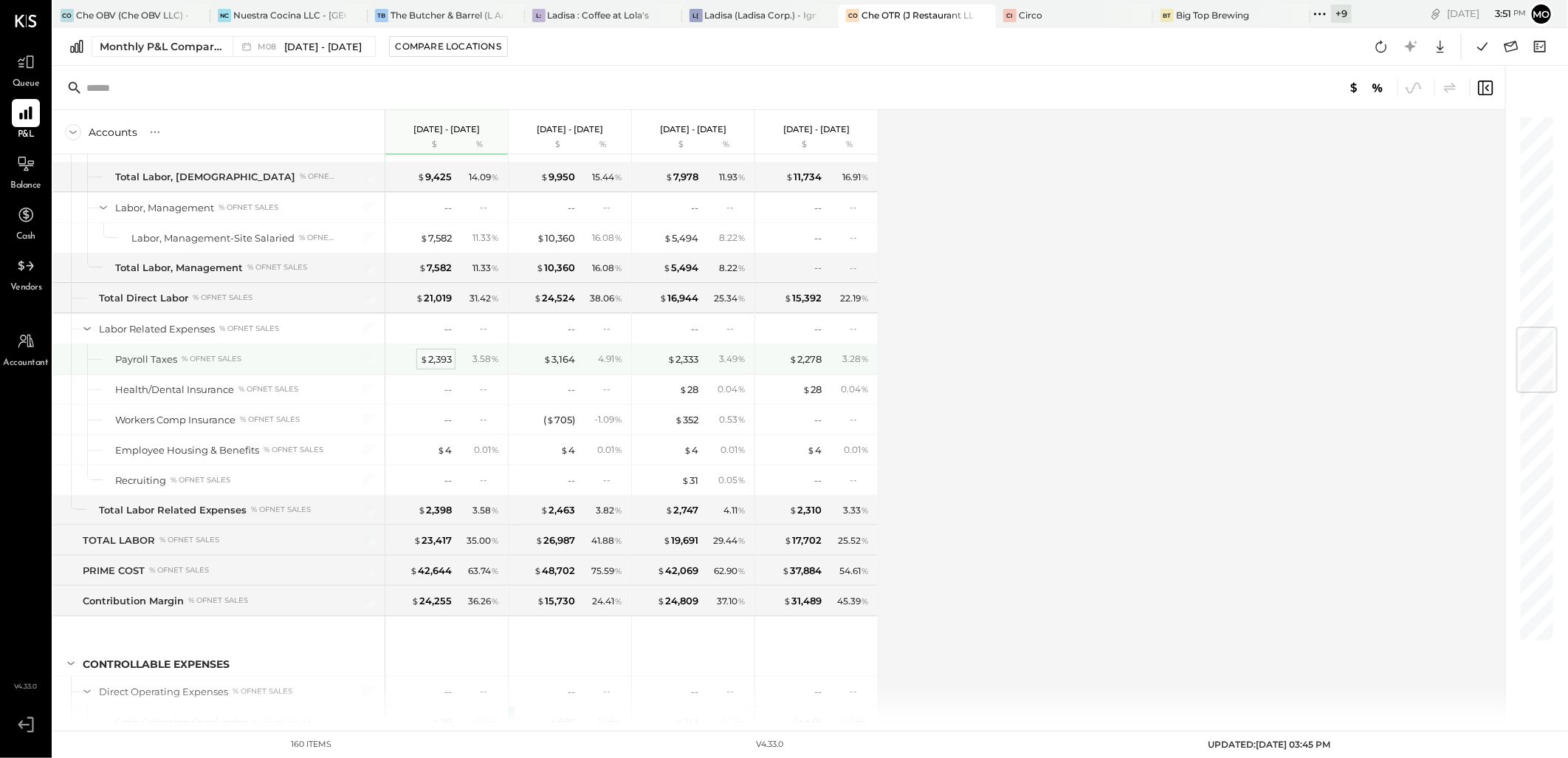
click at [444, 362] on div "$ 2,393" at bounding box center [436, 359] width 32 height 14
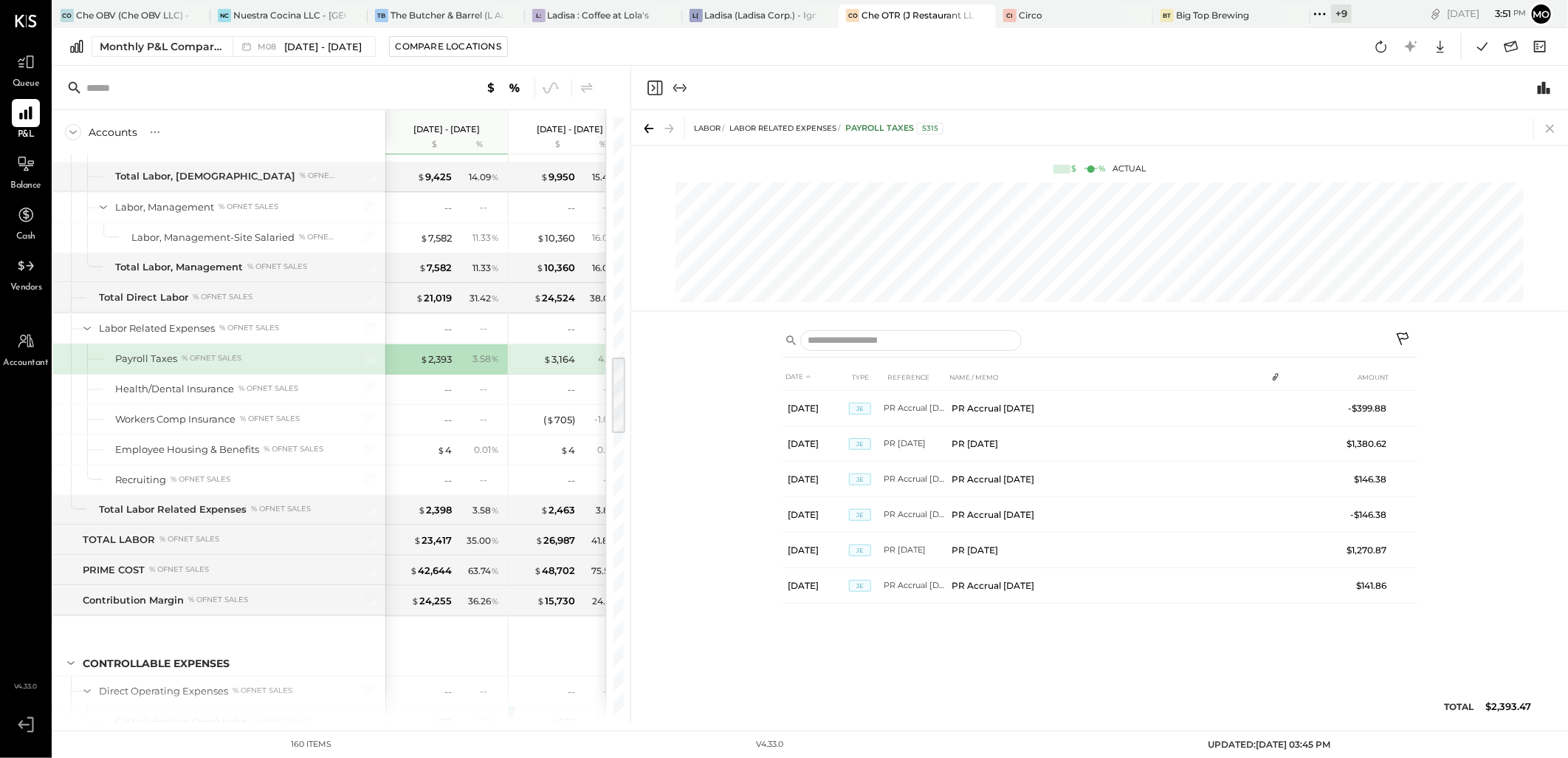
click at [1550, 127] on icon at bounding box center [1549, 129] width 8 height 8
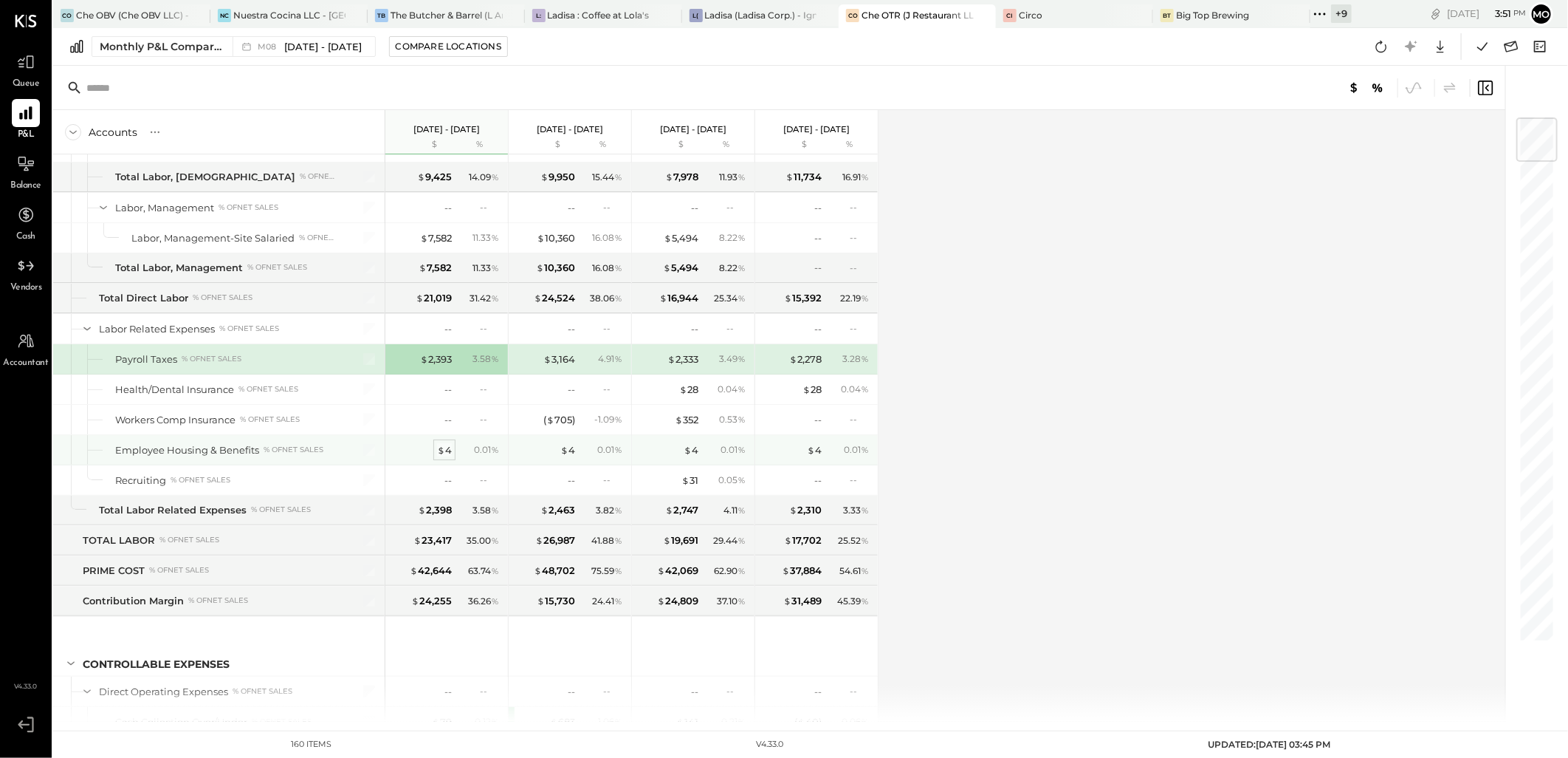
click at [447, 455] on div "$ 4" at bounding box center [444, 450] width 15 height 14
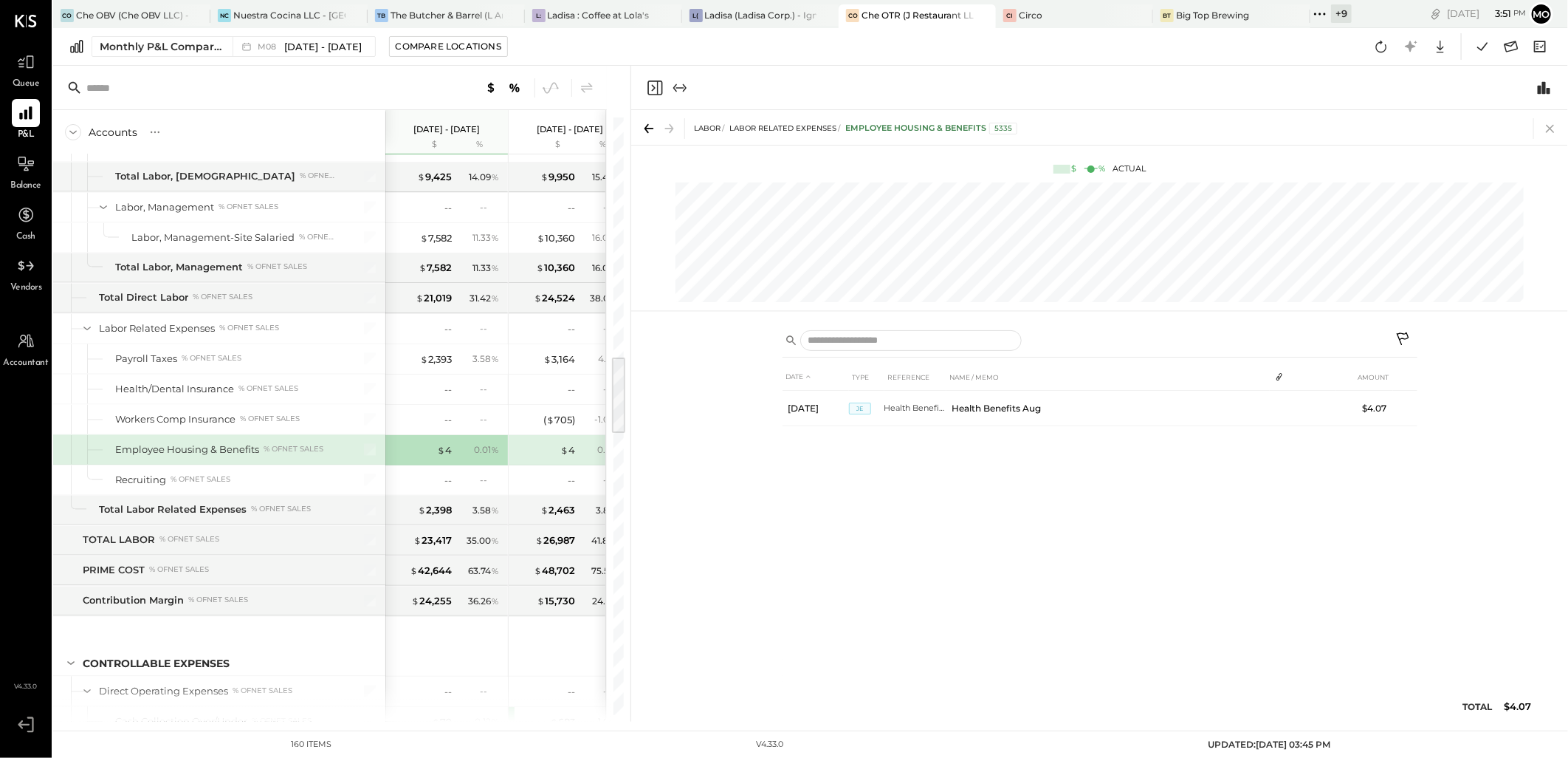
click at [1546, 129] on icon at bounding box center [1550, 128] width 21 height 21
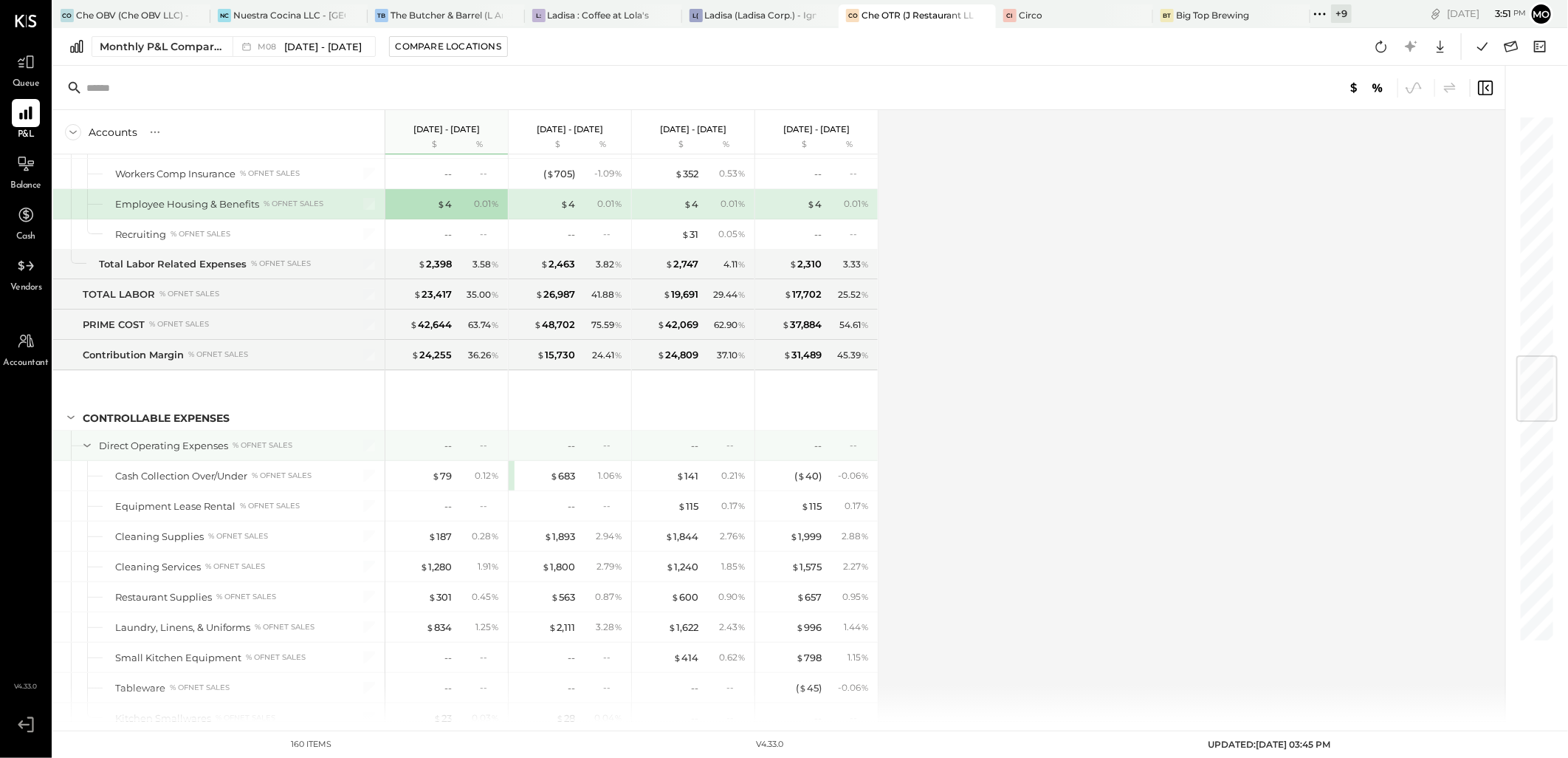
scroll to position [2216, 0]
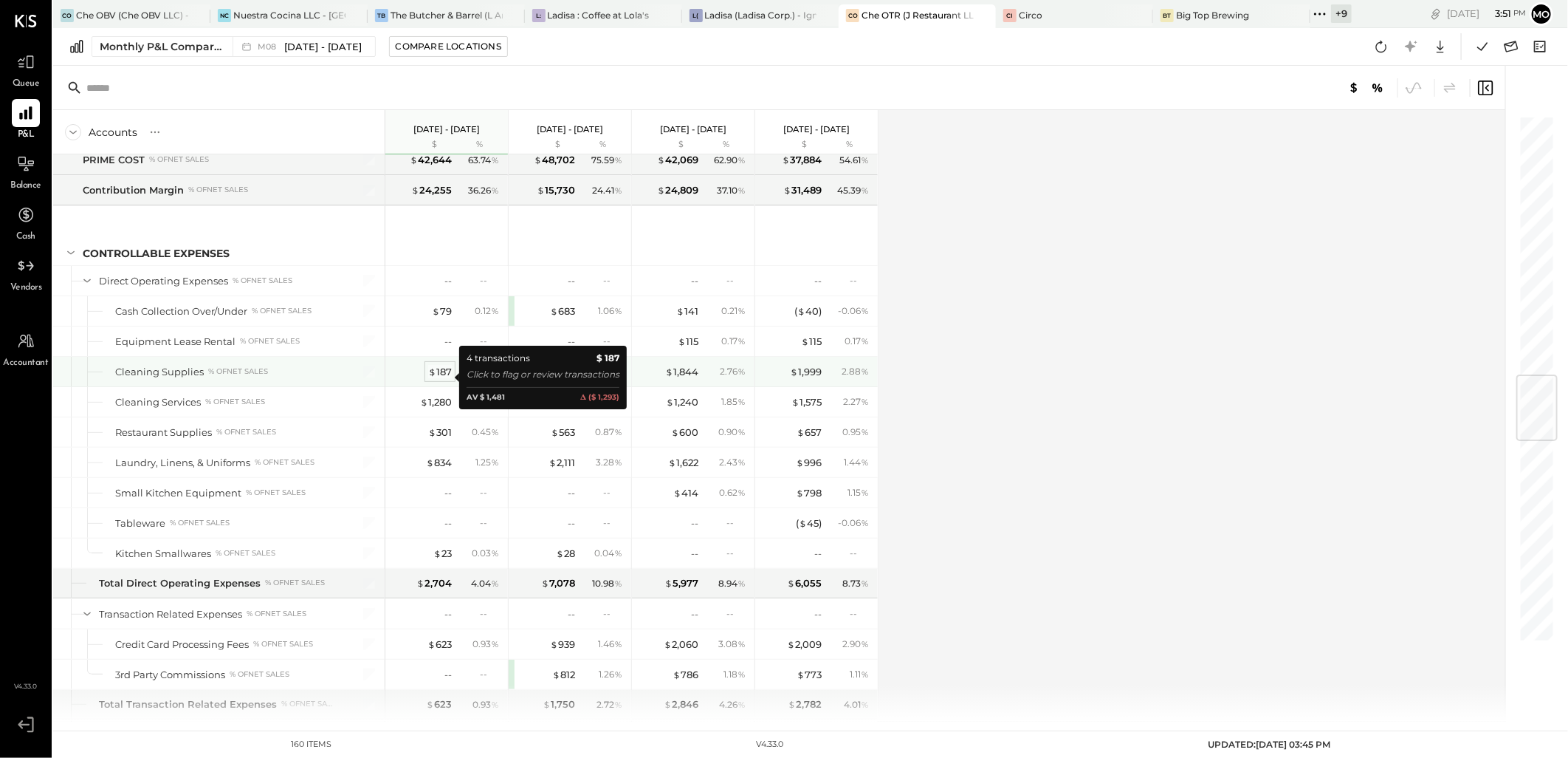
click at [441, 377] on div "$ 187" at bounding box center [440, 372] width 23 height 14
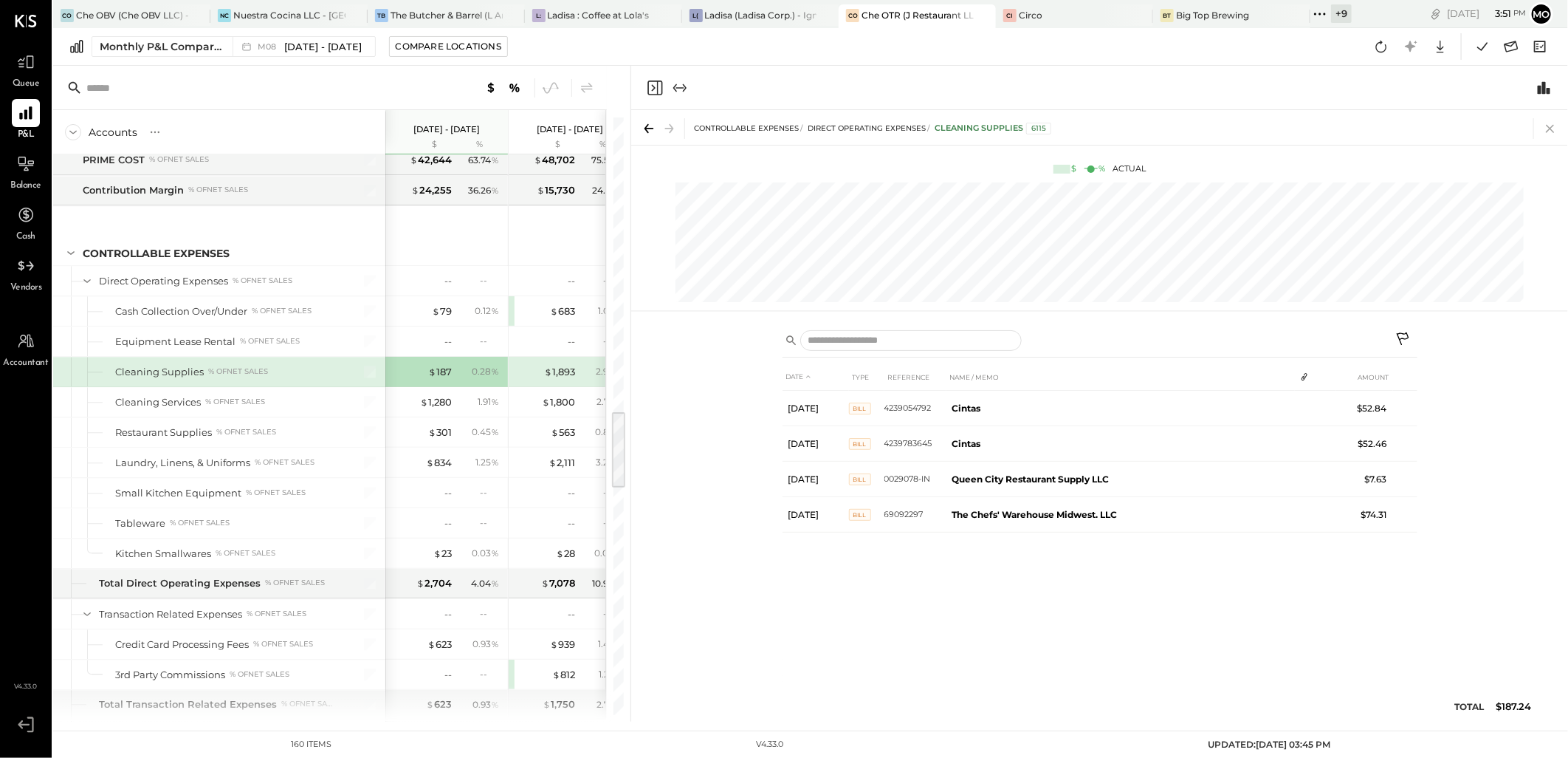
click at [1547, 127] on icon at bounding box center [1550, 128] width 21 height 21
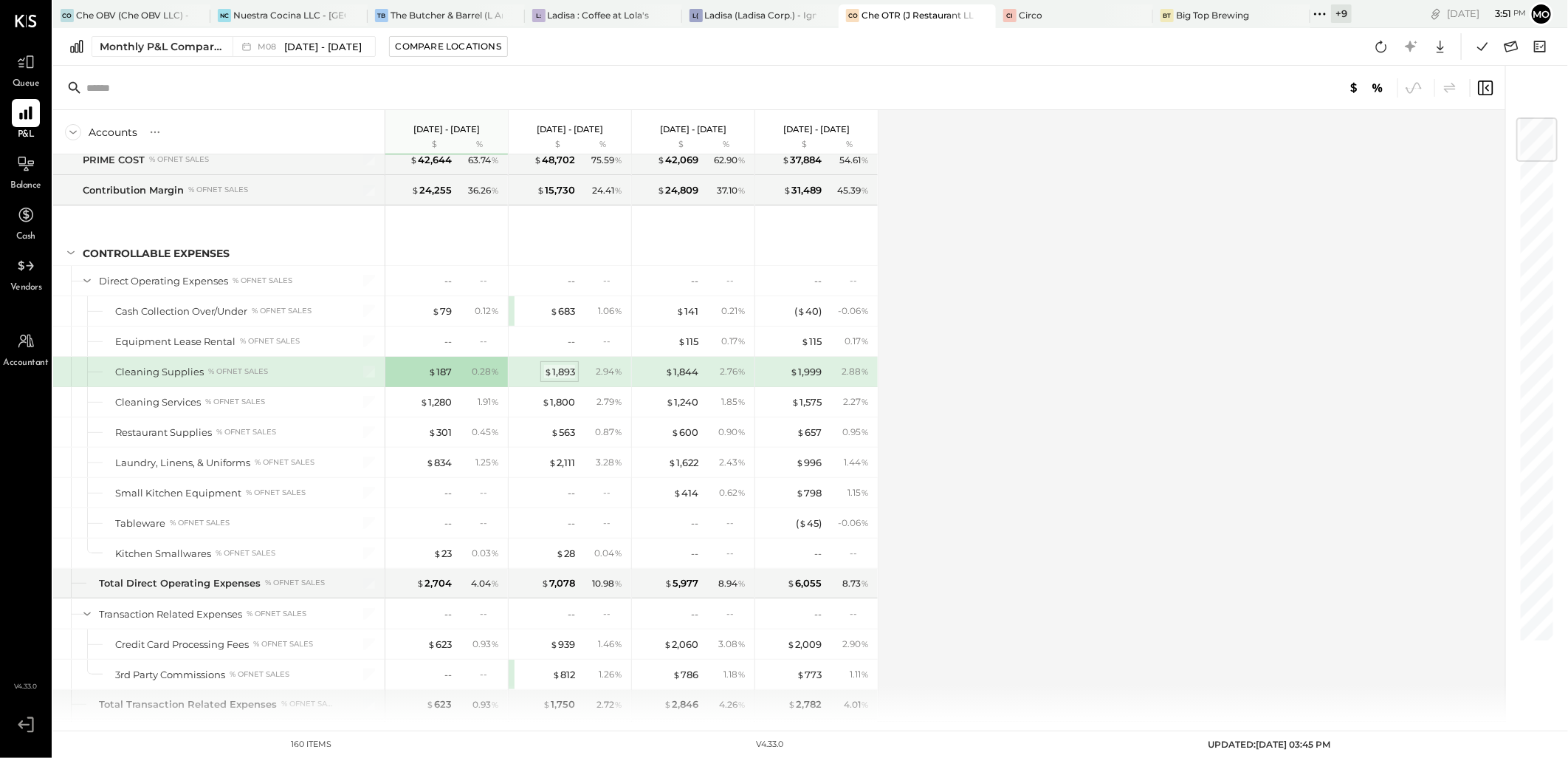
click at [563, 374] on div "$ 1,893" at bounding box center [559, 372] width 31 height 14
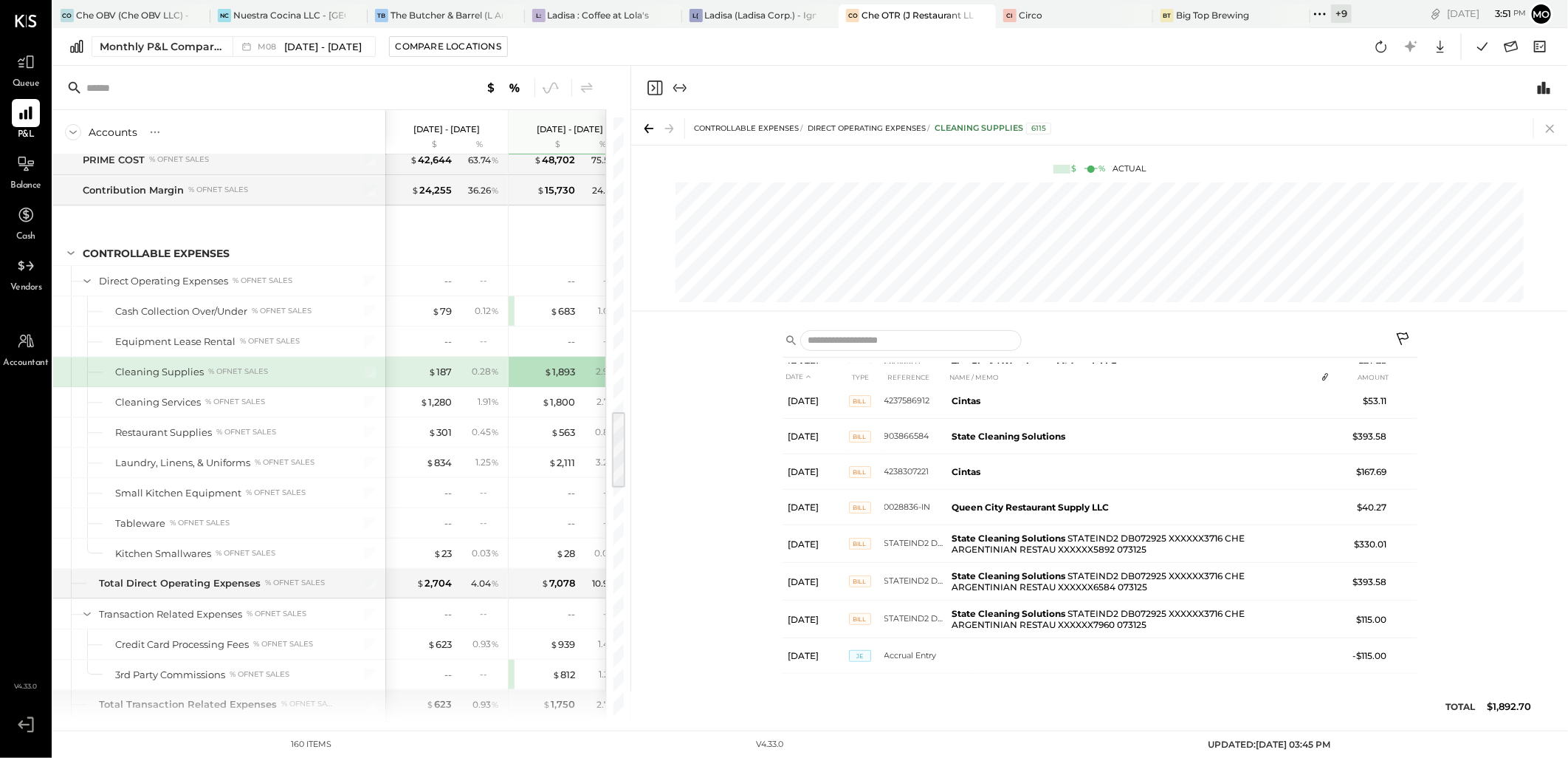
scroll to position [201, 0]
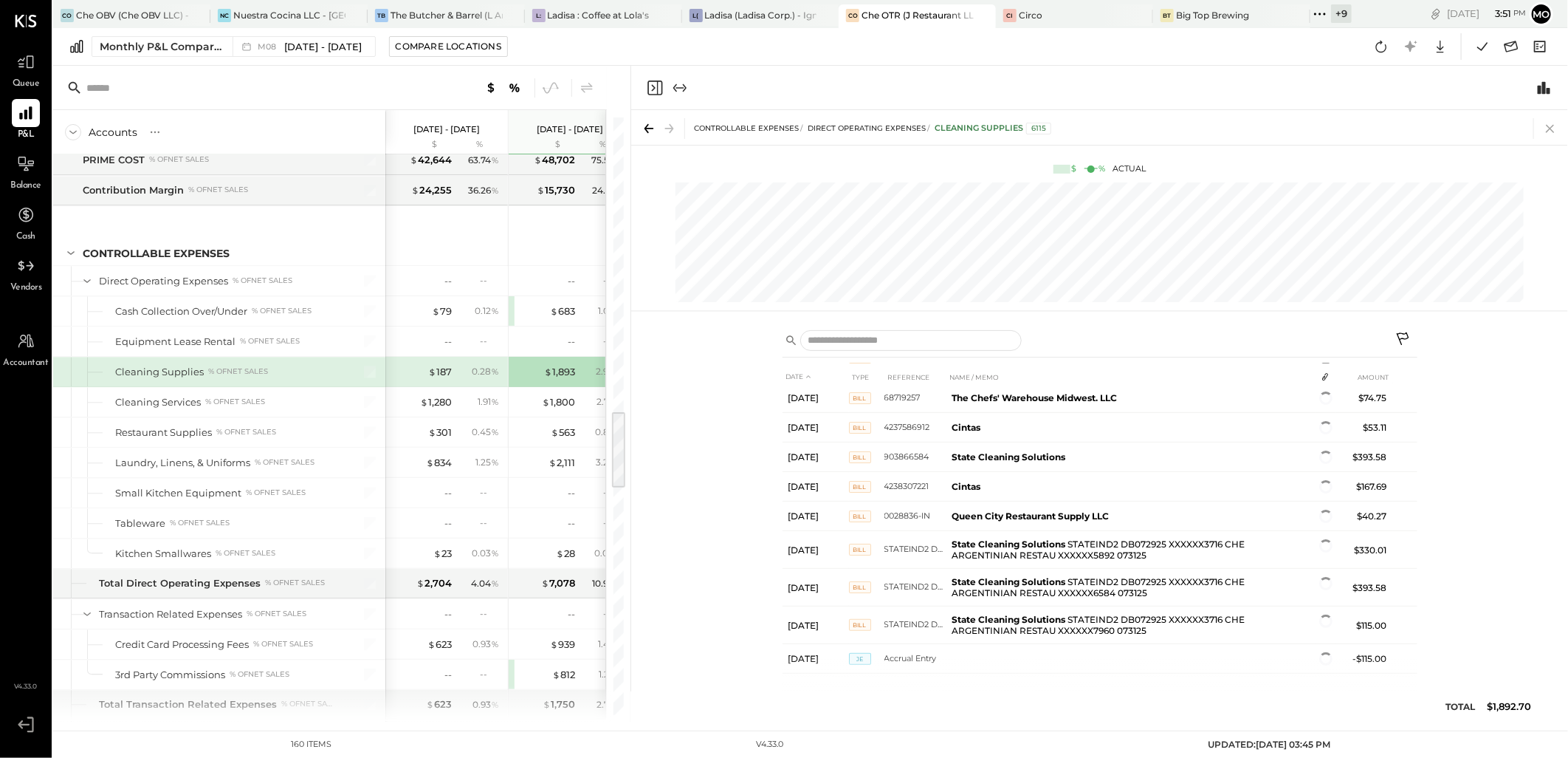
click at [1554, 126] on icon at bounding box center [1550, 128] width 21 height 21
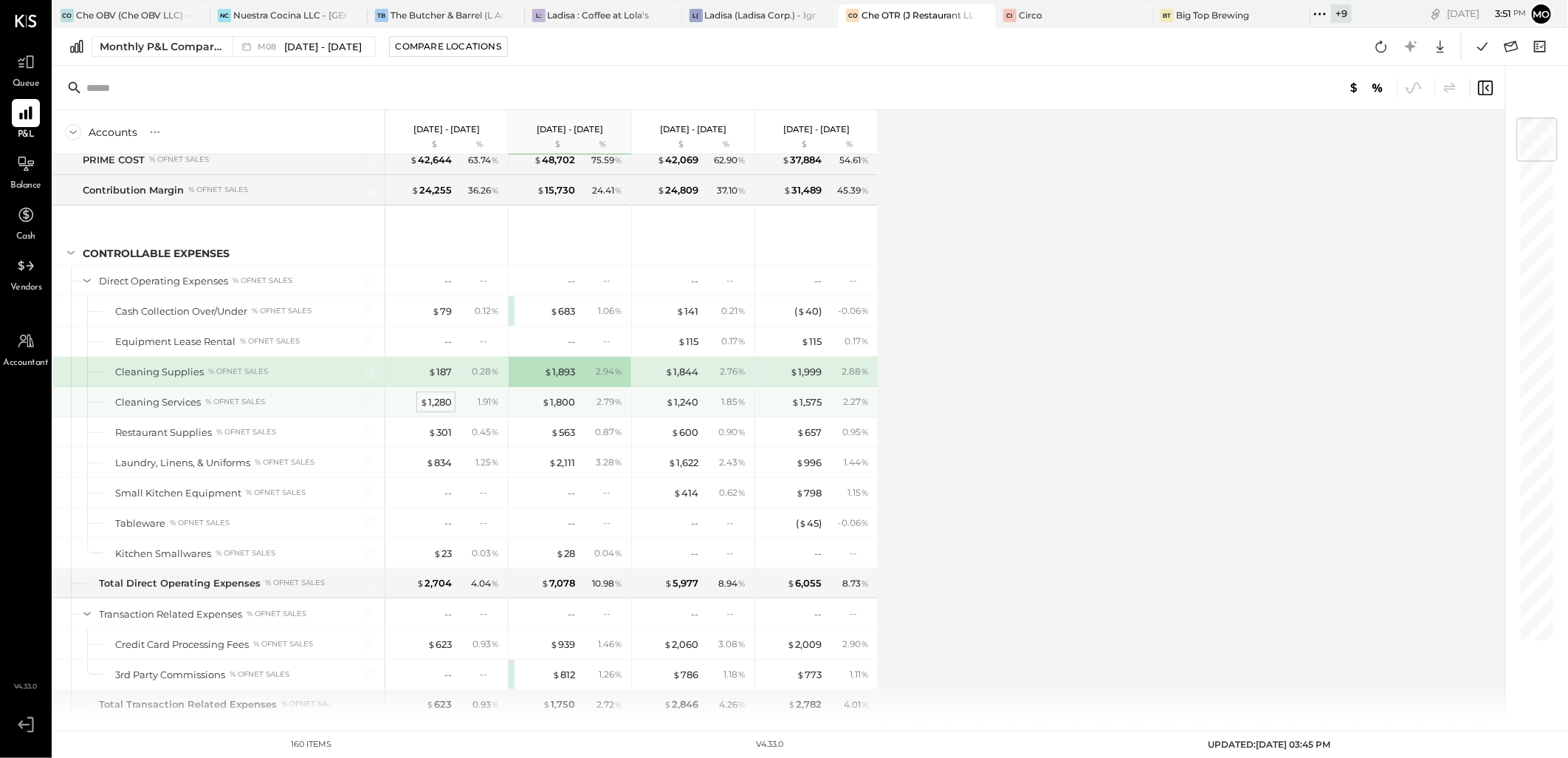
click at [448, 404] on div "$ 1,280" at bounding box center [436, 402] width 32 height 14
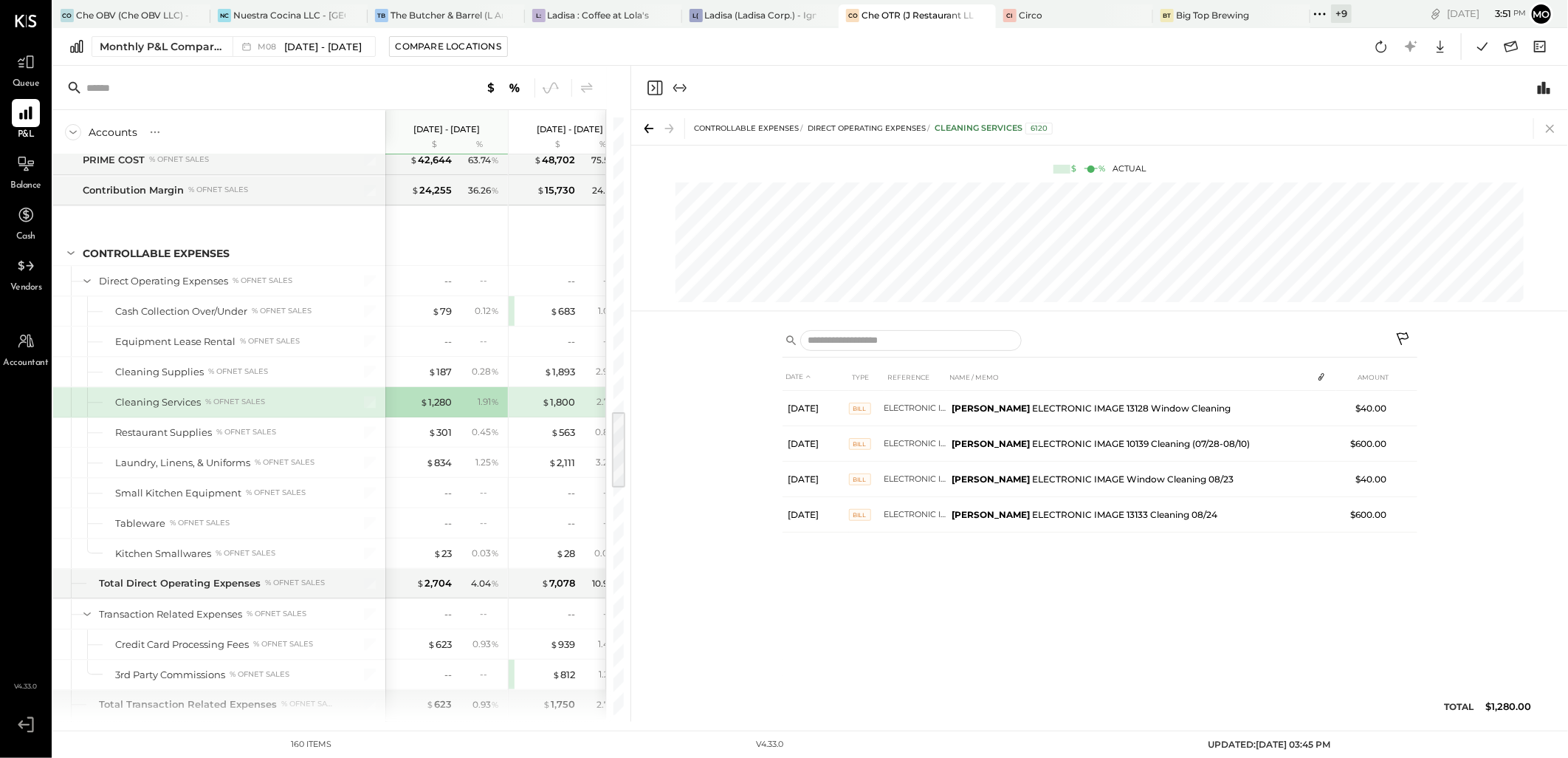
click at [1541, 131] on icon at bounding box center [1550, 128] width 21 height 21
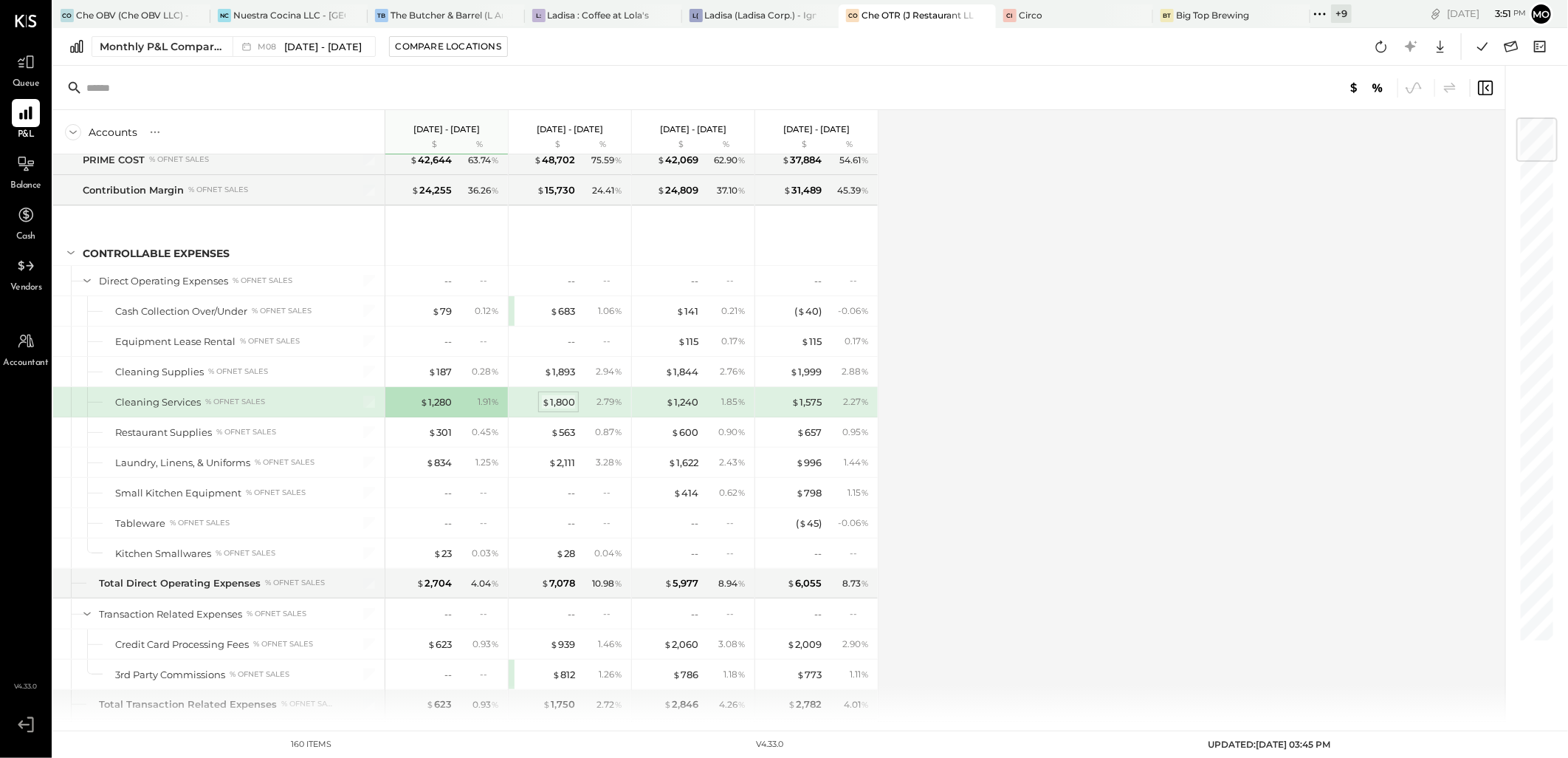
click at [559, 404] on div "$ 1,800" at bounding box center [558, 402] width 33 height 14
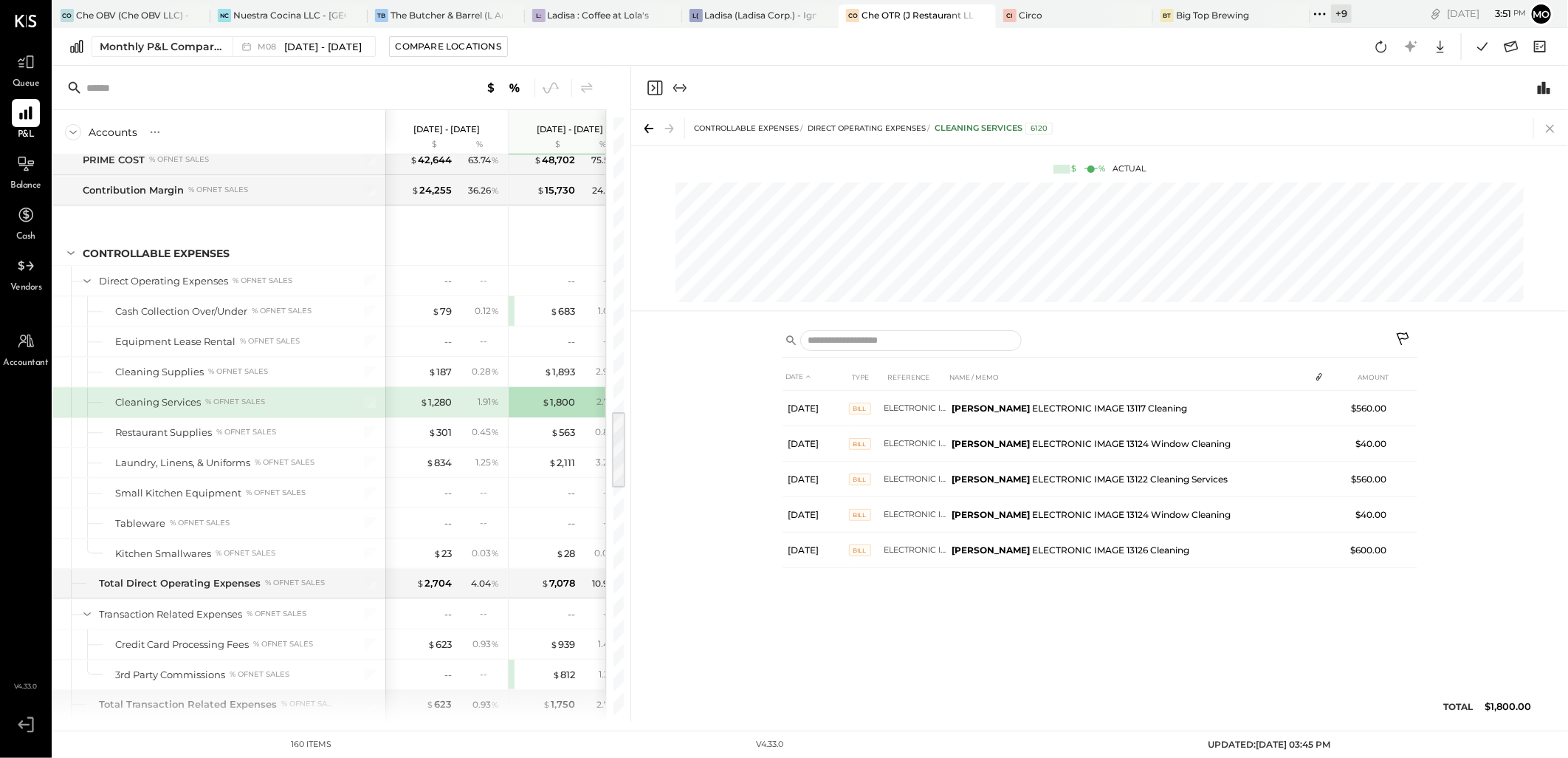
click at [1550, 133] on icon at bounding box center [1550, 128] width 21 height 21
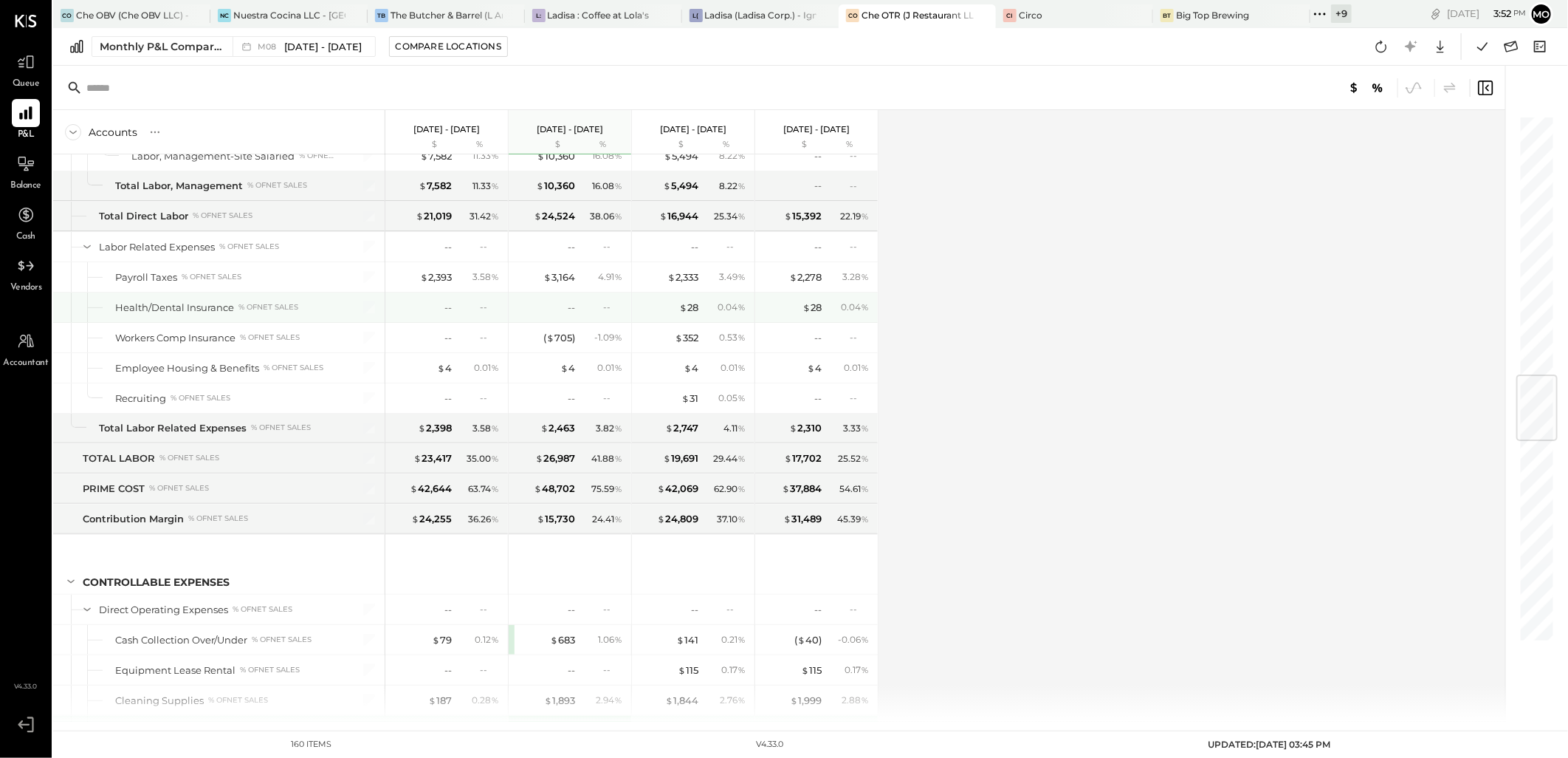
scroll to position [2216, 0]
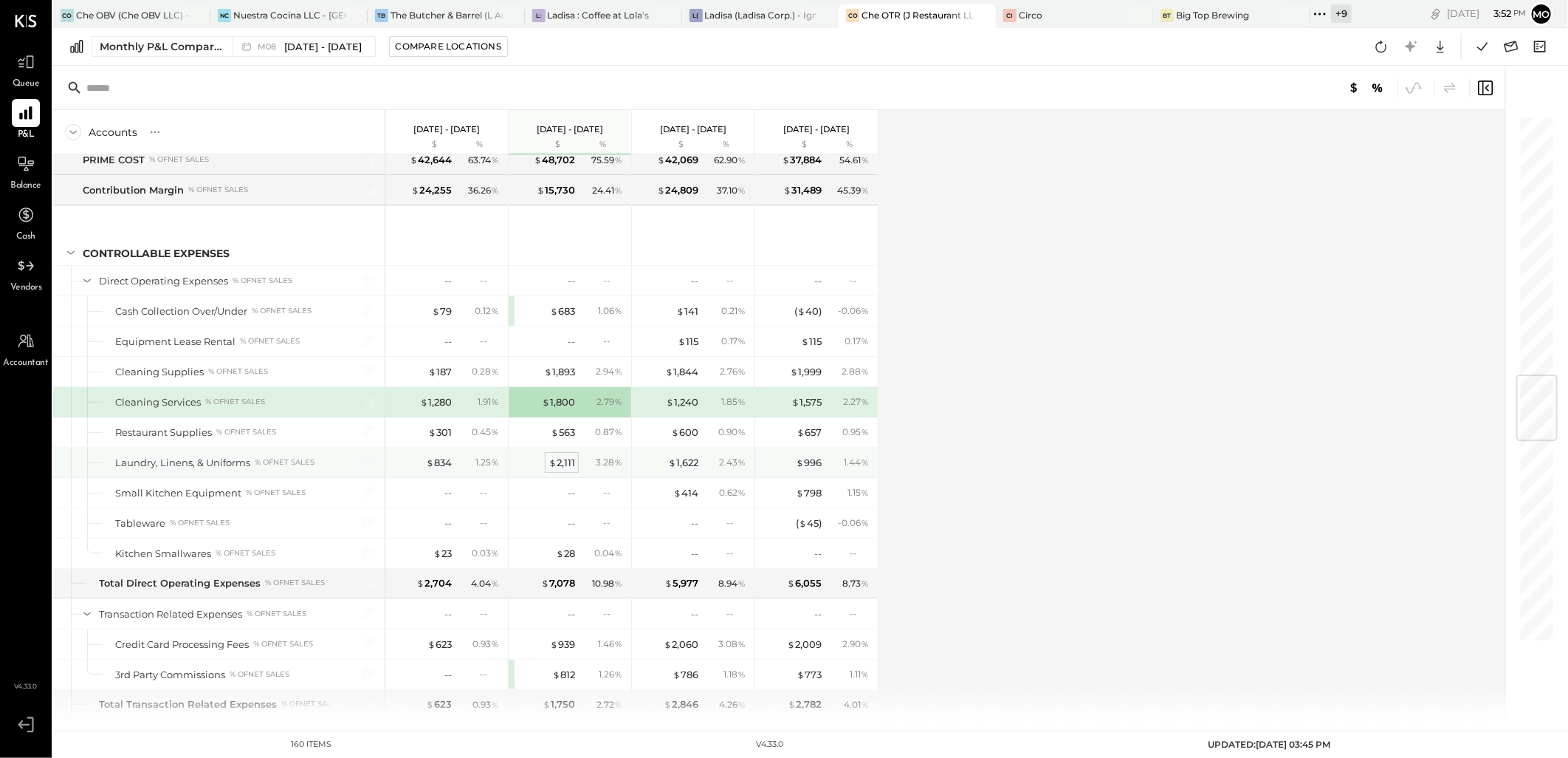
click at [570, 470] on div "$ 2,111" at bounding box center [562, 463] width 26 height 14
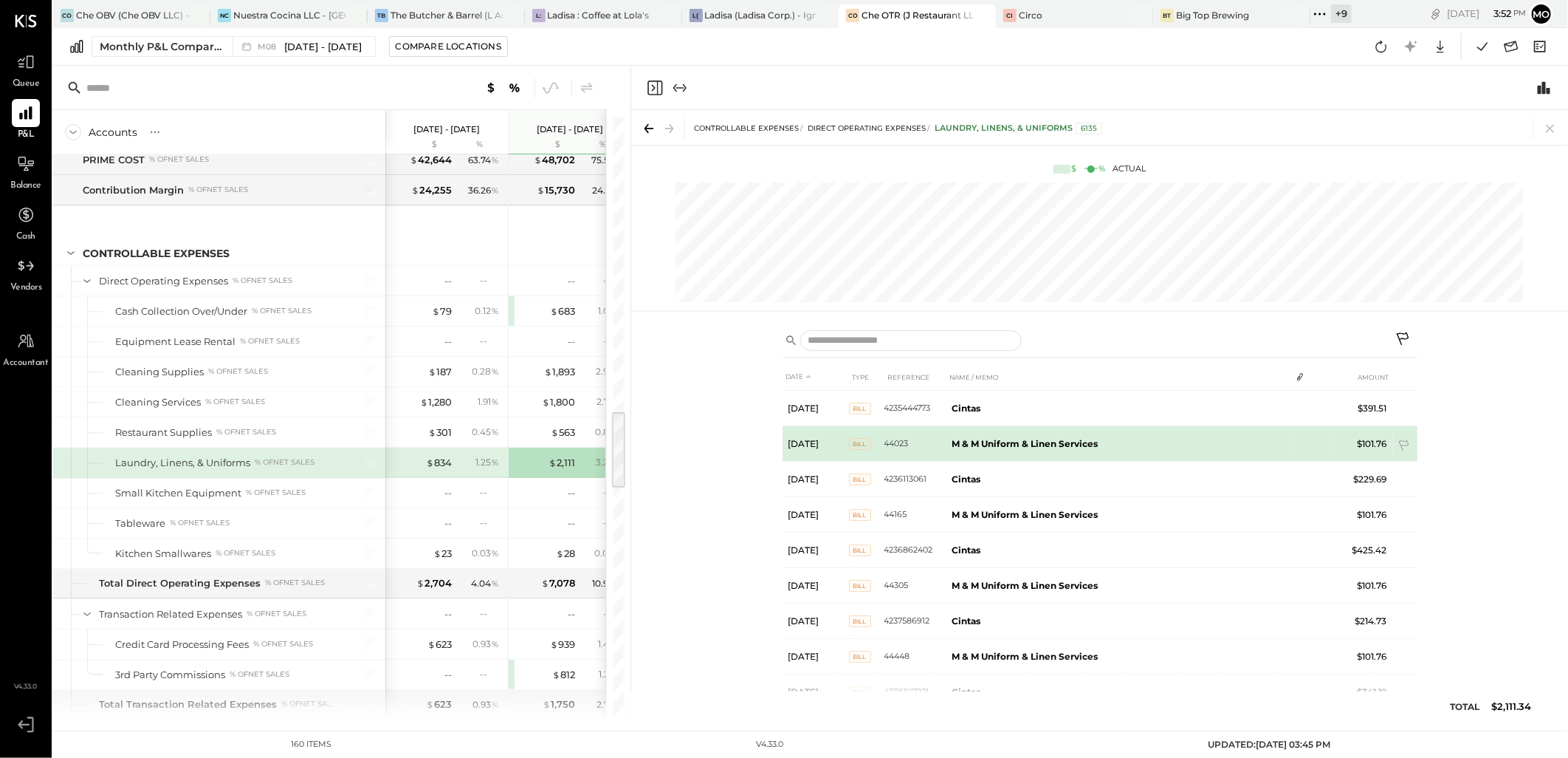
scroll to position [75, 0]
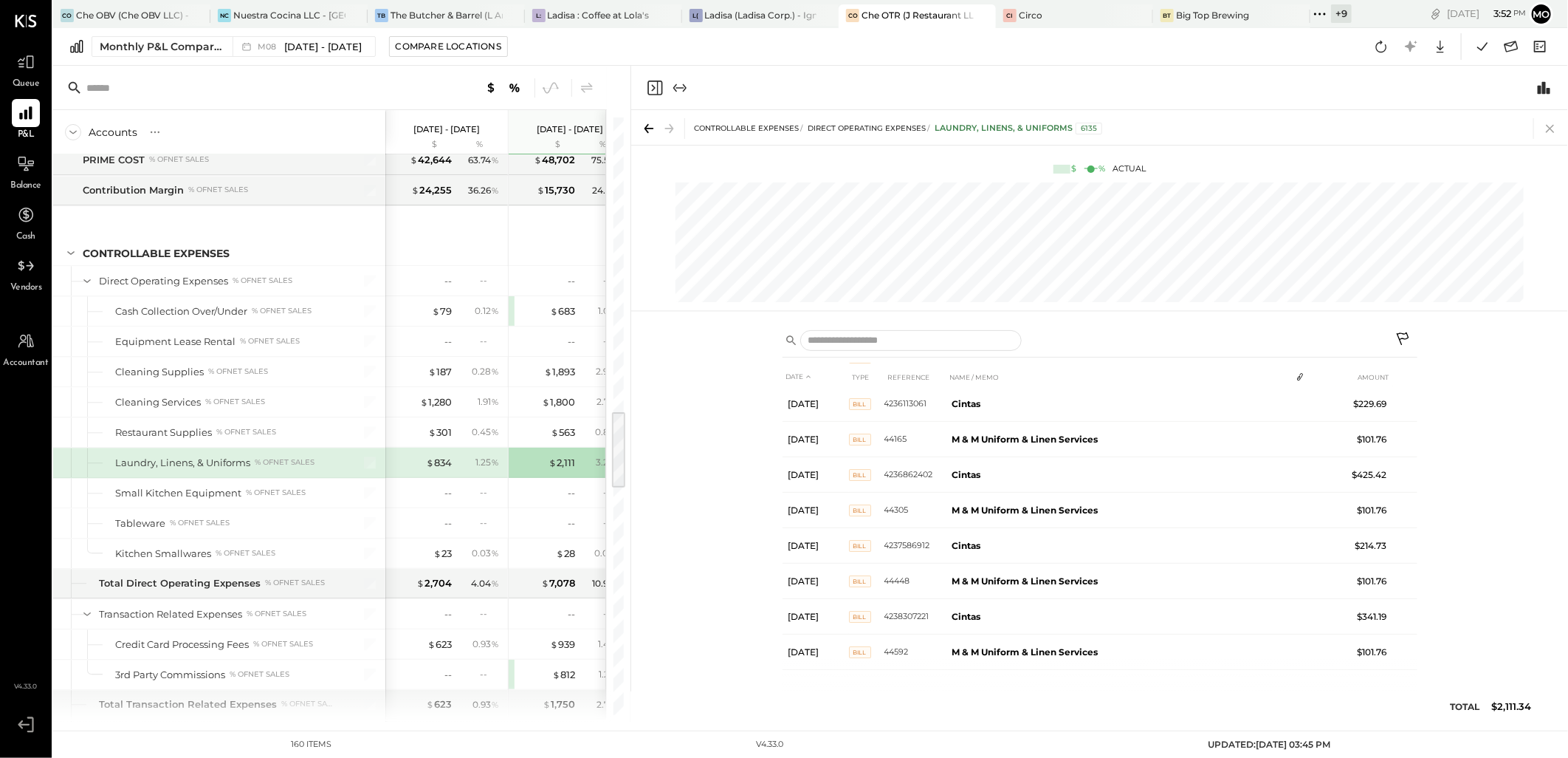
click at [1545, 124] on icon at bounding box center [1550, 128] width 21 height 21
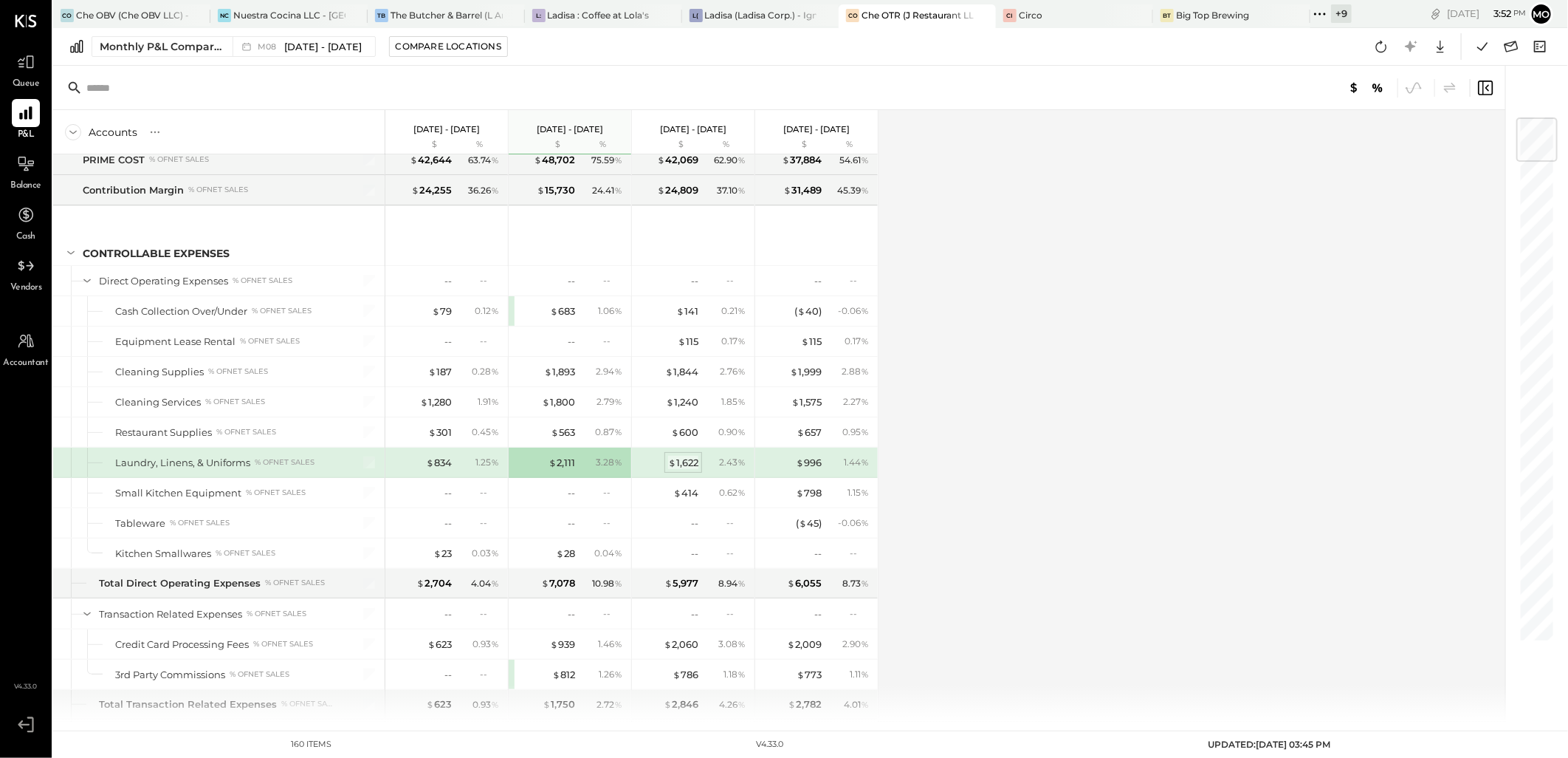
click at [680, 466] on div "$ 1,622" at bounding box center [683, 463] width 30 height 14
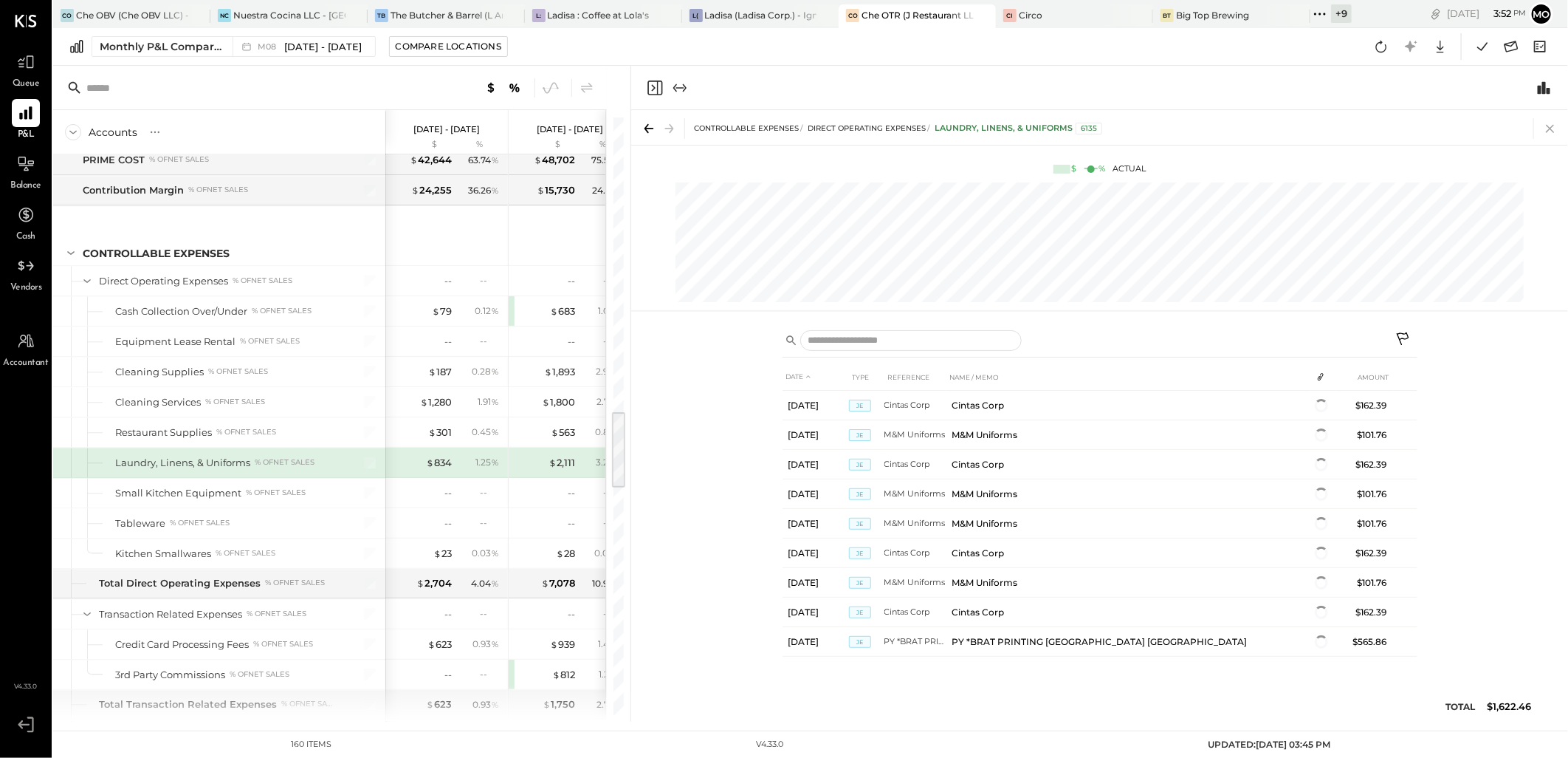
click at [1546, 131] on icon at bounding box center [1550, 128] width 21 height 21
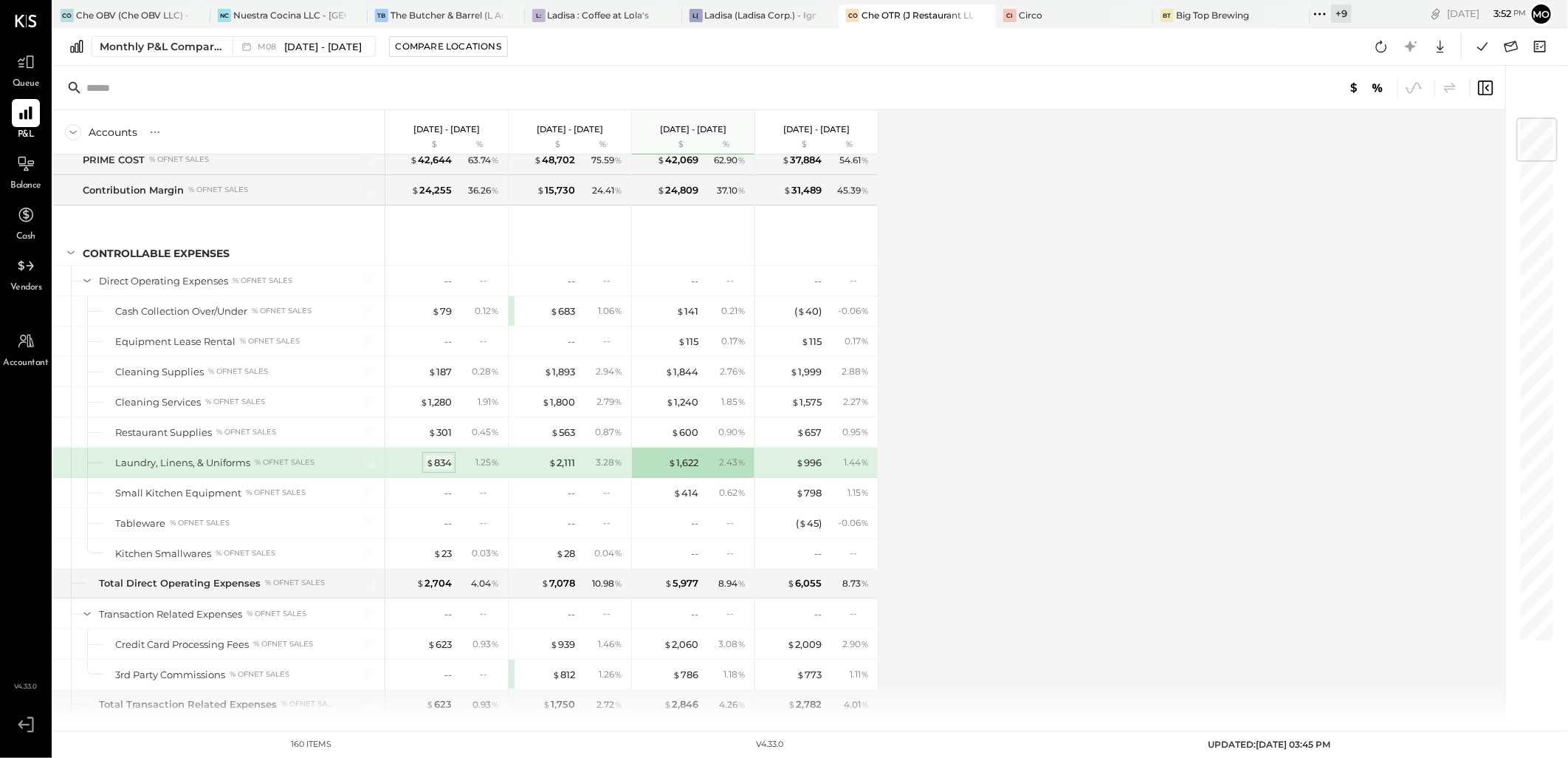
click at [437, 463] on div "$ 834" at bounding box center [438, 463] width 26 height 14
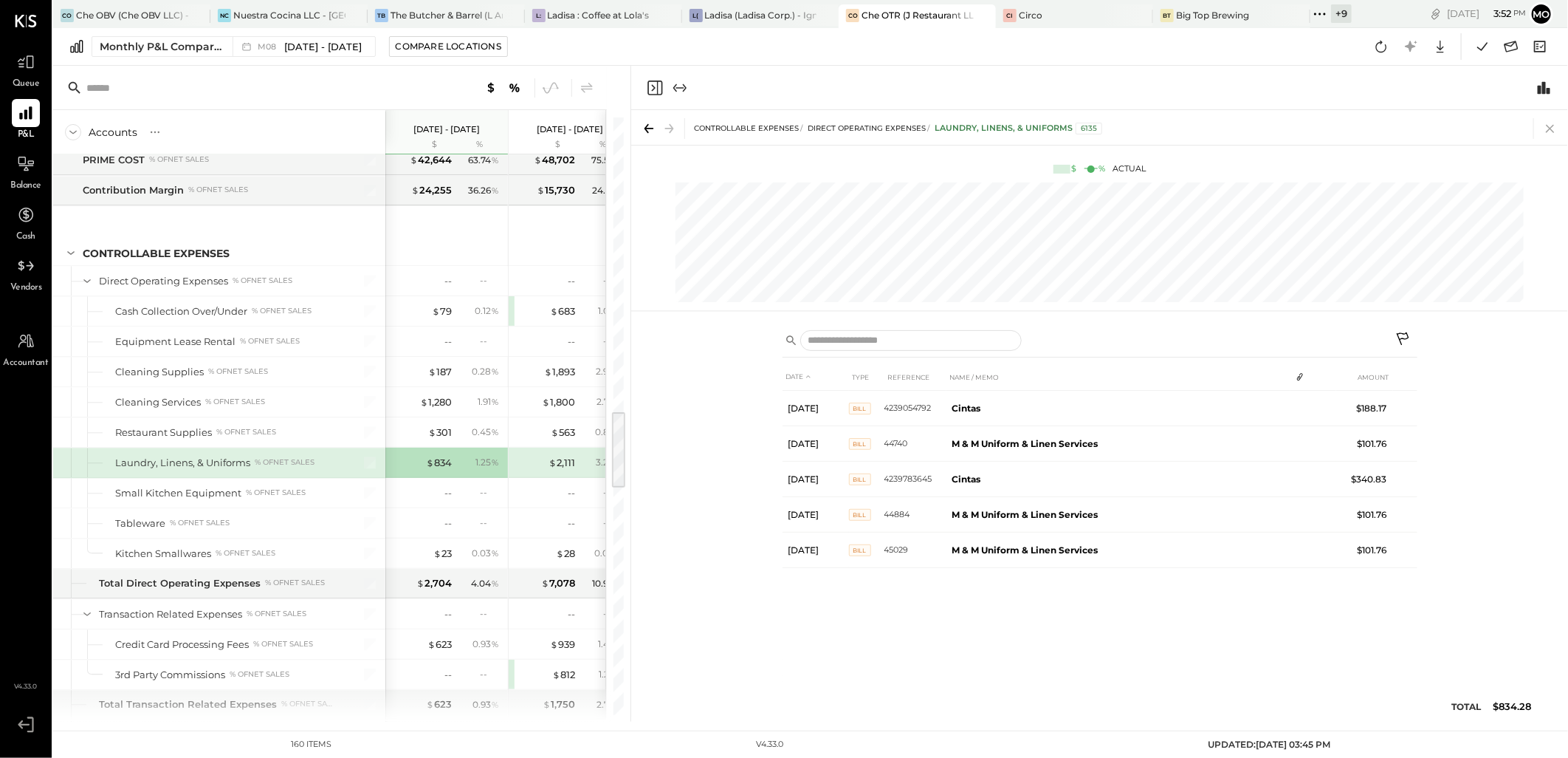
click at [1553, 126] on icon at bounding box center [1549, 129] width 8 height 8
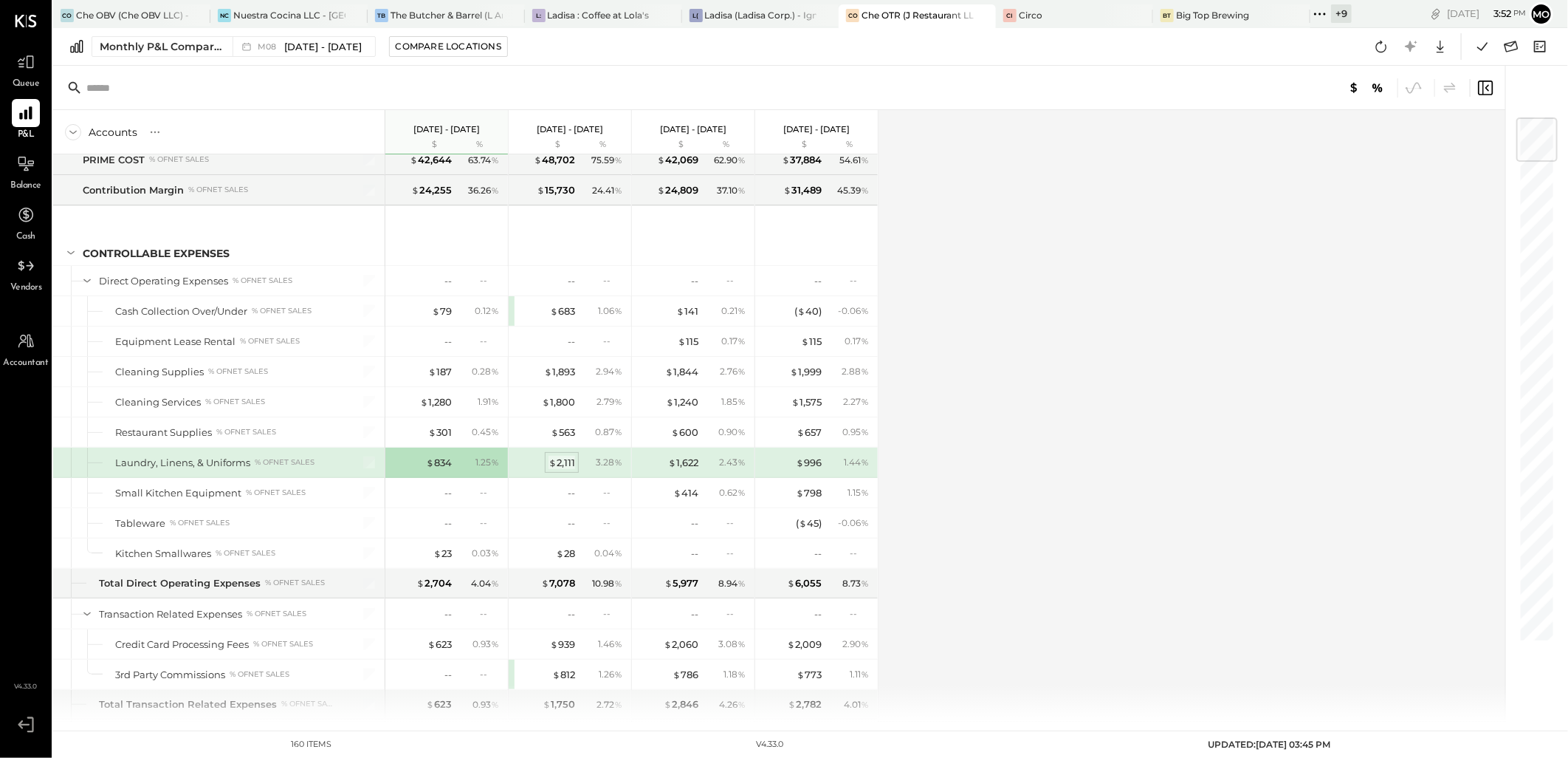
click at [573, 463] on div "$ 2,111" at bounding box center [562, 463] width 26 height 14
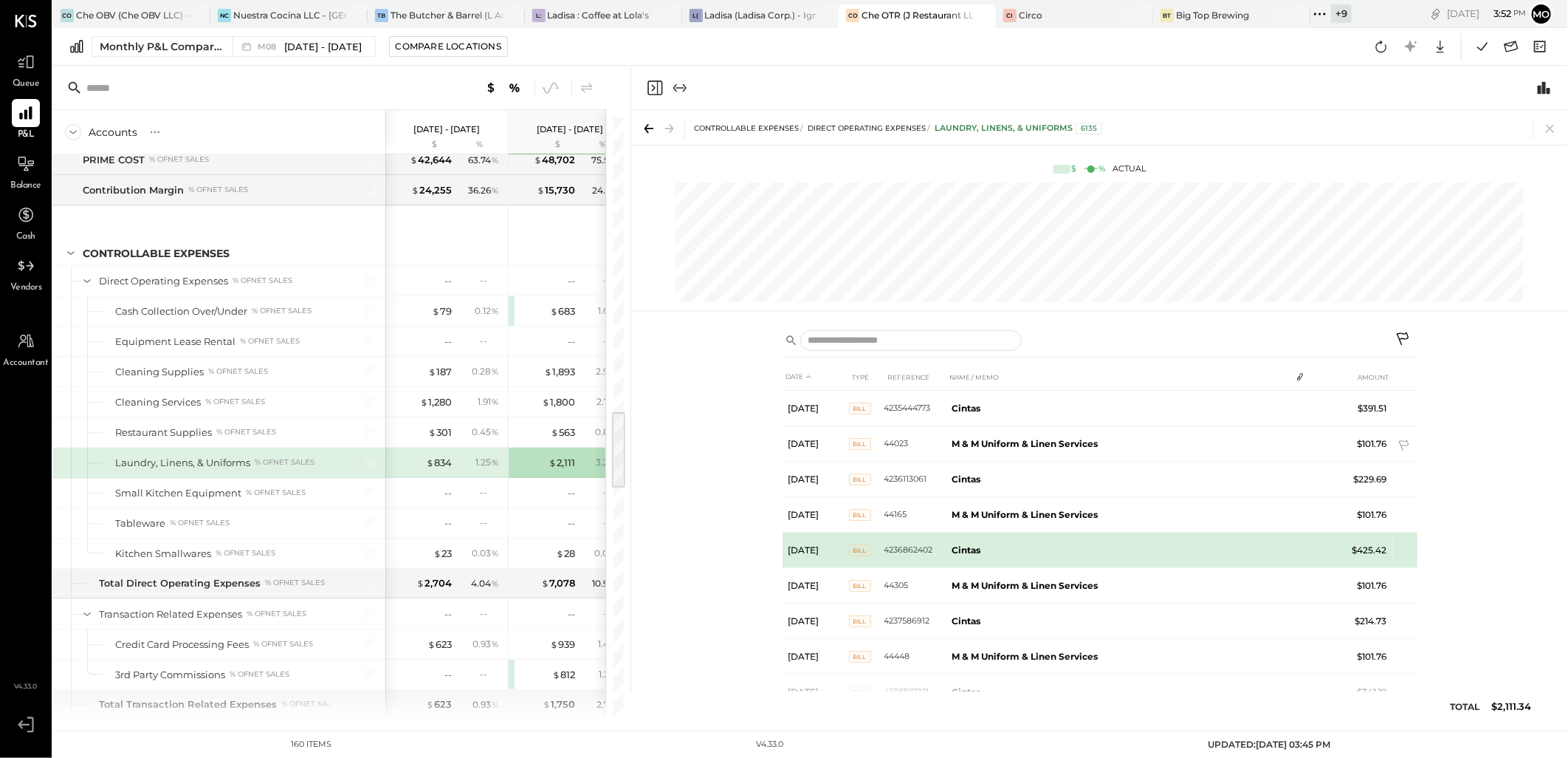
scroll to position [75, 0]
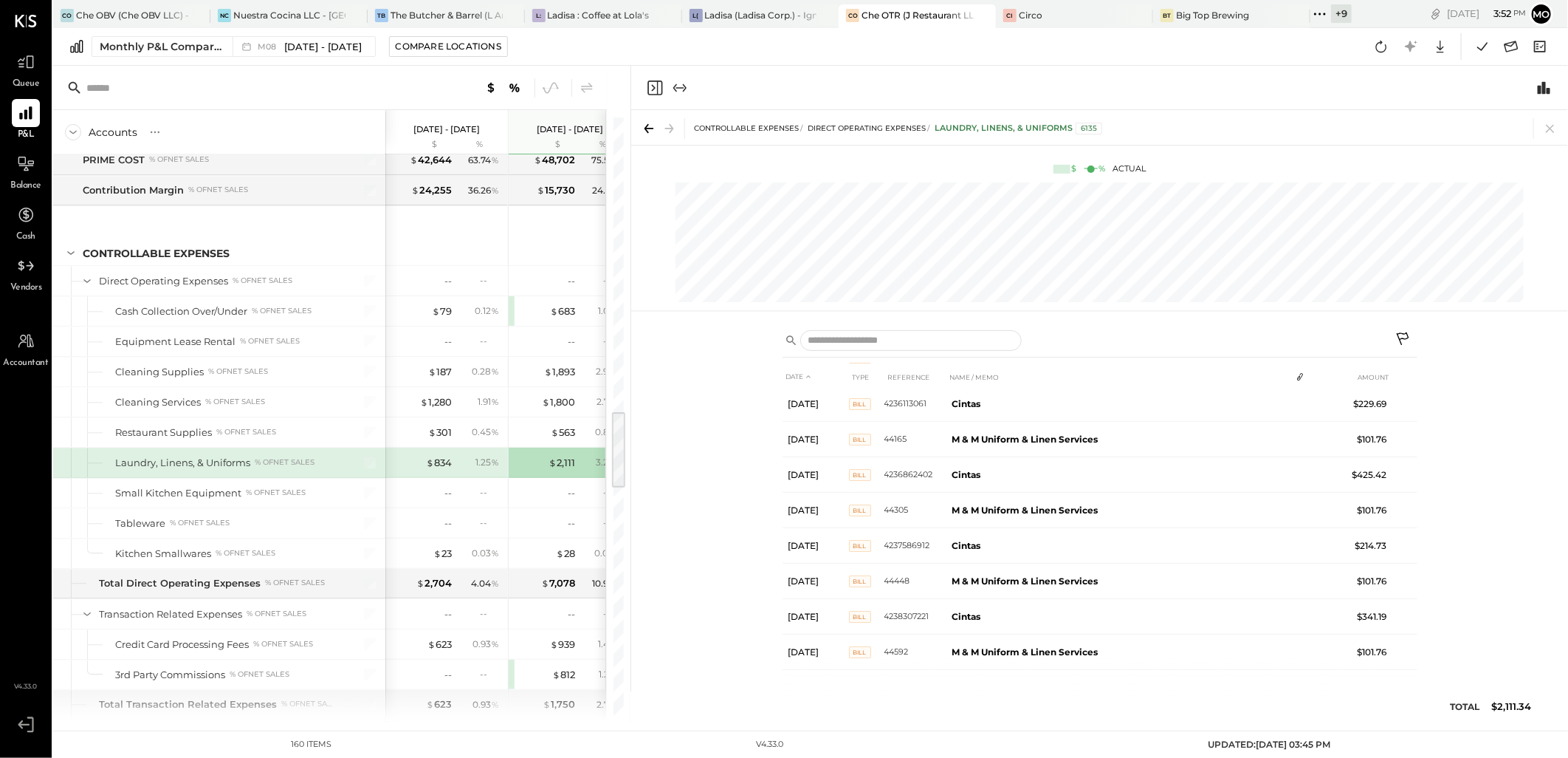
drag, startPoint x: 1552, startPoint y: 133, endPoint x: 1543, endPoint y: 152, distance: 21.0
click at [1551, 131] on icon at bounding box center [1550, 128] width 21 height 21
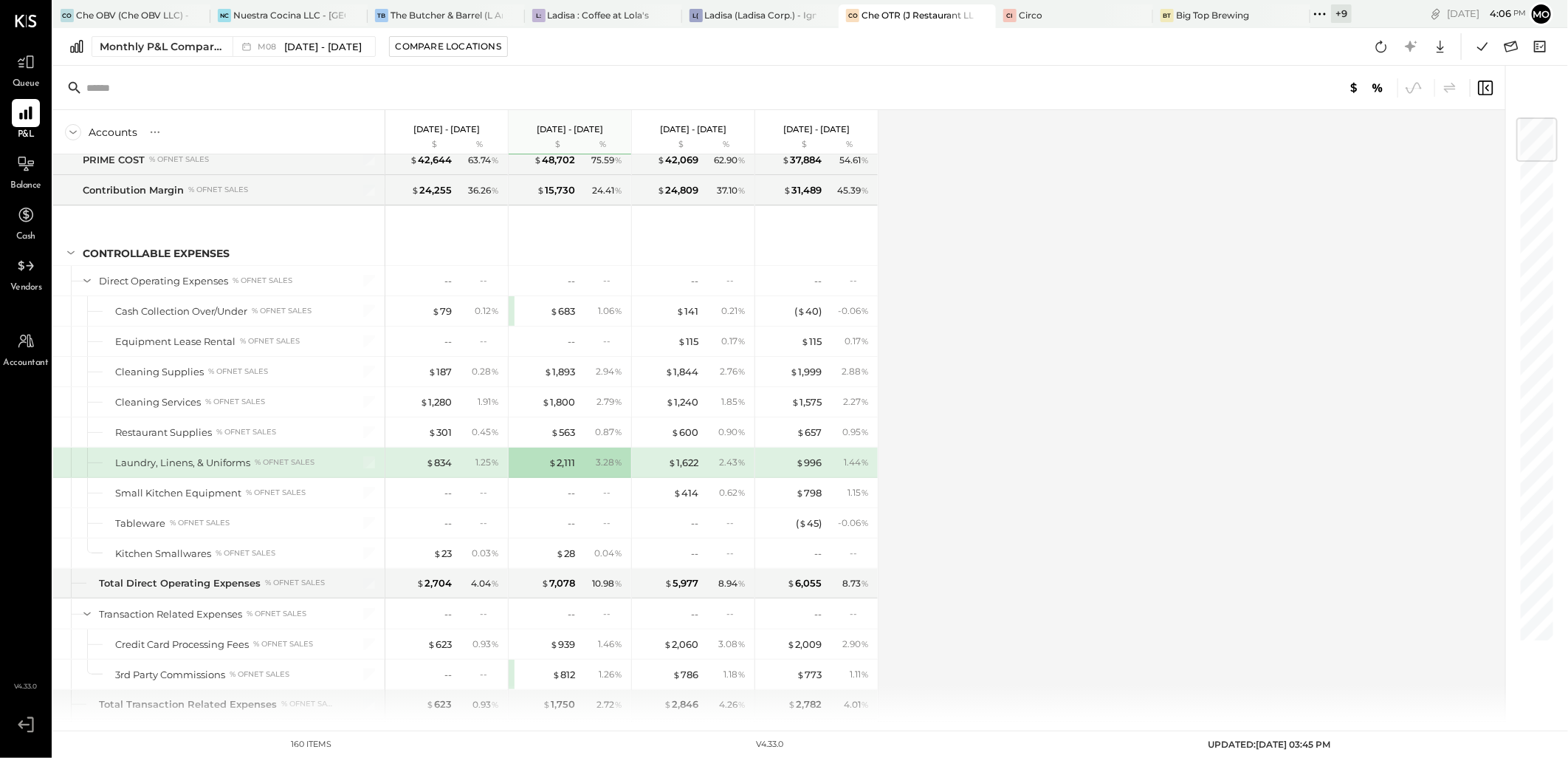
drag, startPoint x: 1217, startPoint y: 384, endPoint x: 1209, endPoint y: 380, distance: 8.9
click at [1216, 382] on div "Accounts S % GL Aug 1 - 31, 2025 $ % Jul 1 - 31, 2025 $ % Jun 1 - 30, 2025 $ % …" at bounding box center [780, 416] width 1455 height 612
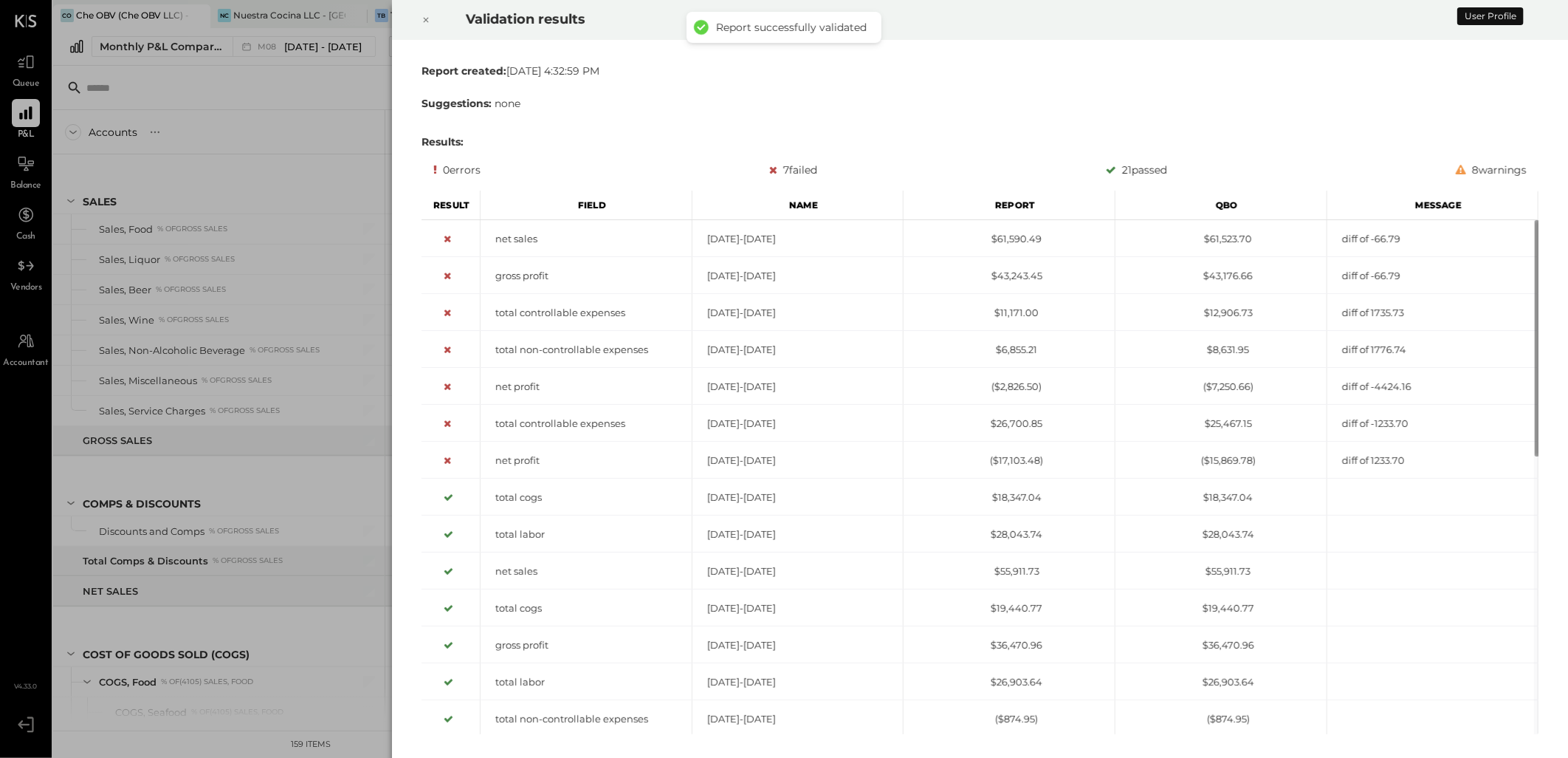
scroll to position [2292, 0]
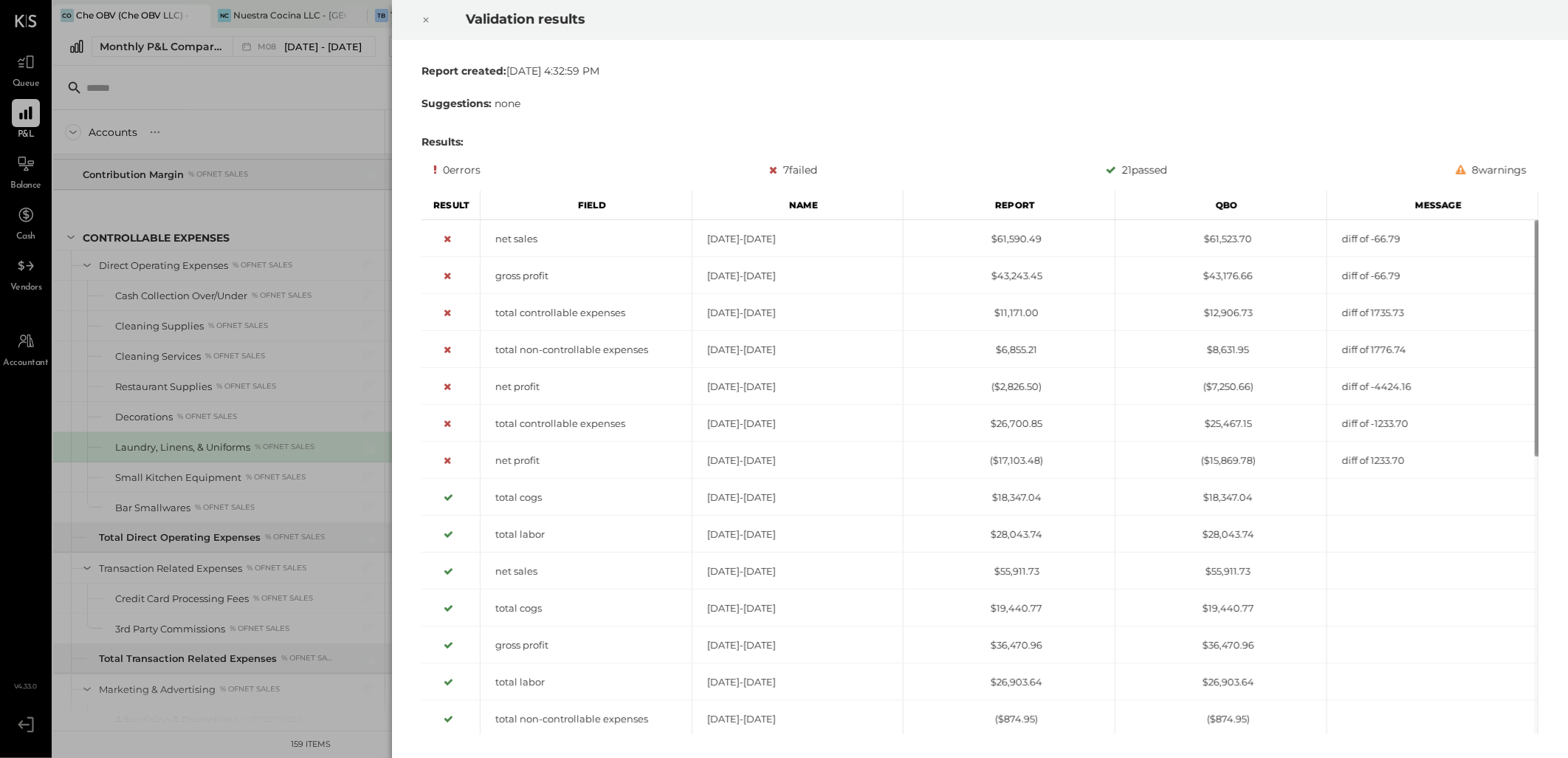
click at [431, 19] on div at bounding box center [426, 19] width 33 height 41
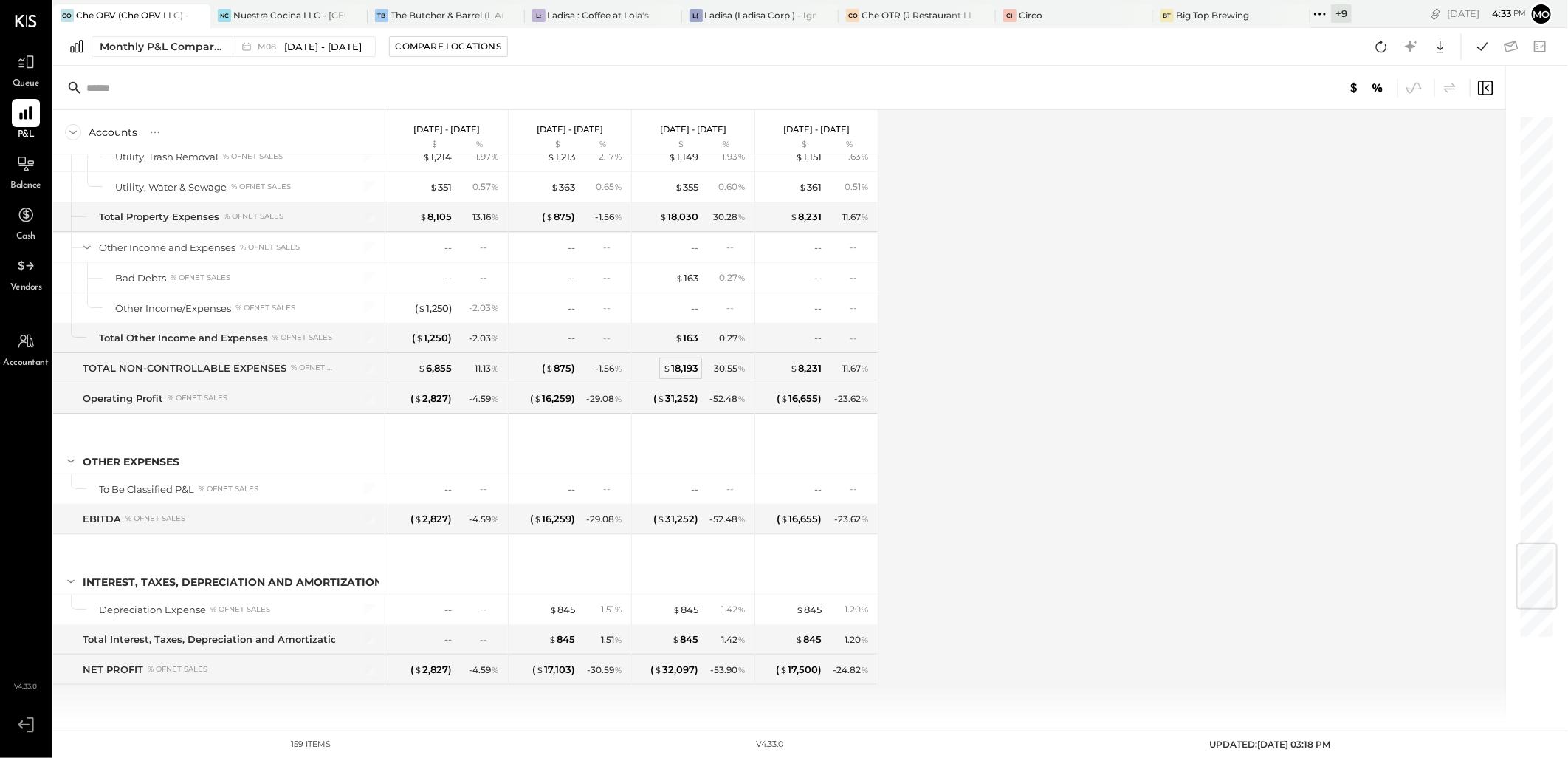
scroll to position [3647, 0]
